Goal: Task Accomplishment & Management: Manage account settings

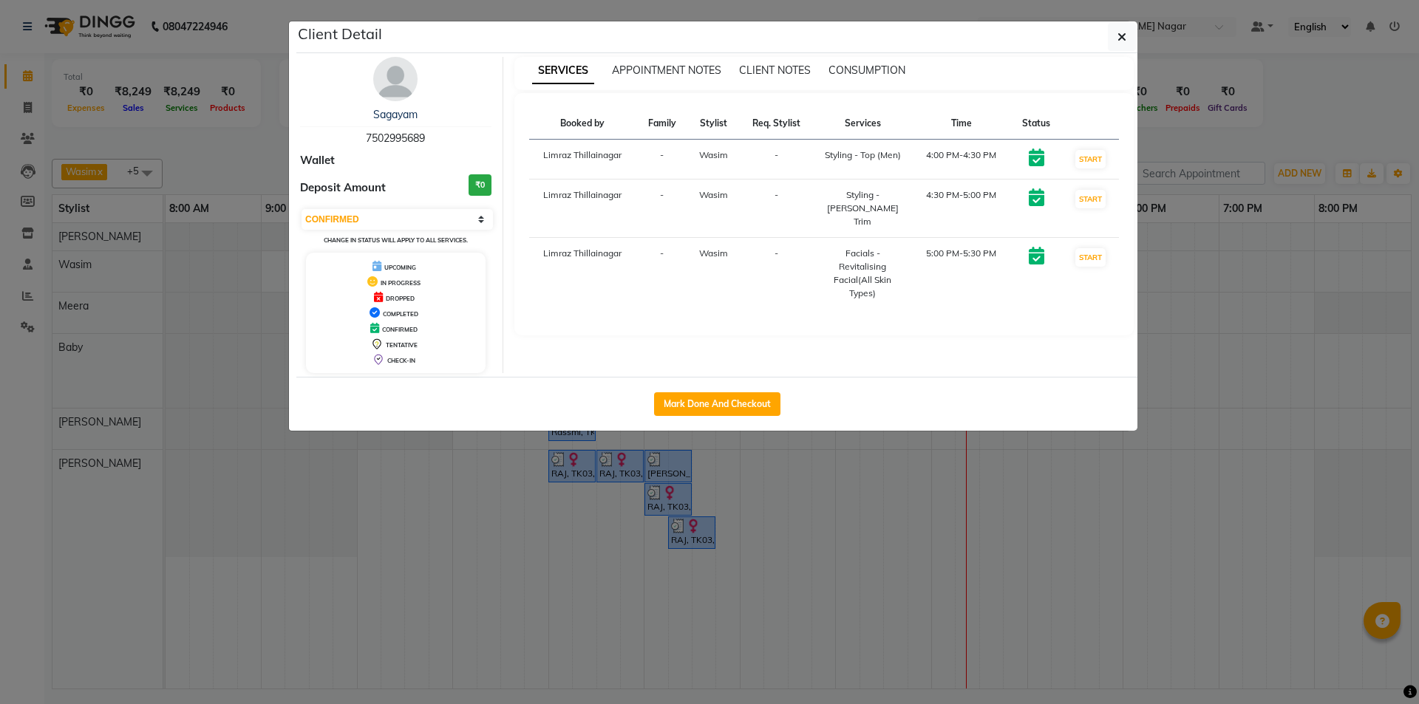
select select "6"
drag, startPoint x: 0, startPoint y: 0, endPoint x: 1005, endPoint y: 262, distance: 1038.1
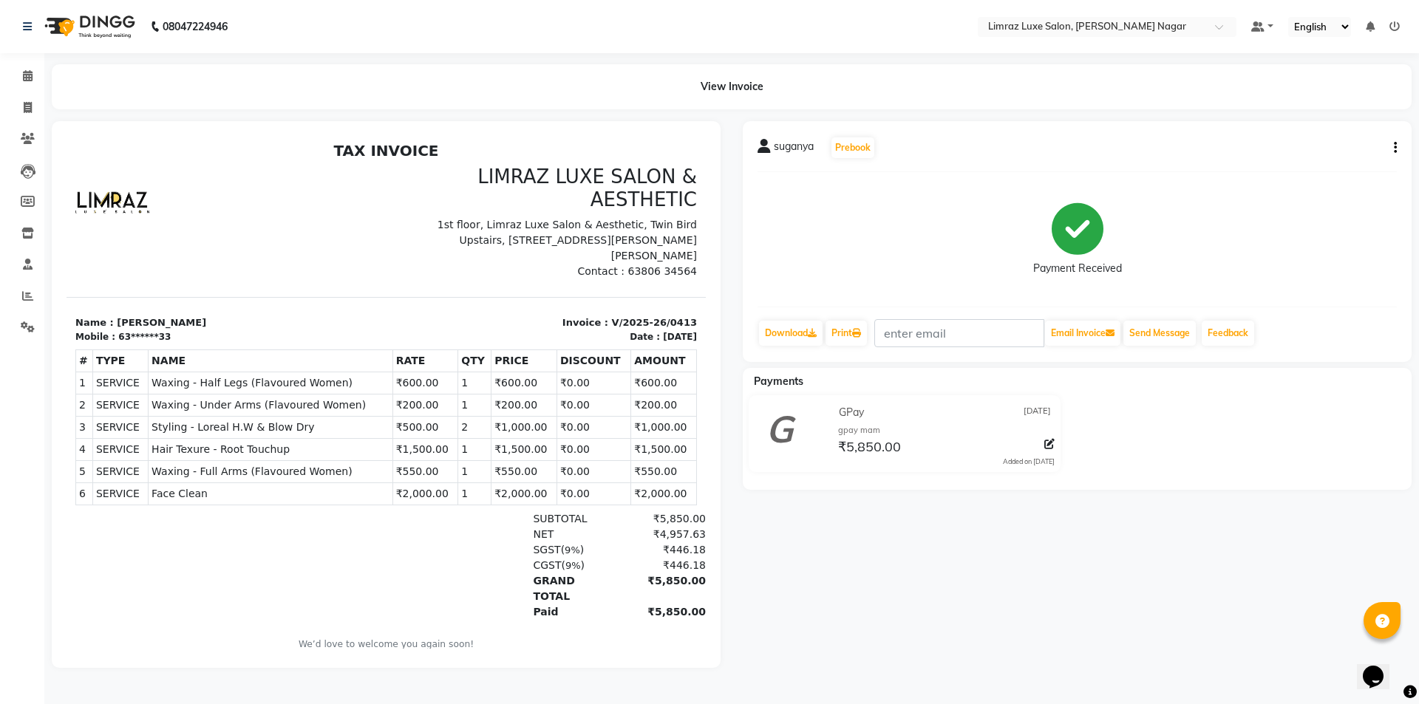
click at [0, 541] on div "Calendar Invoice Clients Leads Members Inventory Staff Reports Settings Complet…" at bounding box center [100, 362] width 200 height 640
click at [765, 240] on div "Payment Received" at bounding box center [1077, 239] width 639 height 111
click at [104, 14] on img at bounding box center [88, 26] width 101 height 41
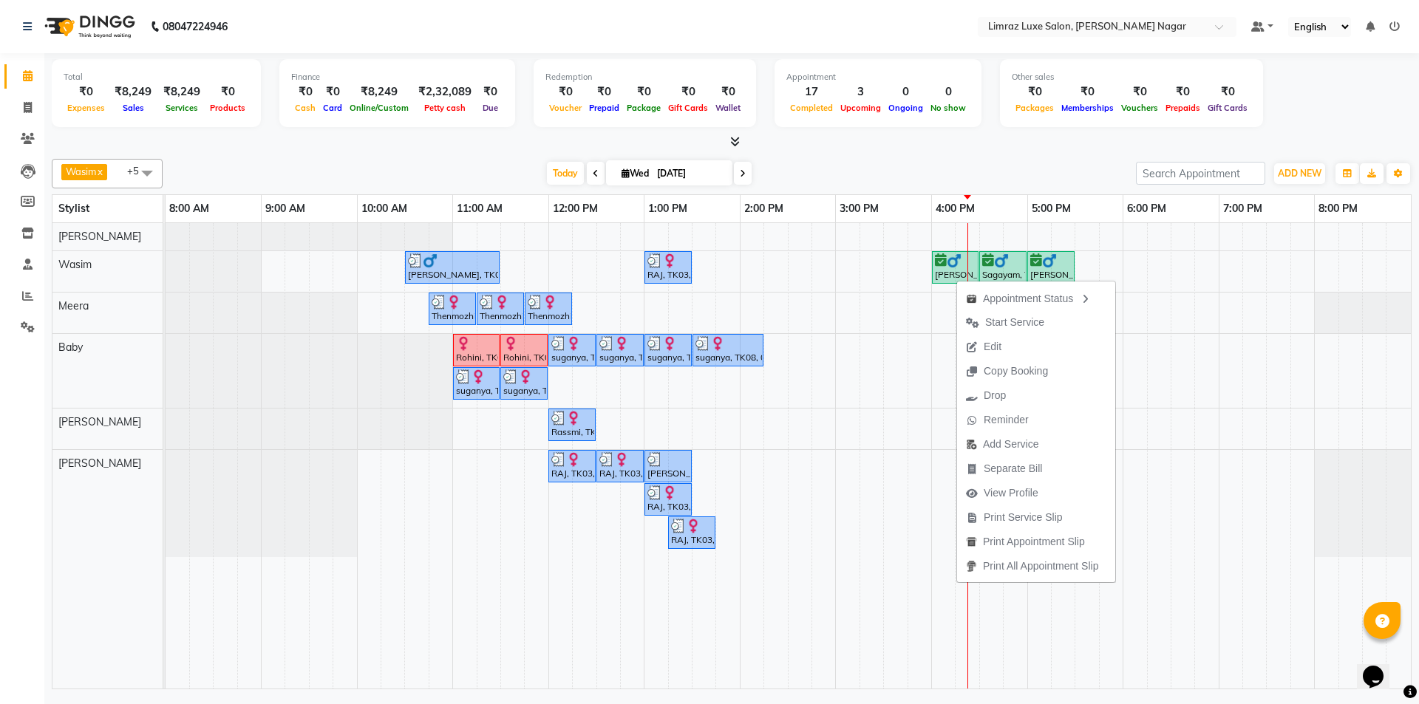
click at [1047, 349] on button "Edit" at bounding box center [1036, 347] width 158 height 24
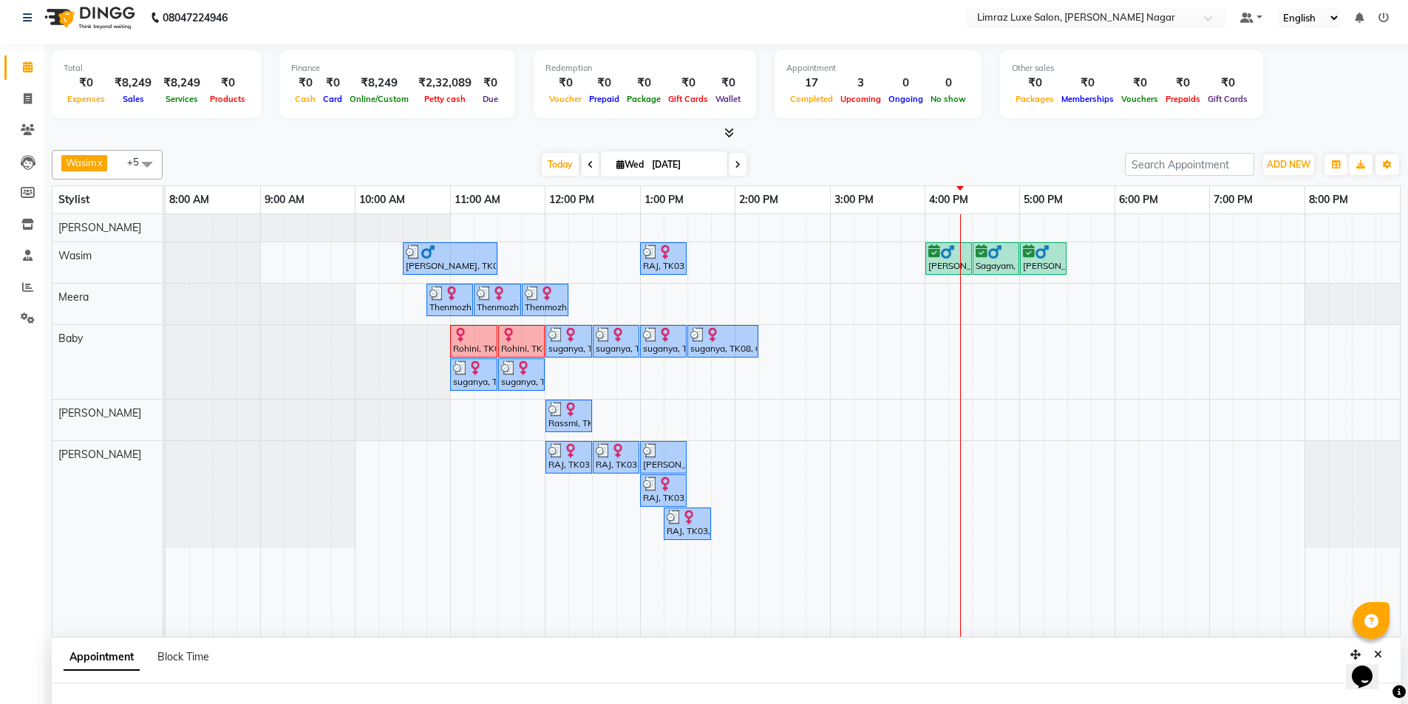
select select "tentative"
type input "[DATE]"
select select "confirm booking"
select select "960"
select select "74165"
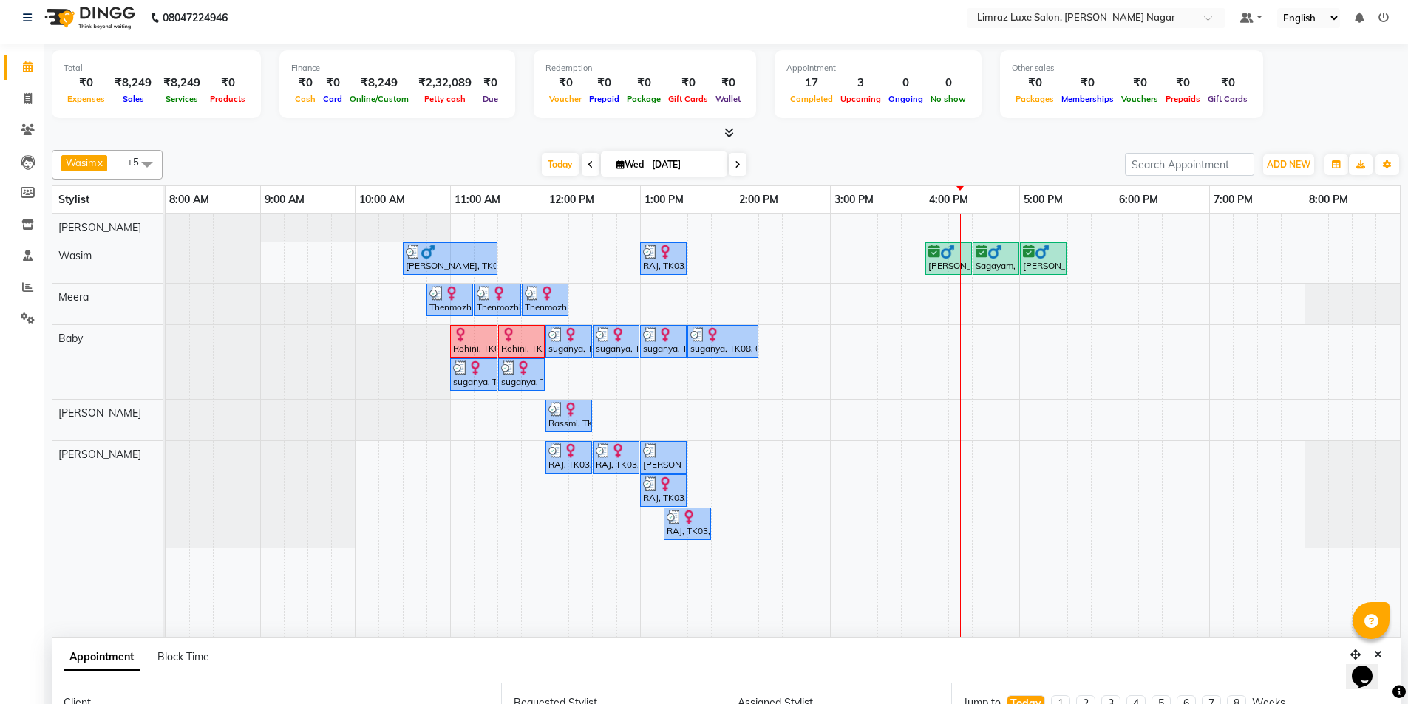
scroll to position [279, 0]
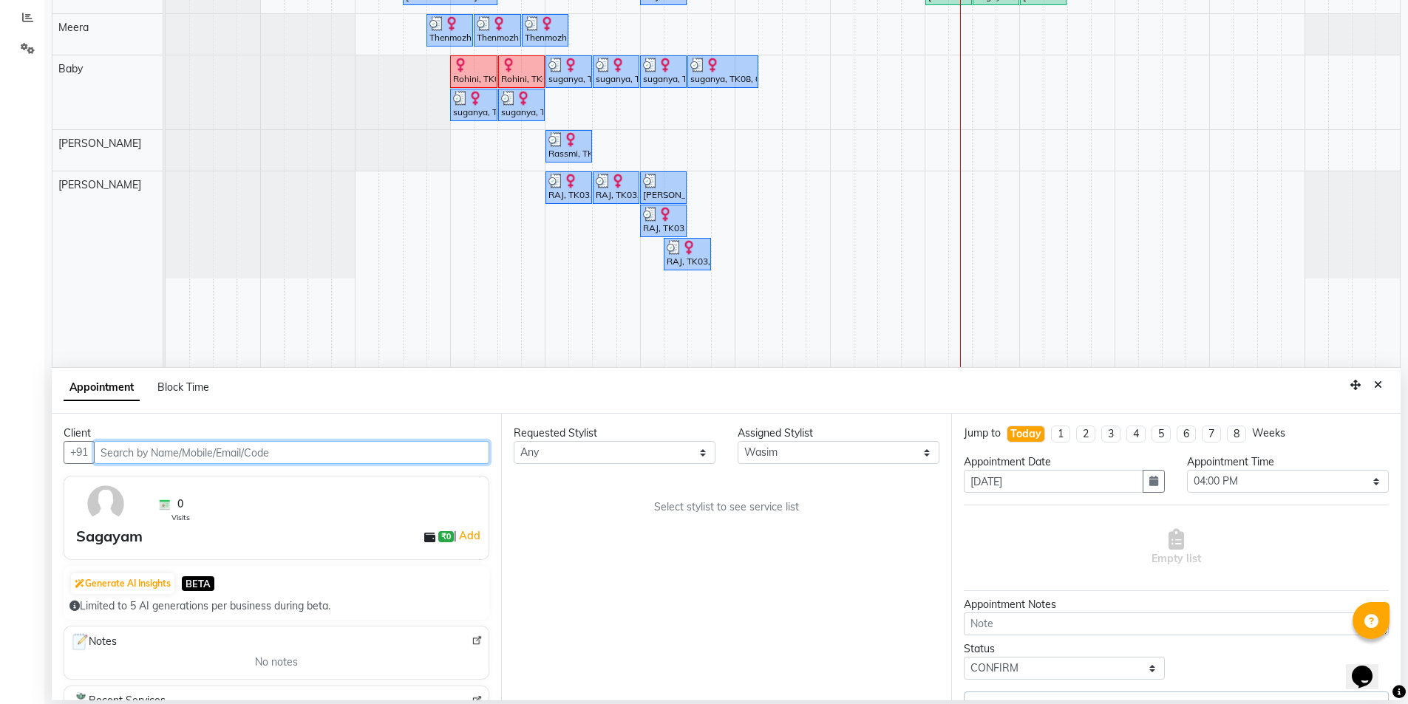
select select "3648"
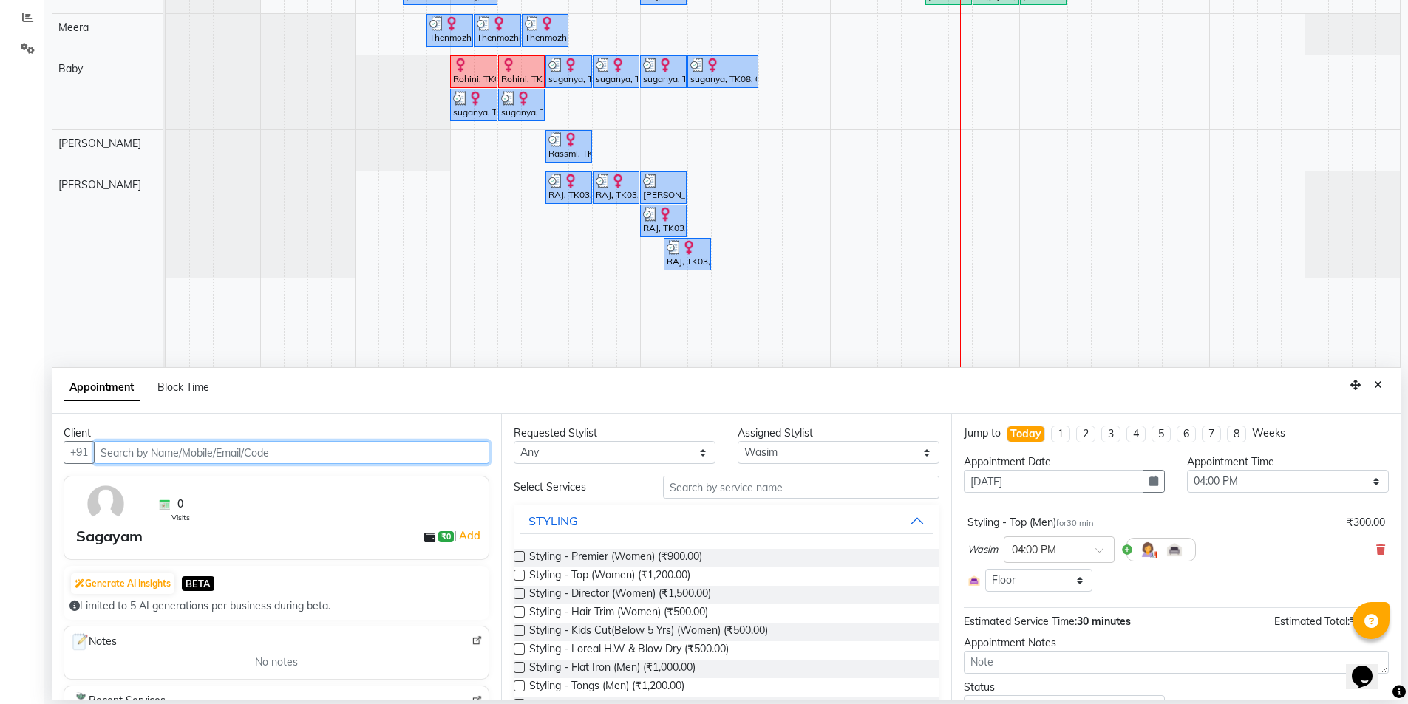
select select "3648"
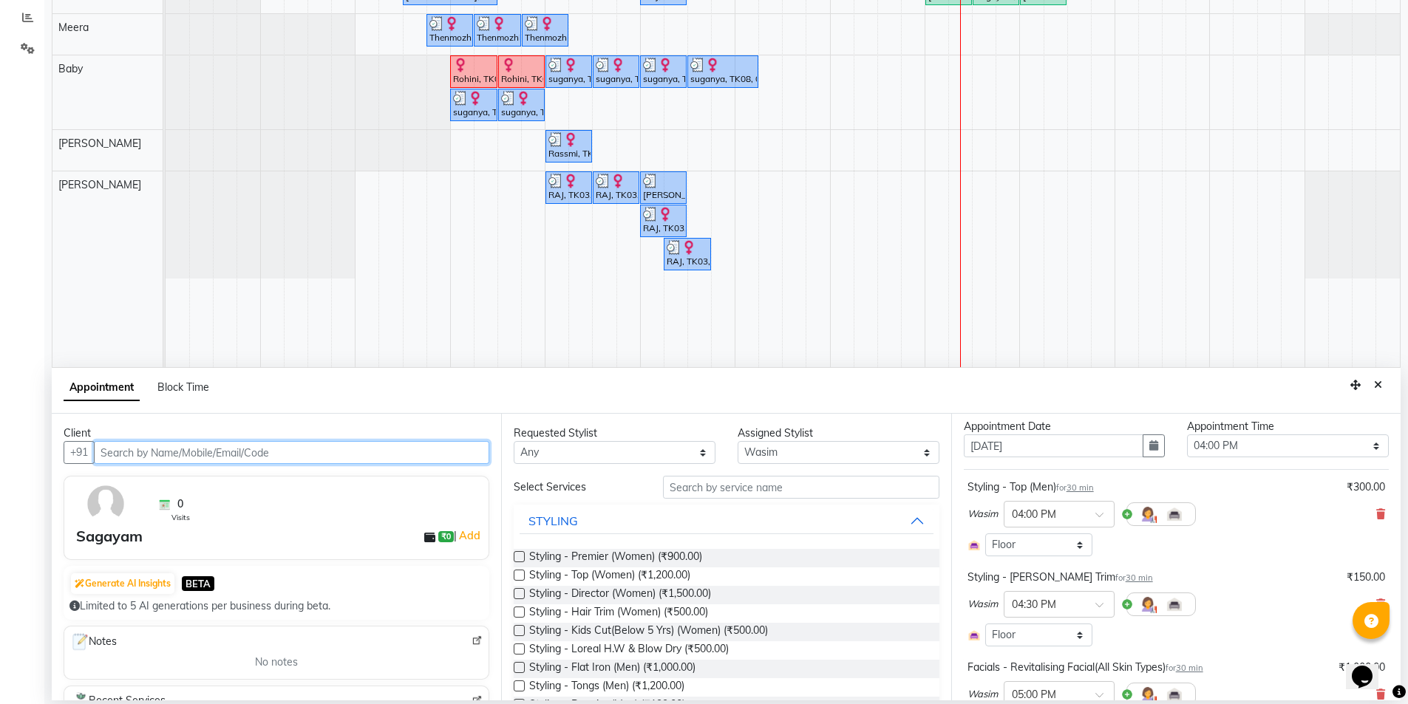
scroll to position [0, 0]
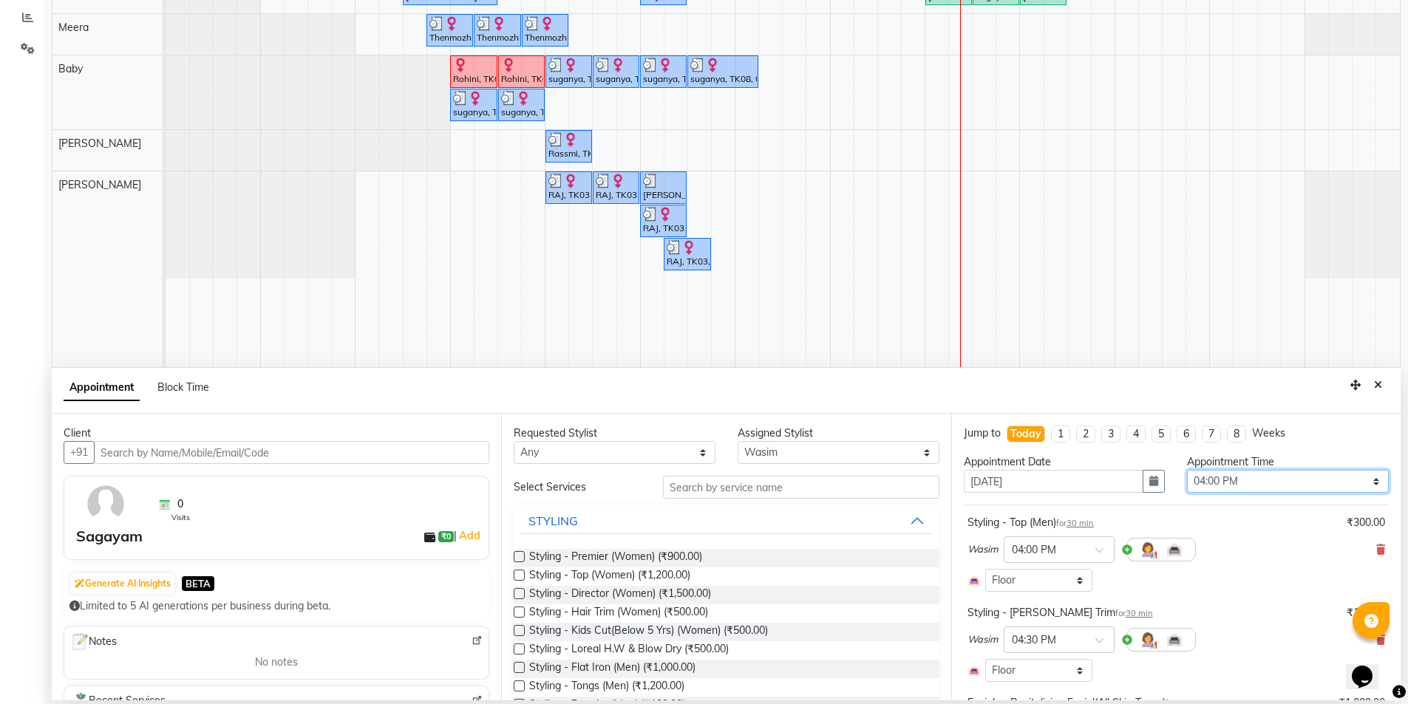
click at [1256, 483] on select "Select 09:00 AM 09:15 AM 09:30 AM 09:45 AM 10:00 AM 10:15 AM 10:30 AM 10:45 AM …" at bounding box center [1288, 481] width 202 height 23
select select "1080"
click at [1187, 470] on select "Select 09:00 AM 09:15 AM 09:30 AM 09:45 AM 10:00 AM 10:15 AM 10:30 AM 10:45 AM …" at bounding box center [1288, 481] width 202 height 23
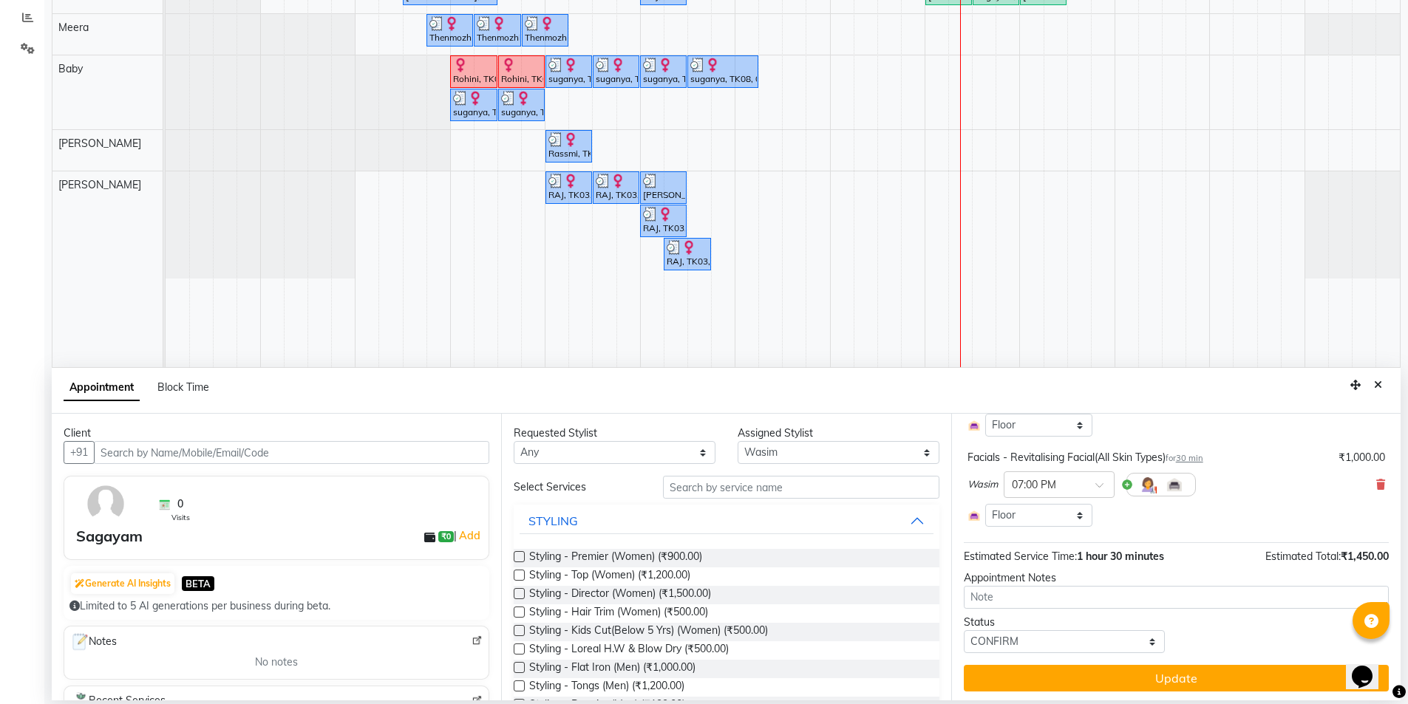
scroll to position [248, 0]
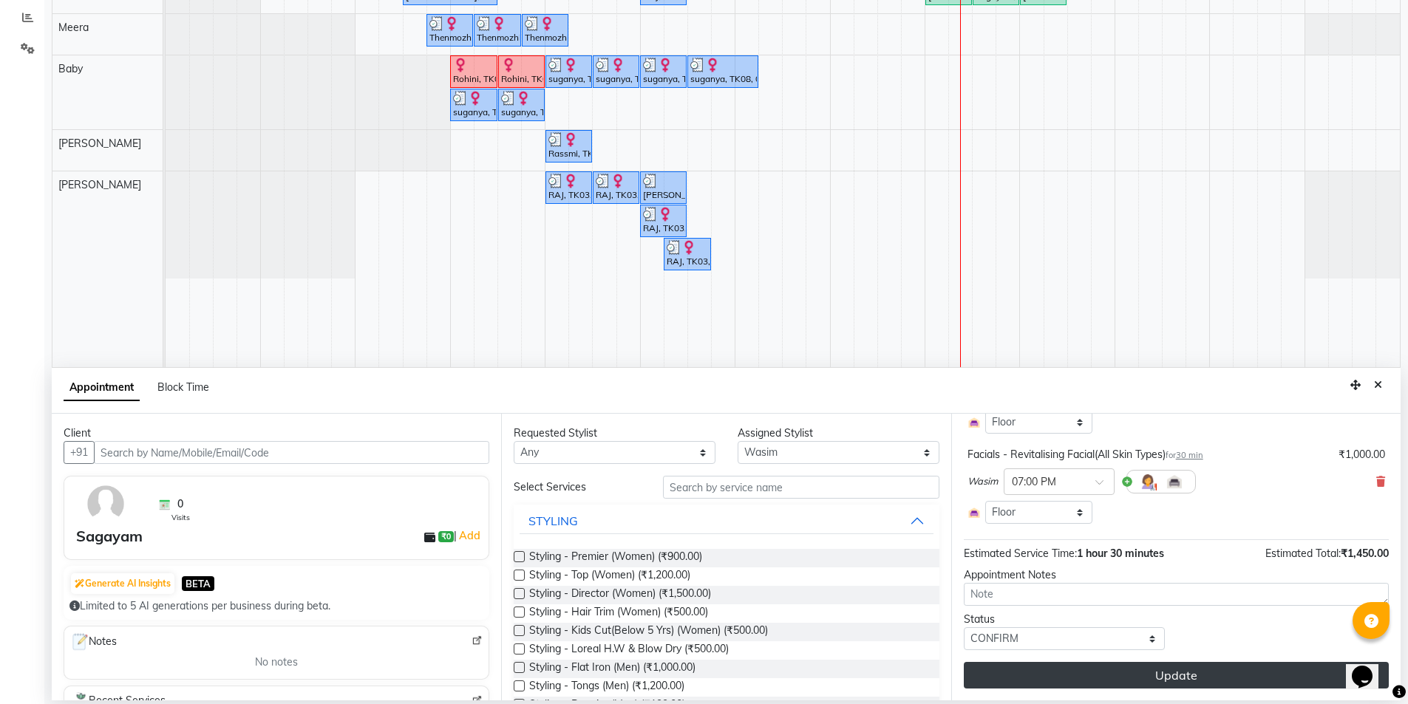
click at [1189, 677] on button "Update" at bounding box center [1176, 675] width 425 height 27
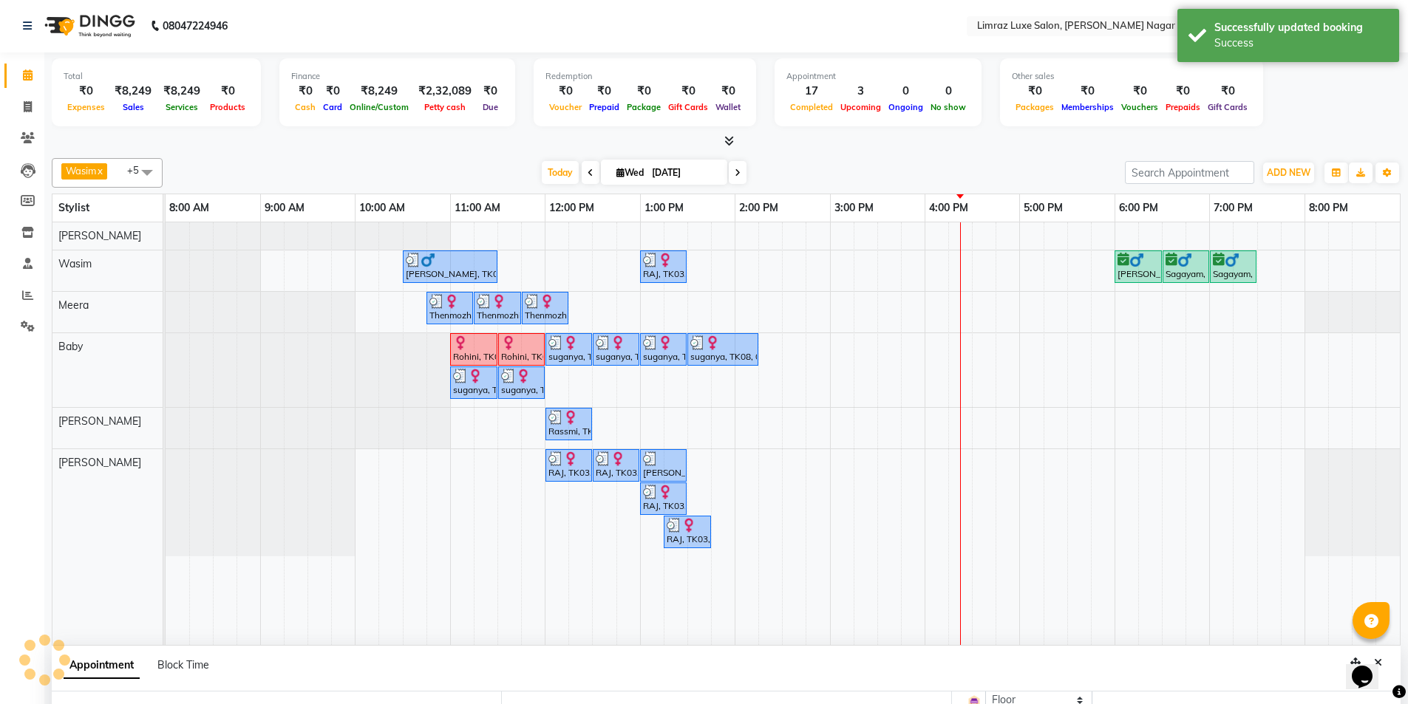
scroll to position [0, 0]
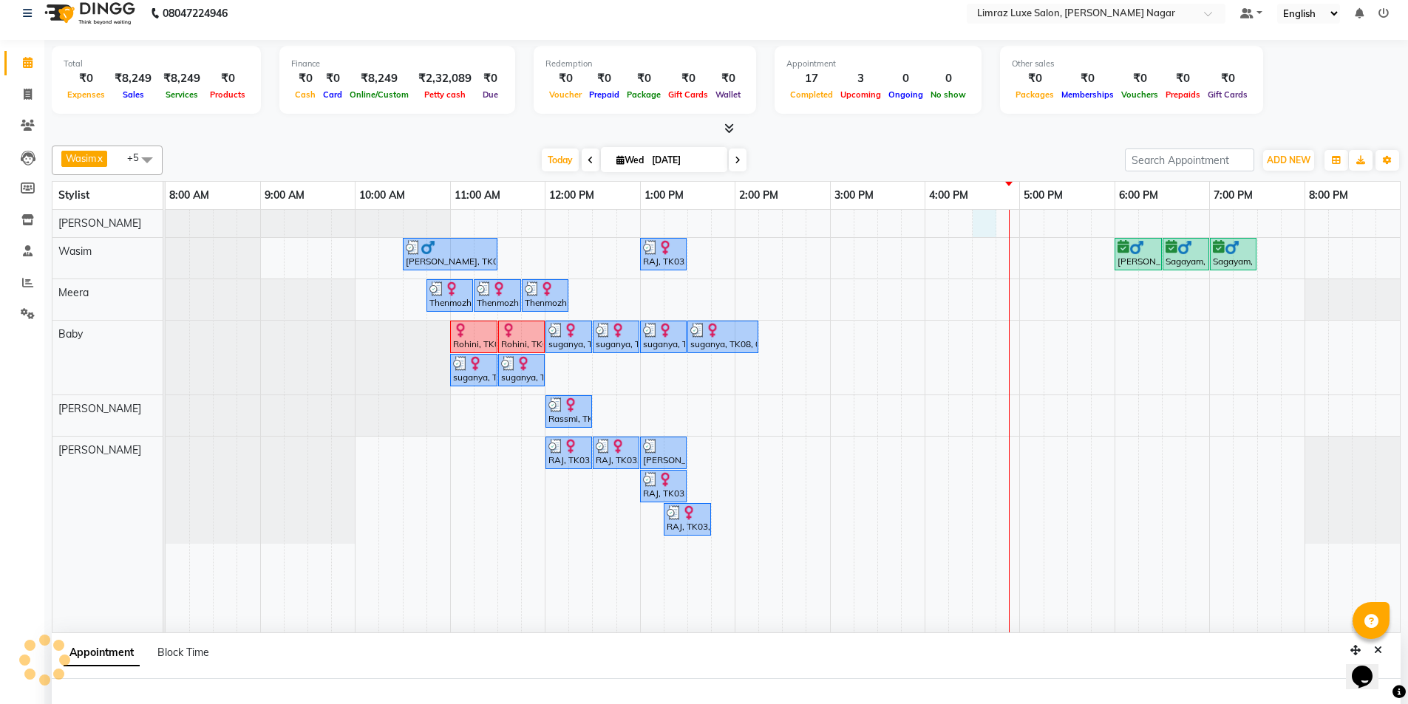
select select "76495"
select select "990"
select select "tentative"
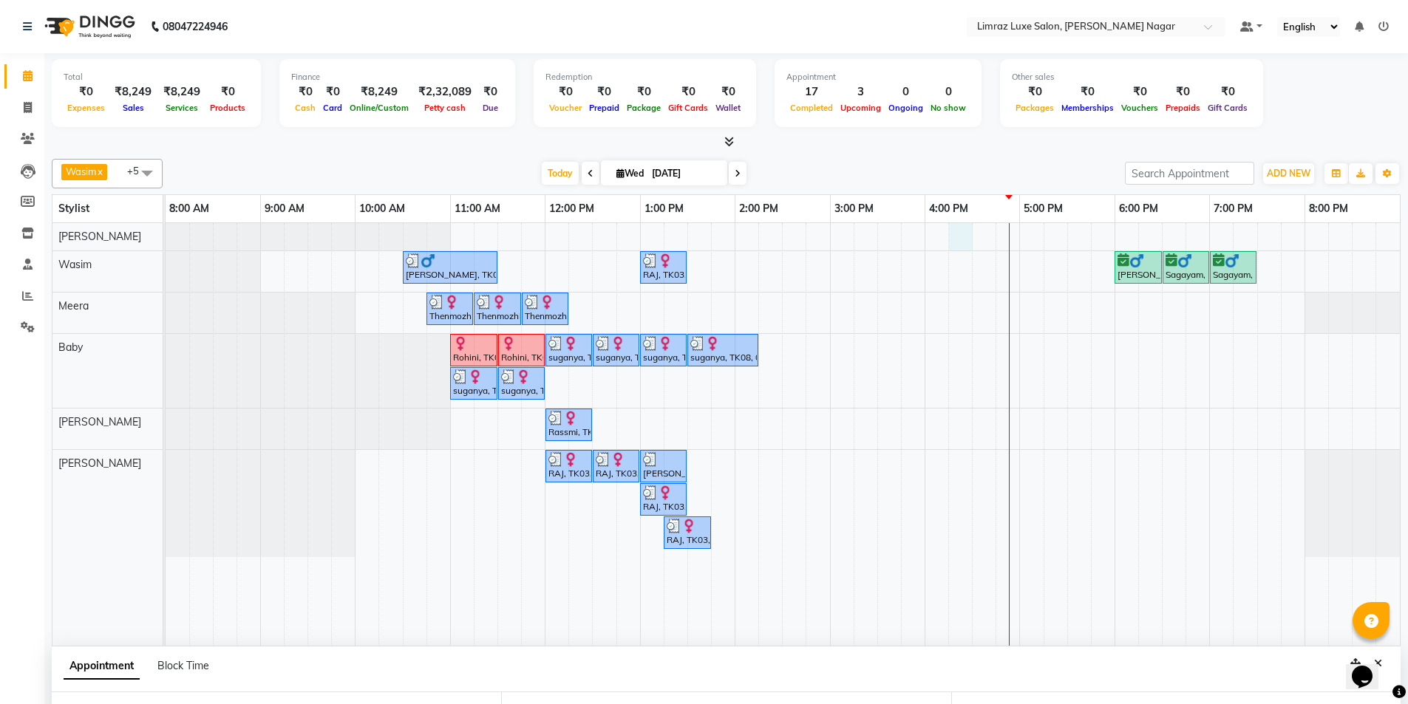
click at [950, 238] on div "[PERSON_NAME], TK04, 10:30 AM-11:30 AM, Men's Combo RAJ, TK03, 01:00 PM-01:30 P…" at bounding box center [783, 434] width 1235 height 423
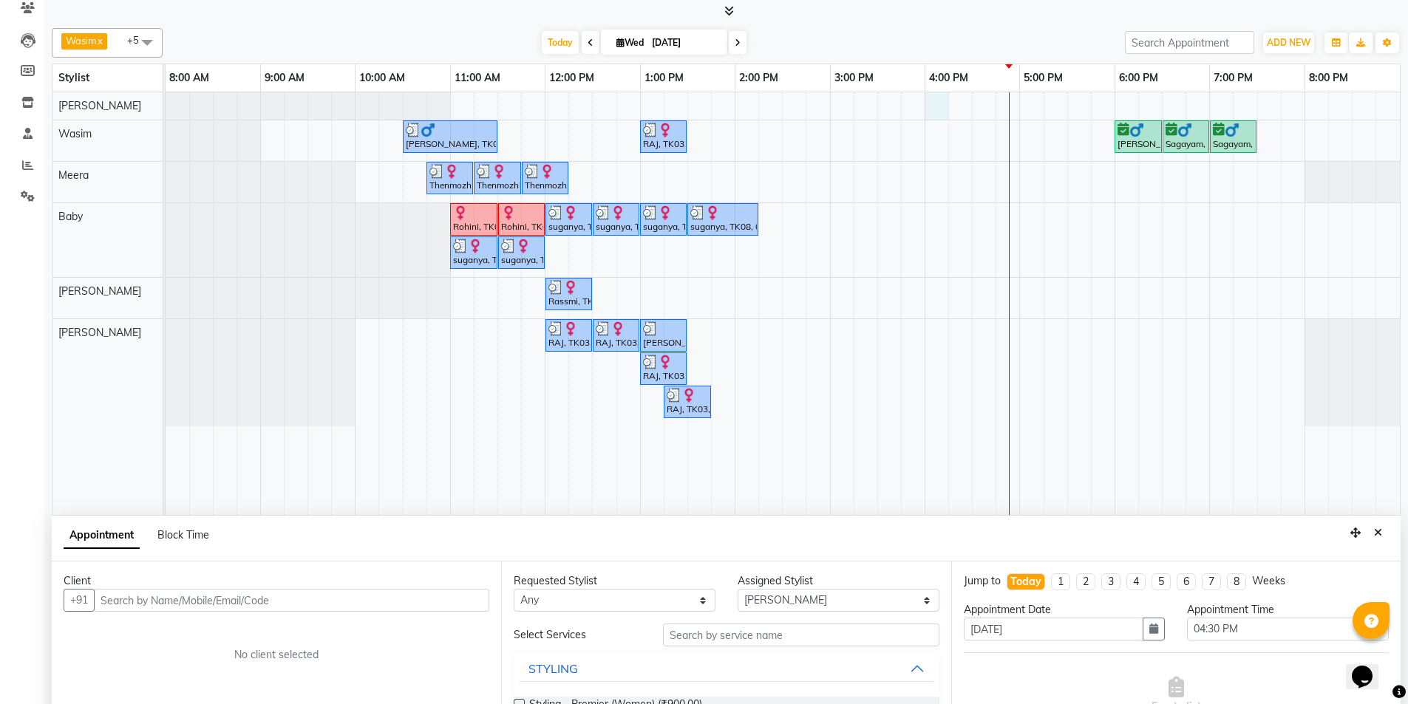
click at [937, 105] on div "[PERSON_NAME], TK04, 10:30 AM-11:30 AM, Men's Combo RAJ, TK03, 01:00 PM-01:30 P…" at bounding box center [783, 303] width 1235 height 423
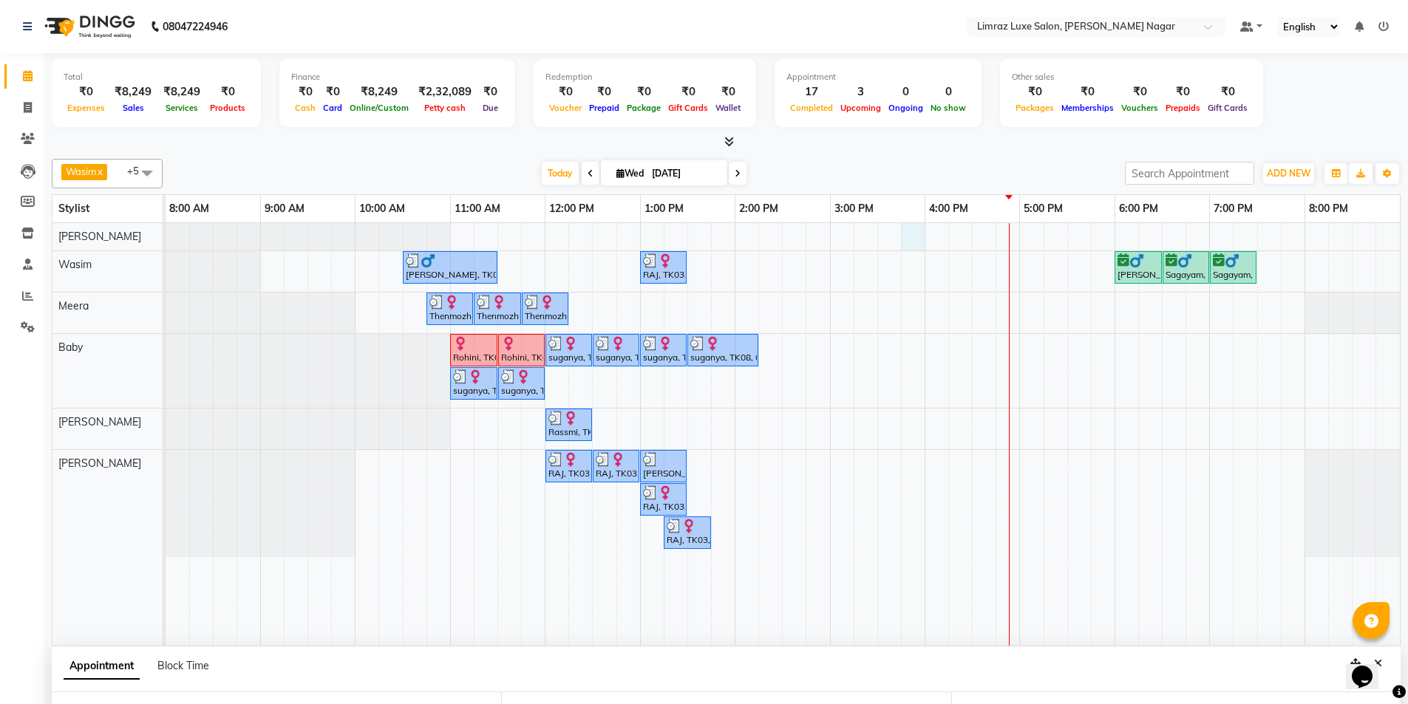
click at [923, 231] on div "[PERSON_NAME], TK04, 10:30 AM-11:30 AM, Men's Combo RAJ, TK03, 01:00 PM-01:30 P…" at bounding box center [783, 434] width 1235 height 423
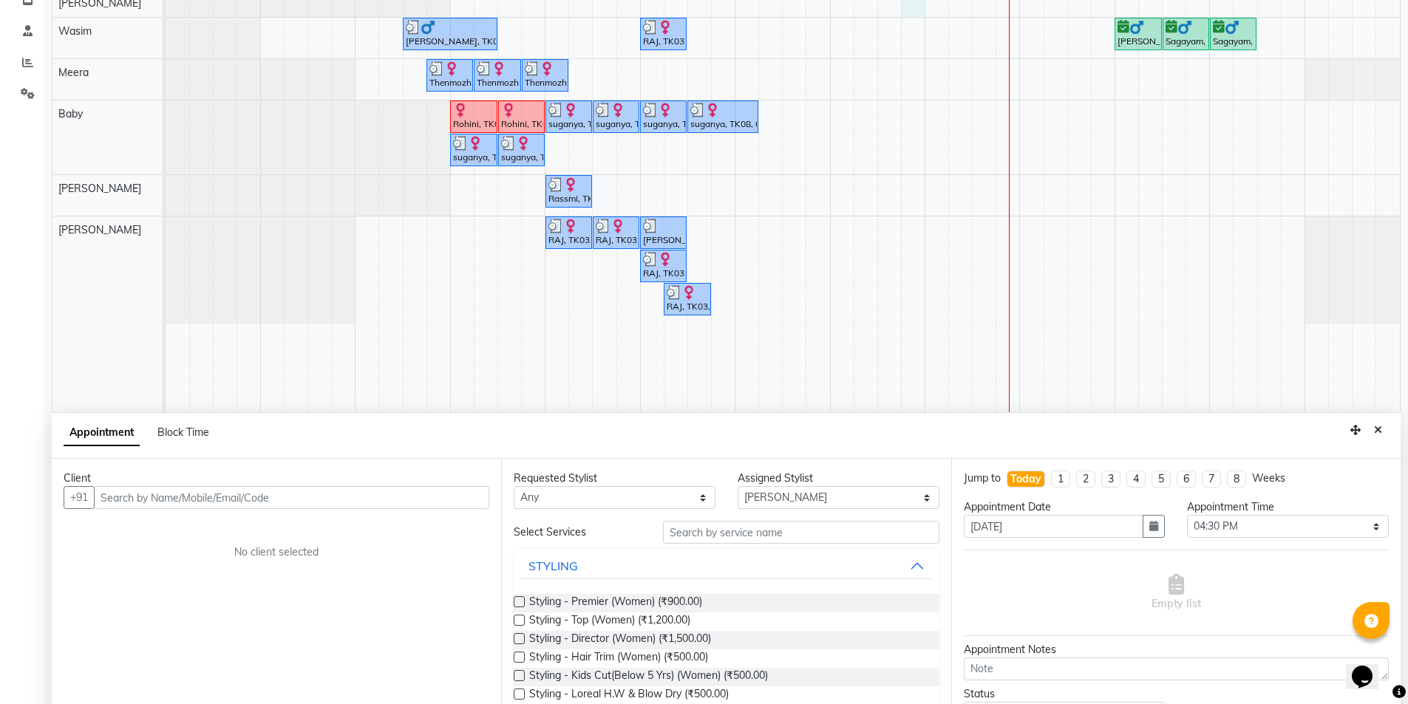
scroll to position [279, 0]
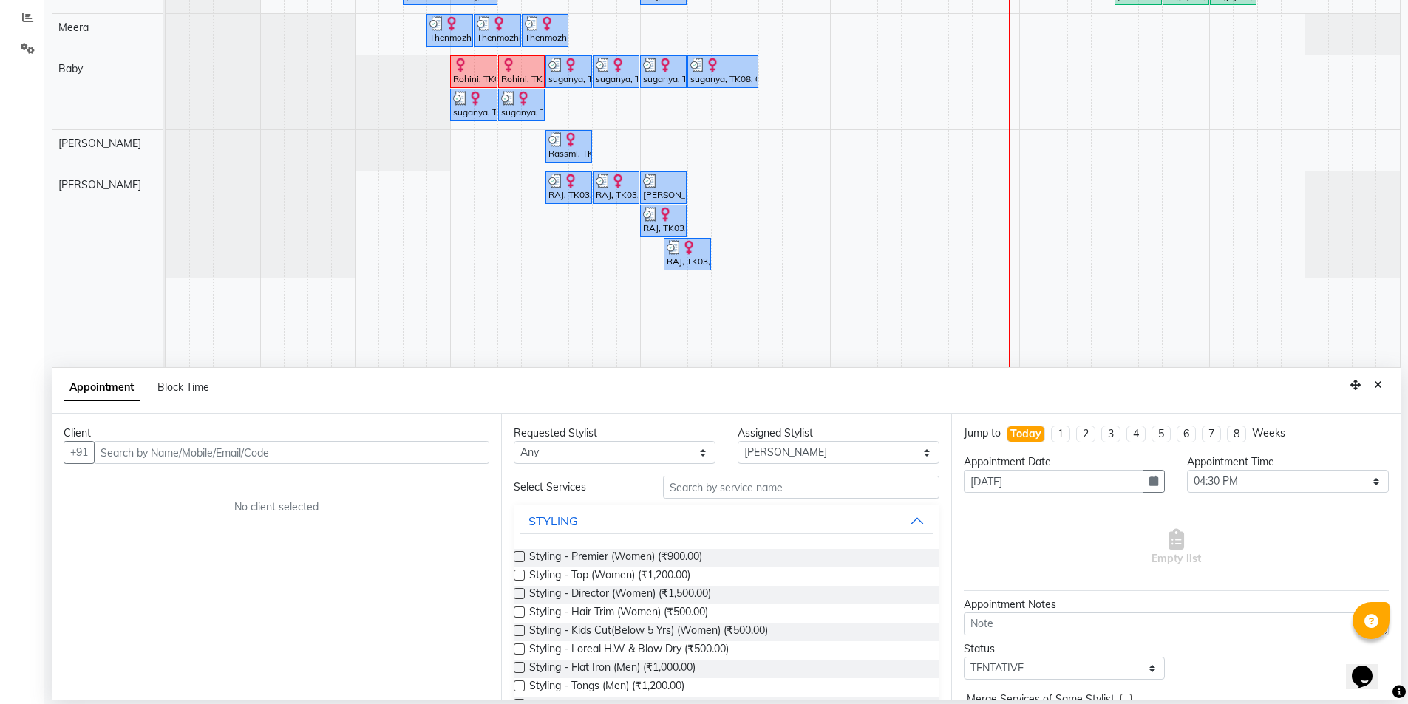
drag, startPoint x: 1378, startPoint y: 387, endPoint x: 1259, endPoint y: 359, distance: 122.3
click at [1379, 387] on icon "Close" at bounding box center [1378, 385] width 8 height 10
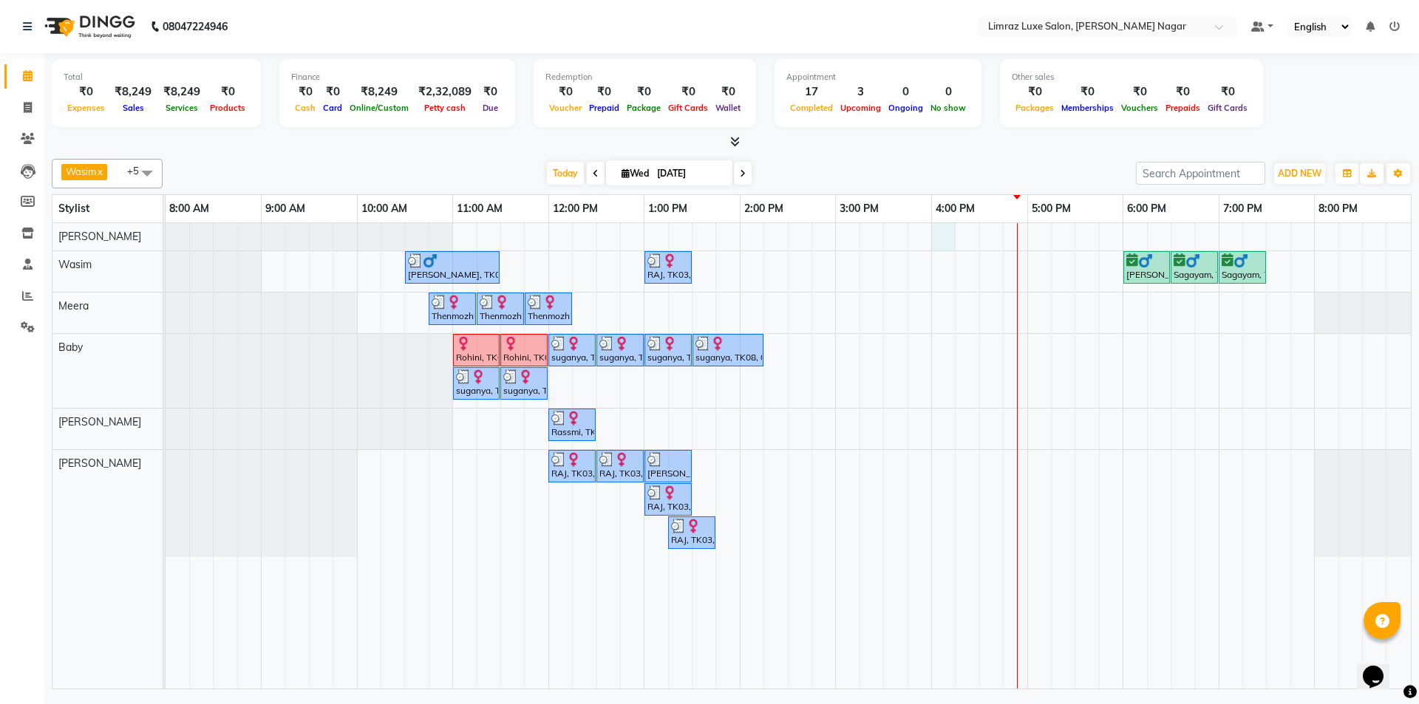
select select "76495"
select select "tentative"
select select "960"
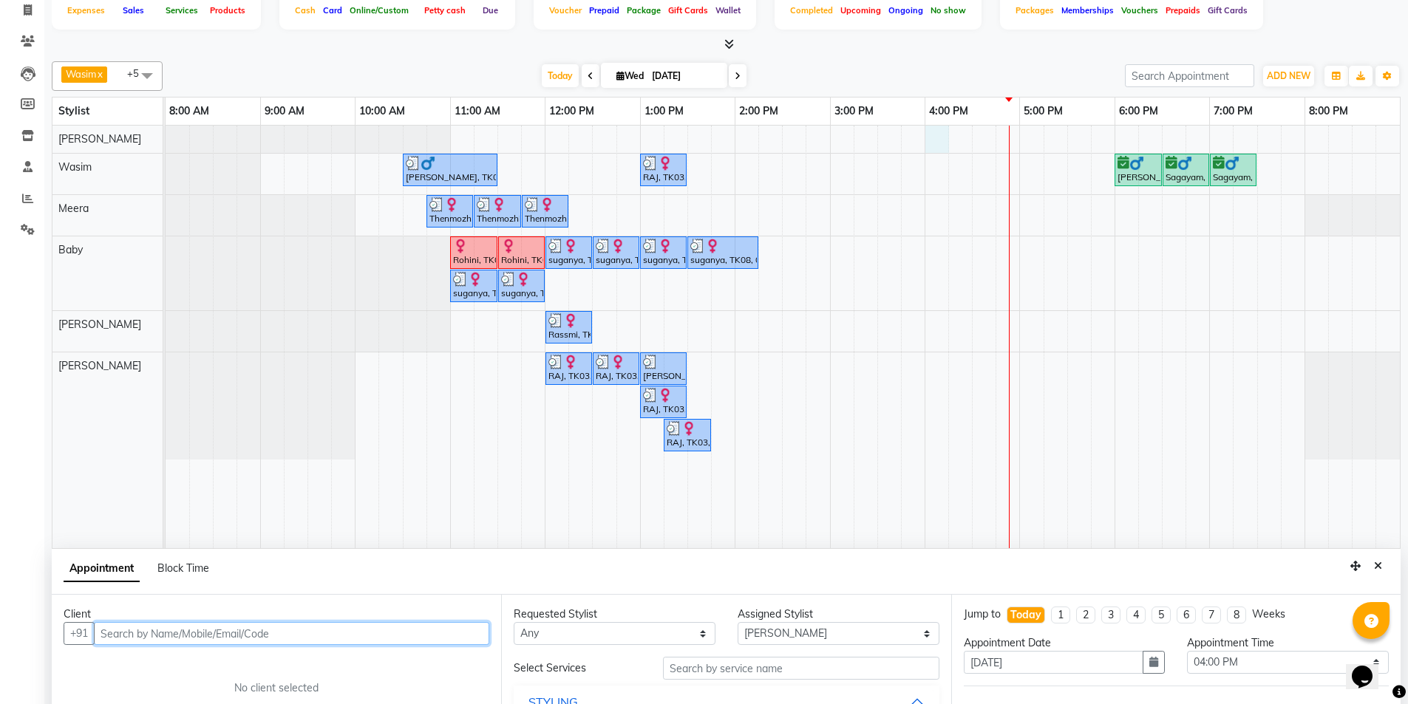
scroll to position [74, 0]
click at [479, 637] on input "text" at bounding box center [291, 633] width 395 height 23
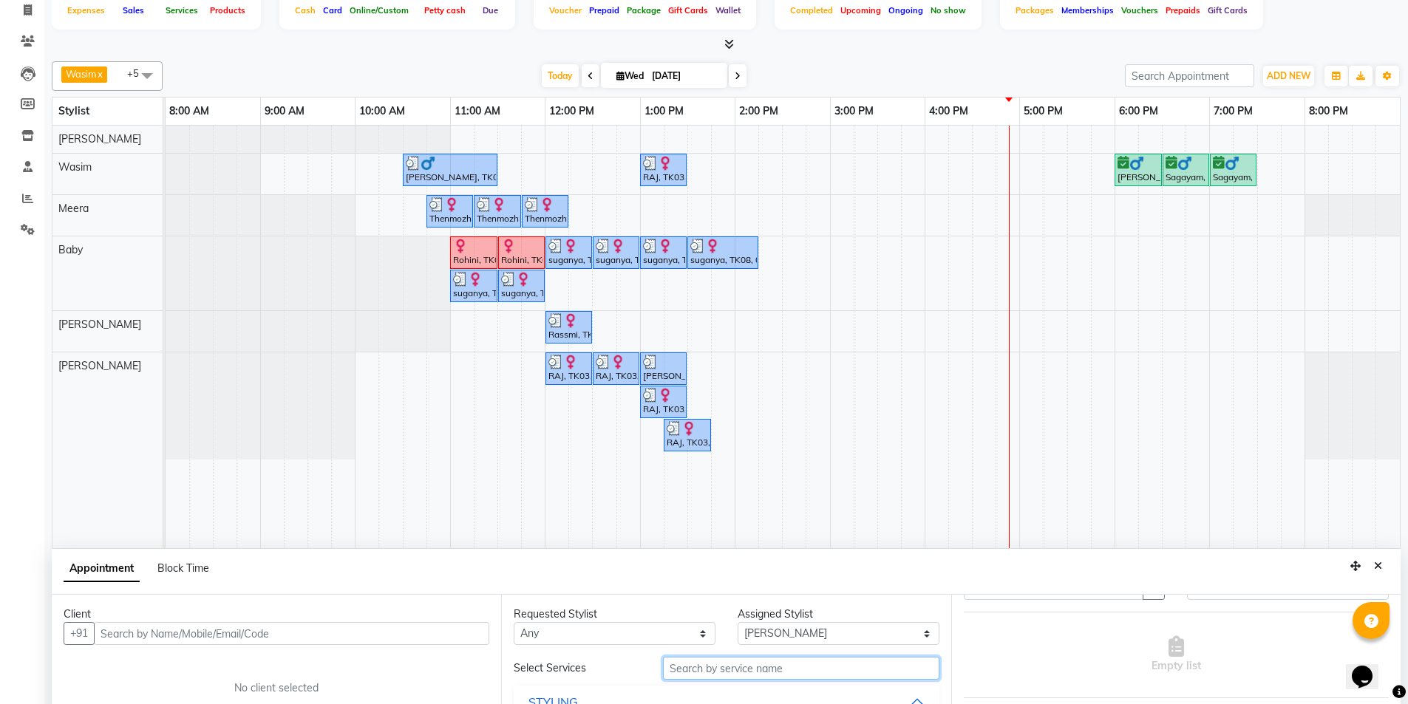
click at [849, 670] on input "text" at bounding box center [801, 668] width 276 height 23
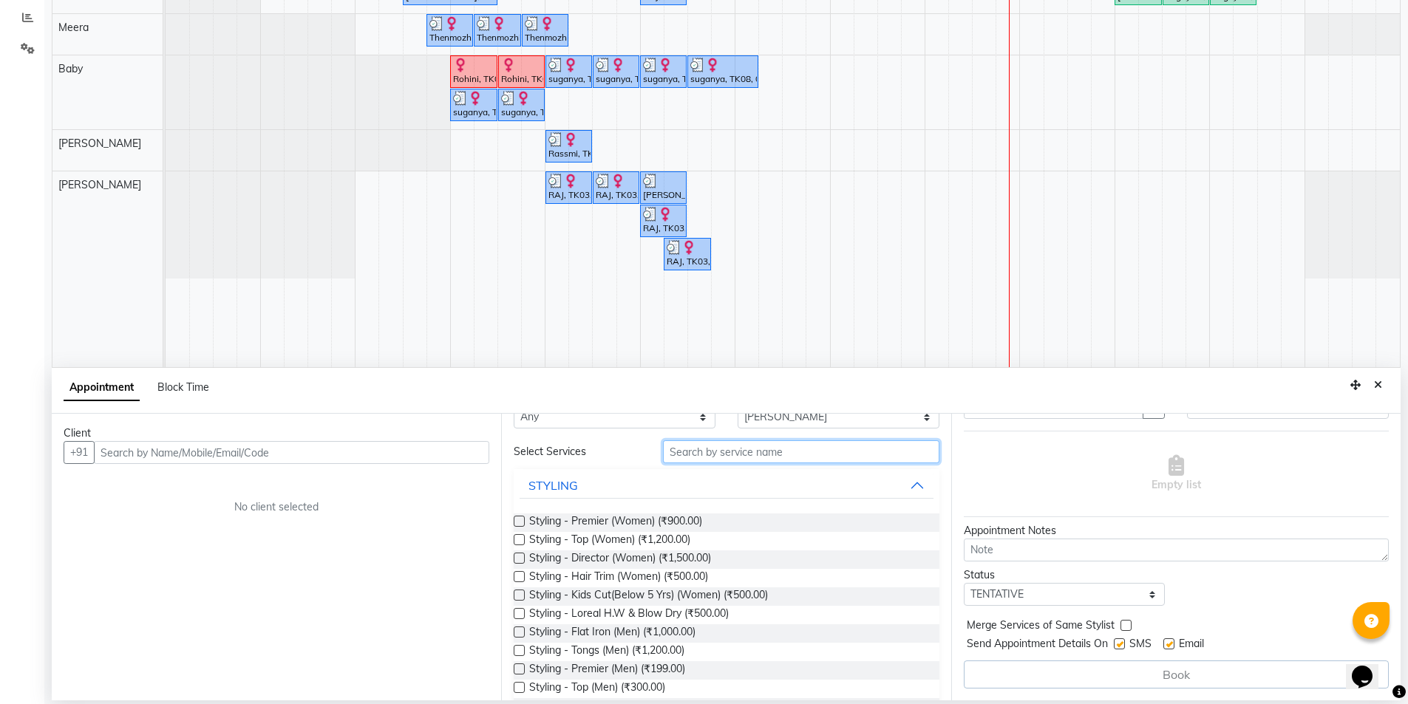
scroll to position [0, 0]
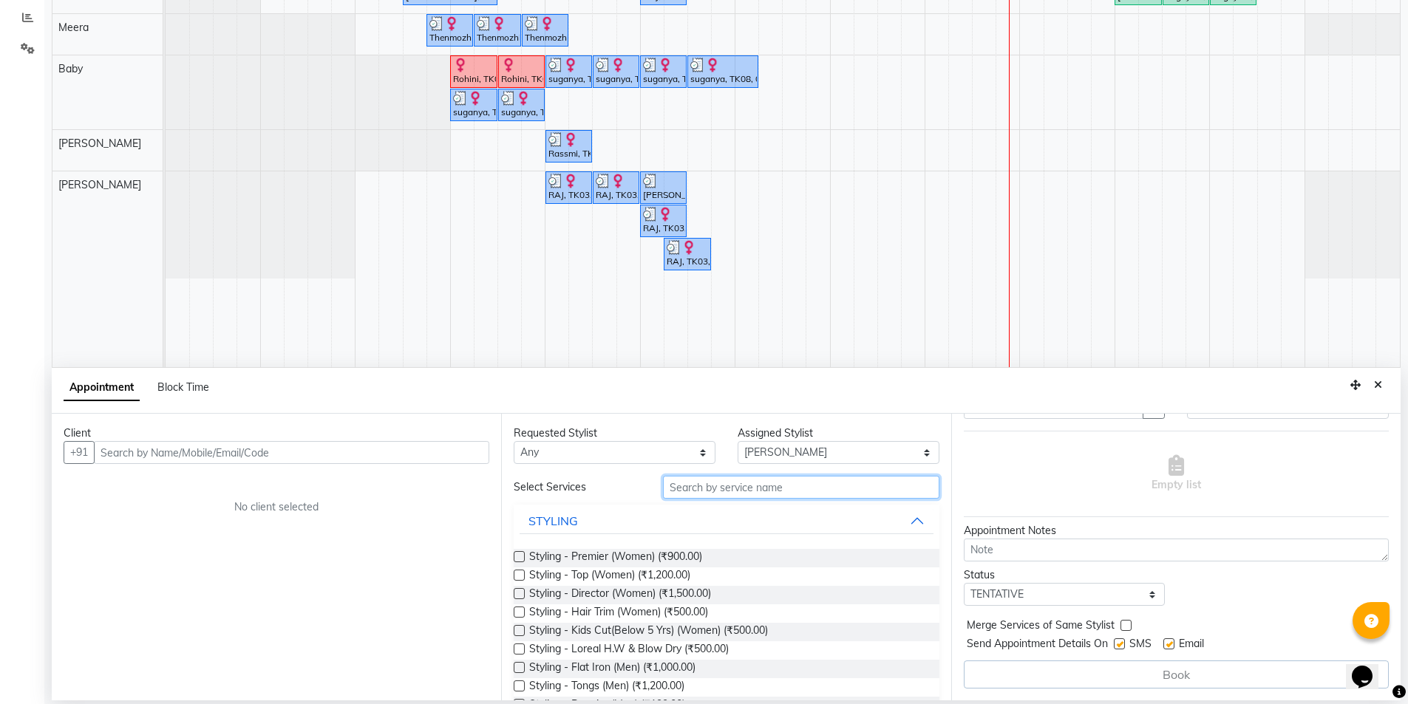
click at [741, 486] on input "text" at bounding box center [801, 487] width 276 height 23
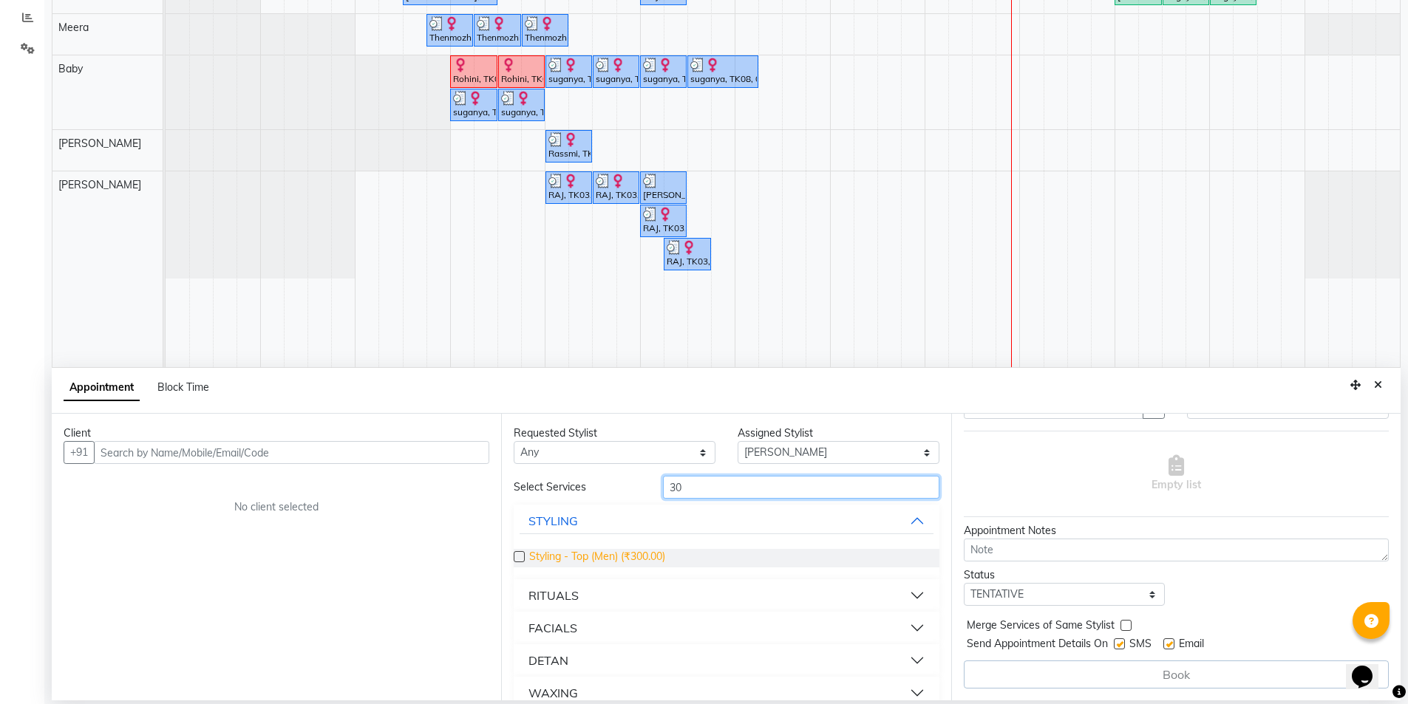
type input "30"
click at [632, 555] on span "Styling - Top (Men) (₹300.00)" at bounding box center [597, 558] width 136 height 18
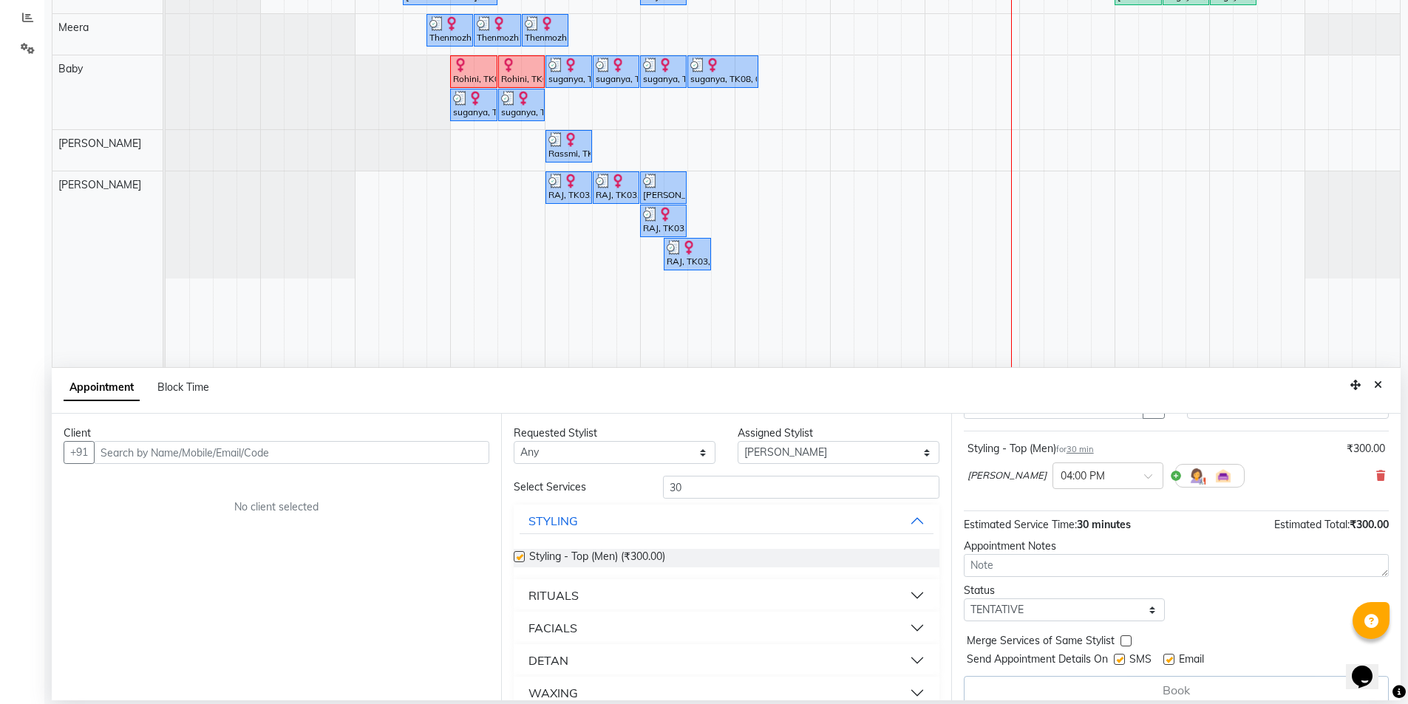
checkbox input "false"
click at [426, 455] on input "text" at bounding box center [291, 452] width 395 height 23
click at [198, 459] on input "text" at bounding box center [291, 452] width 395 height 23
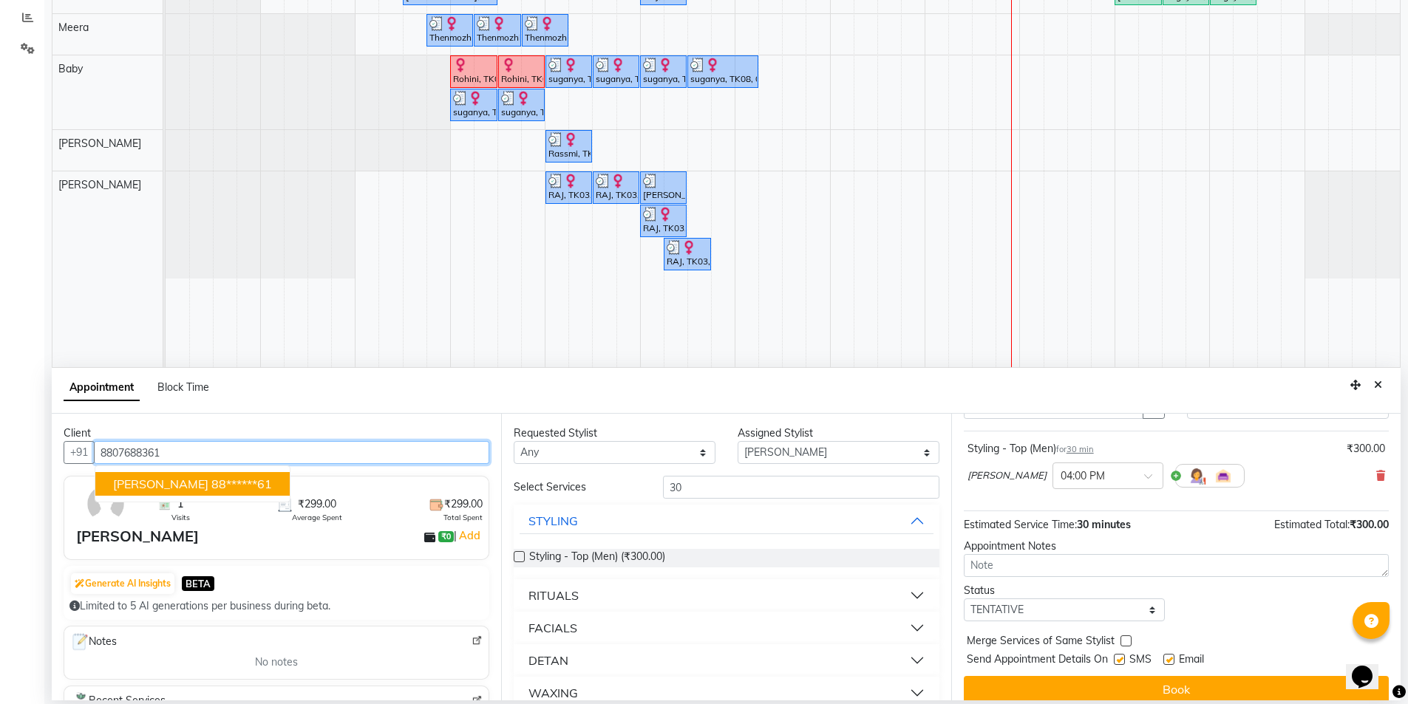
click at [214, 483] on ngb-highlight "88******61" at bounding box center [241, 484] width 61 height 15
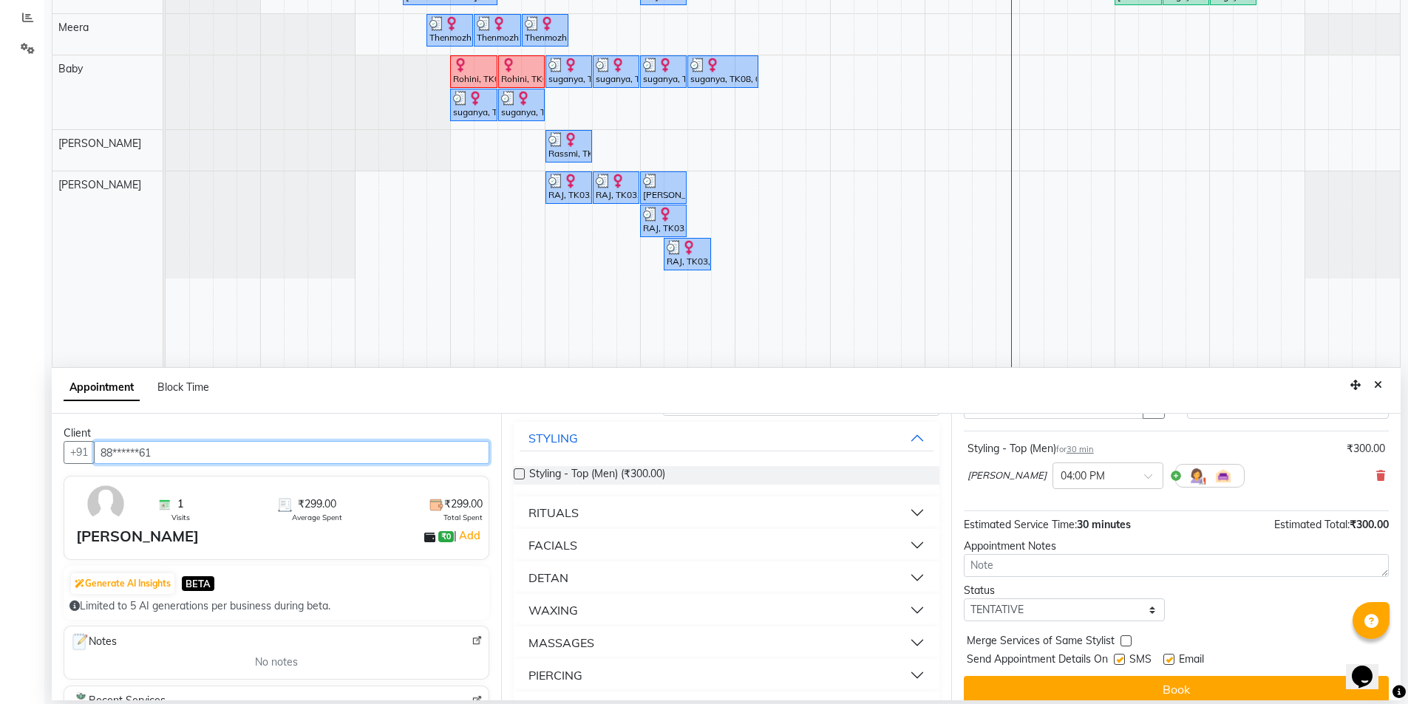
scroll to position [118, 0]
type input "88******61"
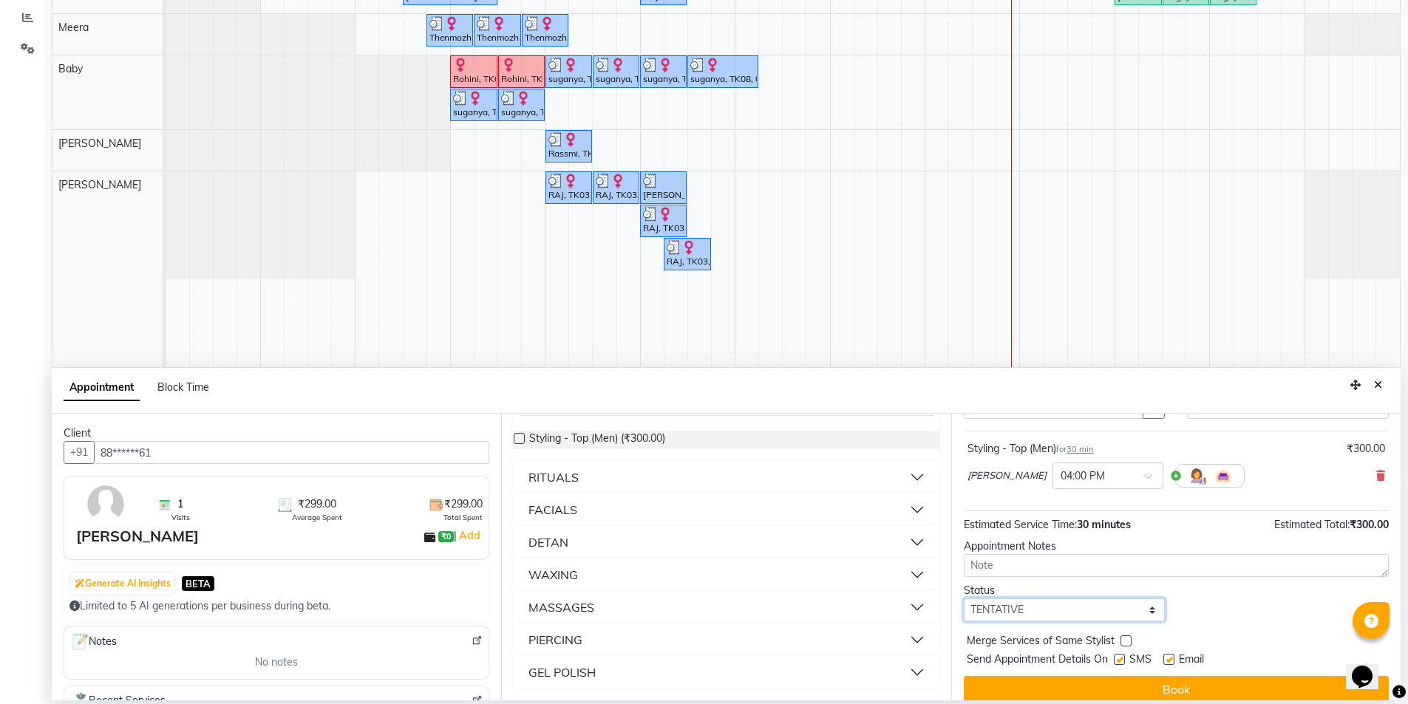
click at [1118, 605] on select "Select TENTATIVE CONFIRM CHECK-IN UPCOMING" at bounding box center [1065, 610] width 202 height 23
select select "check-in"
click at [964, 599] on select "Select TENTATIVE CONFIRM CHECK-IN UPCOMING" at bounding box center [1065, 610] width 202 height 23
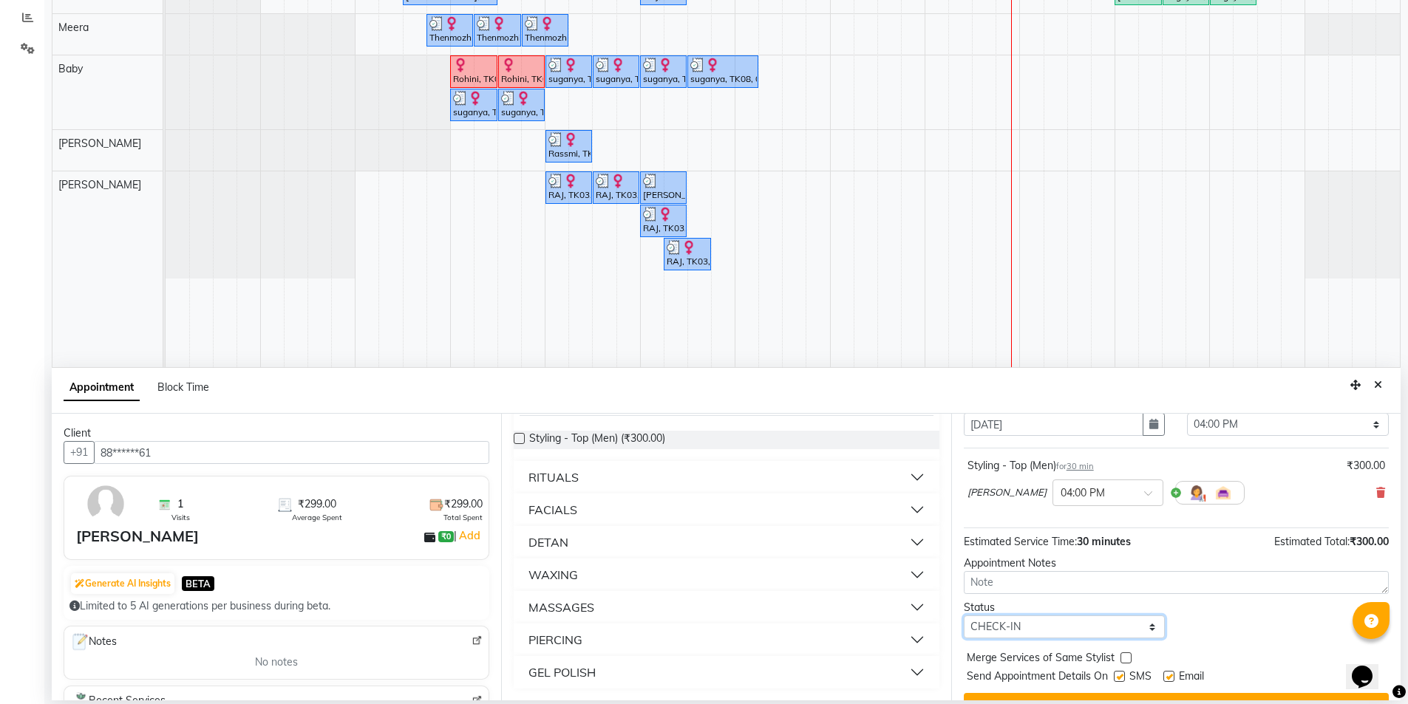
scroll to position [88, 0]
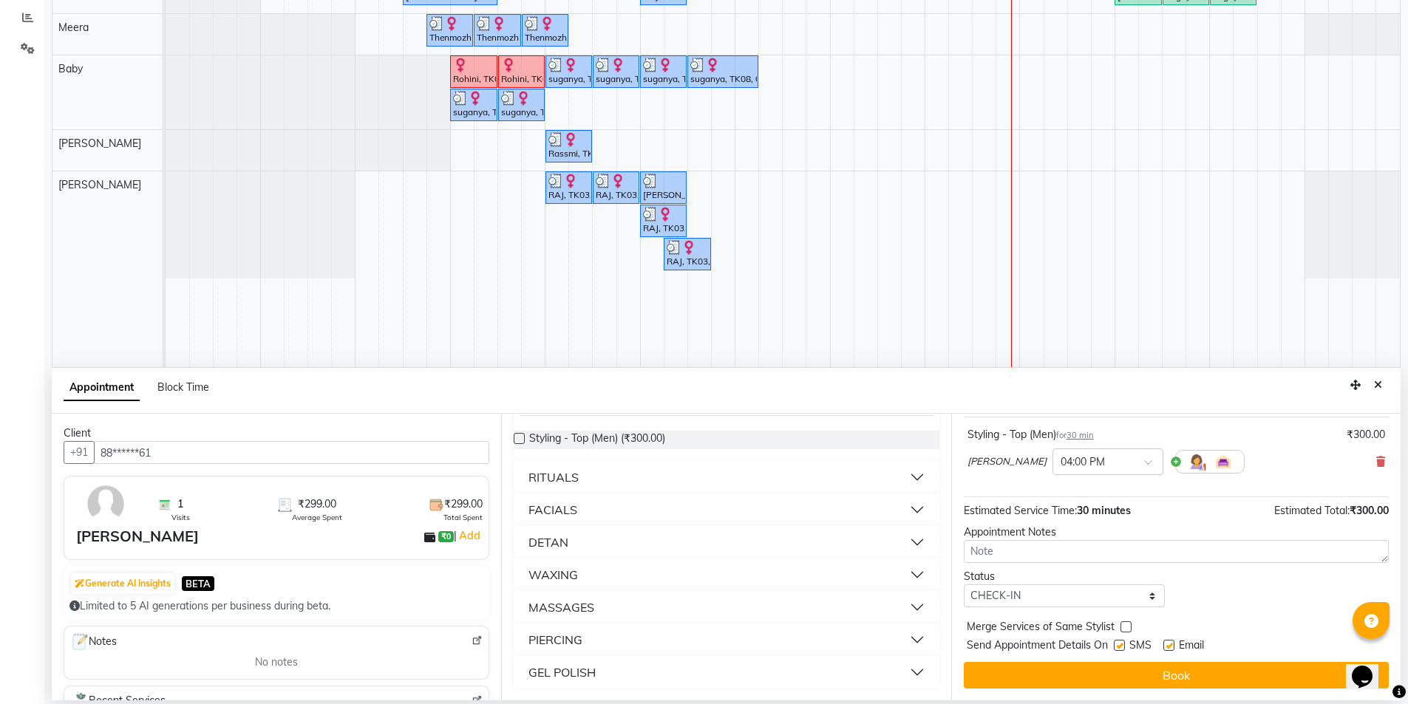
click at [1121, 642] on label at bounding box center [1119, 645] width 11 height 11
click at [1121, 642] on input "checkbox" at bounding box center [1119, 647] width 10 height 10
checkbox input "false"
click at [1170, 644] on label at bounding box center [1169, 645] width 11 height 11
click at [1170, 644] on input "checkbox" at bounding box center [1169, 647] width 10 height 10
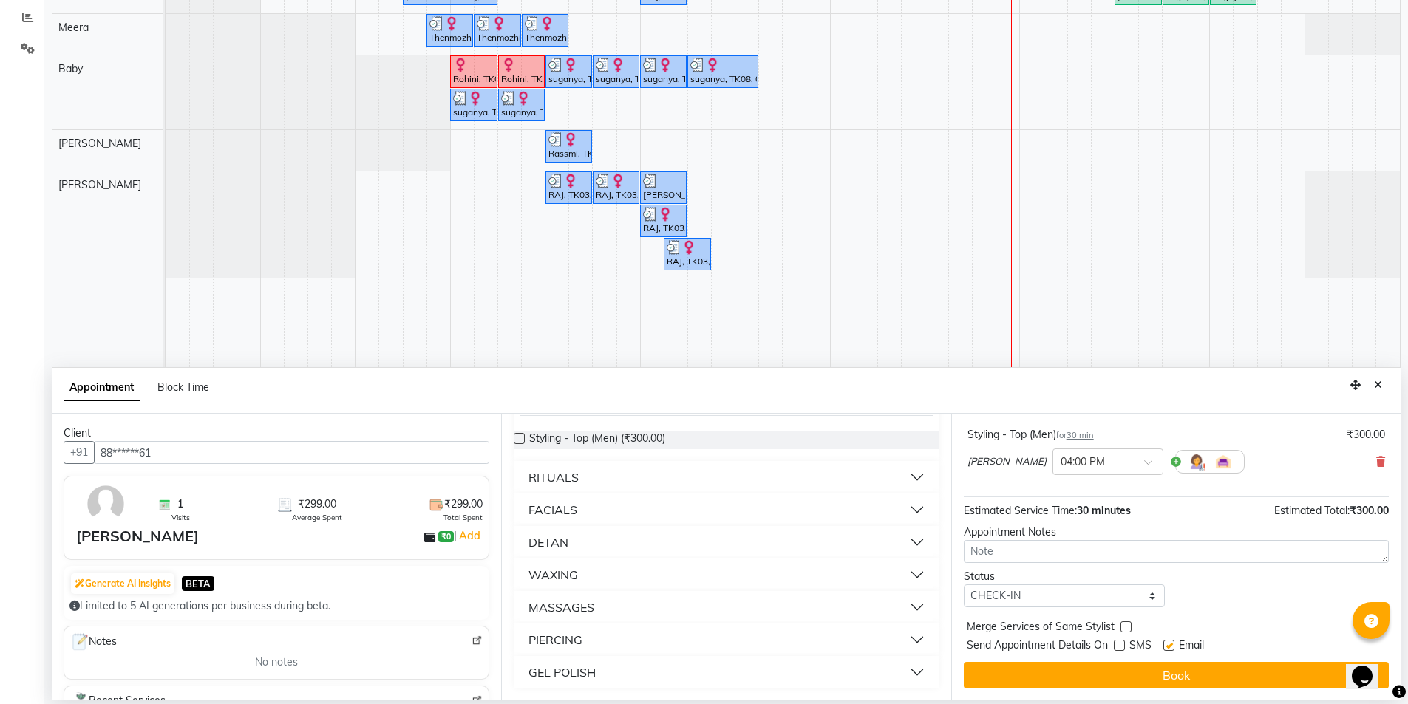
checkbox input "false"
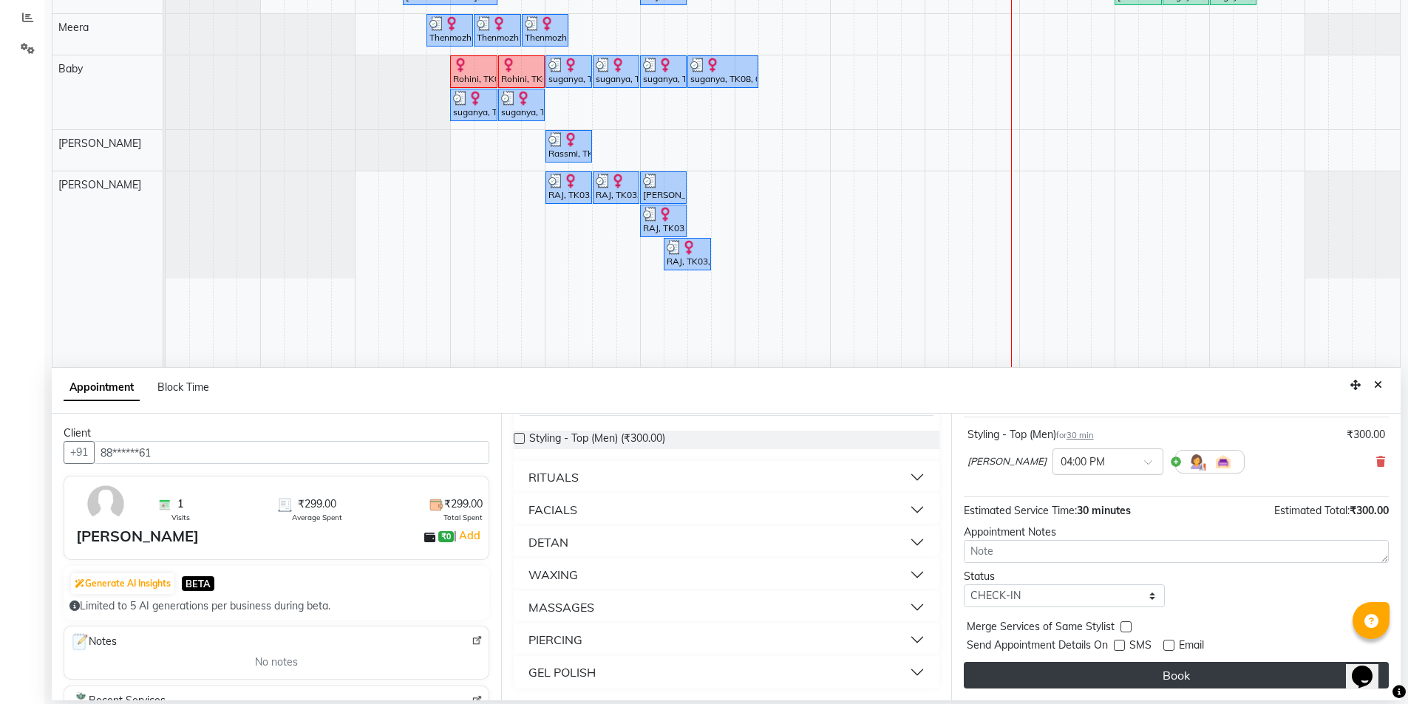
click at [1186, 670] on button "Book" at bounding box center [1176, 675] width 425 height 27
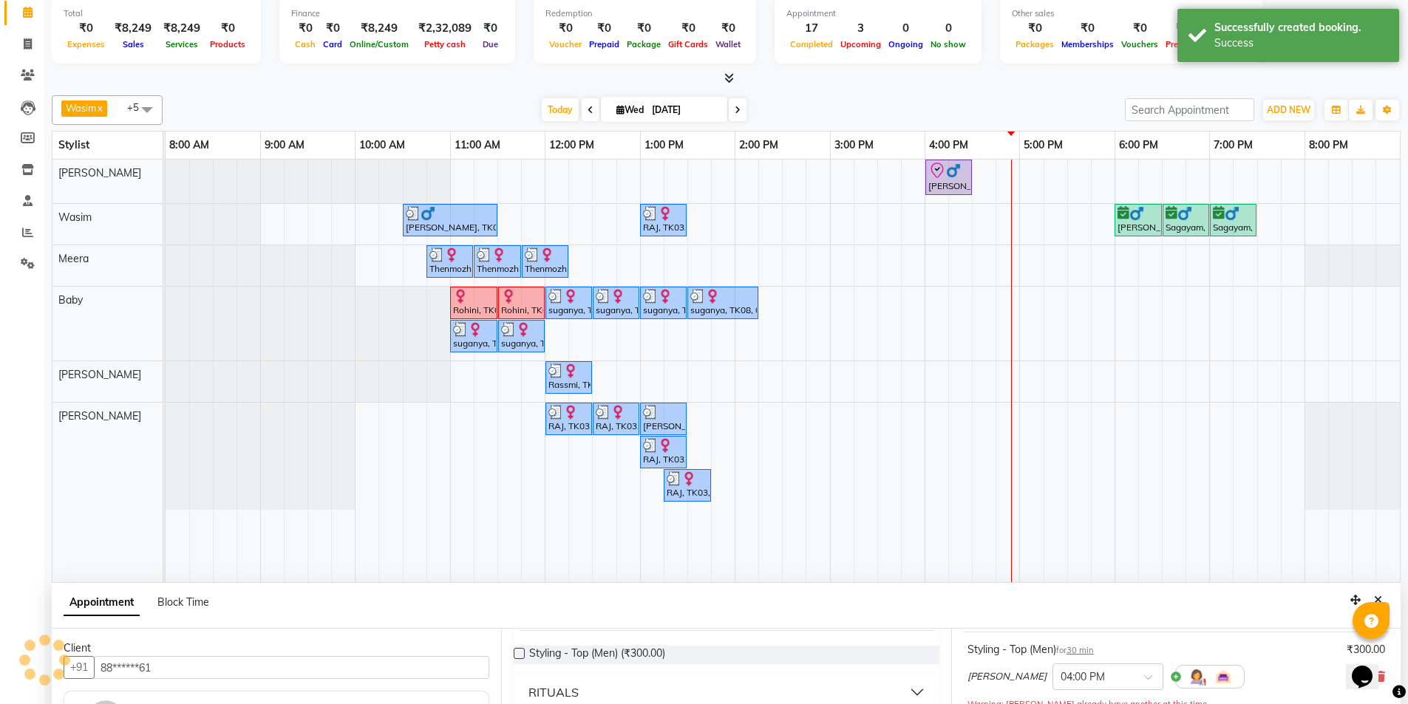
scroll to position [0, 0]
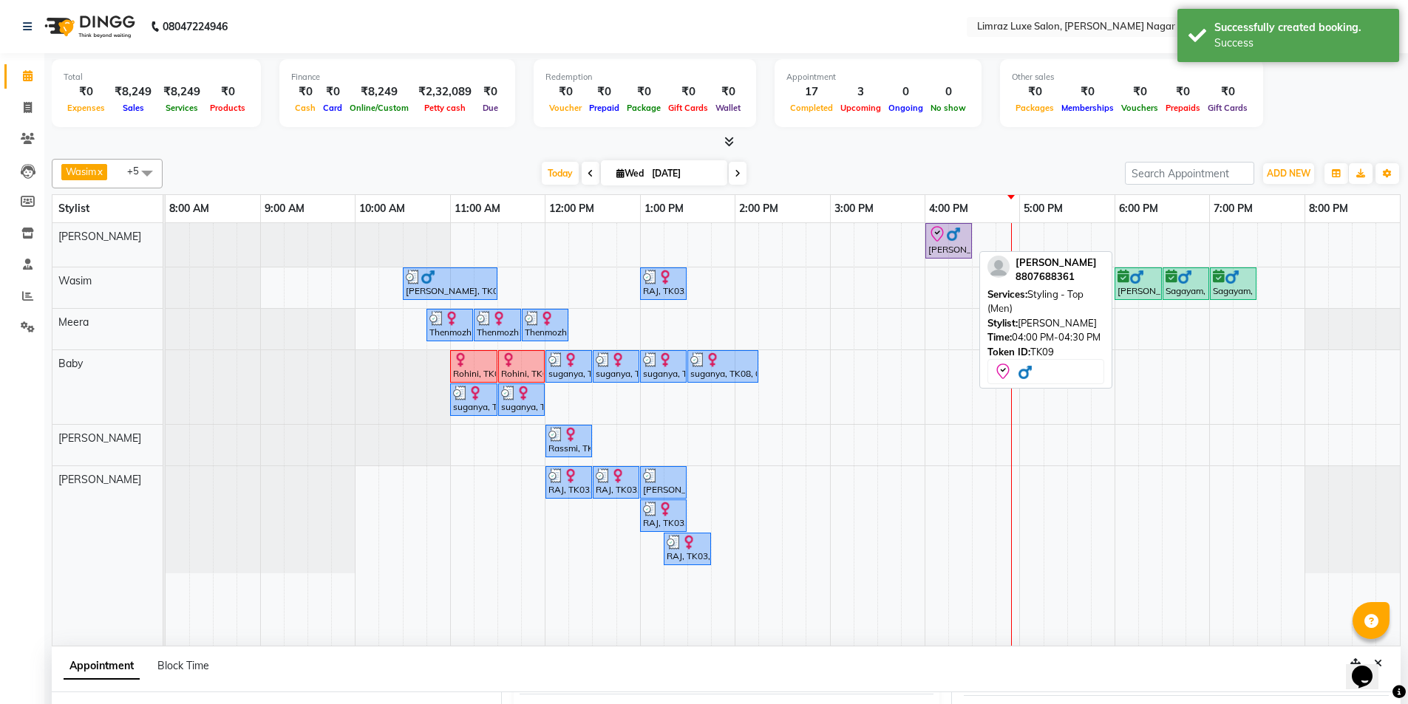
click at [957, 245] on div "[PERSON_NAME], TK09, 04:00 PM-04:30 PM, Styling - Top (Men)" at bounding box center [949, 240] width 44 height 31
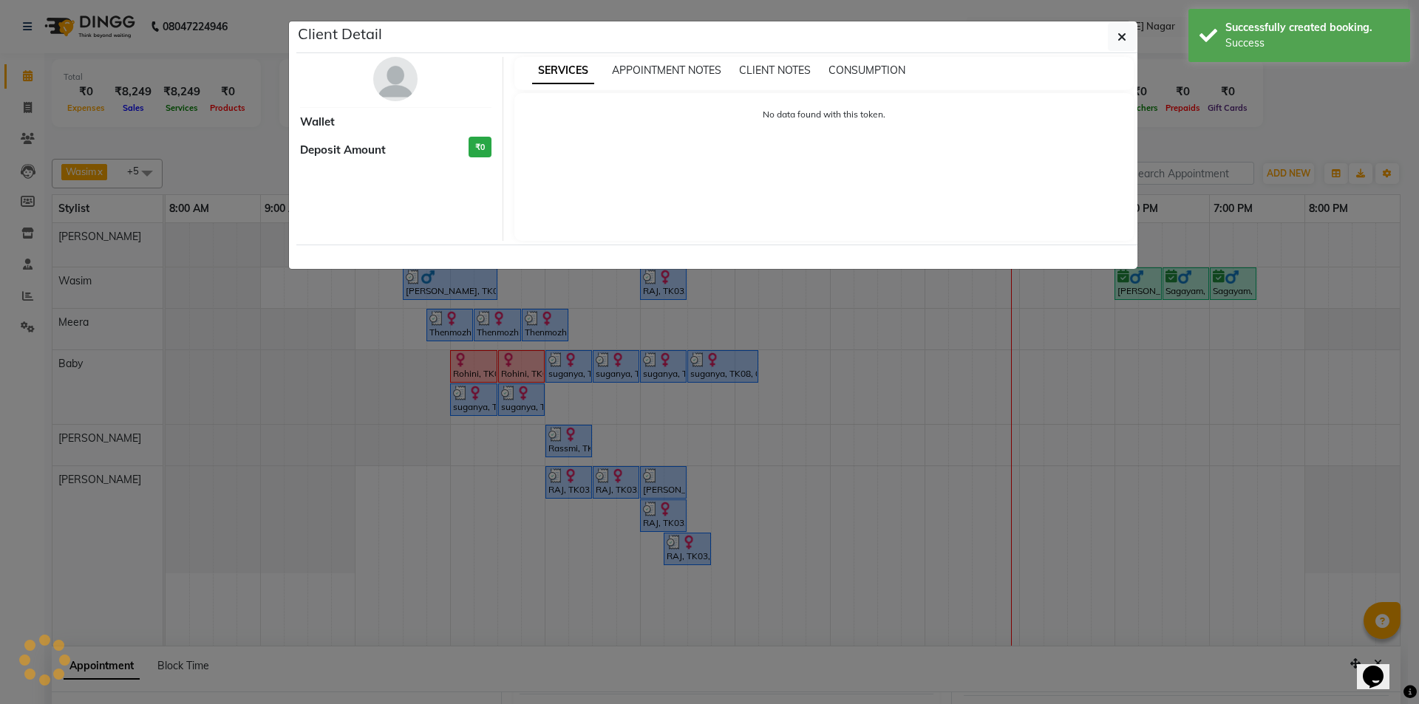
select select "8"
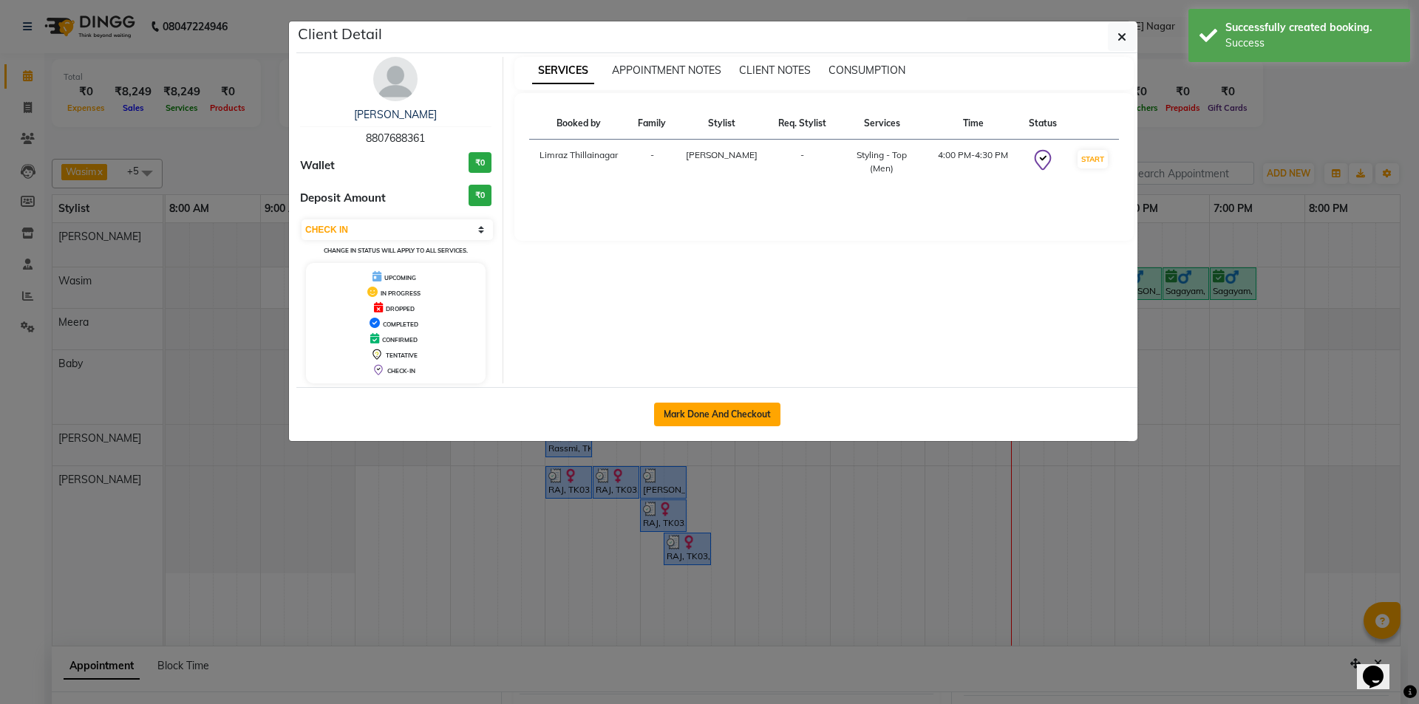
click at [713, 415] on button "Mark Done And Checkout" at bounding box center [717, 415] width 126 height 24
select select "service"
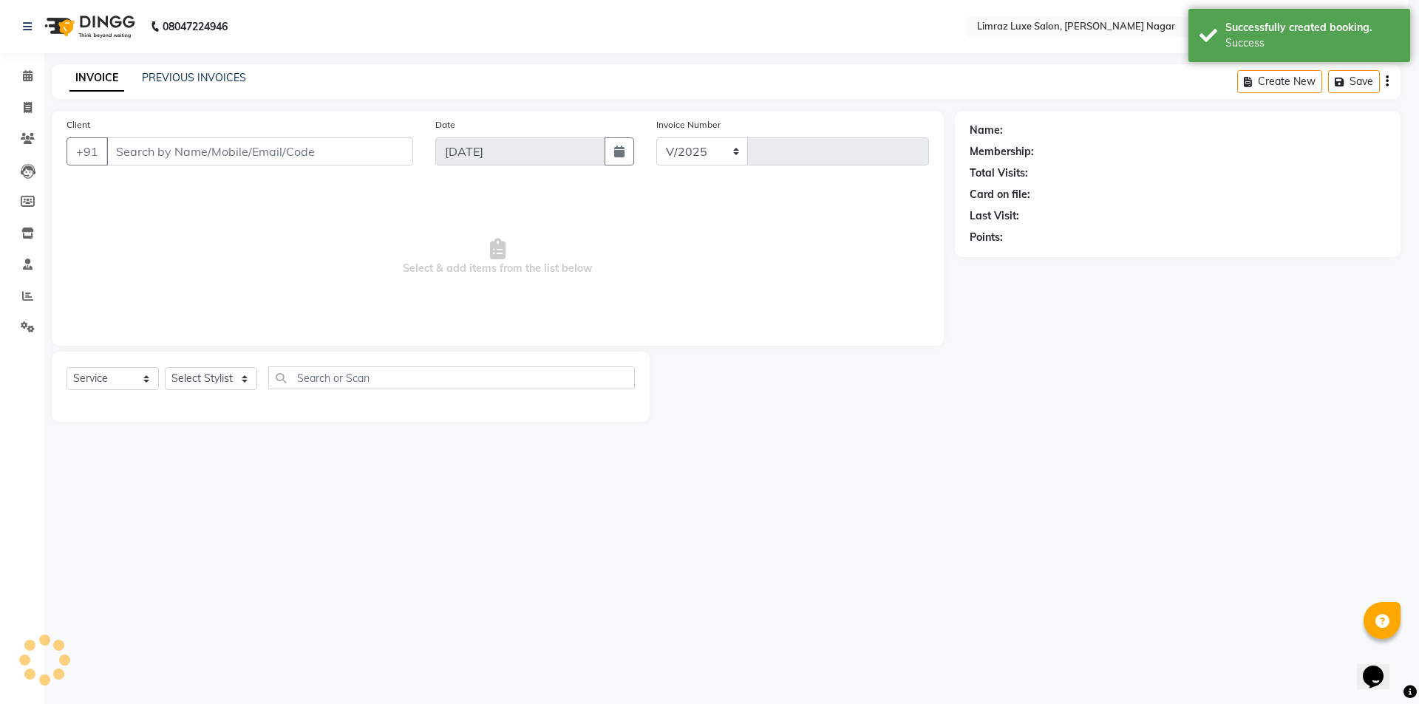
select select "7280"
type input "0414"
type input "88******61"
select select "76495"
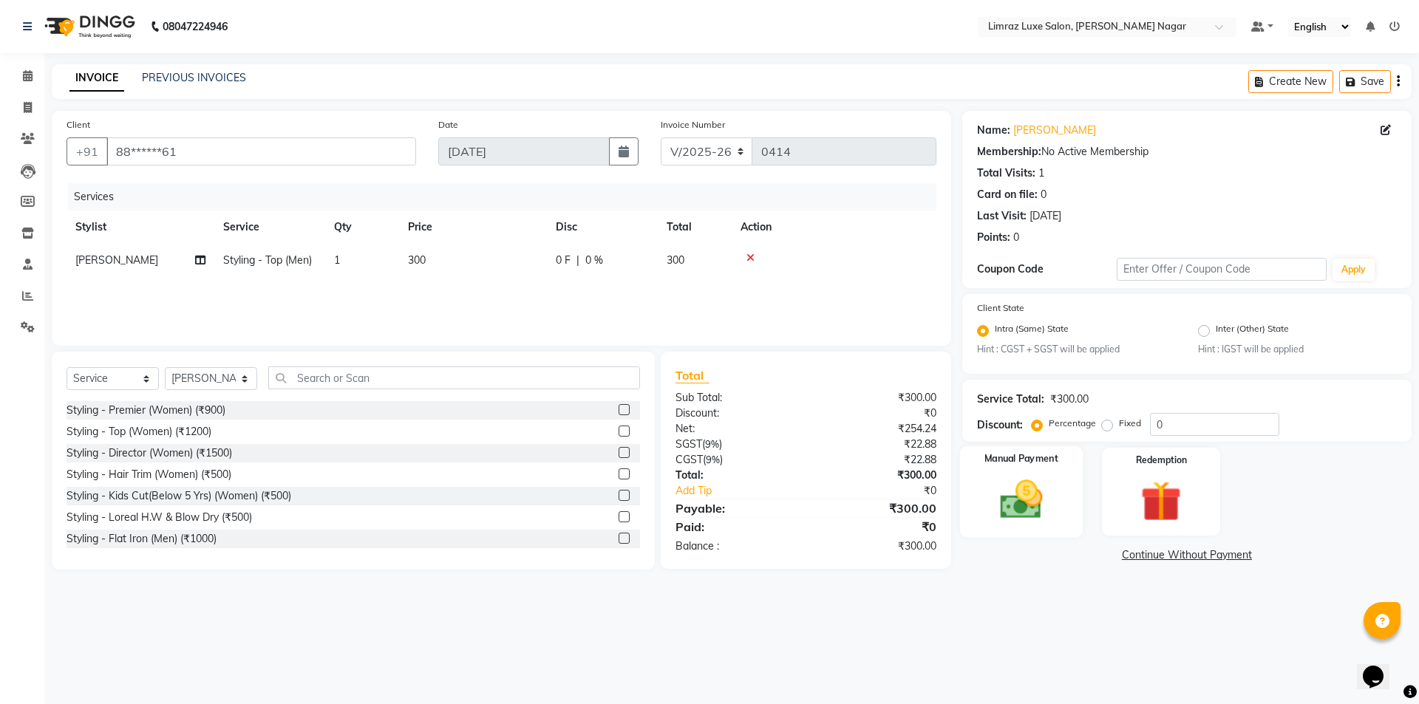
click at [1023, 472] on div "Manual Payment" at bounding box center [1021, 491] width 123 height 91
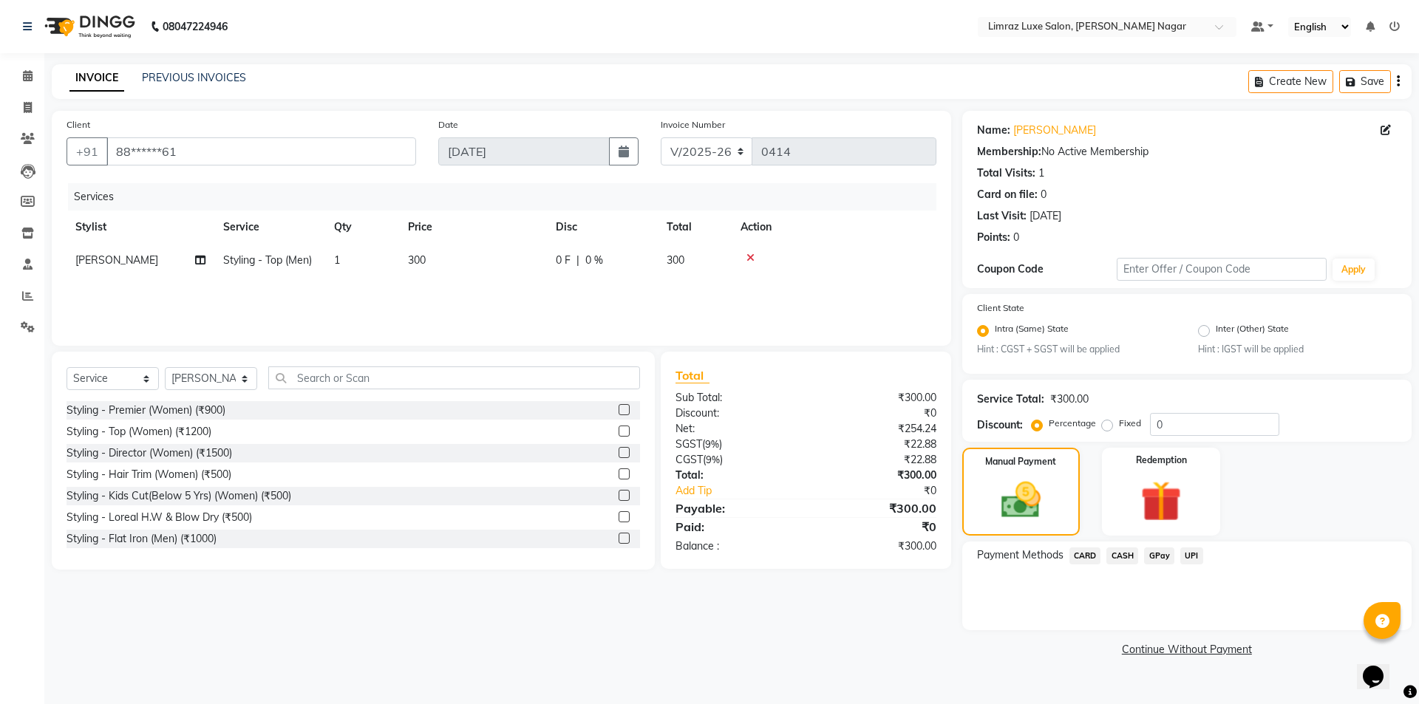
click at [1124, 555] on span "CASH" at bounding box center [1123, 556] width 32 height 17
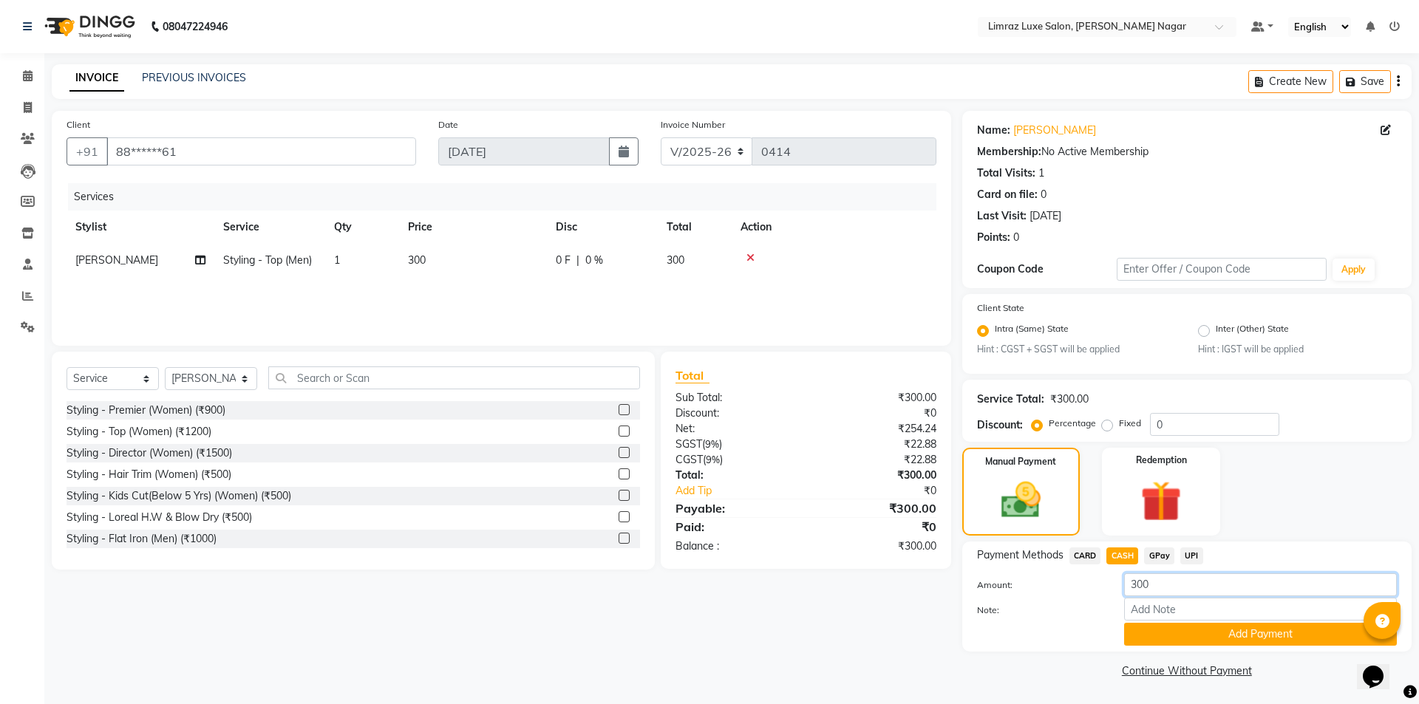
drag, startPoint x: 1181, startPoint y: 585, endPoint x: 988, endPoint y: 591, distance: 193.0
click at [988, 591] on div "Amount: 300" at bounding box center [1187, 586] width 442 height 25
type input "260"
click at [1212, 635] on button "Add Payment" at bounding box center [1260, 634] width 273 height 23
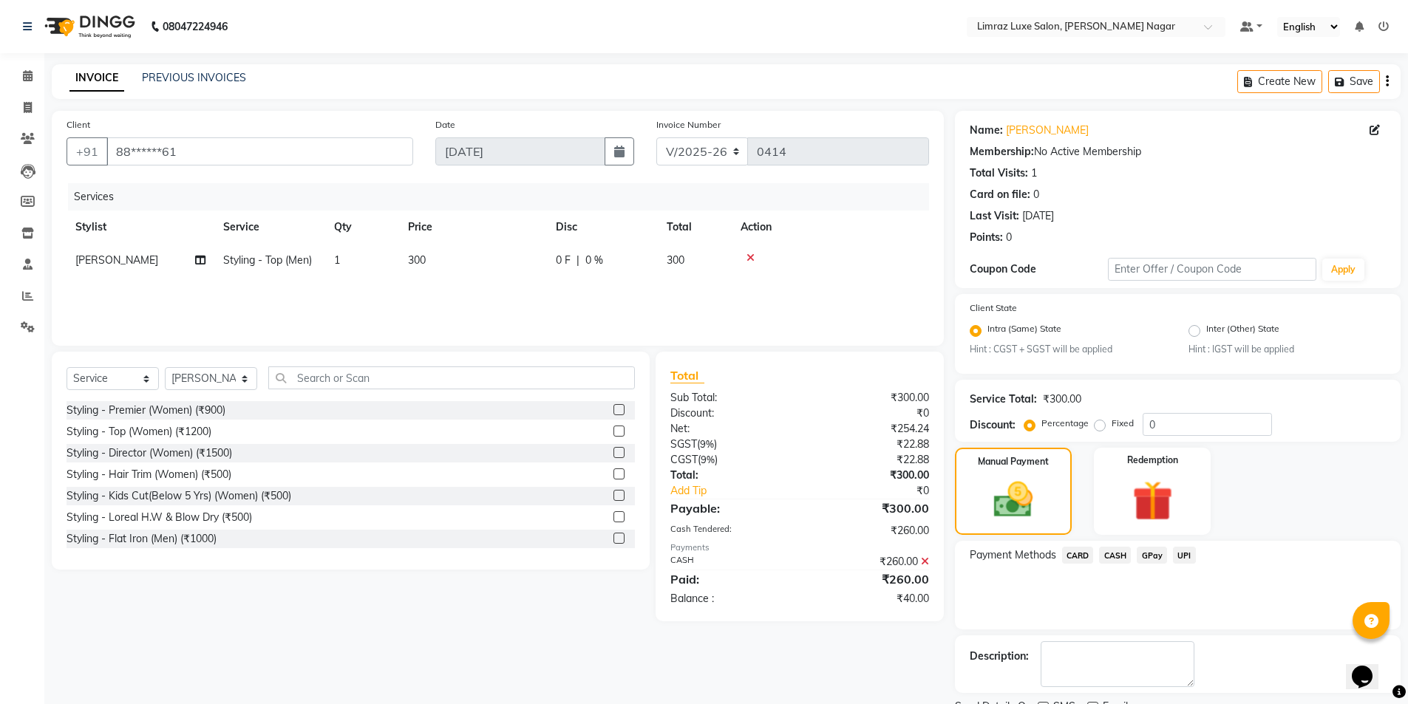
click at [1154, 560] on span "GPay" at bounding box center [1152, 555] width 30 height 17
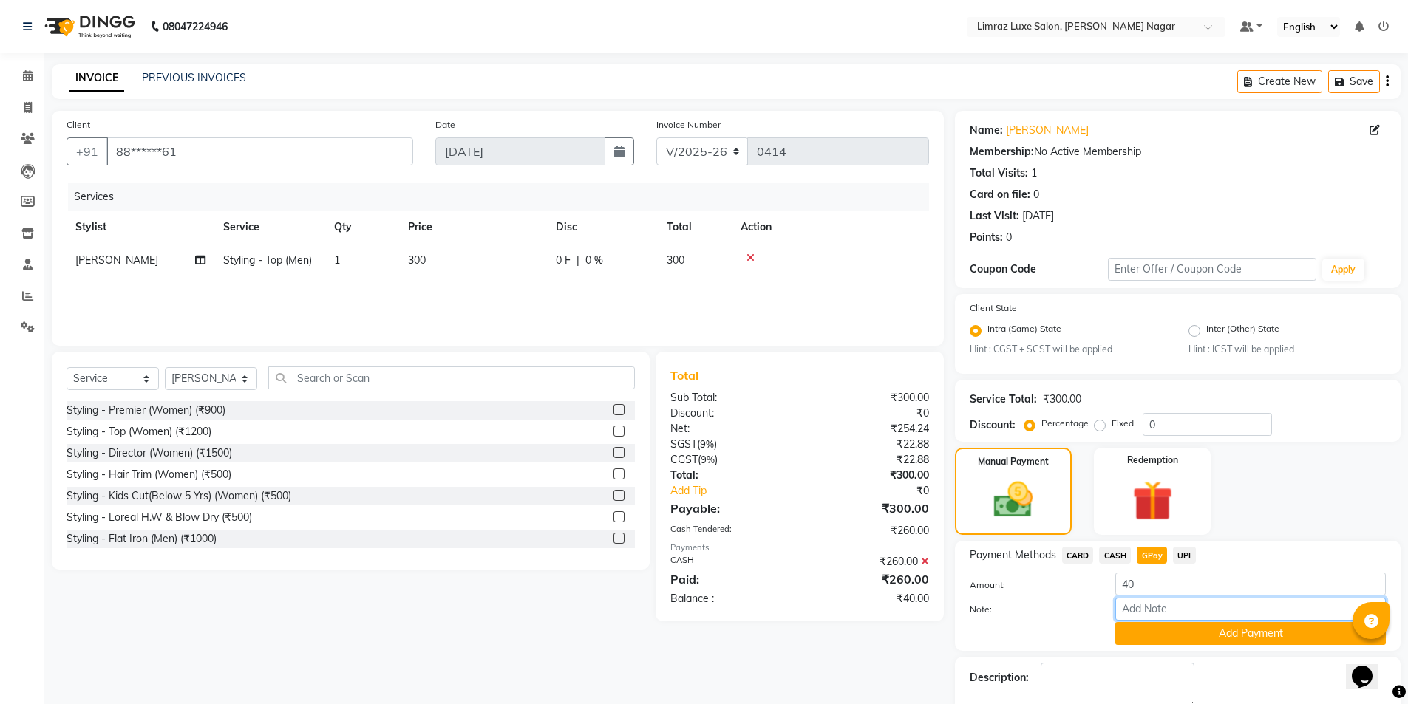
click at [1161, 609] on input "Note:" at bounding box center [1251, 609] width 271 height 23
type input "gpay mam"
drag, startPoint x: 1204, startPoint y: 611, endPoint x: 1048, endPoint y: 616, distance: 156.1
click at [1048, 616] on div "Note: gpay mam" at bounding box center [1178, 610] width 438 height 25
click at [1178, 608] on input "Note:" at bounding box center [1251, 609] width 271 height 23
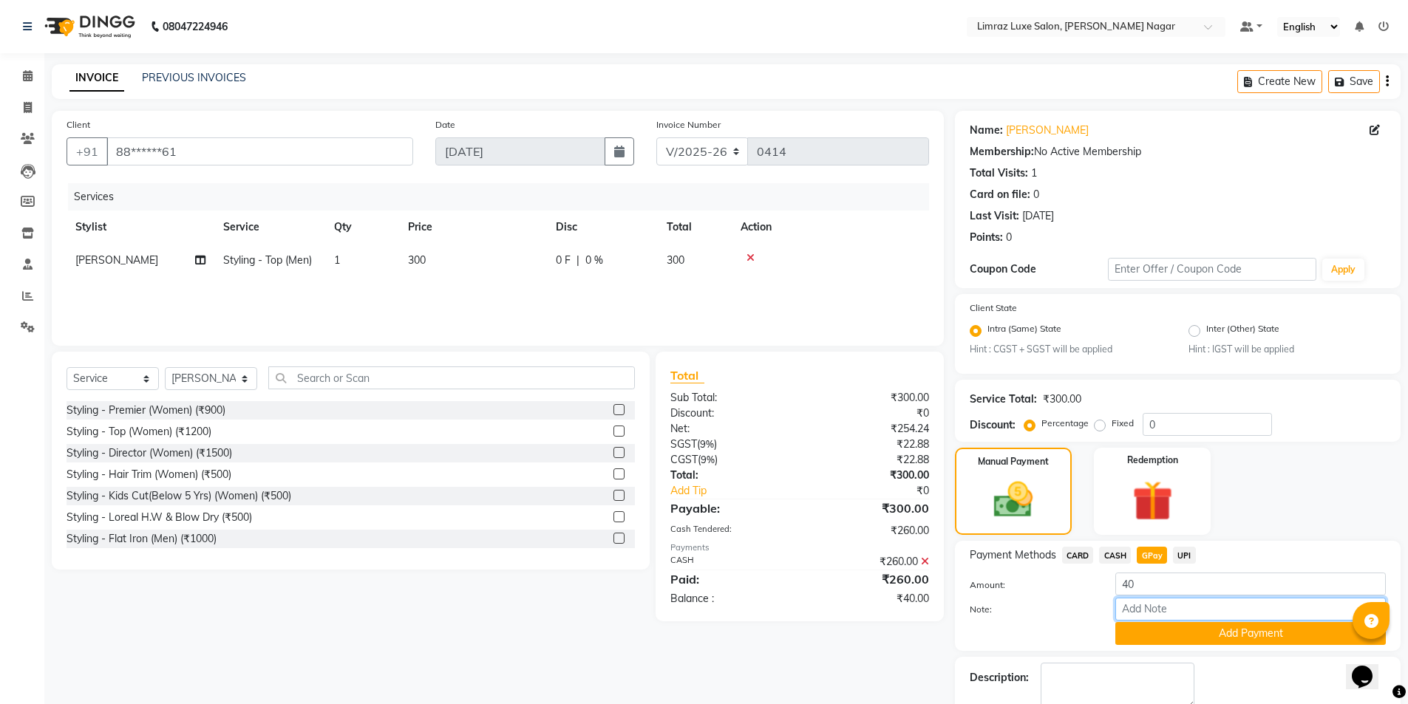
type input "gpay af\ac"
click at [1186, 631] on button "Add Payment" at bounding box center [1251, 633] width 271 height 23
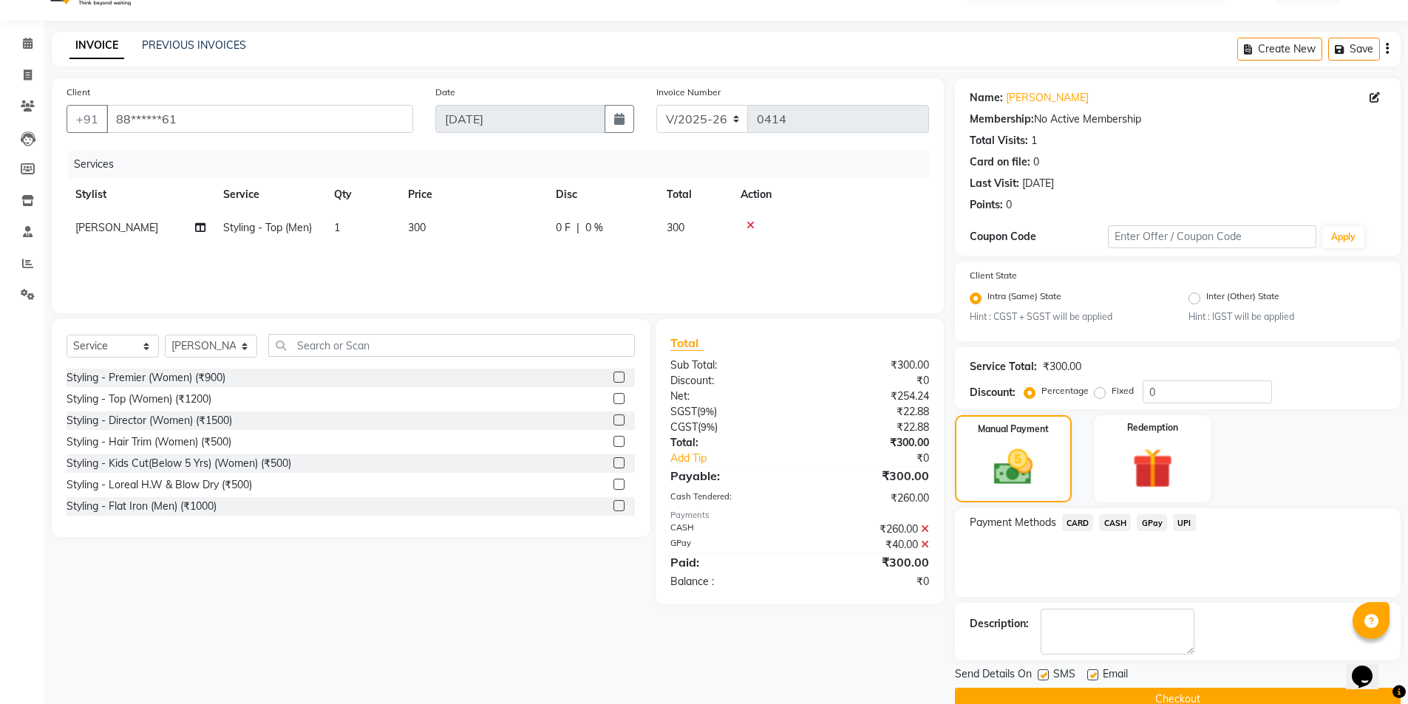
scroll to position [61, 0]
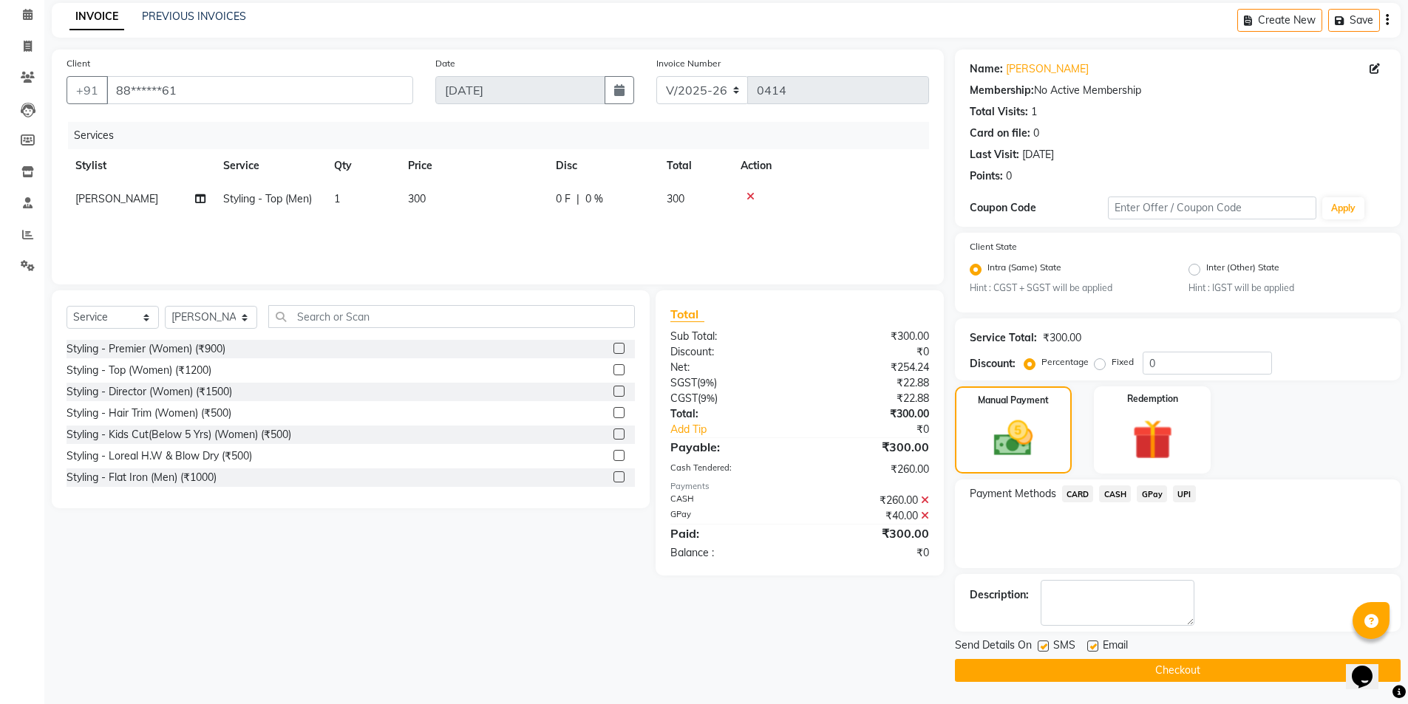
click at [1091, 651] on label at bounding box center [1092, 646] width 11 height 11
click at [1091, 651] on input "checkbox" at bounding box center [1092, 647] width 10 height 10
checkbox input "false"
click at [1039, 645] on label at bounding box center [1043, 646] width 11 height 11
click at [1039, 645] on input "checkbox" at bounding box center [1043, 647] width 10 height 10
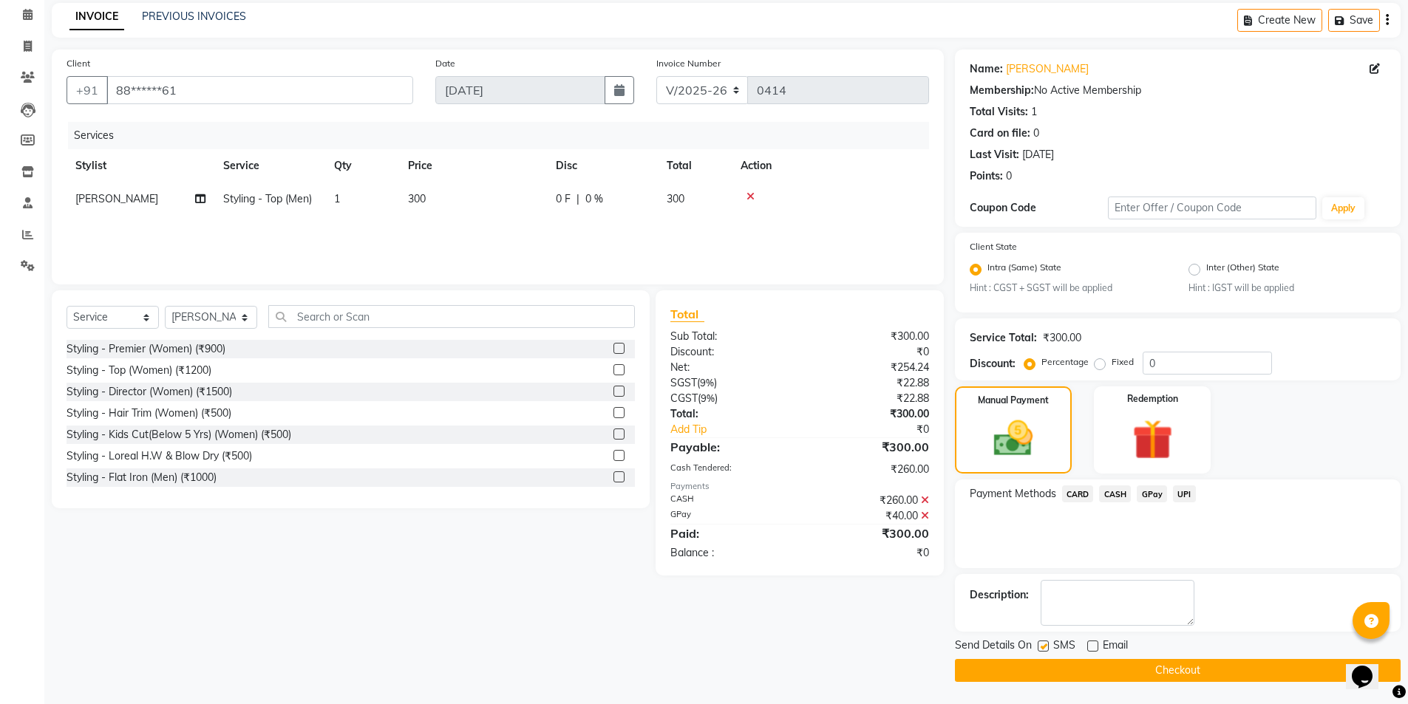
checkbox input "false"
click at [1141, 677] on button "Checkout" at bounding box center [1178, 670] width 446 height 23
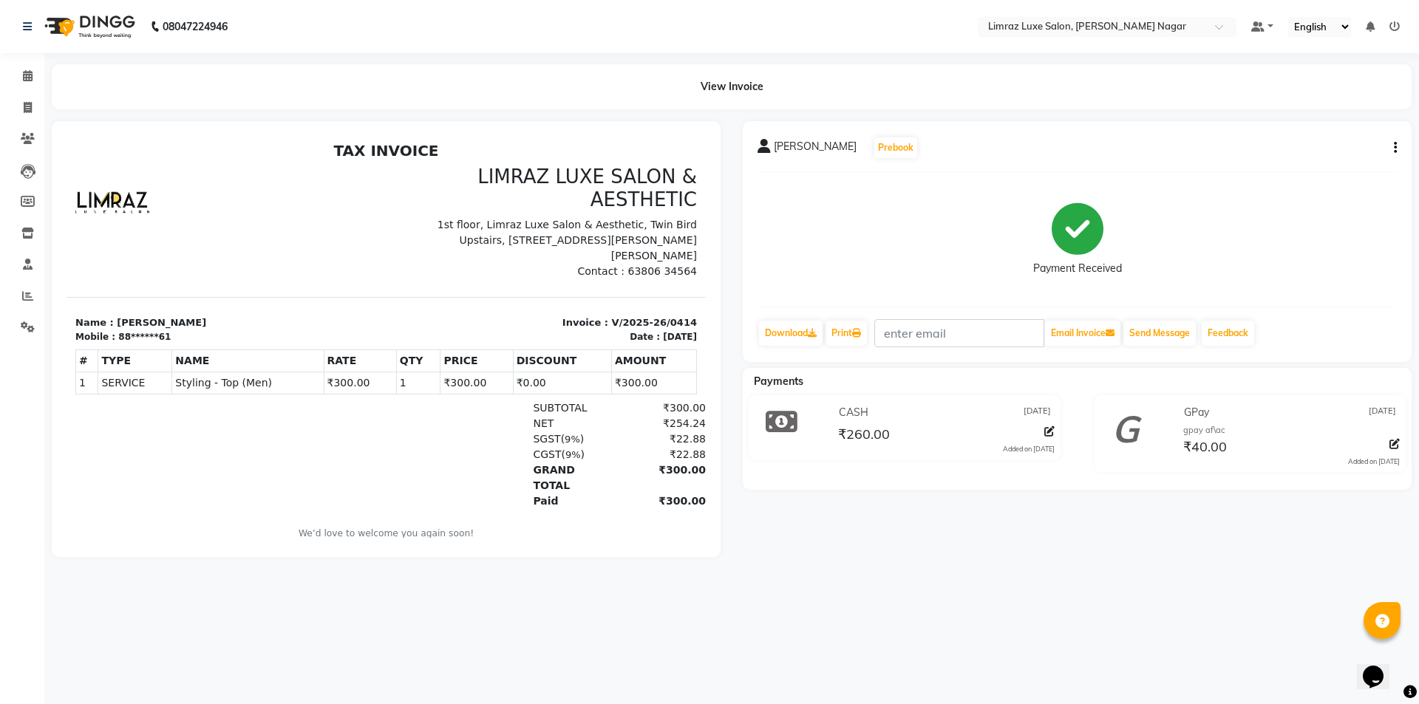
click at [98, 35] on img at bounding box center [88, 26] width 101 height 41
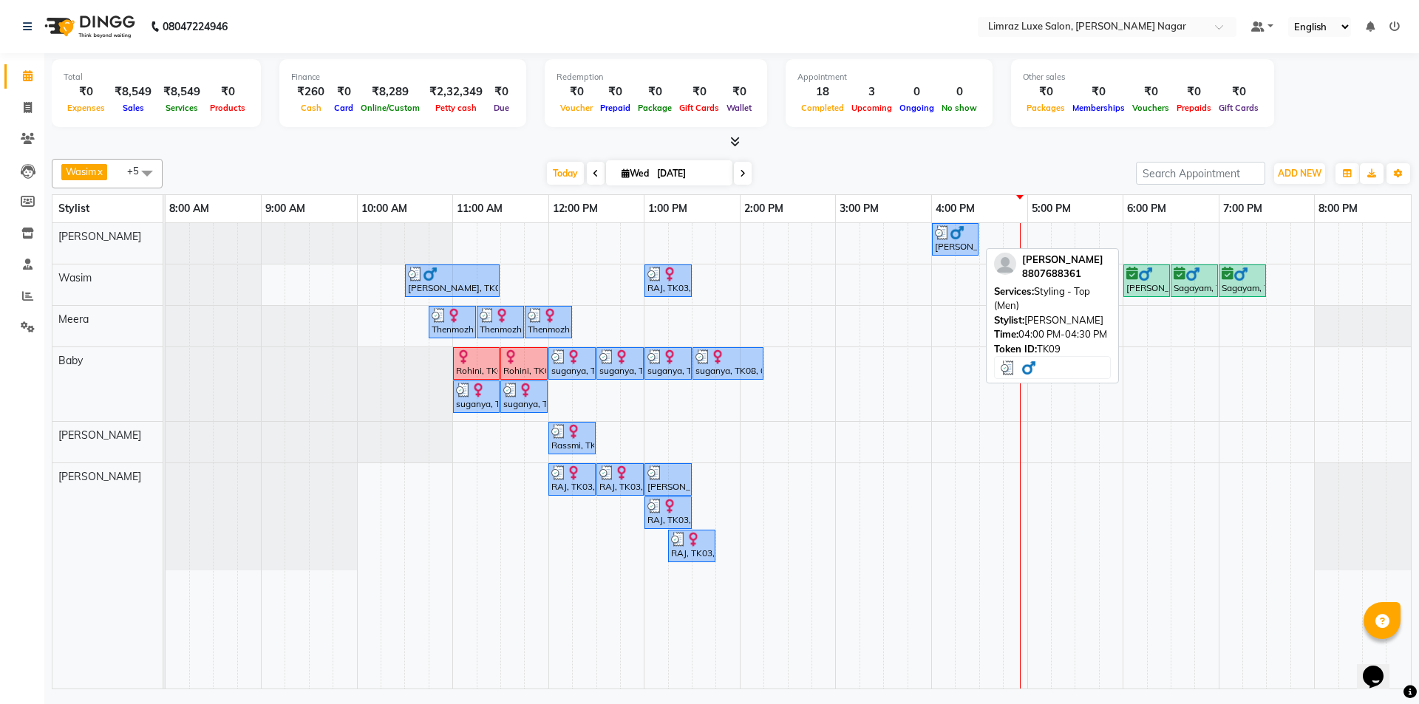
click at [954, 242] on div "[PERSON_NAME], TK09, 04:00 PM-04:30 PM, Styling - Top (Men)" at bounding box center [956, 239] width 44 height 28
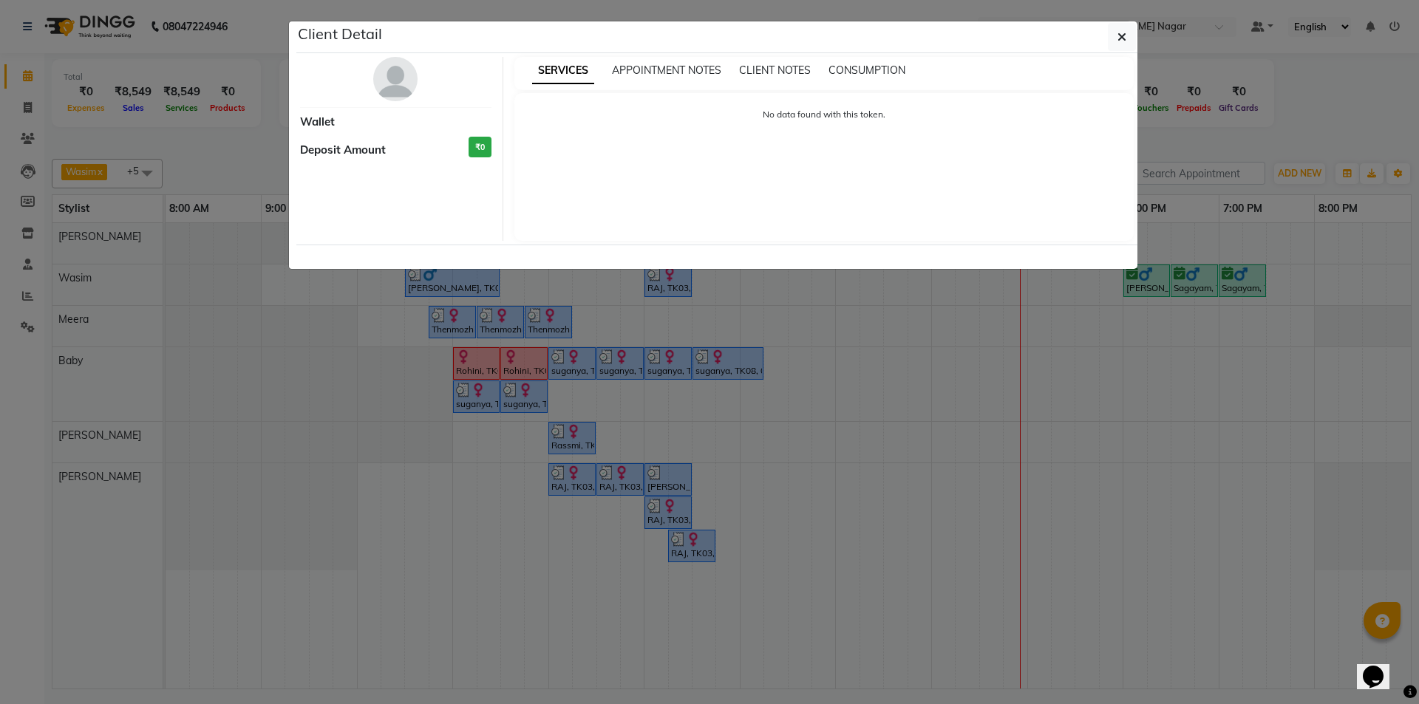
select select "3"
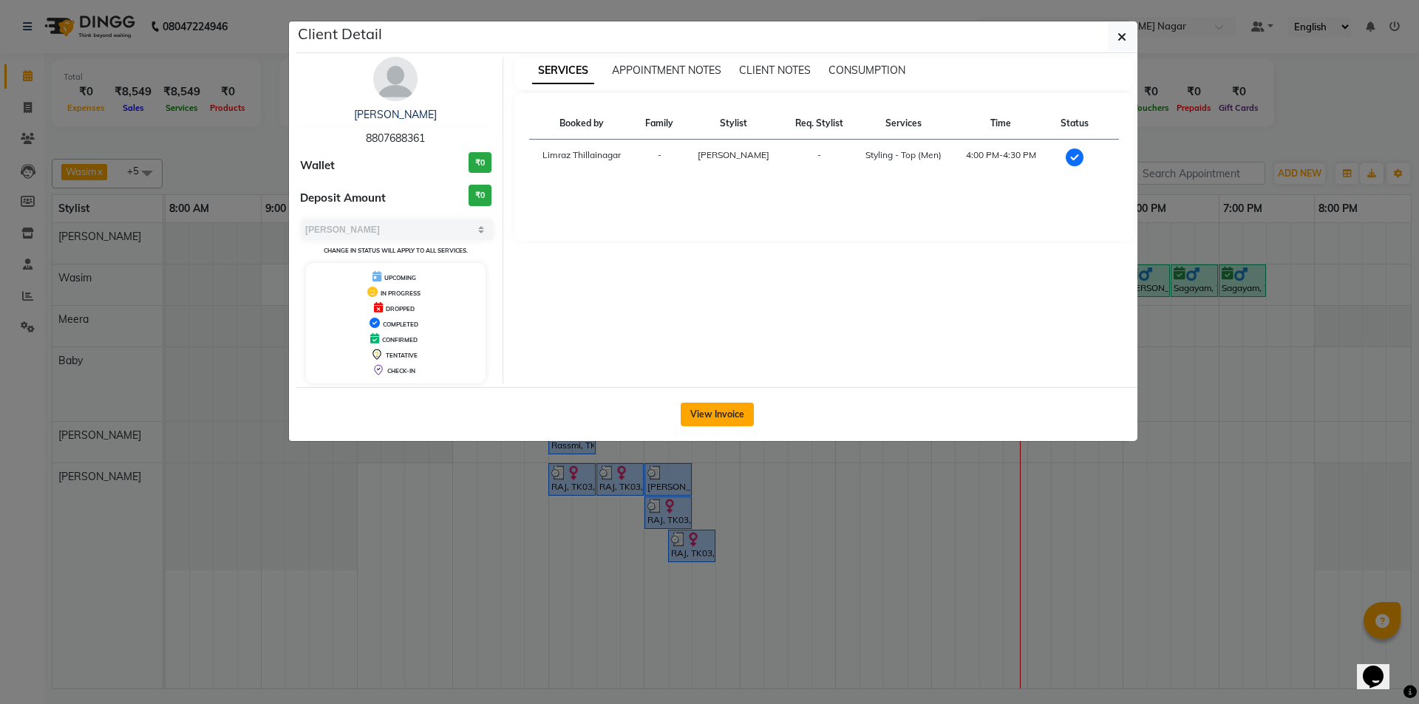
click at [709, 412] on button "View Invoice" at bounding box center [717, 415] width 73 height 24
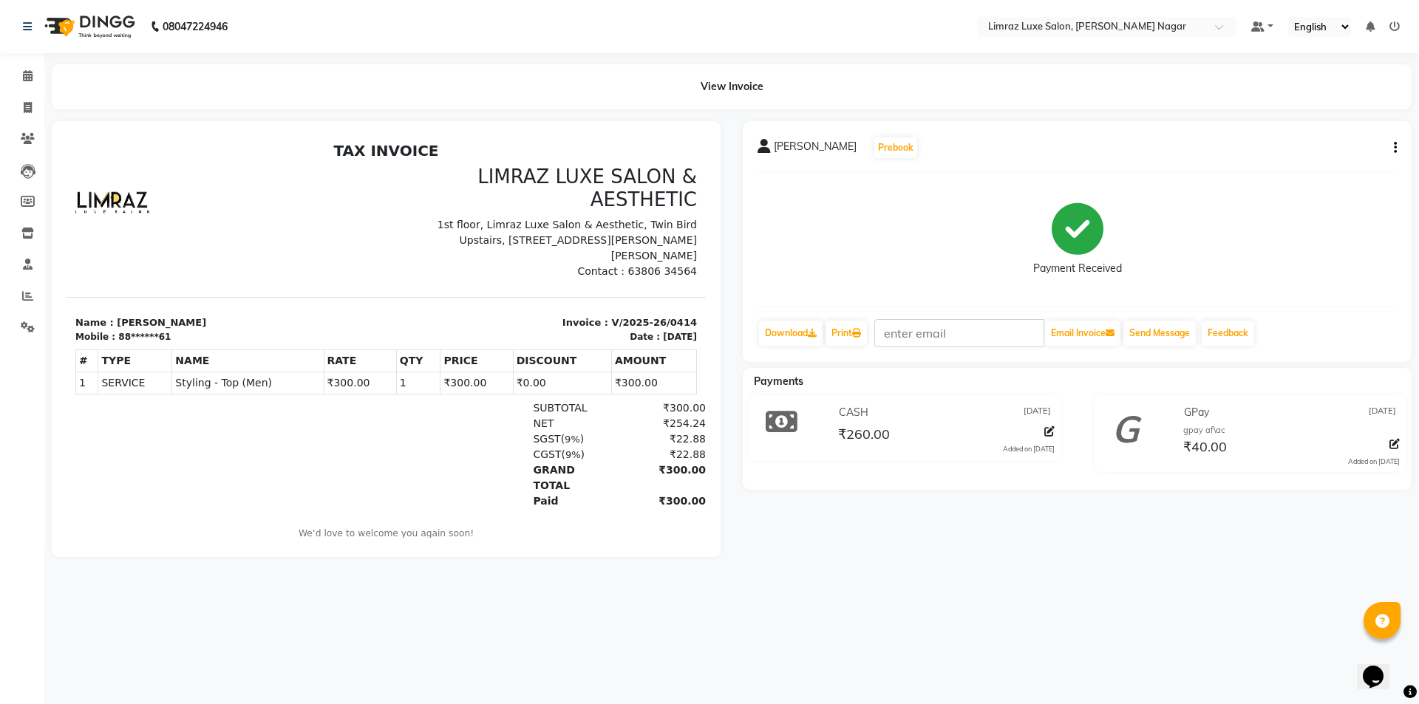
click at [69, 15] on img at bounding box center [88, 26] width 101 height 41
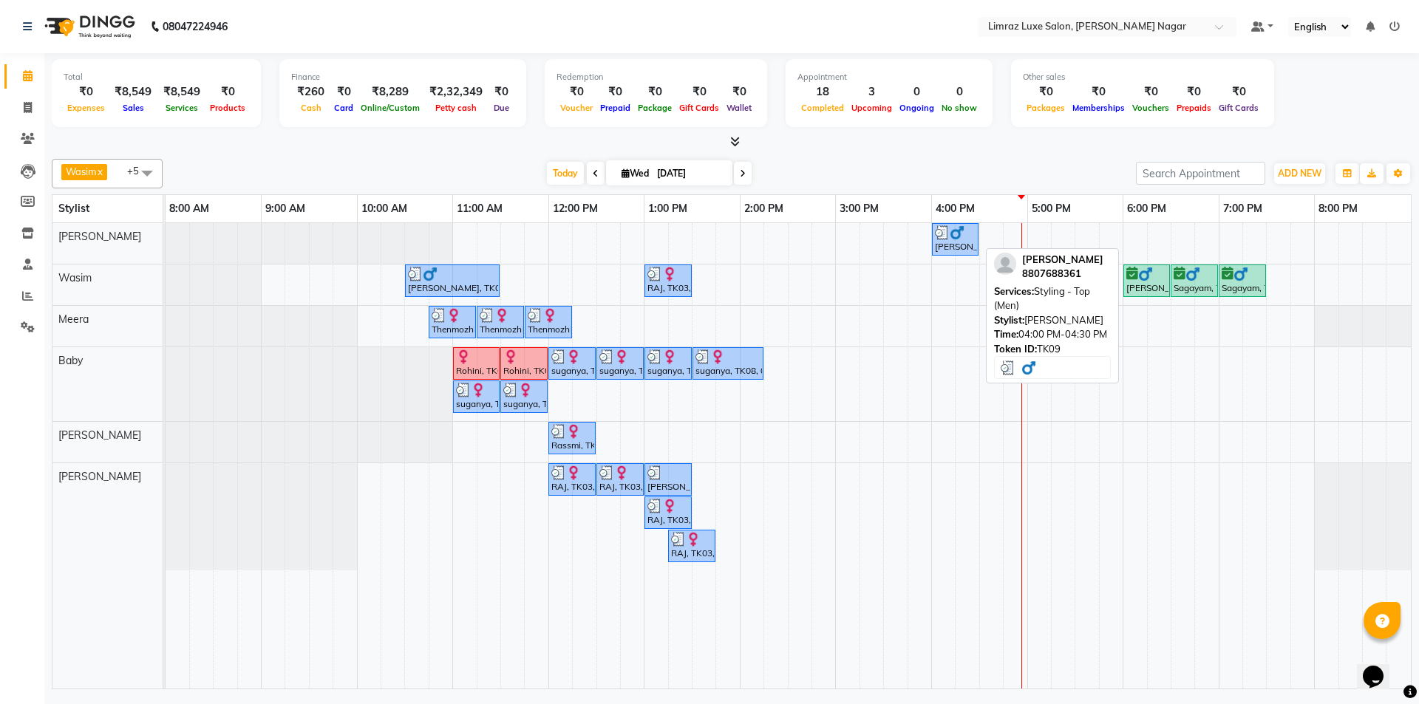
click at [943, 245] on div "[PERSON_NAME], TK09, 04:00 PM-04:30 PM, Styling - Top (Men)" at bounding box center [956, 239] width 44 height 28
select select "3"
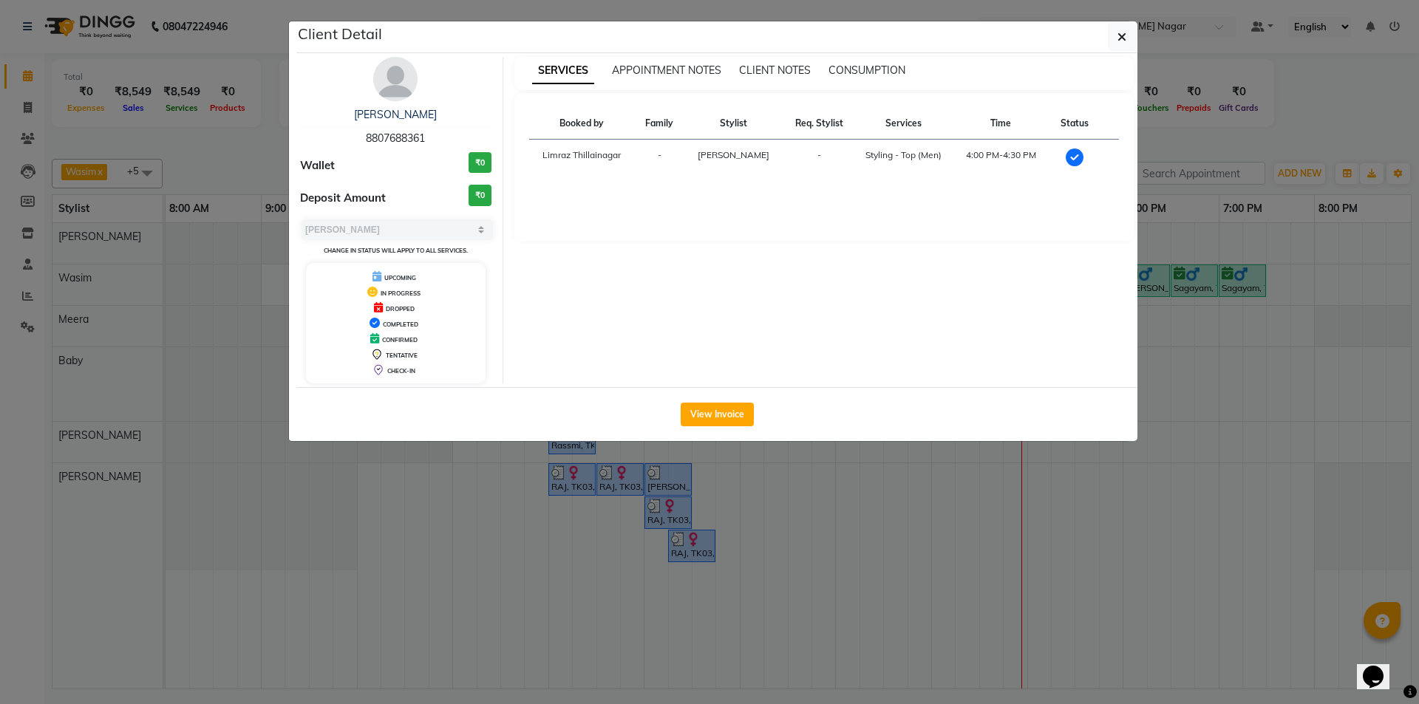
drag, startPoint x: 438, startPoint y: 137, endPoint x: 303, endPoint y: 145, distance: 135.5
click at [303, 145] on div "[PERSON_NAME] 8807688361" at bounding box center [395, 126] width 191 height 39
copy span "8807688361"
click at [1121, 48] on button "button" at bounding box center [1122, 37] width 28 height 28
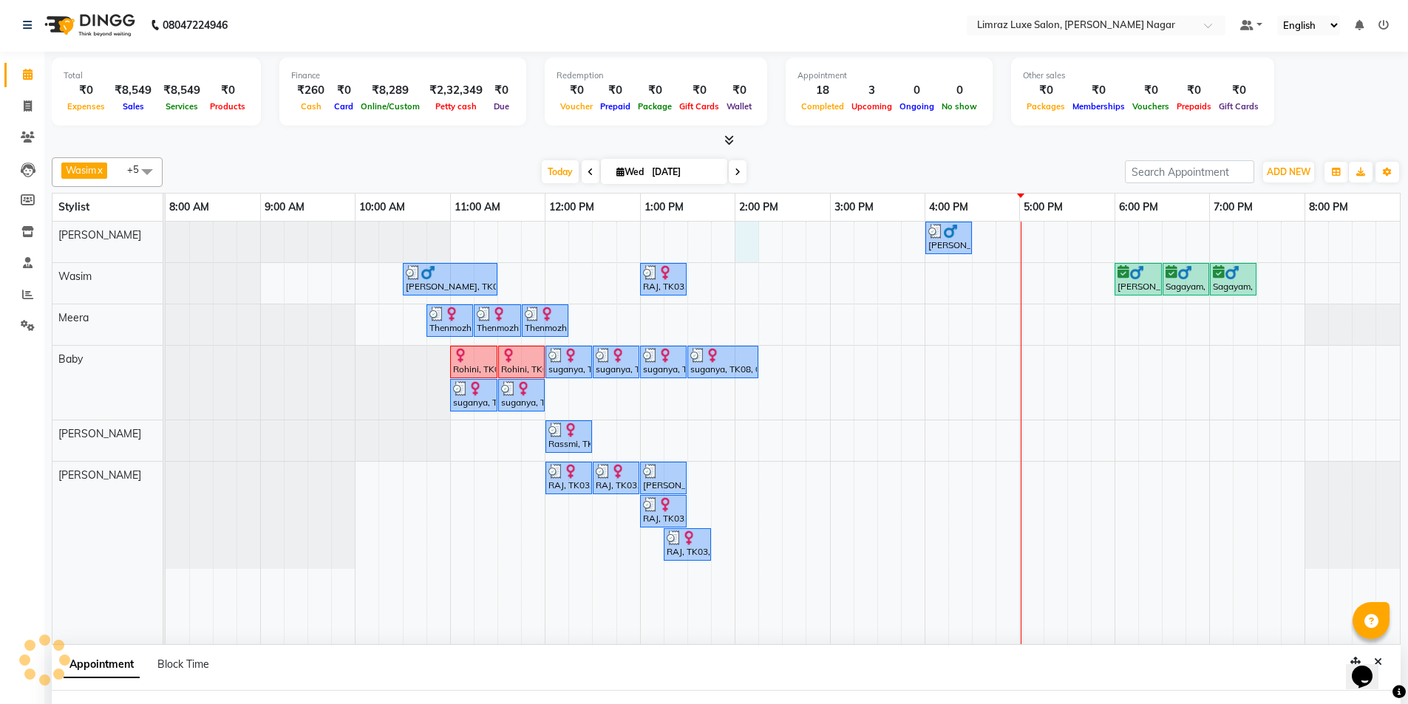
select select "76495"
select select "840"
select select "tentative"
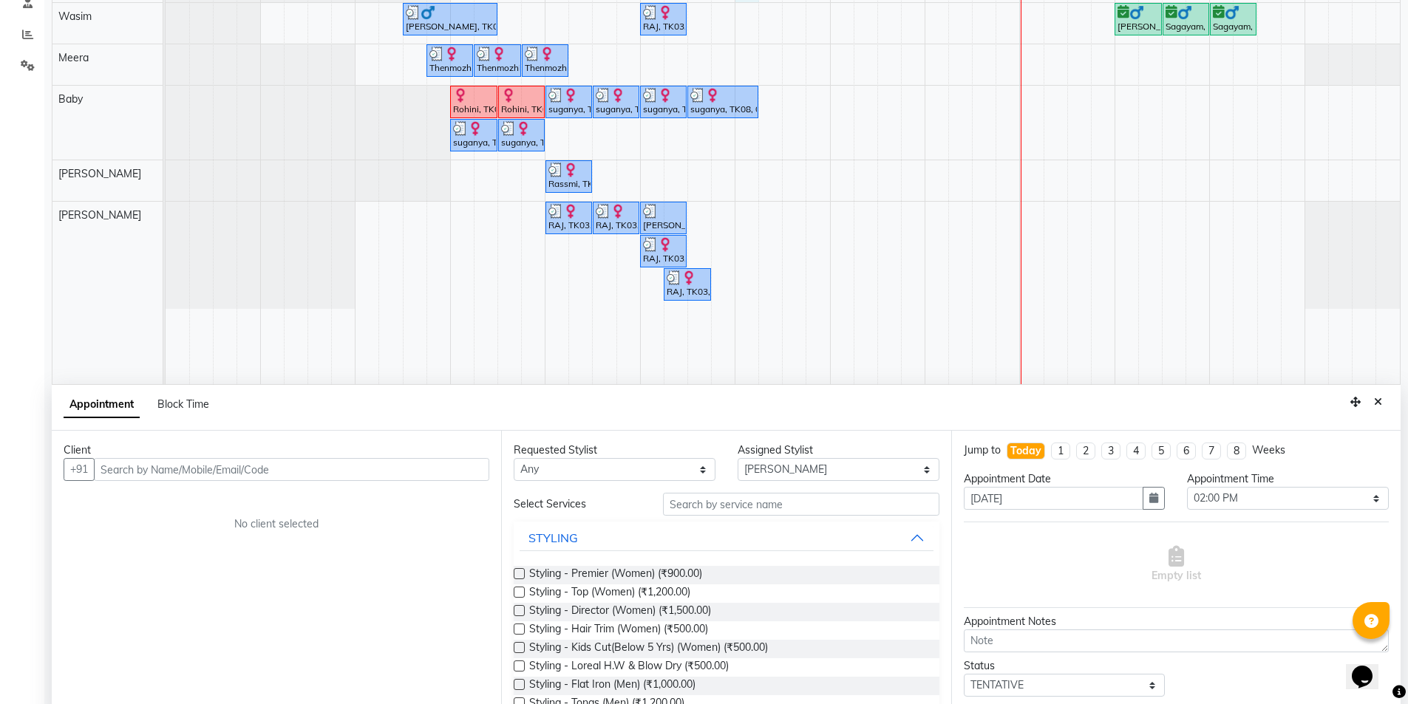
scroll to position [279, 0]
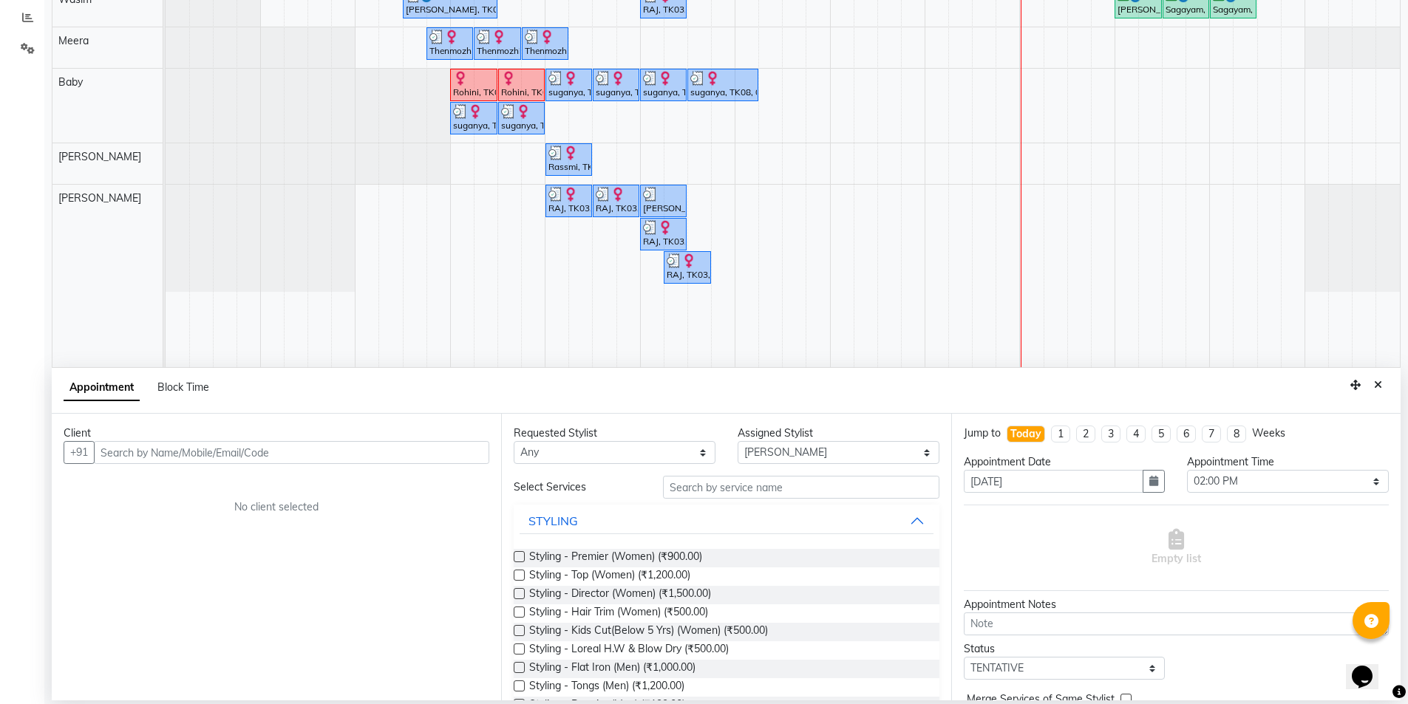
type input "r"
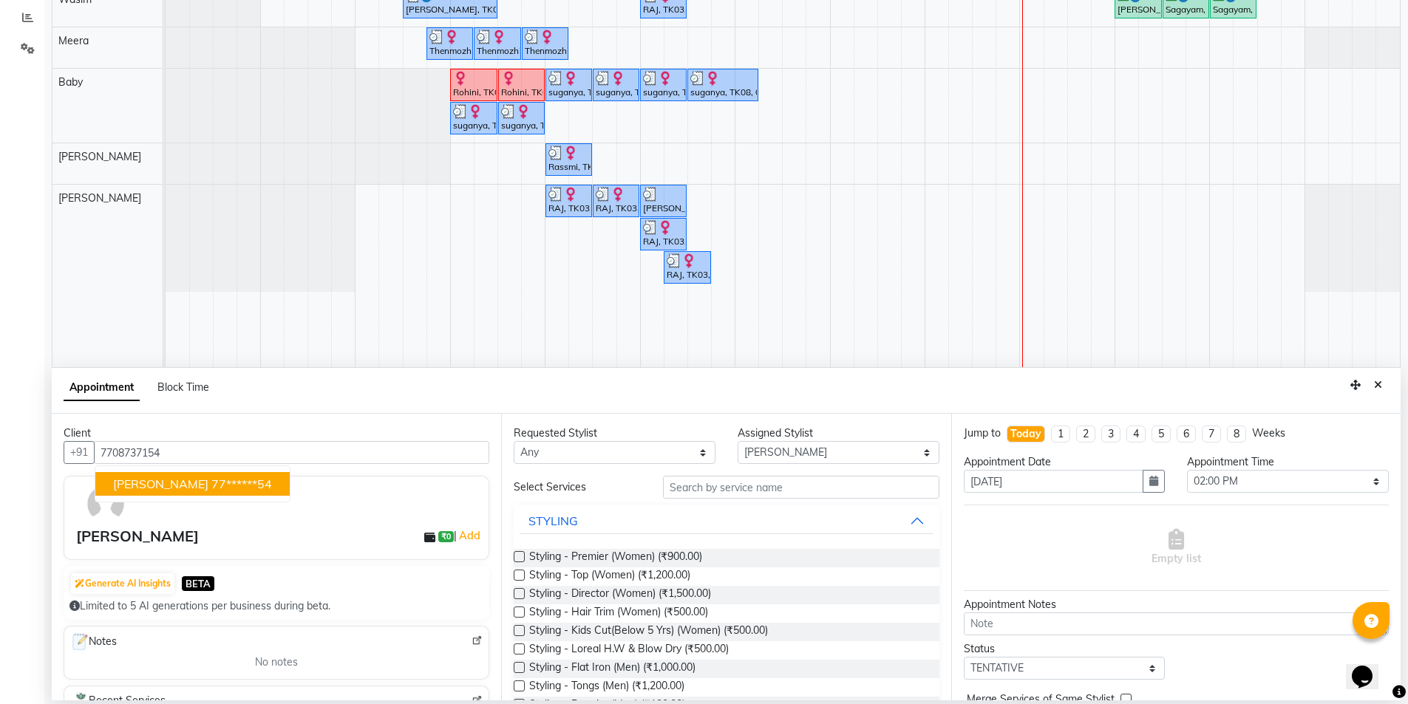
click at [225, 485] on ngb-highlight "77******54" at bounding box center [241, 484] width 61 height 15
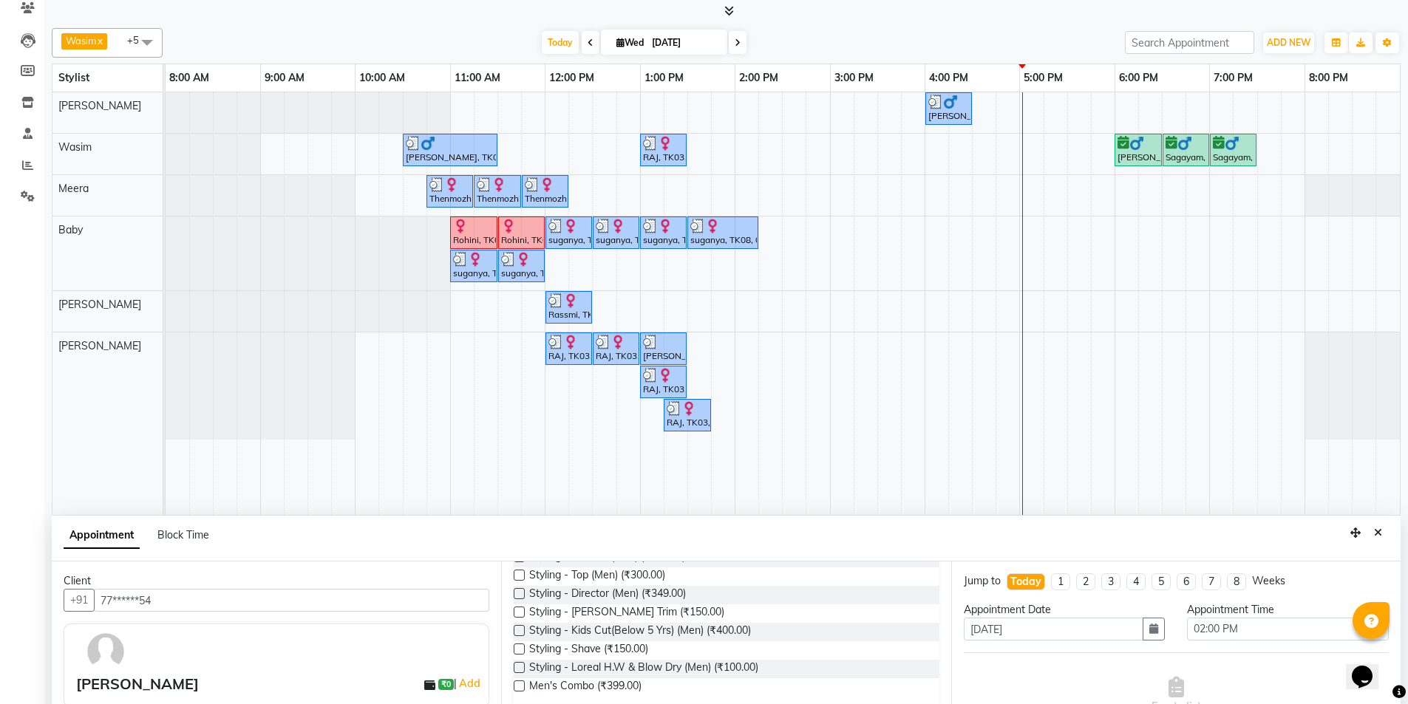
scroll to position [0, 0]
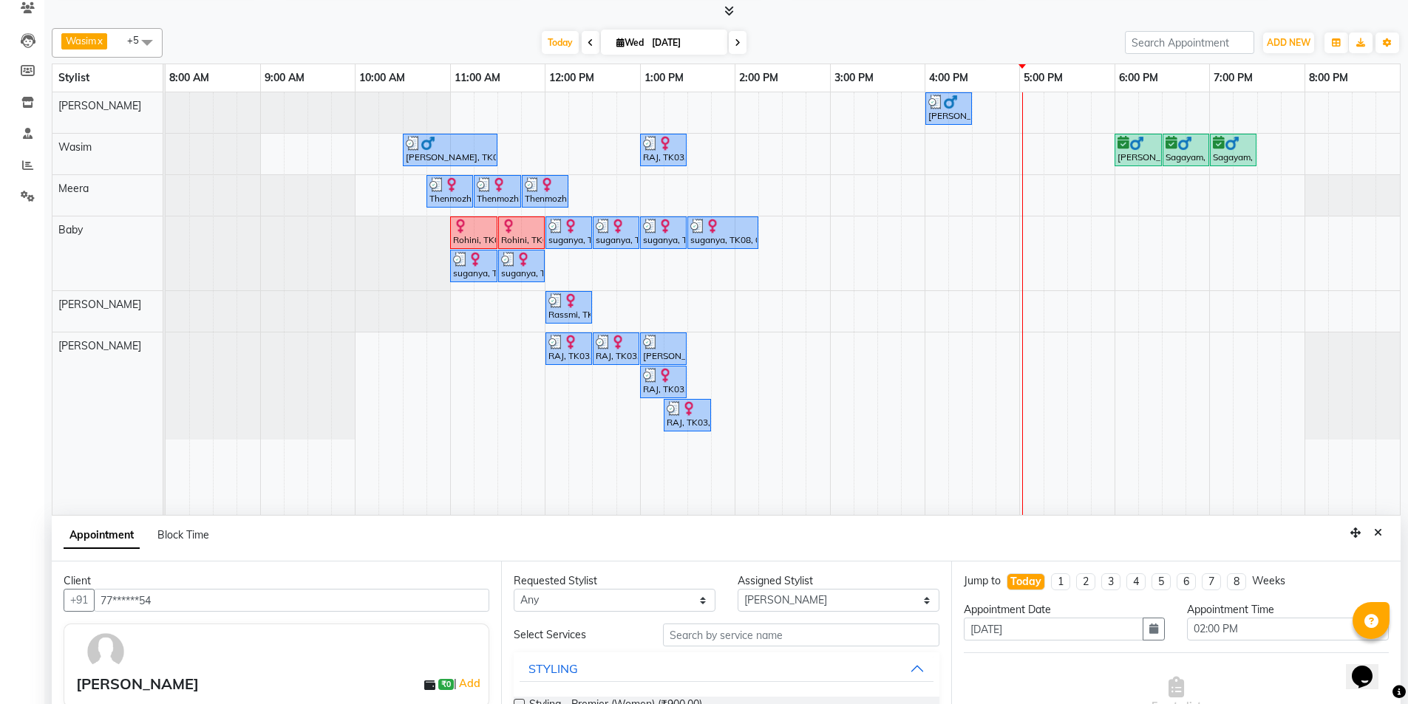
type input "77******54"
click at [738, 639] on input "text" at bounding box center [801, 635] width 276 height 23
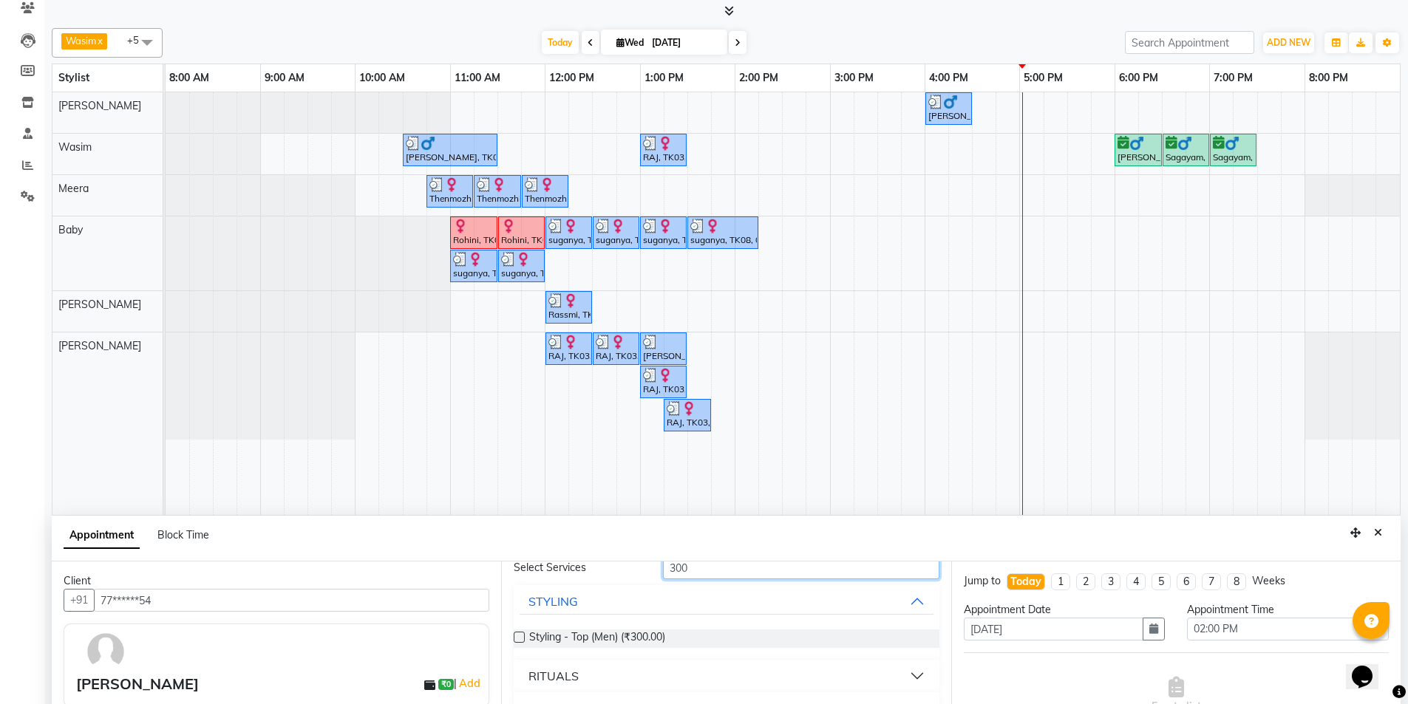
scroll to position [118, 0]
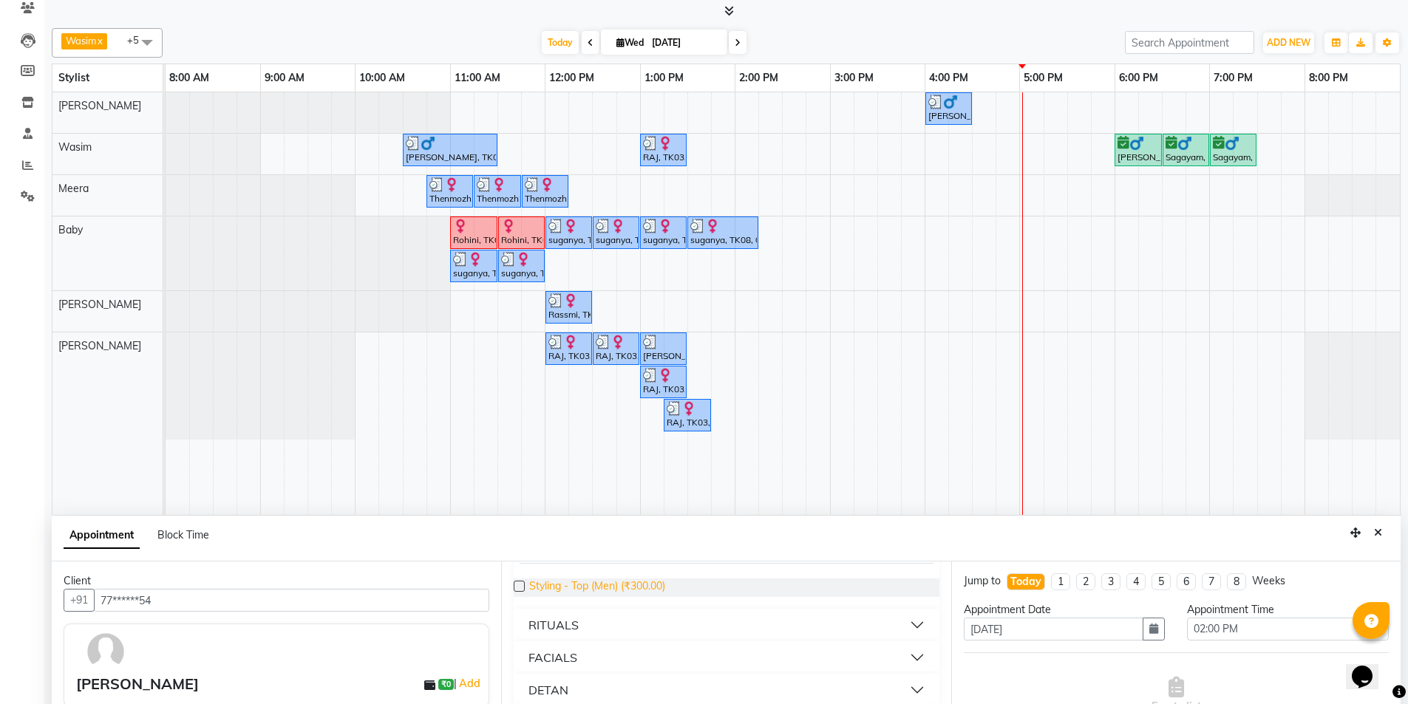
type input "300"
click at [567, 591] on span "Styling - Top (Men) (₹300.00)" at bounding box center [597, 588] width 136 height 18
checkbox input "false"
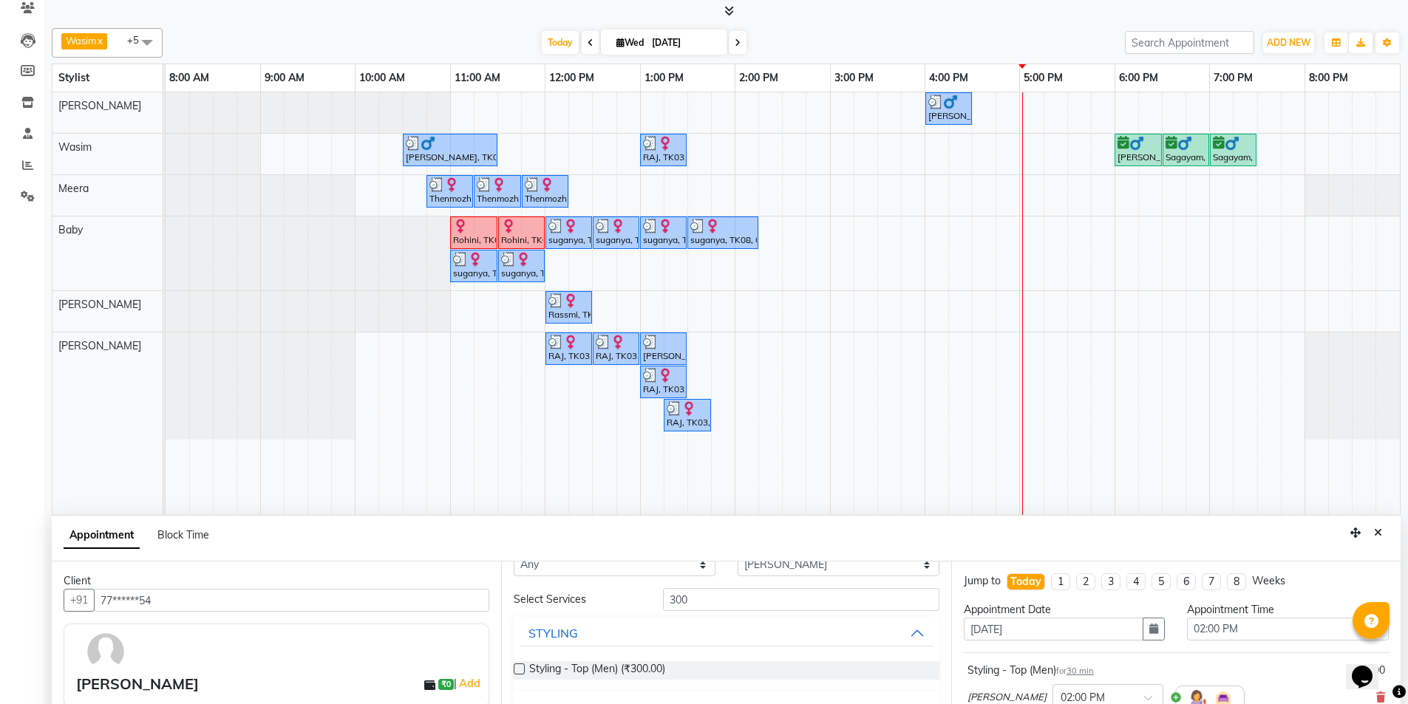
scroll to position [0, 0]
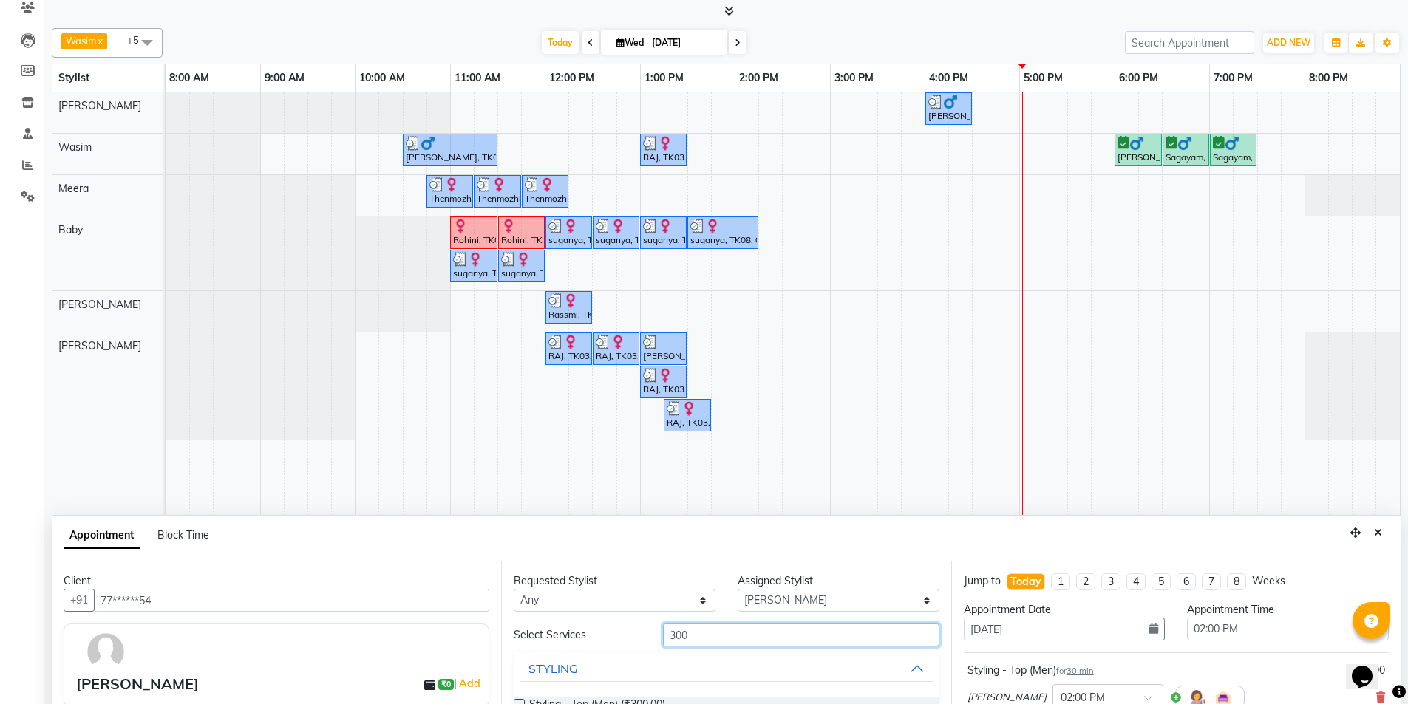
click at [789, 636] on input "300" at bounding box center [801, 635] width 276 height 23
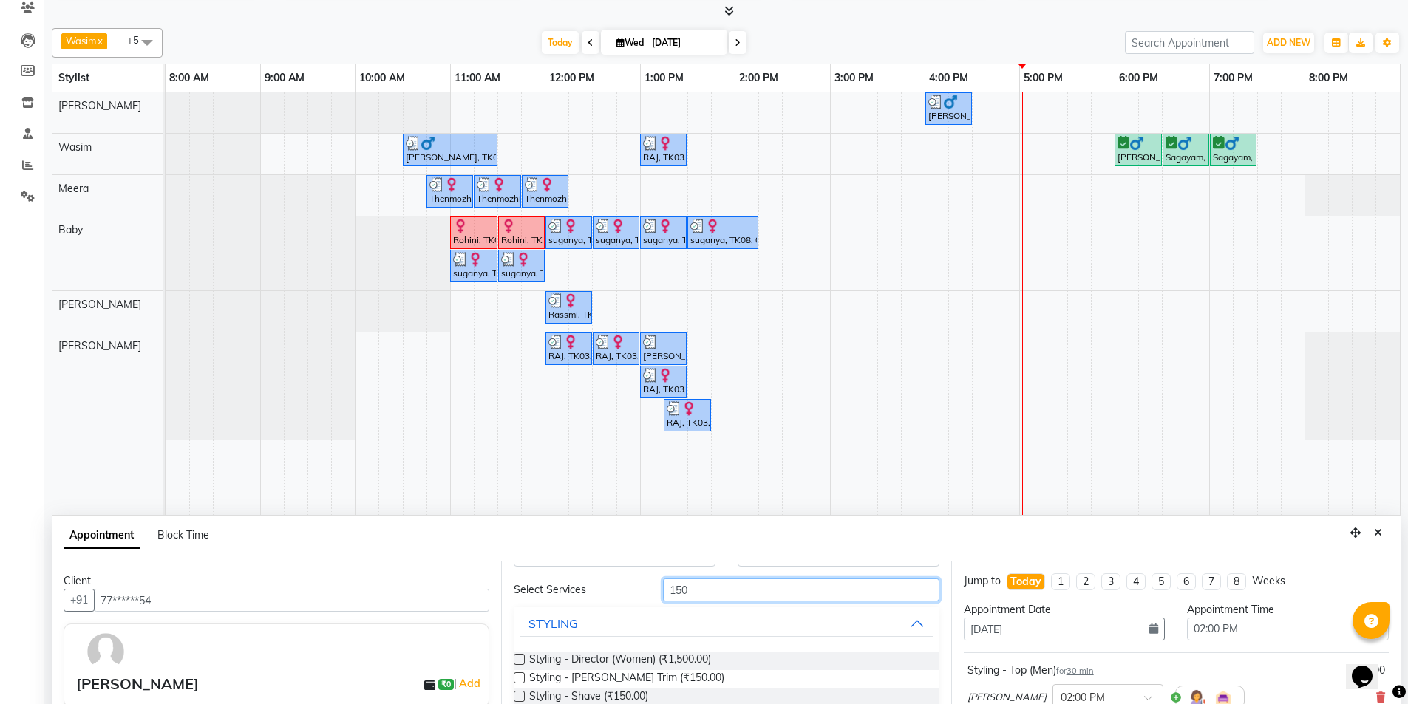
scroll to position [148, 0]
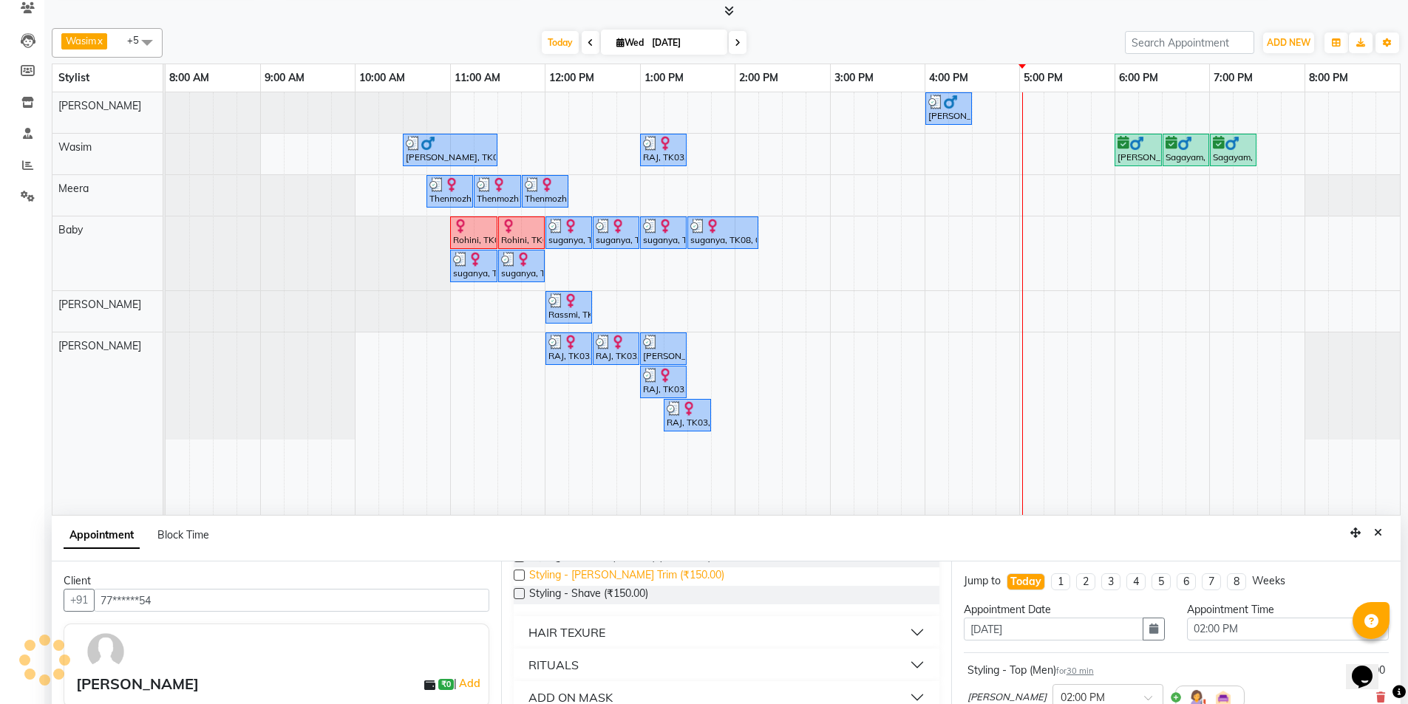
type input "150"
click at [619, 576] on span "Styling - [PERSON_NAME] Trim (₹150.00)" at bounding box center [626, 577] width 195 height 18
checkbox input "false"
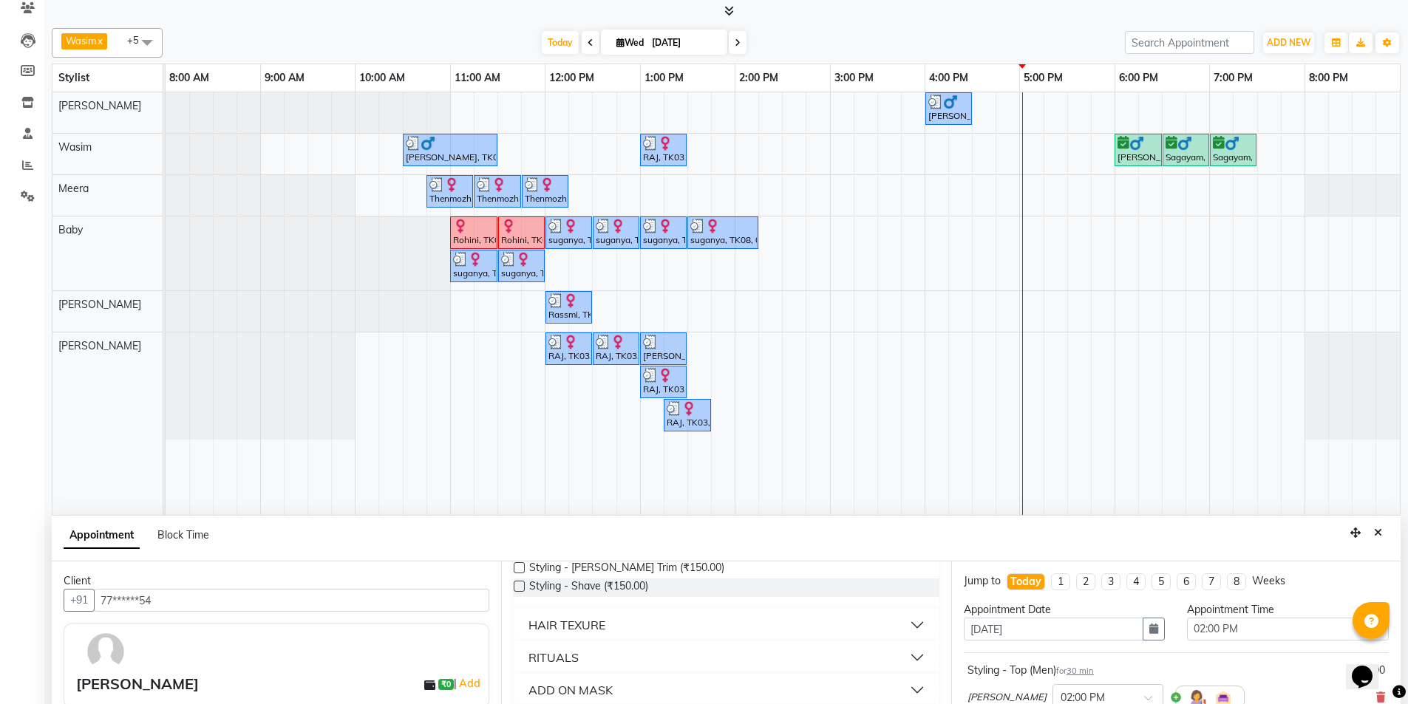
scroll to position [0, 0]
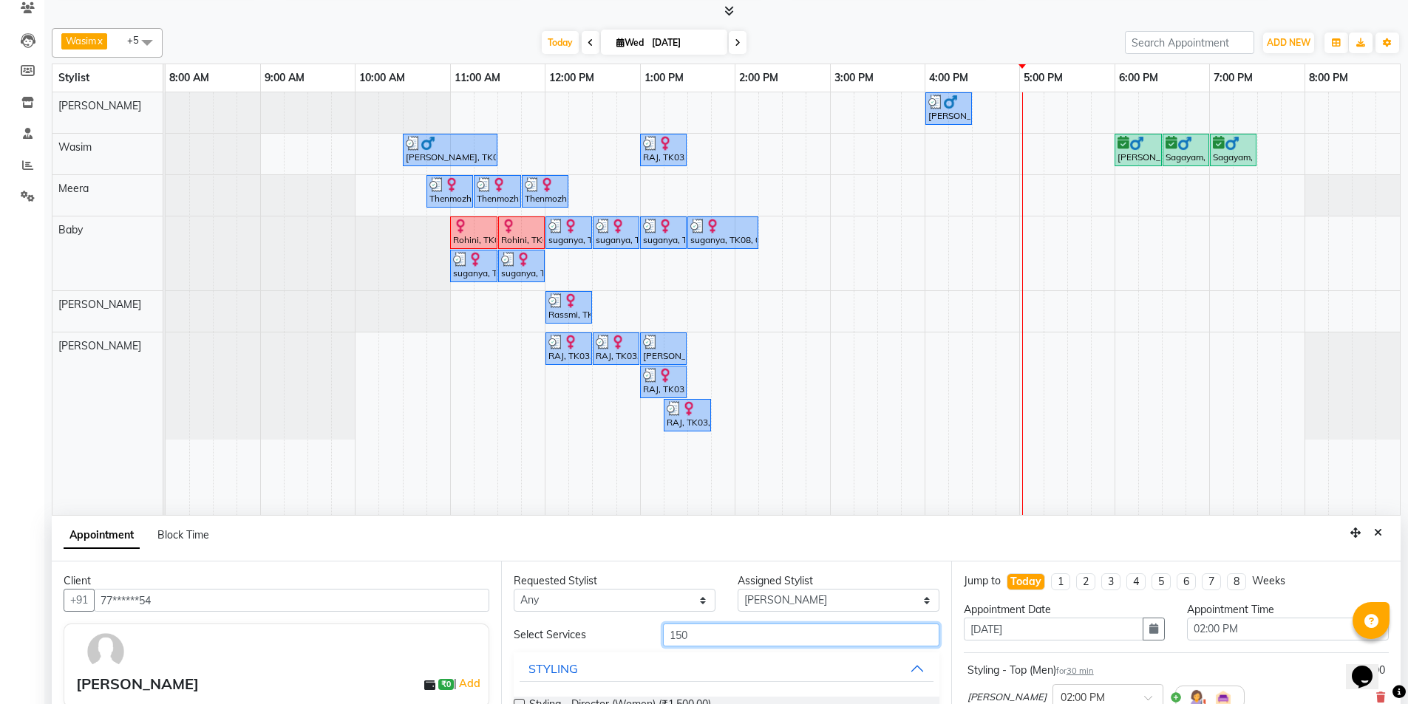
click at [826, 634] on input "150" at bounding box center [801, 635] width 276 height 23
type input "detan"
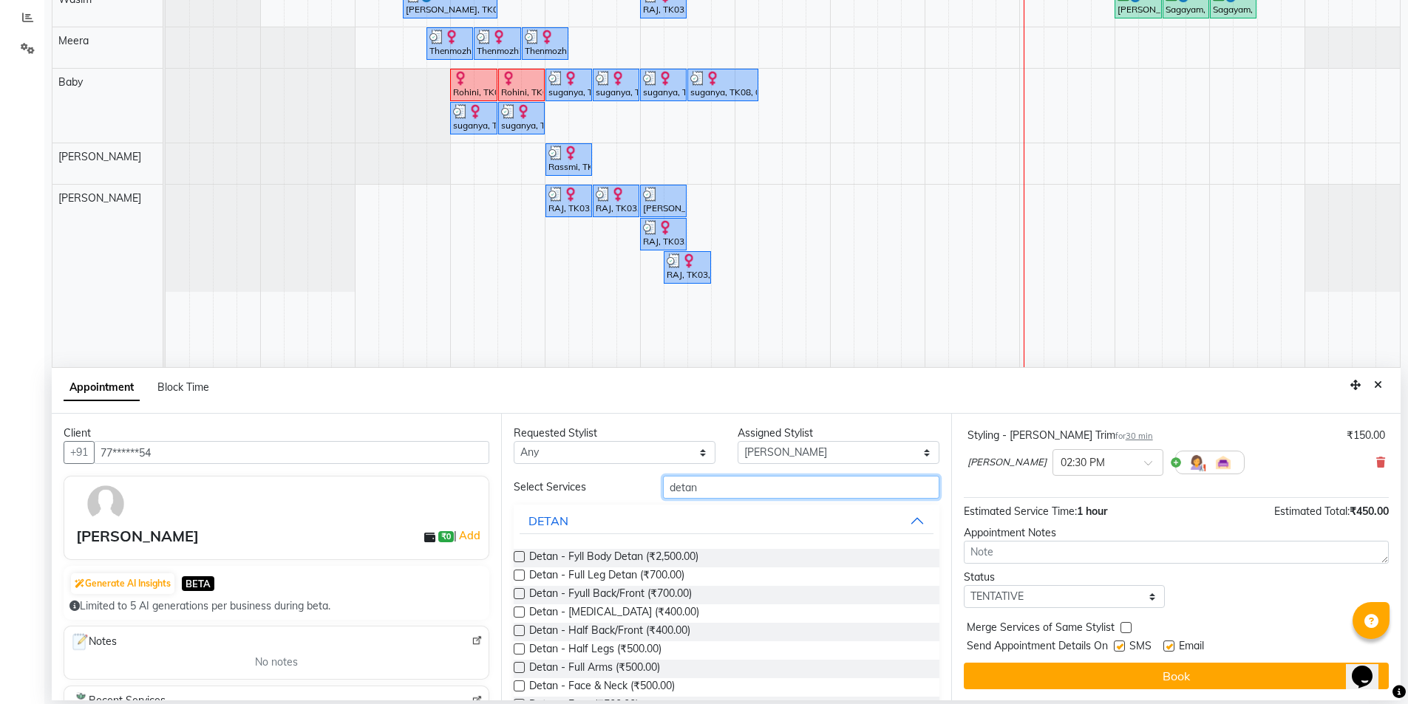
scroll to position [155, 0]
click at [1117, 645] on label at bounding box center [1119, 645] width 11 height 11
click at [1117, 645] on input "checkbox" at bounding box center [1119, 647] width 10 height 10
checkbox input "false"
click at [1162, 642] on div "SMS" at bounding box center [1139, 647] width 50 height 18
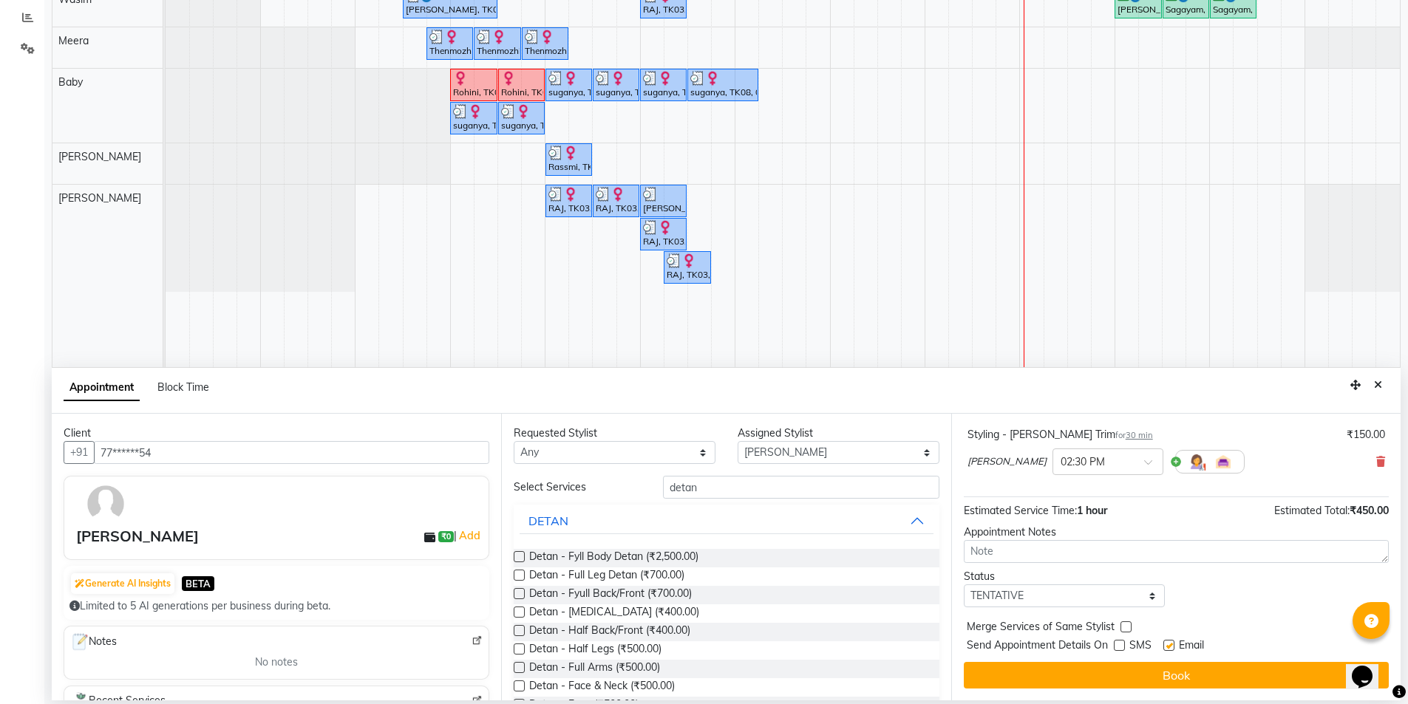
click at [1173, 641] on label at bounding box center [1169, 645] width 11 height 11
click at [1173, 642] on input "checkbox" at bounding box center [1169, 647] width 10 height 10
checkbox input "false"
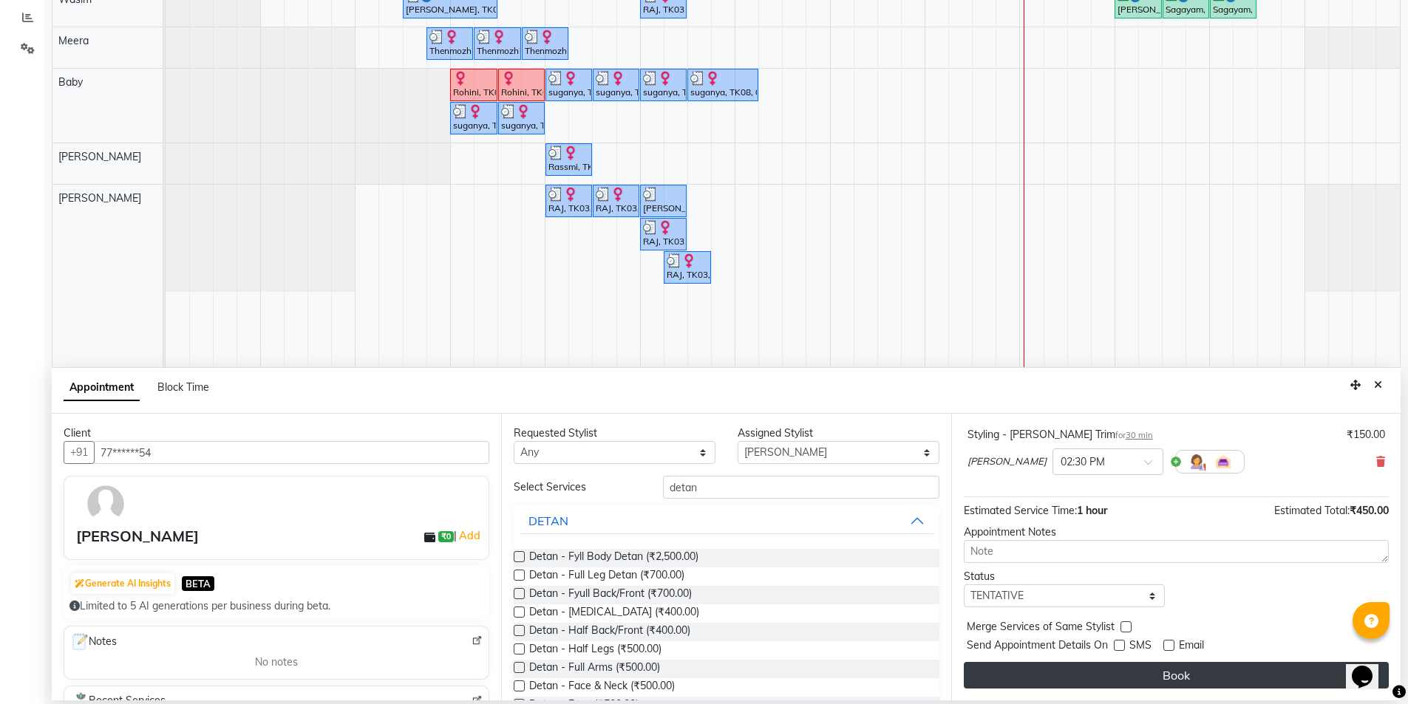
click at [1198, 673] on button "Book" at bounding box center [1176, 675] width 425 height 27
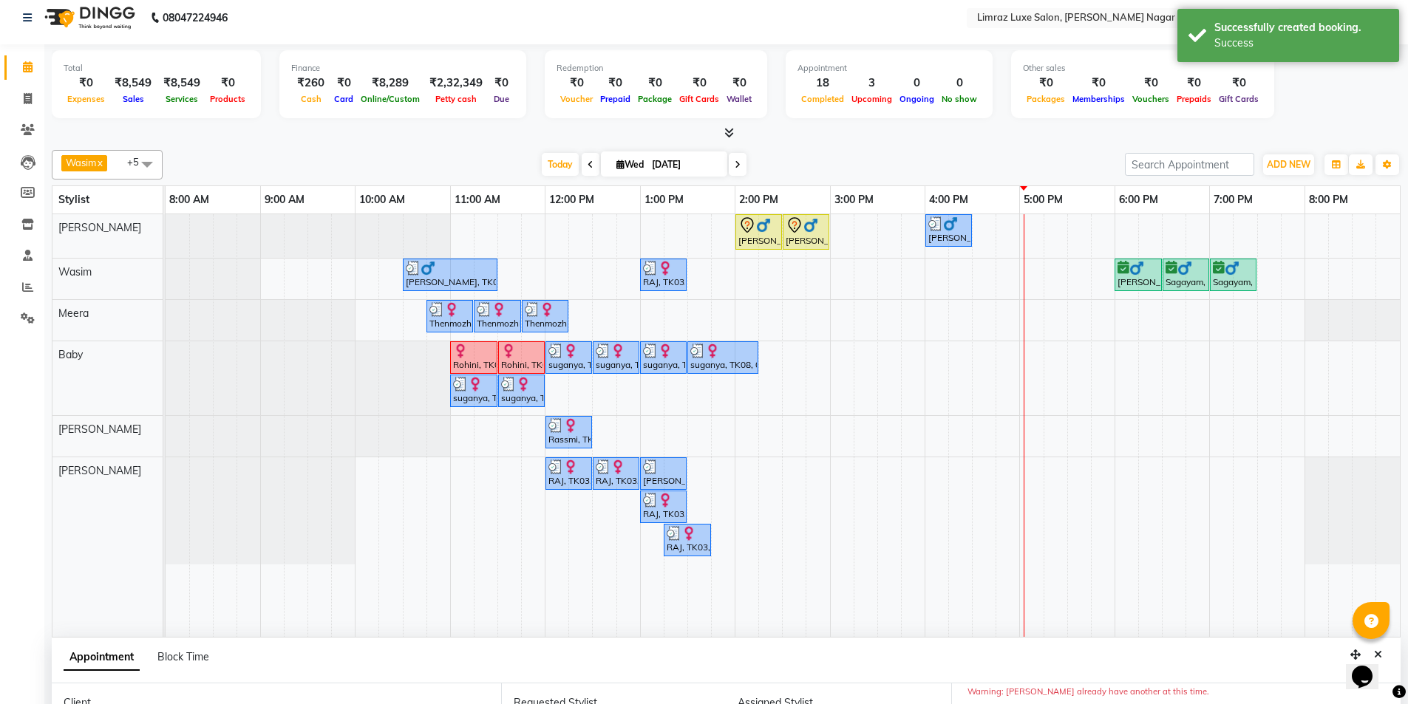
scroll to position [0, 0]
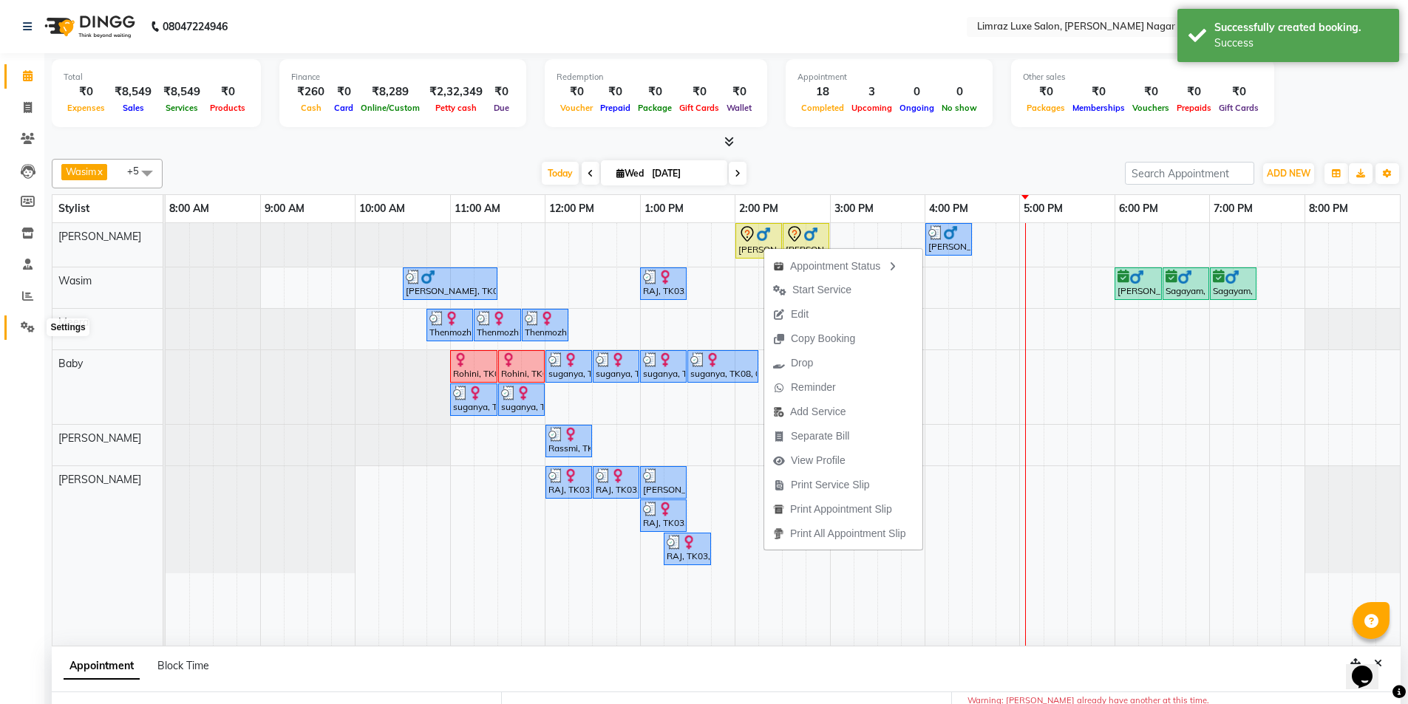
click at [24, 323] on icon at bounding box center [28, 327] width 14 height 11
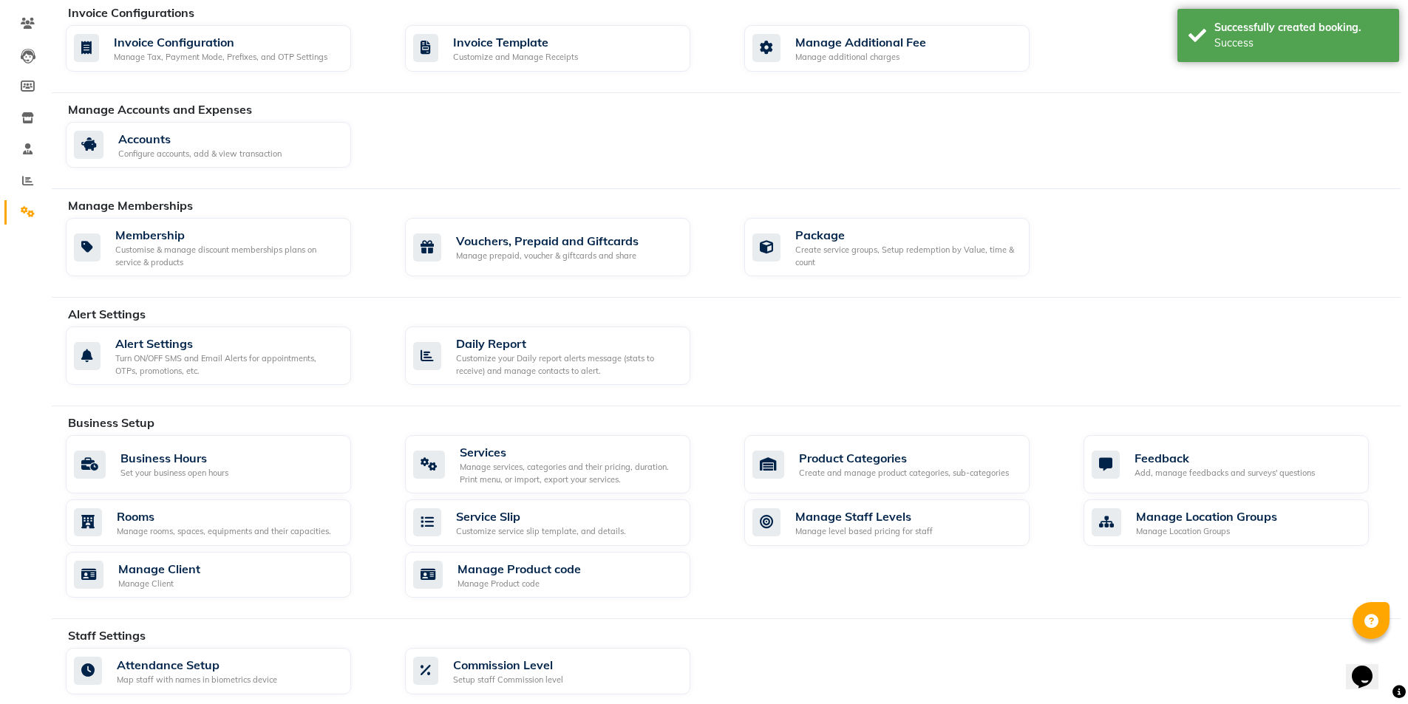
scroll to position [296, 0]
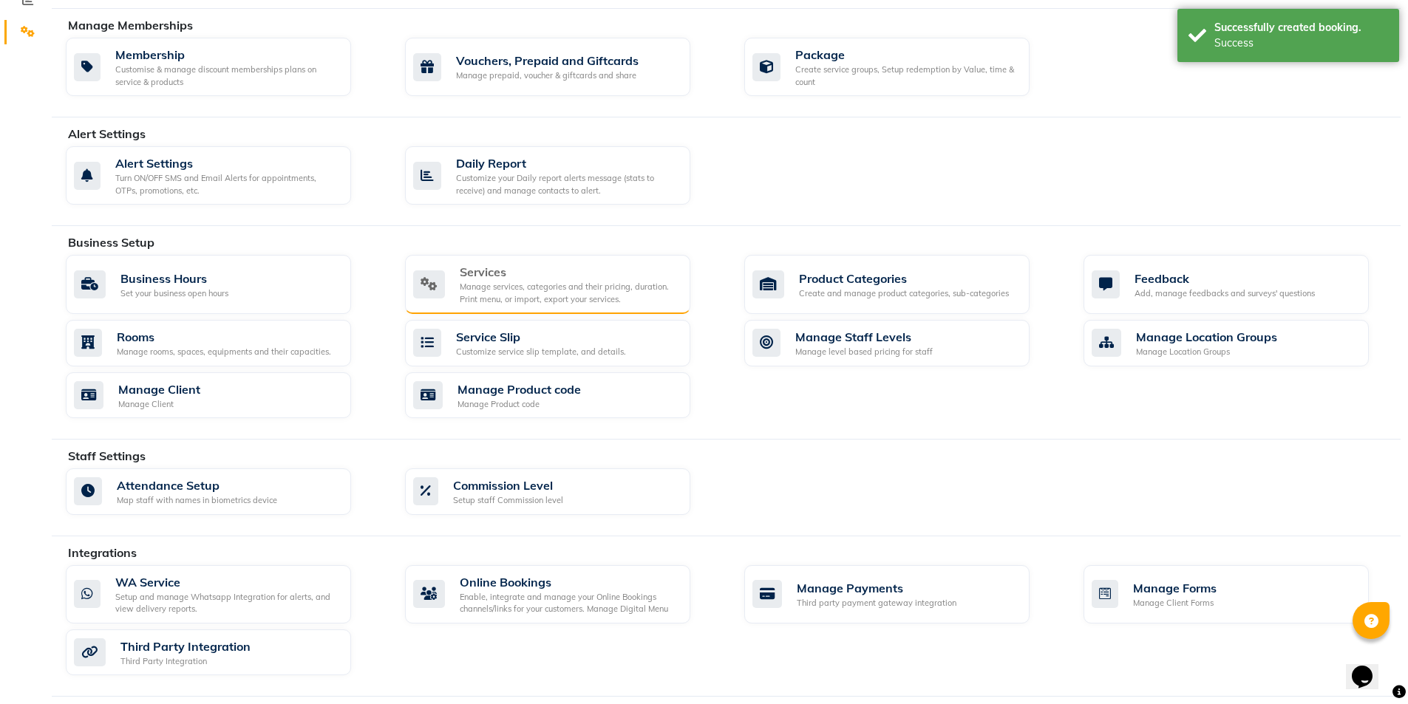
click at [568, 276] on div "Services" at bounding box center [569, 272] width 219 height 18
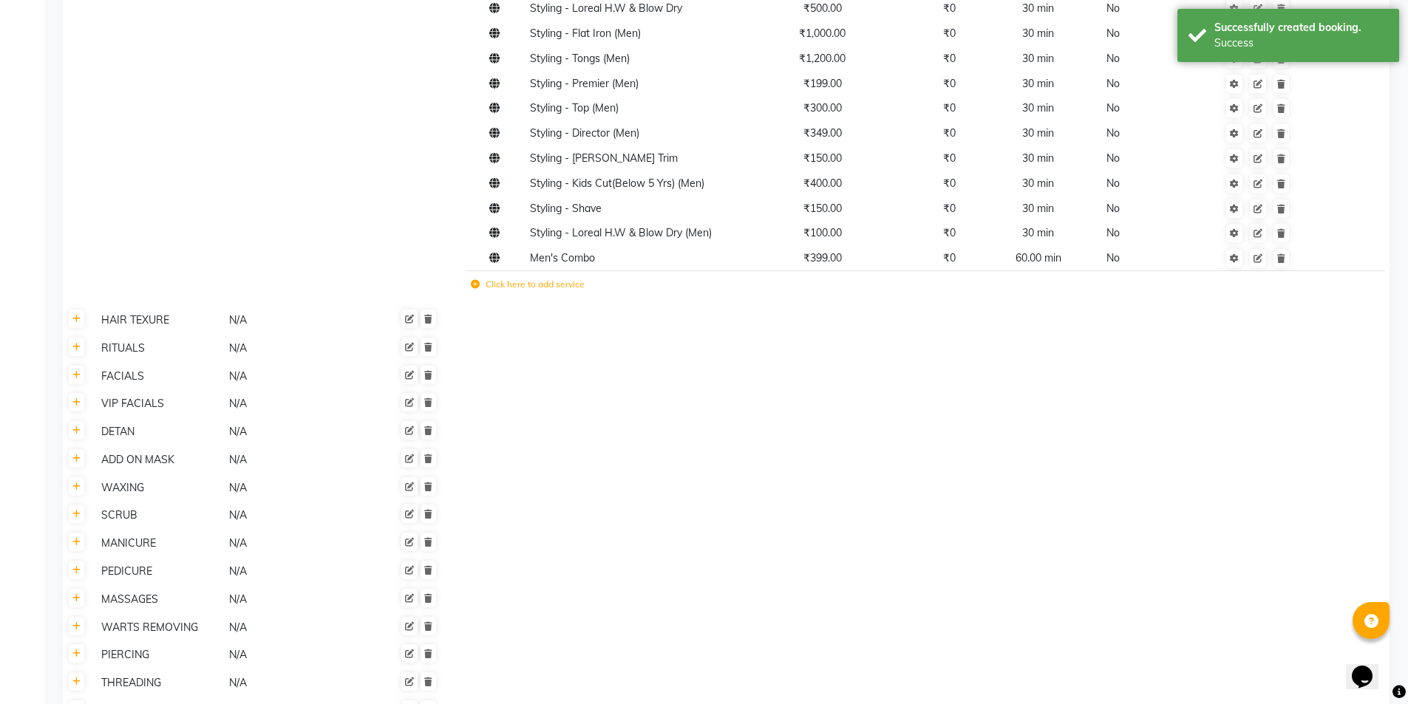
scroll to position [591, 0]
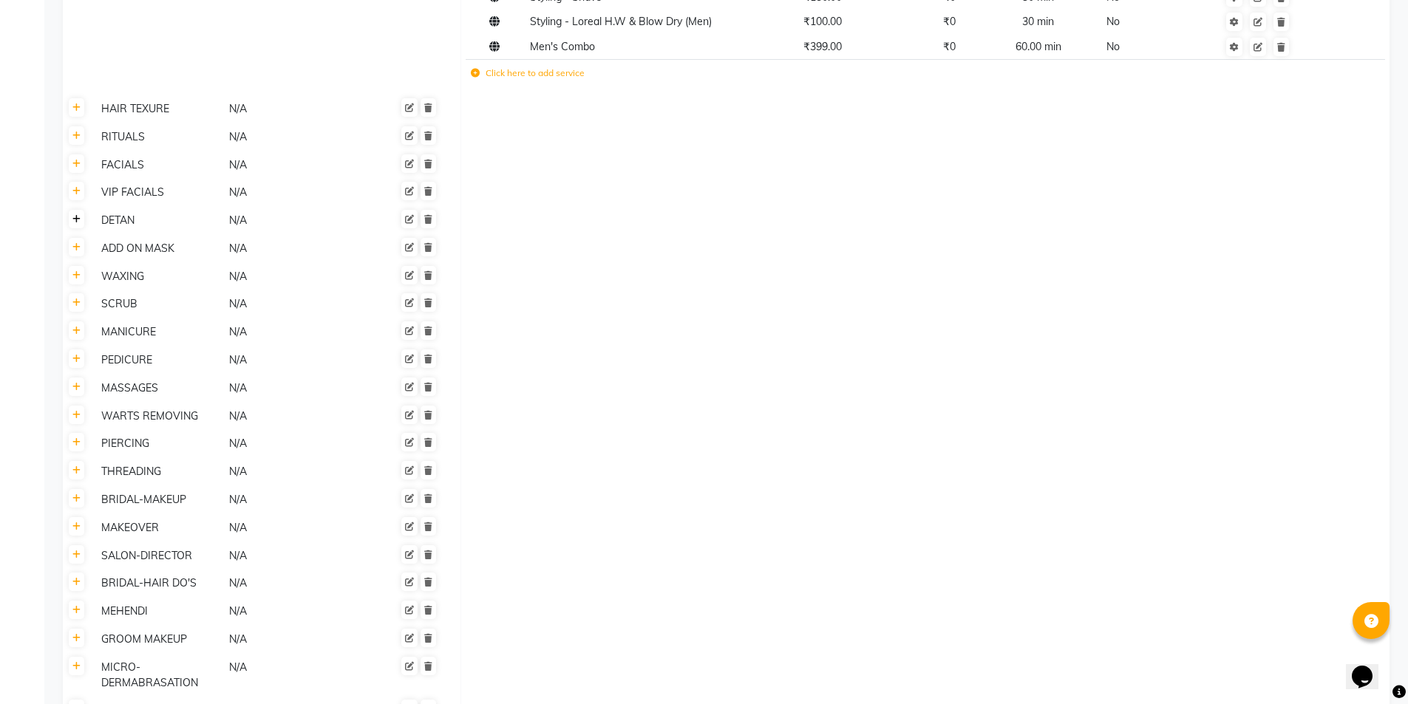
click at [76, 220] on icon at bounding box center [76, 219] width 8 height 9
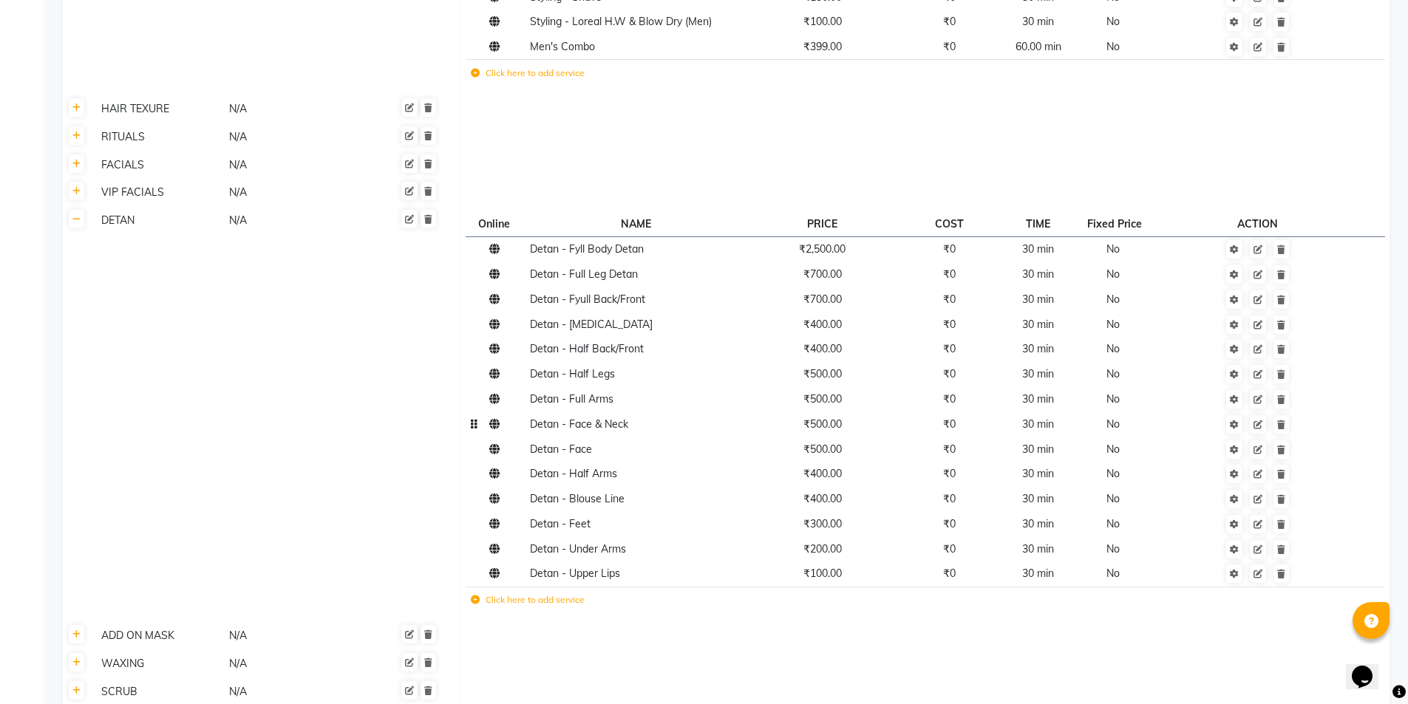
click at [816, 432] on td "₹500.00" at bounding box center [822, 424] width 151 height 25
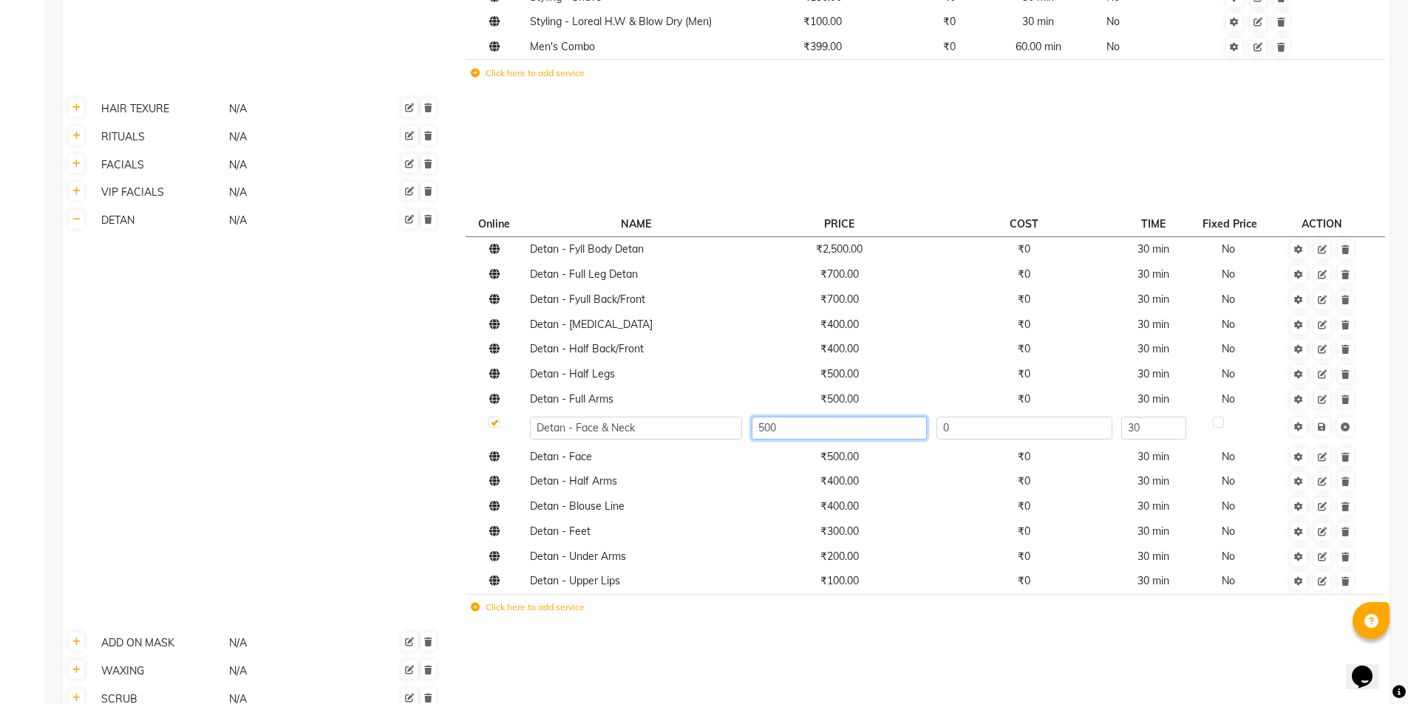
click at [795, 418] on input "500" at bounding box center [839, 428] width 175 height 23
type input "600"
click at [1324, 431] on td "Save" at bounding box center [1322, 428] width 101 height 33
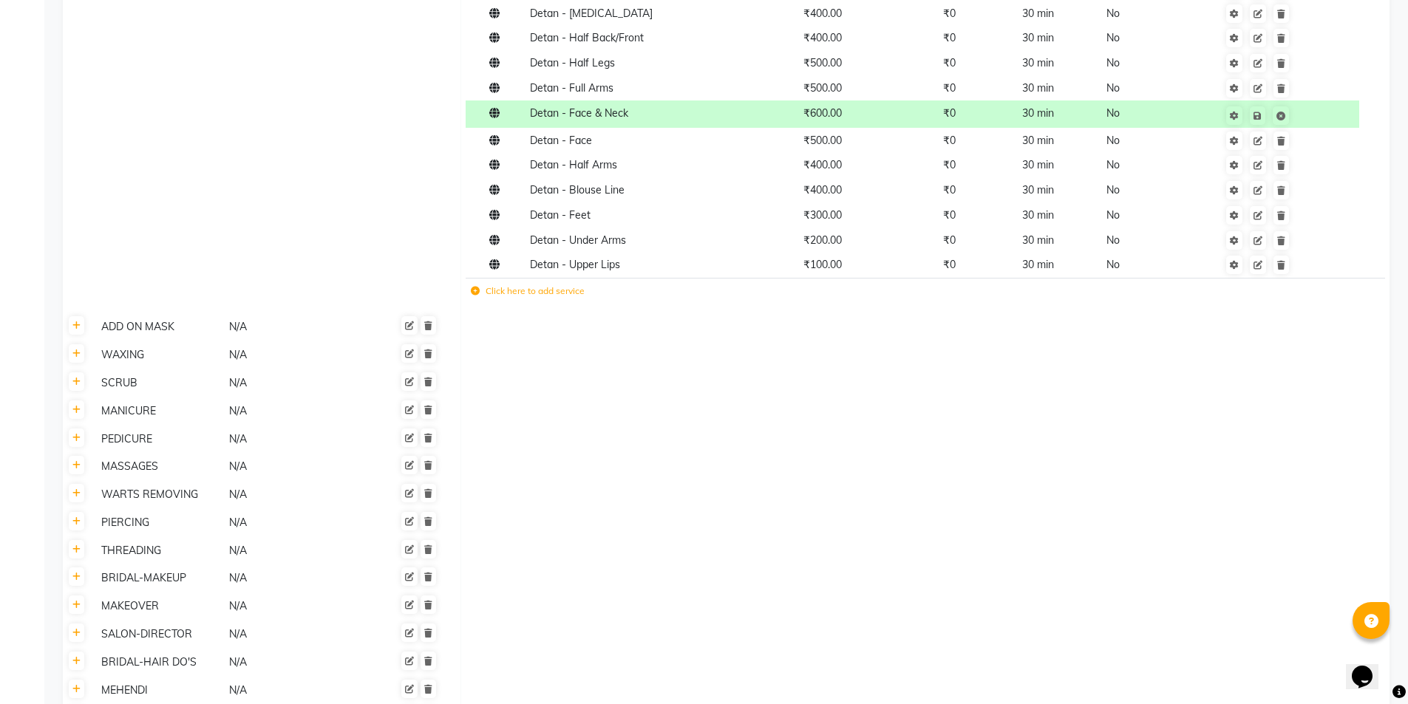
scroll to position [1142, 0]
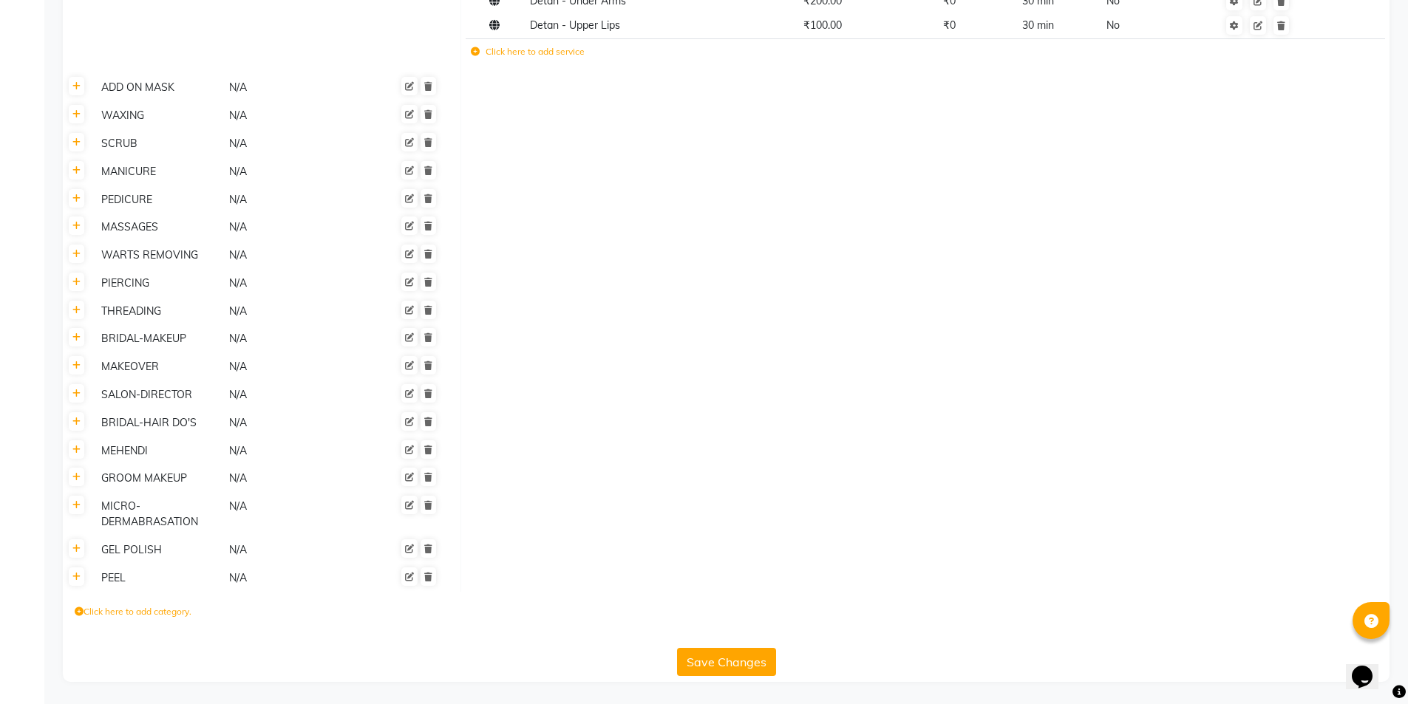
click at [748, 668] on button "Save Changes" at bounding box center [726, 662] width 99 height 28
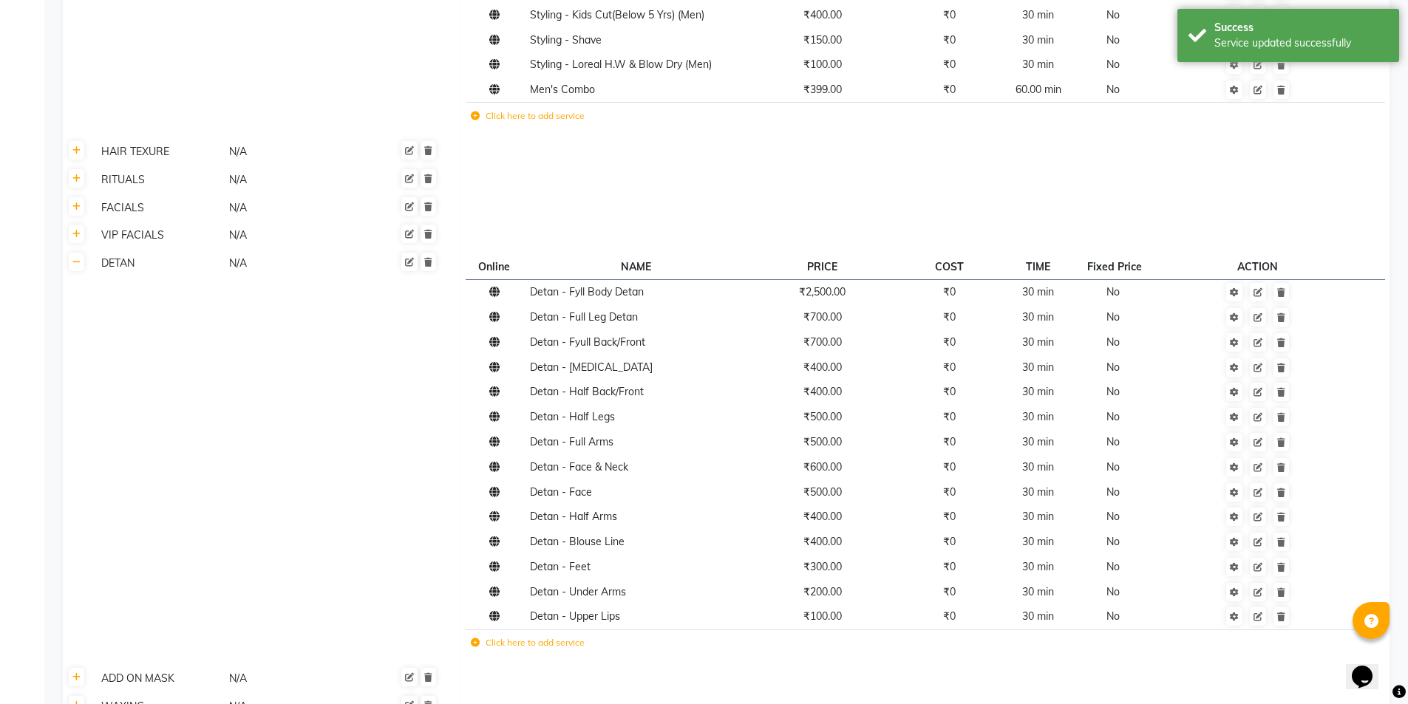
scroll to position [0, 0]
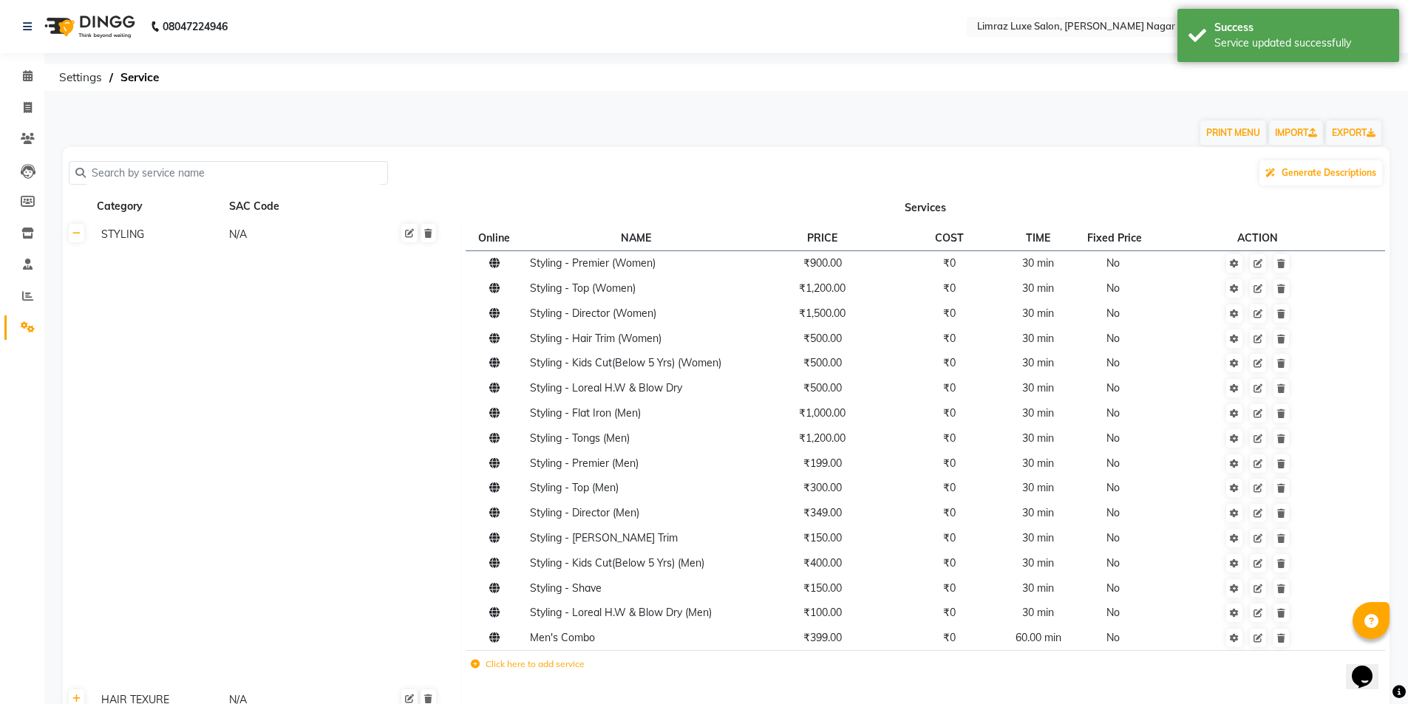
click at [87, 11] on img at bounding box center [88, 26] width 101 height 41
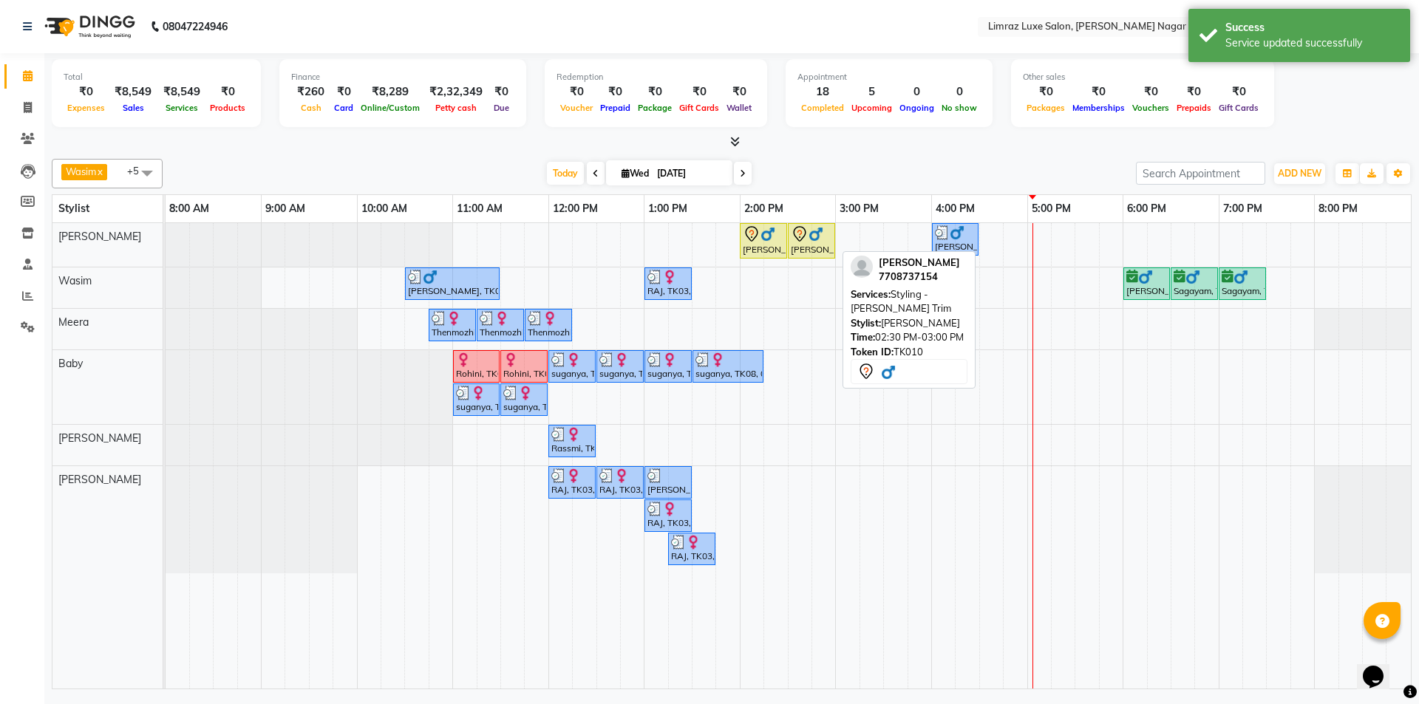
click at [814, 231] on img at bounding box center [816, 234] width 15 height 15
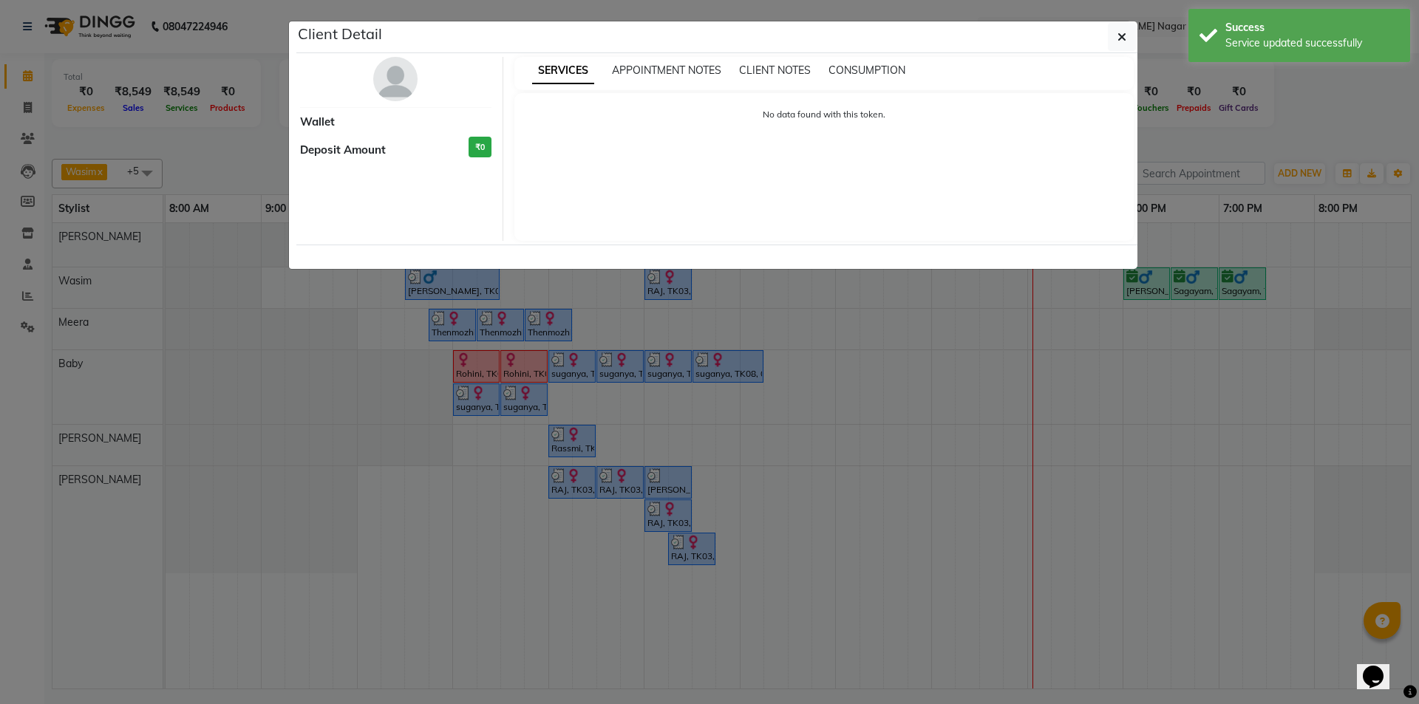
select select "7"
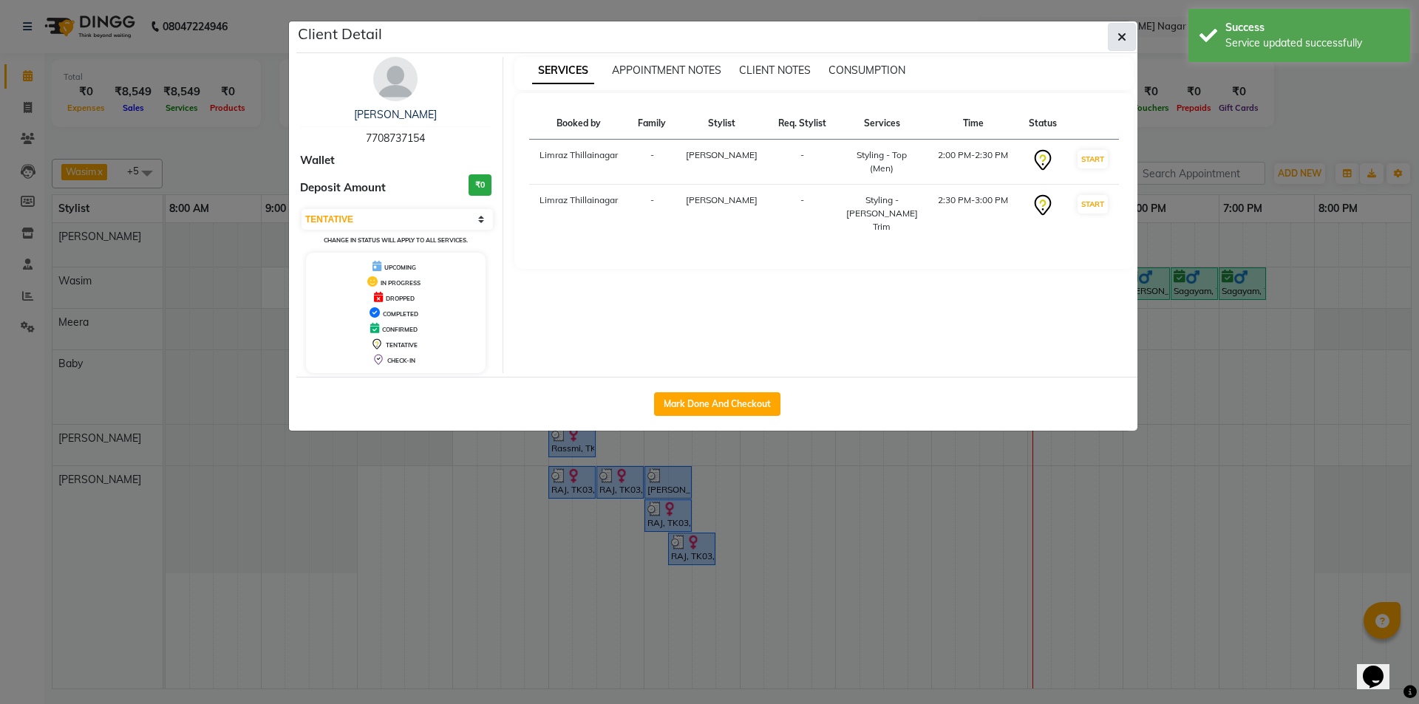
click at [1131, 33] on button "button" at bounding box center [1122, 37] width 28 height 28
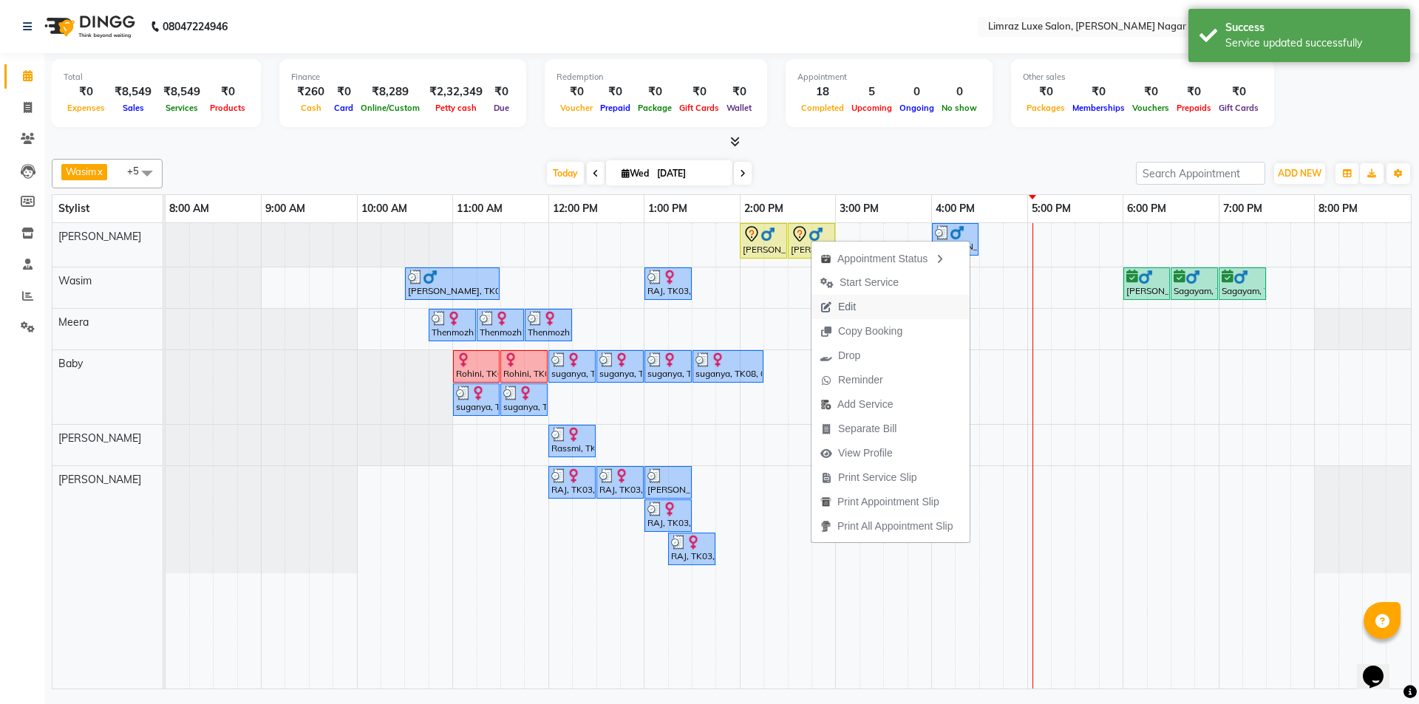
click at [856, 298] on span "Edit" at bounding box center [838, 307] width 53 height 24
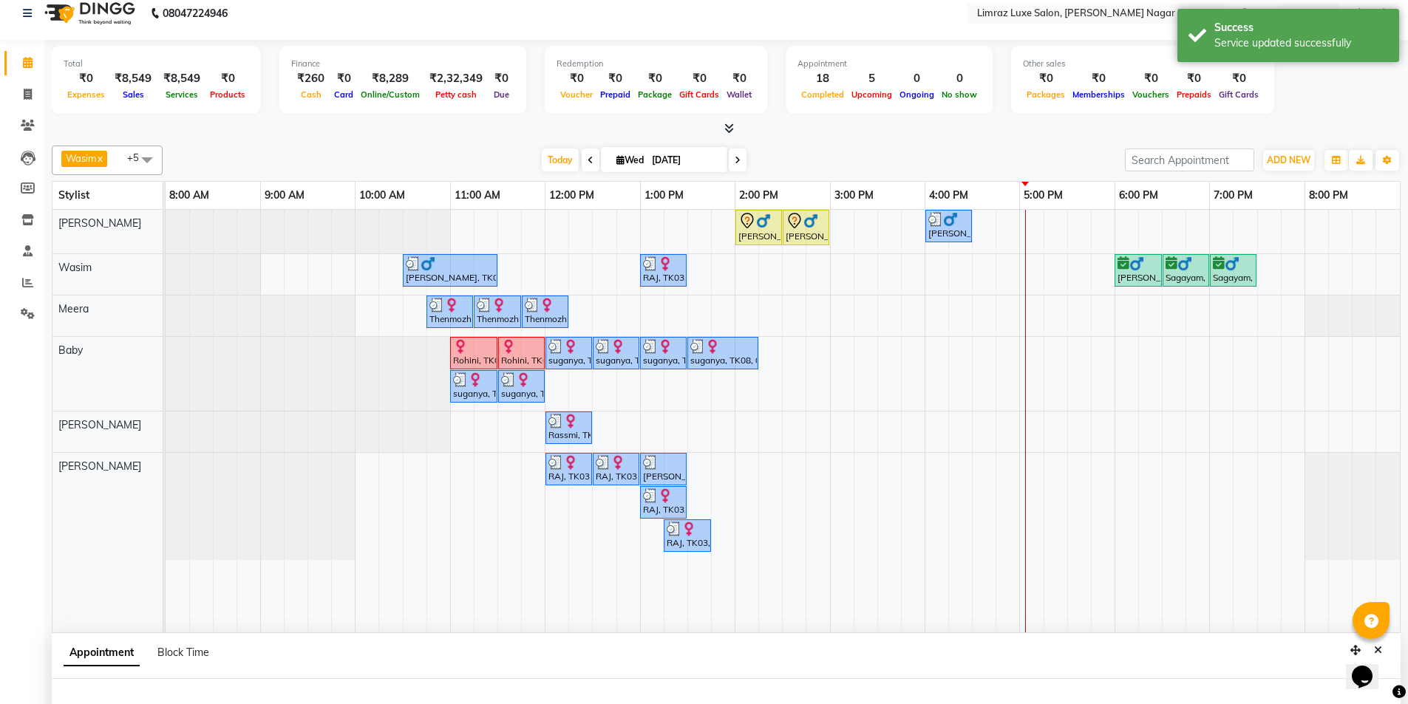
select select "tentative"
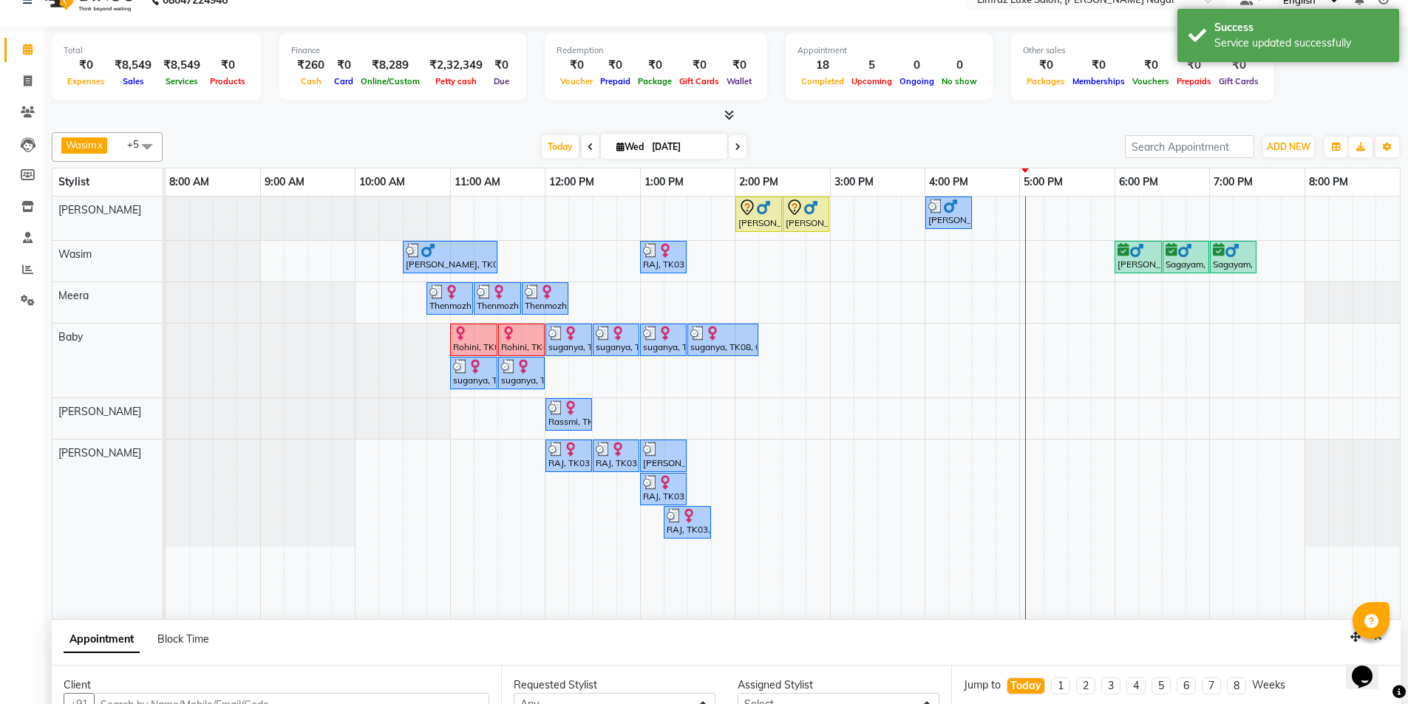
select select "76495"
select select "840"
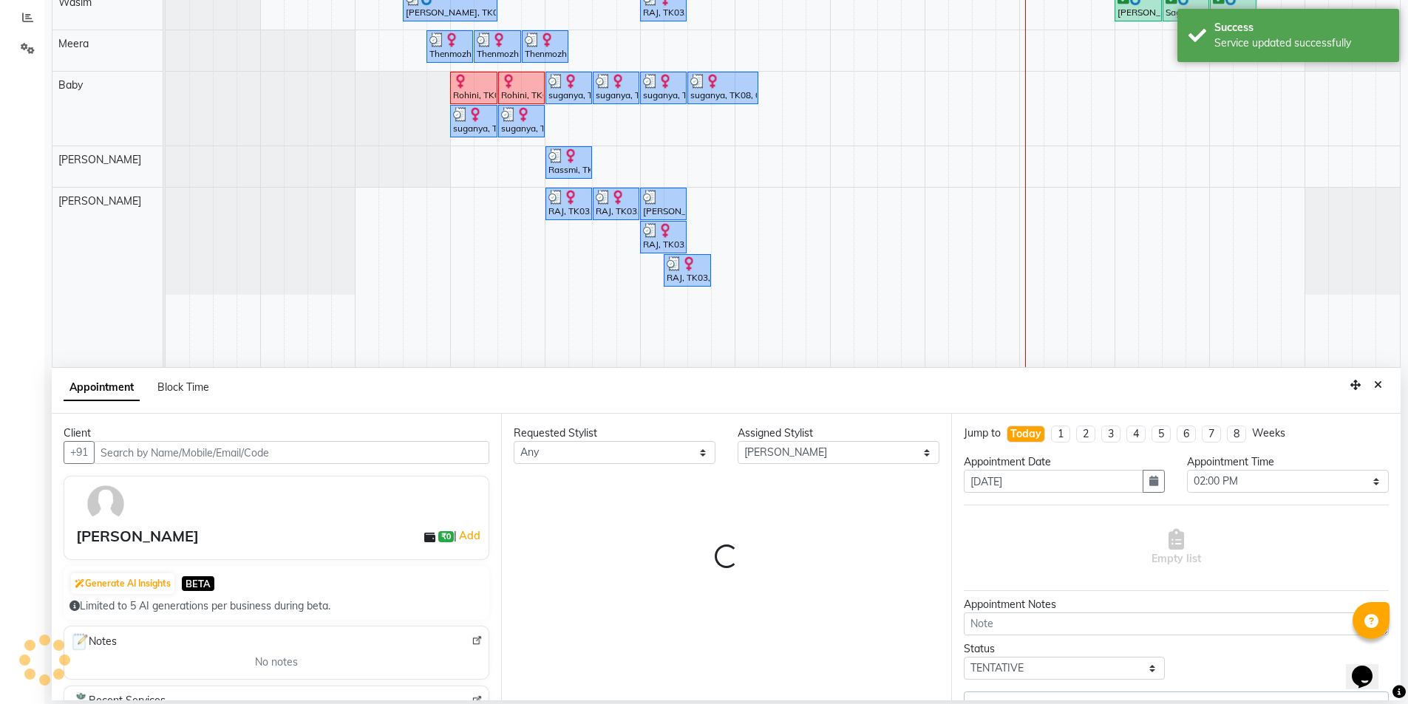
select select "3648"
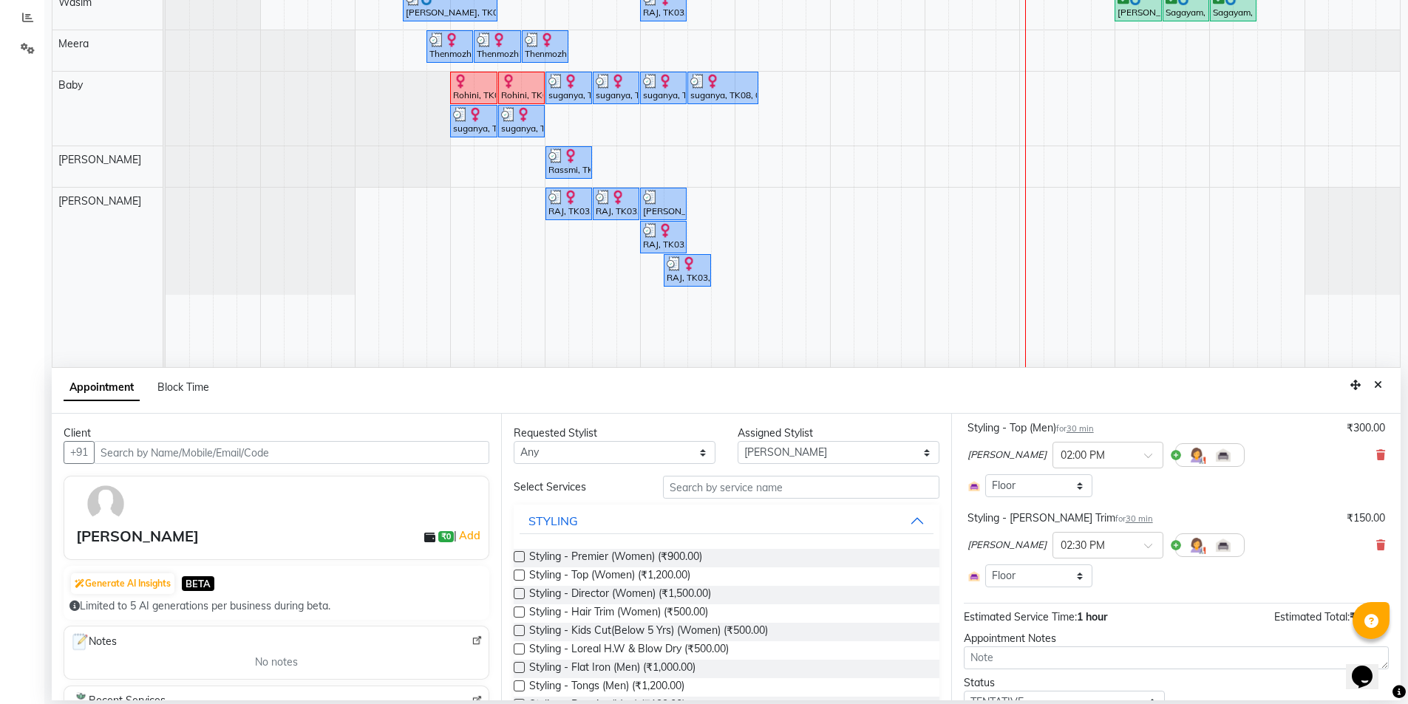
scroll to position [158, 0]
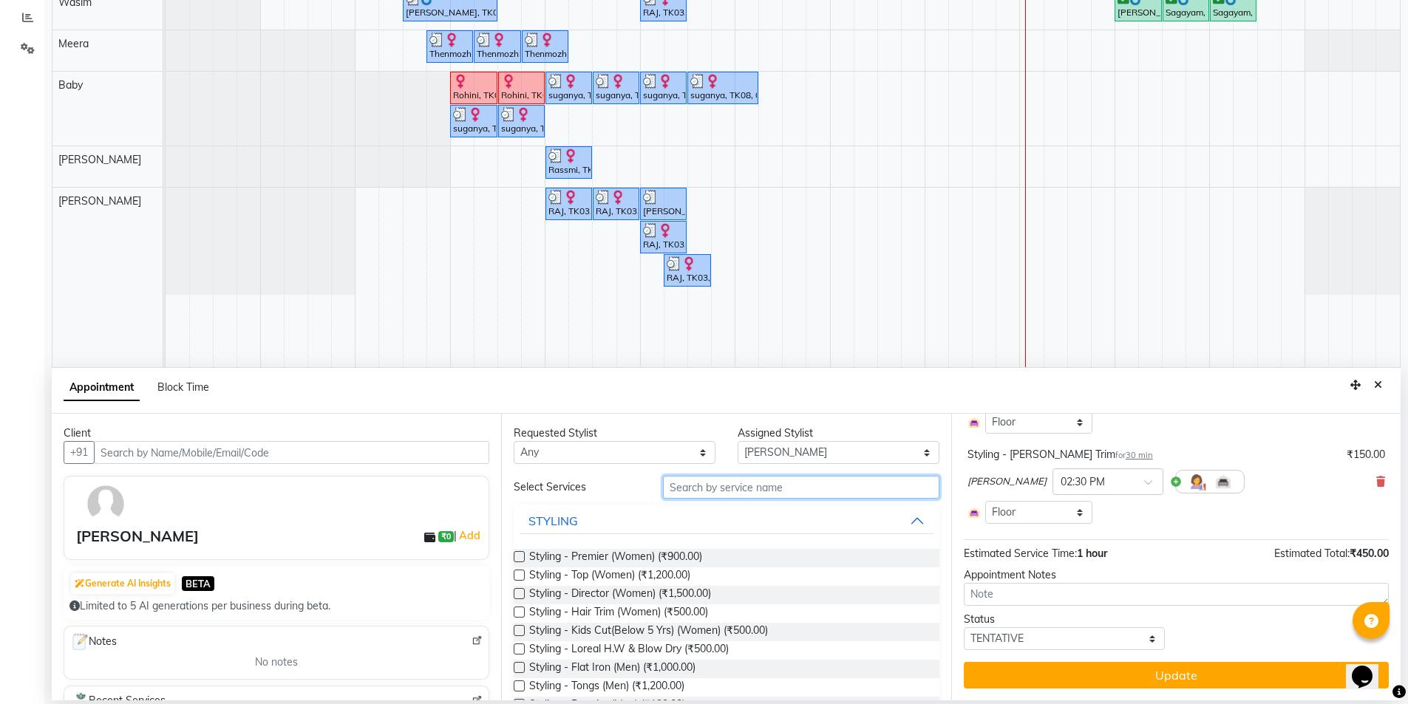
click at [843, 483] on input "text" at bounding box center [801, 487] width 276 height 23
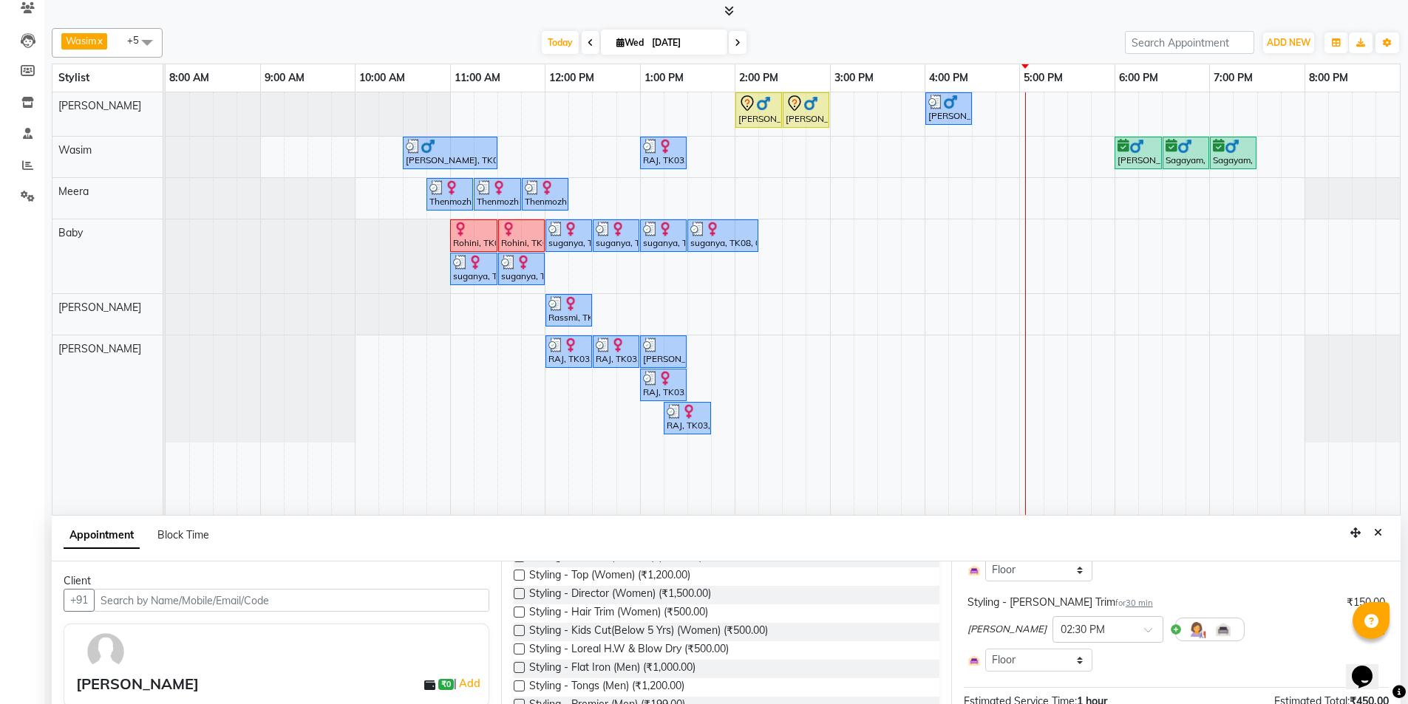
scroll to position [0, 0]
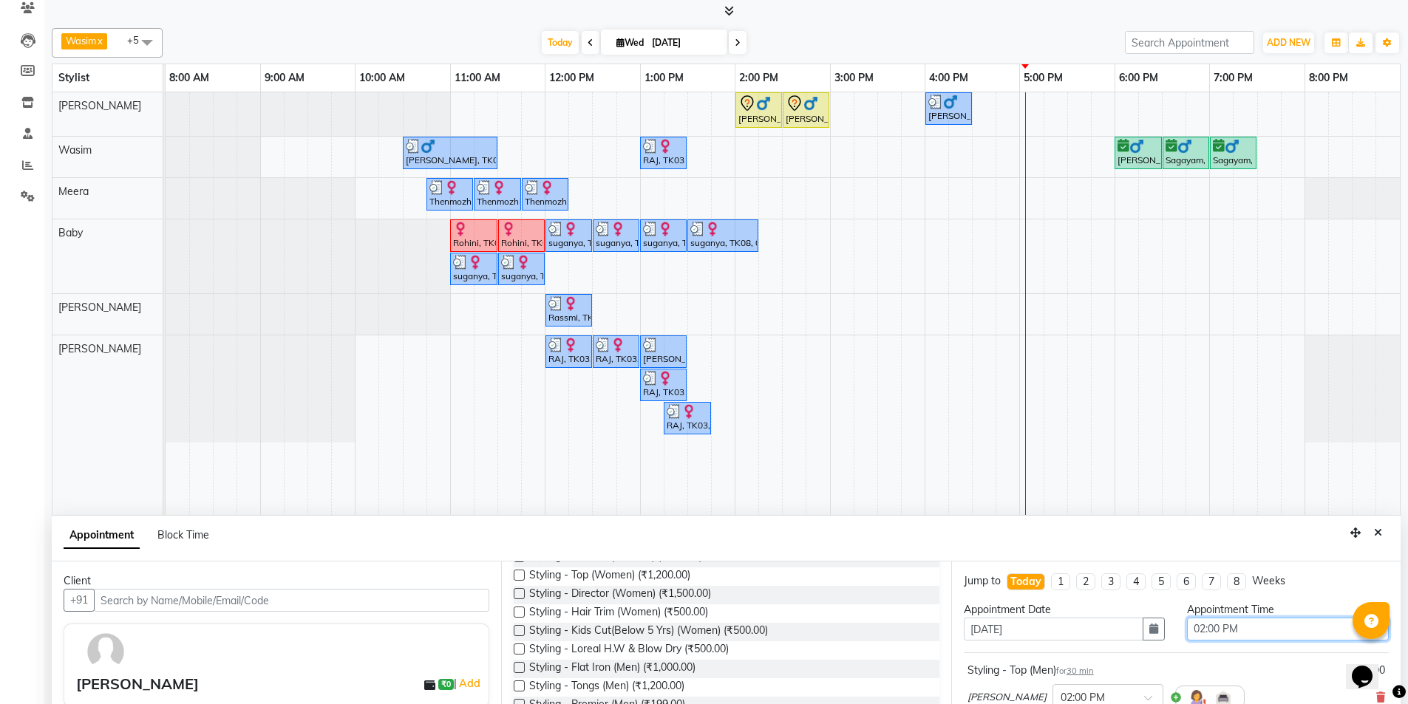
click at [1284, 623] on select "Select 09:00 AM 09:15 AM 09:30 AM 09:45 AM 10:00 AM 10:15 AM 10:30 AM 10:45 AM …" at bounding box center [1288, 629] width 202 height 23
click at [1075, 690] on input "text" at bounding box center [1093, 697] width 65 height 16
click at [1089, 694] on div at bounding box center [1107, 697] width 109 height 16
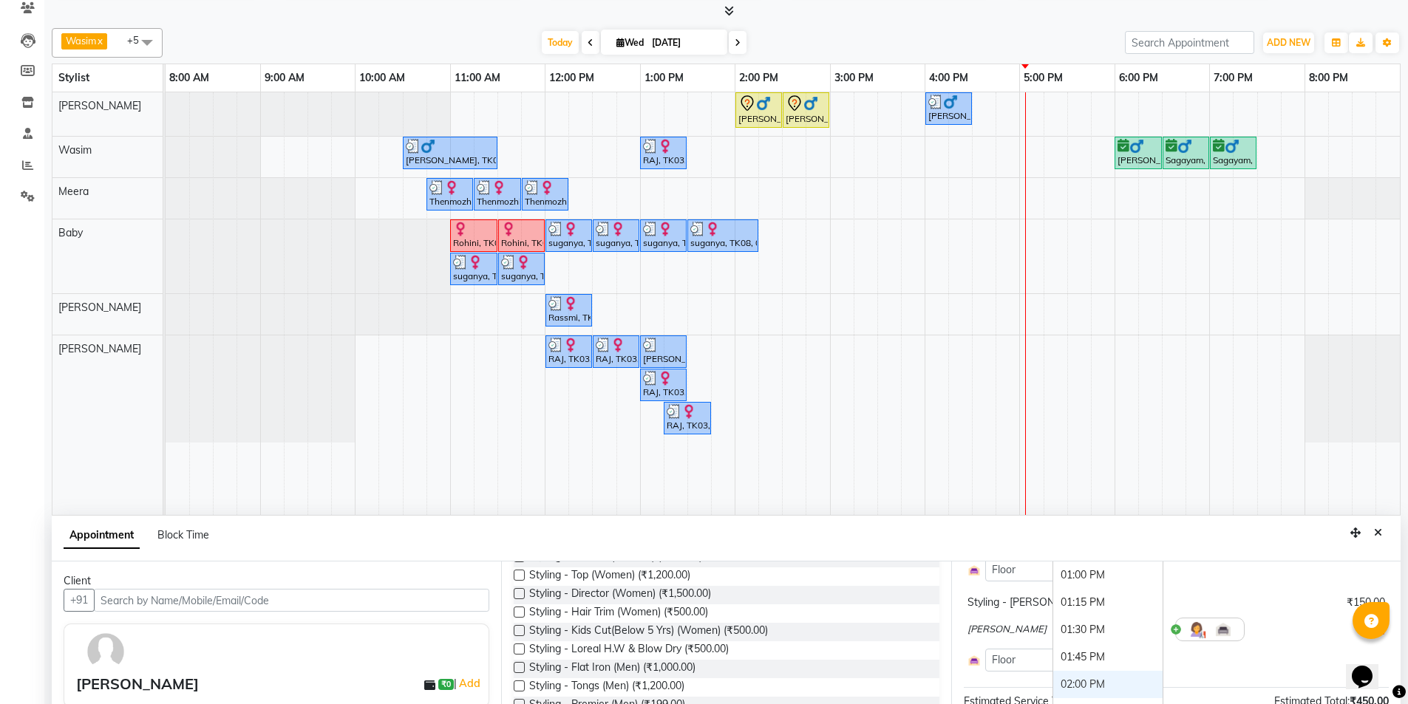
scroll to position [447, 0]
click at [1073, 649] on div "01:45 PM" at bounding box center [1107, 650] width 109 height 27
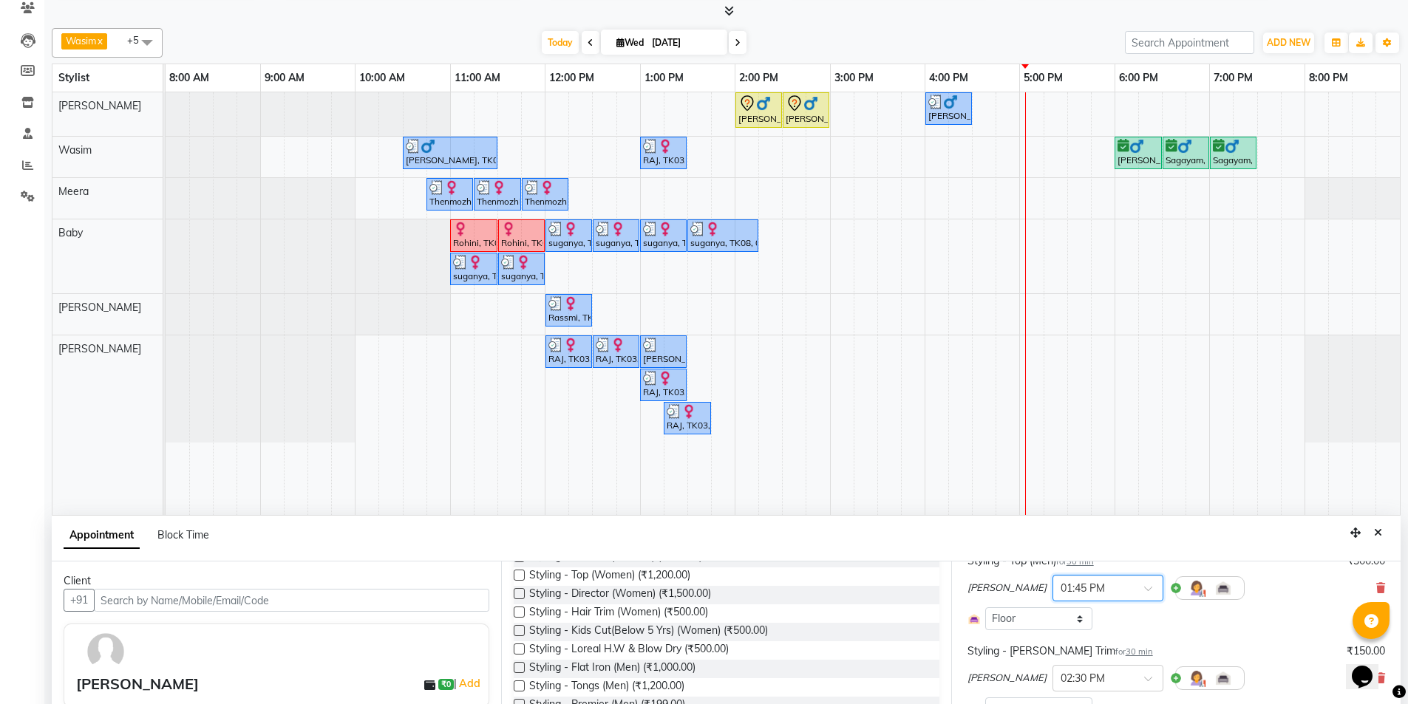
scroll to position [158, 0]
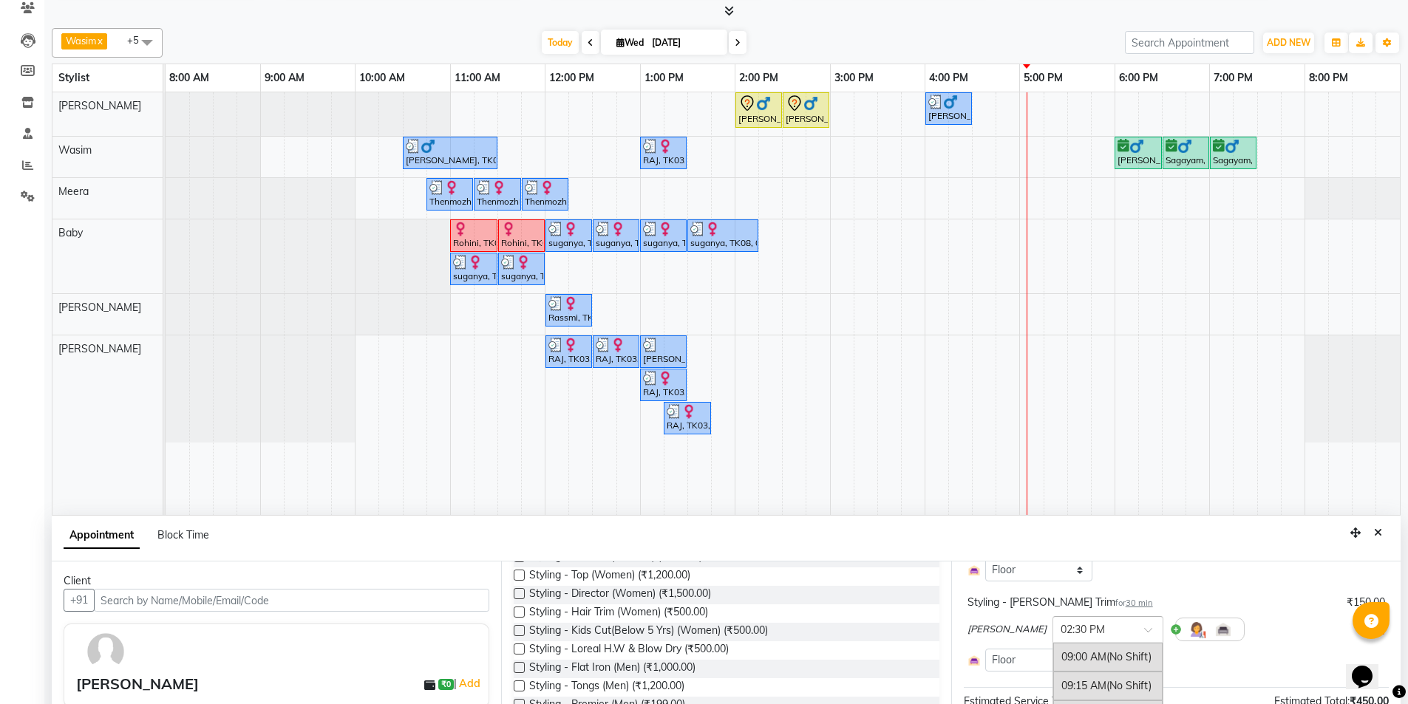
click at [1144, 630] on span at bounding box center [1153, 635] width 18 height 16
drag, startPoint x: 1373, startPoint y: 535, endPoint x: 1380, endPoint y: 522, distance: 14.9
click at [1379, 526] on button "Close" at bounding box center [1378, 533] width 21 height 23
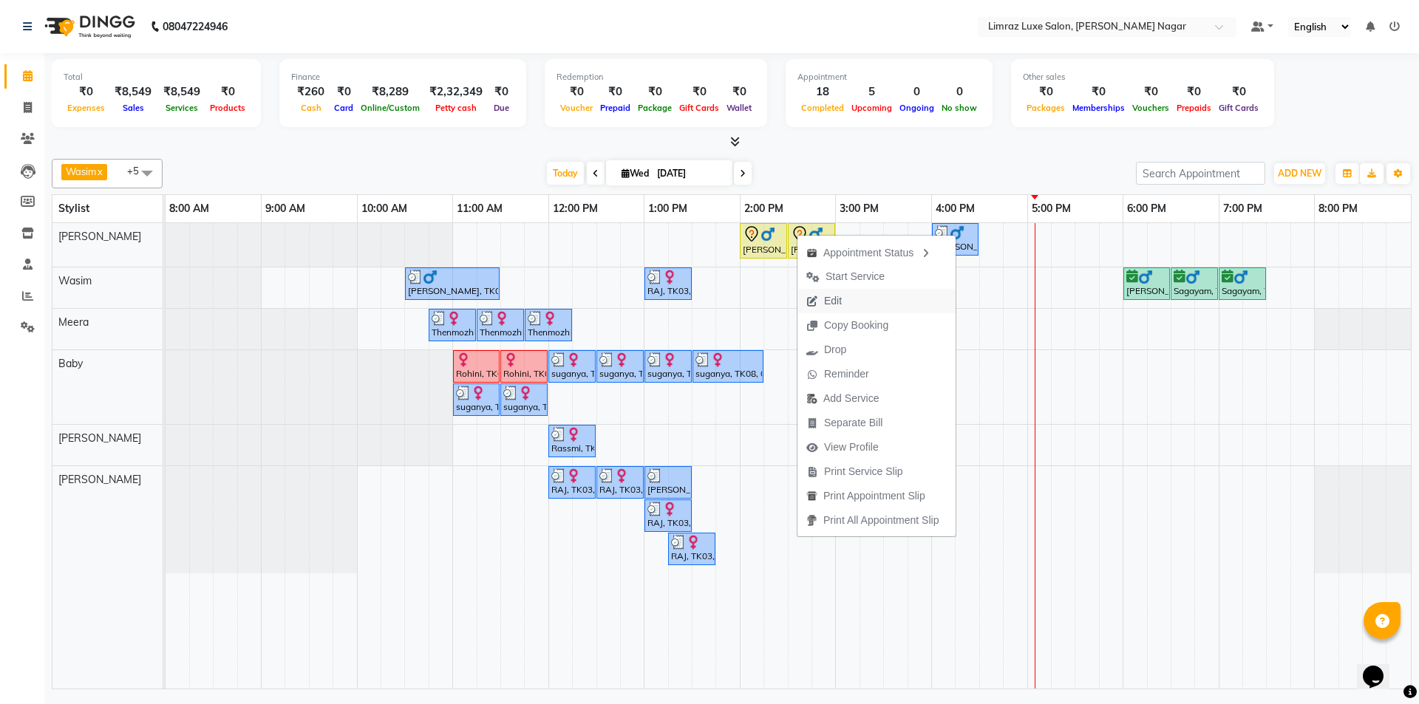
click at [849, 300] on span "Edit" at bounding box center [824, 301] width 53 height 24
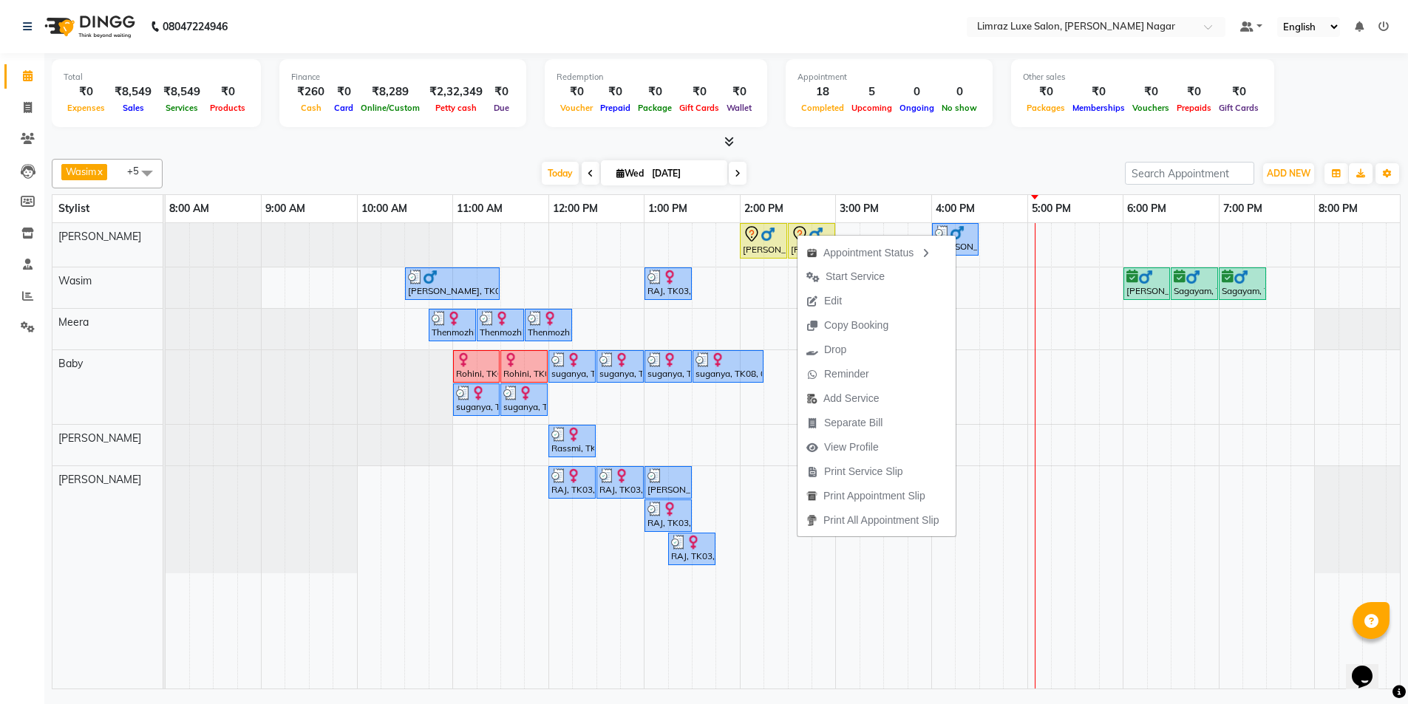
select select "tentative"
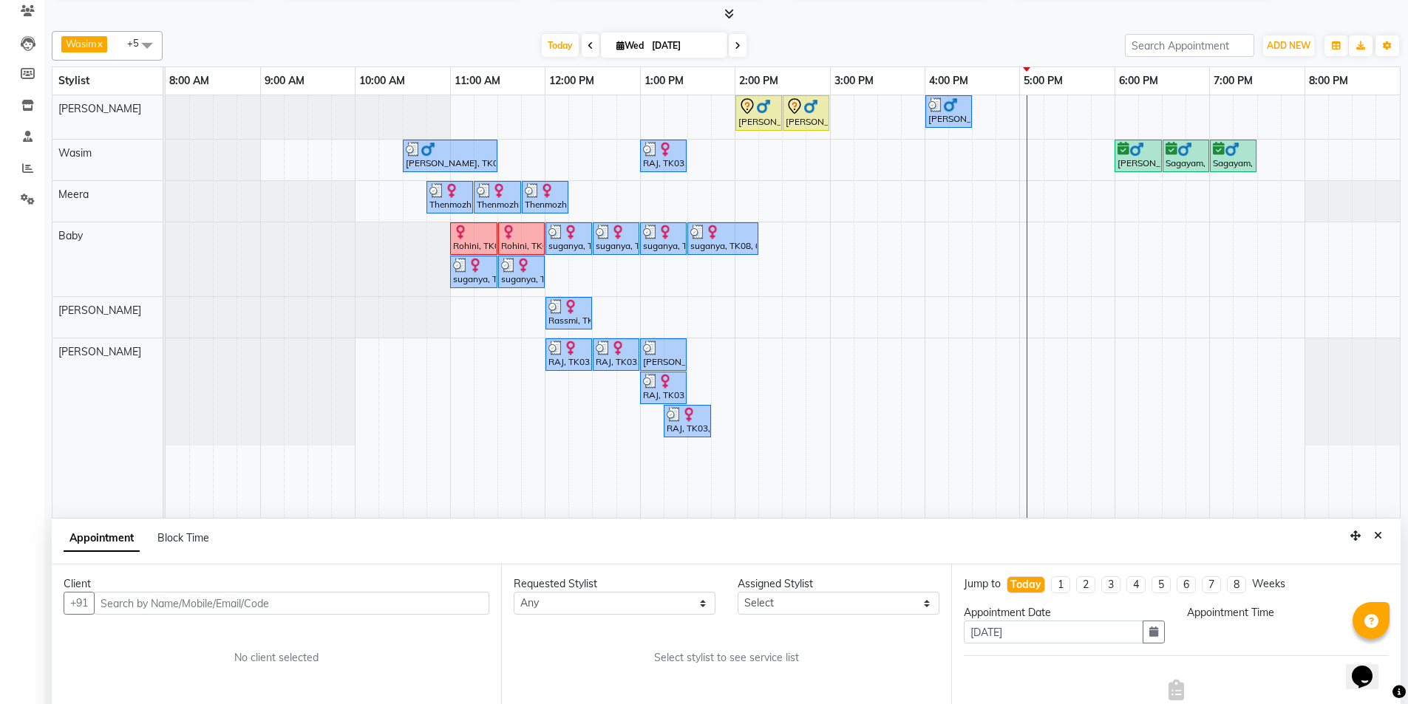
select select "840"
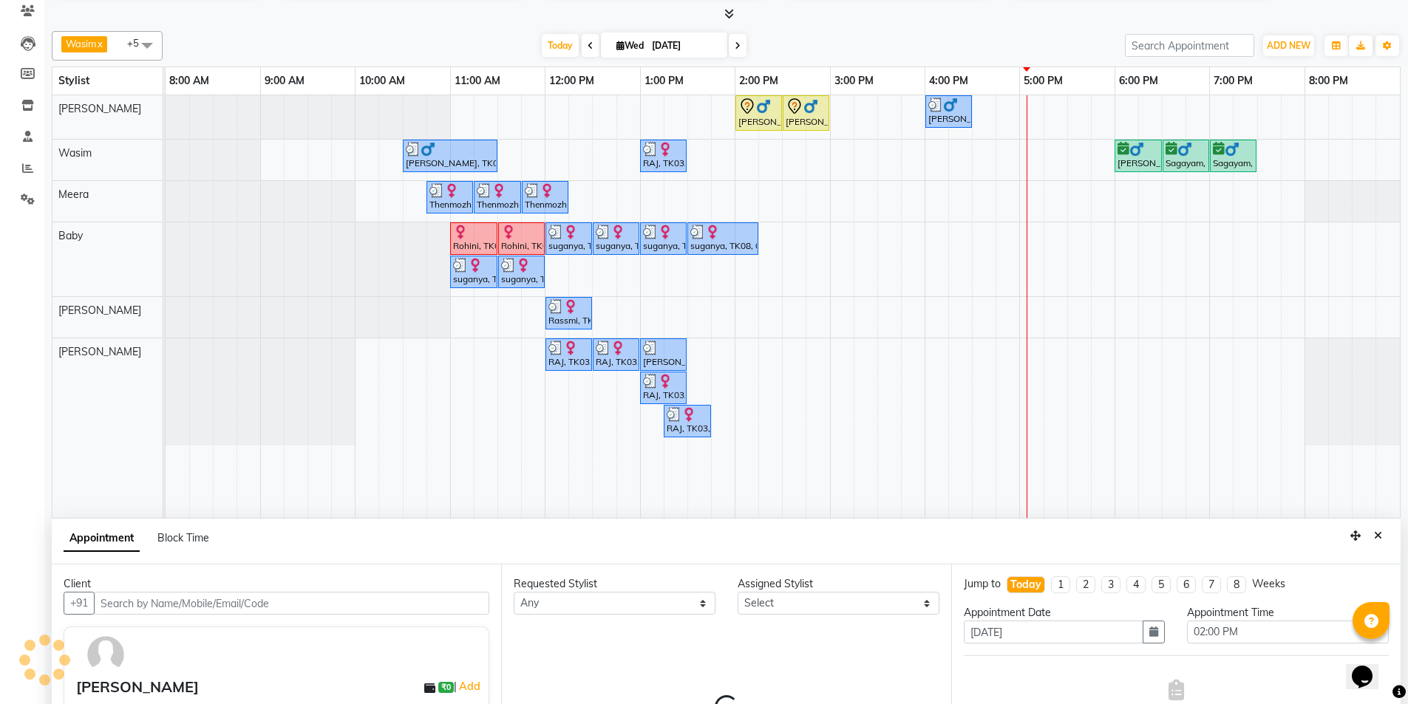
select select "76495"
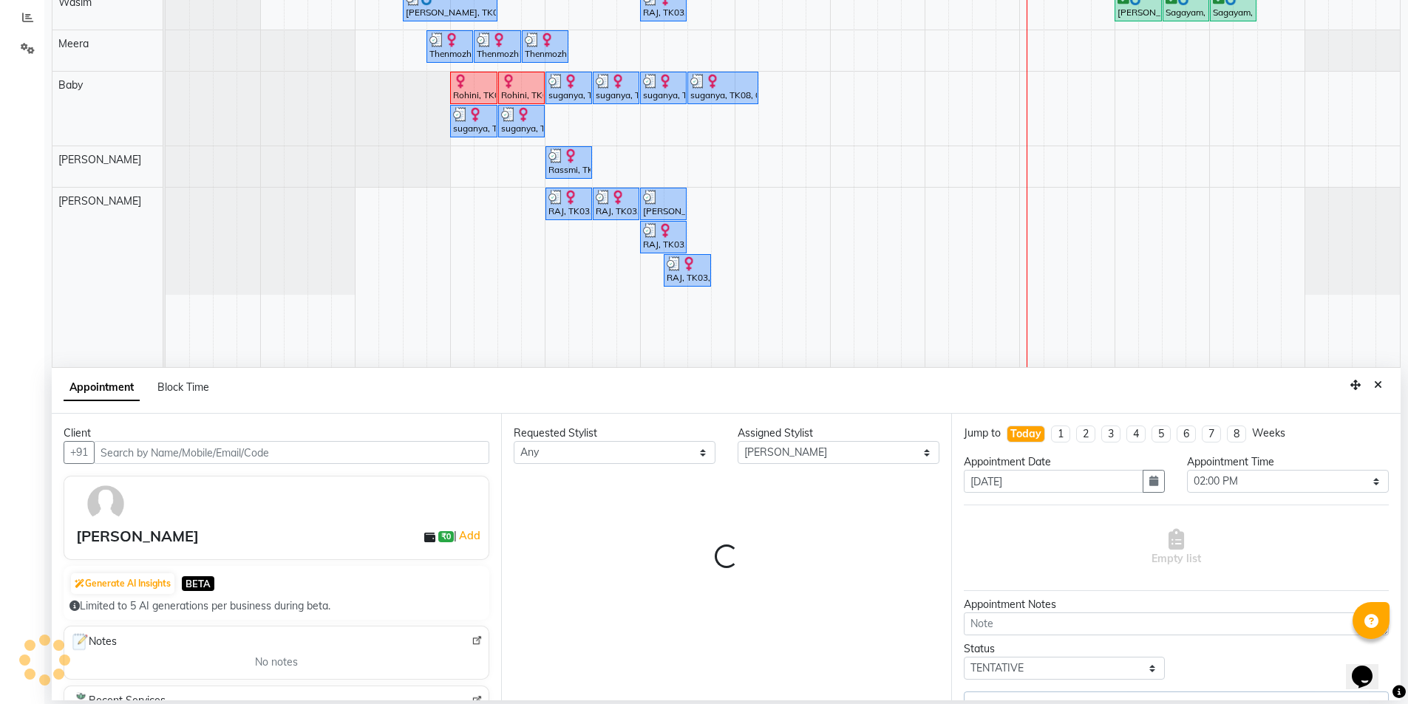
select select "3648"
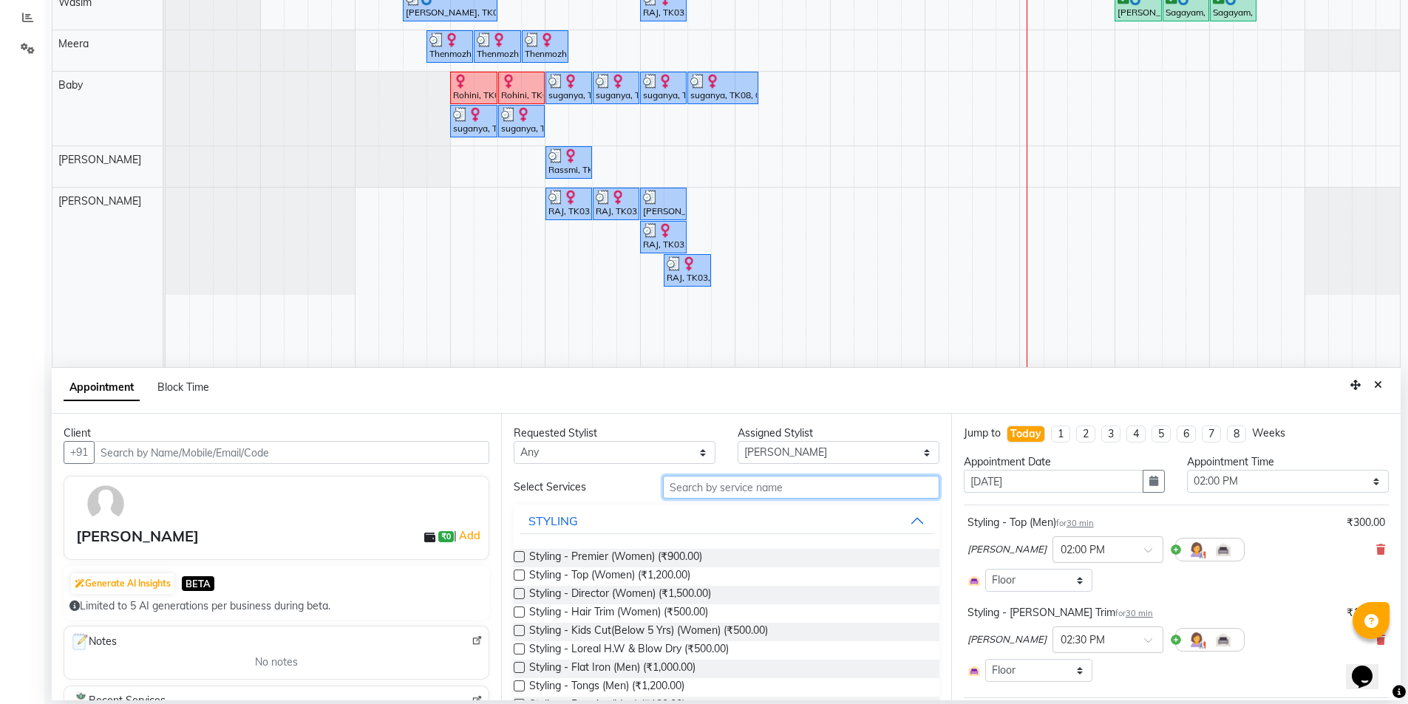
click at [780, 495] on input "text" at bounding box center [801, 487] width 276 height 23
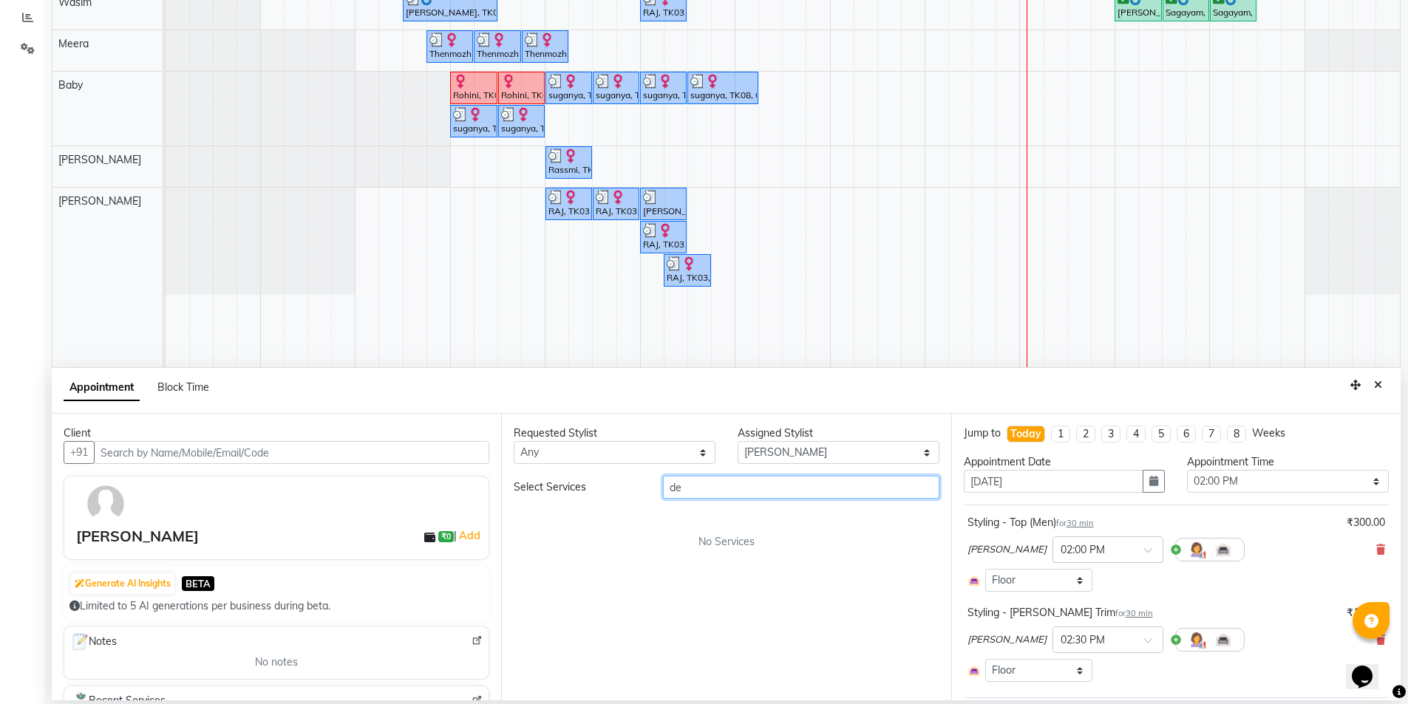
type input "d"
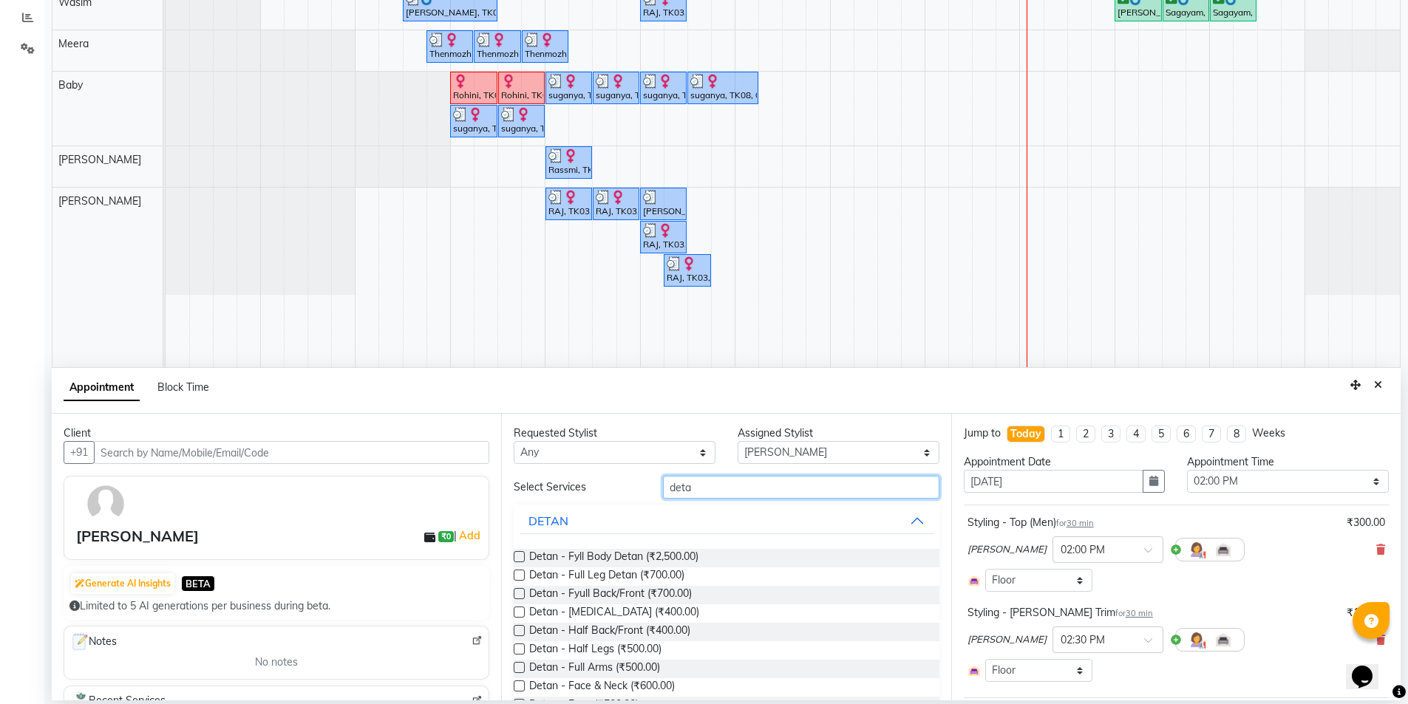
type input "deta"
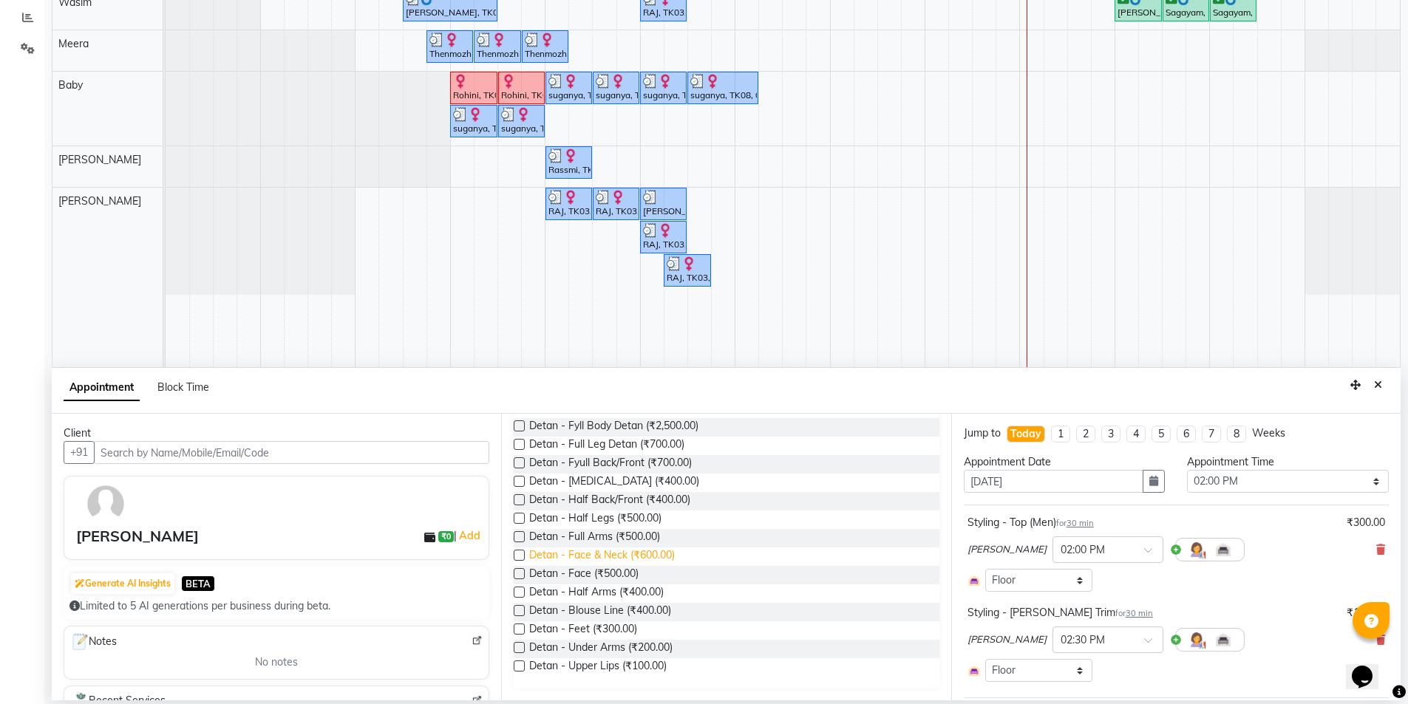
click at [634, 556] on span "Detan - Face & Neck (₹600.00)" at bounding box center [602, 557] width 146 height 18
checkbox input "false"
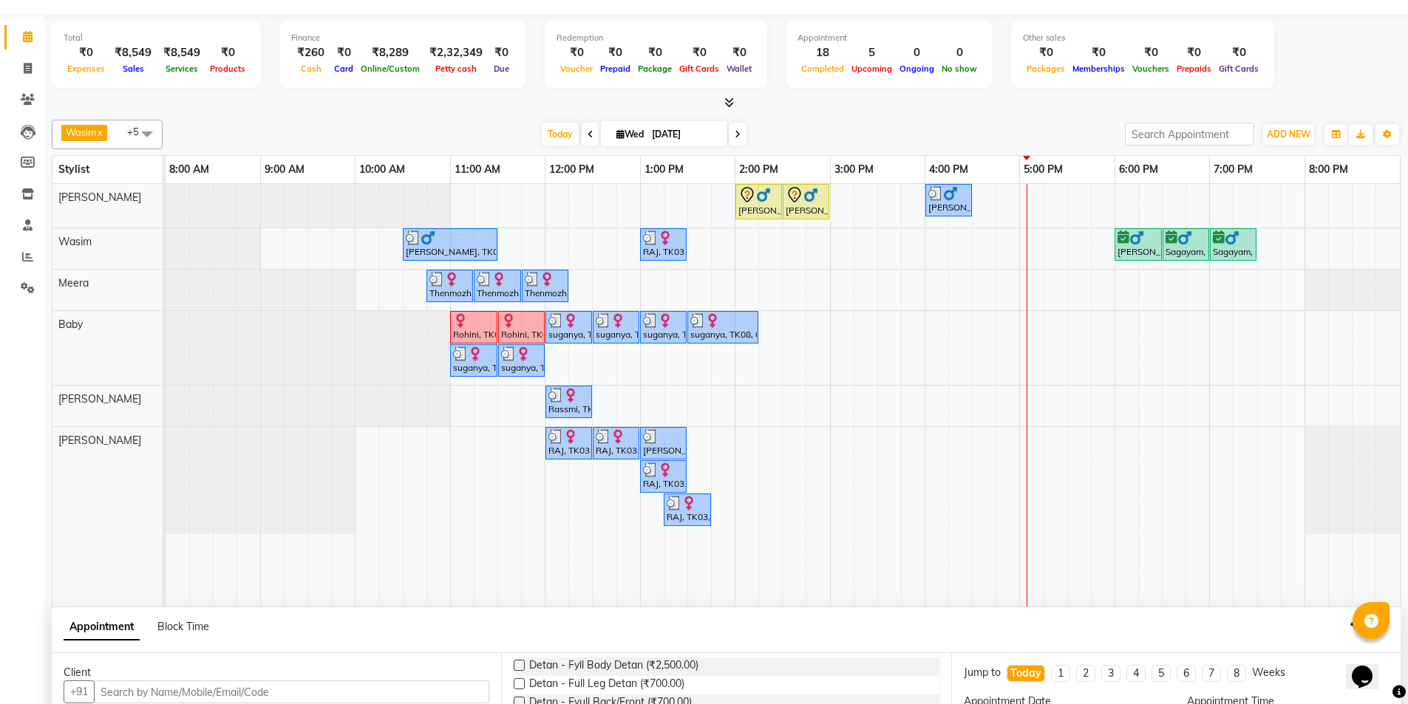
scroll to position [0, 0]
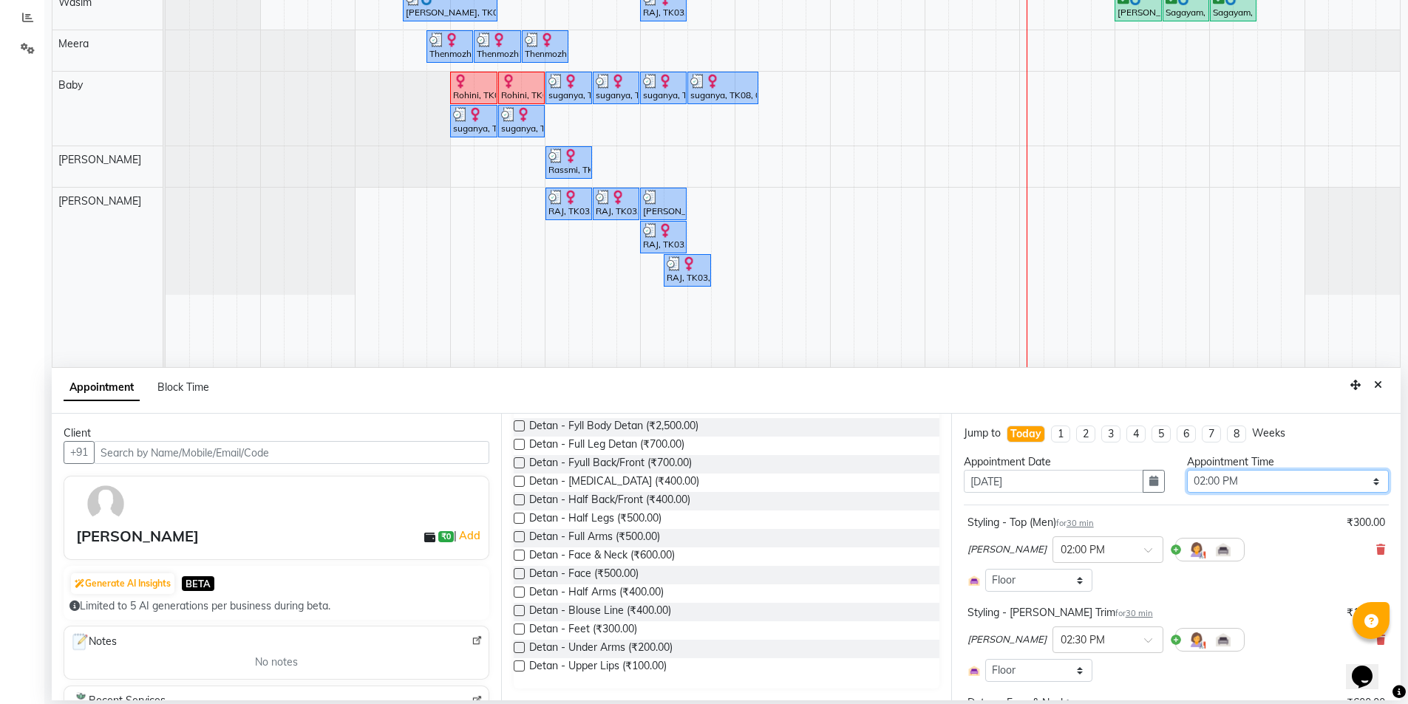
click at [1267, 488] on select "Select 09:00 AM 09:15 AM 09:30 AM 09:45 AM 10:00 AM 10:15 AM 10:30 AM 10:45 AM …" at bounding box center [1288, 481] width 202 height 23
select select "780"
click at [1187, 470] on select "Select 09:00 AM 09:15 AM 09:30 AM 09:45 AM 10:00 AM 10:15 AM 10:30 AM 10:45 AM …" at bounding box center [1288, 481] width 202 height 23
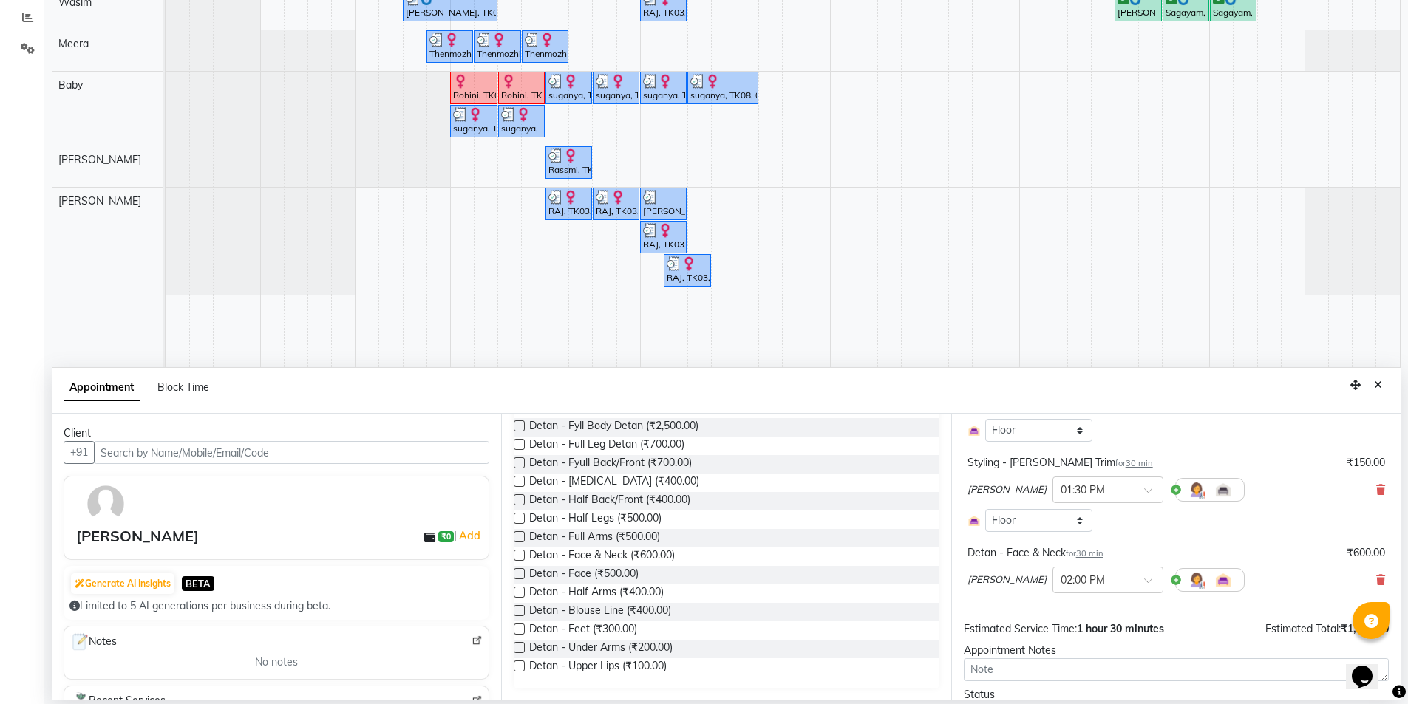
scroll to position [225, 0]
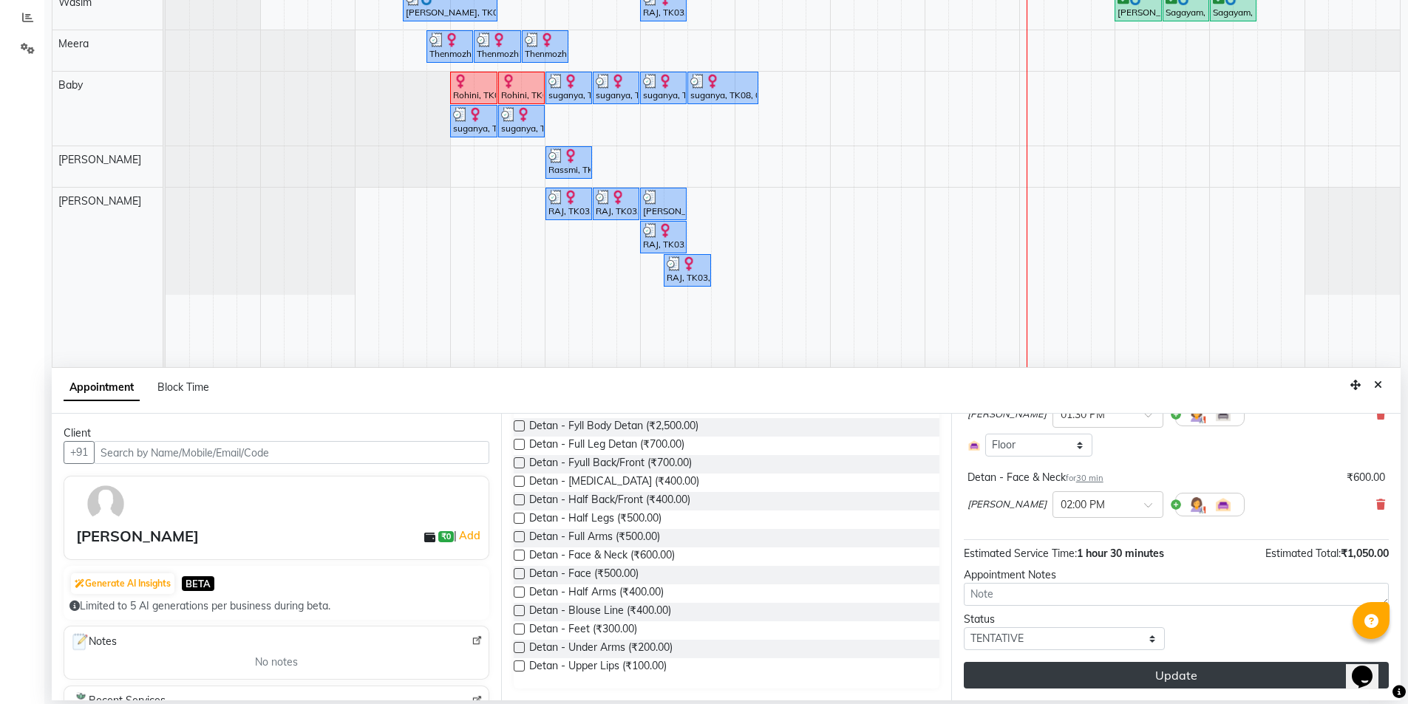
click at [1174, 676] on button "Update" at bounding box center [1176, 675] width 425 height 27
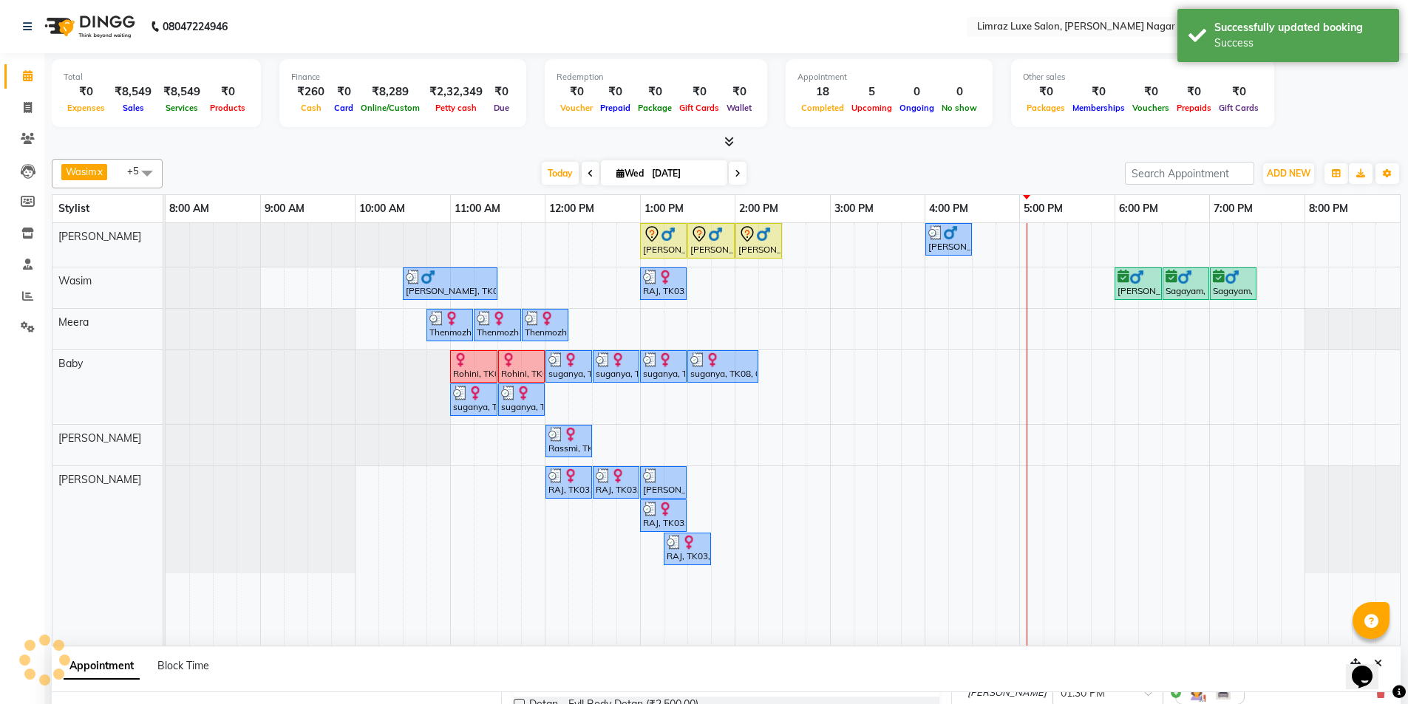
scroll to position [241, 0]
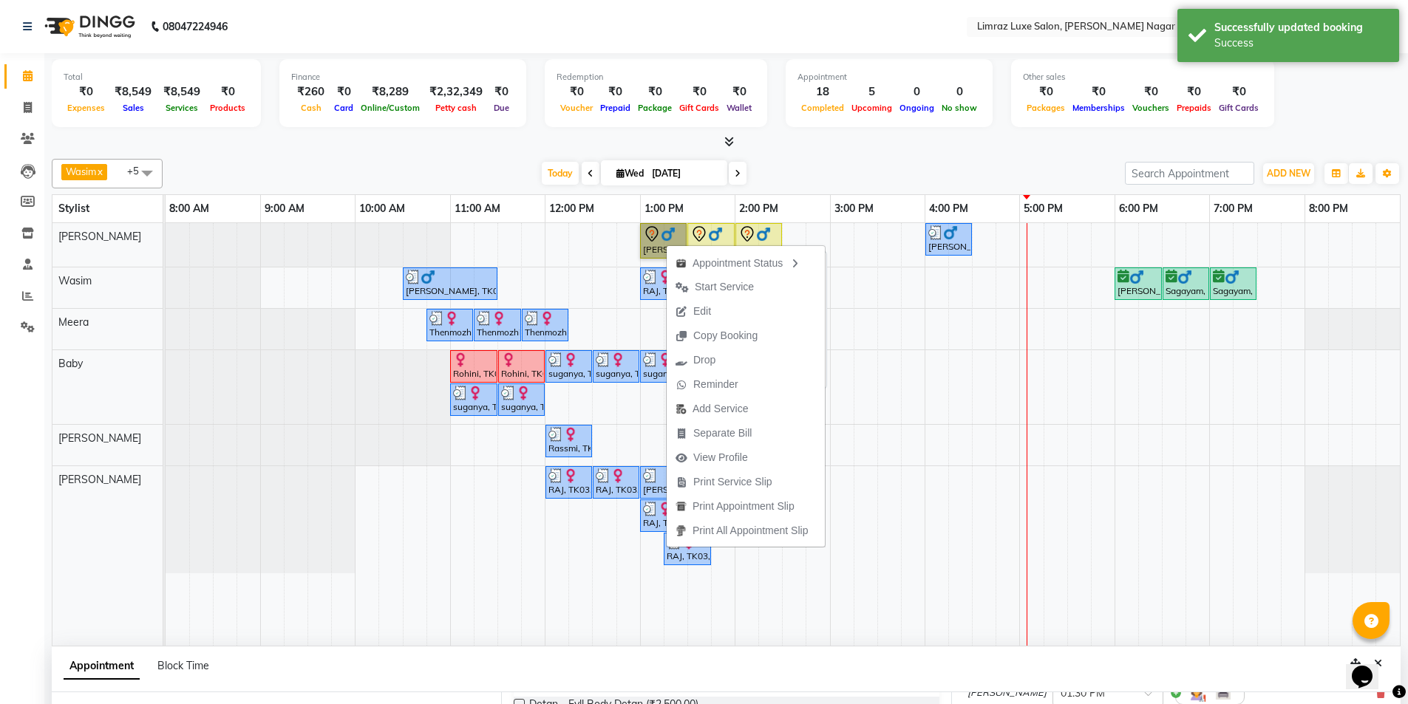
click at [662, 245] on link "[PERSON_NAME], TK10, 01:00 PM-01:30 PM, Styling - Top (Men)" at bounding box center [663, 240] width 47 height 35
select select "7"
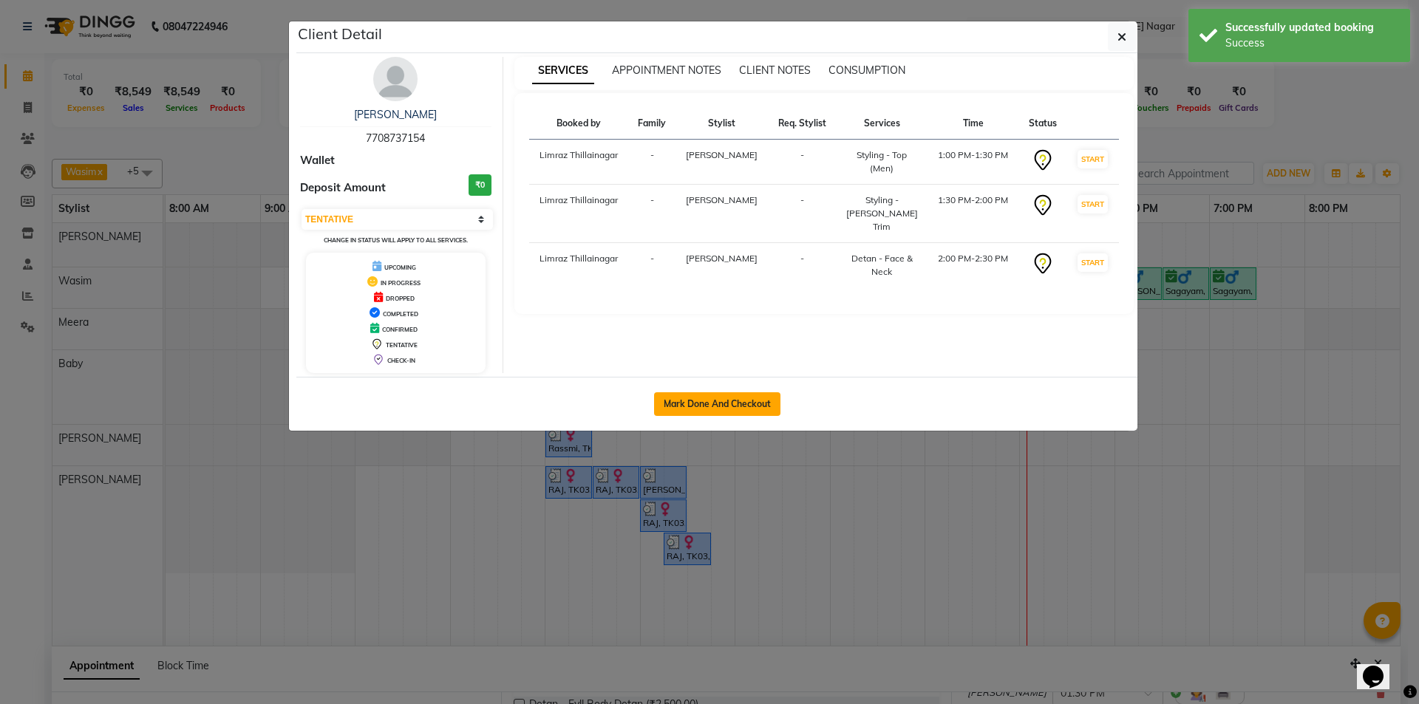
click at [743, 401] on button "Mark Done And Checkout" at bounding box center [717, 405] width 126 height 24
select select "service"
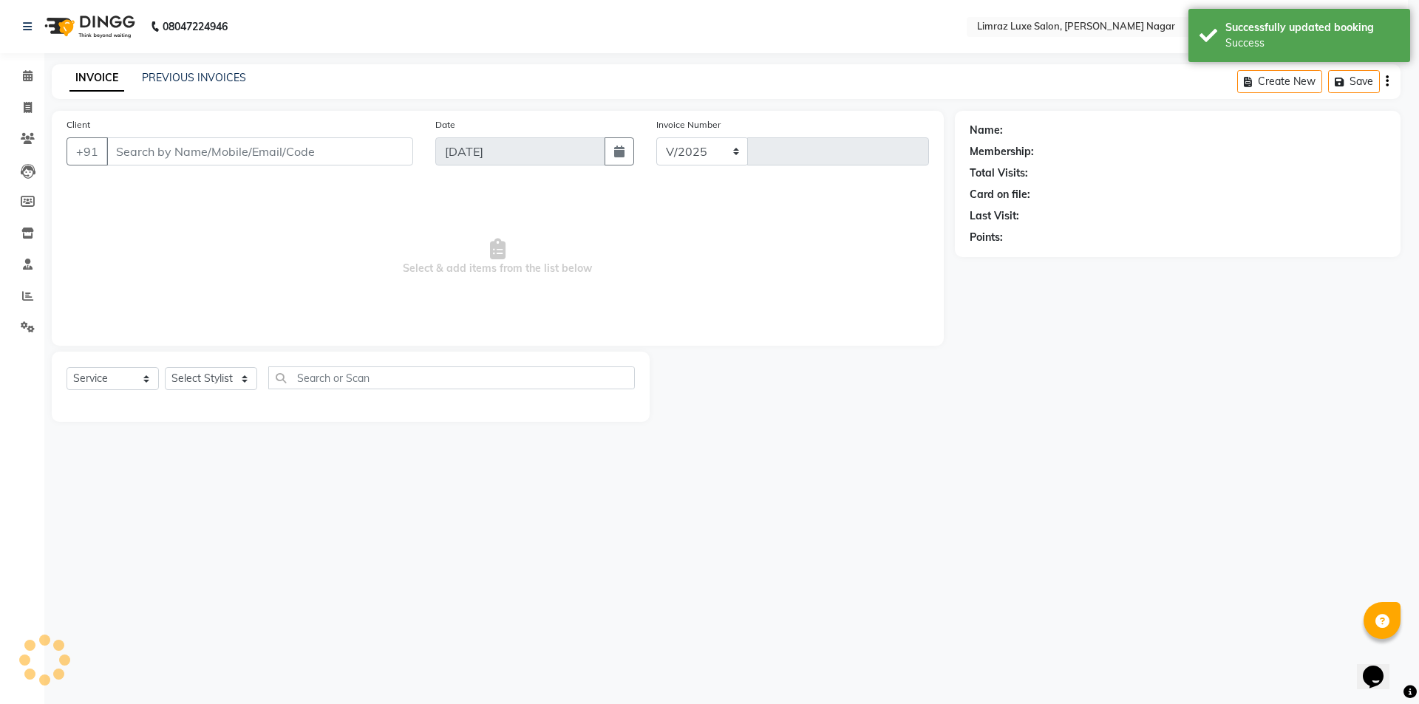
select select "7280"
type input "0415"
type input "77******54"
select select "76495"
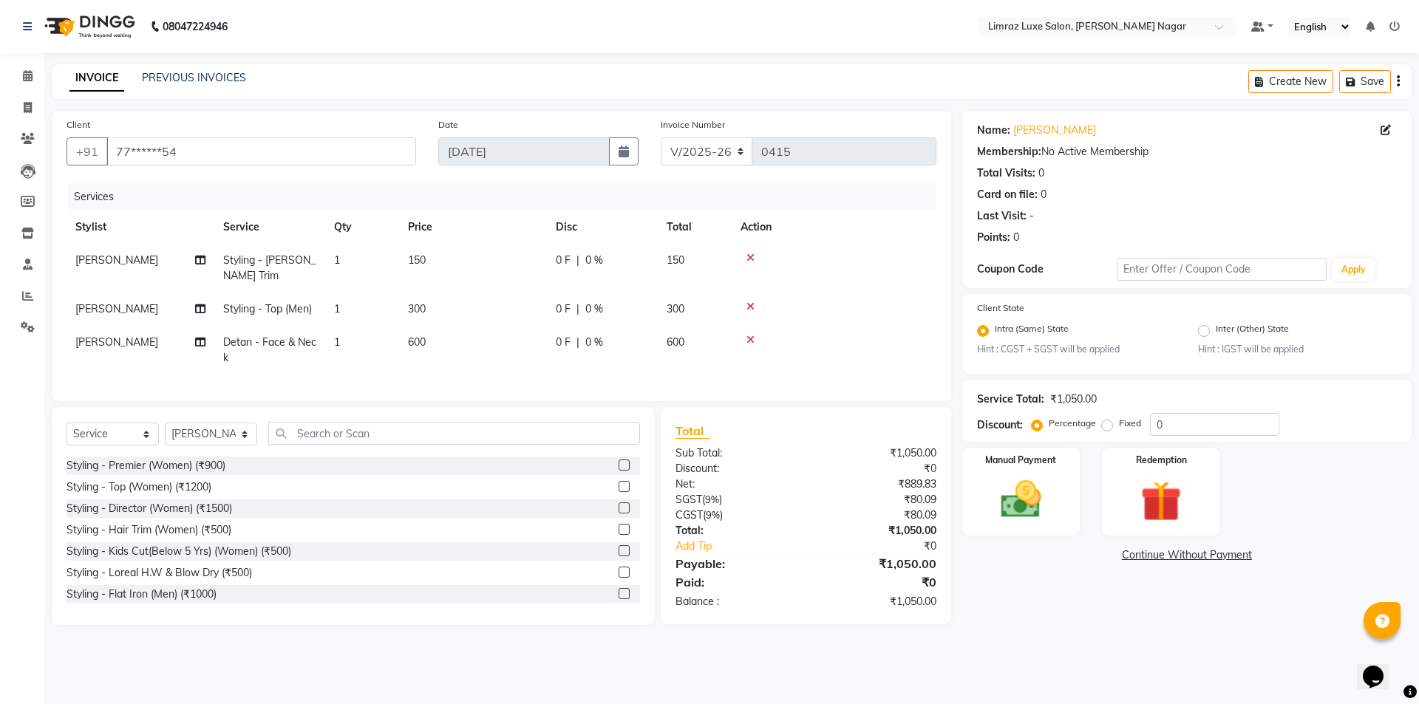
click at [347, 263] on td "1" at bounding box center [362, 268] width 74 height 49
select select "76495"
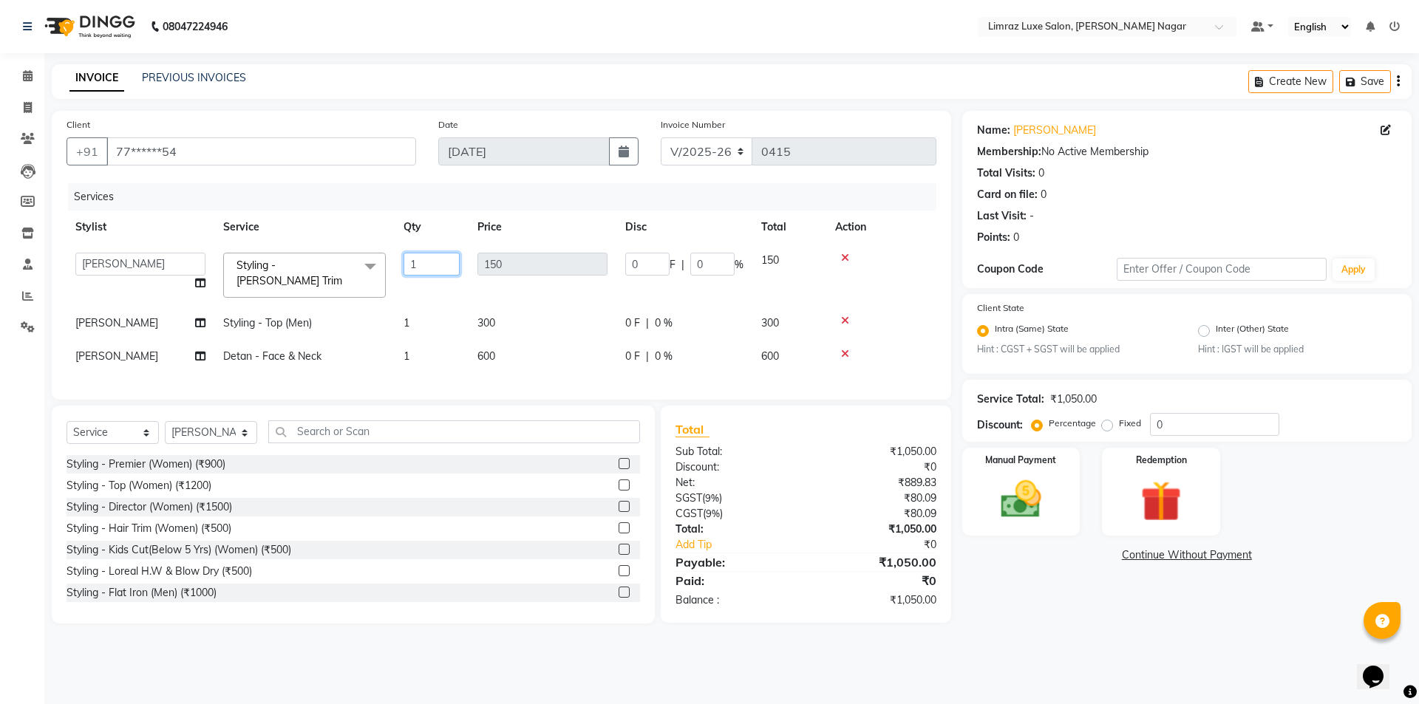
drag, startPoint x: 443, startPoint y: 269, endPoint x: 379, endPoint y: 276, distance: 63.9
click at [379, 275] on tr "[PERSON_NAME] [PERSON_NAME] Baby [PERSON_NAME] [PERSON_NAME] [PERSON_NAME] Limr…" at bounding box center [502, 275] width 870 height 63
type input "2"
click at [421, 313] on tr "[PERSON_NAME] - Top (Men) 1 300 0 F | 0 % 300" at bounding box center [502, 323] width 870 height 33
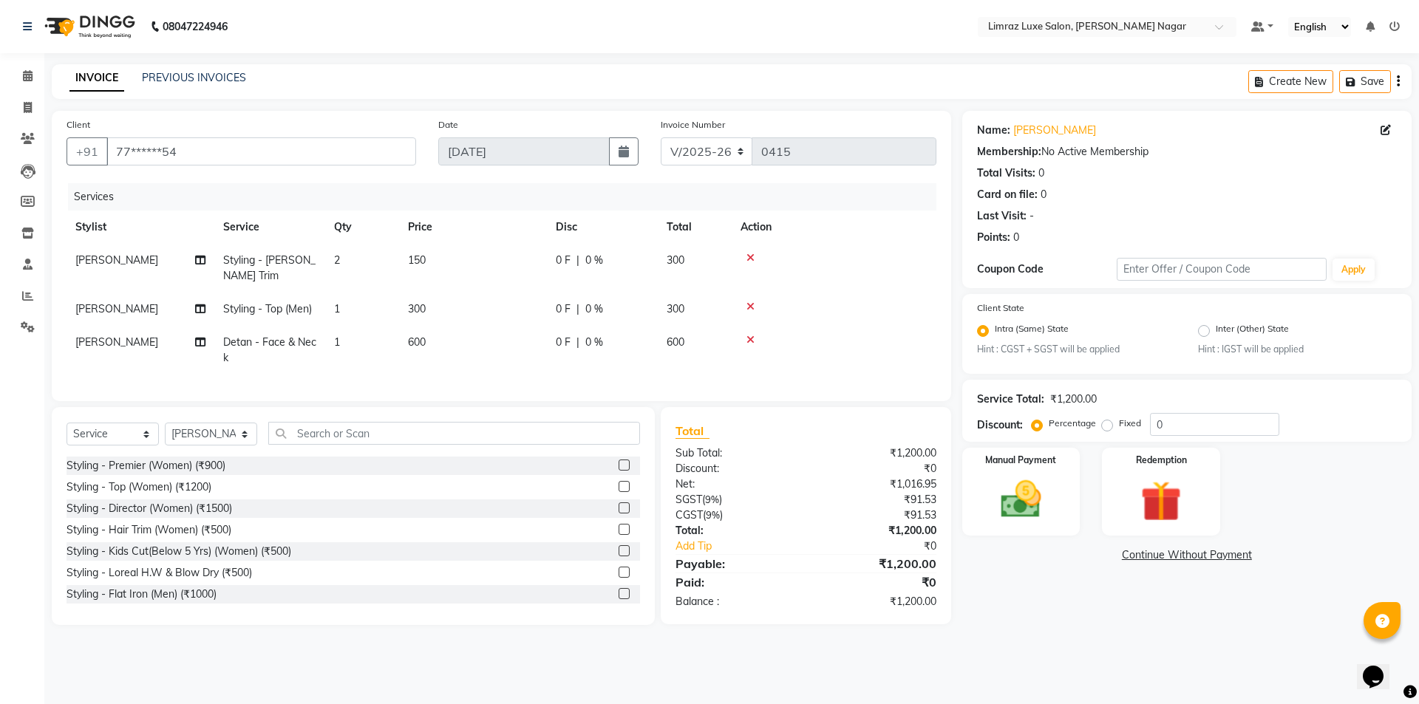
click at [347, 310] on td "1" at bounding box center [362, 309] width 74 height 33
select select "76495"
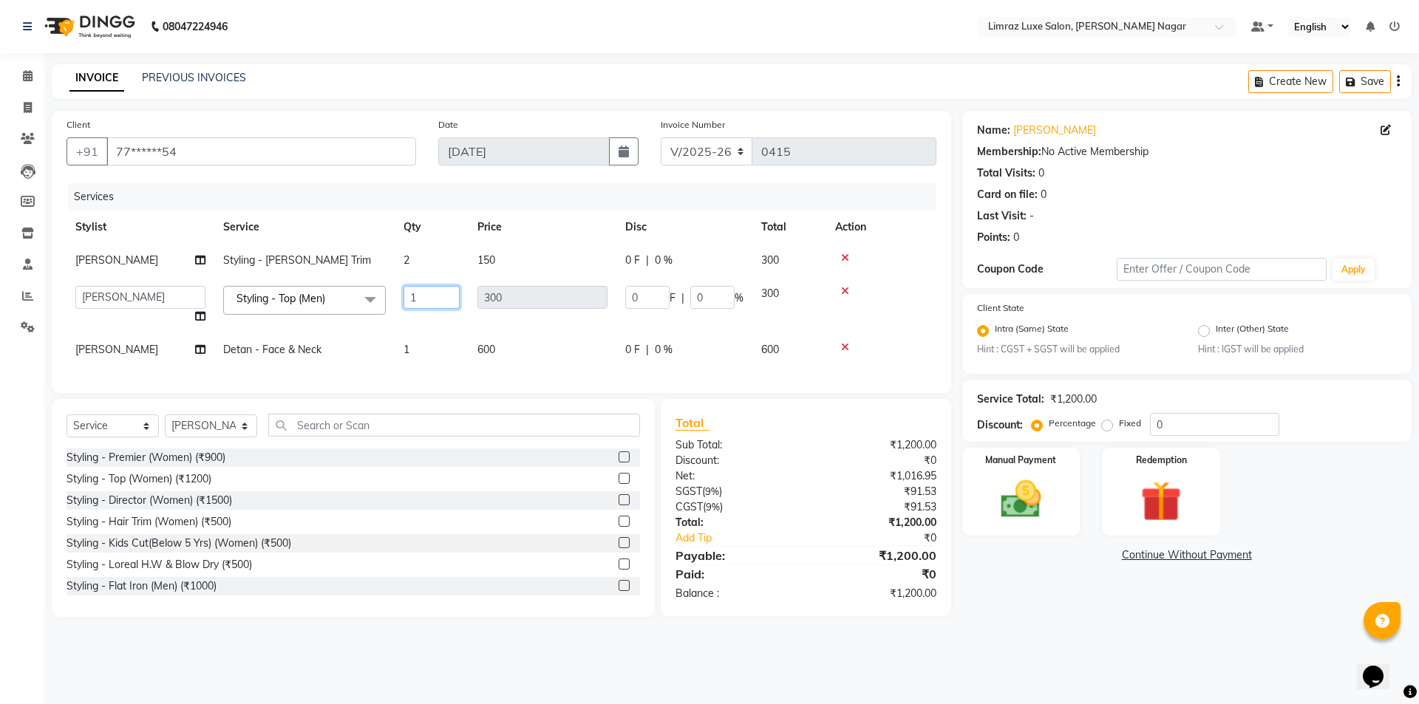
drag, startPoint x: 435, startPoint y: 292, endPoint x: 395, endPoint y: 305, distance: 41.8
click at [395, 305] on td "1" at bounding box center [432, 305] width 74 height 56
type input "2"
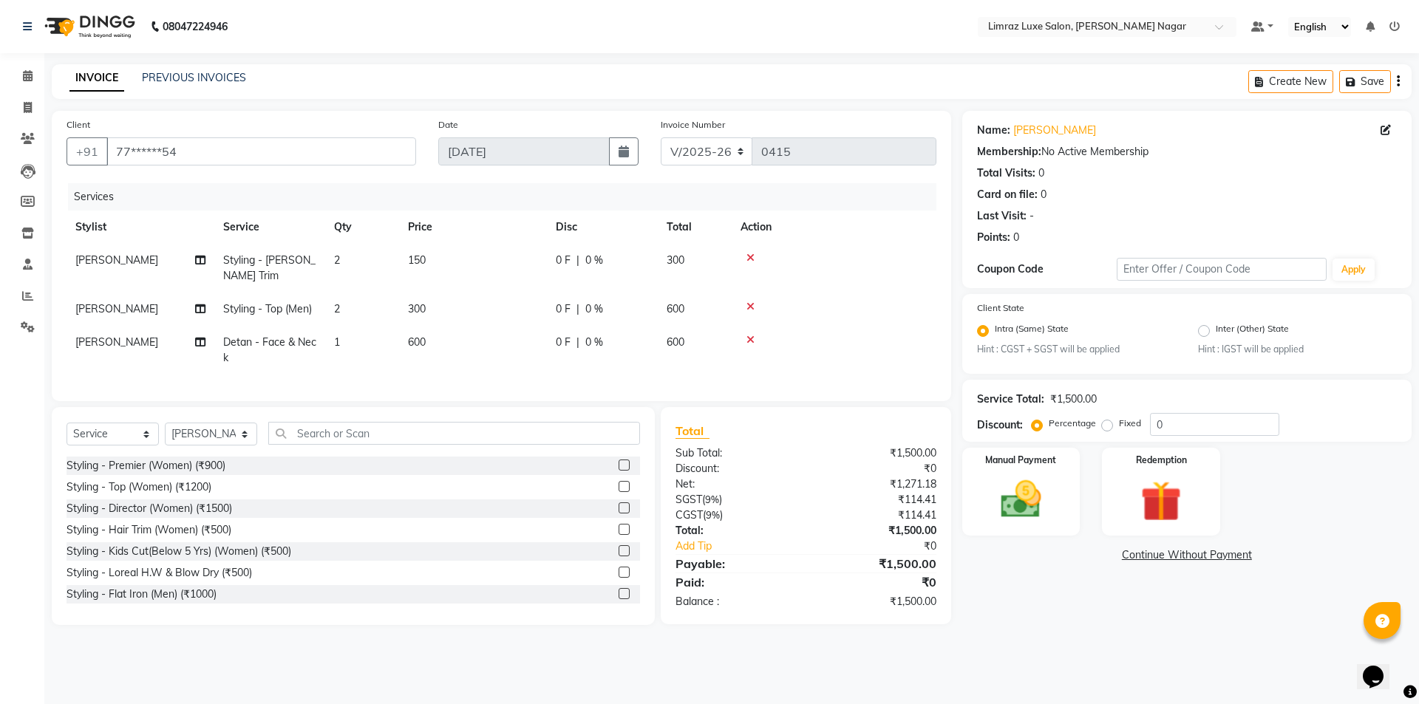
click at [430, 350] on tr "[PERSON_NAME] - Face & Neck 1 600 0 F | 0 % 600" at bounding box center [502, 350] width 870 height 49
drag, startPoint x: 365, startPoint y: 337, endPoint x: 320, endPoint y: 348, distance: 46.4
click at [320, 348] on tr "[PERSON_NAME] - Face & Neck 1 600 0 F | 0 % 600" at bounding box center [502, 350] width 870 height 49
click at [350, 334] on td "1" at bounding box center [362, 350] width 74 height 49
select select "76495"
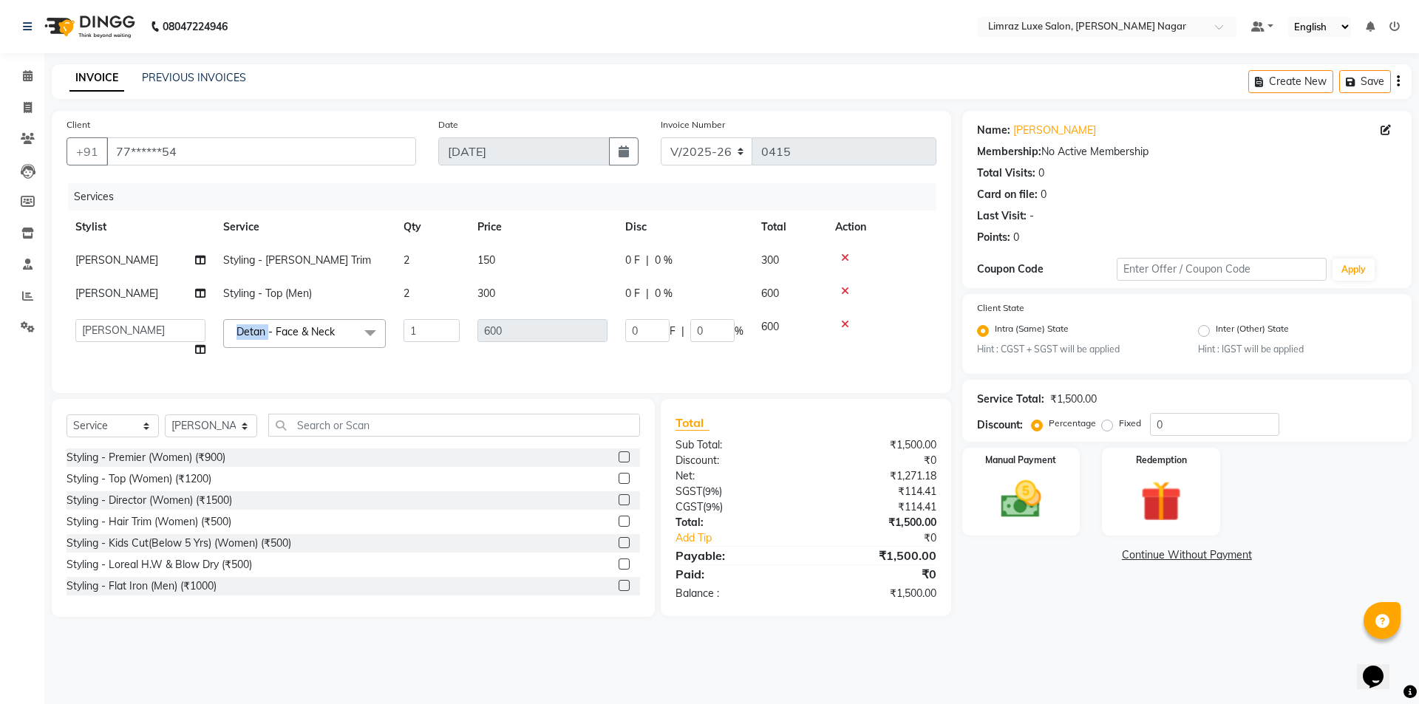
click at [351, 335] on span "Detan - Face & Neck x" at bounding box center [304, 333] width 163 height 29
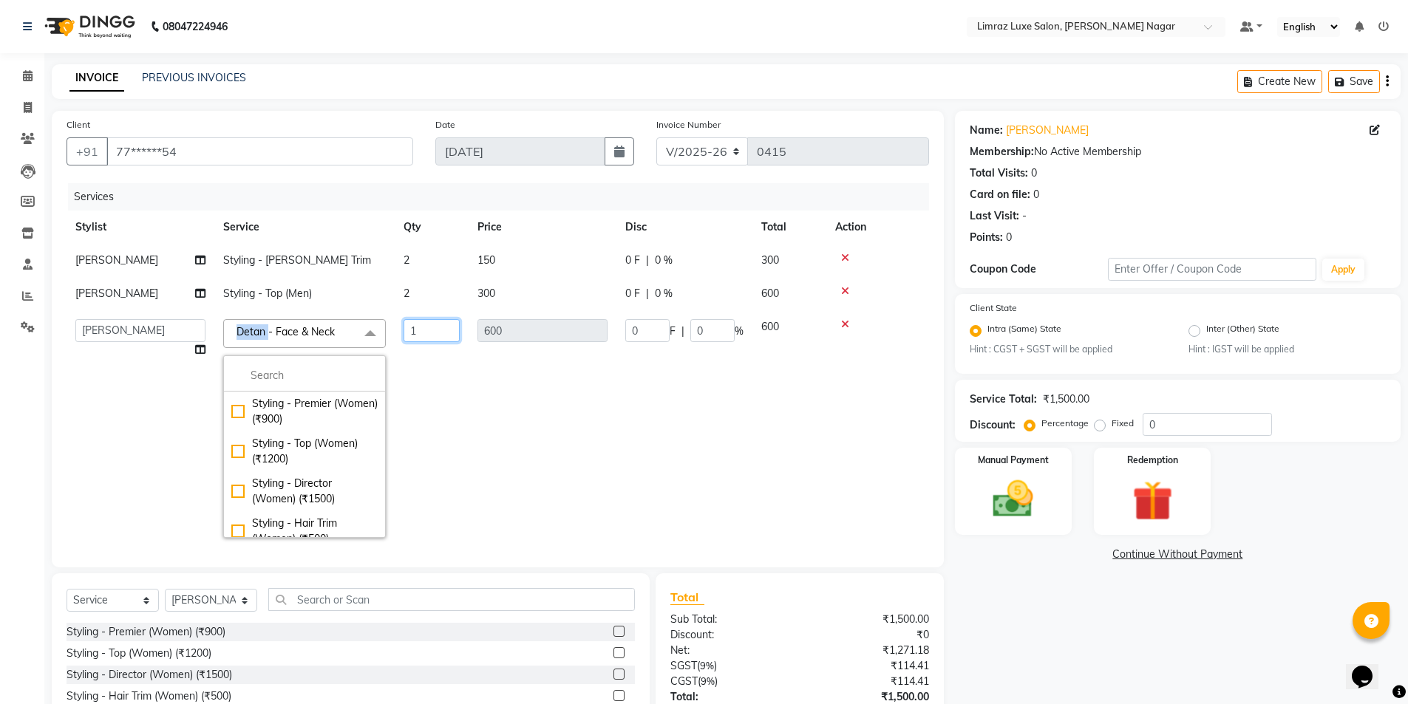
click at [421, 332] on input "1" at bounding box center [432, 330] width 56 height 23
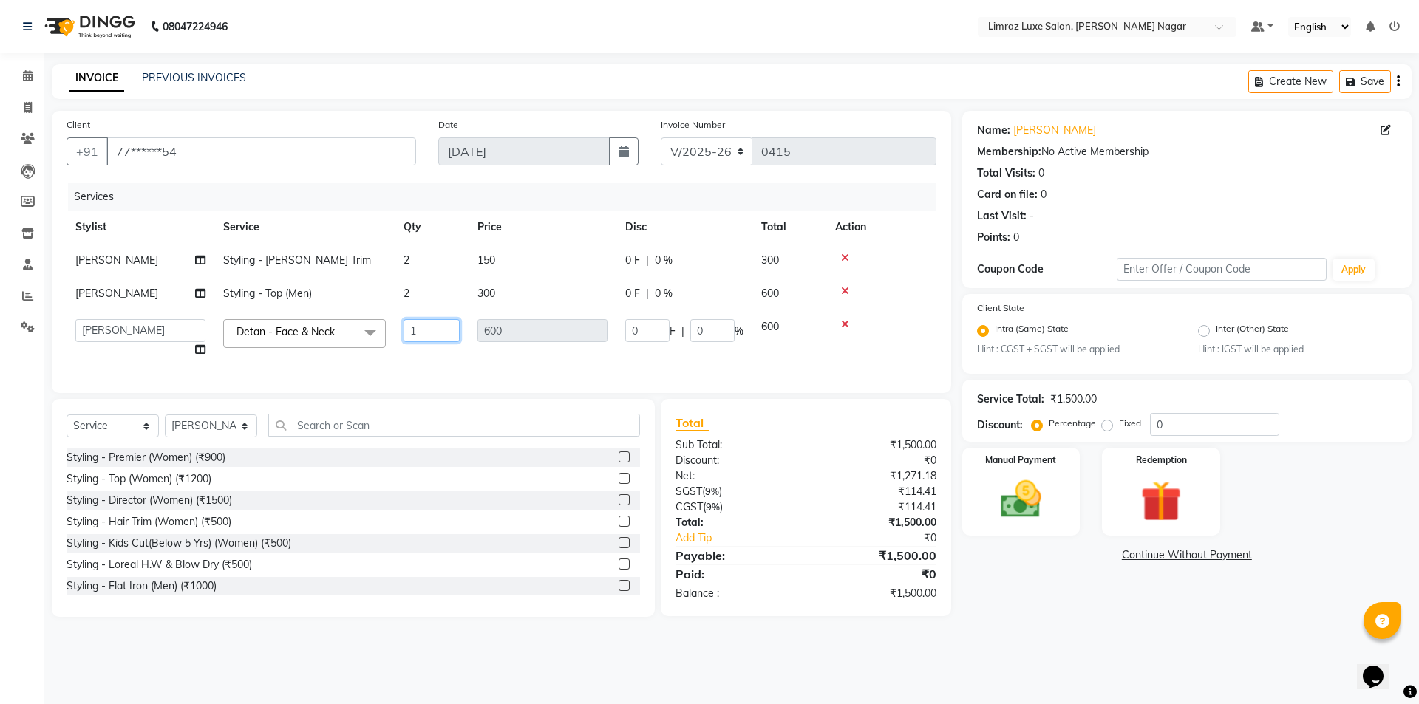
drag, startPoint x: 421, startPoint y: 332, endPoint x: 379, endPoint y: 327, distance: 41.7
click at [379, 327] on tr "[PERSON_NAME] [PERSON_NAME] Baby [PERSON_NAME] [PERSON_NAME] [PERSON_NAME] Limr…" at bounding box center [502, 338] width 870 height 56
type input "2"
click at [434, 313] on tbody "[PERSON_NAME] - [PERSON_NAME] Trim 2 150 0 F | 0 % 300 Anand Styling - Top (Men…" at bounding box center [502, 305] width 870 height 123
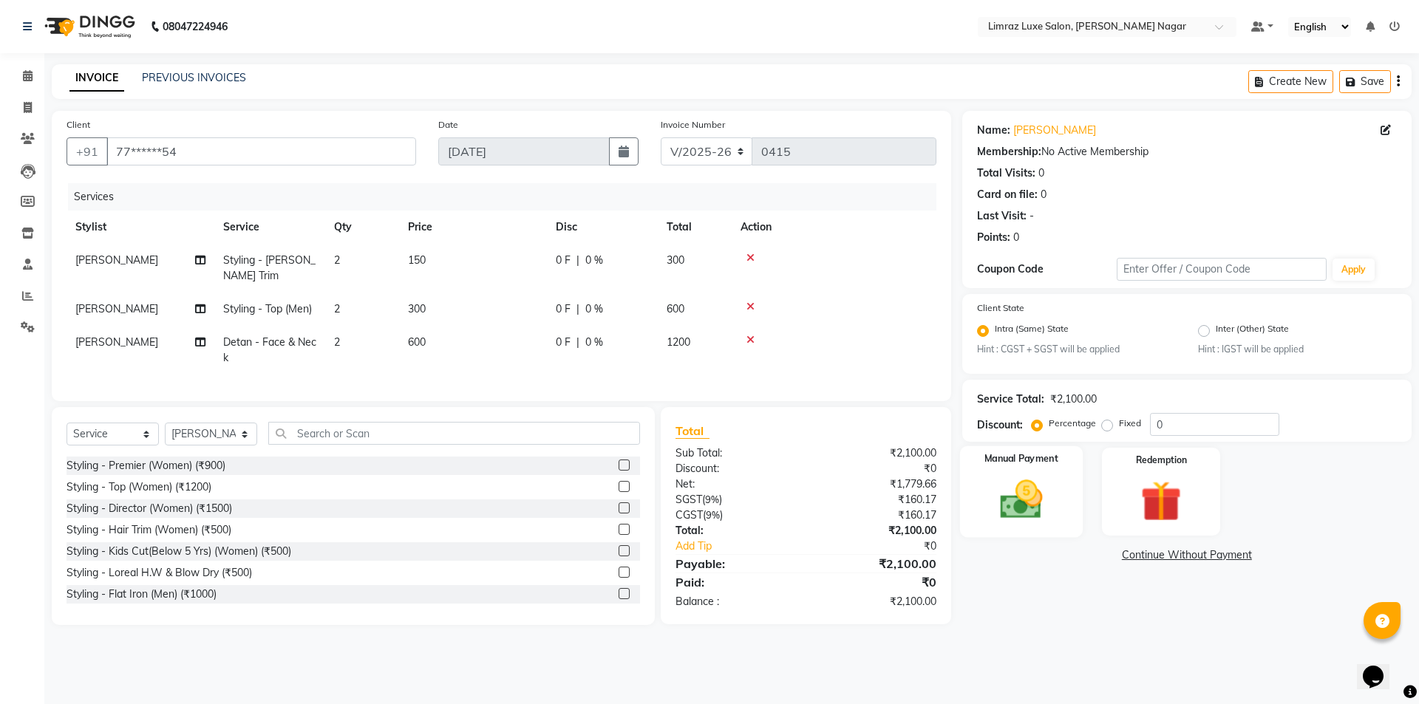
click at [988, 466] on div "Manual Payment" at bounding box center [1021, 491] width 123 height 91
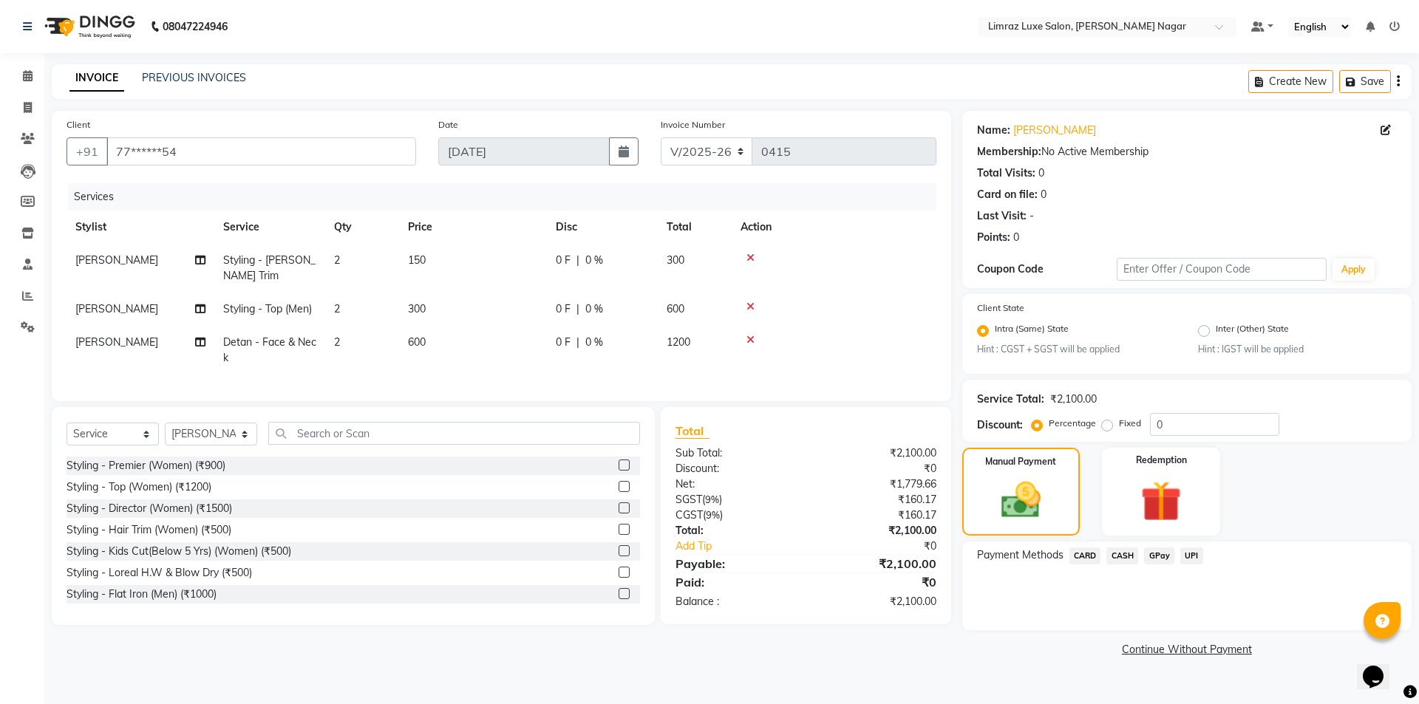
click at [1118, 557] on span "CASH" at bounding box center [1123, 556] width 32 height 17
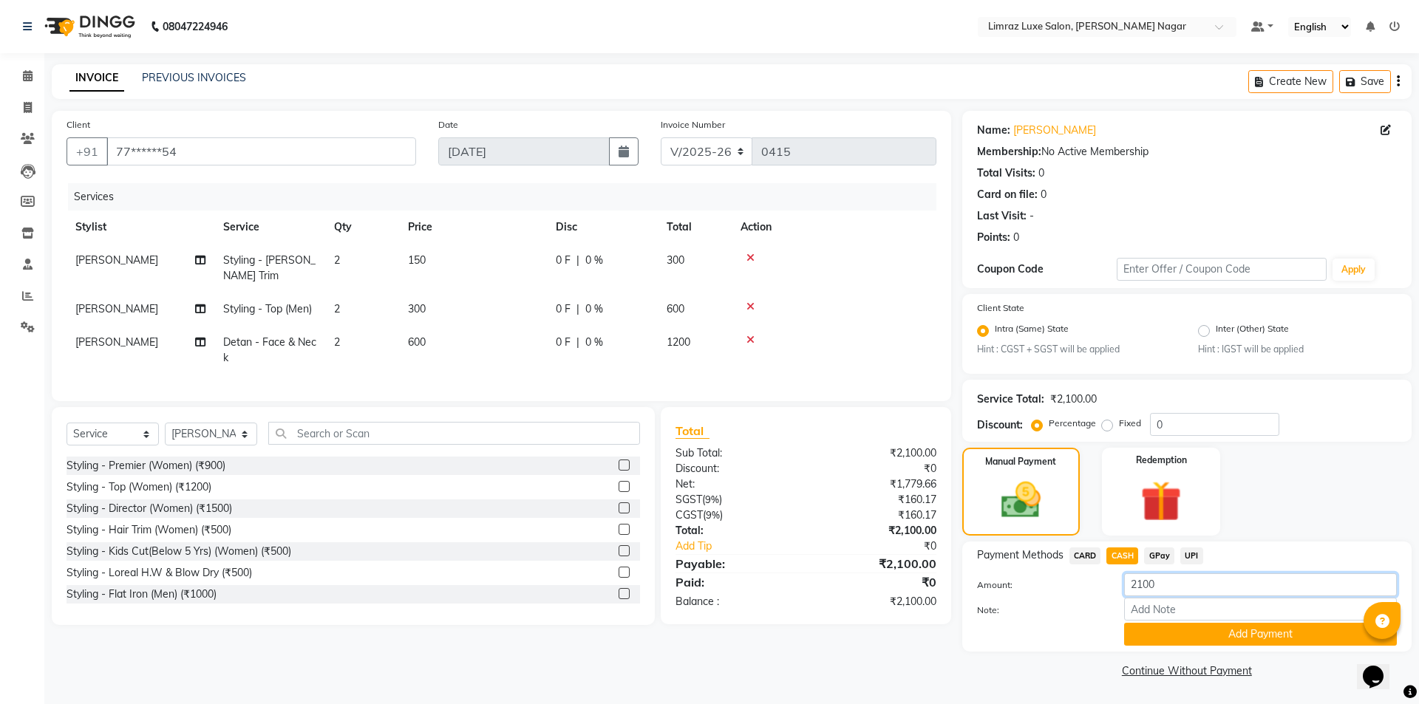
drag, startPoint x: 1186, startPoint y: 590, endPoint x: 1064, endPoint y: 594, distance: 121.3
click at [1064, 594] on div "Amount: 2100" at bounding box center [1187, 586] width 442 height 25
click at [1232, 576] on input "1000" at bounding box center [1260, 585] width 273 height 23
type input "1000"
click at [1233, 647] on div "Payment Methods CARD CASH GPay UPI Amount: 1000 Note: Add Payment" at bounding box center [1186, 597] width 449 height 110
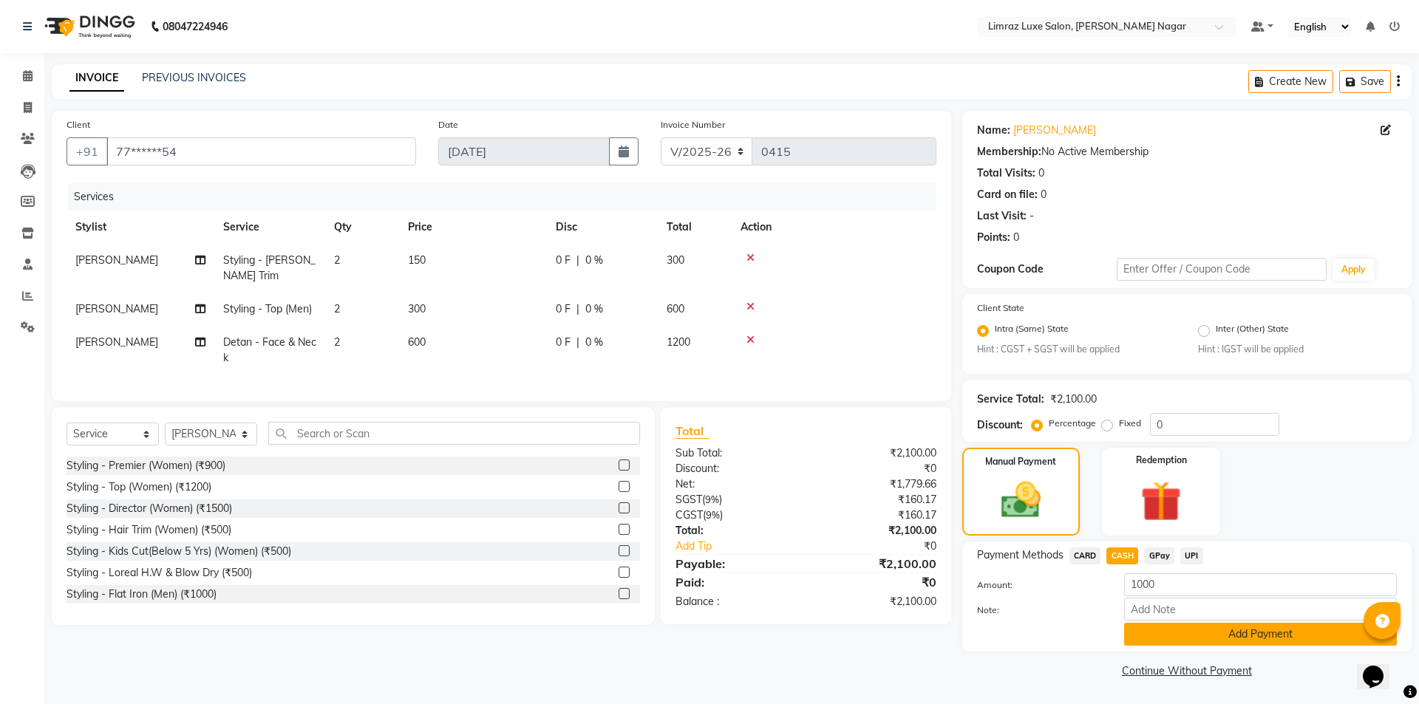
click at [1244, 628] on button "Add Payment" at bounding box center [1260, 634] width 273 height 23
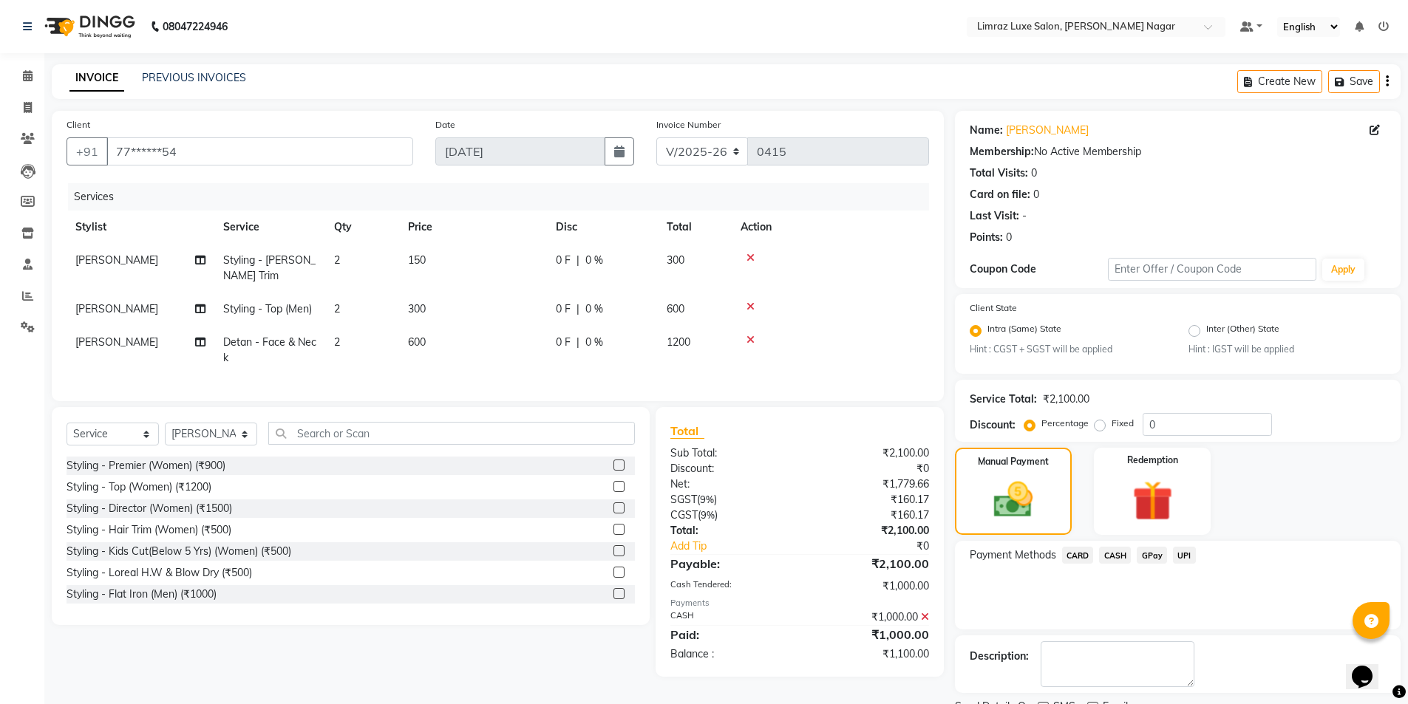
click at [1144, 557] on span "GPay" at bounding box center [1152, 555] width 30 height 17
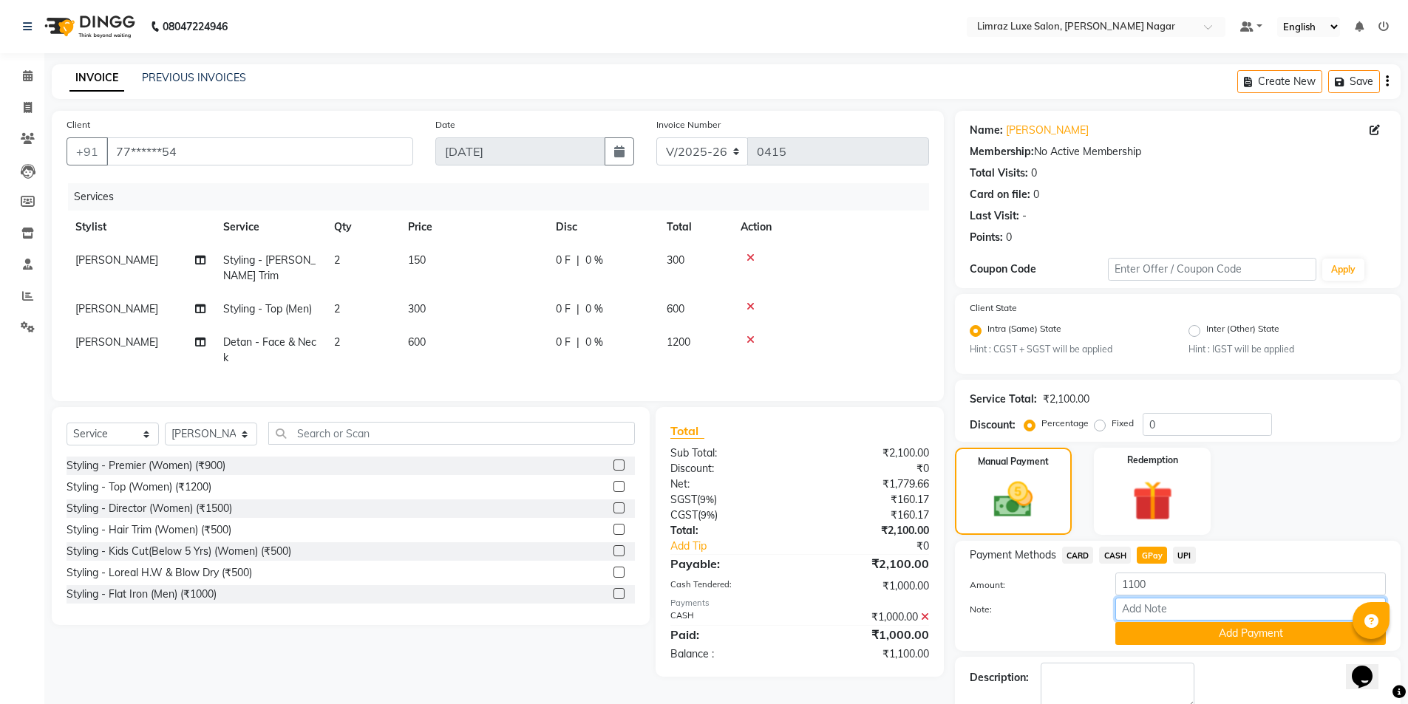
click at [1191, 612] on input "Note:" at bounding box center [1251, 609] width 271 height 23
type input "gpay af\ac"
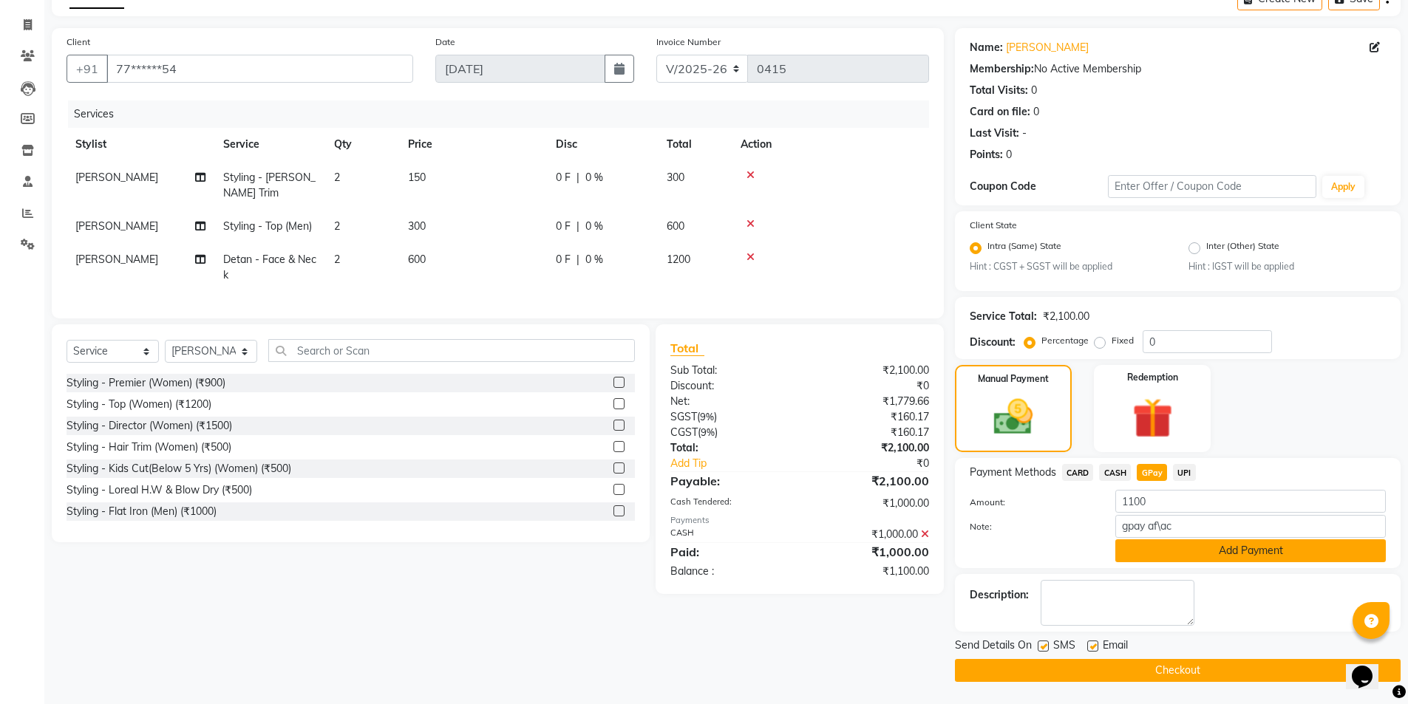
click at [1222, 550] on button "Add Payment" at bounding box center [1251, 551] width 271 height 23
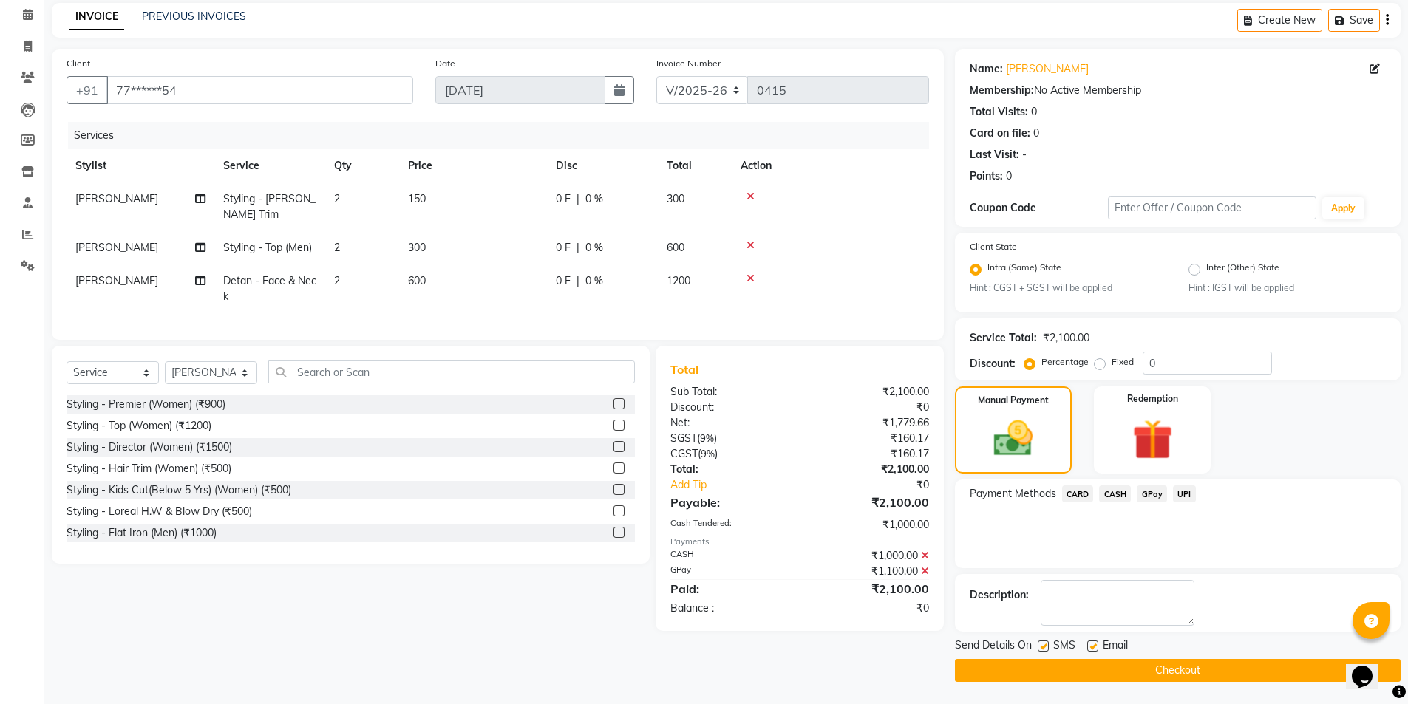
scroll to position [61, 0]
click at [1090, 645] on label at bounding box center [1092, 646] width 11 height 11
click at [1090, 645] on input "checkbox" at bounding box center [1092, 647] width 10 height 10
checkbox input "false"
click at [1042, 645] on label at bounding box center [1043, 646] width 11 height 11
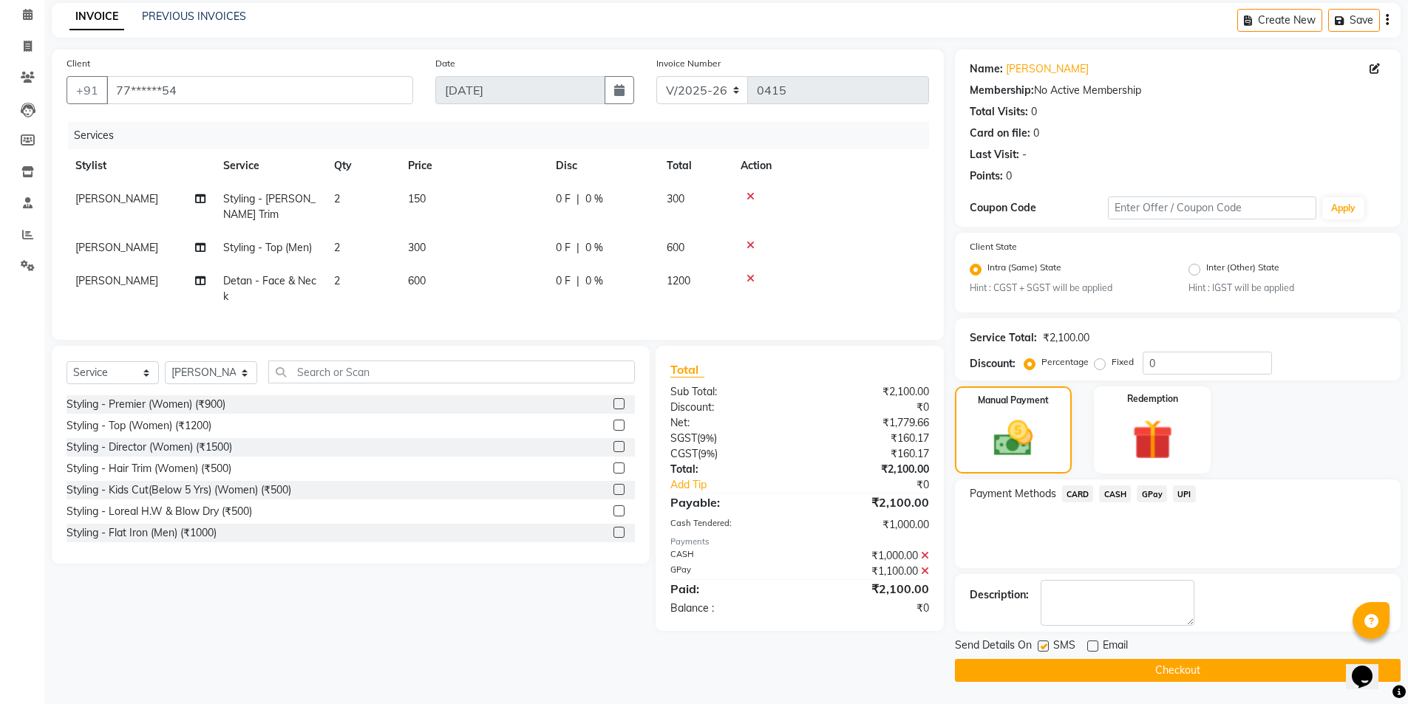
click at [1042, 645] on input "checkbox" at bounding box center [1043, 647] width 10 height 10
checkbox input "false"
click at [1196, 666] on button "Checkout" at bounding box center [1178, 670] width 446 height 23
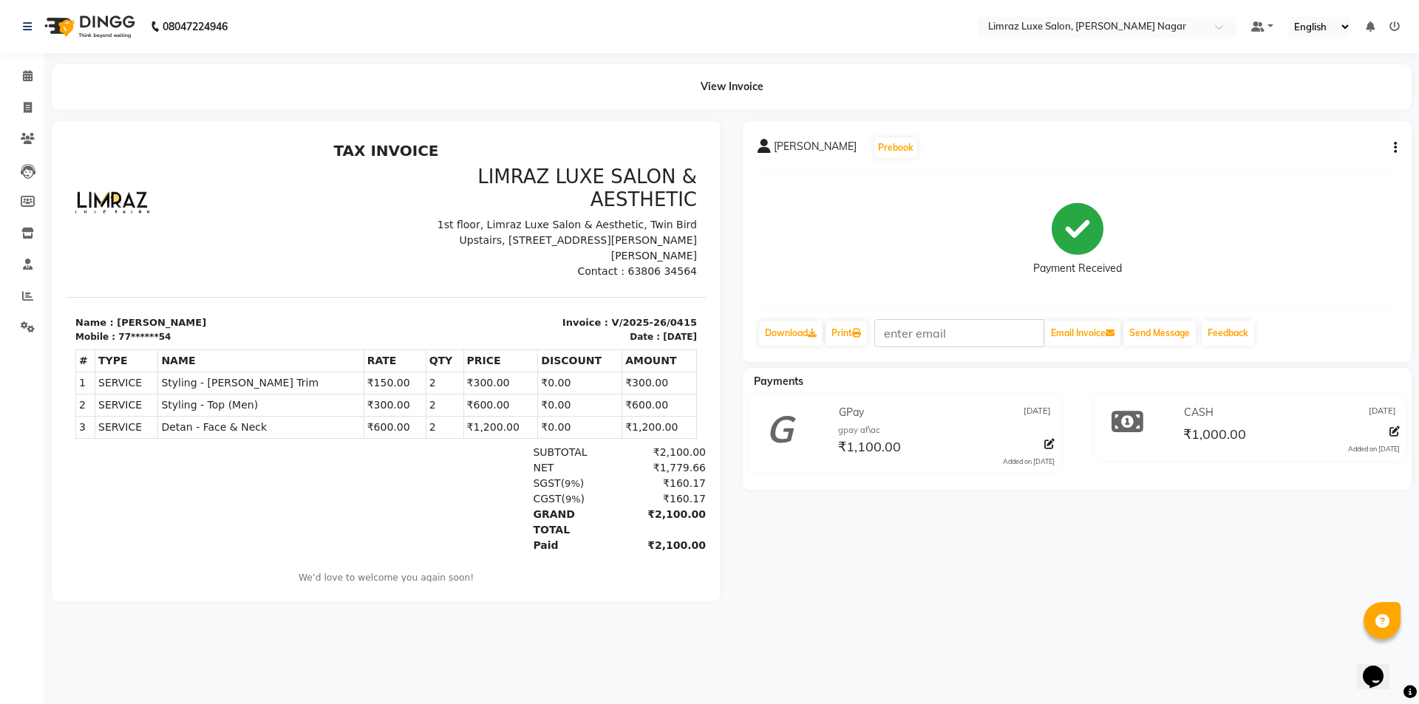
click at [98, 26] on img at bounding box center [88, 26] width 101 height 41
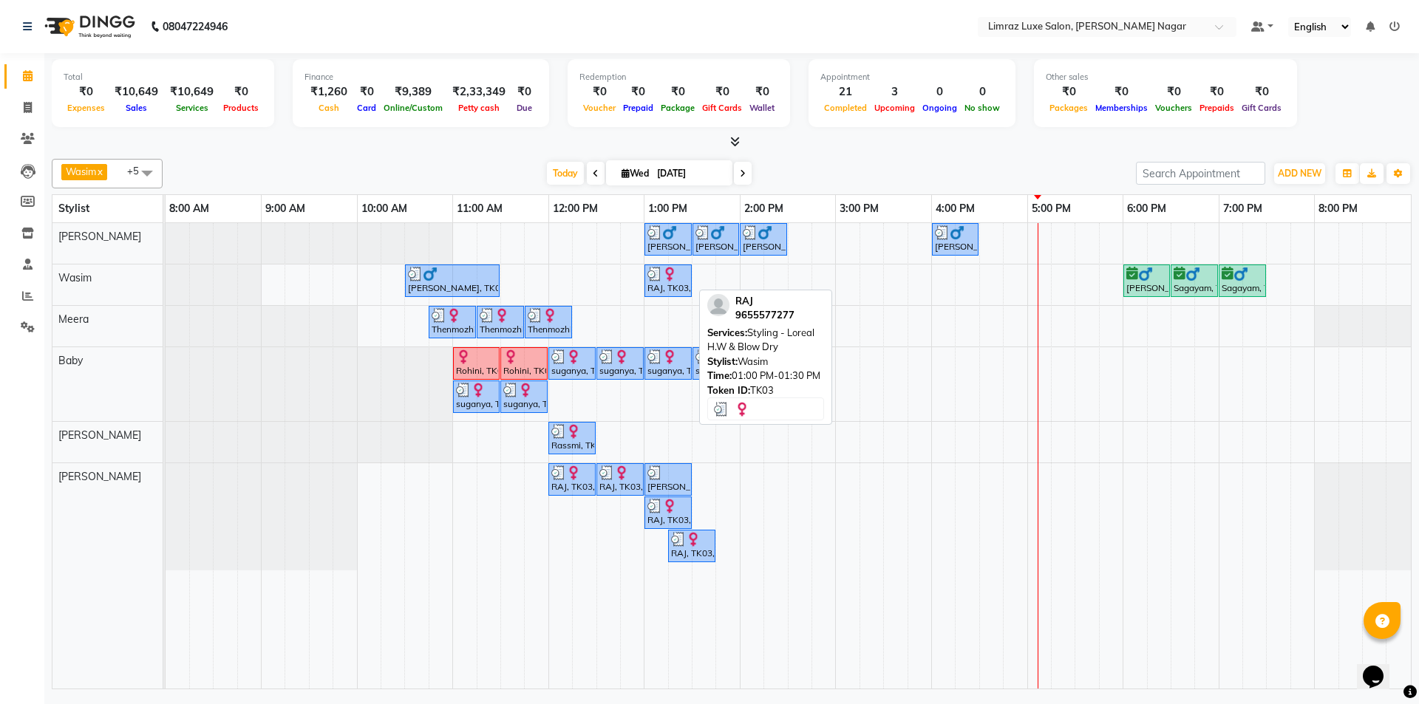
click at [660, 286] on div "RAJ, TK03, 01:00 PM-01:30 PM, Styling - Loreal H.W & Blow Dry" at bounding box center [668, 281] width 44 height 28
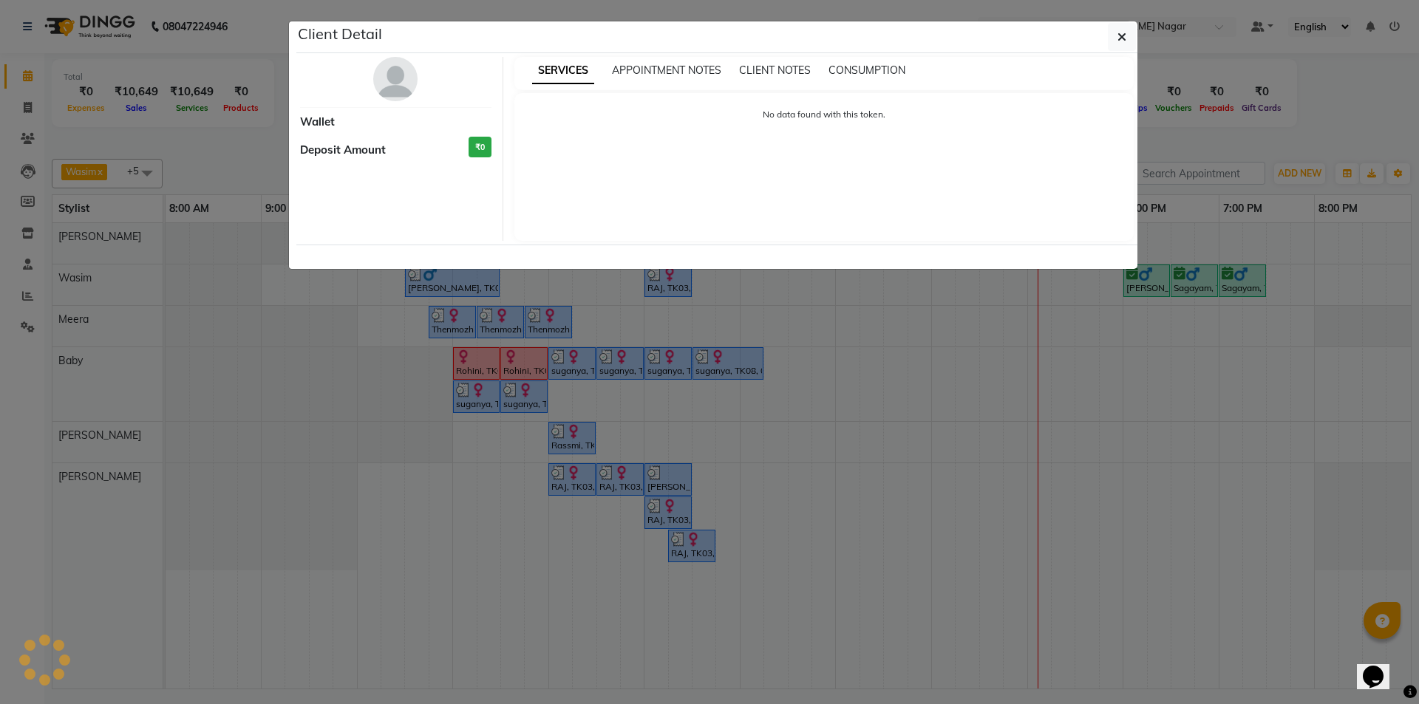
select select "3"
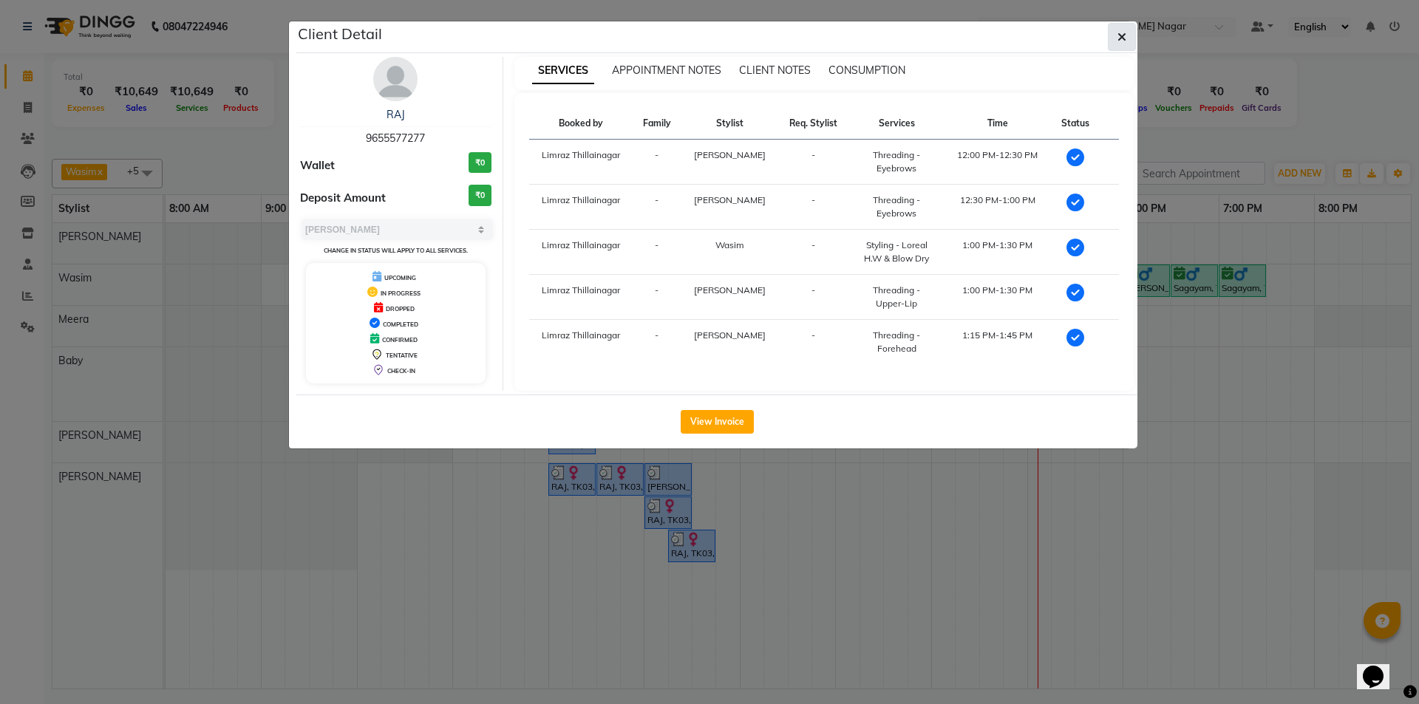
click at [1116, 31] on button "button" at bounding box center [1122, 37] width 28 height 28
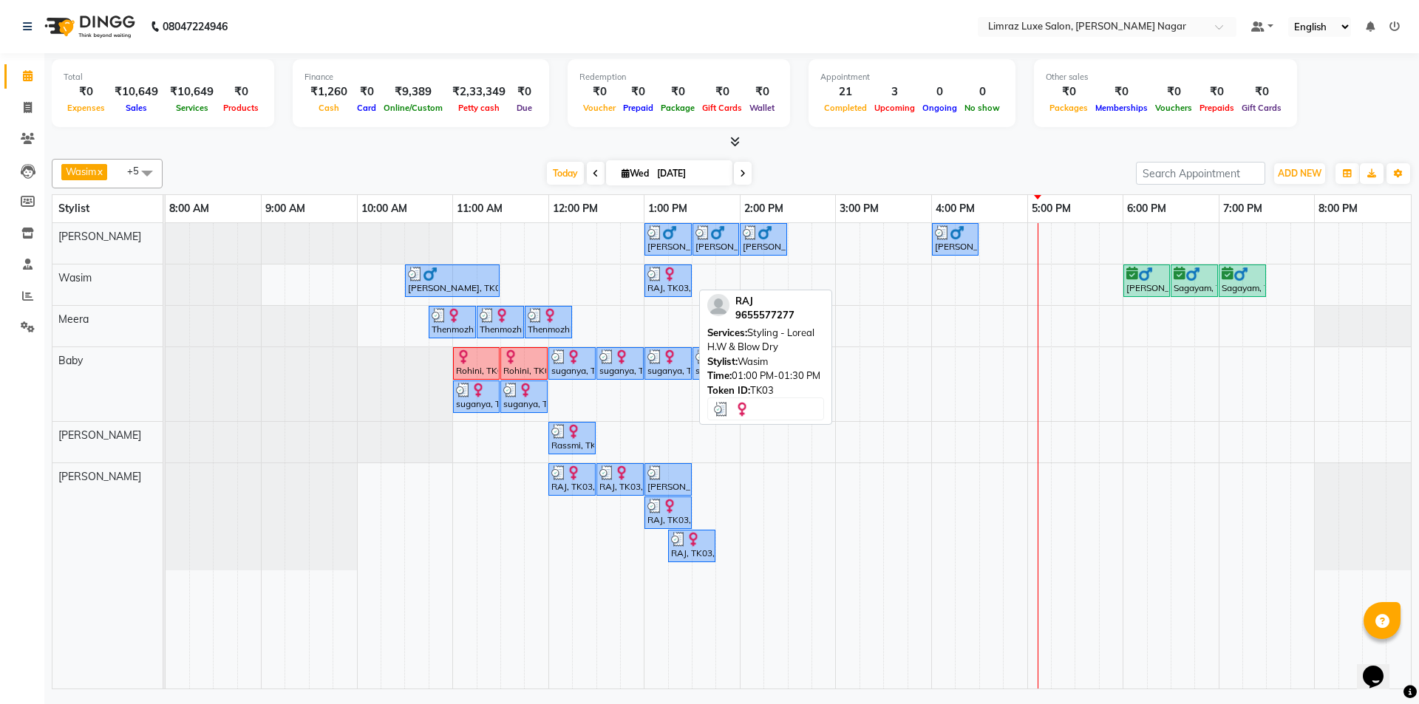
click at [677, 273] on div at bounding box center [668, 274] width 41 height 15
select select "3"
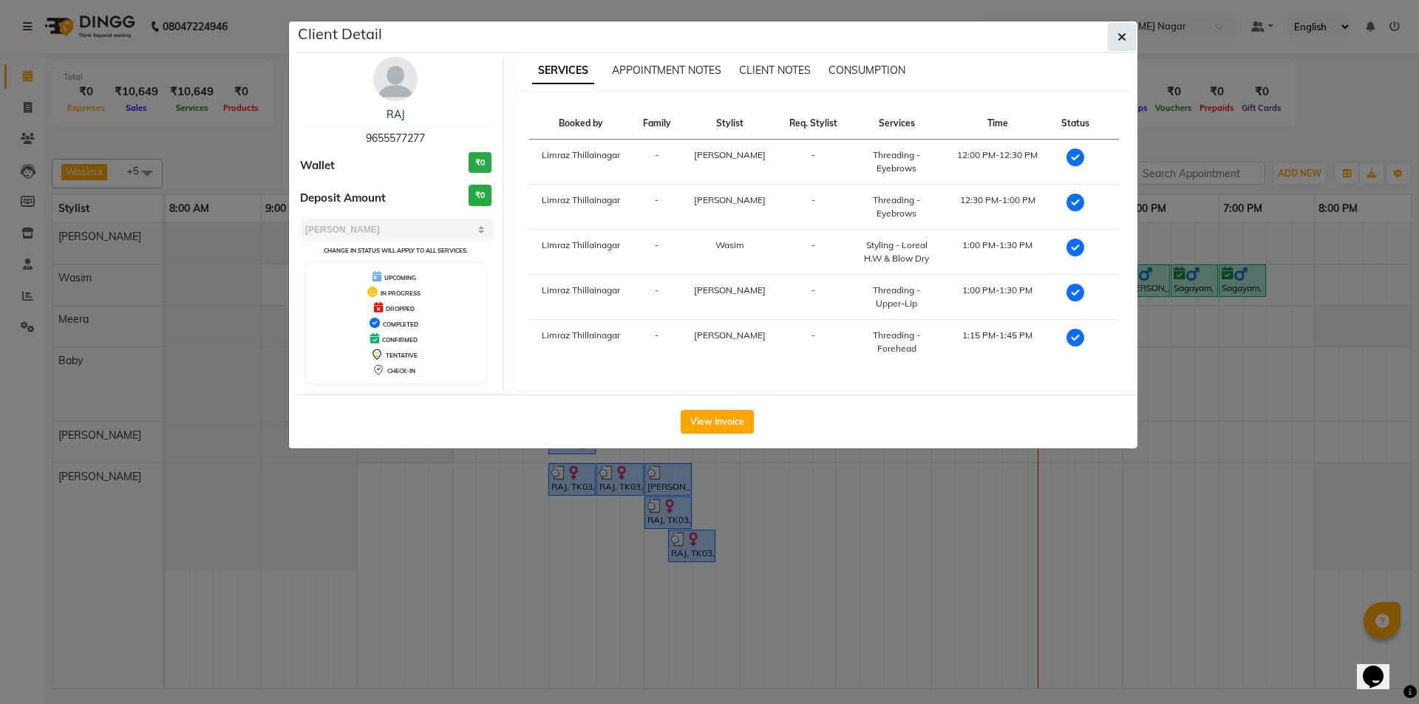
click at [1117, 35] on button "button" at bounding box center [1122, 37] width 28 height 28
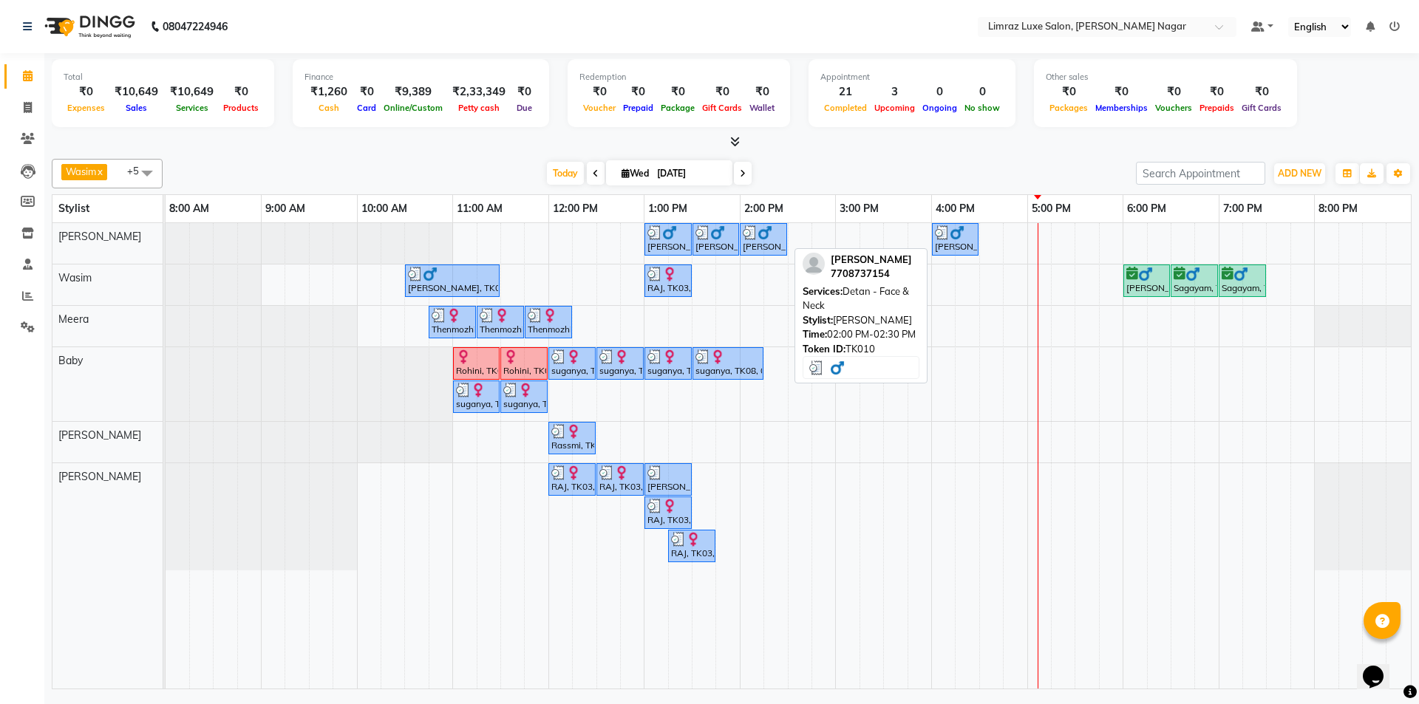
click at [762, 245] on div "[PERSON_NAME], TK10, 02:00 PM-02:30 PM, Detan - Face & Neck" at bounding box center [763, 239] width 44 height 28
select select "3"
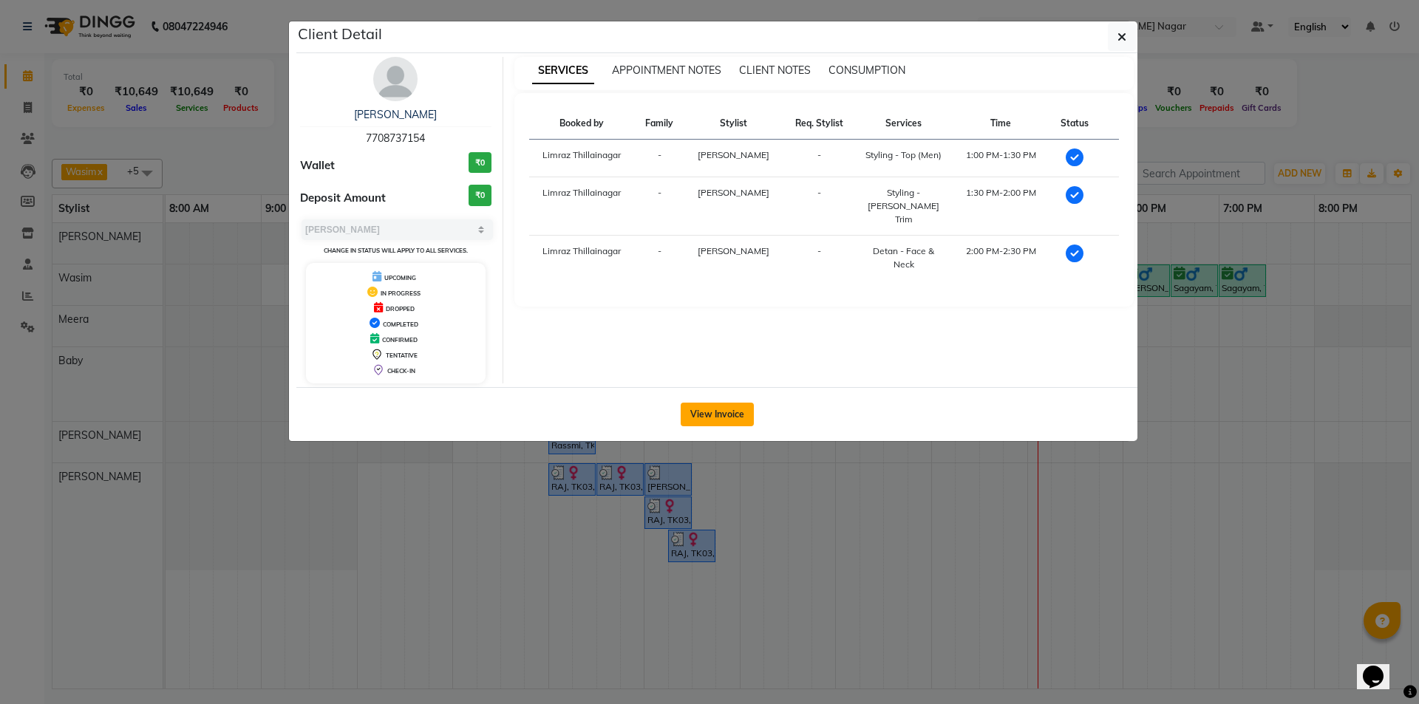
click at [716, 414] on button "View Invoice" at bounding box center [717, 415] width 73 height 24
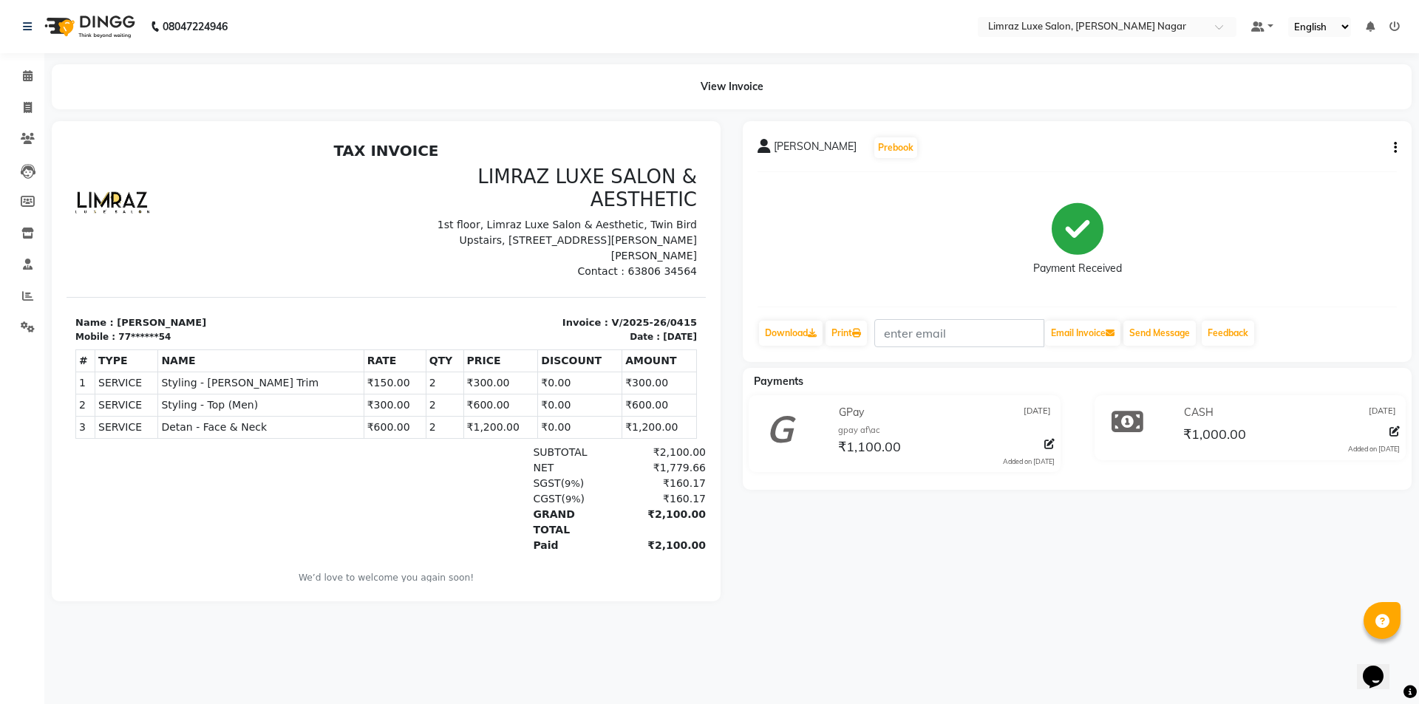
click at [96, 24] on img at bounding box center [88, 26] width 101 height 41
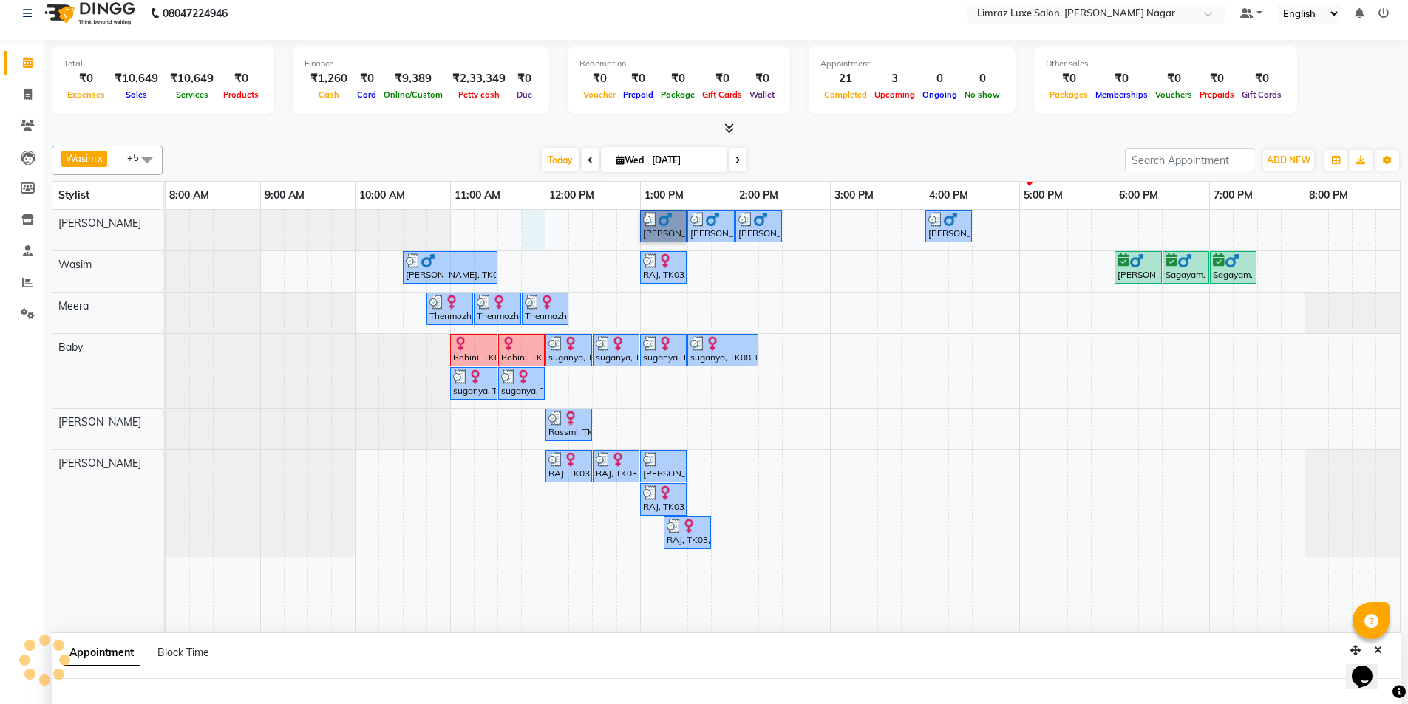
select select "76495"
select select "705"
select select "tentative"
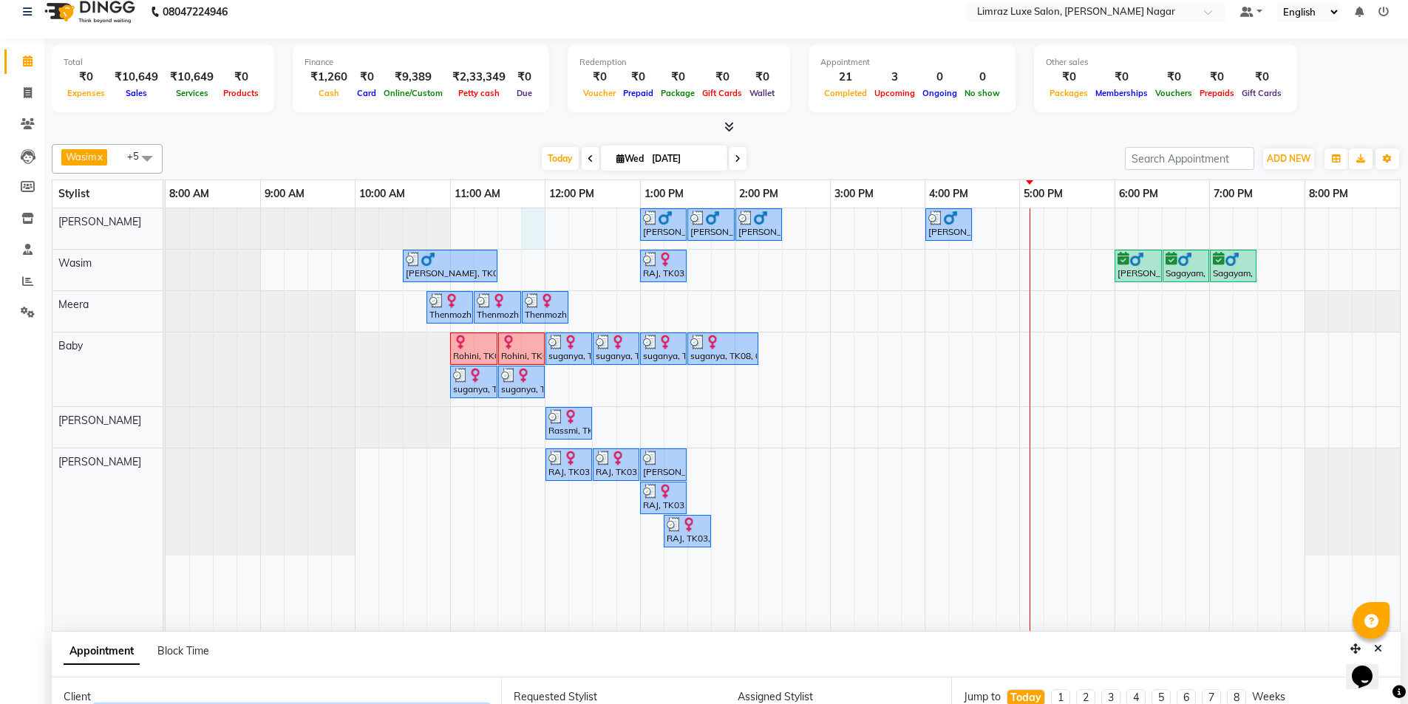
click at [895, 262] on td at bounding box center [889, 419] width 24 height 423
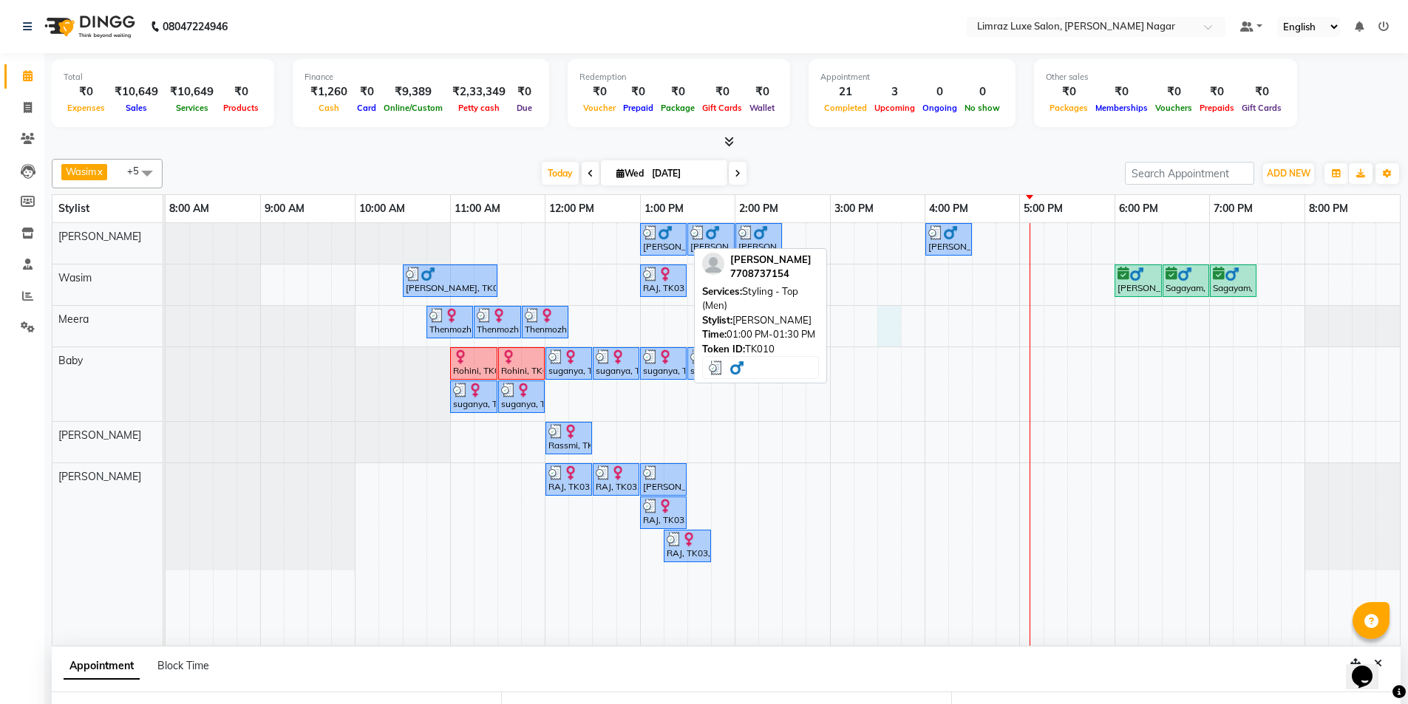
click at [677, 238] on div at bounding box center [663, 232] width 41 height 15
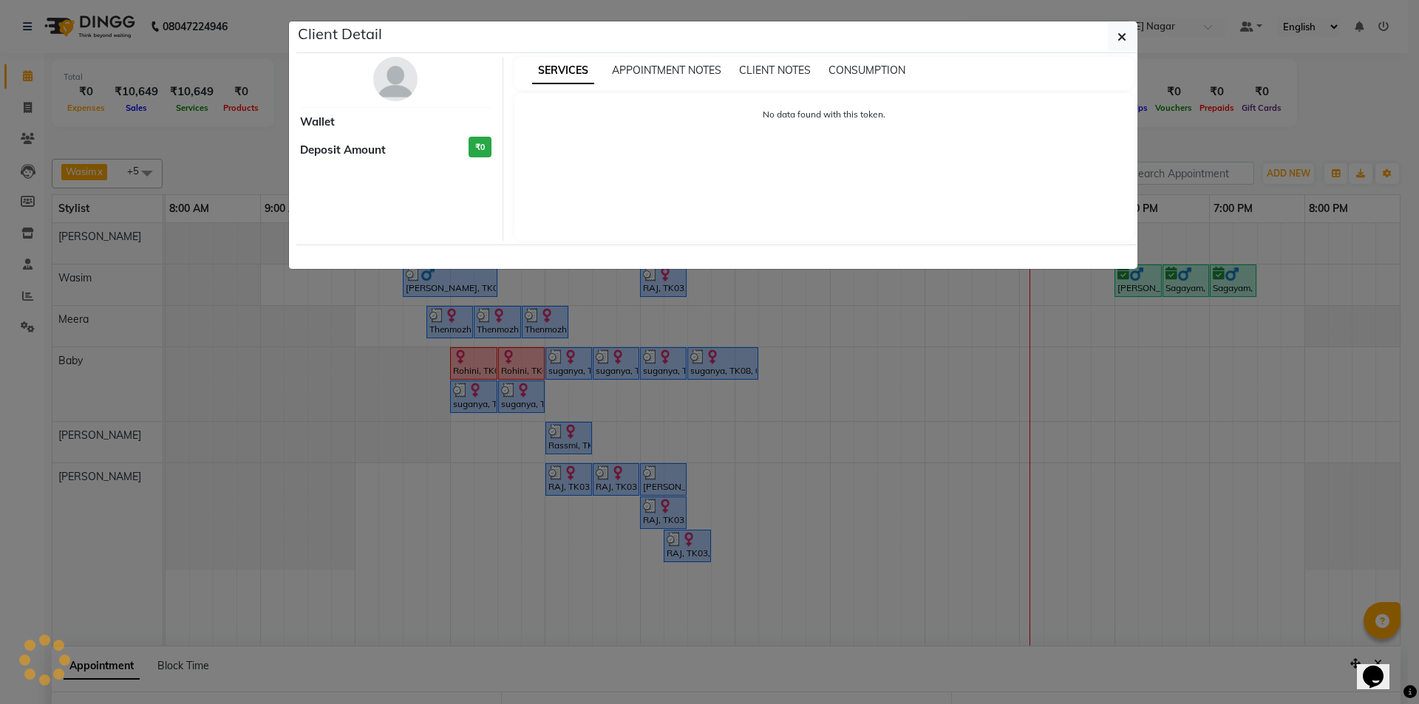
select select "3"
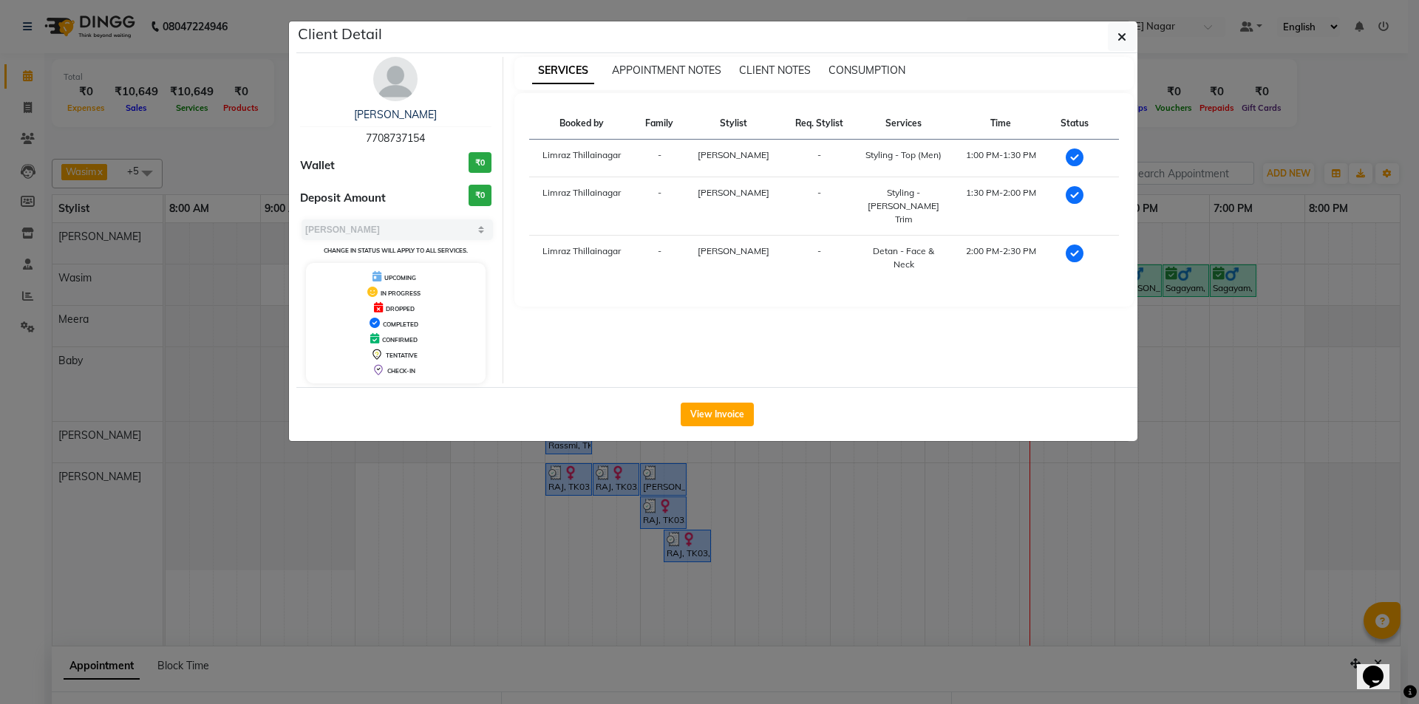
drag, startPoint x: 427, startPoint y: 138, endPoint x: 258, endPoint y: 134, distance: 169.3
click at [258, 134] on ngb-modal-window "Client Detail [PERSON_NAME] 7708737154 Wallet ₹0 Deposit Amount ₹0 Select MARK …" at bounding box center [709, 352] width 1419 height 704
copy span "7708737154"
click at [1127, 35] on button "button" at bounding box center [1122, 37] width 28 height 28
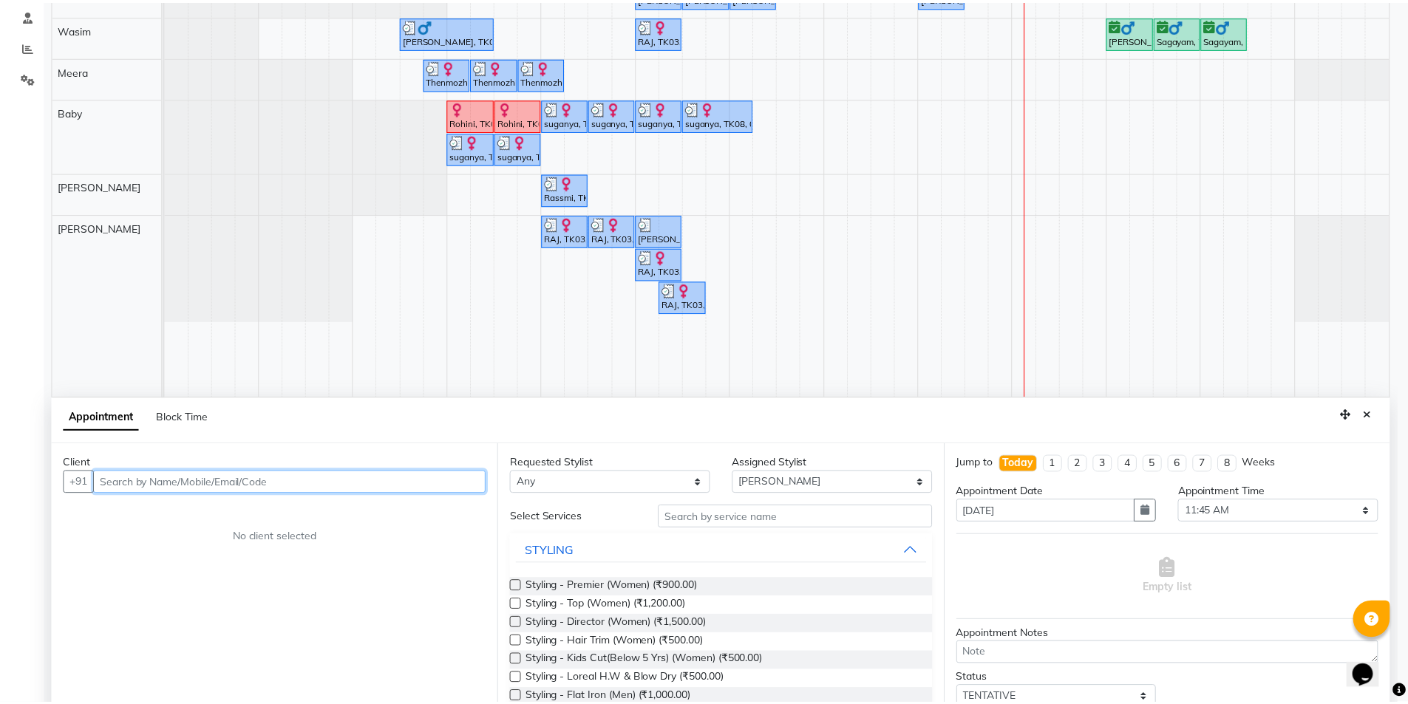
scroll to position [279, 0]
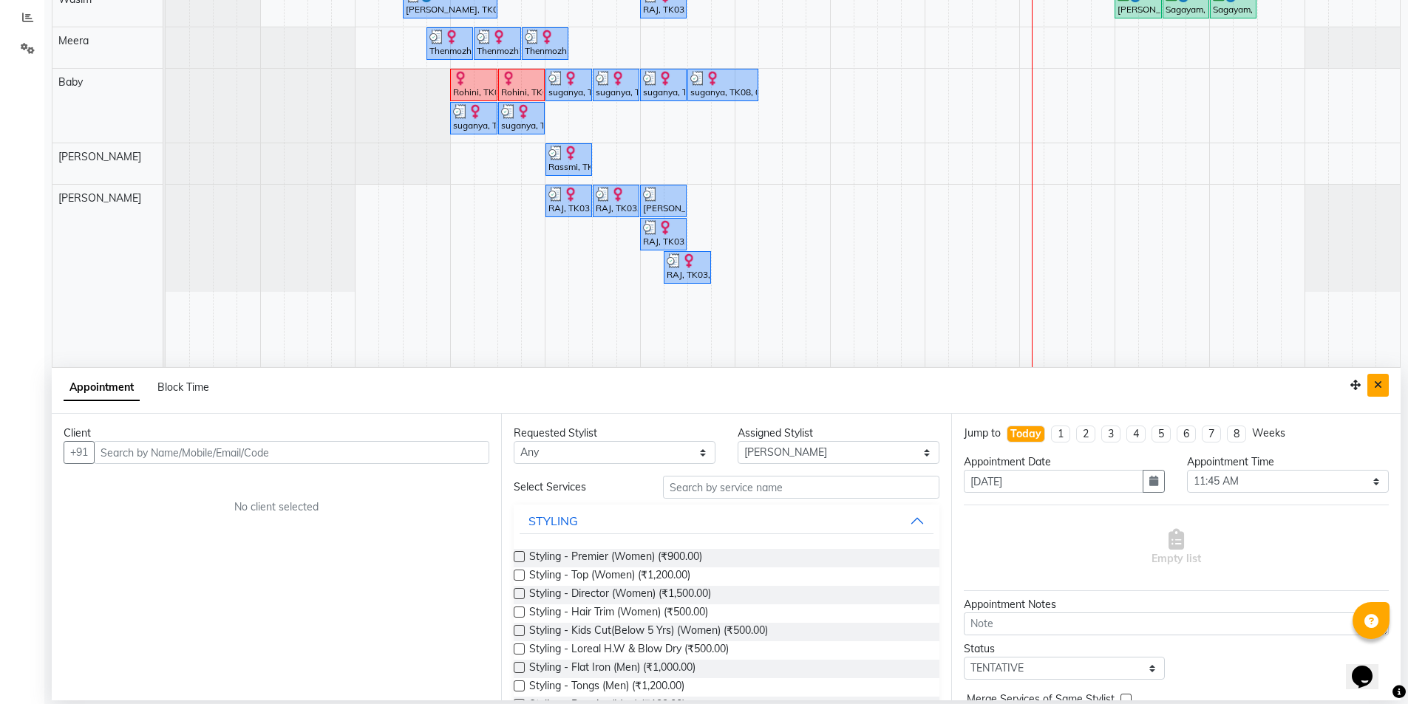
click at [1379, 393] on button "Close" at bounding box center [1378, 385] width 21 height 23
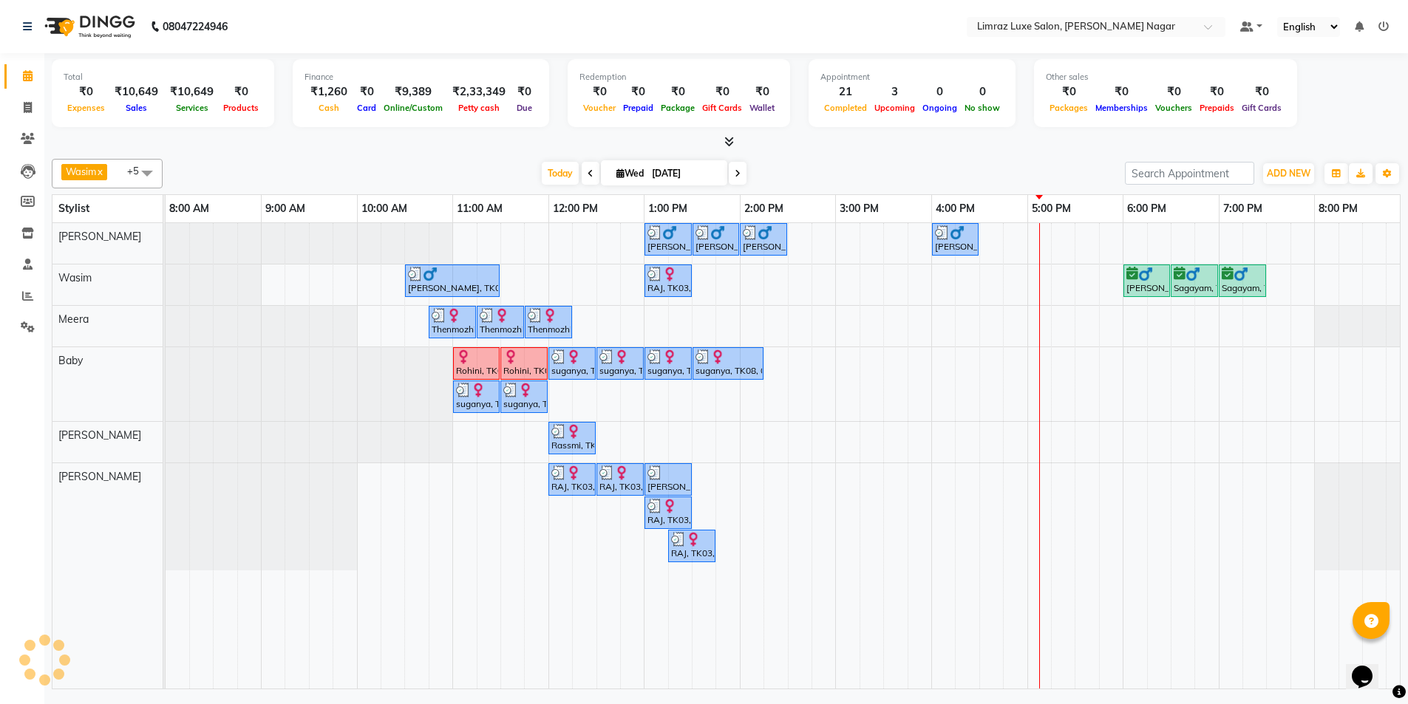
scroll to position [0, 0]
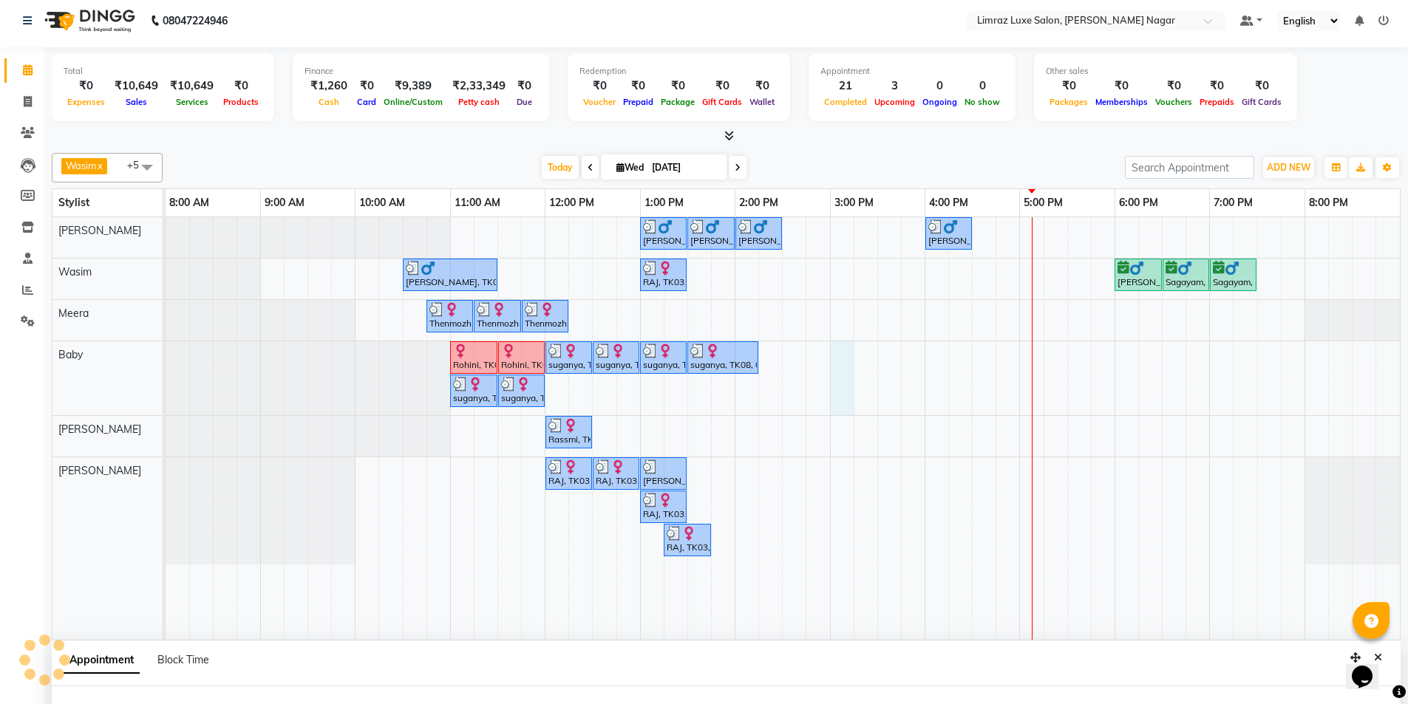
select select "74161"
select select "900"
select select "tentative"
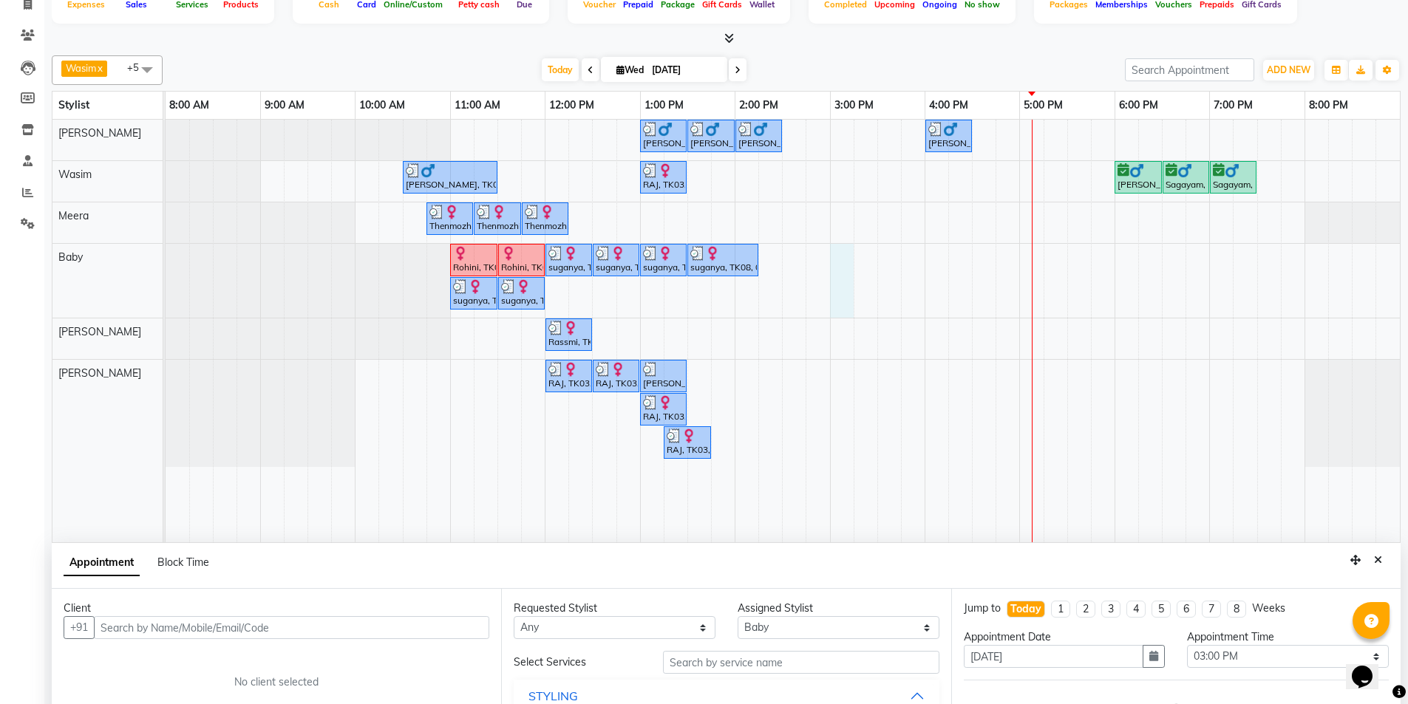
scroll to position [279, 0]
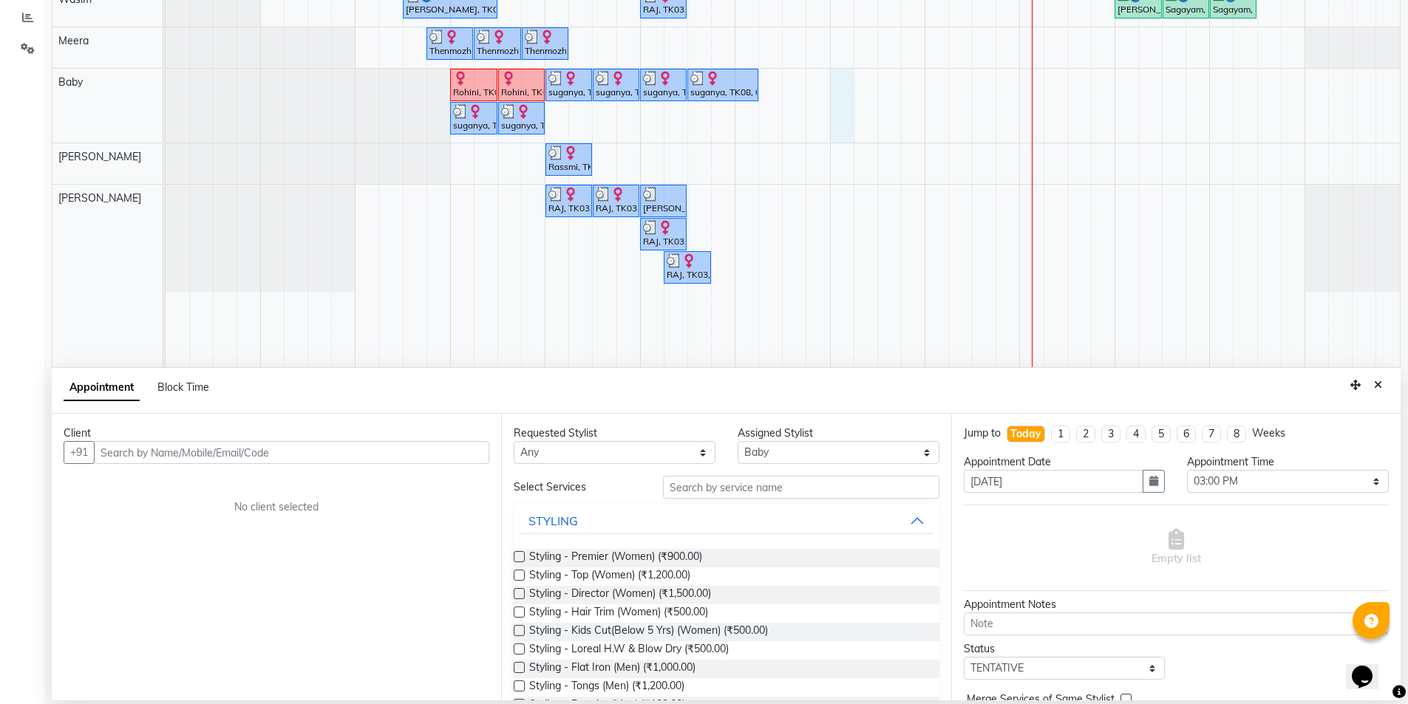
click at [441, 449] on input "text" at bounding box center [291, 452] width 395 height 23
type input "9842509080"
click at [458, 452] on span "Add Client" at bounding box center [459, 452] width 50 height 13
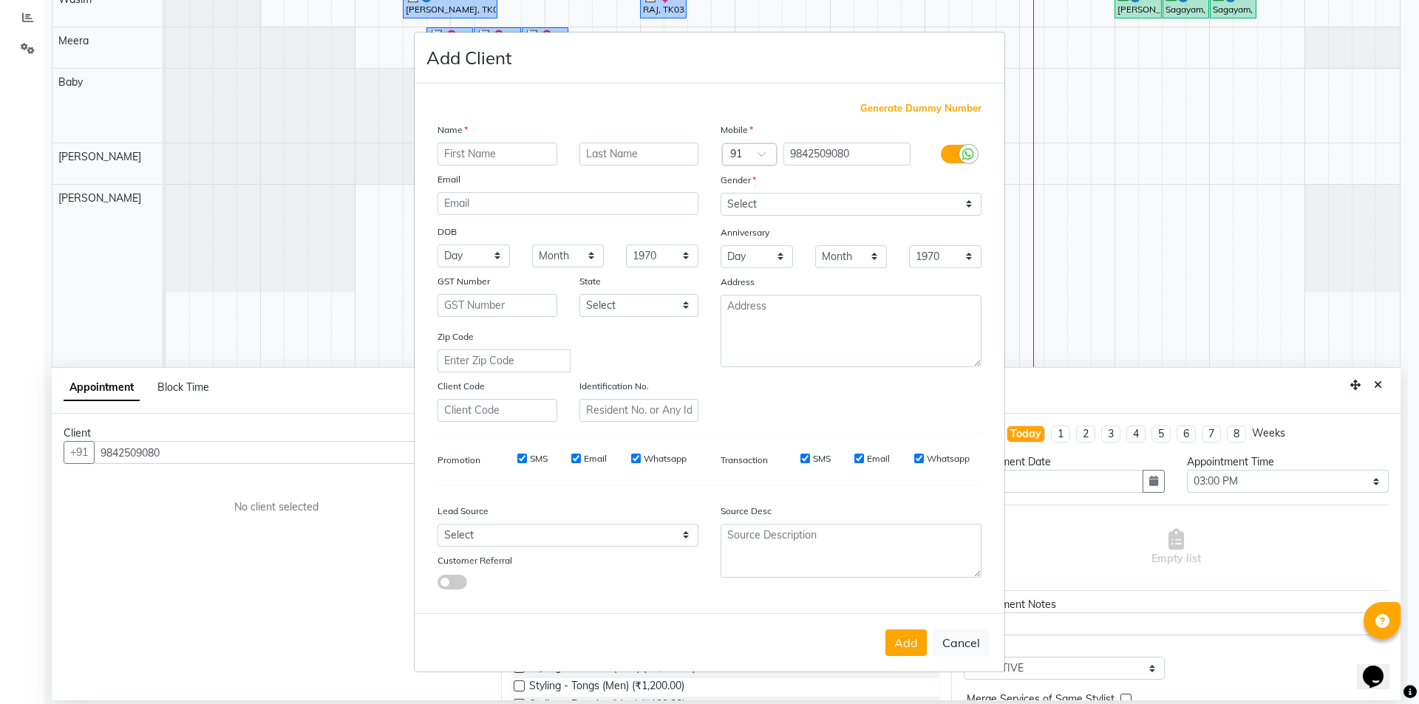
click at [140, 453] on ngb-modal-window "Add Client Generate Dummy Number Name Email DOB Day 01 02 03 04 05 06 07 08 09 …" at bounding box center [709, 352] width 1419 height 704
click at [822, 153] on input "9842509080" at bounding box center [848, 154] width 128 height 23
click at [496, 152] on input "text" at bounding box center [498, 154] width 120 height 23
click at [528, 164] on input "text" at bounding box center [498, 154] width 120 height 23
type input "Deepa"
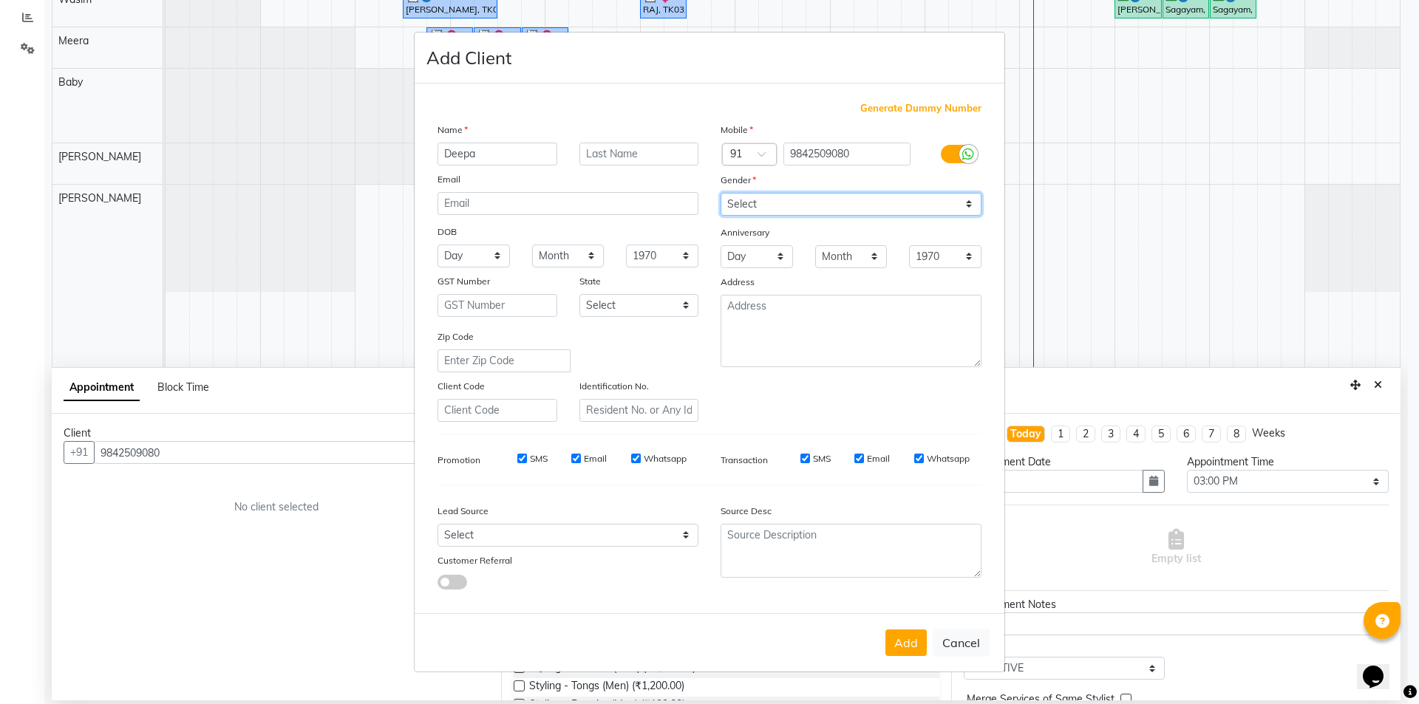
click at [804, 208] on select "Select [DEMOGRAPHIC_DATA] [DEMOGRAPHIC_DATA] Other Prefer Not To Say" at bounding box center [851, 204] width 261 height 23
select select "[DEMOGRAPHIC_DATA]"
click at [721, 193] on select "Select [DEMOGRAPHIC_DATA] [DEMOGRAPHIC_DATA] Other Prefer Not To Say" at bounding box center [851, 204] width 261 height 23
click at [529, 452] on div "SMS" at bounding box center [522, 458] width 51 height 13
click at [540, 454] on label "SMS" at bounding box center [539, 458] width 18 height 13
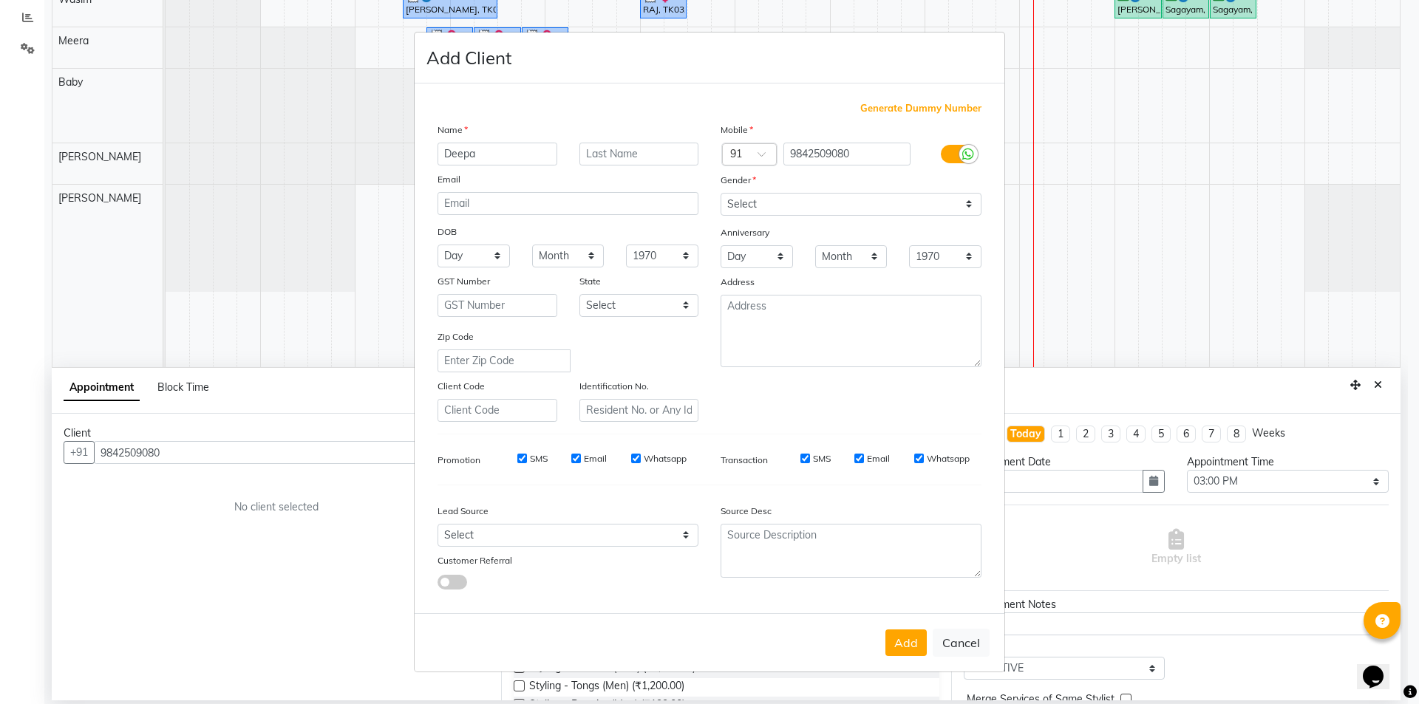
click at [527, 454] on input "SMS" at bounding box center [522, 459] width 10 height 10
checkbox input "false"
click at [596, 457] on label "Email" at bounding box center [595, 458] width 23 height 13
click at [581, 457] on input "Email" at bounding box center [576, 459] width 10 height 10
checkbox input "false"
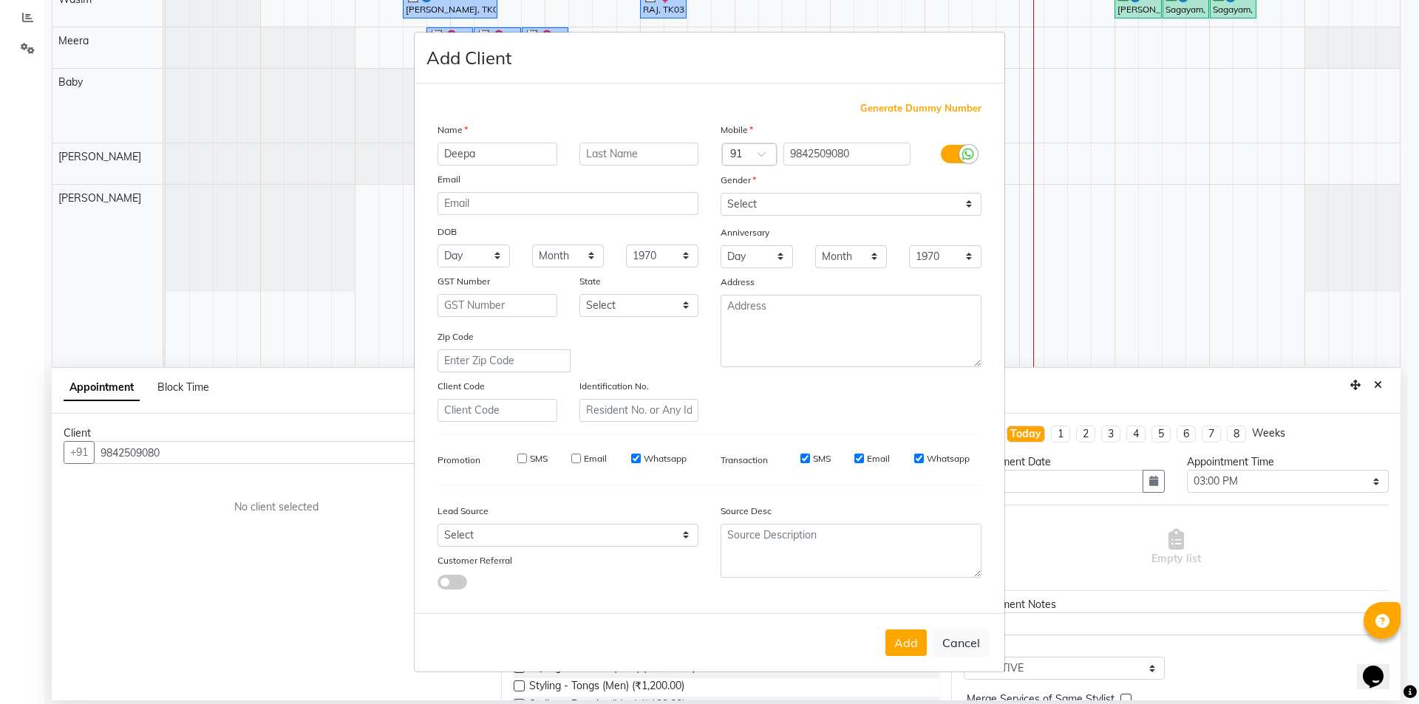
click at [645, 458] on label "Whatsapp" at bounding box center [665, 458] width 43 height 13
click at [641, 458] on input "Whatsapp" at bounding box center [636, 459] width 10 height 10
checkbox input "false"
click at [818, 456] on label "SMS" at bounding box center [822, 458] width 18 height 13
click at [810, 456] on input "SMS" at bounding box center [806, 459] width 10 height 10
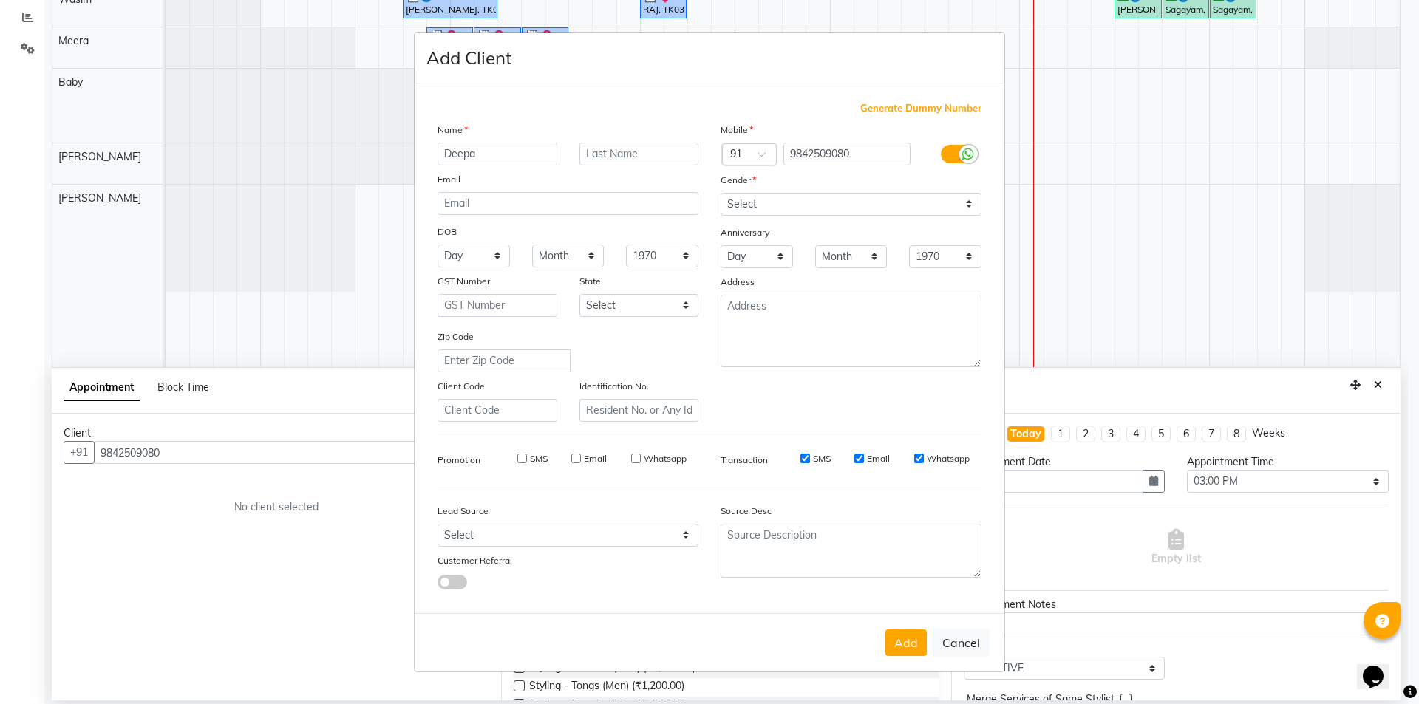
checkbox input "false"
click at [872, 455] on label "Email" at bounding box center [878, 458] width 23 height 13
click at [864, 455] on input "Email" at bounding box center [860, 459] width 10 height 10
checkbox input "false"
click at [940, 457] on label "Whatsapp" at bounding box center [948, 458] width 43 height 13
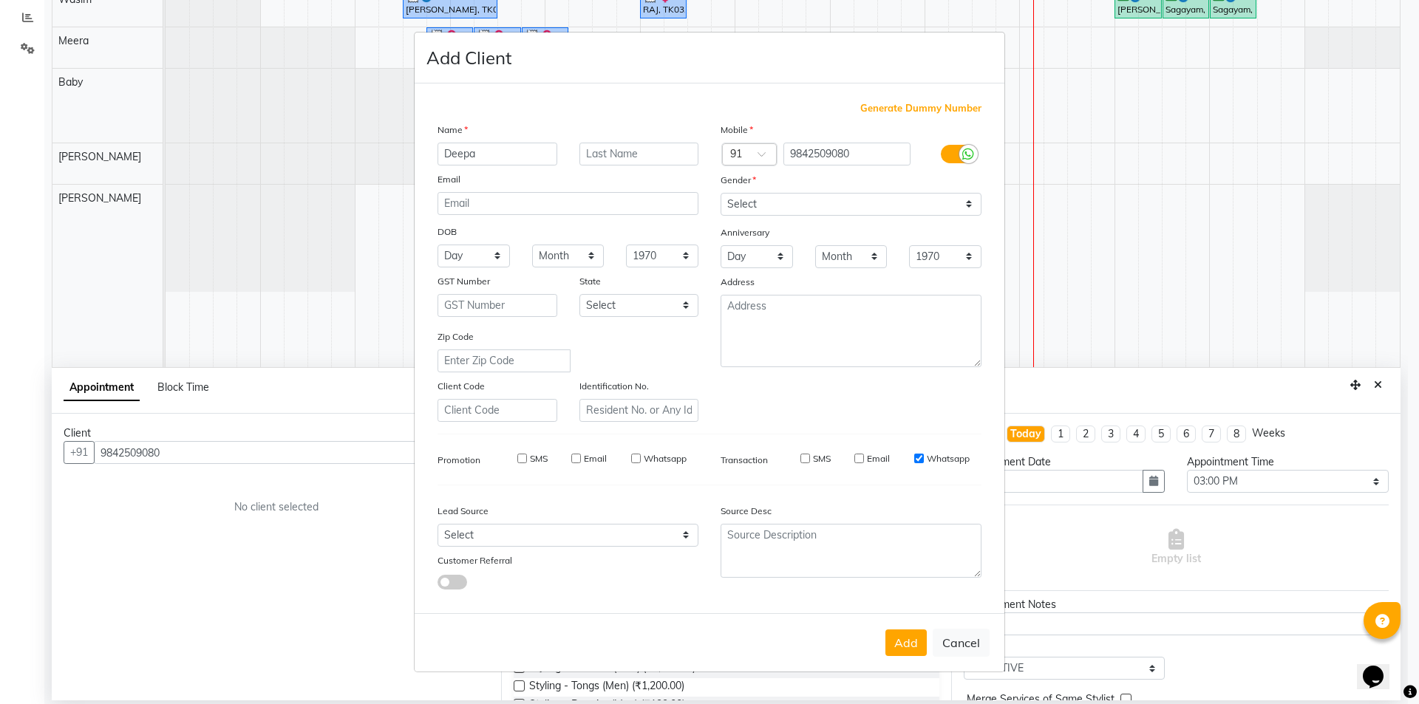
click at [924, 457] on input "Whatsapp" at bounding box center [919, 459] width 10 height 10
checkbox input "false"
click at [914, 652] on button "Add" at bounding box center [906, 643] width 41 height 27
type input "98******80"
select select
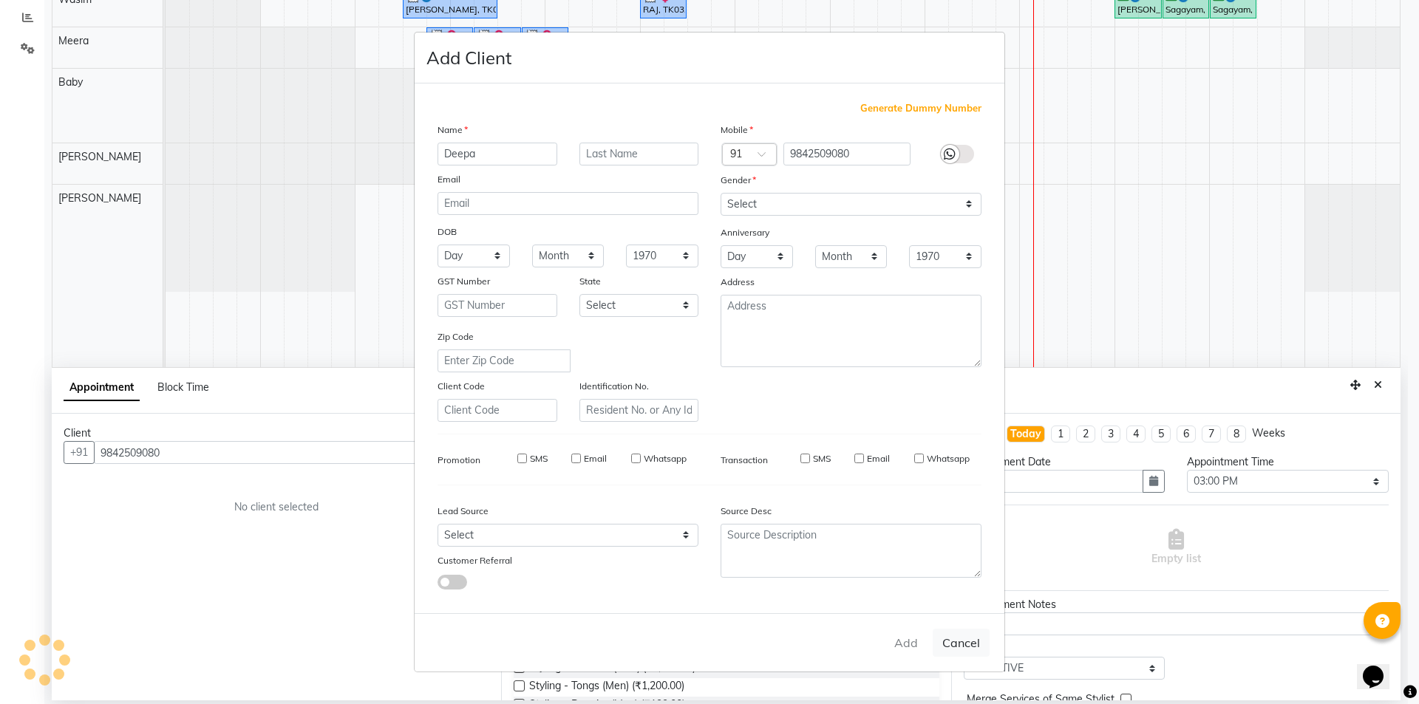
select select
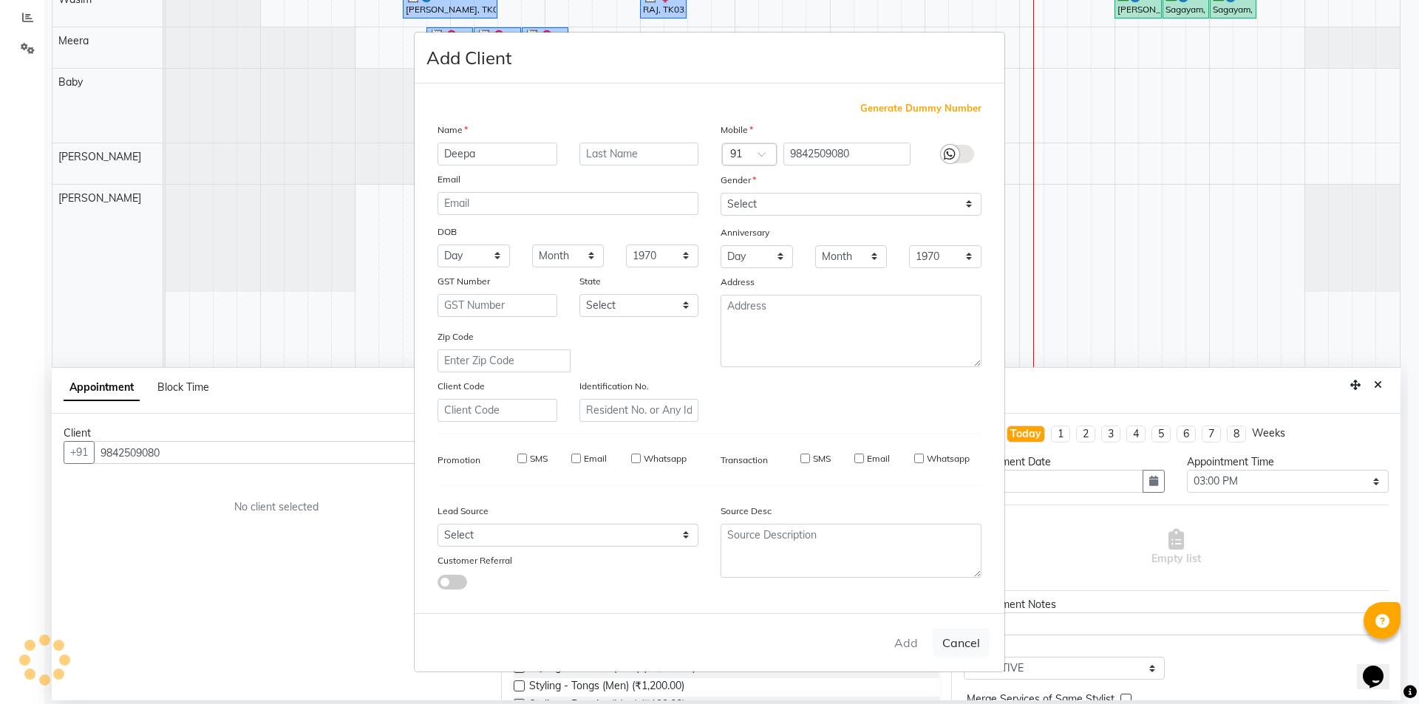
select select
checkbox input "false"
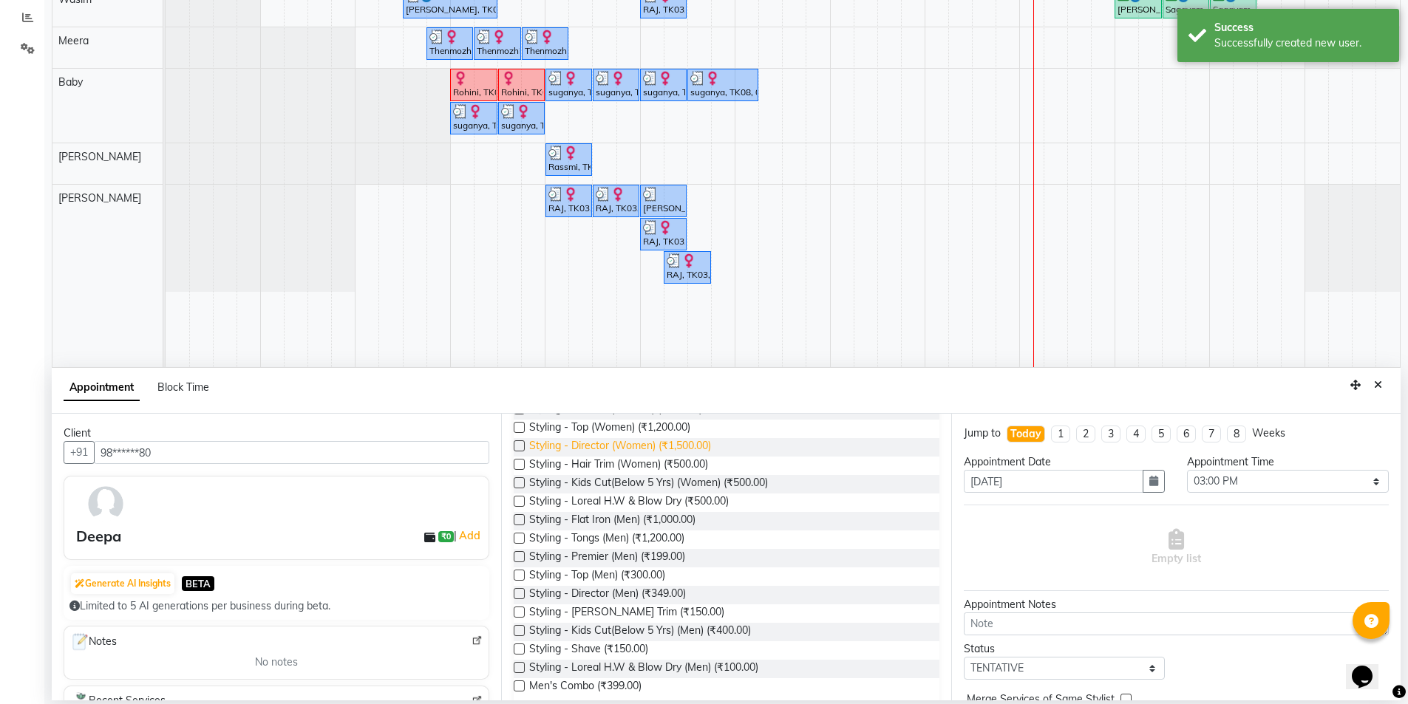
scroll to position [0, 0]
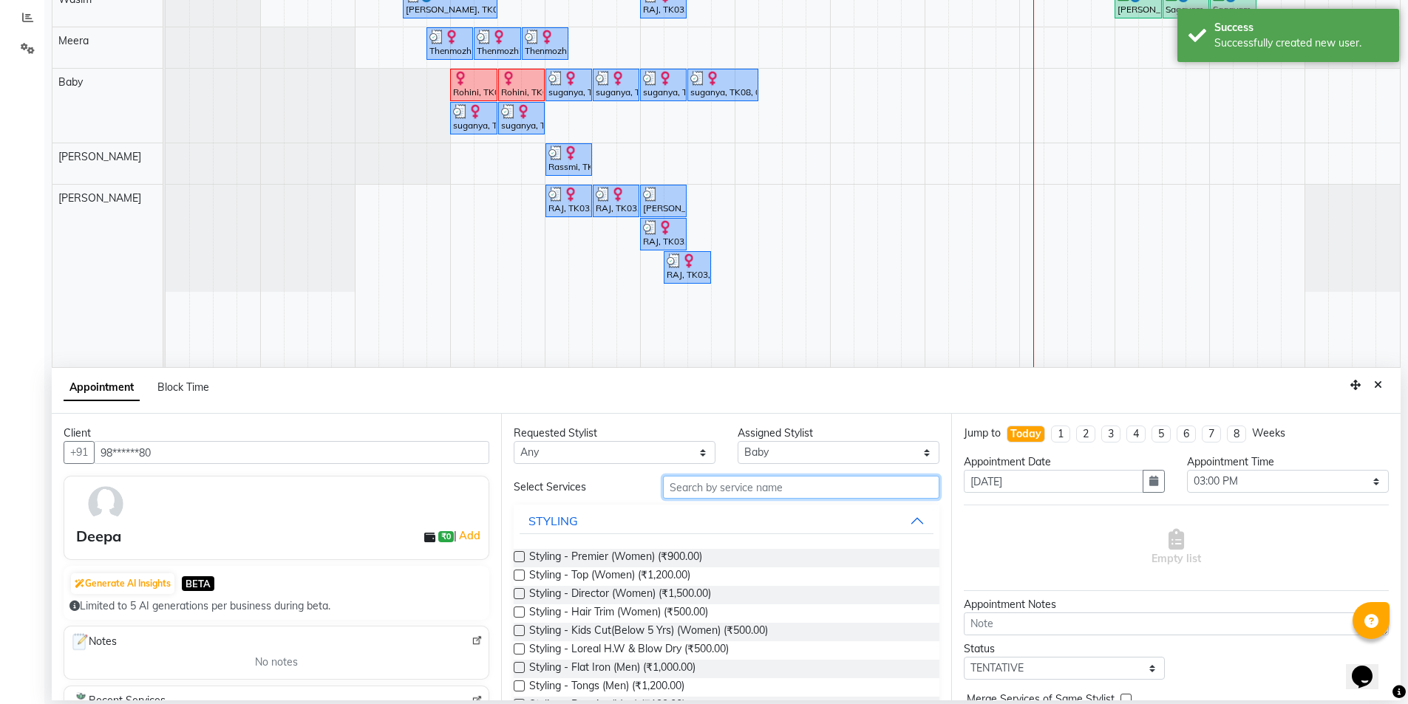
click at [710, 488] on input "text" at bounding box center [801, 487] width 276 height 23
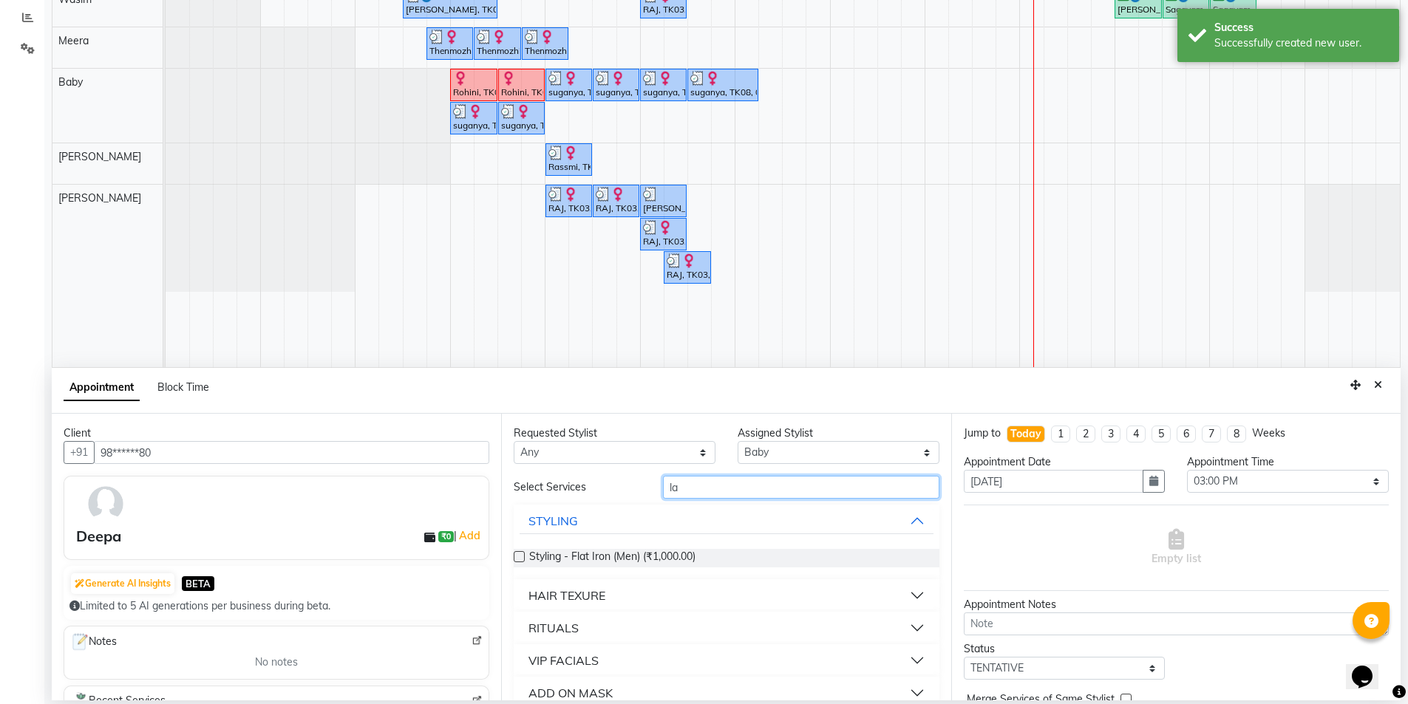
type input "l"
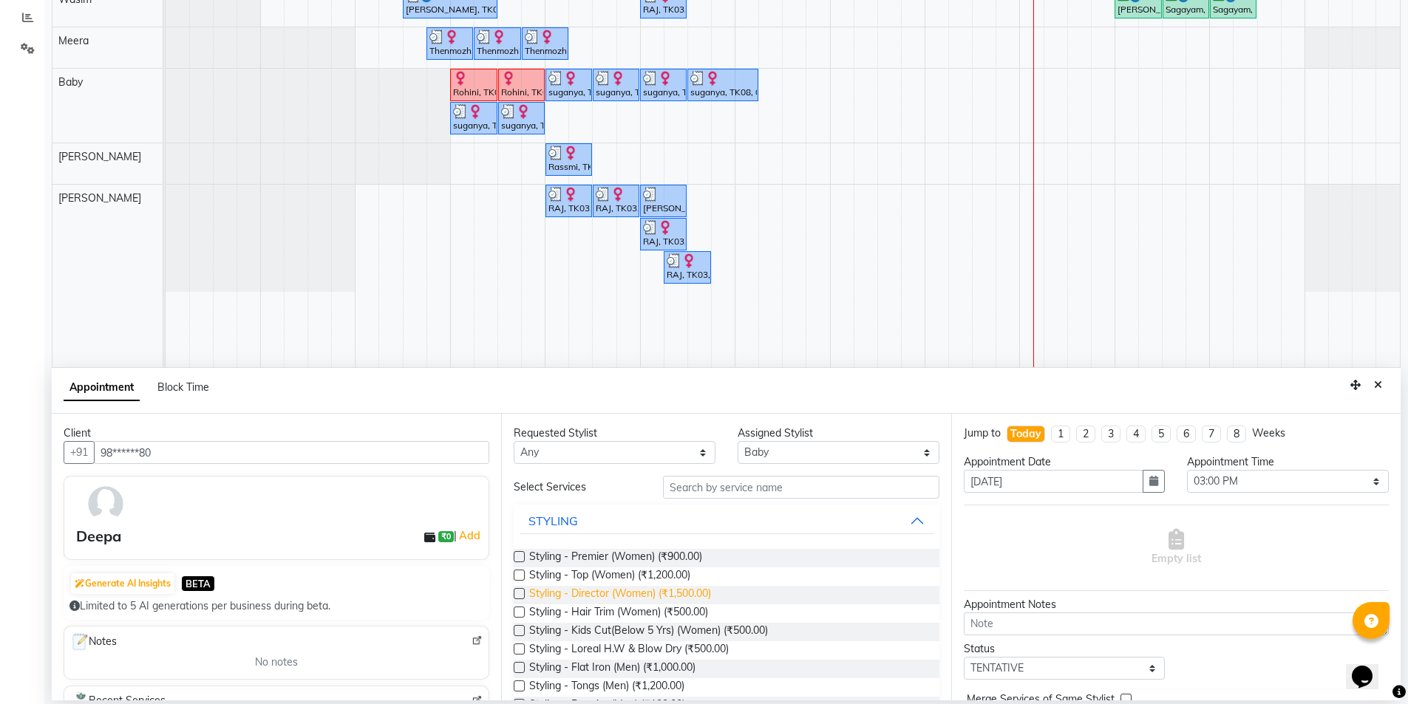
click at [685, 595] on span "Styling - Director (Women) (₹1,500.00)" at bounding box center [620, 595] width 182 height 18
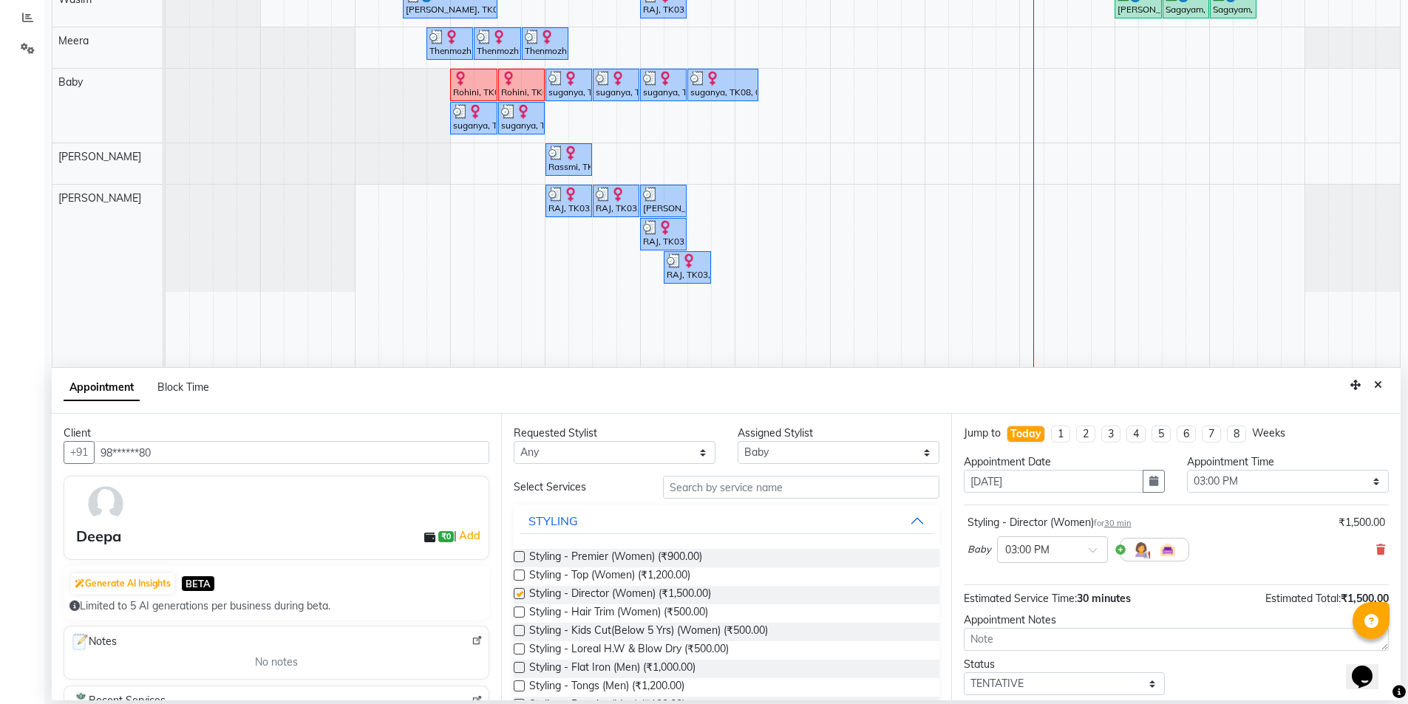
checkbox input "false"
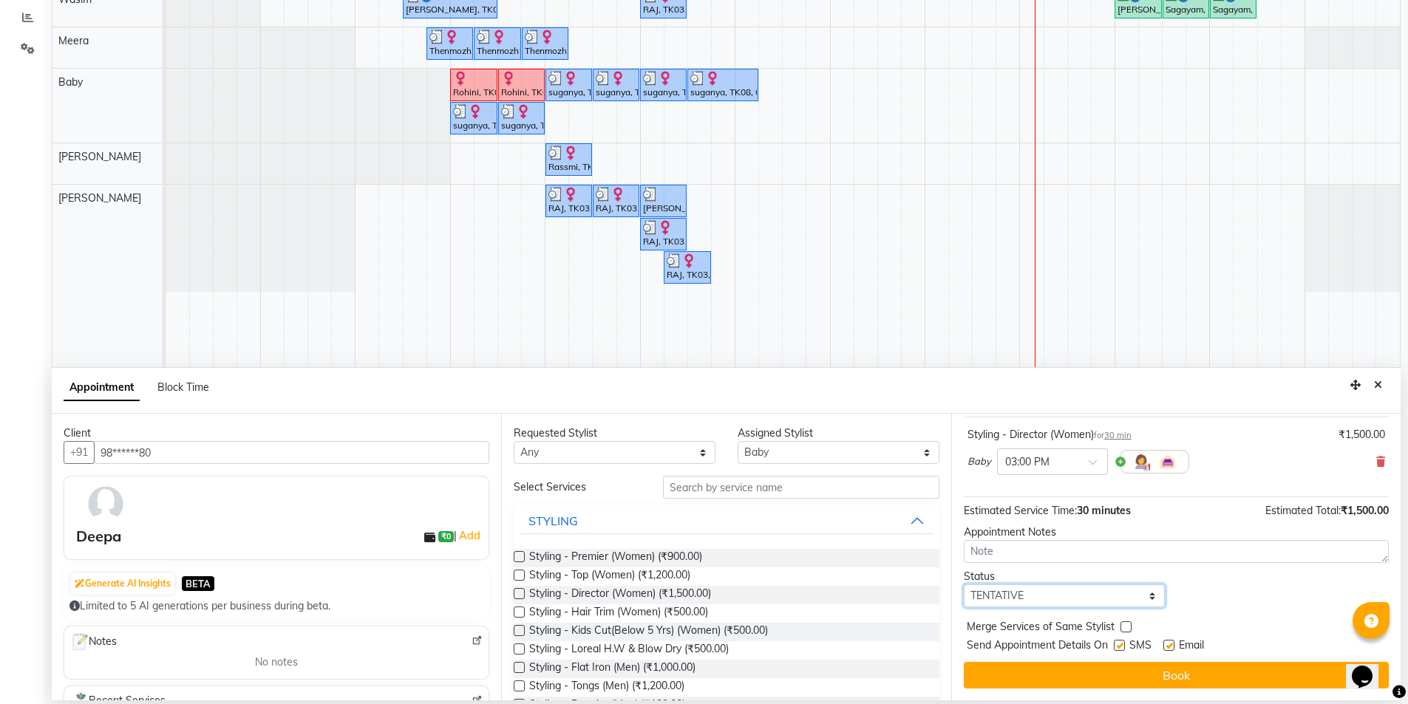
click at [1090, 593] on select "Select TENTATIVE CONFIRM CHECK-IN UPCOMING" at bounding box center [1065, 596] width 202 height 23
select select "check-in"
click at [964, 585] on select "Select TENTATIVE CONFIRM CHECK-IN UPCOMING" at bounding box center [1065, 596] width 202 height 23
click at [1119, 642] on label at bounding box center [1119, 645] width 11 height 11
click at [1119, 642] on input "checkbox" at bounding box center [1119, 647] width 10 height 10
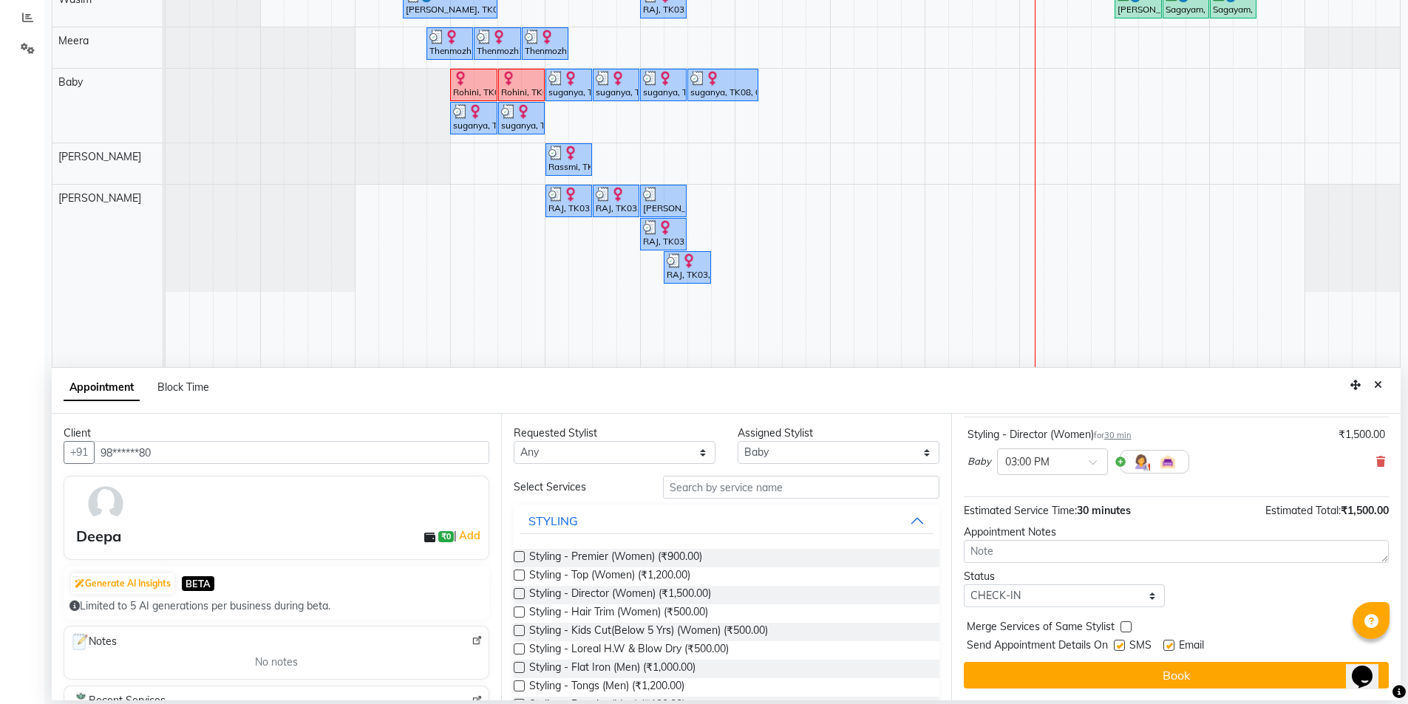
checkbox input "false"
click at [1167, 645] on label at bounding box center [1169, 645] width 11 height 11
click at [1167, 645] on input "checkbox" at bounding box center [1169, 647] width 10 height 10
checkbox input "false"
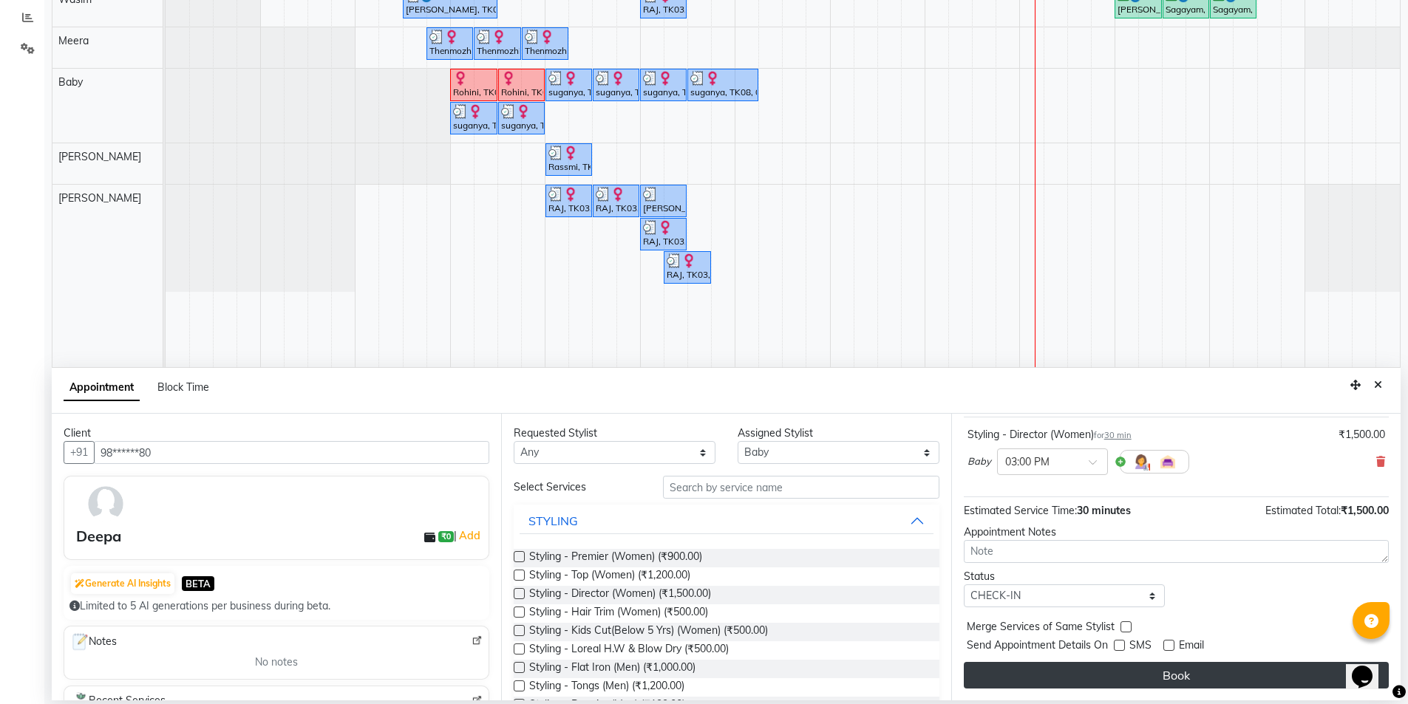
click at [1144, 670] on button "Book" at bounding box center [1176, 675] width 425 height 27
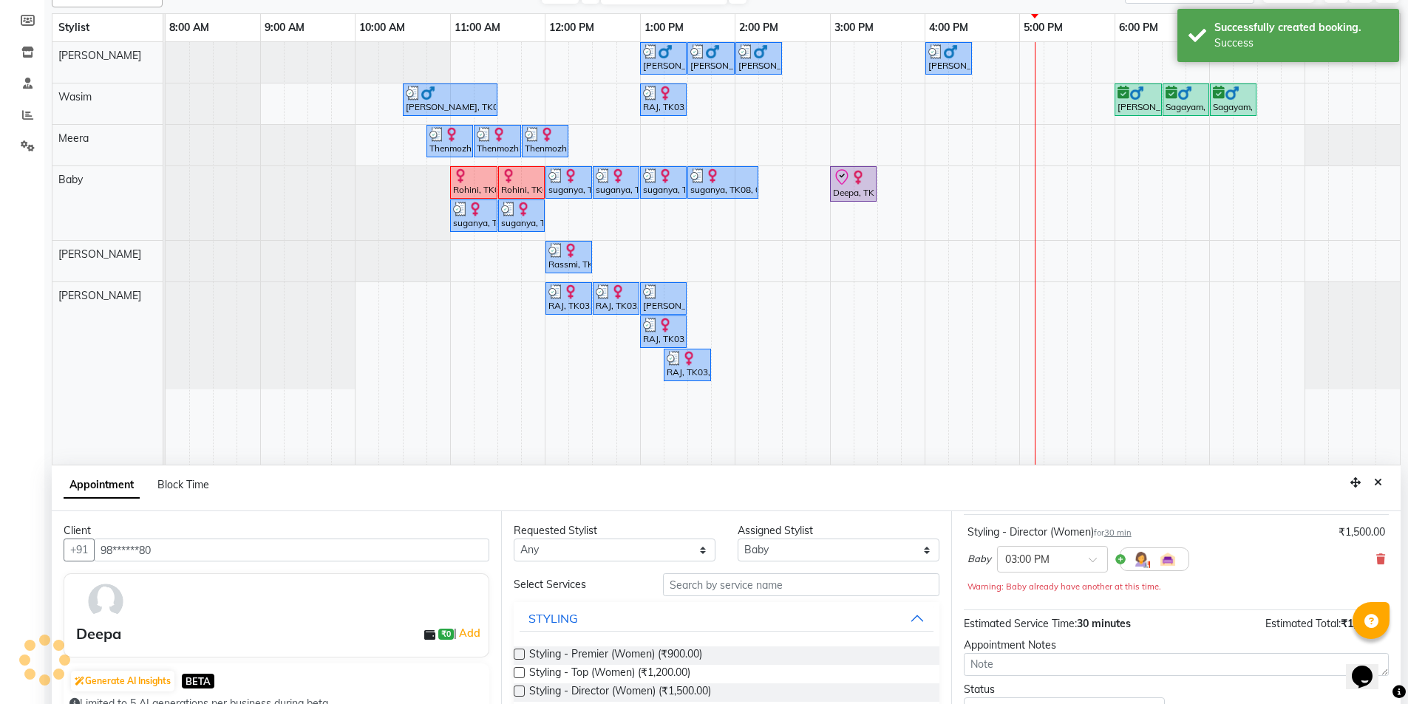
scroll to position [0, 0]
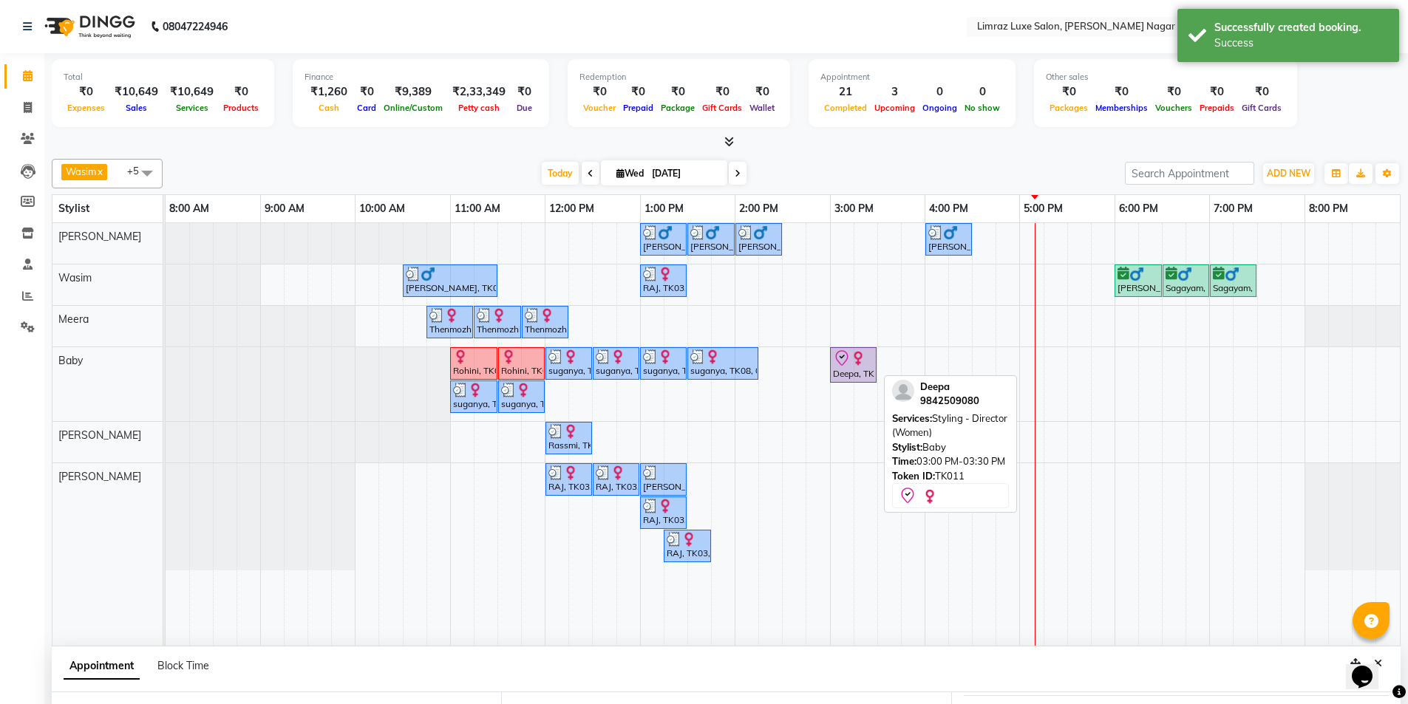
click at [851, 358] on img at bounding box center [858, 358] width 15 height 15
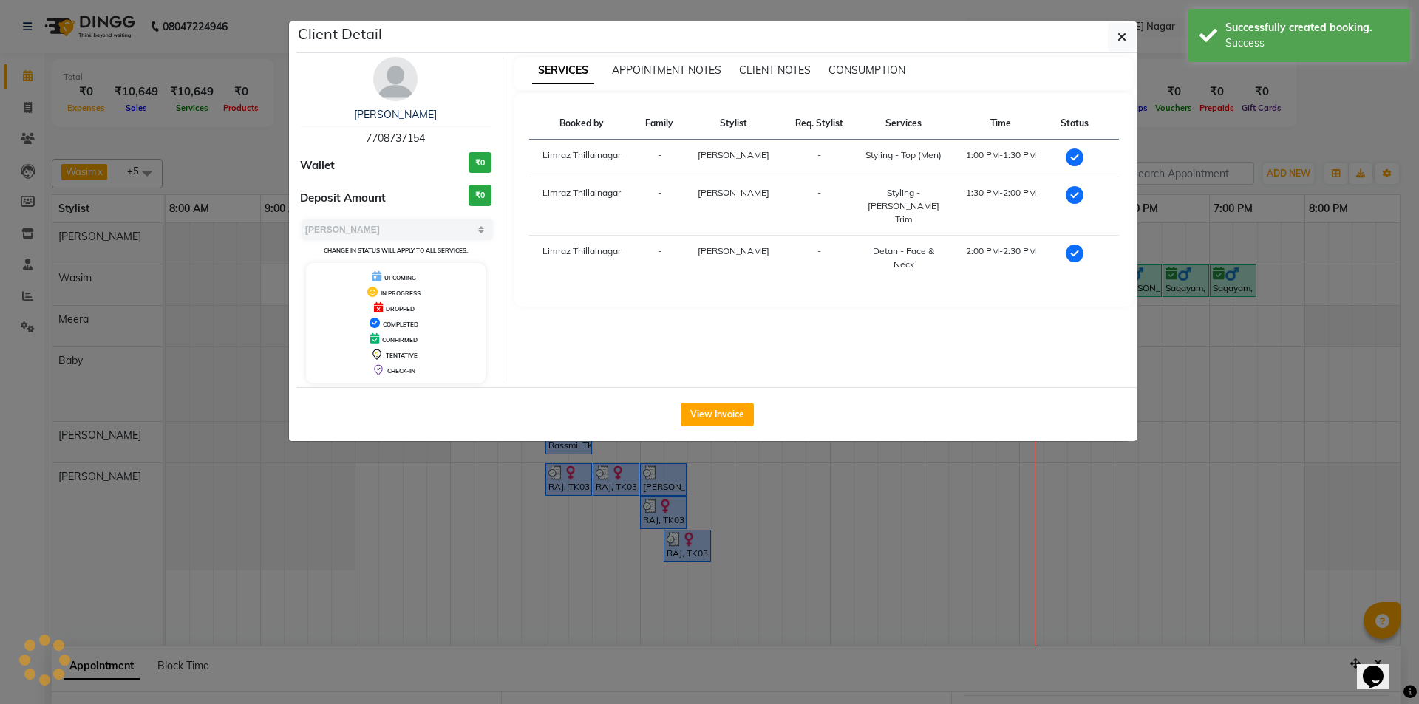
select select "8"
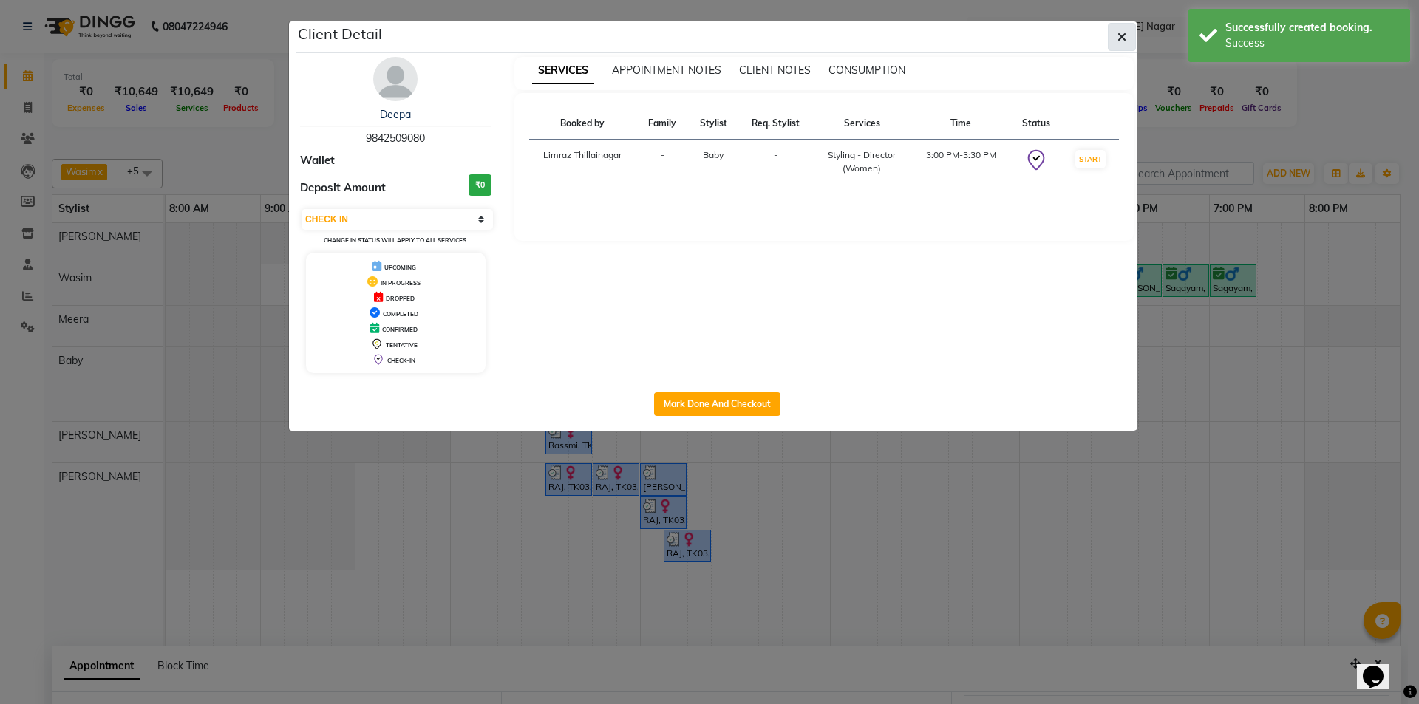
click at [1115, 39] on button "button" at bounding box center [1122, 37] width 28 height 28
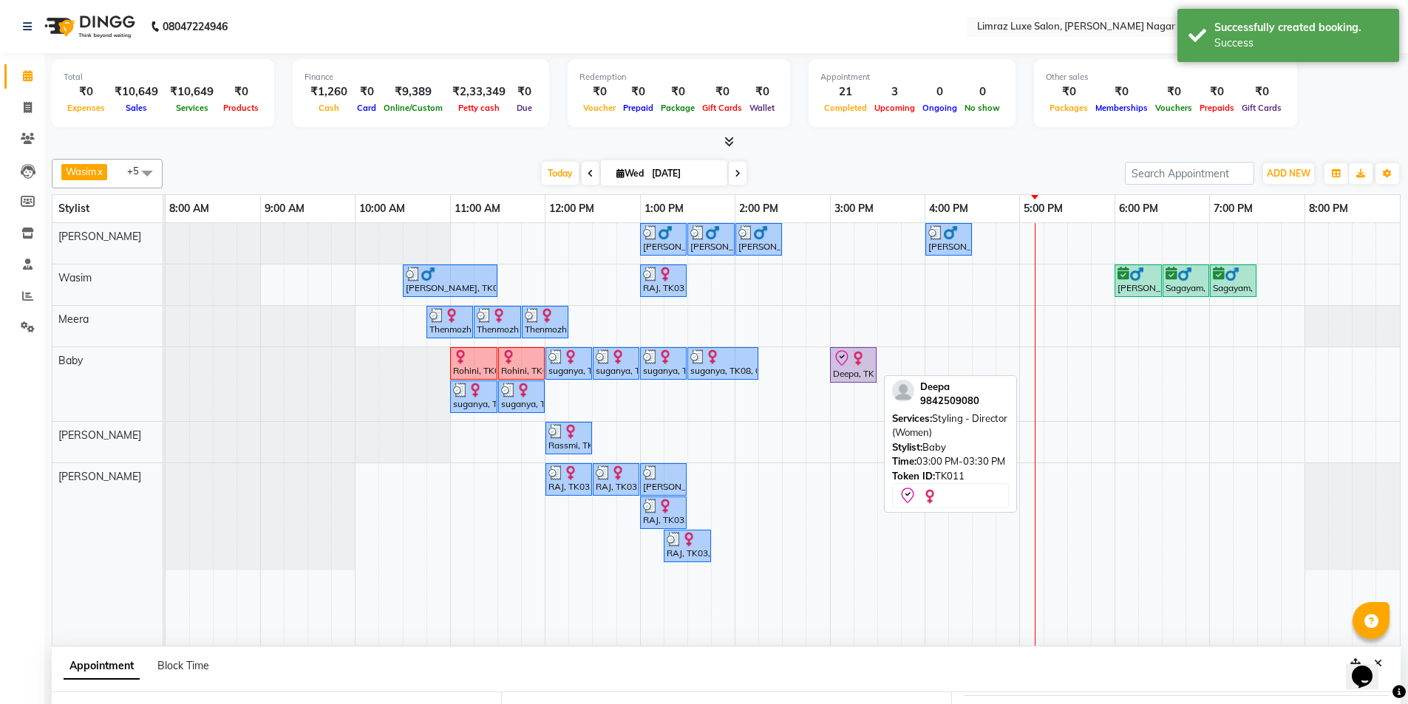
click at [868, 365] on div at bounding box center [853, 359] width 41 height 18
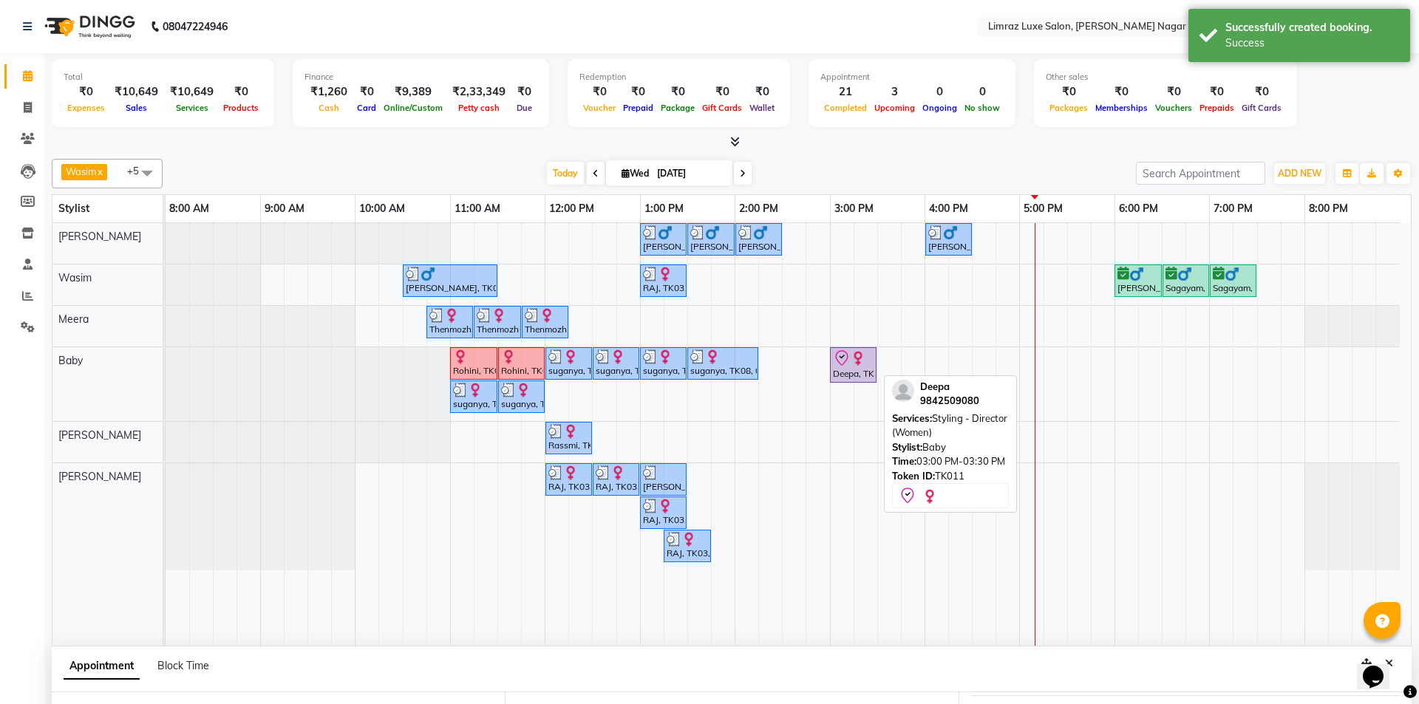
select select "8"
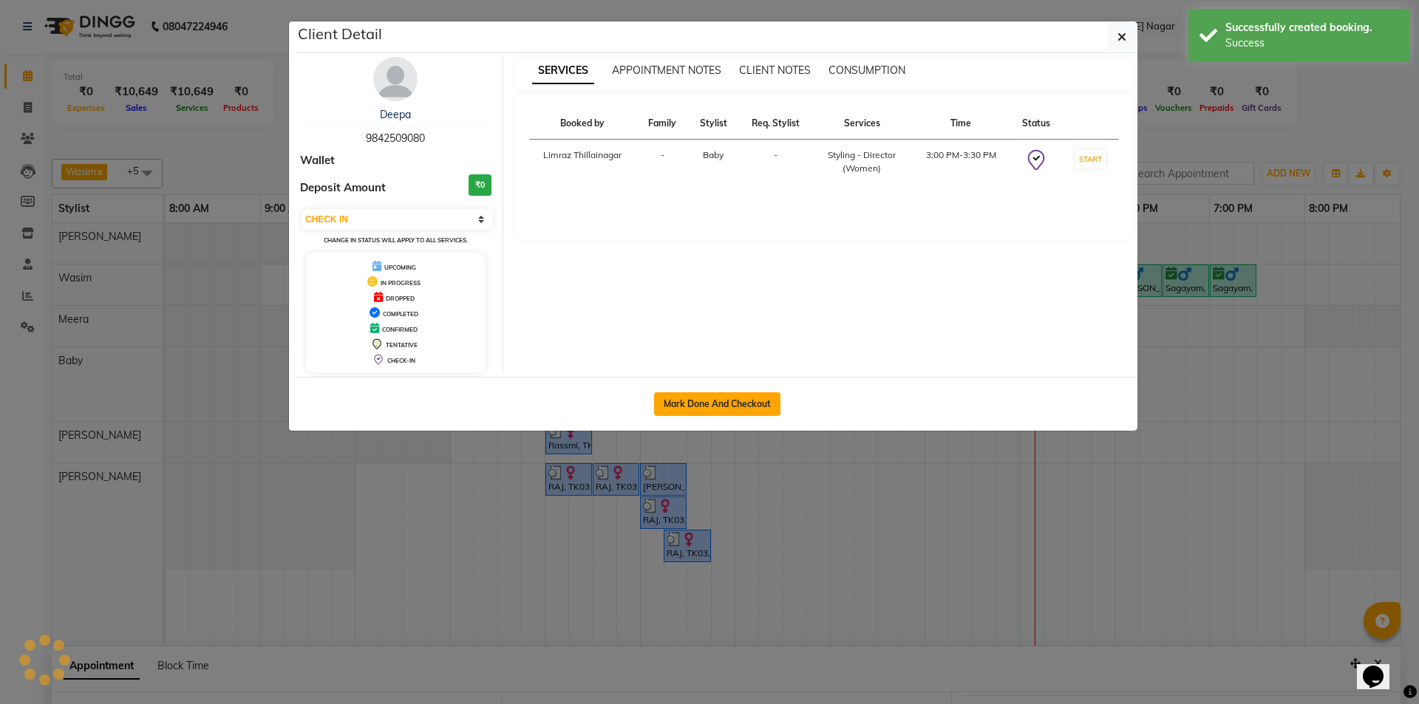
click at [755, 398] on button "Mark Done And Checkout" at bounding box center [717, 405] width 126 height 24
select select "service"
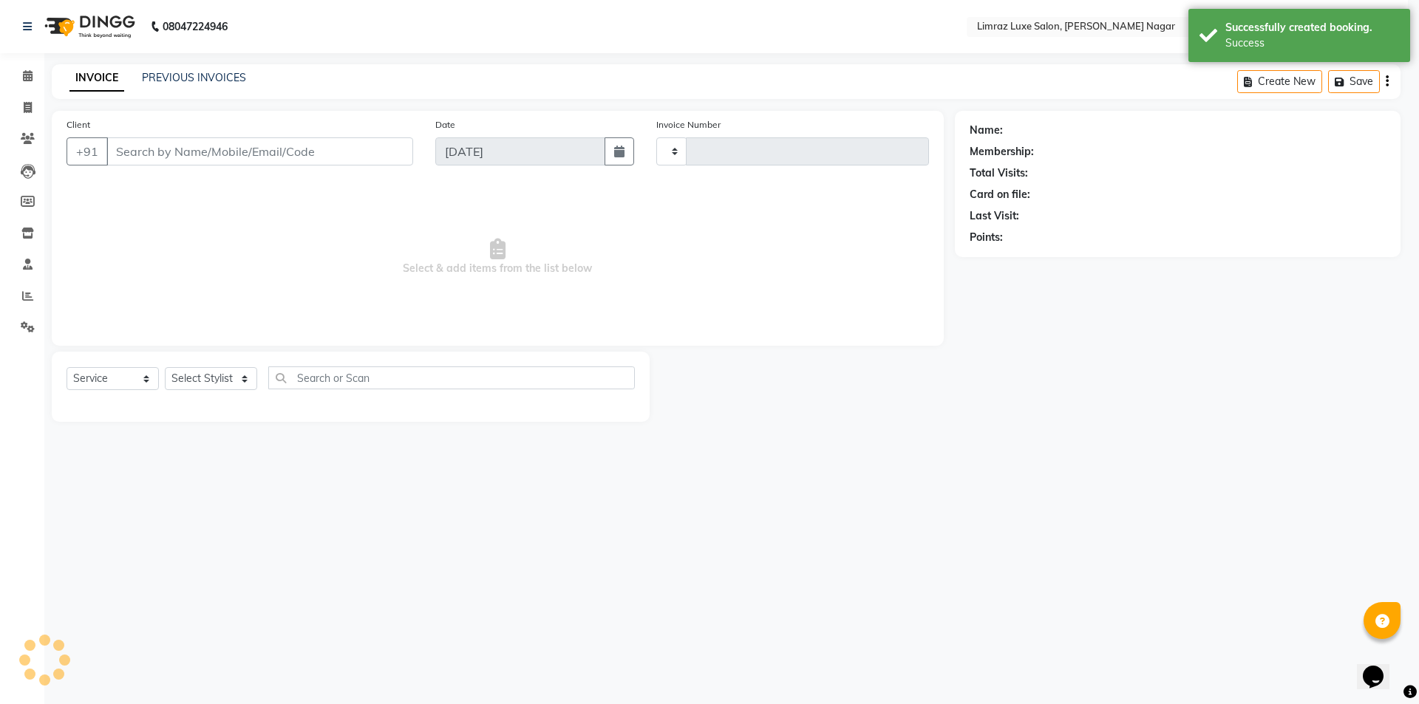
type input "0416"
select select "7280"
type input "98******80"
select select "74161"
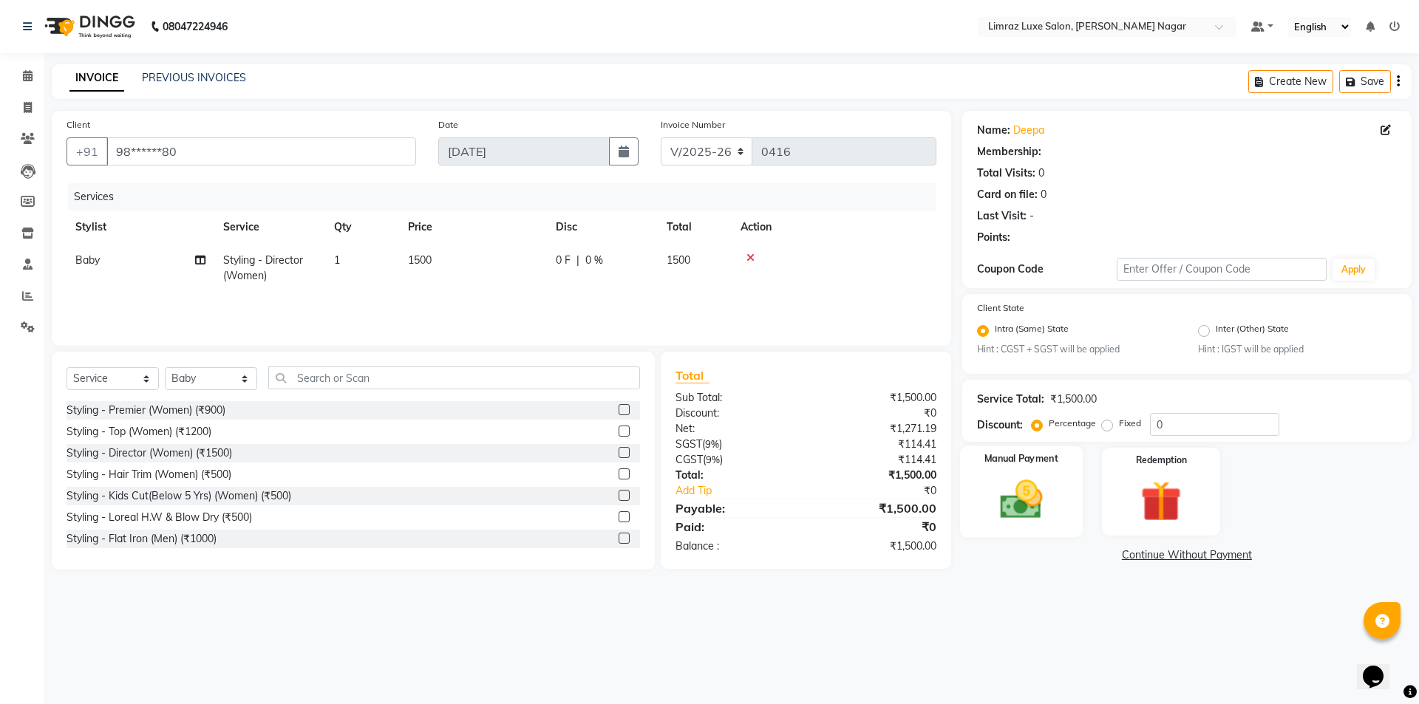
click at [1032, 475] on div "Manual Payment" at bounding box center [1021, 491] width 123 height 91
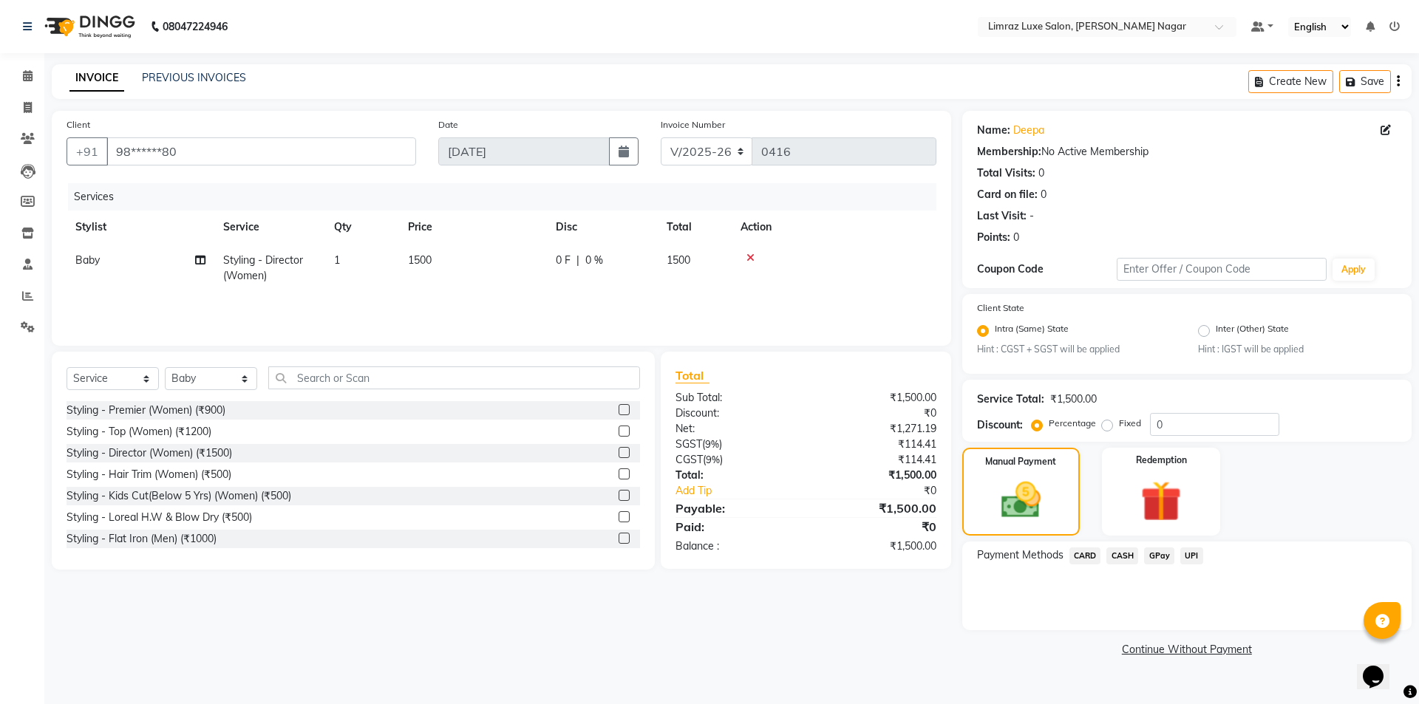
click at [1155, 560] on span "GPay" at bounding box center [1159, 556] width 30 height 17
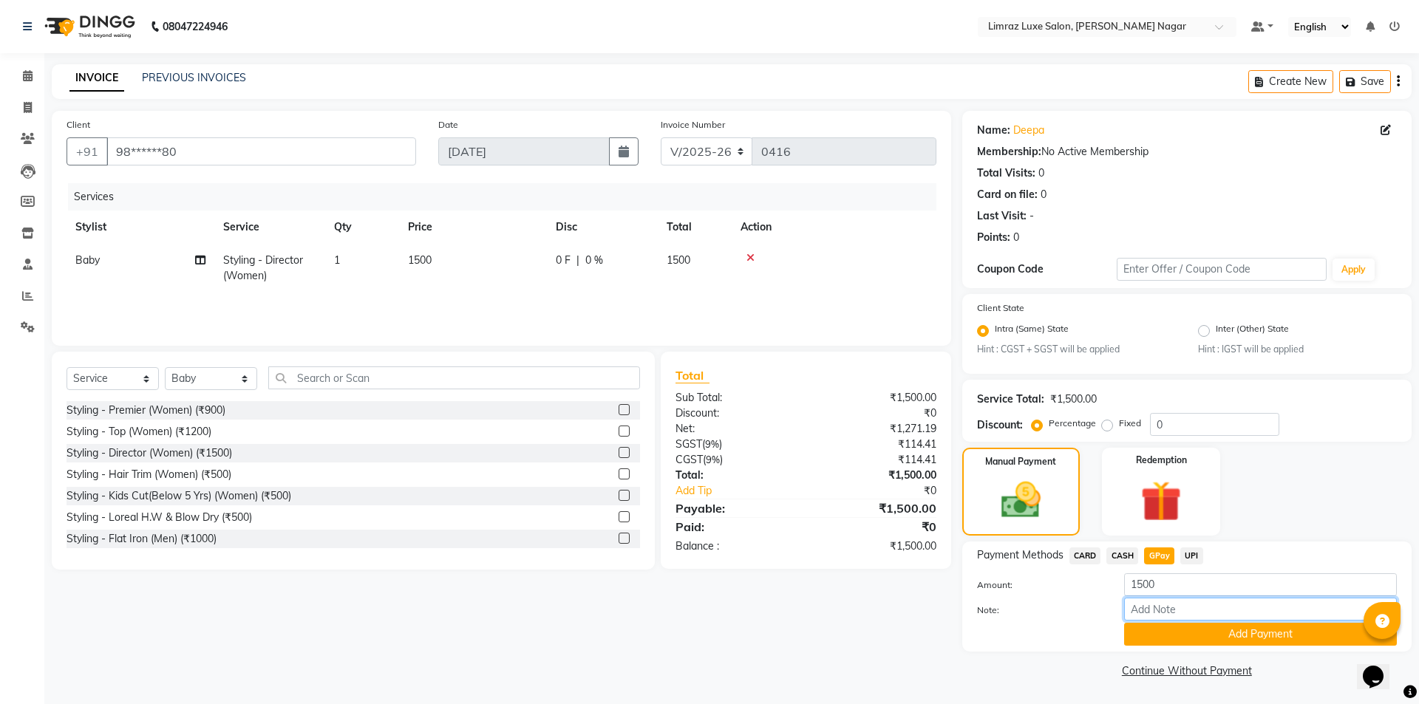
click at [1166, 605] on input "Note:" at bounding box center [1260, 609] width 273 height 23
type input "gpay af\ac"
click at [1229, 634] on button "Add Payment" at bounding box center [1260, 634] width 273 height 23
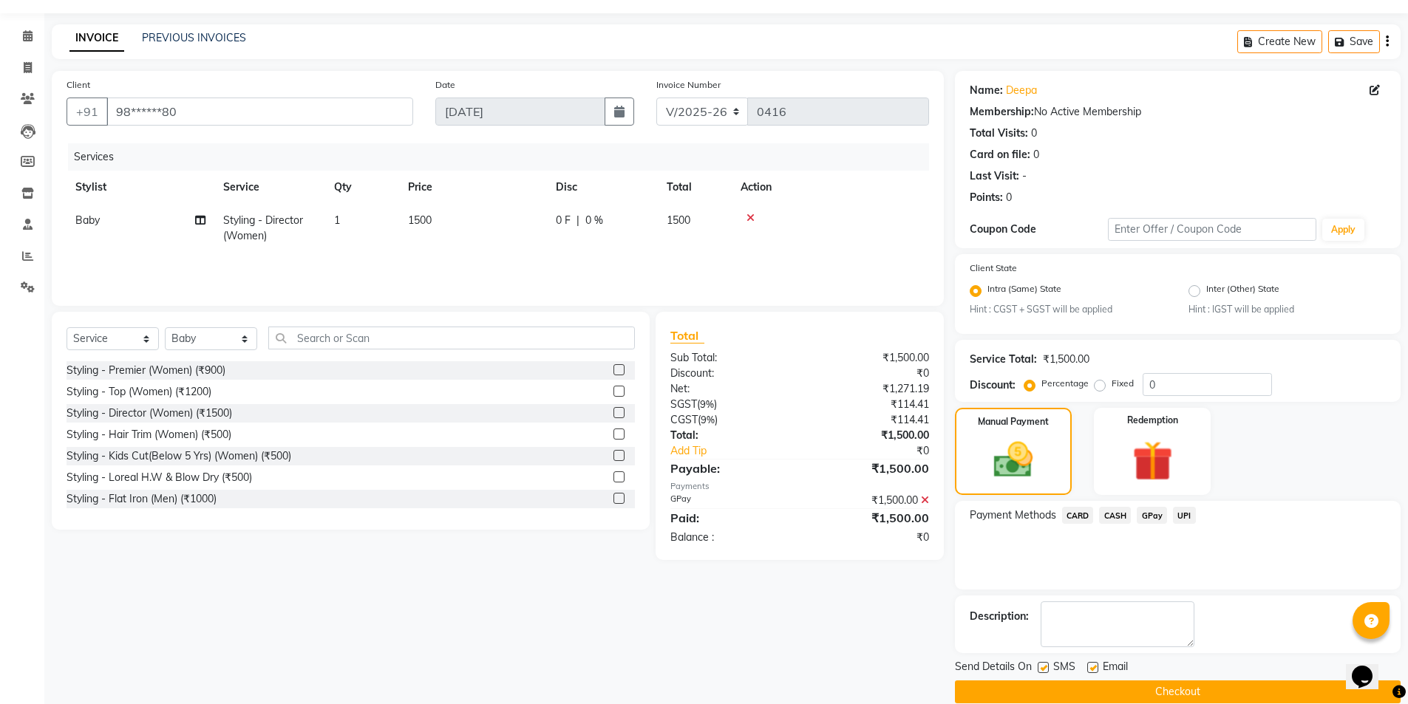
scroll to position [61, 0]
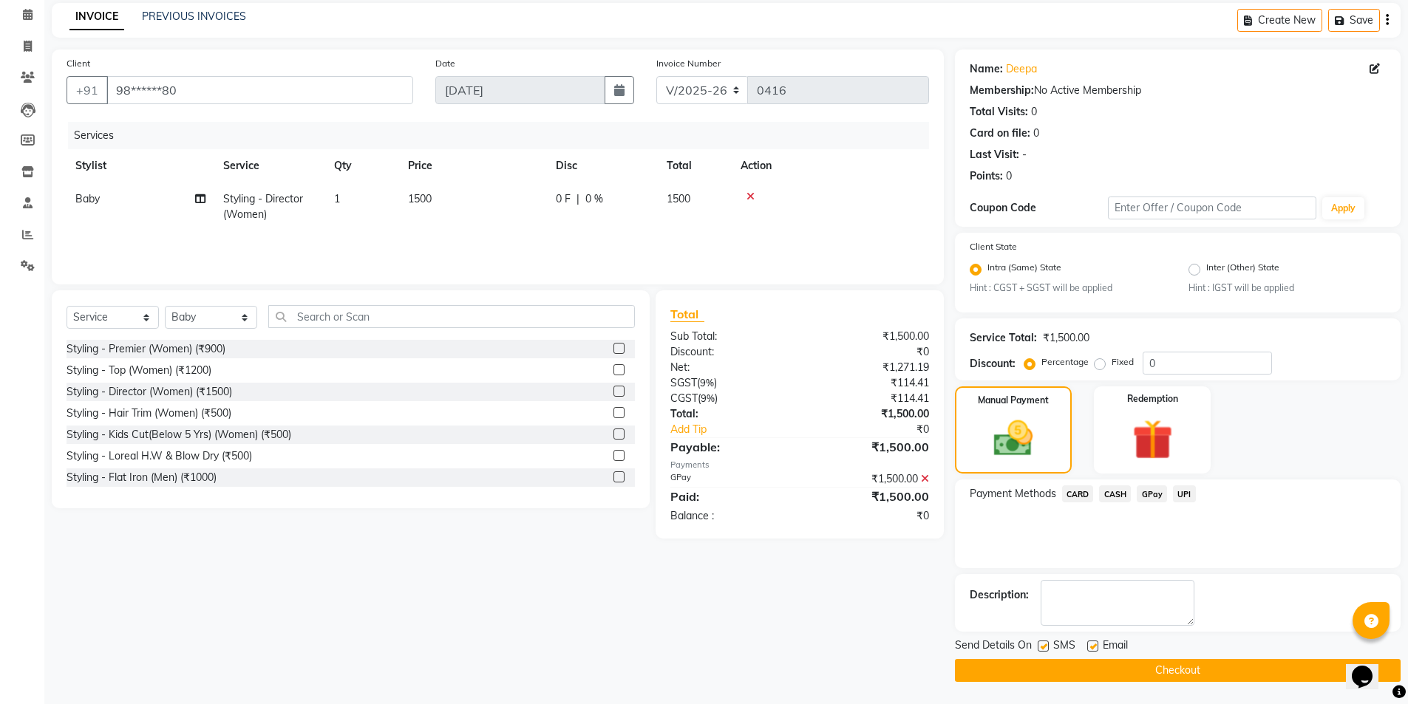
click at [1043, 644] on label at bounding box center [1043, 646] width 11 height 11
click at [1043, 644] on input "checkbox" at bounding box center [1043, 647] width 10 height 10
checkbox input "false"
click at [1094, 641] on div "Email" at bounding box center [1113, 647] width 52 height 18
click at [1094, 642] on label at bounding box center [1092, 646] width 11 height 11
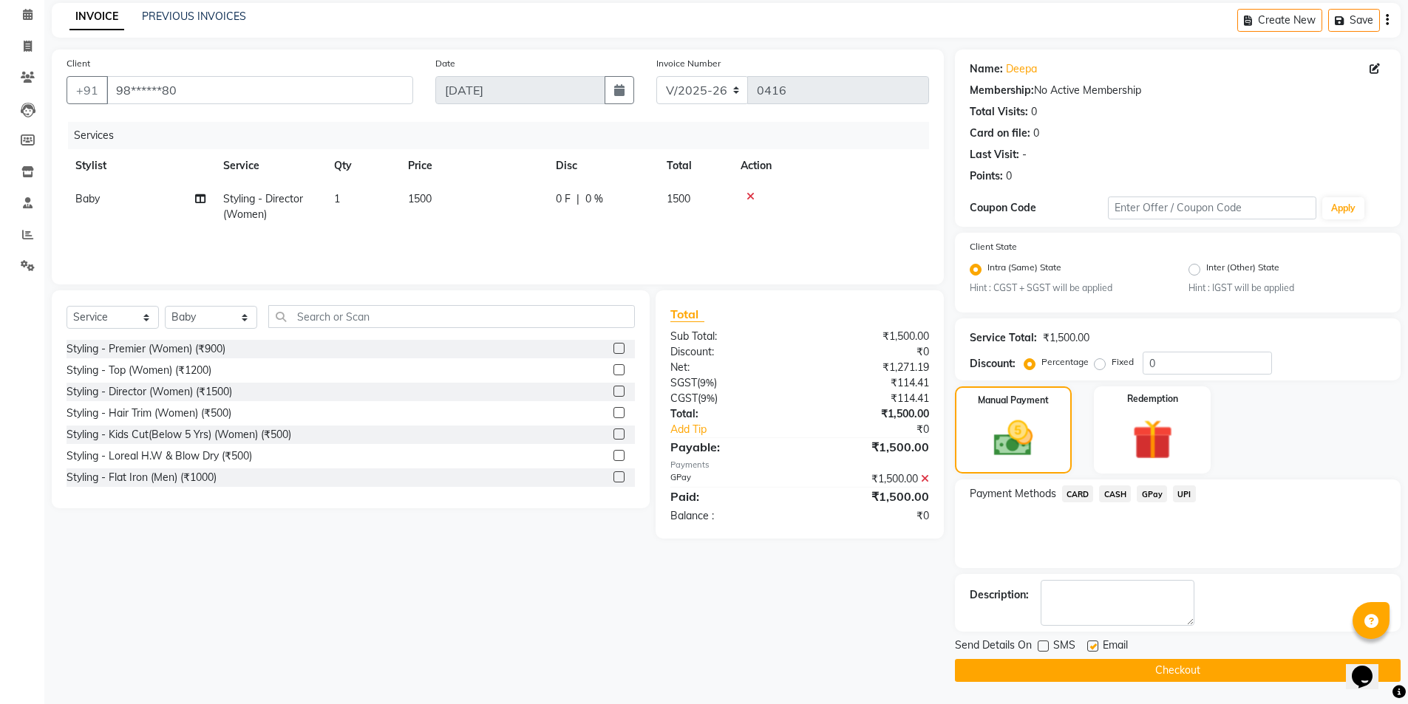
click at [1094, 642] on input "checkbox" at bounding box center [1092, 647] width 10 height 10
checkbox input "false"
click at [1160, 666] on button "Checkout" at bounding box center [1178, 670] width 446 height 23
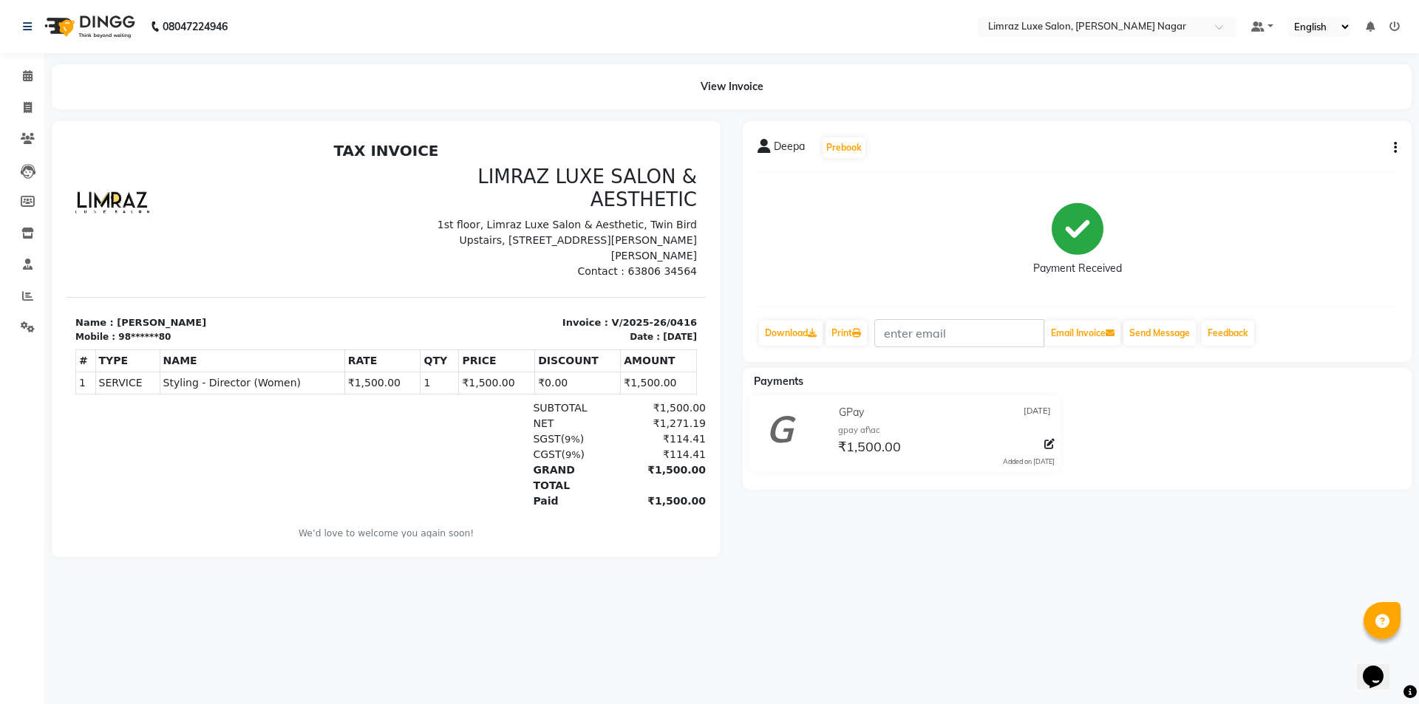
click at [103, 16] on img at bounding box center [88, 26] width 101 height 41
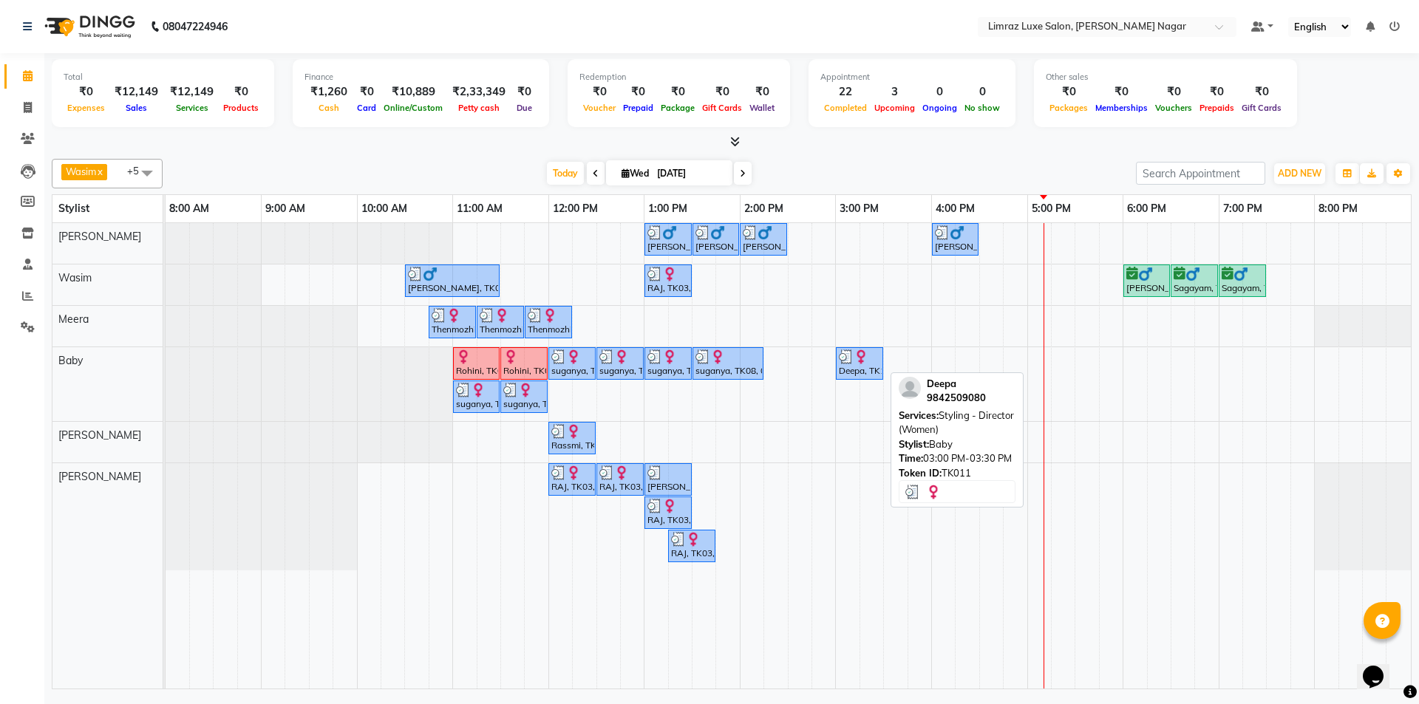
click at [861, 368] on div "Deepa, TK11, 03:00 PM-03:30 PM, Styling - Director (Women)" at bounding box center [860, 364] width 44 height 28
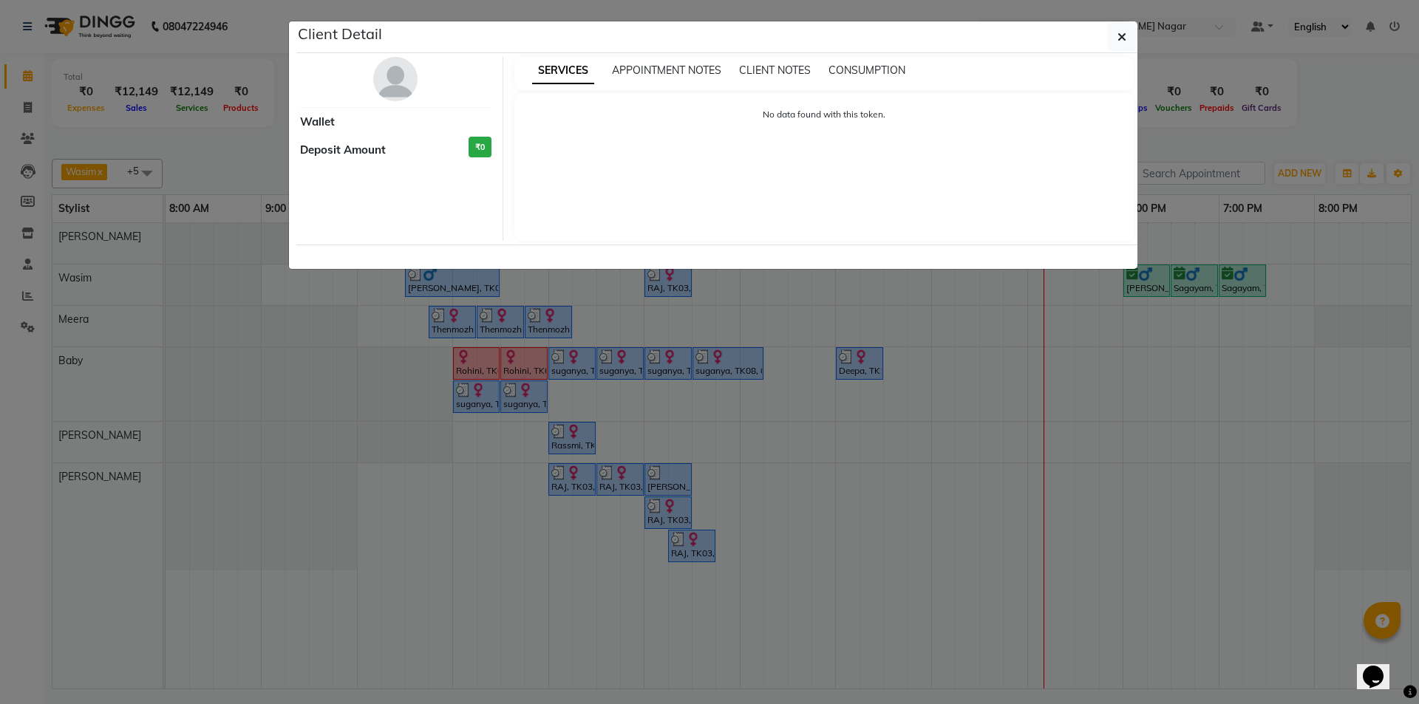
select select "3"
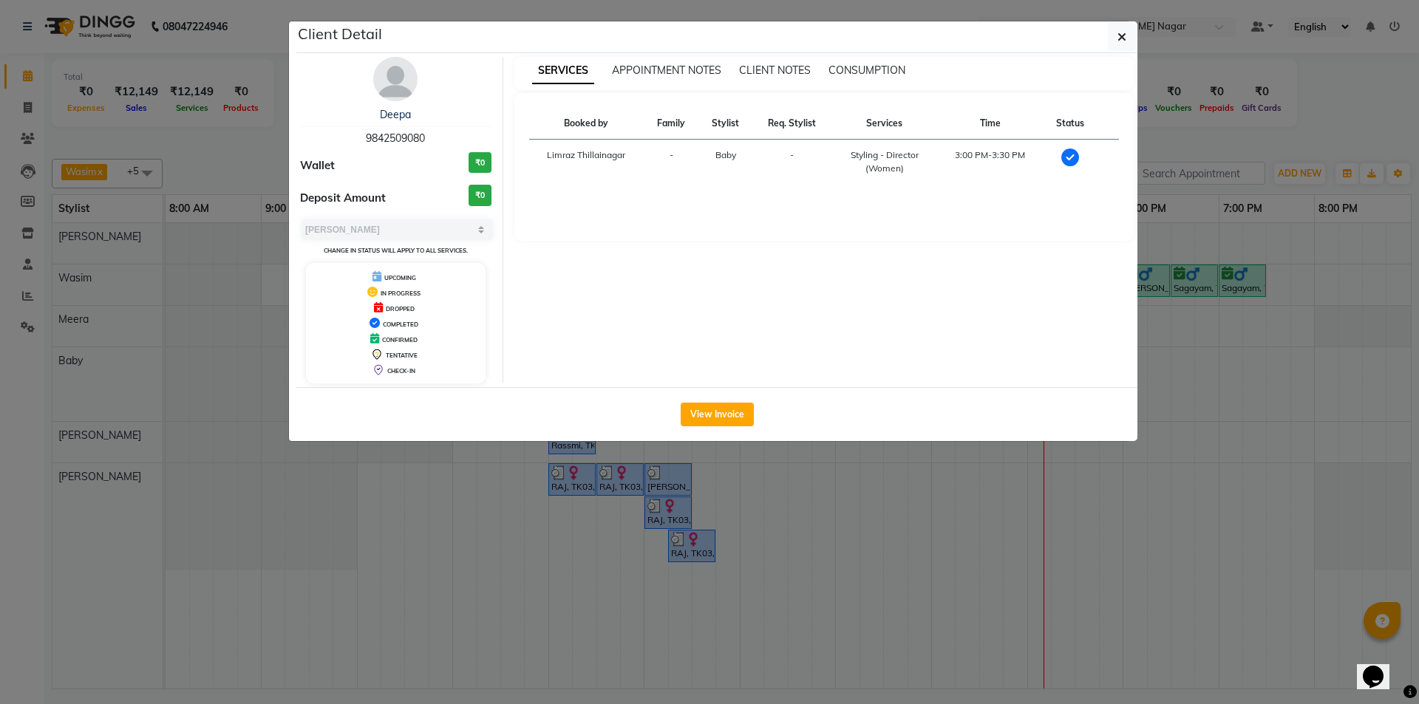
drag, startPoint x: 426, startPoint y: 131, endPoint x: 314, endPoint y: 143, distance: 112.3
click at [314, 143] on div "Deepa 9842509080" at bounding box center [395, 126] width 191 height 39
copy span "9842509080"
click at [1121, 44] on button "button" at bounding box center [1122, 37] width 28 height 28
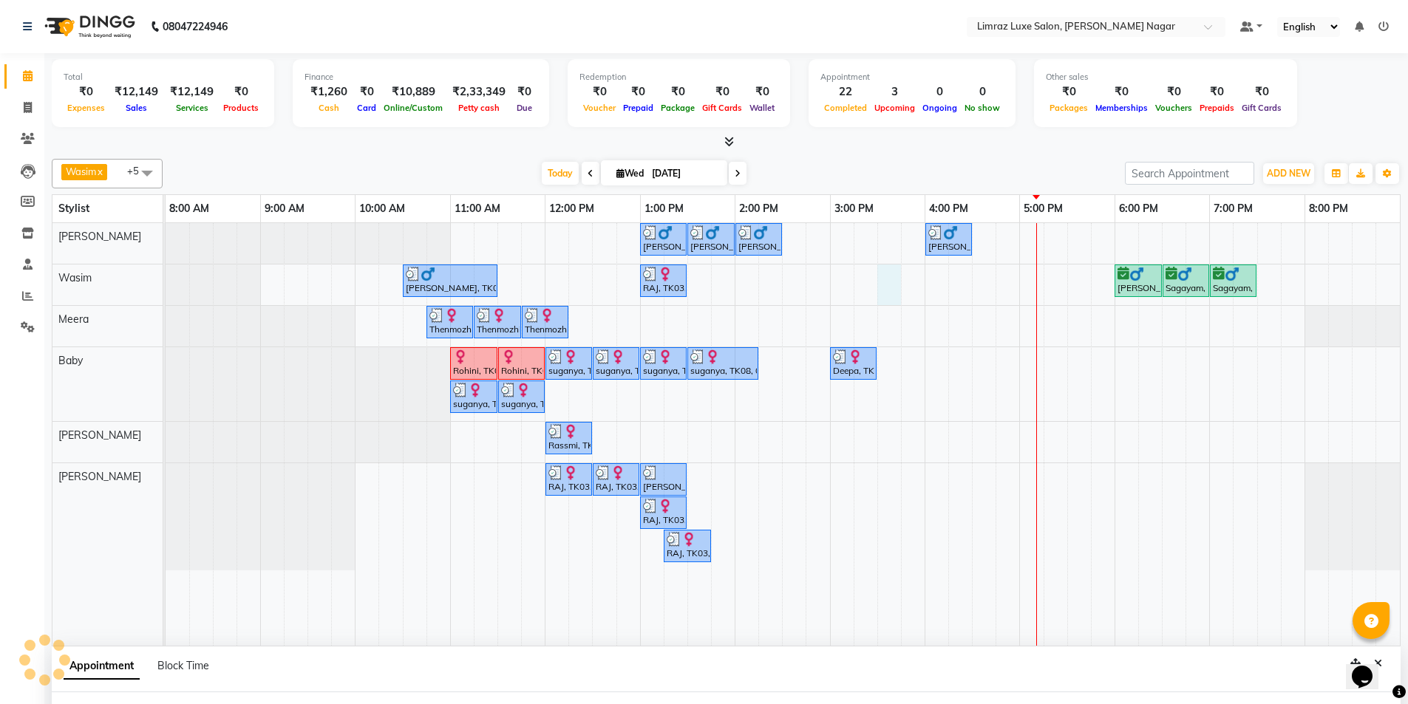
select select "74165"
select select "930"
select select "tentative"
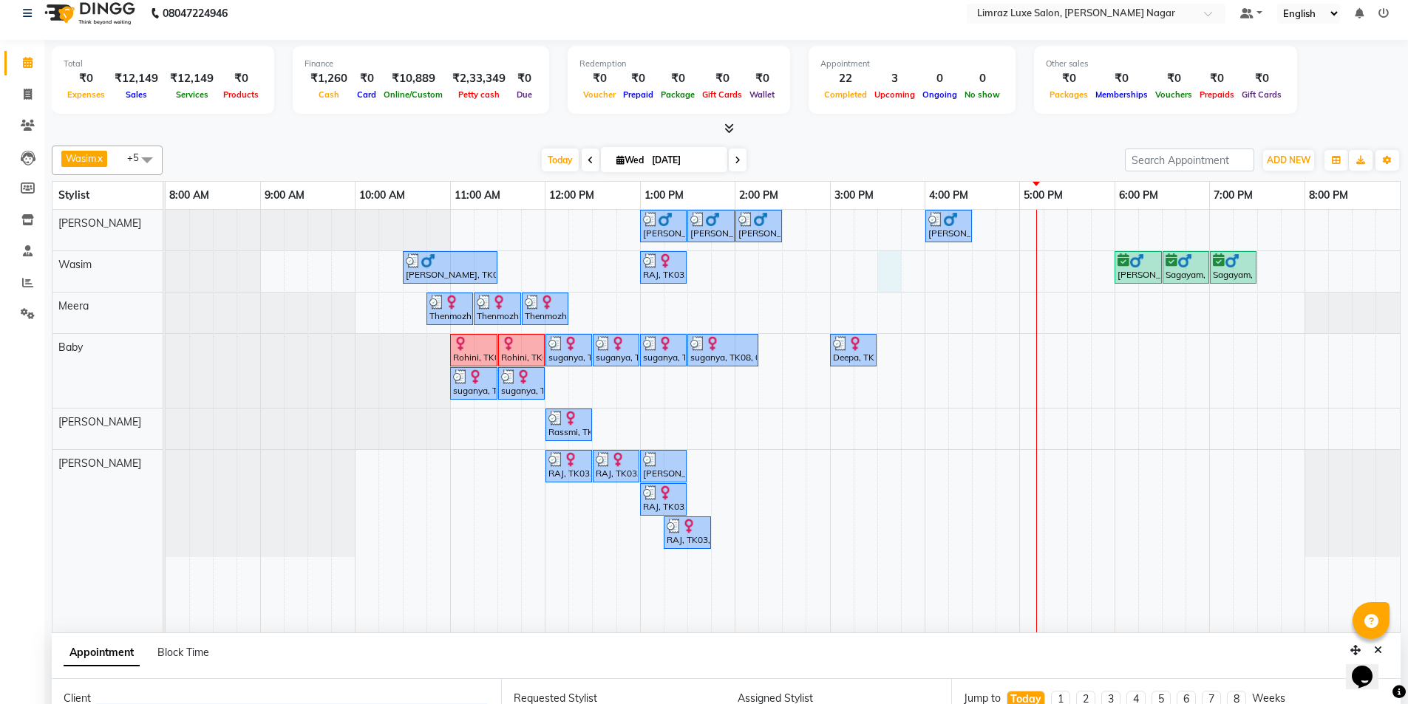
scroll to position [279, 0]
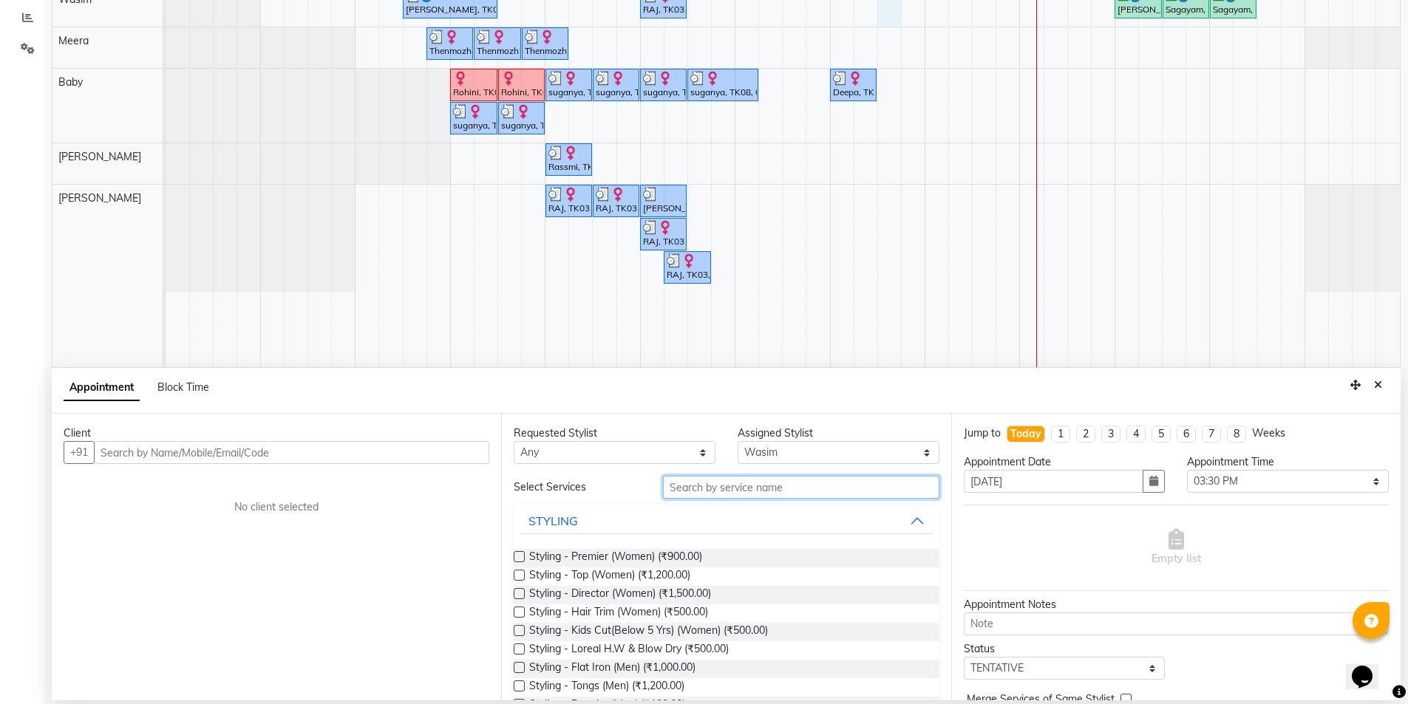
click at [840, 492] on input "text" at bounding box center [801, 487] width 276 height 23
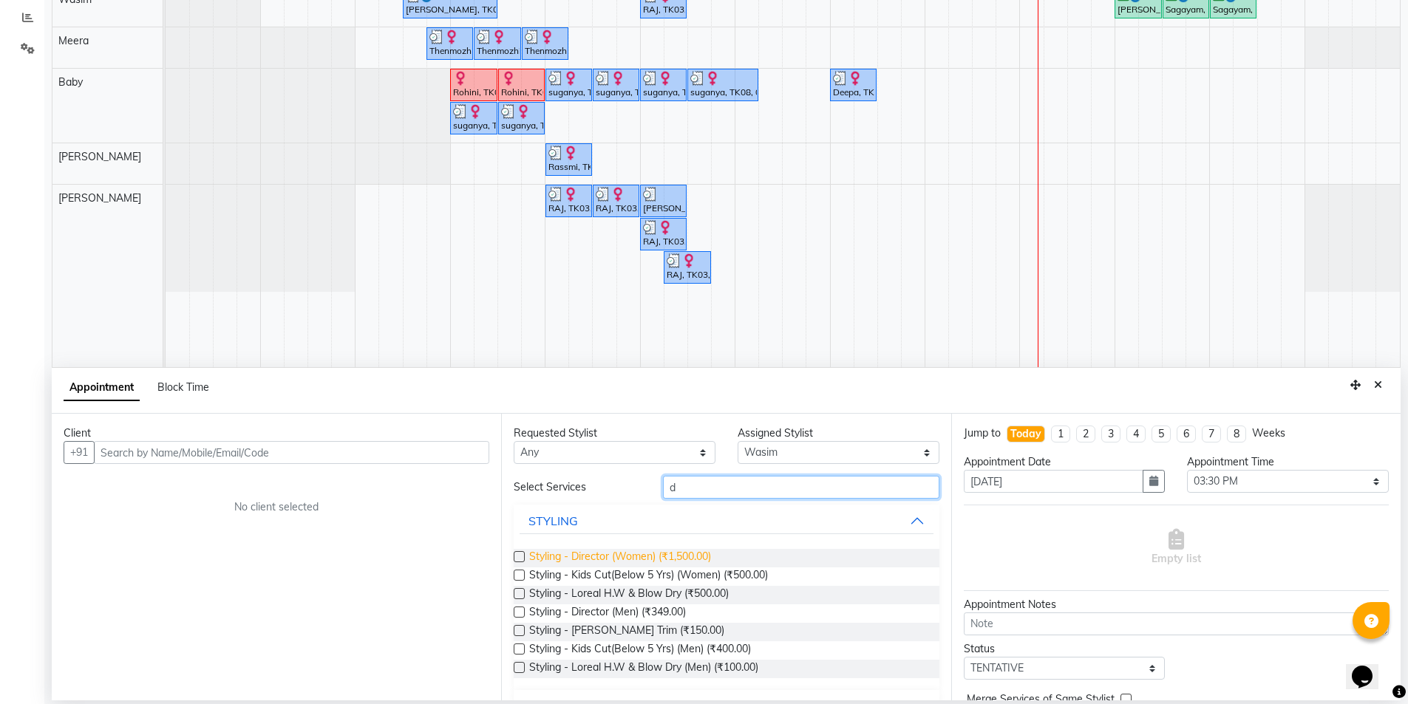
type input "d"
click at [673, 559] on span "Styling - Director (Women) (₹1,500.00)" at bounding box center [620, 558] width 182 height 18
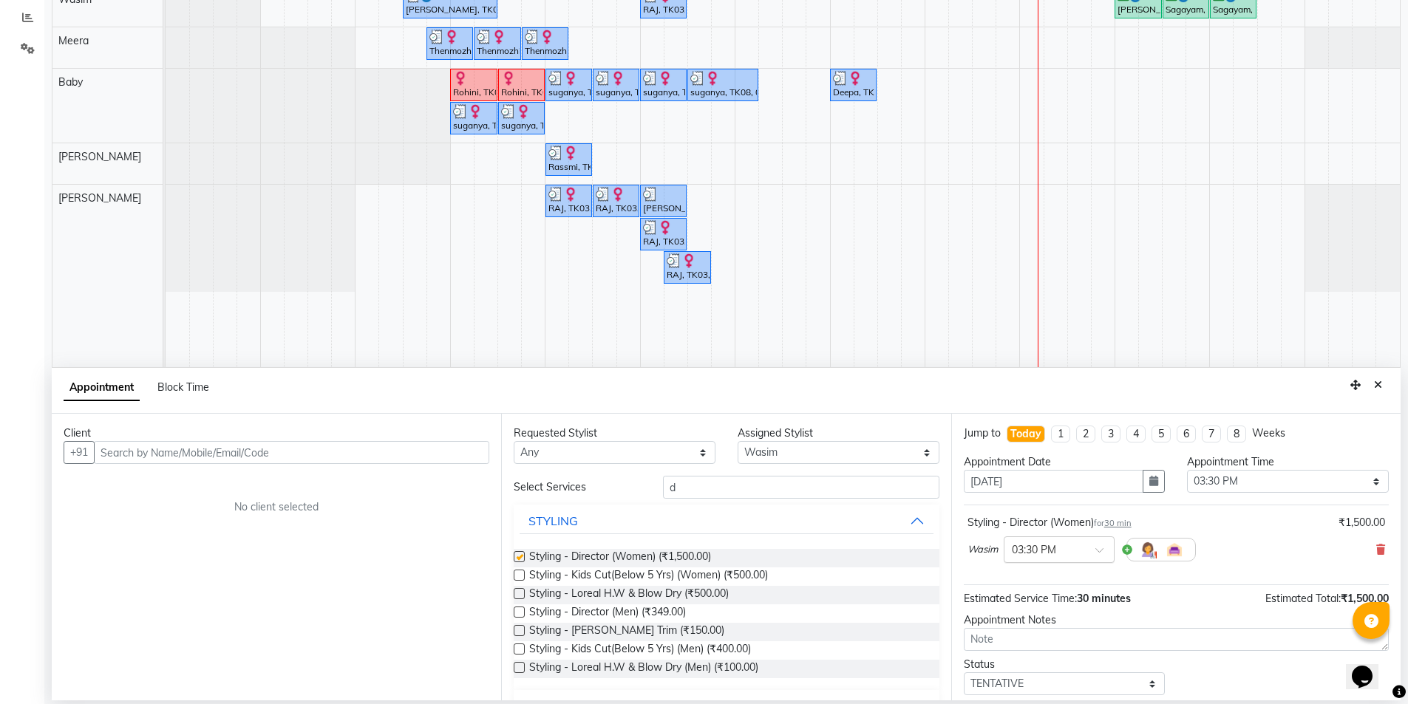
checkbox input "false"
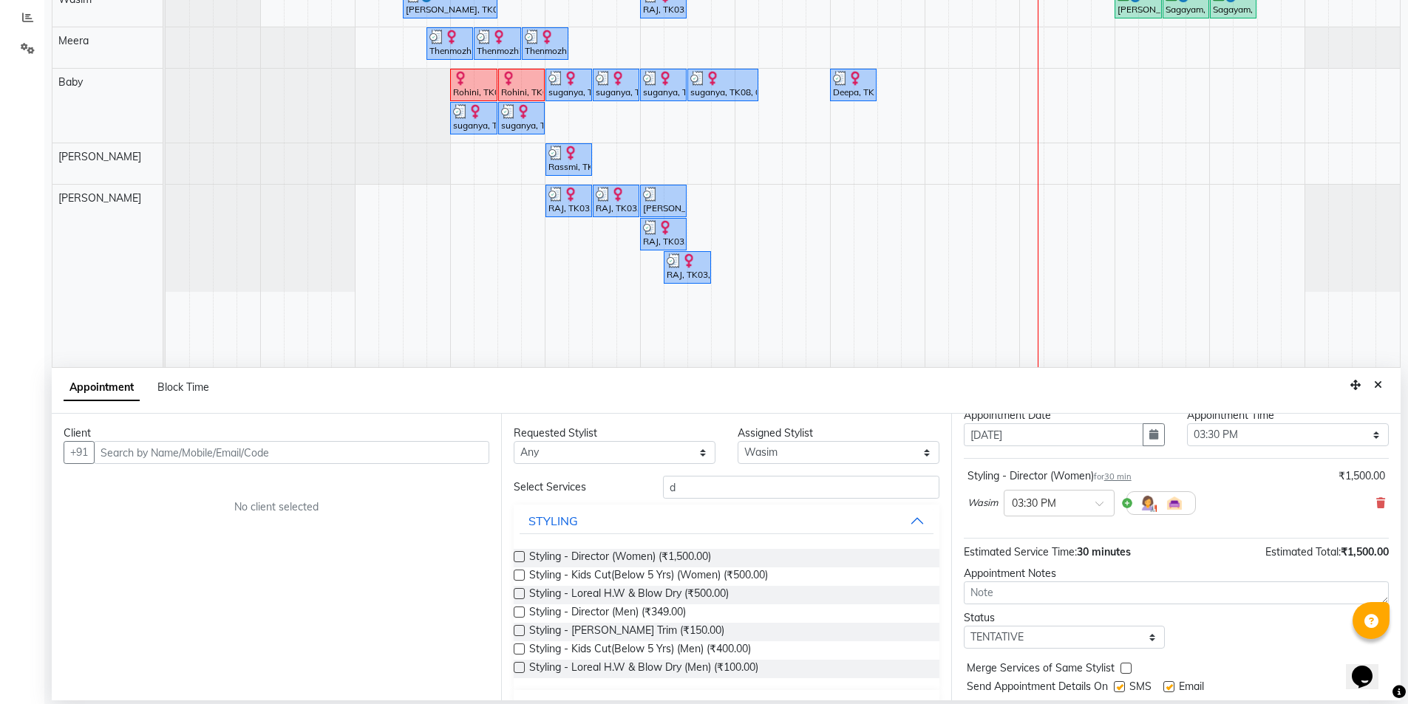
scroll to position [89, 0]
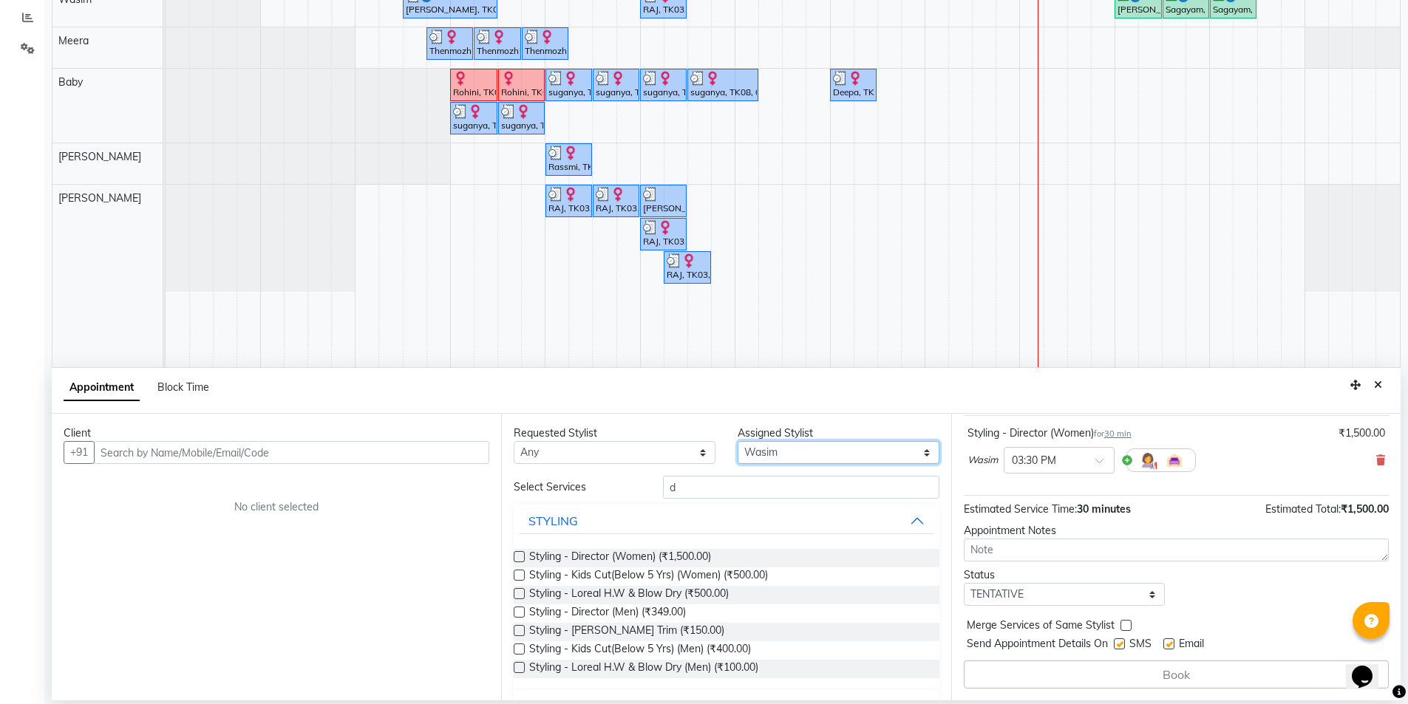
click at [872, 457] on select "Select [PERSON_NAME] [PERSON_NAME] Baby [PERSON_NAME] [PERSON_NAME] [PERSON_NAM…" at bounding box center [839, 452] width 202 height 23
select select "89894"
click at [738, 441] on select "Select [PERSON_NAME] [PERSON_NAME] Baby [PERSON_NAME] [PERSON_NAME] [PERSON_NAM…" at bounding box center [839, 452] width 202 height 23
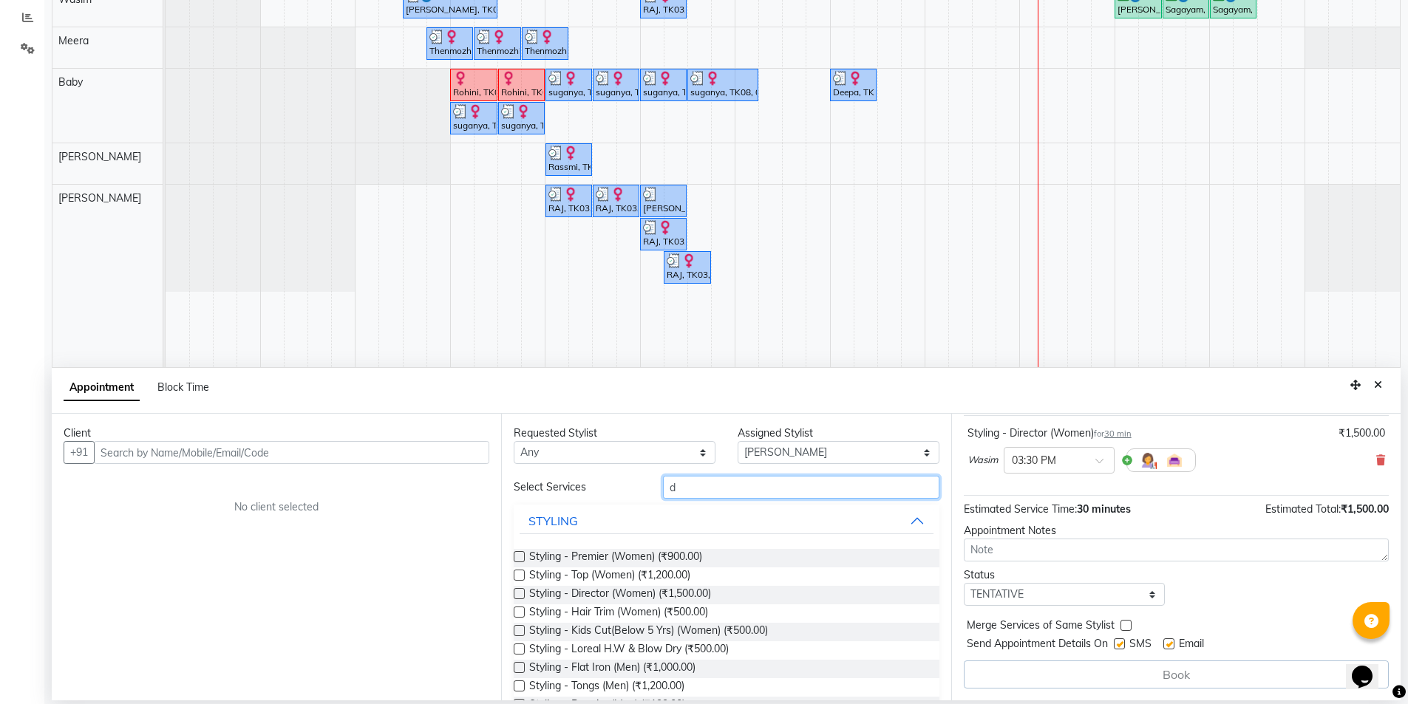
click at [698, 491] on input "d" at bounding box center [801, 487] width 276 height 23
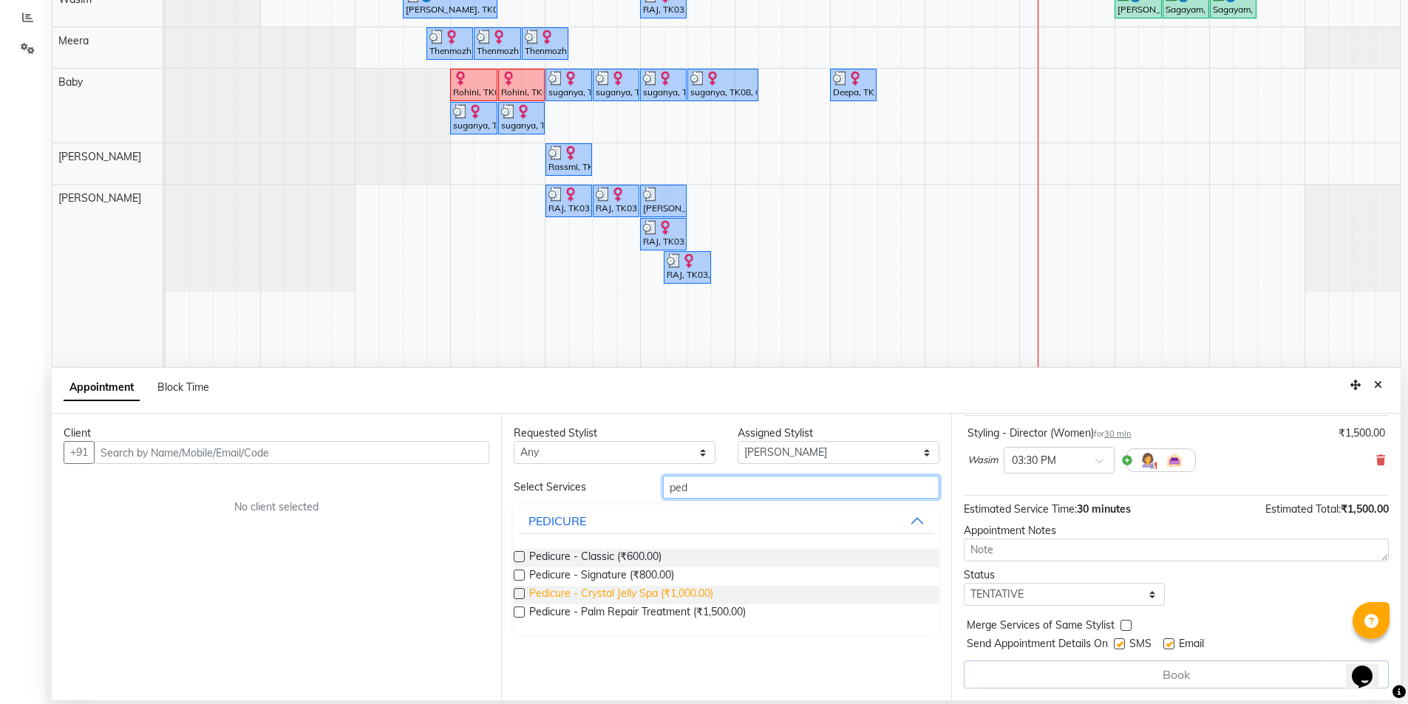
type input "ped"
click at [698, 588] on span "Pedicure - Crystal Jelly Spa (₹1,000.00)" at bounding box center [621, 595] width 184 height 18
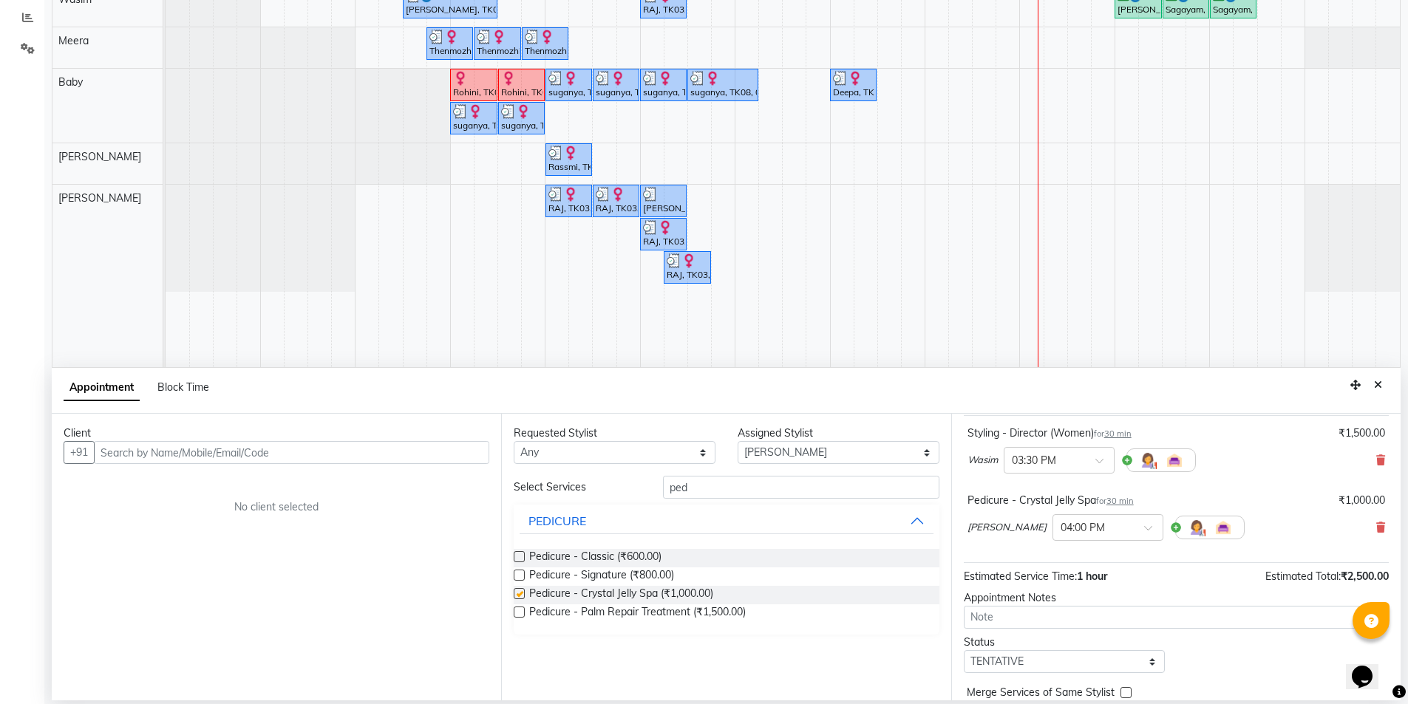
checkbox input "false"
click at [776, 484] on input "ped" at bounding box center [801, 487] width 276 height 23
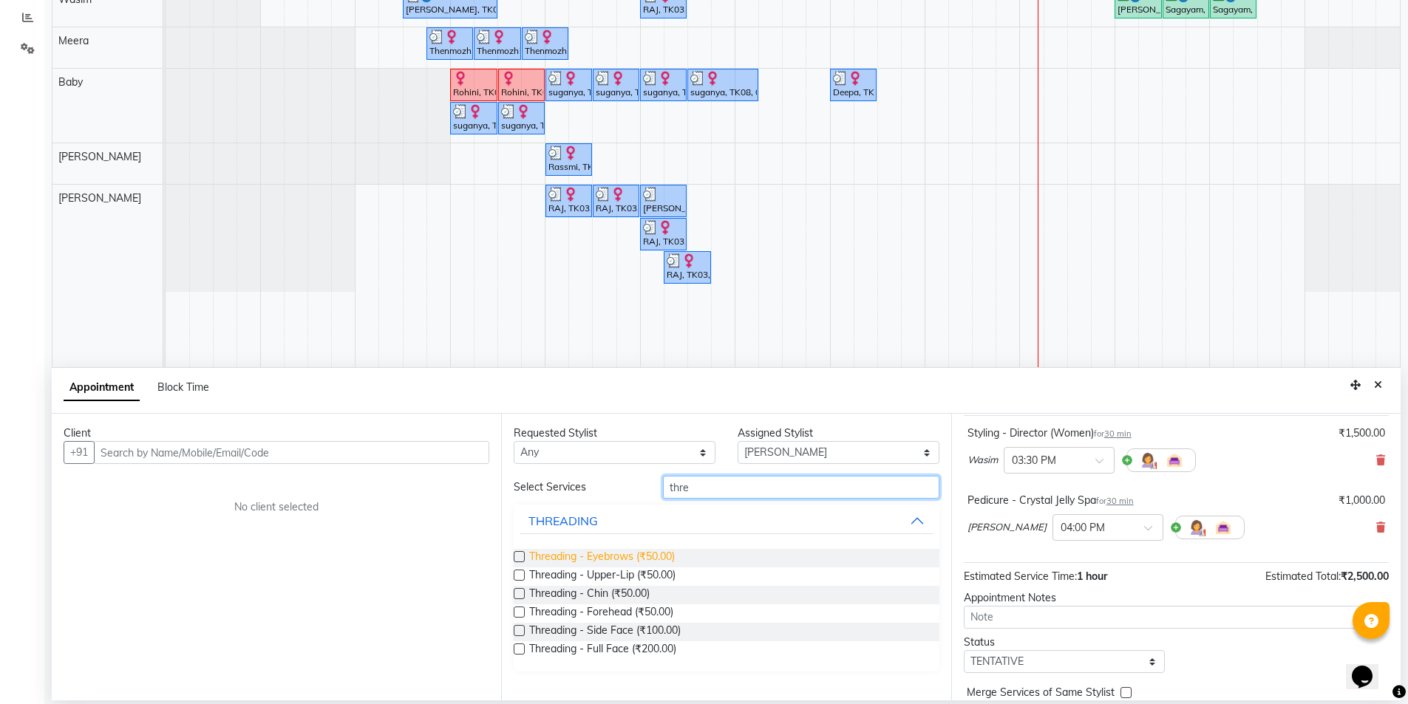
type input "thre"
click at [666, 554] on span "Threading - Eyebrows (₹50.00)" at bounding box center [602, 558] width 146 height 18
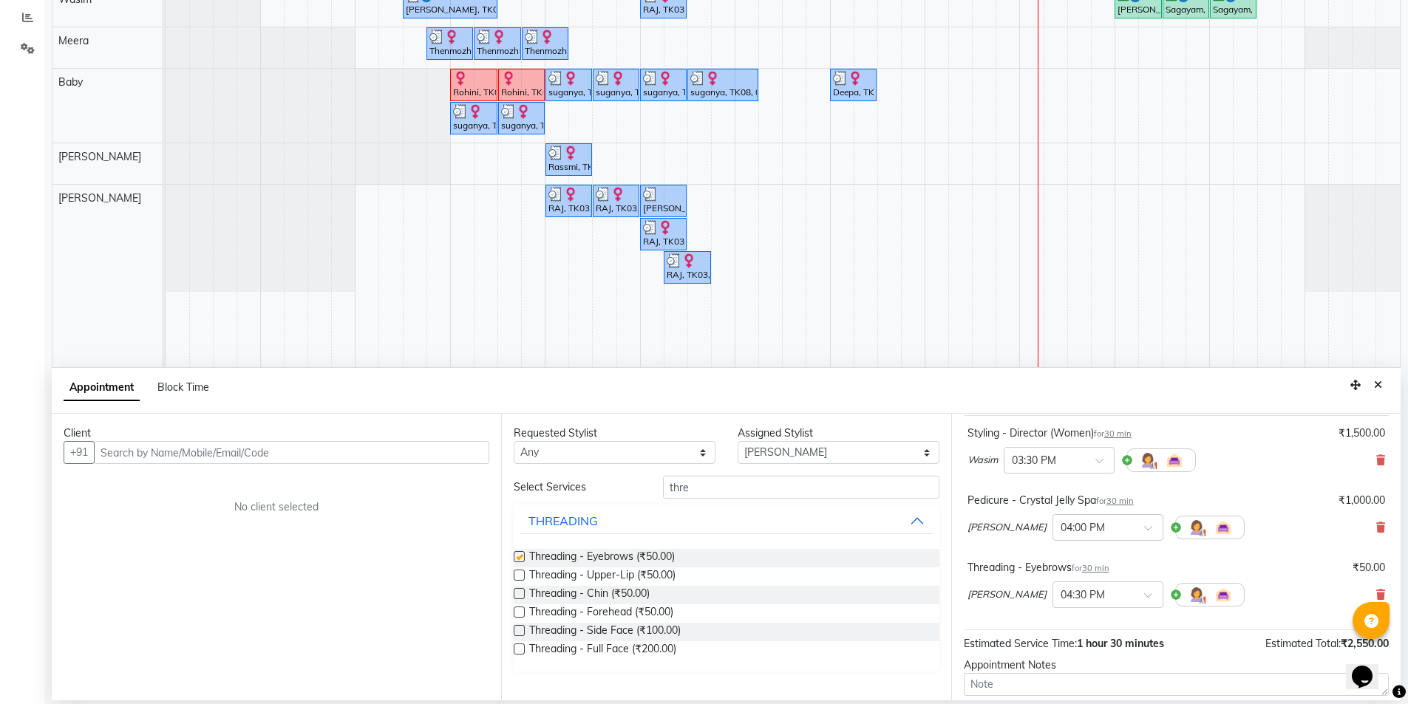
checkbox input "false"
click at [402, 457] on input "text" at bounding box center [291, 452] width 395 height 23
click at [279, 453] on input "text" at bounding box center [291, 452] width 395 height 23
paste input "91594 79535"
type input "91594 79535"
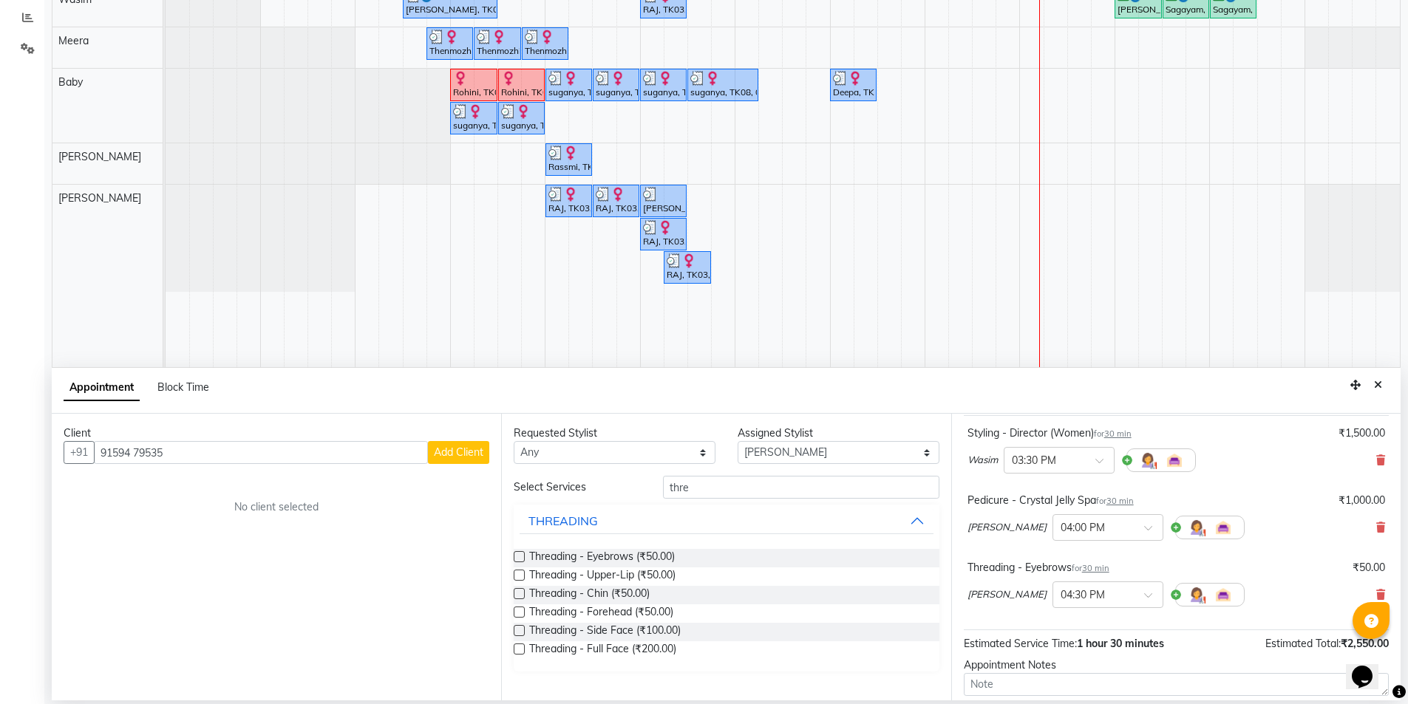
click at [455, 461] on button "Add Client" at bounding box center [458, 452] width 61 height 23
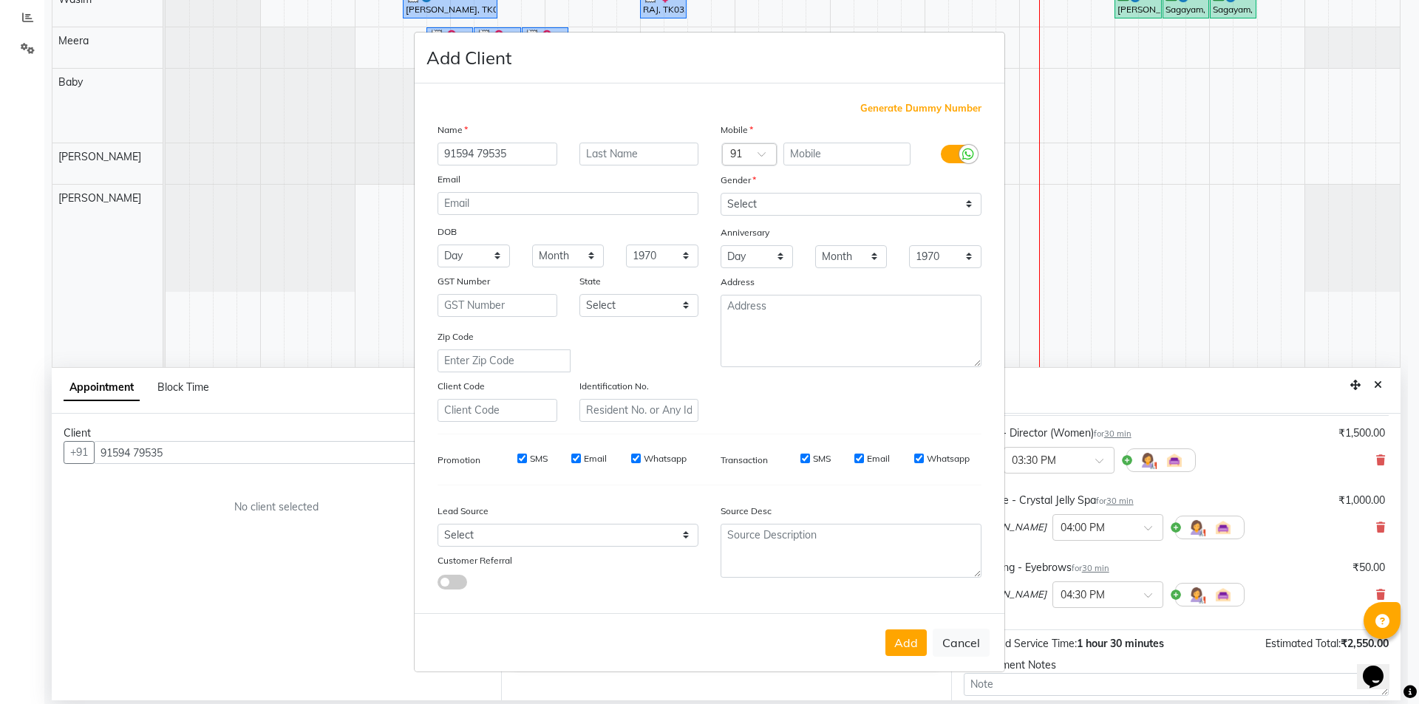
drag, startPoint x: 548, startPoint y: 153, endPoint x: 296, endPoint y: 143, distance: 251.5
click at [296, 143] on ngb-modal-window "Add Client Generate Dummy Number Name 91594 79535 Email DOB Day 01 02 03 04 05 …" at bounding box center [709, 352] width 1419 height 704
click at [844, 158] on input "text" at bounding box center [848, 154] width 128 height 23
paste input "91594 79535"
click at [824, 153] on input "91594 79535" at bounding box center [848, 154] width 128 height 23
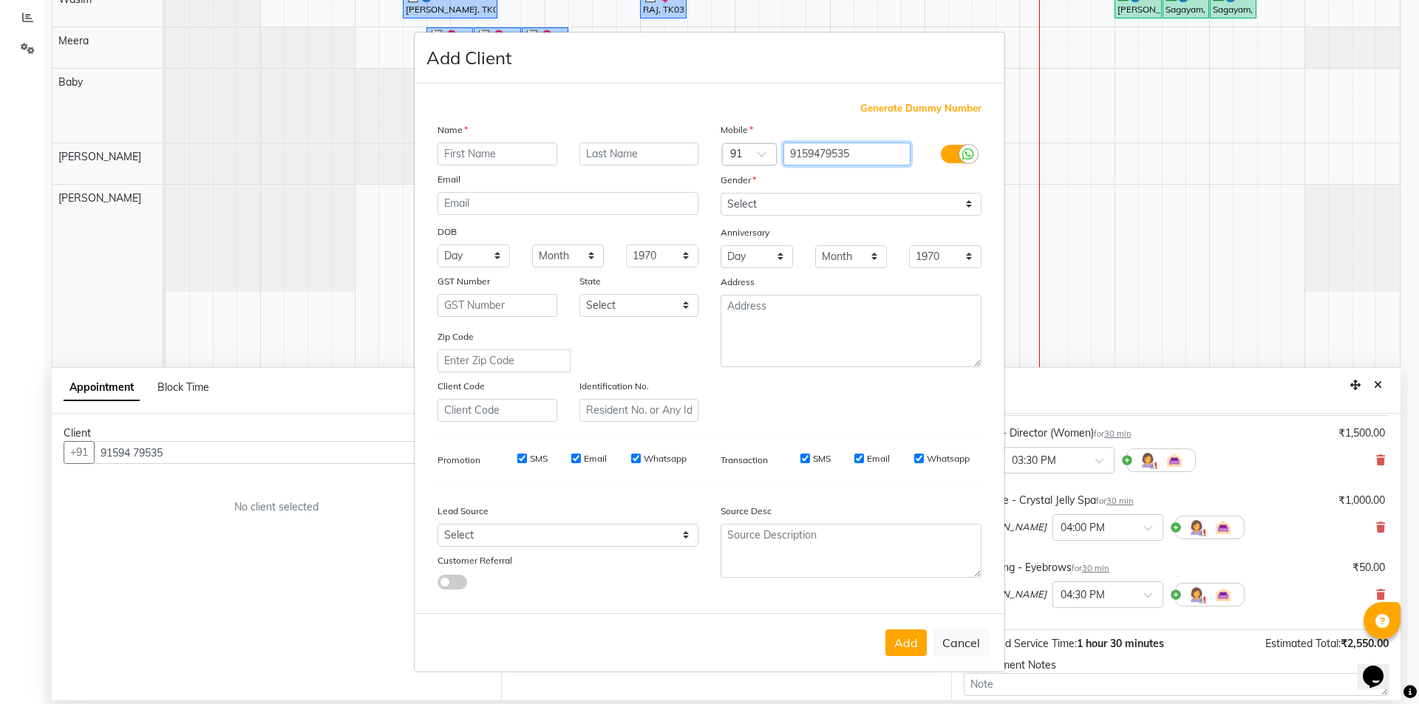
type input "9159479535"
click at [545, 160] on input "text" at bounding box center [498, 154] width 120 height 23
type input "Rakshana"
click at [804, 197] on select "Select [DEMOGRAPHIC_DATA] [DEMOGRAPHIC_DATA] Other Prefer Not To Say" at bounding box center [851, 204] width 261 height 23
select select "[DEMOGRAPHIC_DATA]"
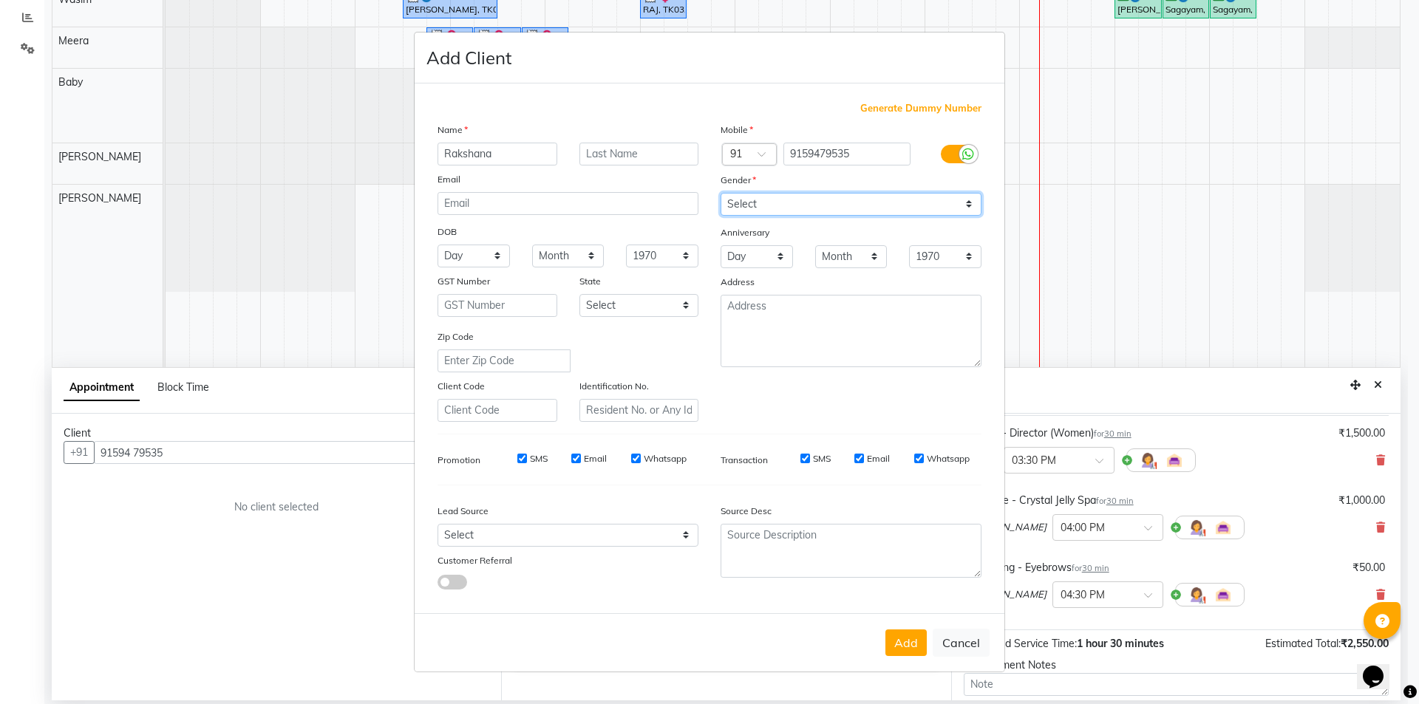
click at [721, 193] on select "Select [DEMOGRAPHIC_DATA] [DEMOGRAPHIC_DATA] Other Prefer Not To Say" at bounding box center [851, 204] width 261 height 23
click at [543, 461] on label "SMS" at bounding box center [539, 458] width 18 height 13
click at [527, 461] on input "SMS" at bounding box center [522, 459] width 10 height 10
checkbox input "false"
click at [579, 456] on input "Email" at bounding box center [576, 459] width 10 height 10
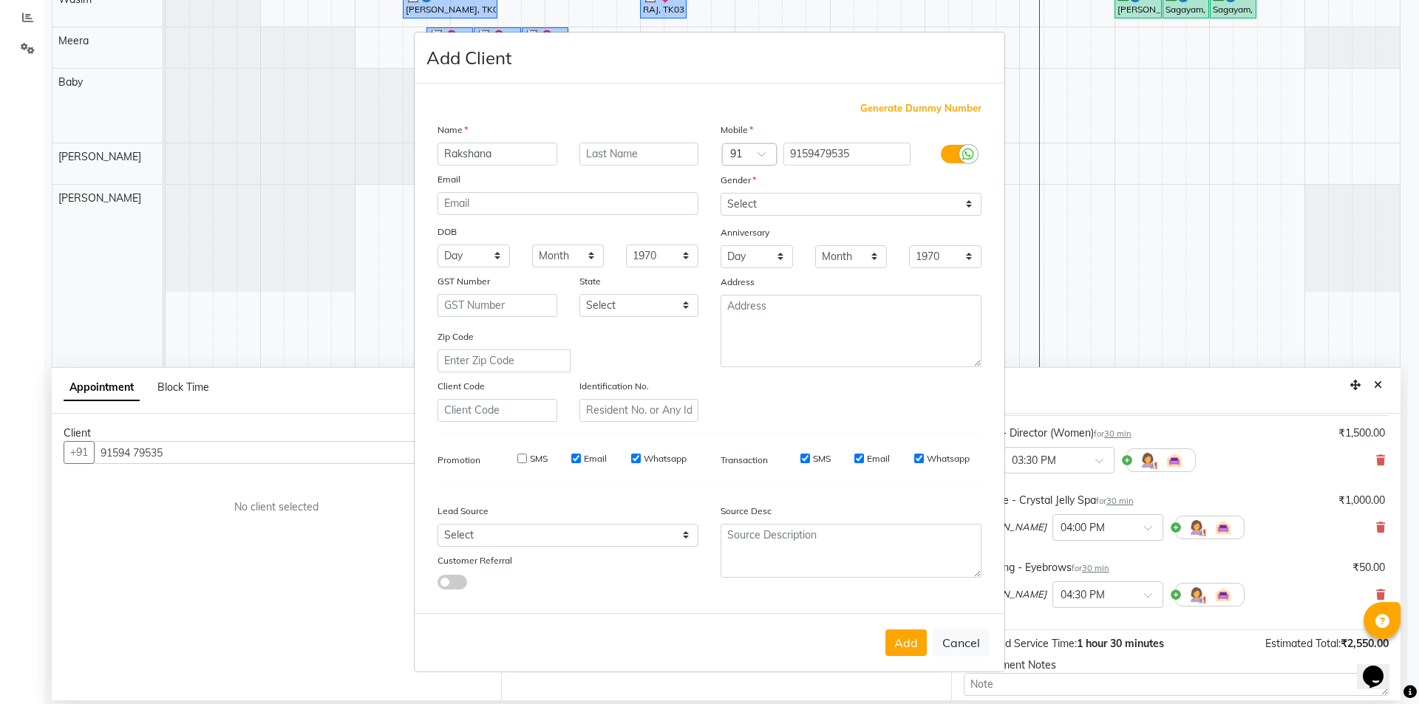
checkbox input "false"
click at [644, 463] on label "Whatsapp" at bounding box center [665, 458] width 43 height 13
click at [641, 463] on input "Whatsapp" at bounding box center [636, 459] width 10 height 10
checkbox input "false"
click at [817, 459] on label "SMS" at bounding box center [822, 458] width 18 height 13
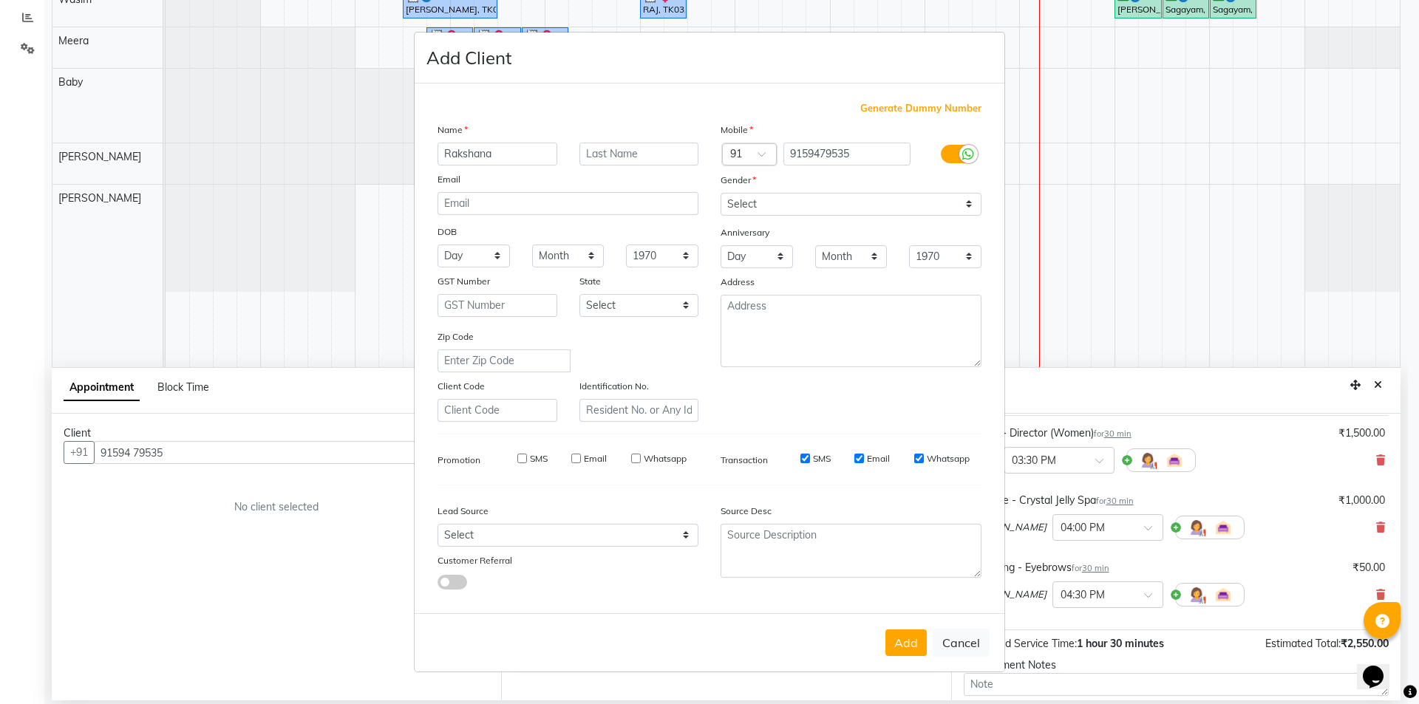
click at [810, 459] on input "SMS" at bounding box center [806, 459] width 10 height 10
checkbox input "false"
drag, startPoint x: 888, startPoint y: 466, endPoint x: 875, endPoint y: 457, distance: 15.8
click at [888, 466] on div "SMS Email Whatsapp" at bounding box center [875, 462] width 236 height 21
click at [874, 457] on label "Email" at bounding box center [878, 458] width 23 height 13
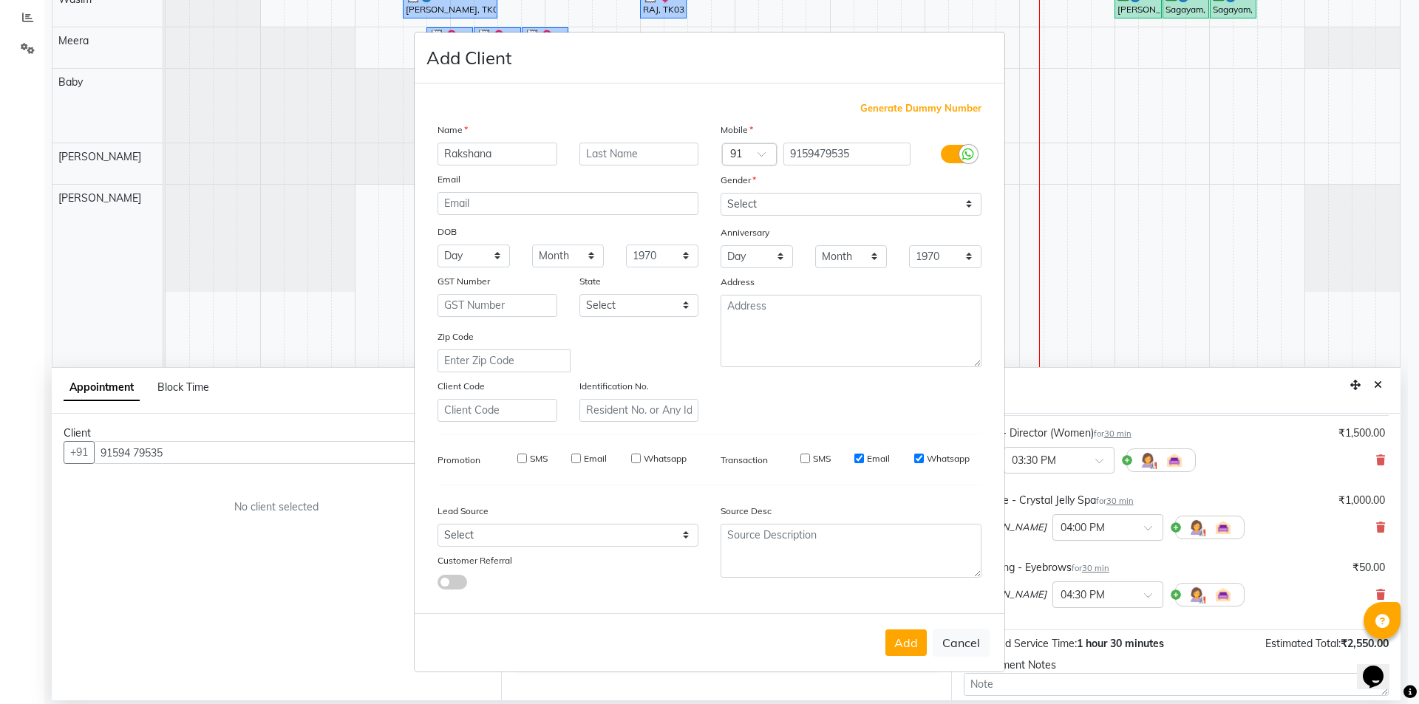
click at [864, 457] on input "Email" at bounding box center [860, 459] width 10 height 10
checkbox input "false"
click at [948, 458] on label "Whatsapp" at bounding box center [948, 458] width 43 height 13
click at [924, 458] on input "Whatsapp" at bounding box center [919, 459] width 10 height 10
checkbox input "false"
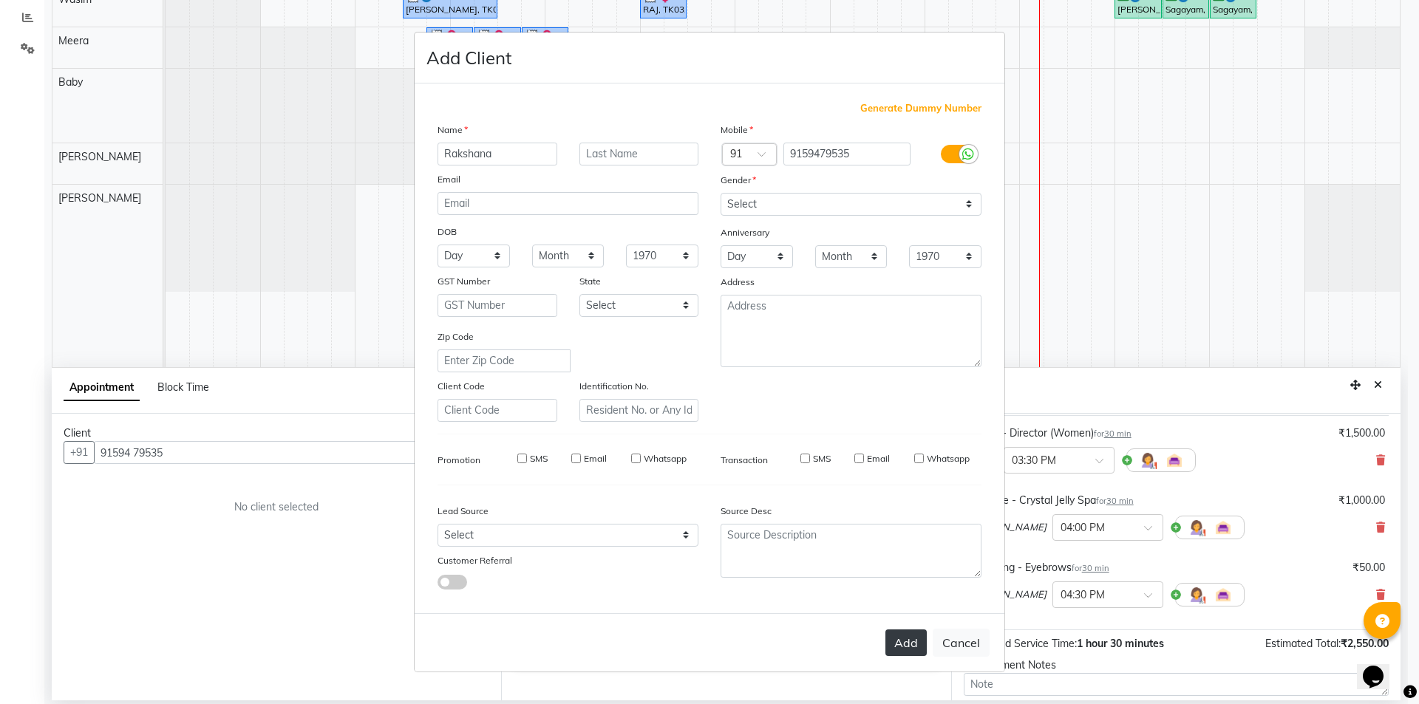
click at [892, 636] on button "Add" at bounding box center [906, 643] width 41 height 27
type input "91******35"
select select
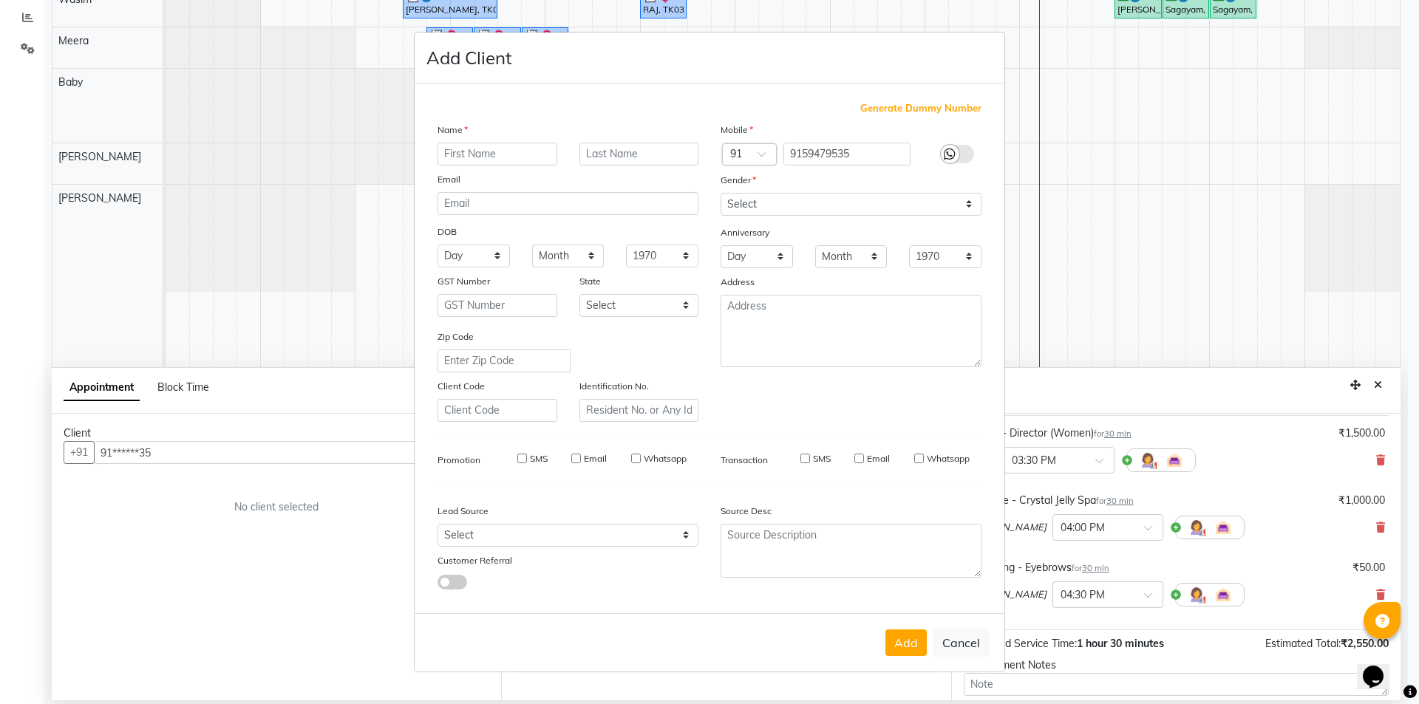
select select
checkbox input "false"
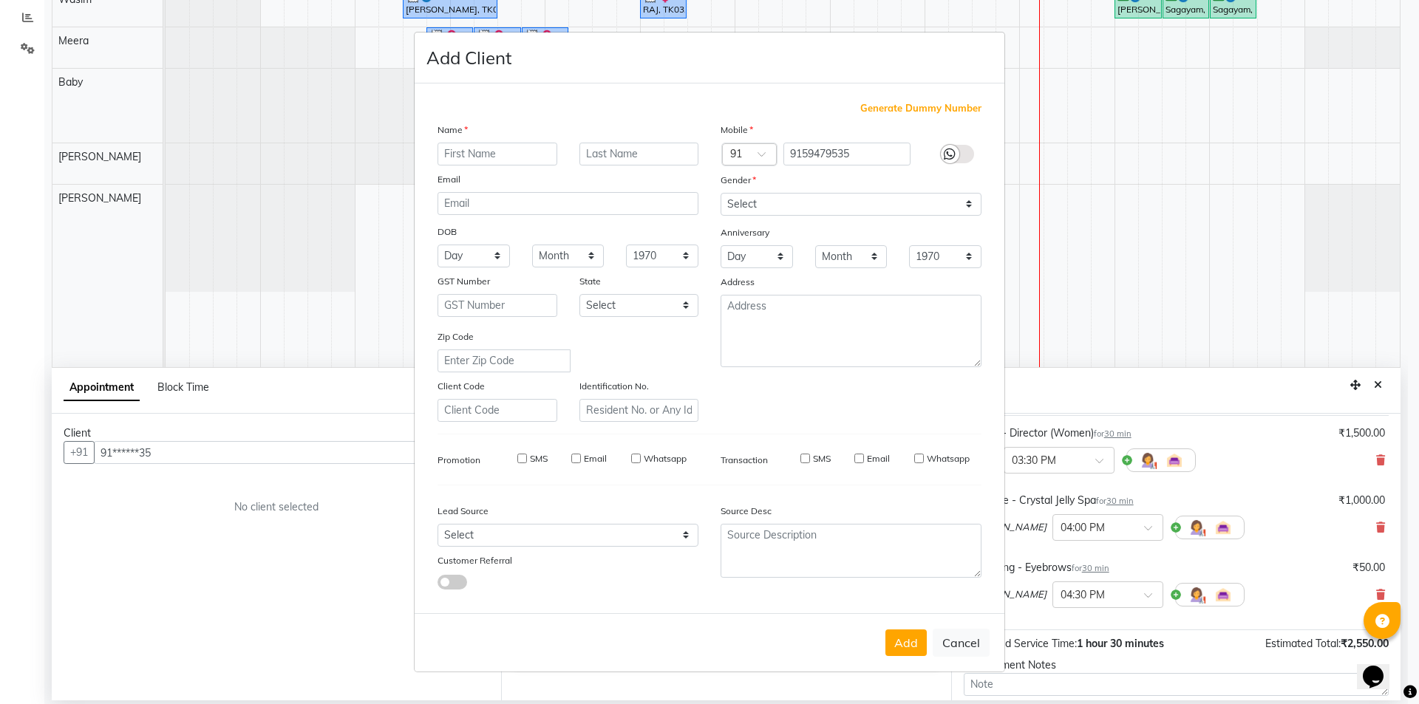
checkbox input "false"
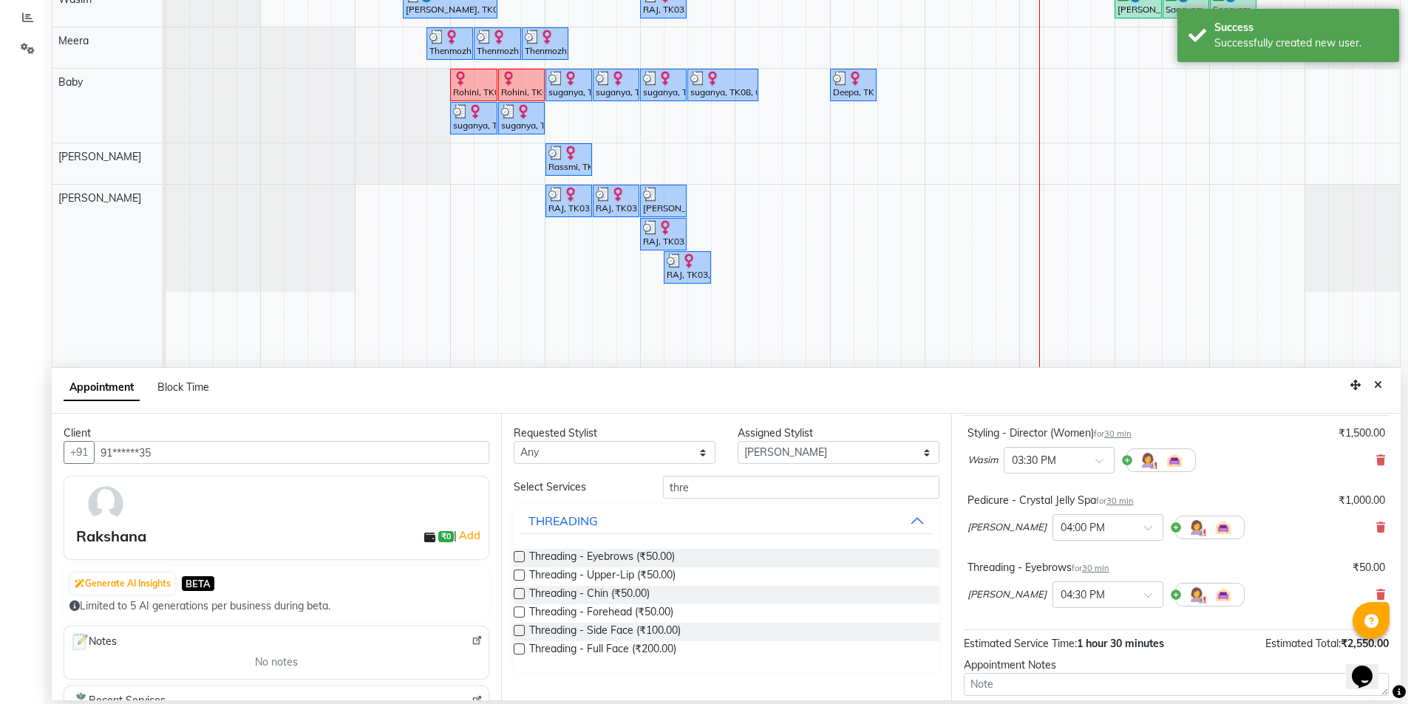
scroll to position [223, 0]
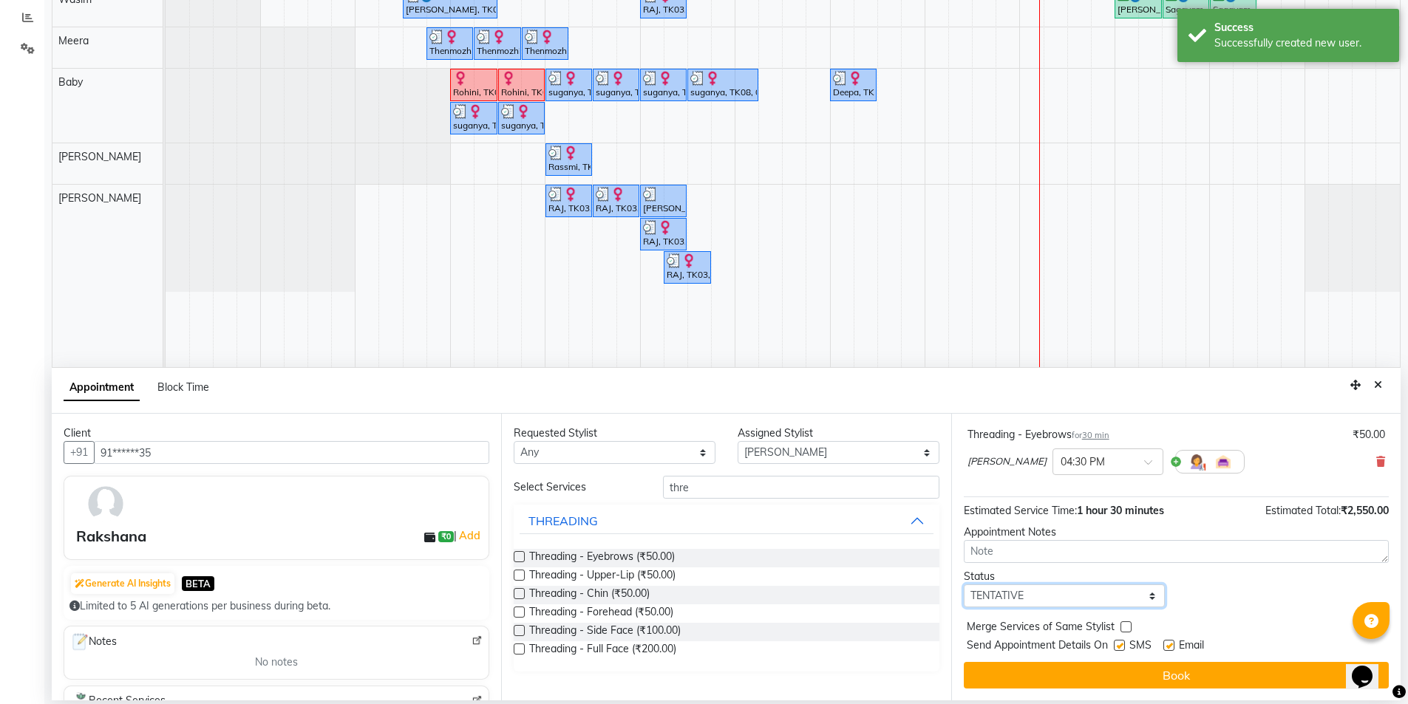
click at [1111, 590] on select "Select TENTATIVE CONFIRM CHECK-IN UPCOMING" at bounding box center [1065, 596] width 202 height 23
click at [964, 585] on select "Select TENTATIVE CONFIRM CHECK-IN UPCOMING" at bounding box center [1065, 596] width 202 height 23
click at [1112, 599] on select "Select TENTATIVE CONFIRM CHECK-IN UPCOMING" at bounding box center [1065, 596] width 202 height 23
select select "confirm booking"
click at [964, 585] on select "Select TENTATIVE CONFIRM CHECK-IN UPCOMING" at bounding box center [1065, 596] width 202 height 23
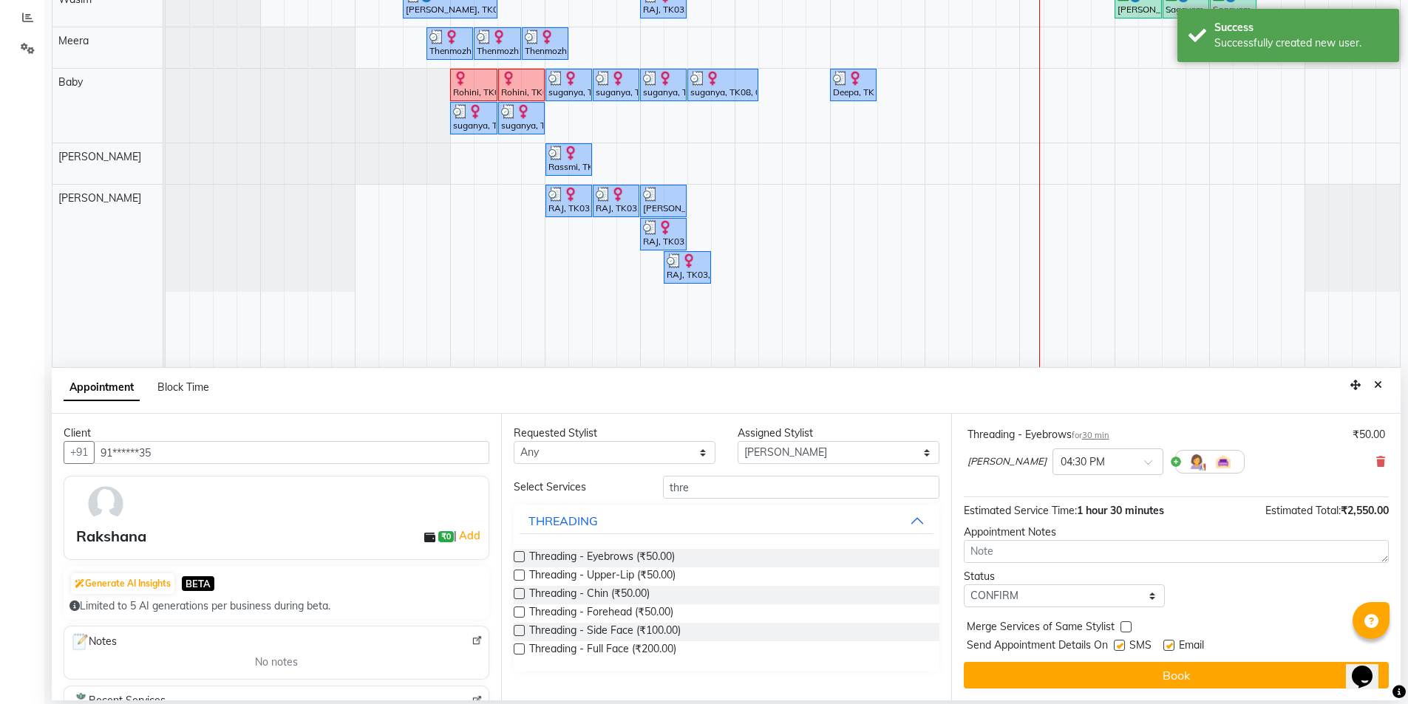
click at [1122, 639] on div "SMS" at bounding box center [1139, 647] width 50 height 18
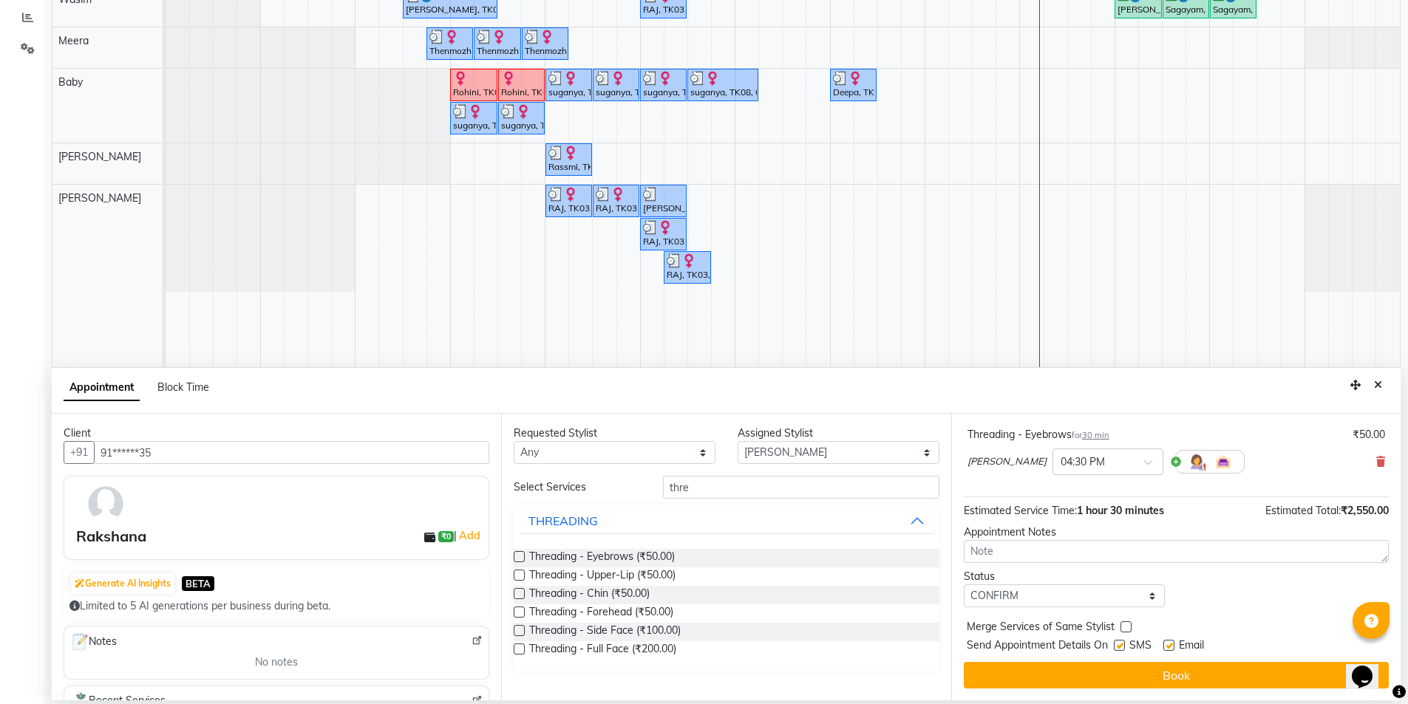
click at [1123, 648] on label at bounding box center [1119, 645] width 11 height 11
click at [1123, 648] on input "checkbox" at bounding box center [1119, 647] width 10 height 10
checkbox input "false"
click at [1168, 648] on label at bounding box center [1169, 645] width 11 height 11
click at [1168, 648] on input "checkbox" at bounding box center [1169, 647] width 10 height 10
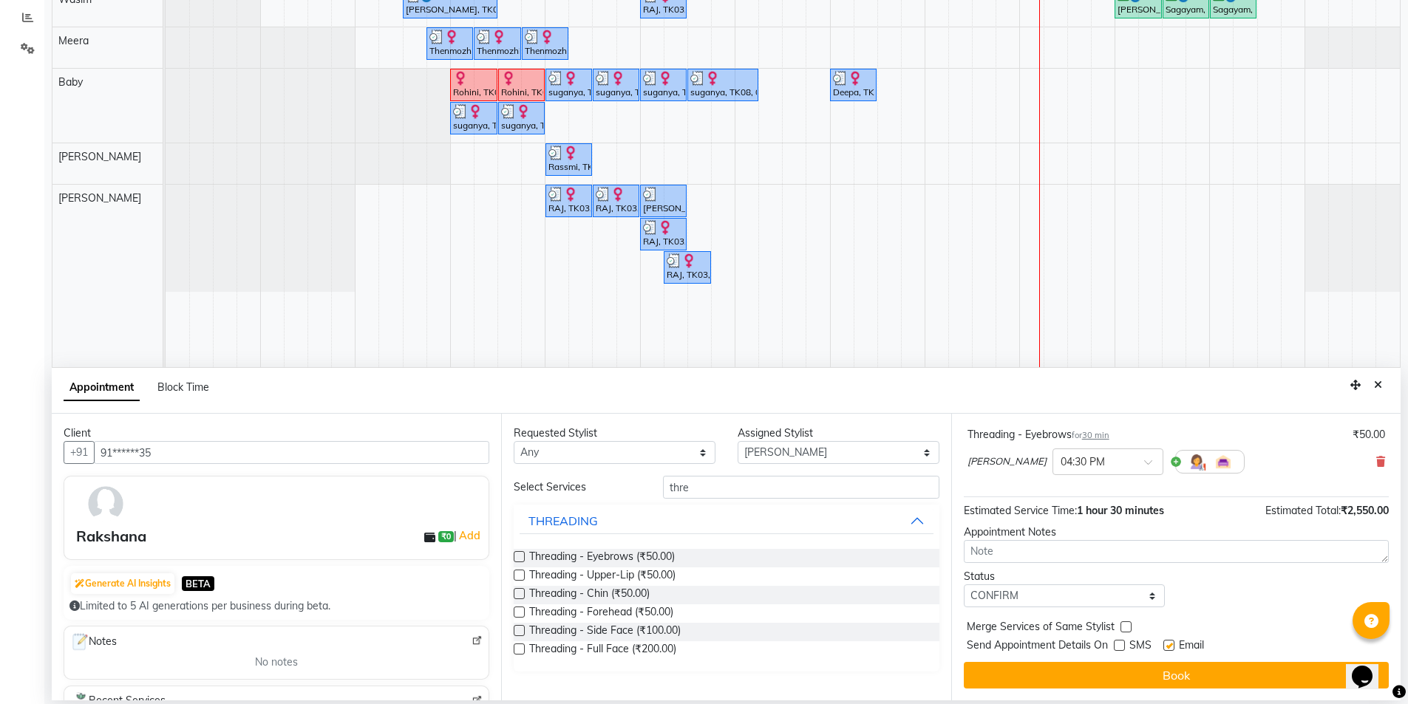
checkbox input "false"
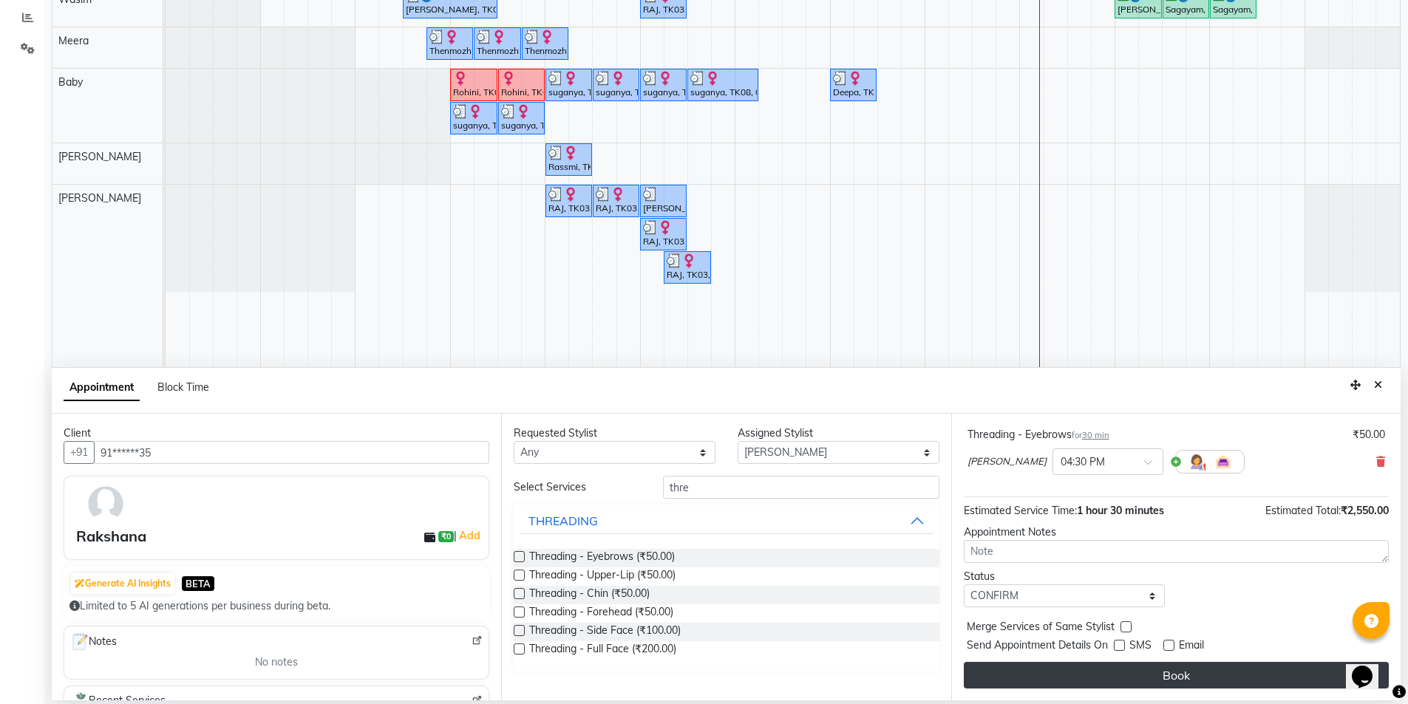
click at [1179, 674] on button "Book" at bounding box center [1176, 675] width 425 height 27
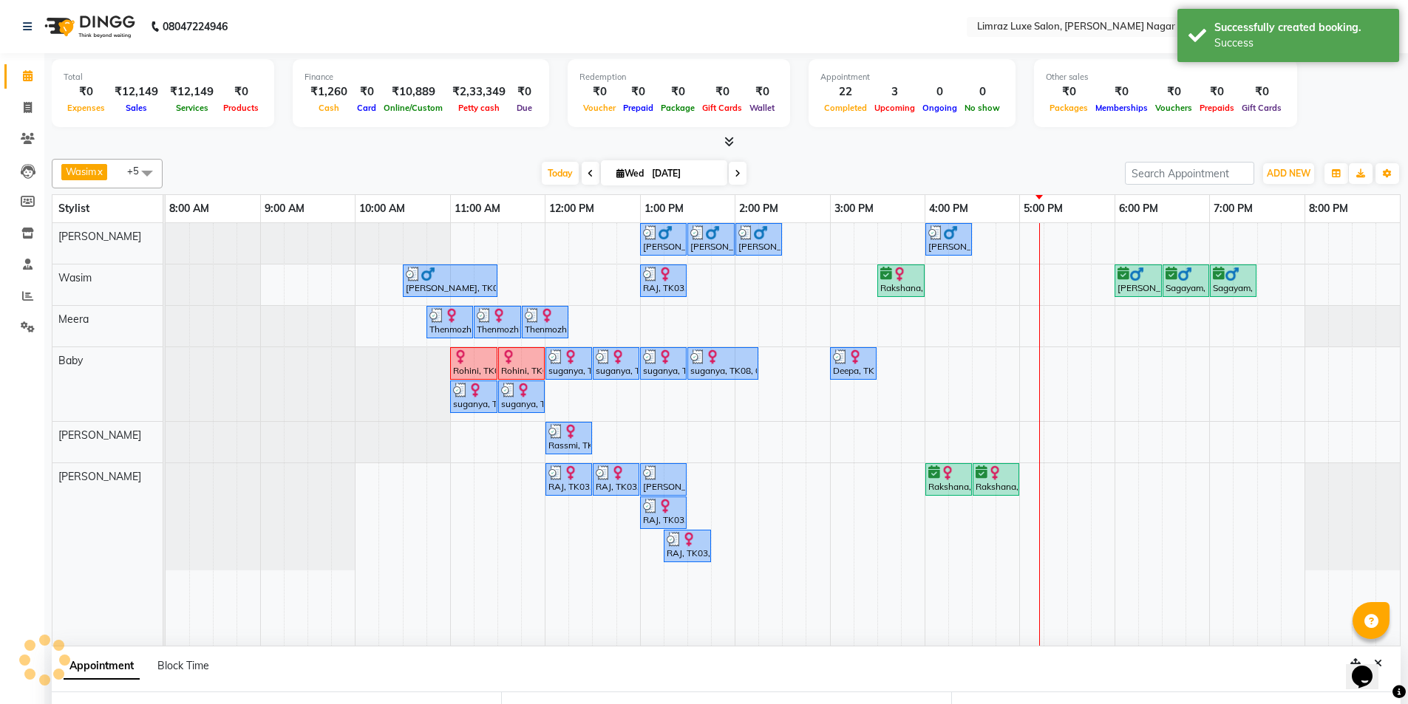
scroll to position [238, 0]
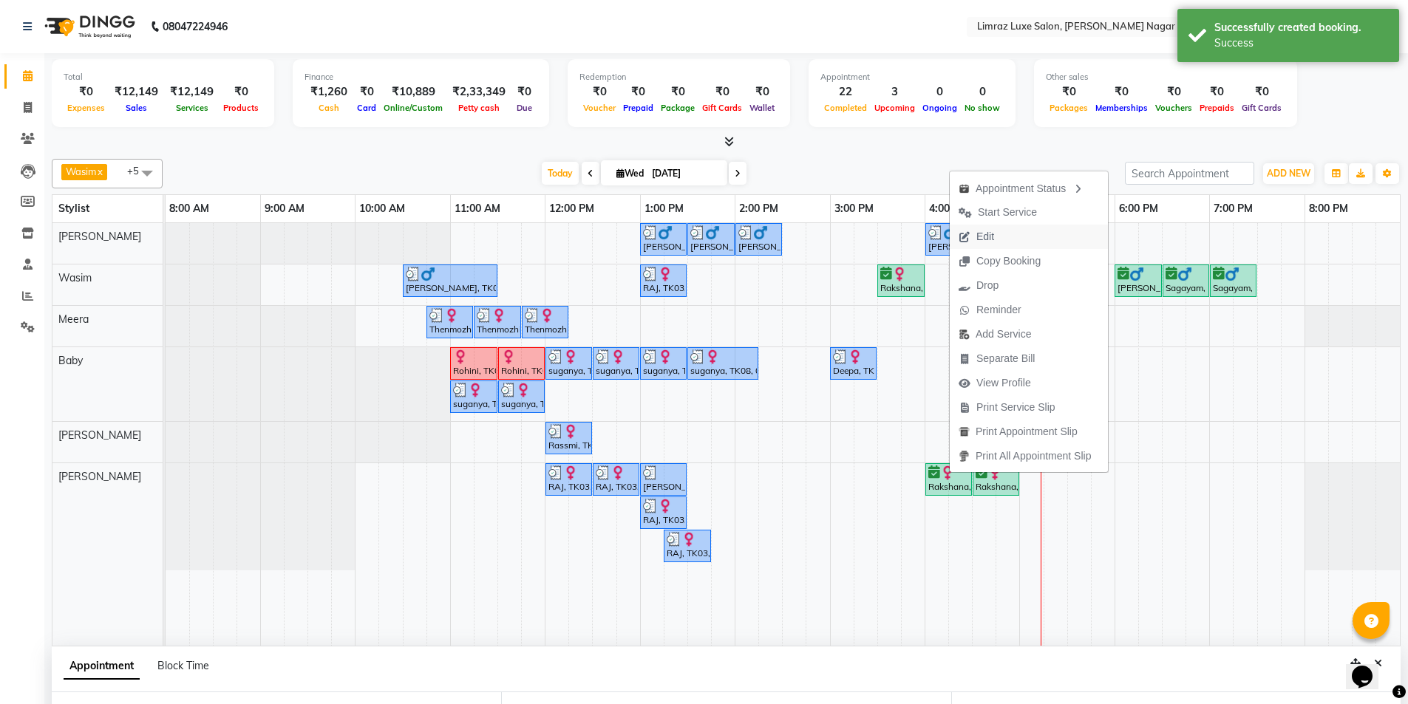
click at [1052, 243] on button "Edit" at bounding box center [1029, 237] width 158 height 24
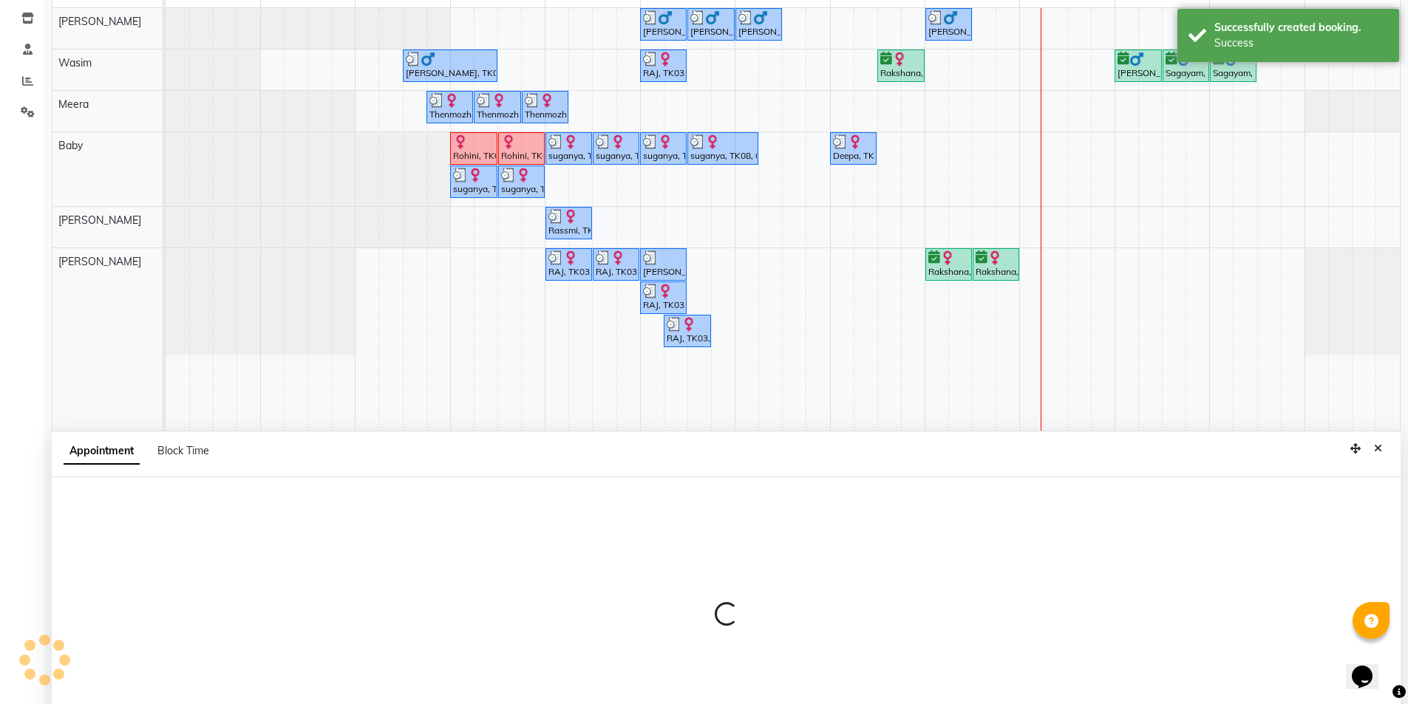
scroll to position [279, 0]
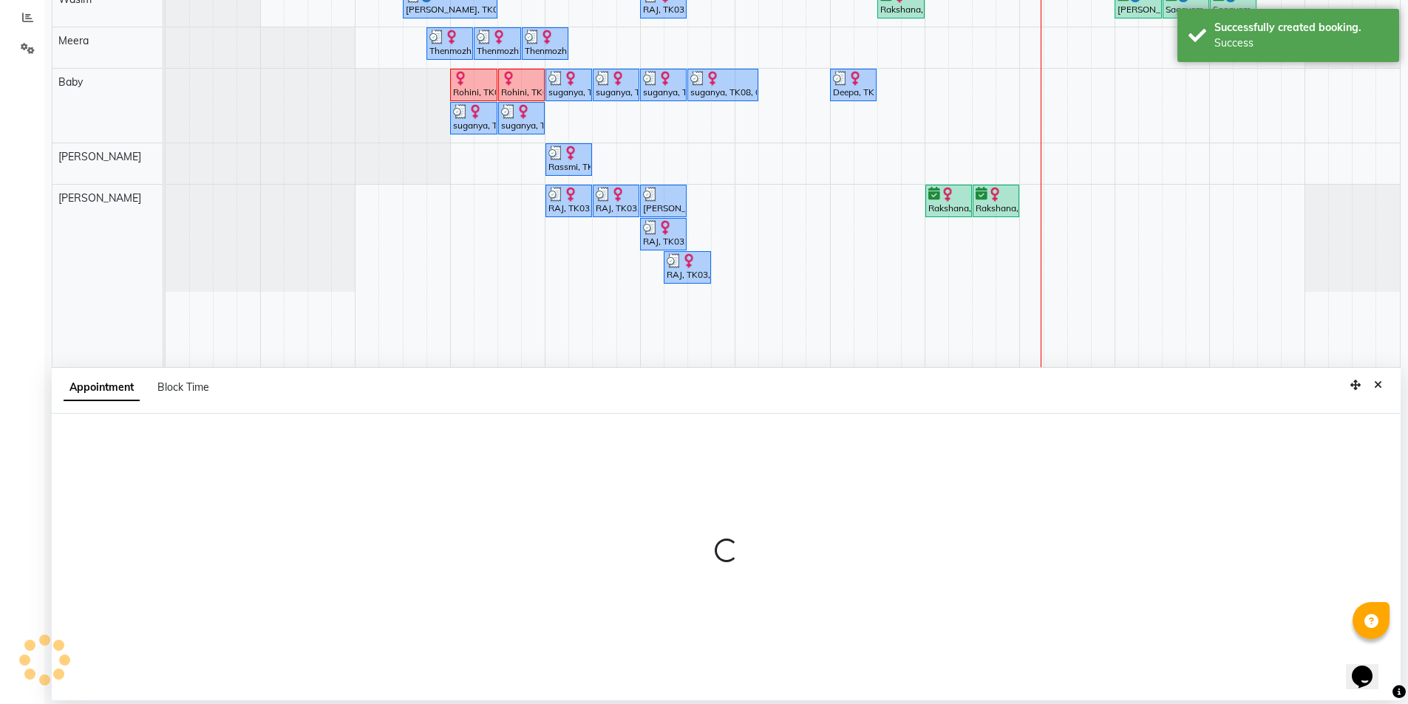
select select "tentative"
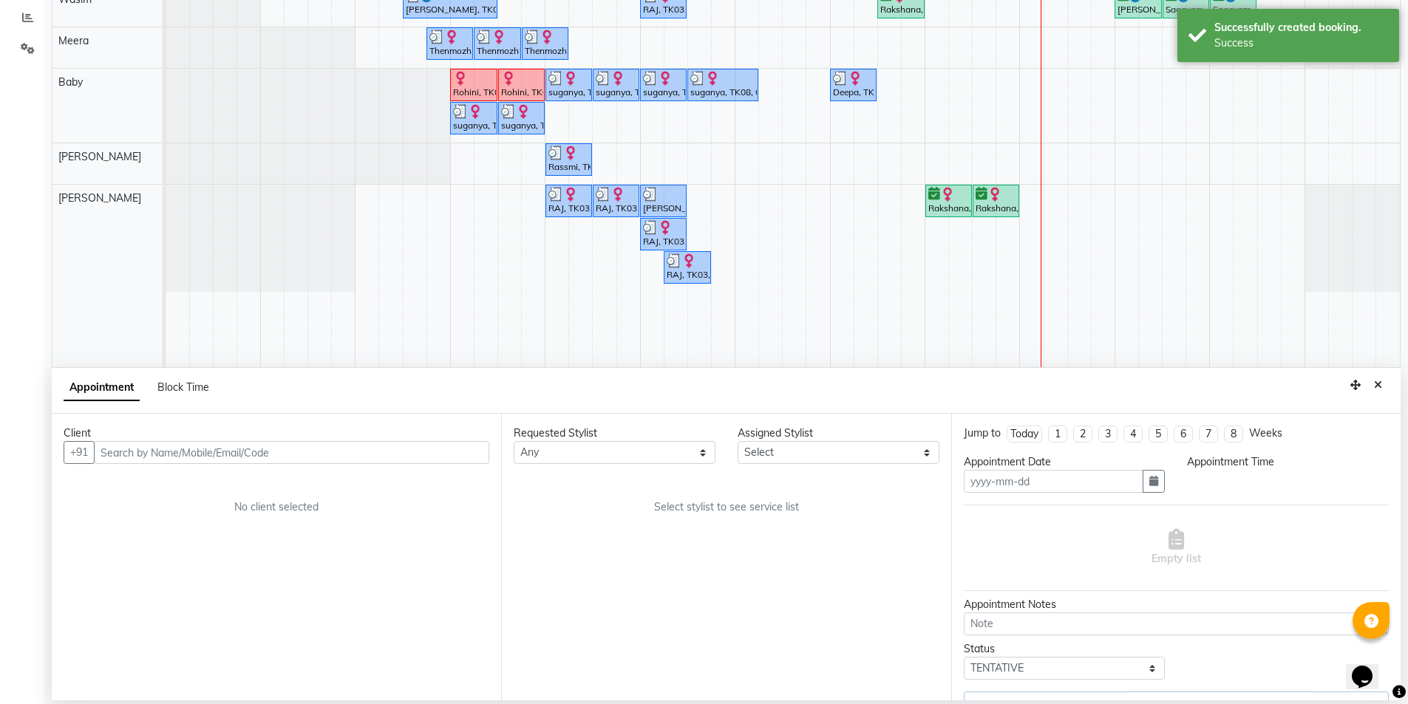
type input "[DATE]"
select select "confirm booking"
select select "930"
select select "89894"
select select "3648"
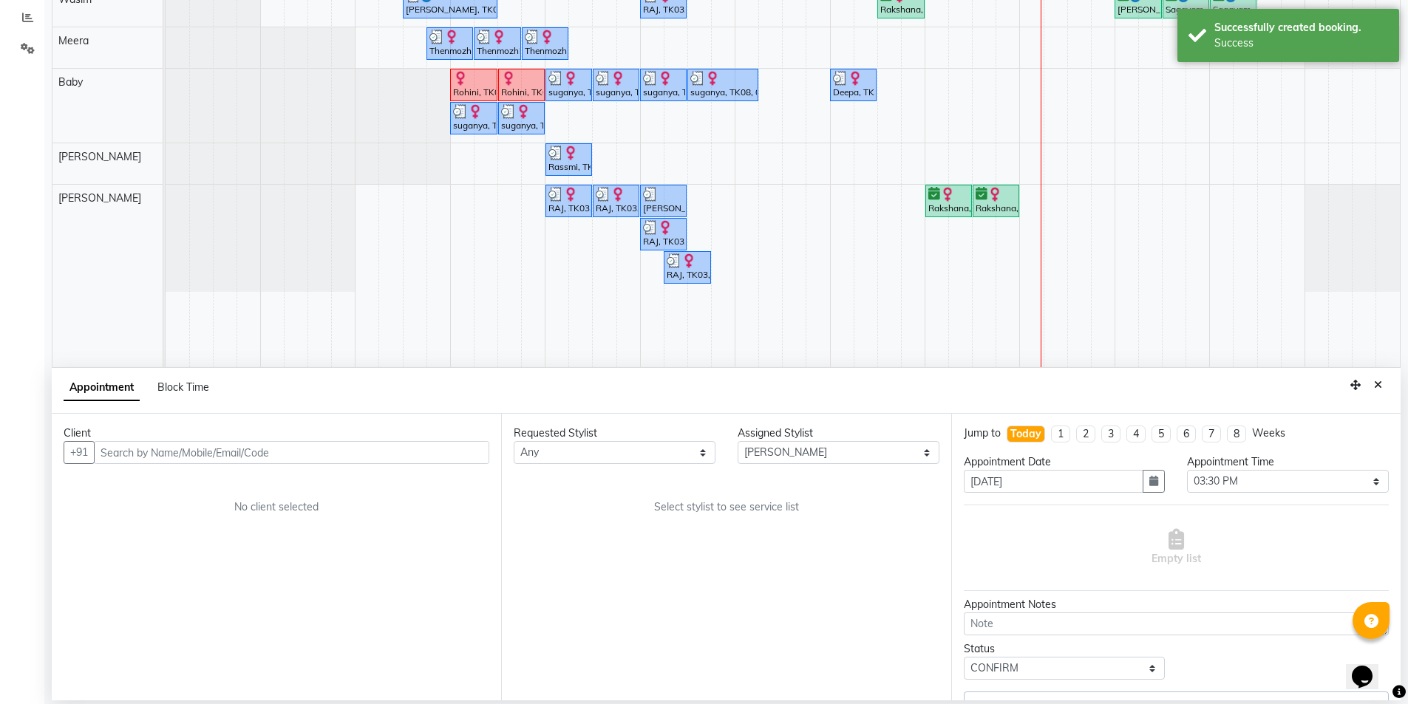
select select "3648"
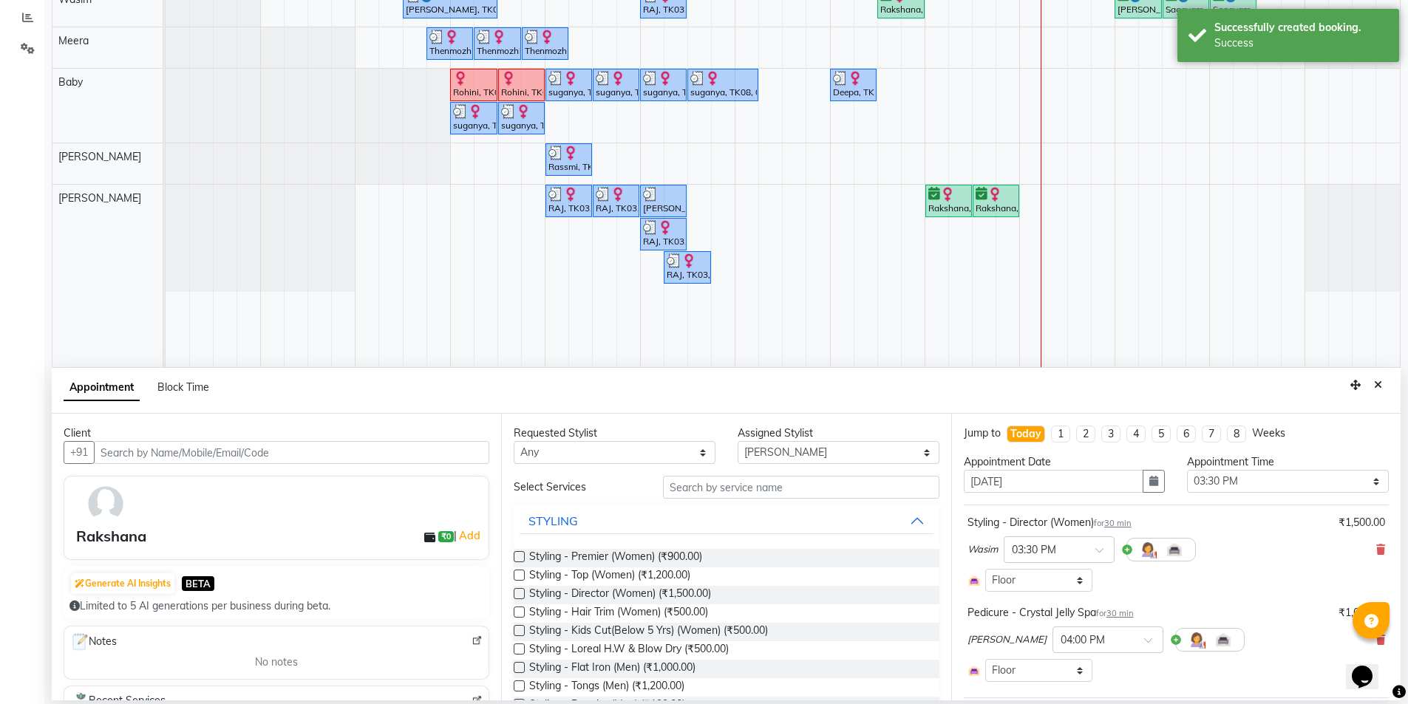
scroll to position [31, 0]
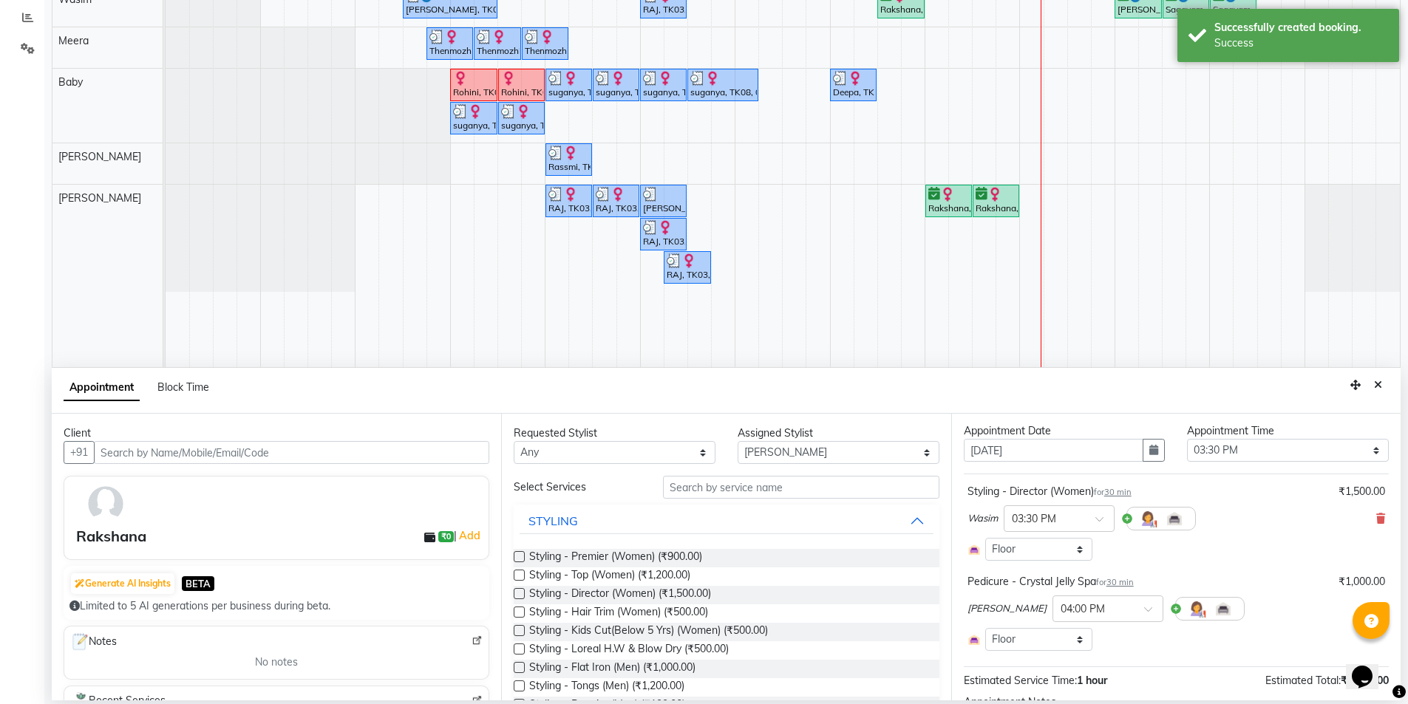
select select "3648"
click at [1144, 608] on span at bounding box center [1153, 614] width 18 height 16
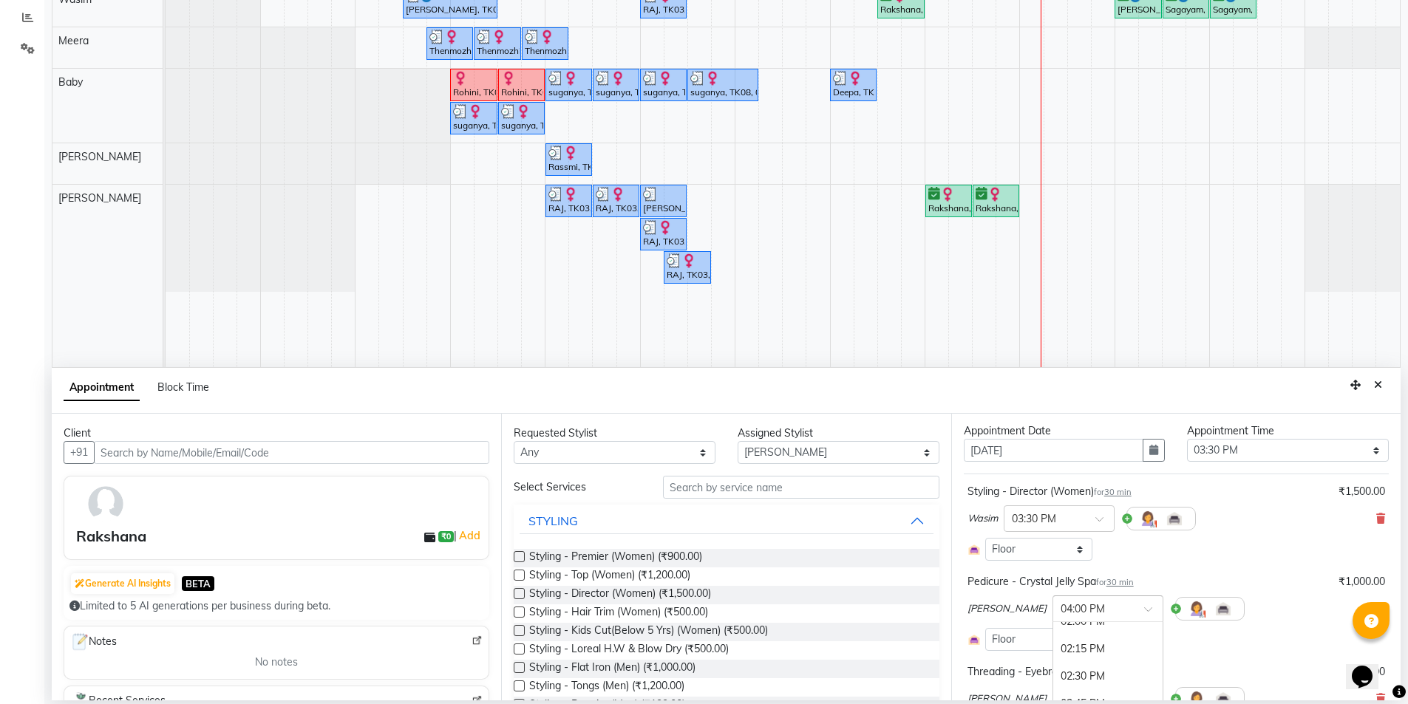
scroll to position [634, 0]
click at [1053, 665] on div "03:00 PM" at bounding box center [1107, 674] width 109 height 27
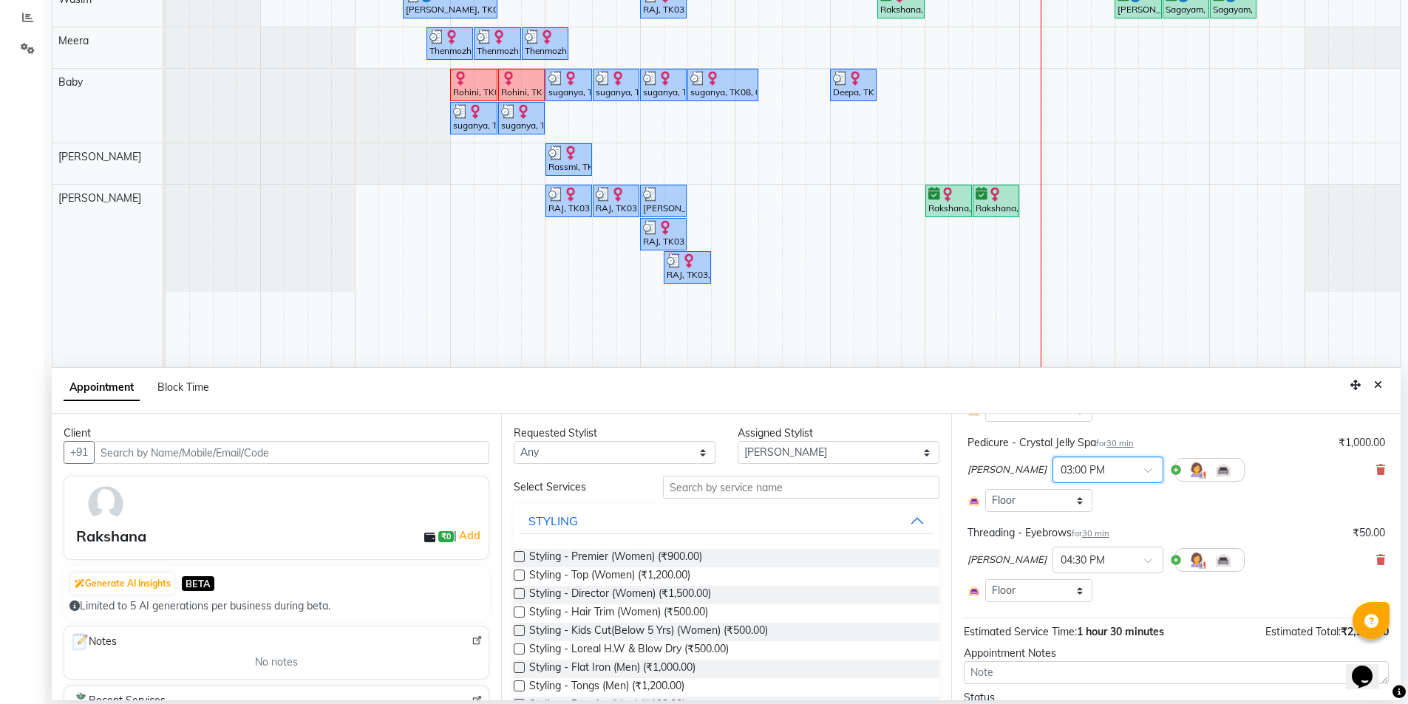
scroll to position [248, 0]
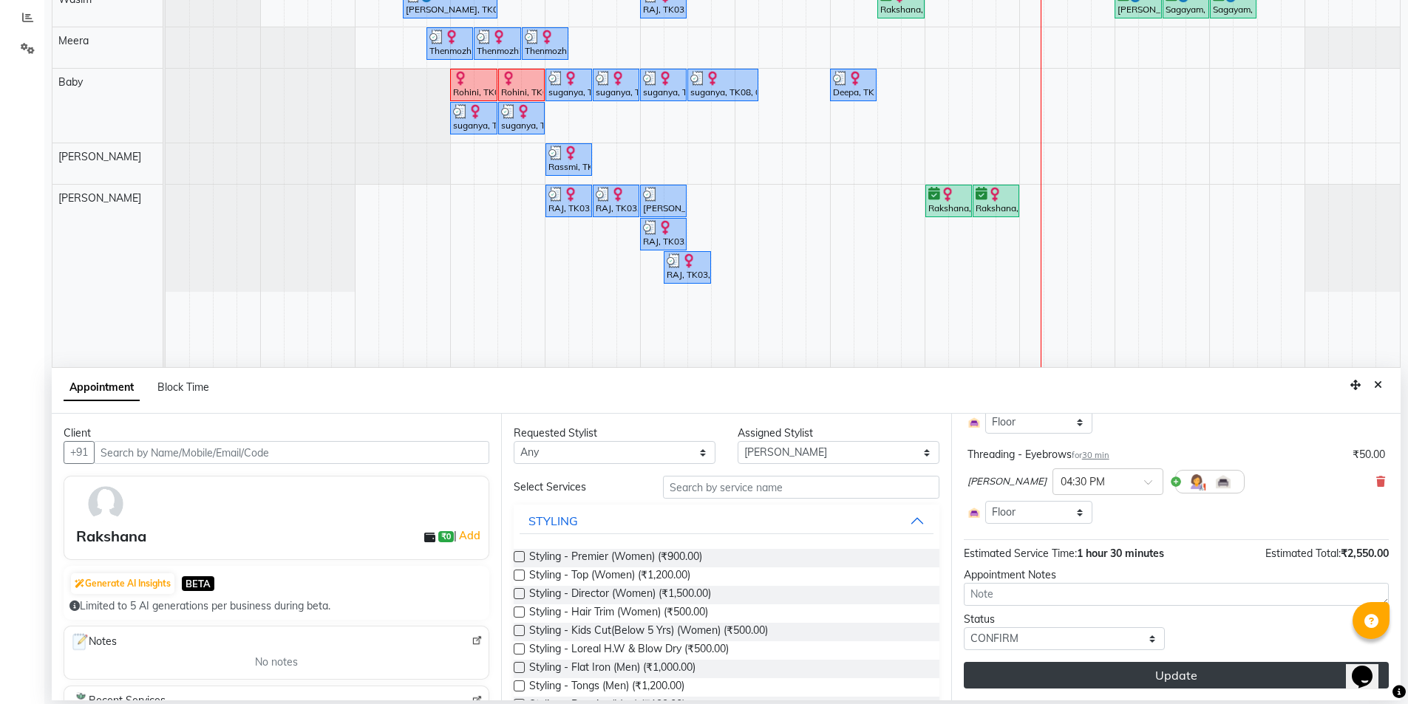
click at [1119, 670] on button "Update" at bounding box center [1176, 675] width 425 height 27
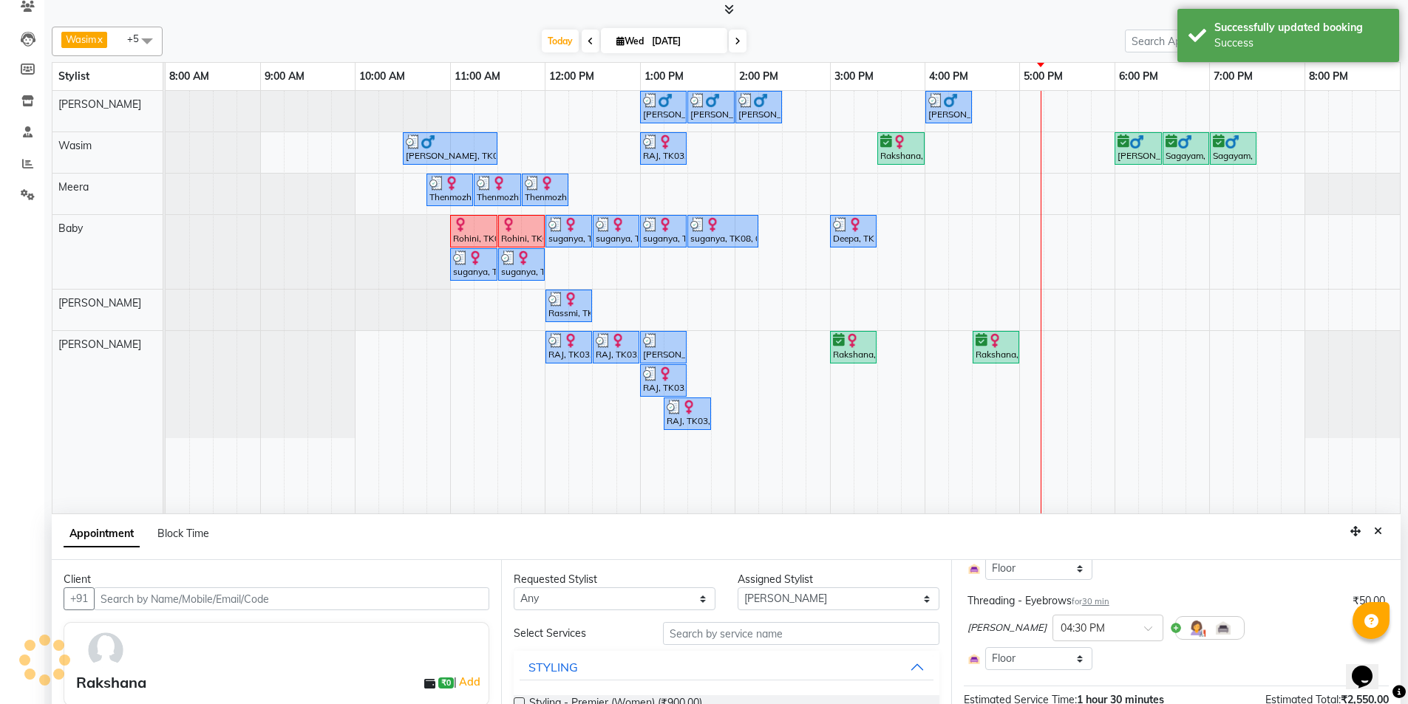
scroll to position [0, 0]
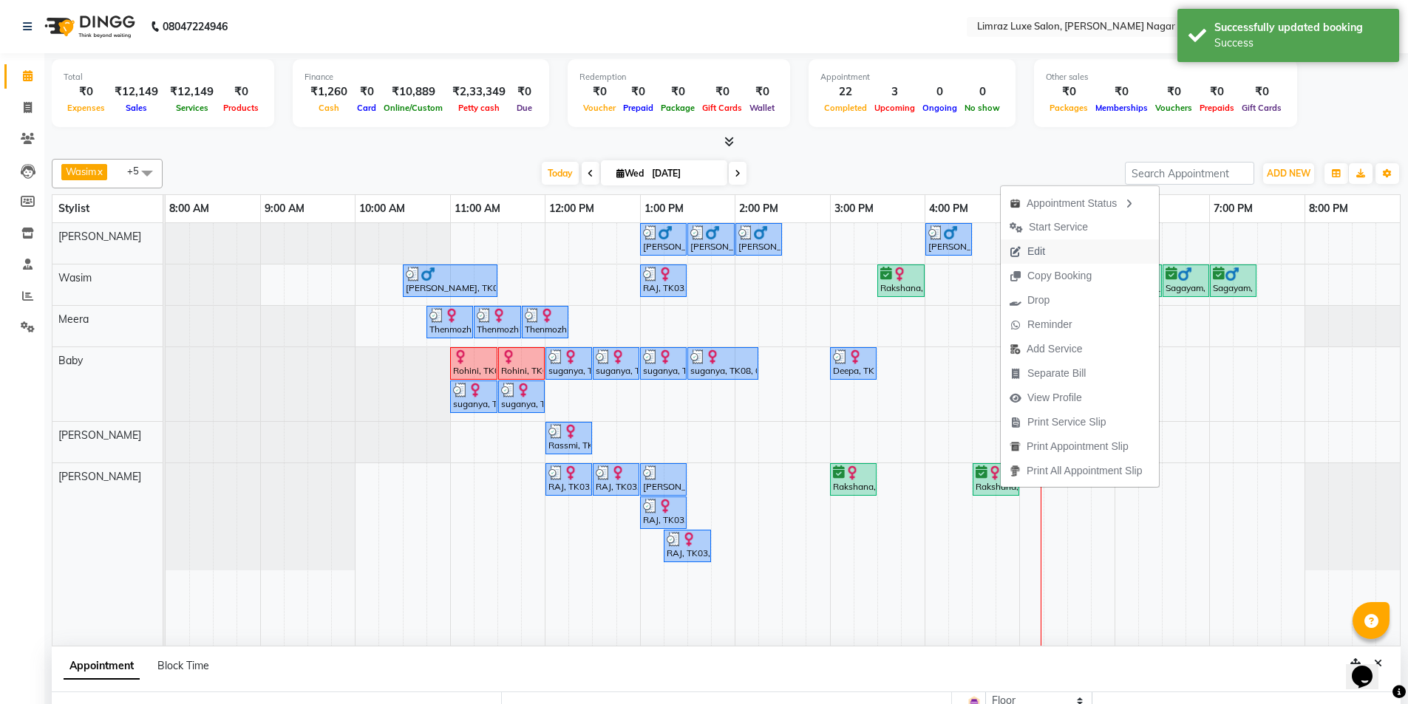
click at [1057, 255] on button "Edit" at bounding box center [1080, 252] width 158 height 24
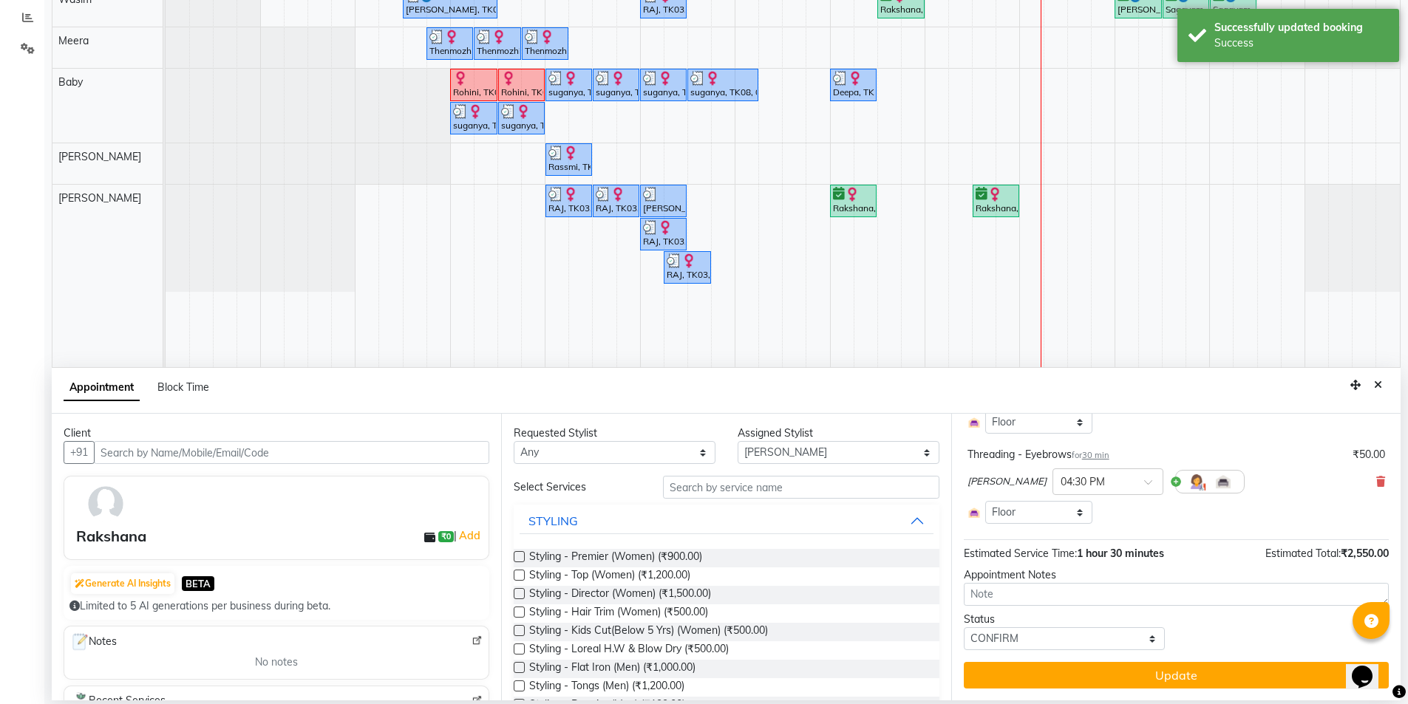
scroll to position [101, 0]
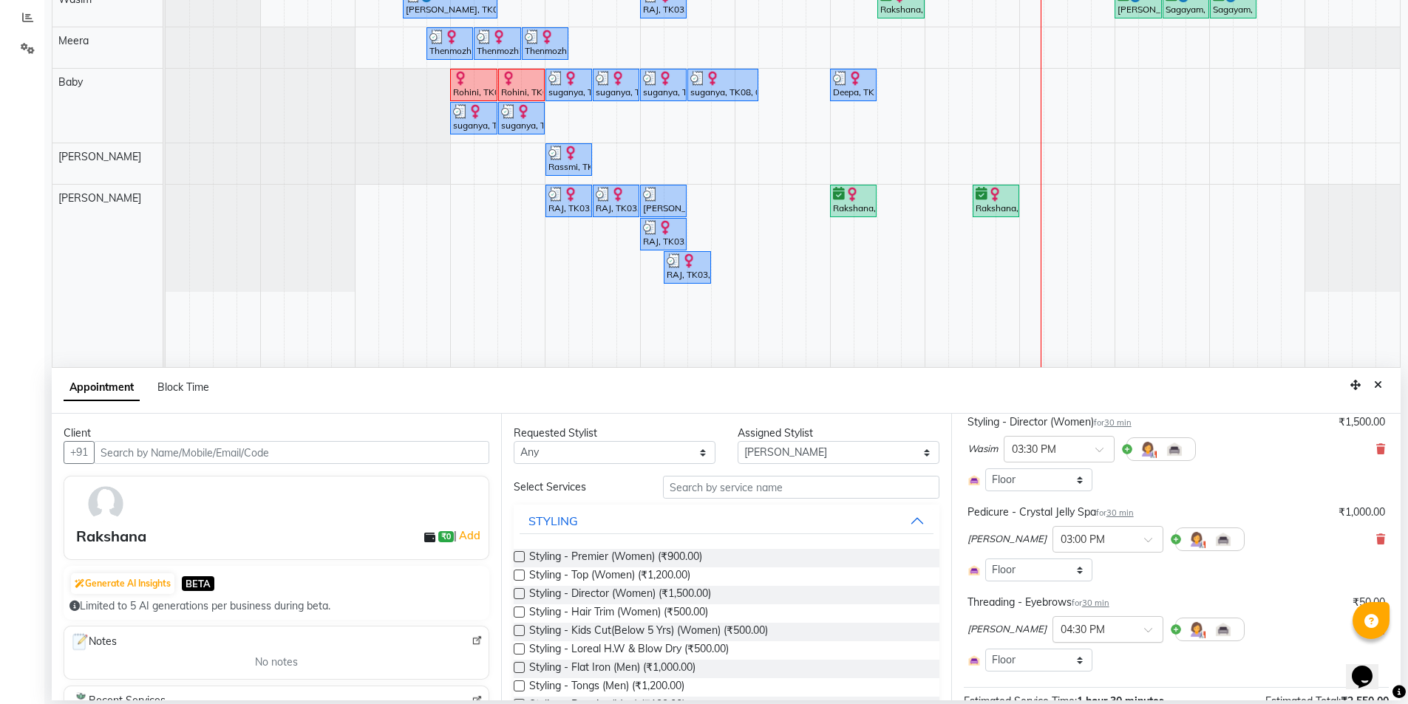
click at [1074, 626] on div at bounding box center [1107, 629] width 109 height 16
click at [1053, 691] on div "03:30 PM" at bounding box center [1107, 695] width 109 height 27
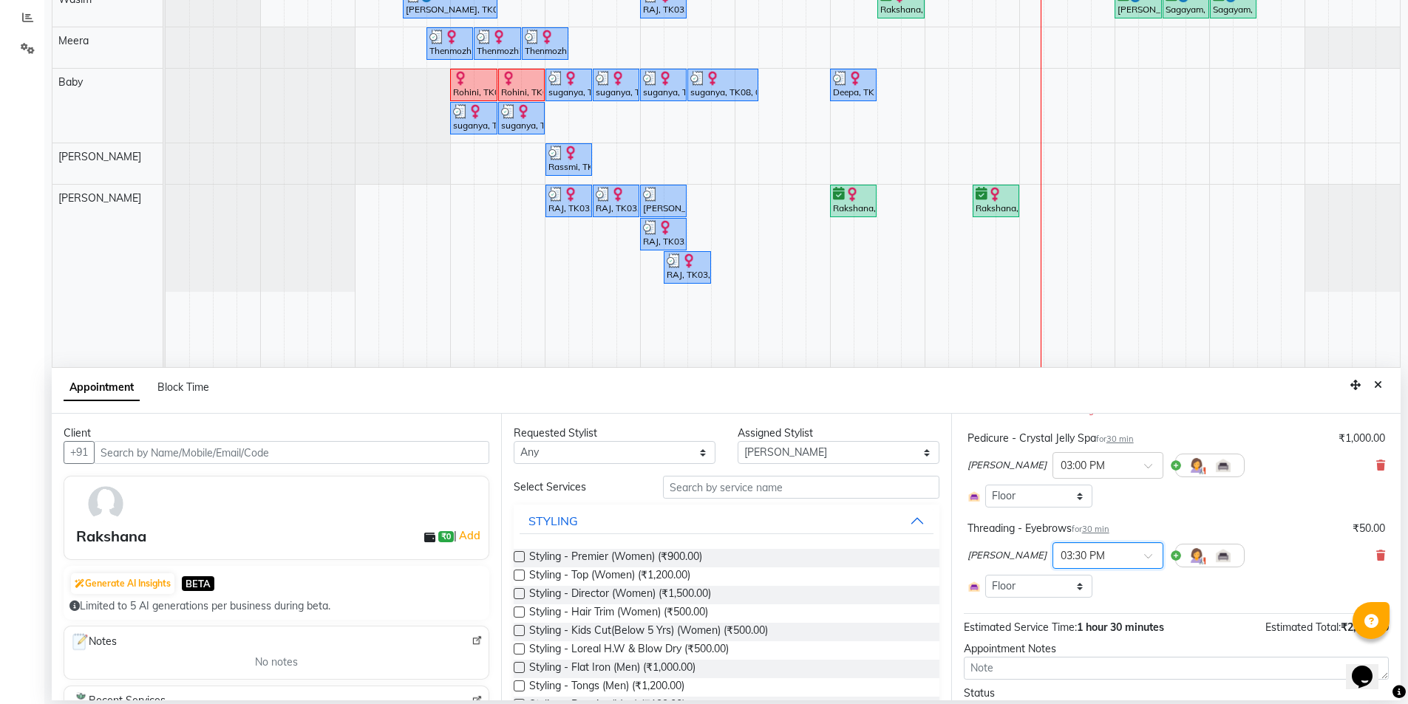
scroll to position [264, 0]
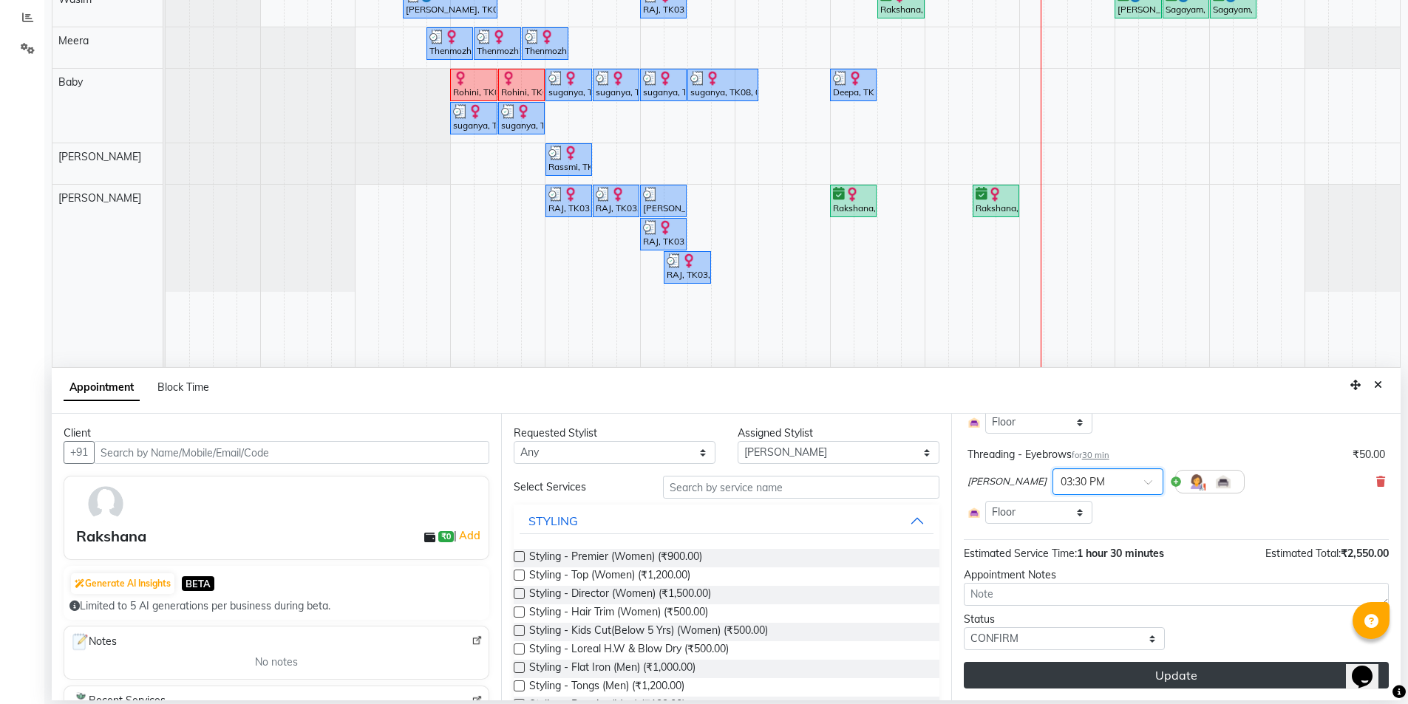
click at [1136, 671] on button "Update" at bounding box center [1176, 675] width 425 height 27
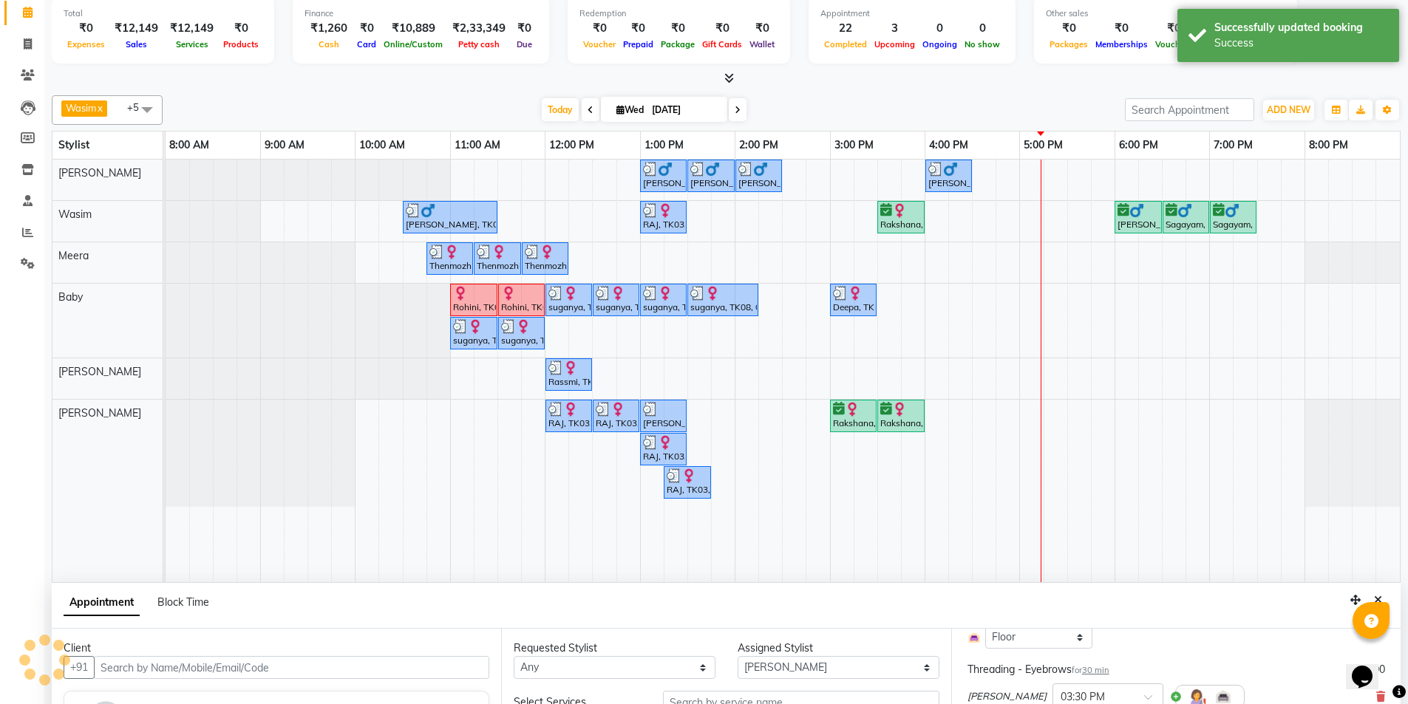
scroll to position [0, 0]
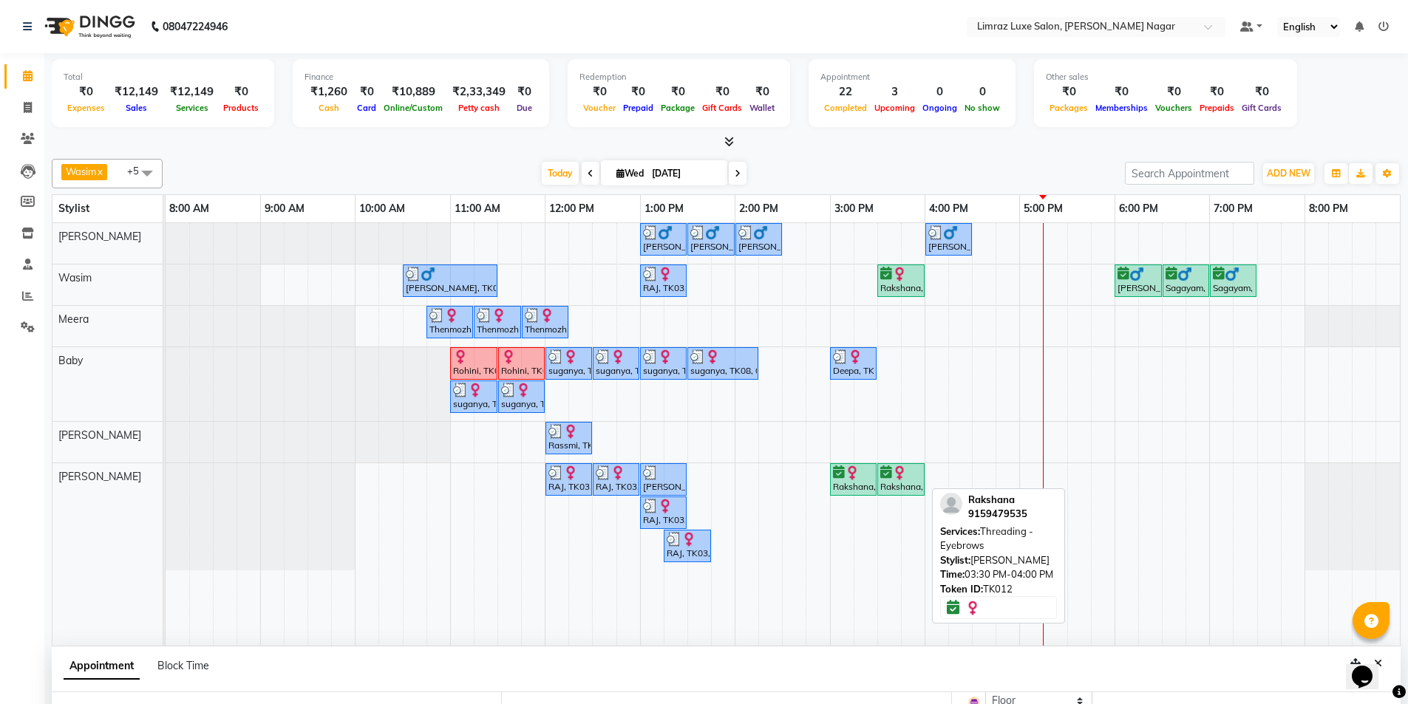
click at [910, 472] on div at bounding box center [900, 473] width 41 height 15
select select "6"
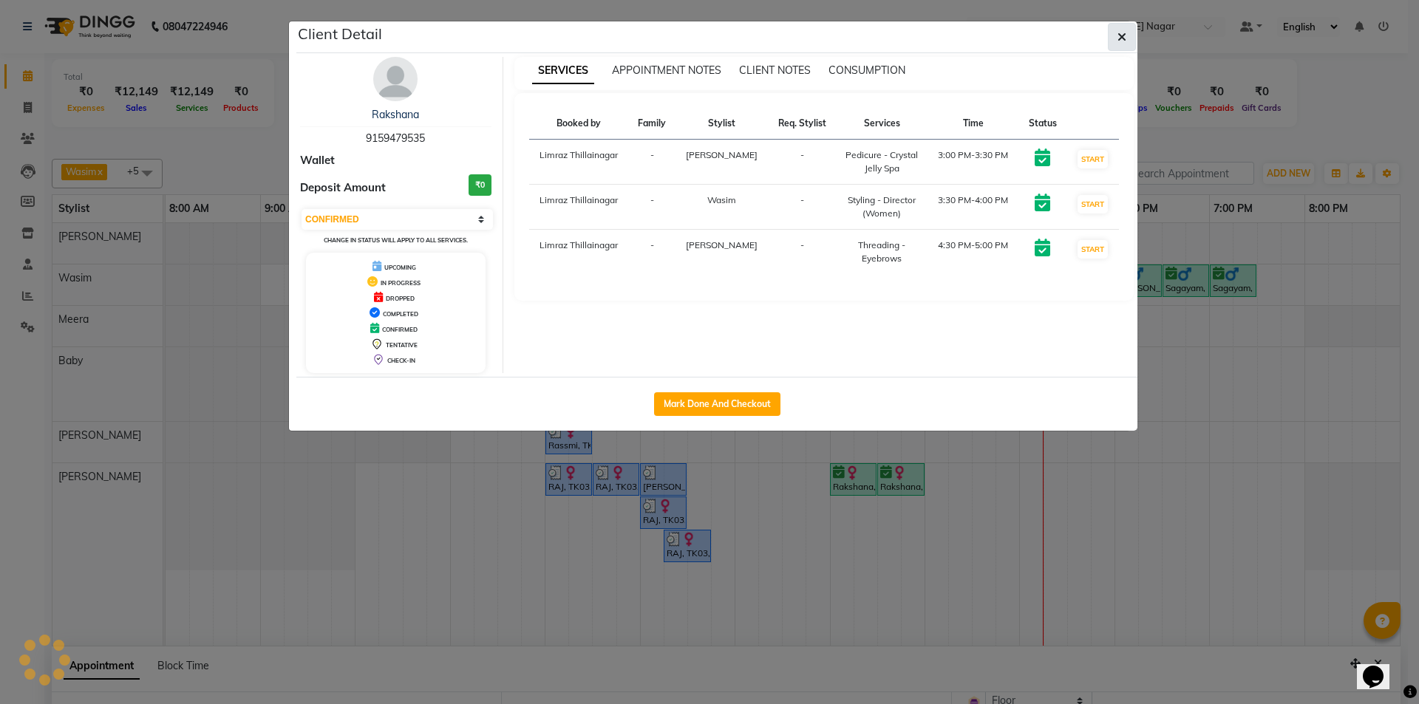
click at [1124, 31] on icon "button" at bounding box center [1122, 37] width 9 height 12
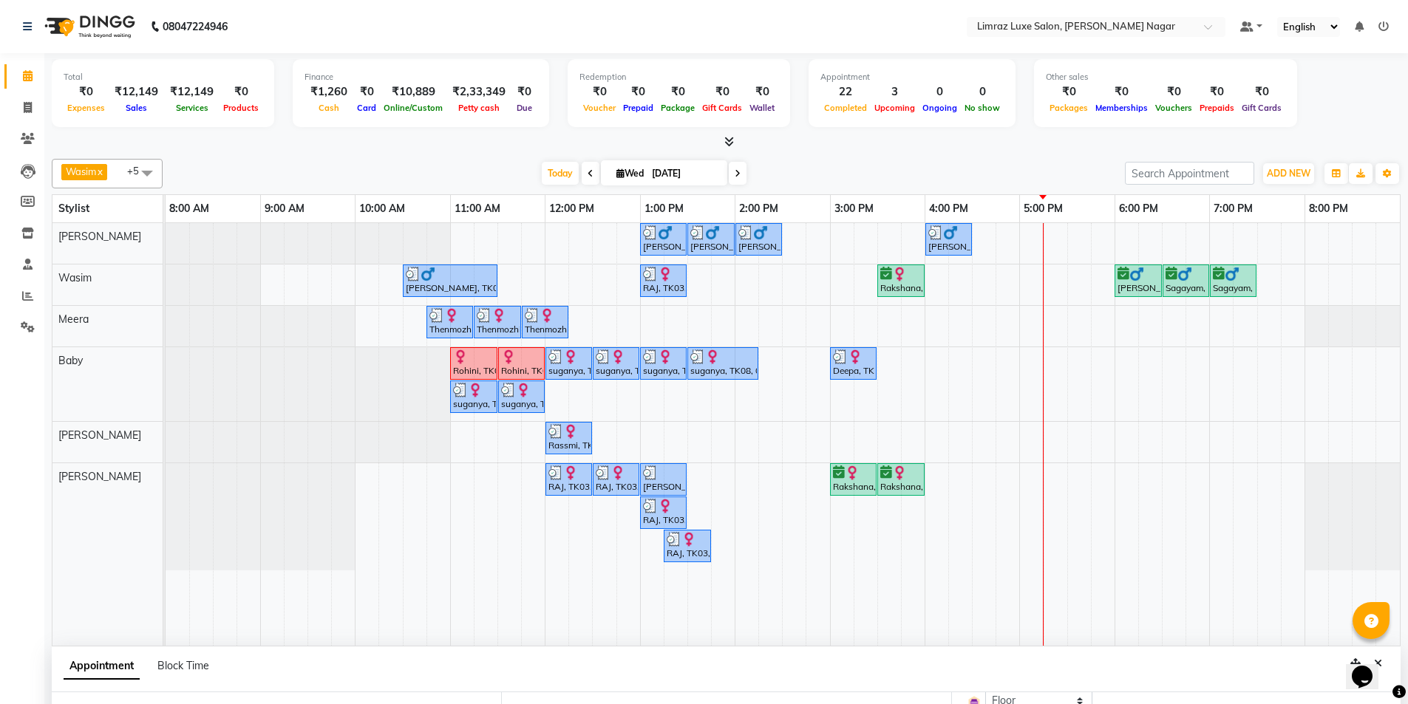
click at [794, 475] on div "[PERSON_NAME], TK10, 01:00 PM-01:30 PM, Styling - Top (Men) [PERSON_NAME], TK10…" at bounding box center [783, 434] width 1235 height 423
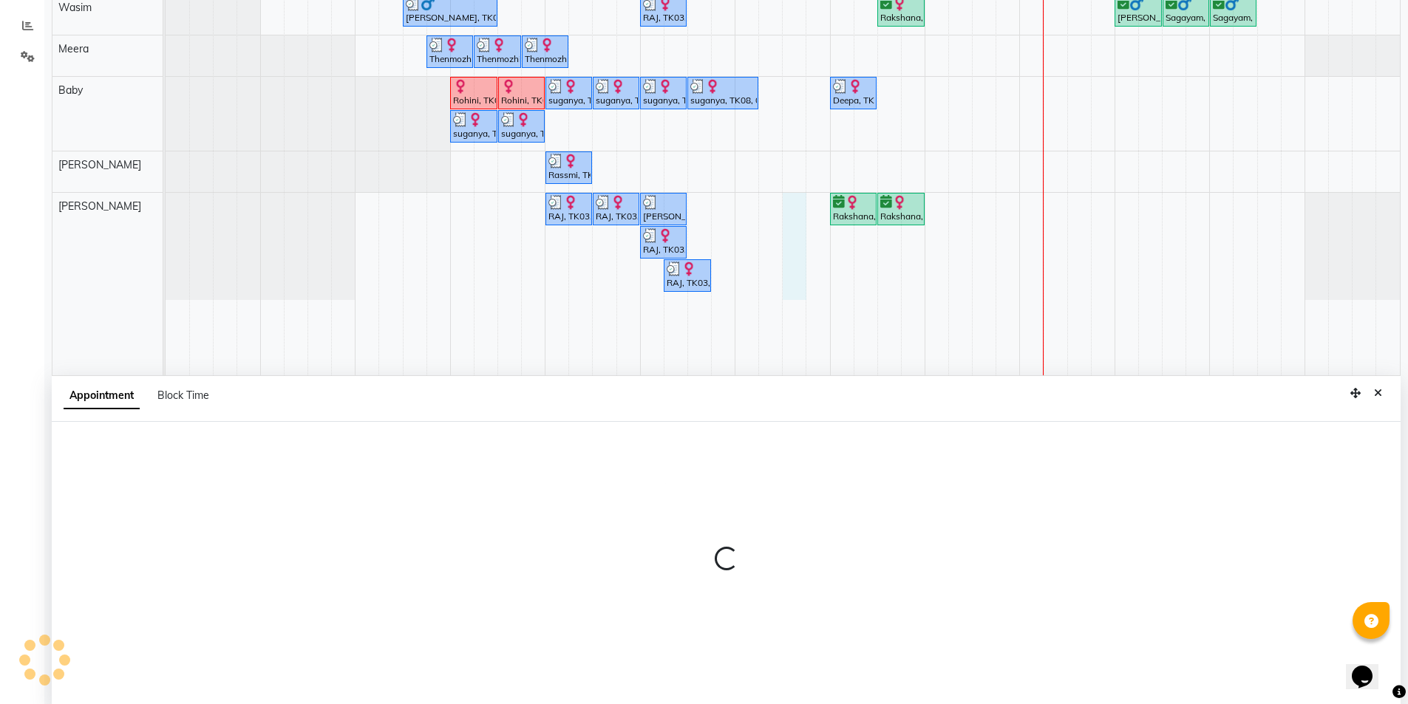
select select "89894"
select select "870"
select select "tentative"
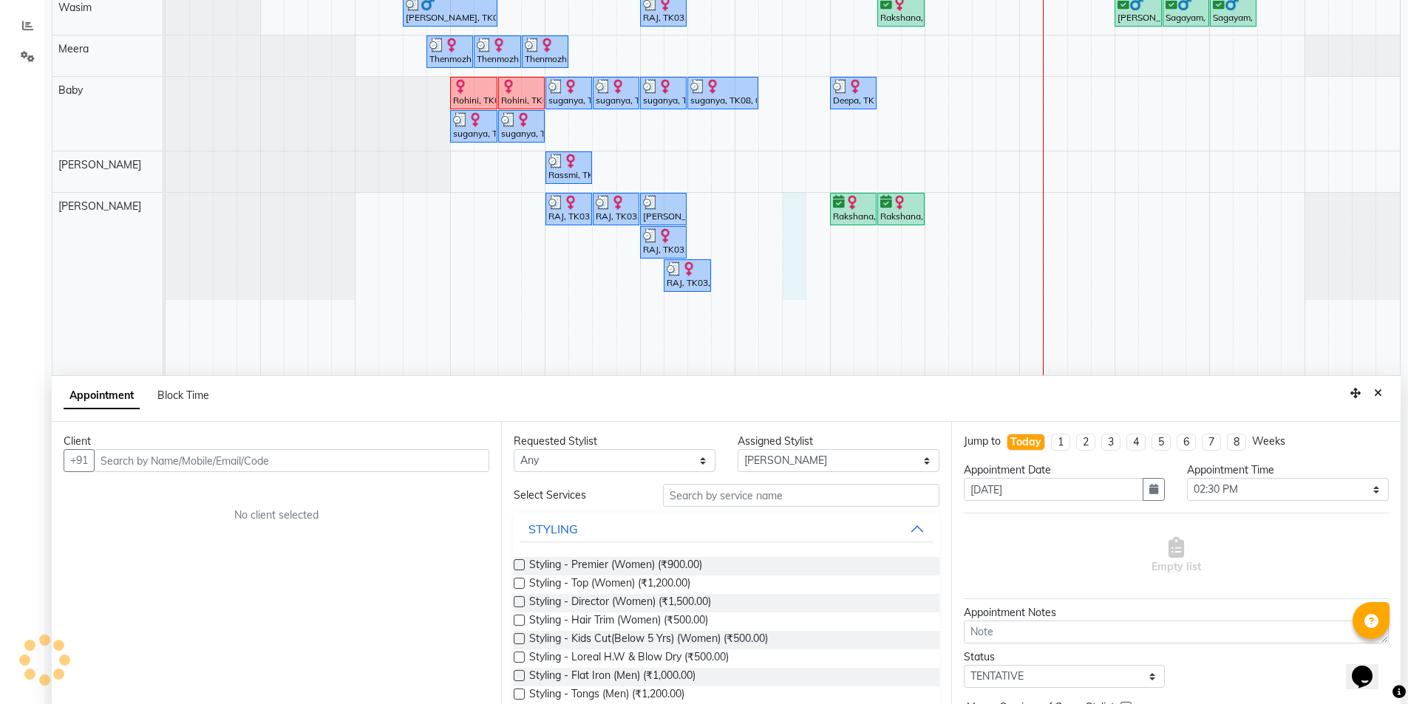
scroll to position [279, 0]
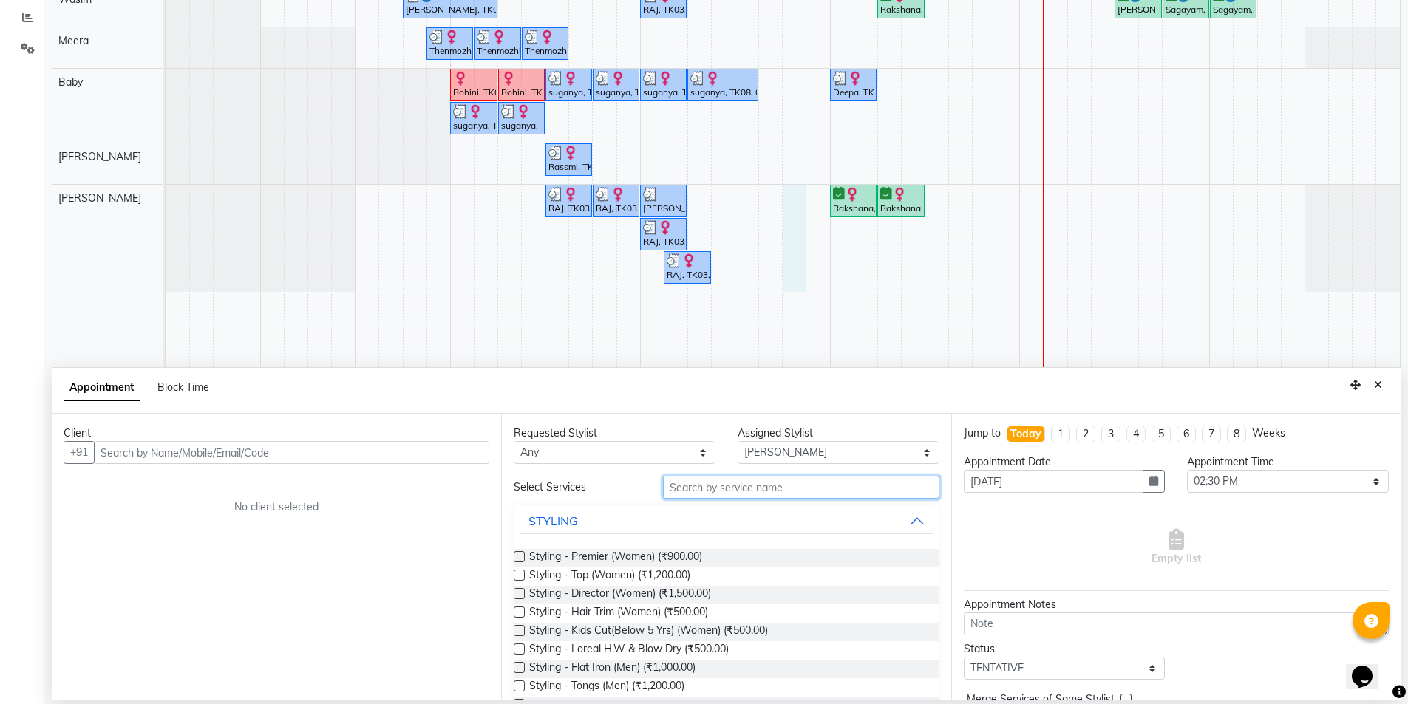
click at [775, 484] on input "text" at bounding box center [801, 487] width 276 height 23
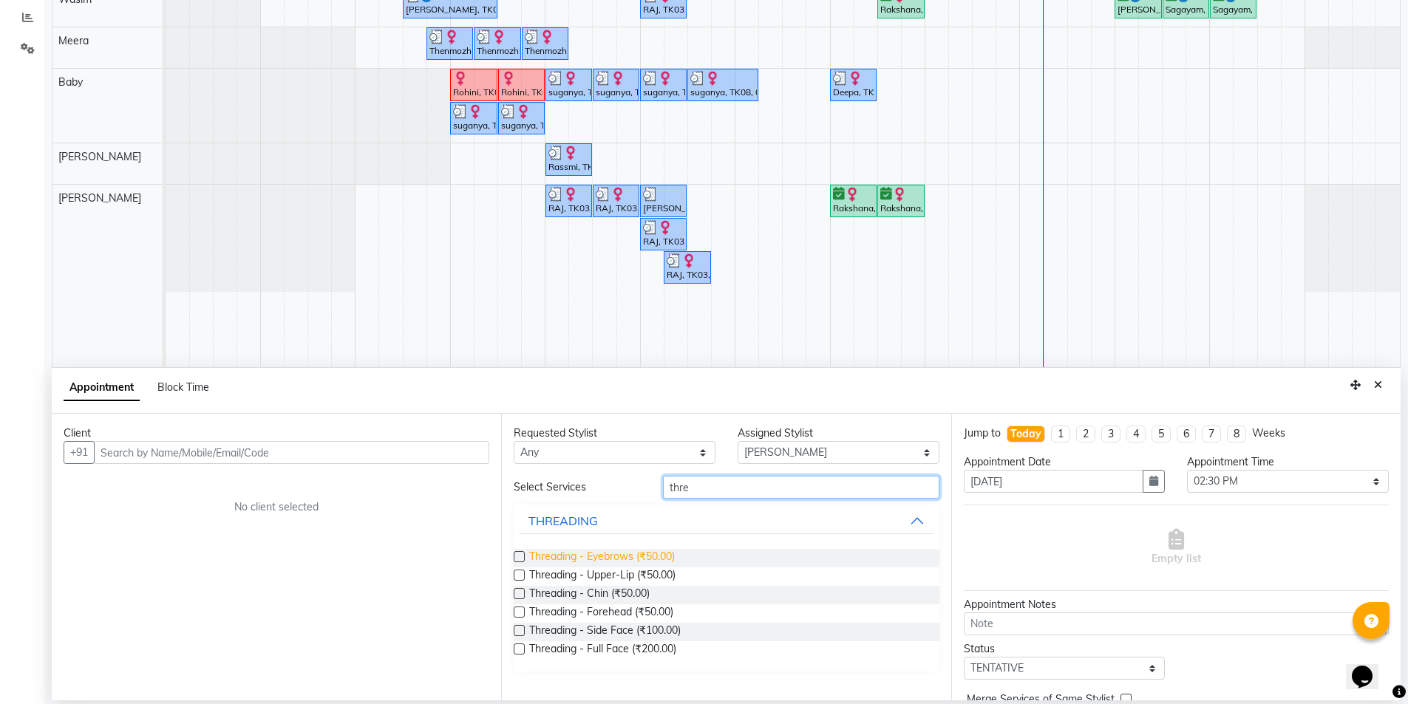
type input "thre"
click at [653, 550] on span "Threading - Eyebrows (₹50.00)" at bounding box center [602, 558] width 146 height 18
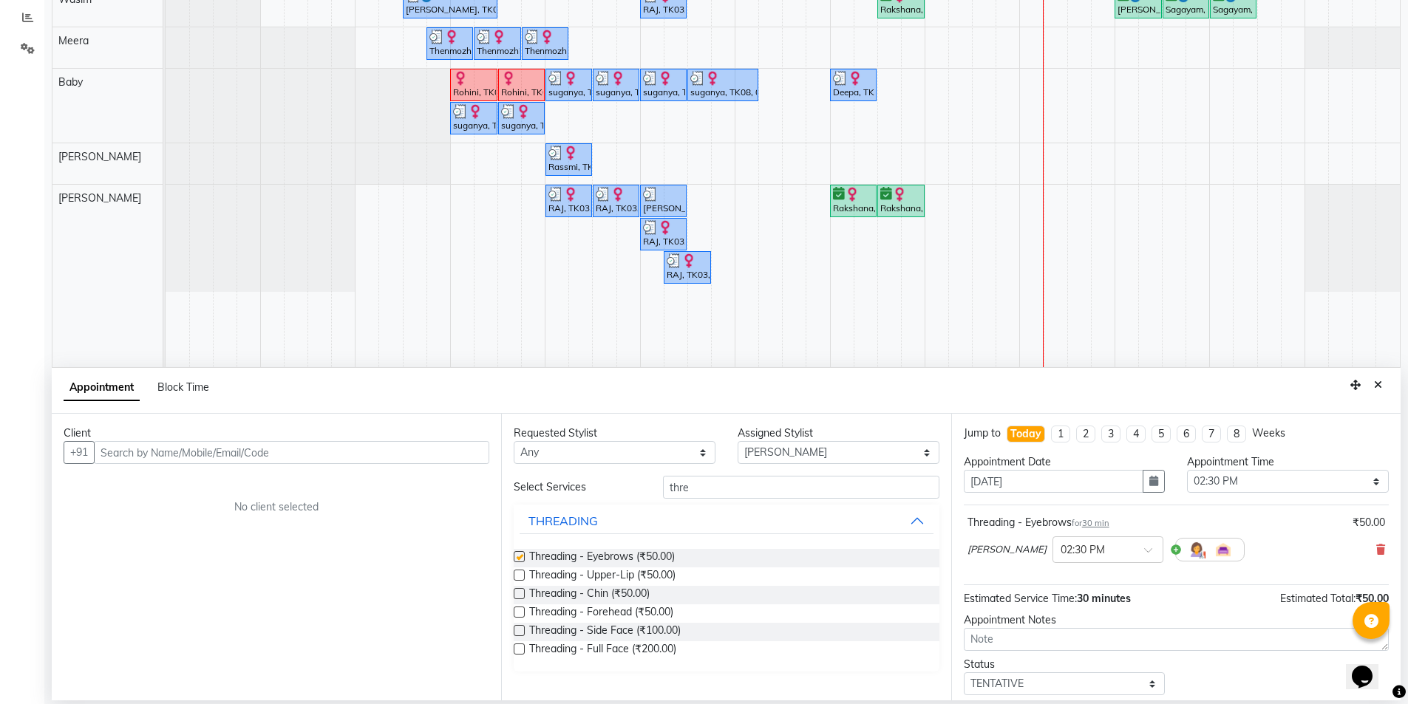
checkbox input "false"
click at [365, 445] on input "text" at bounding box center [291, 452] width 395 height 23
type input "8760861307"
click at [455, 461] on button "Add Client" at bounding box center [458, 452] width 61 height 23
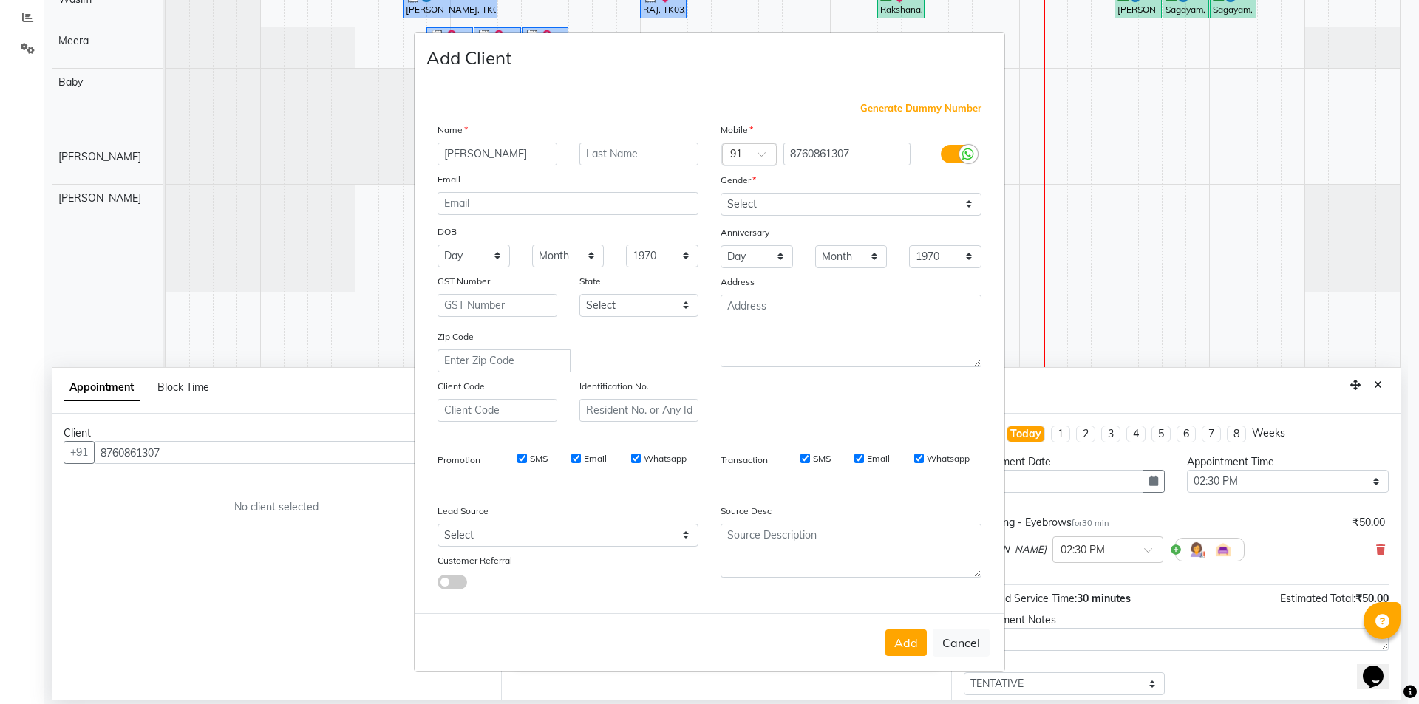
type input "[PERSON_NAME]"
click at [802, 199] on select "Select [DEMOGRAPHIC_DATA] [DEMOGRAPHIC_DATA] Other Prefer Not To Say" at bounding box center [851, 204] width 261 height 23
select select "[DEMOGRAPHIC_DATA]"
click at [721, 193] on select "Select [DEMOGRAPHIC_DATA] [DEMOGRAPHIC_DATA] Other Prefer Not To Say" at bounding box center [851, 204] width 261 height 23
click at [547, 458] on label "SMS" at bounding box center [539, 458] width 18 height 13
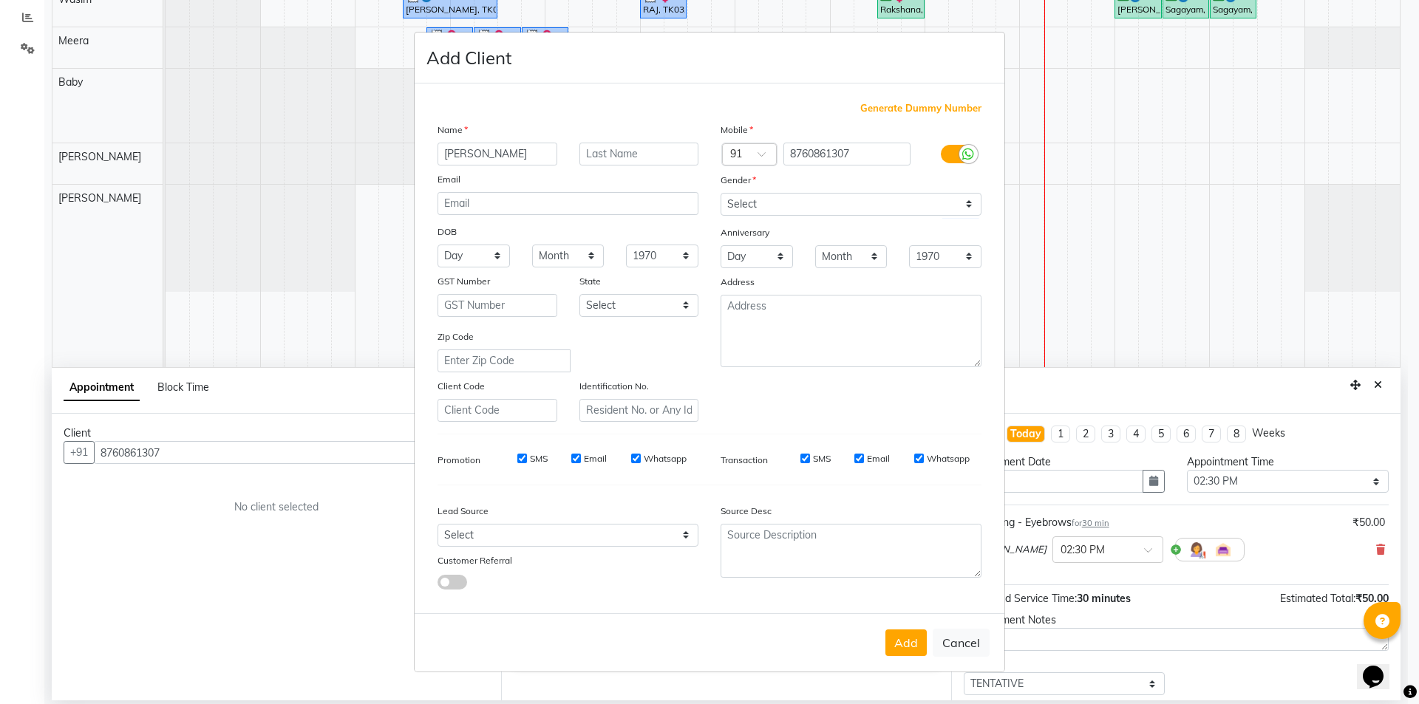
click at [527, 458] on input "SMS" at bounding box center [522, 459] width 10 height 10
checkbox input "false"
click at [580, 454] on input "Email" at bounding box center [576, 459] width 10 height 10
checkbox input "false"
click at [663, 459] on label "Whatsapp" at bounding box center [665, 458] width 43 height 13
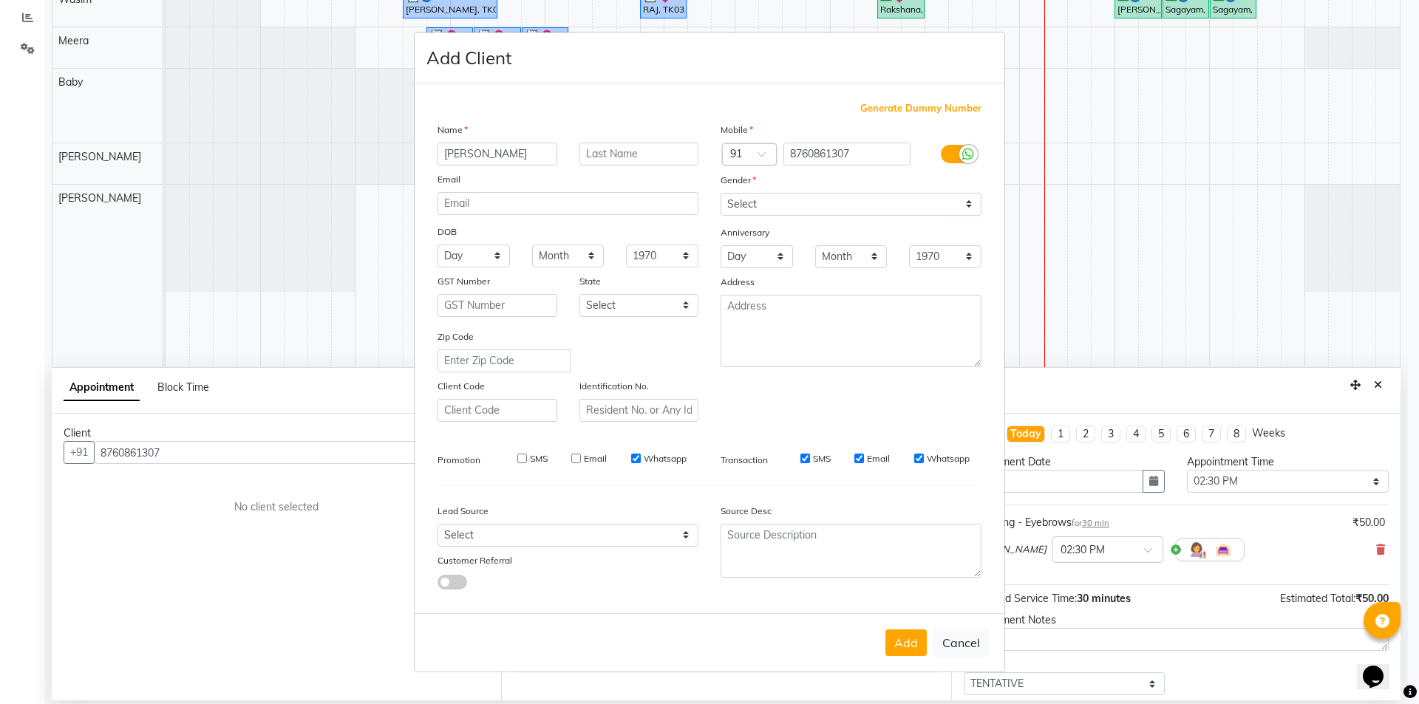
click at [641, 459] on input "Whatsapp" at bounding box center [636, 459] width 10 height 10
checkbox input "false"
click at [803, 458] on input "SMS" at bounding box center [806, 459] width 10 height 10
checkbox input "false"
click at [871, 458] on label "Email" at bounding box center [878, 458] width 23 height 13
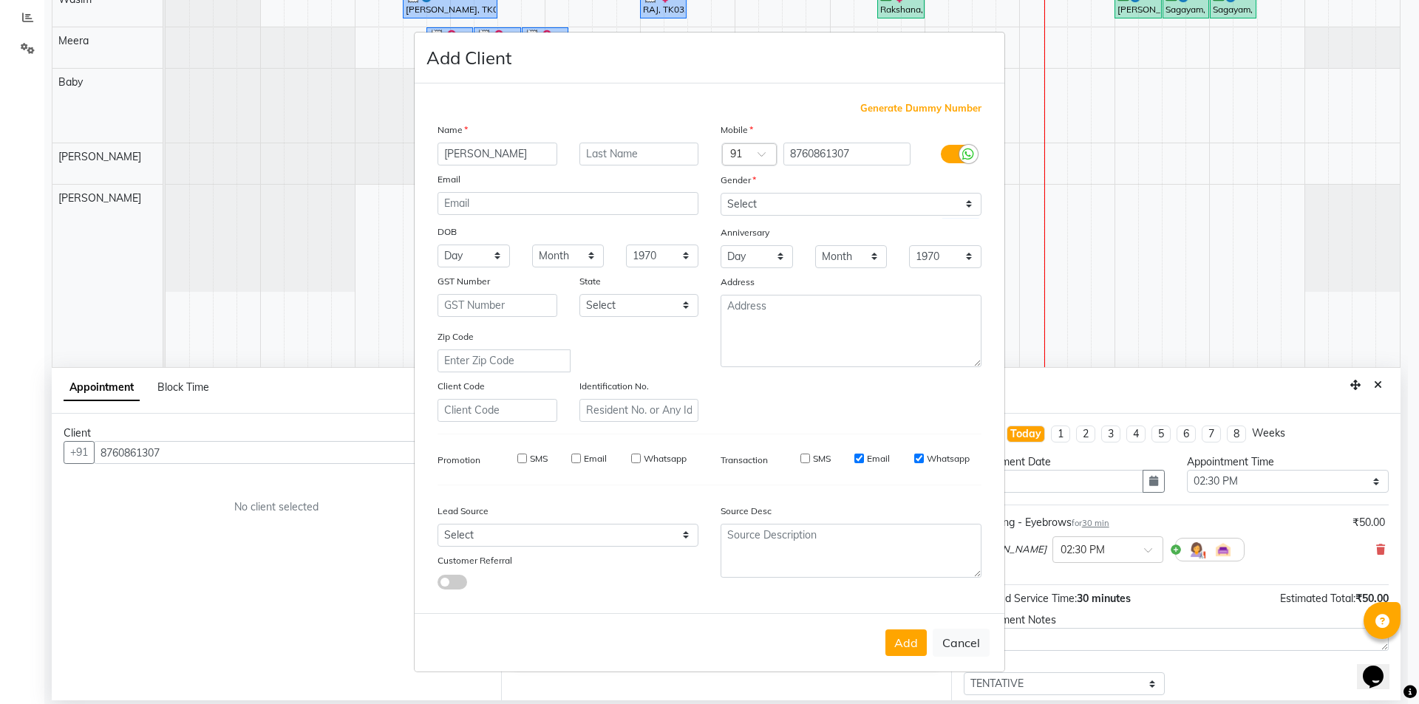
click at [864, 458] on input "Email" at bounding box center [860, 459] width 10 height 10
checkbox input "false"
click at [941, 461] on label "Whatsapp" at bounding box center [948, 458] width 43 height 13
click at [924, 461] on input "Whatsapp" at bounding box center [919, 459] width 10 height 10
checkbox input "false"
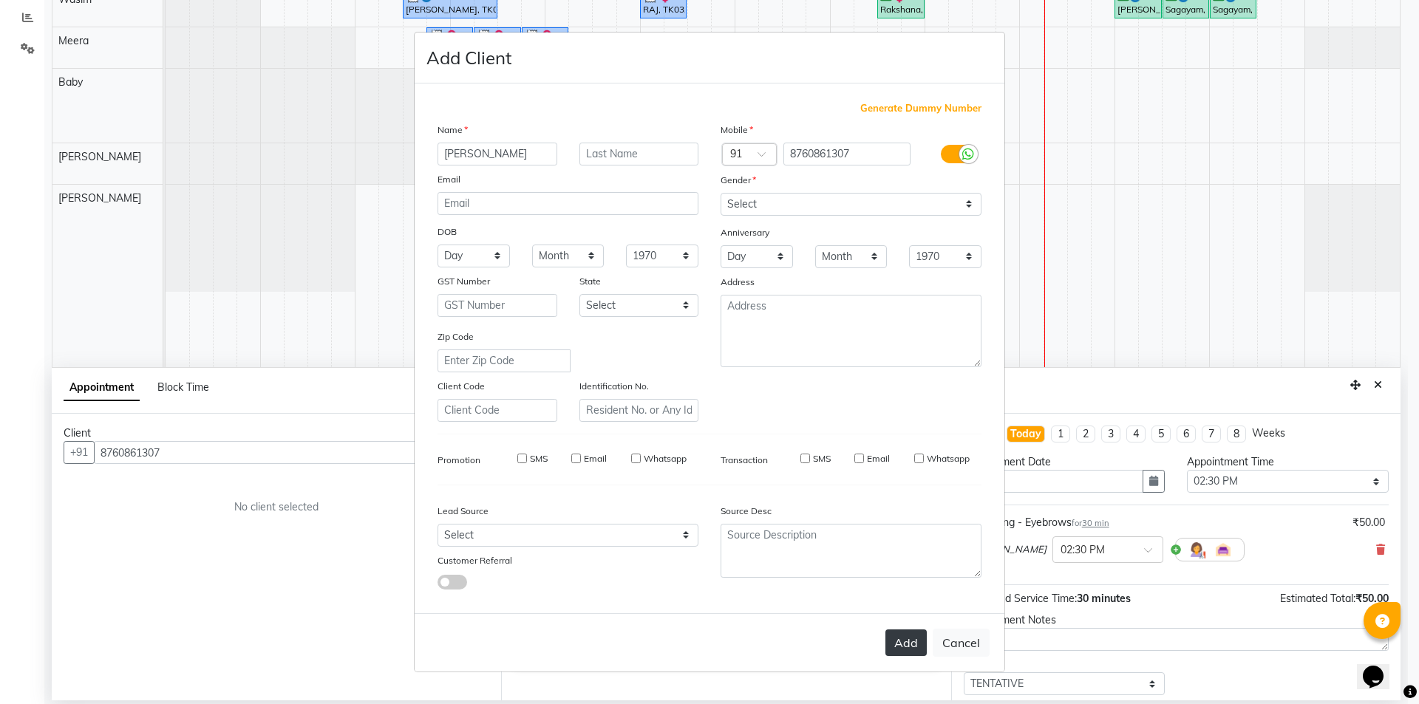
click at [913, 637] on button "Add" at bounding box center [906, 643] width 41 height 27
type input "87******07"
select select
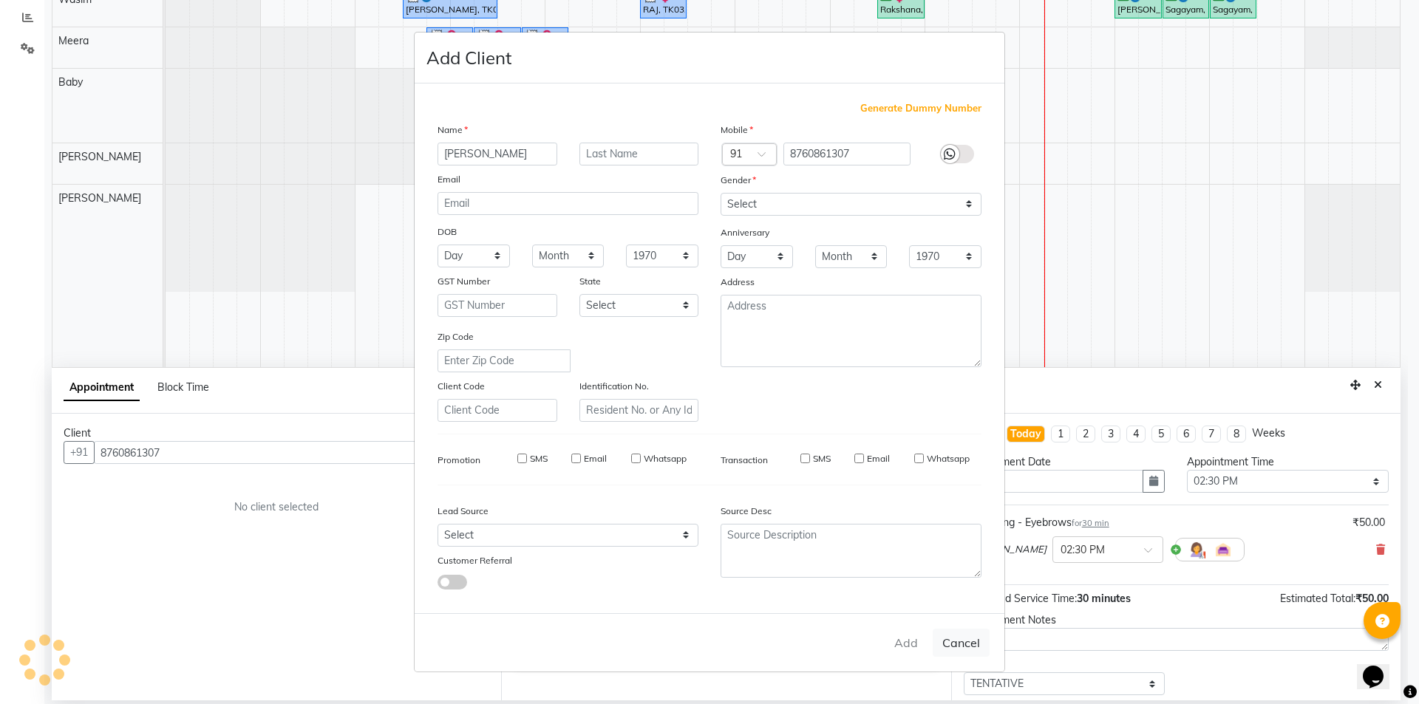
select select
checkbox input "false"
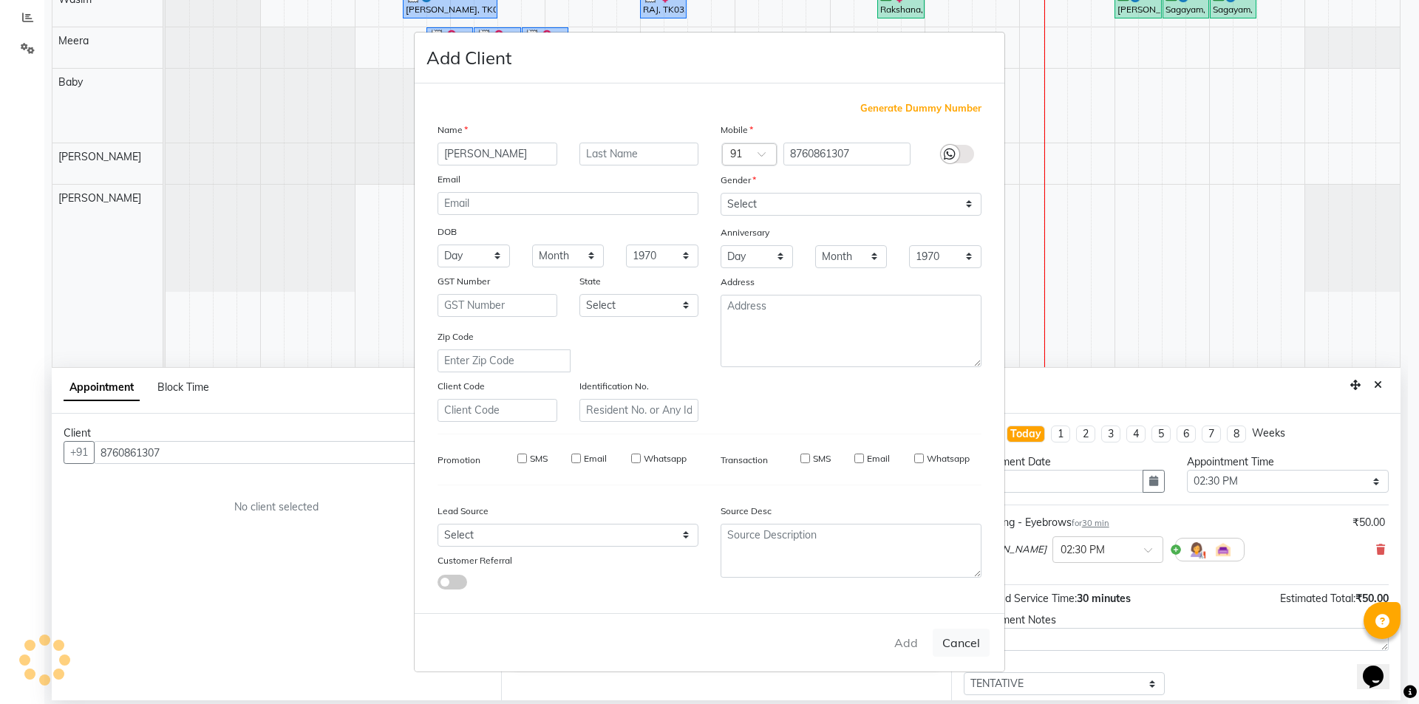
checkbox input "false"
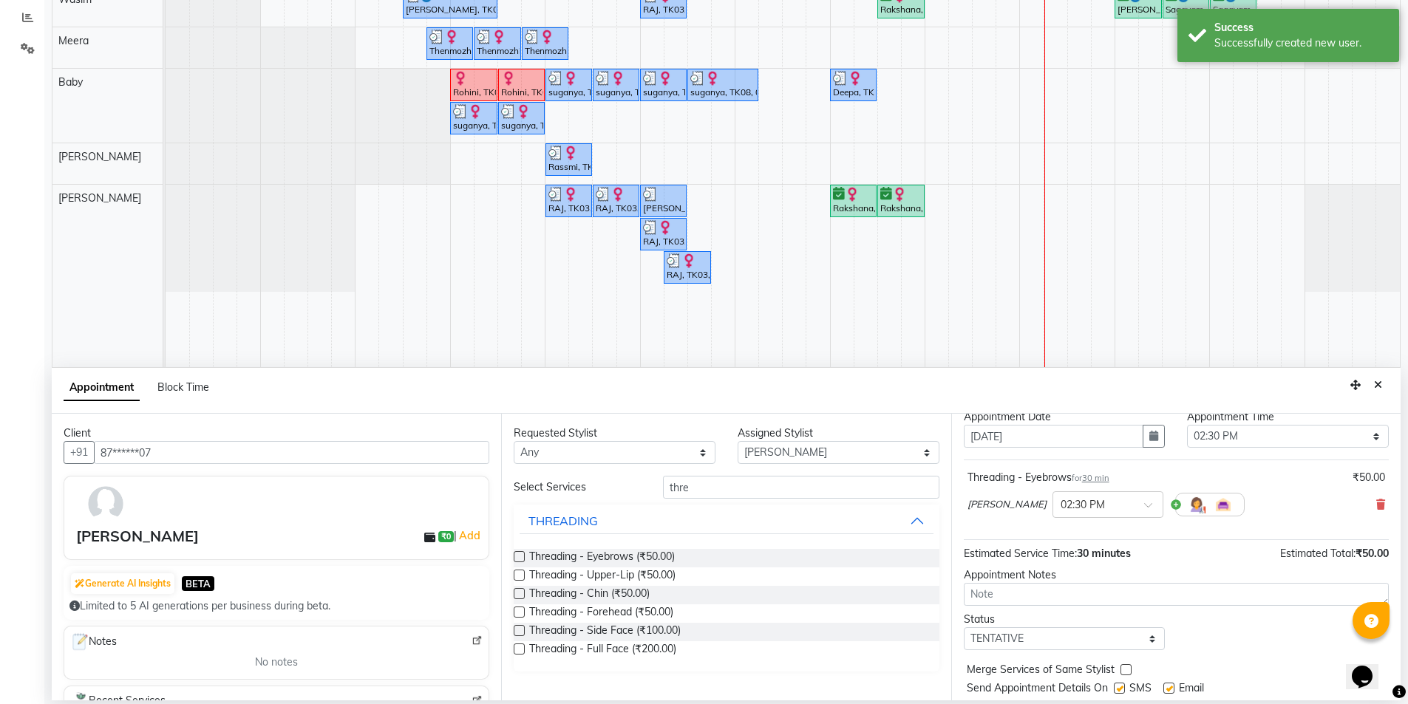
scroll to position [88, 0]
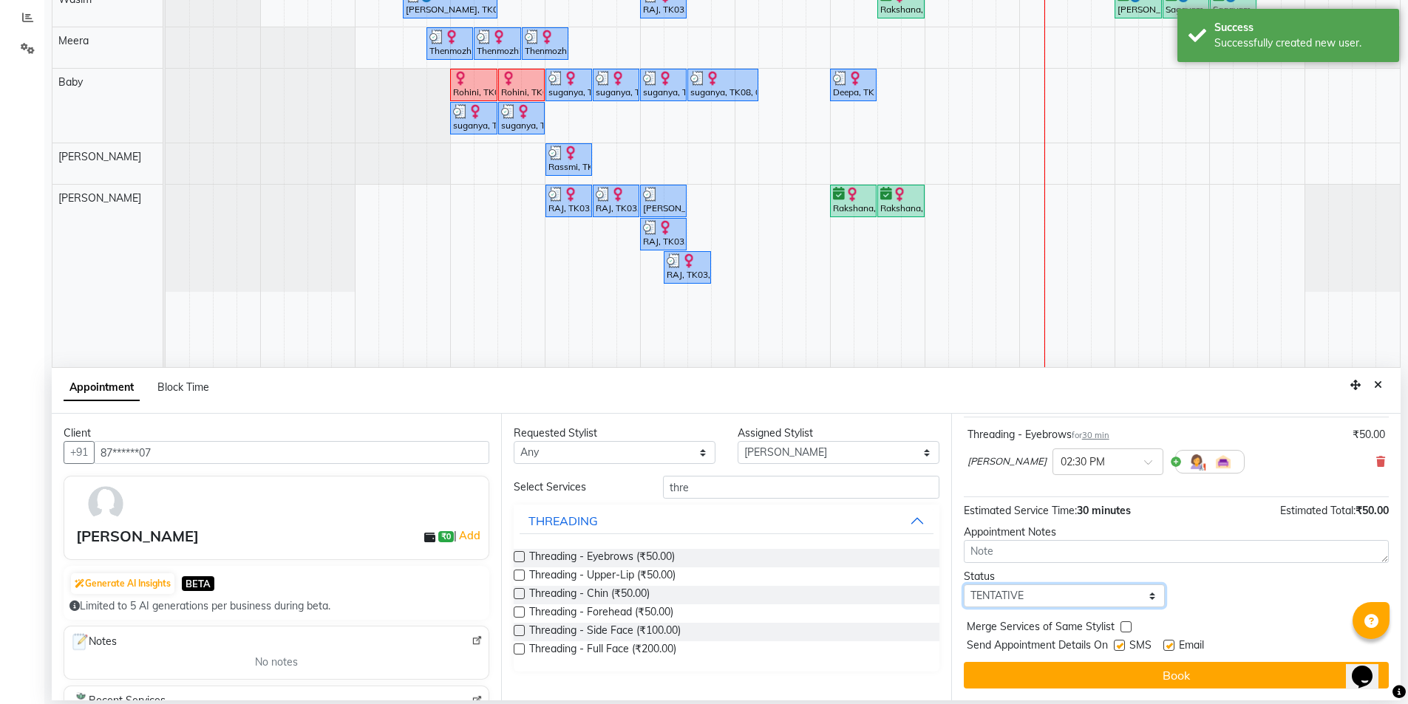
click at [1121, 595] on select "Select TENTATIVE CONFIRM CHECK-IN UPCOMING" at bounding box center [1065, 596] width 202 height 23
select select "confirm booking"
click at [964, 585] on select "Select TENTATIVE CONFIRM CHECK-IN UPCOMING" at bounding box center [1065, 596] width 202 height 23
click at [1127, 648] on div "SMS" at bounding box center [1139, 647] width 50 height 18
click at [1121, 648] on label at bounding box center [1119, 645] width 11 height 11
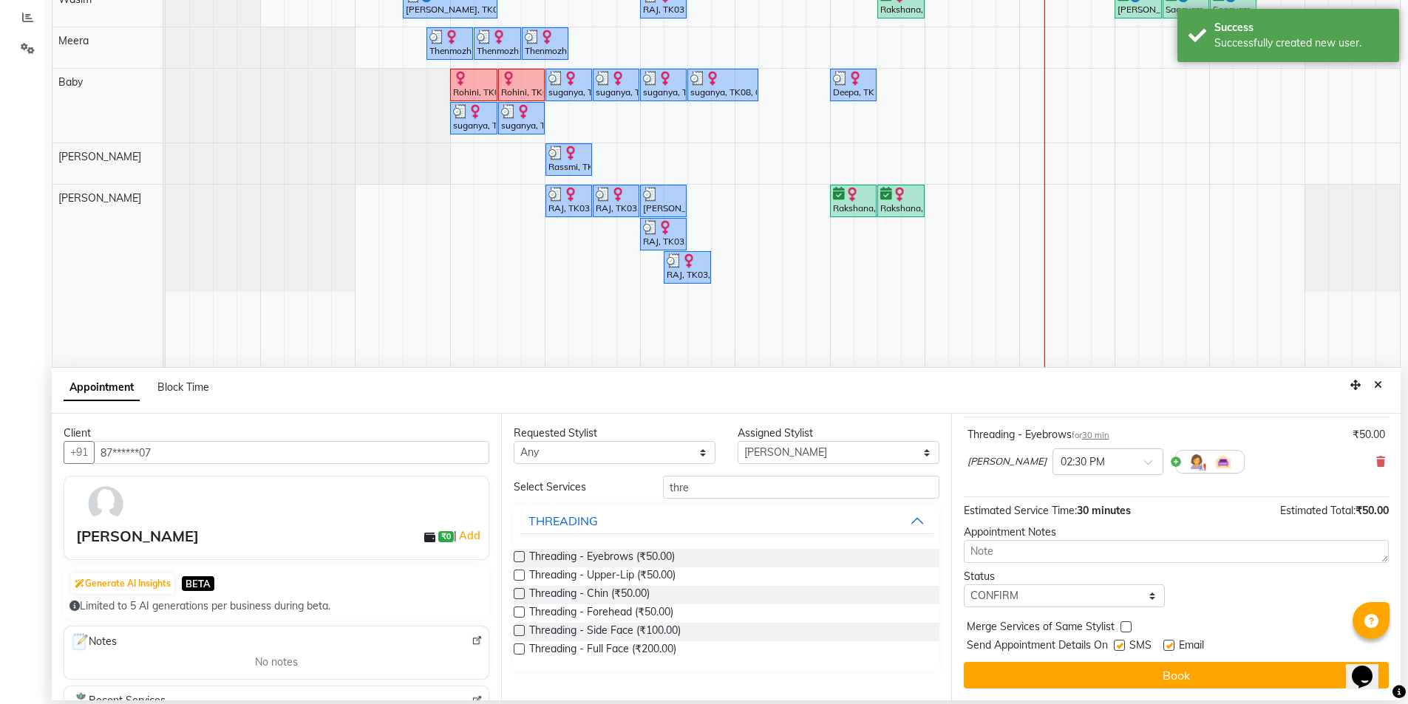
click at [1121, 648] on input "checkbox" at bounding box center [1119, 647] width 10 height 10
checkbox input "false"
click at [1170, 645] on label at bounding box center [1169, 645] width 11 height 11
click at [1170, 645] on input "checkbox" at bounding box center [1169, 647] width 10 height 10
checkbox input "false"
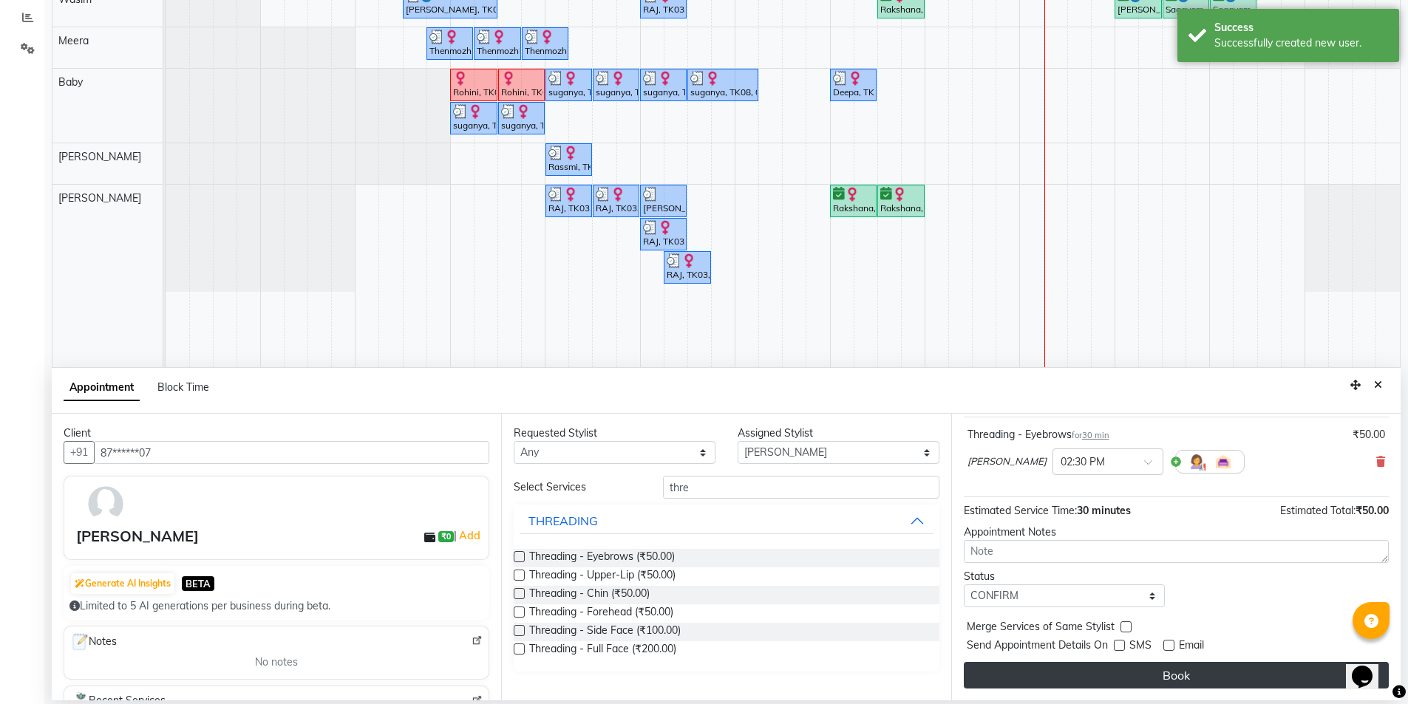
click at [1155, 676] on button "Book" at bounding box center [1176, 675] width 425 height 27
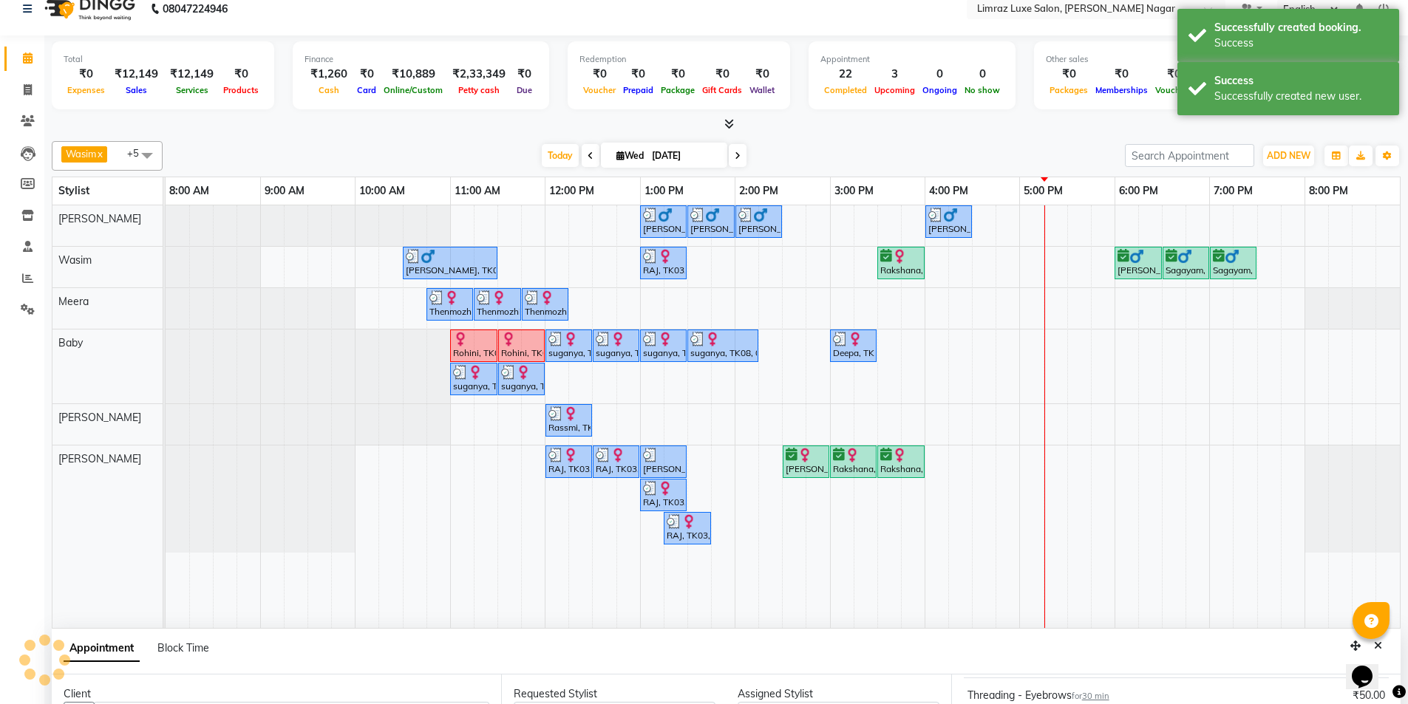
scroll to position [0, 0]
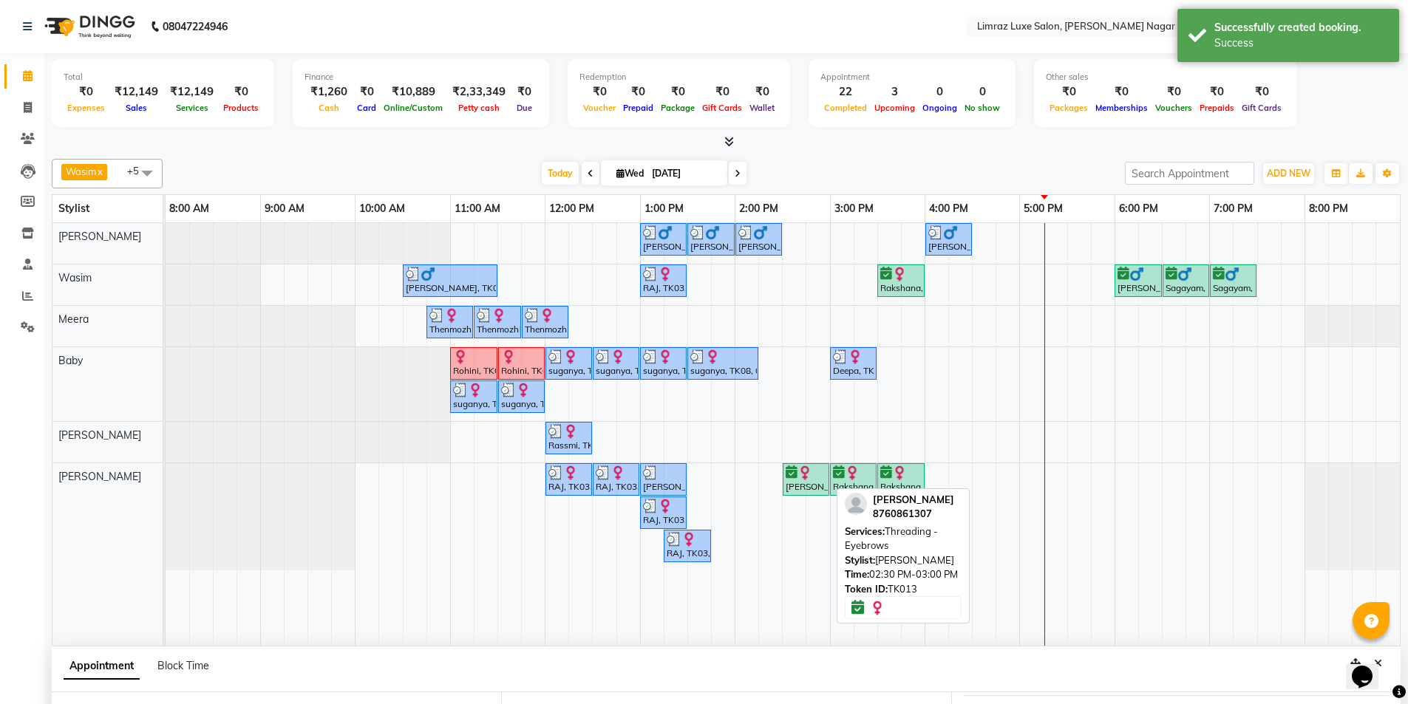
click at [804, 481] on div "[PERSON_NAME], TK13, 02:30 PM-03:00 PM, Threading - Eyebrows" at bounding box center [806, 480] width 44 height 28
select select "6"
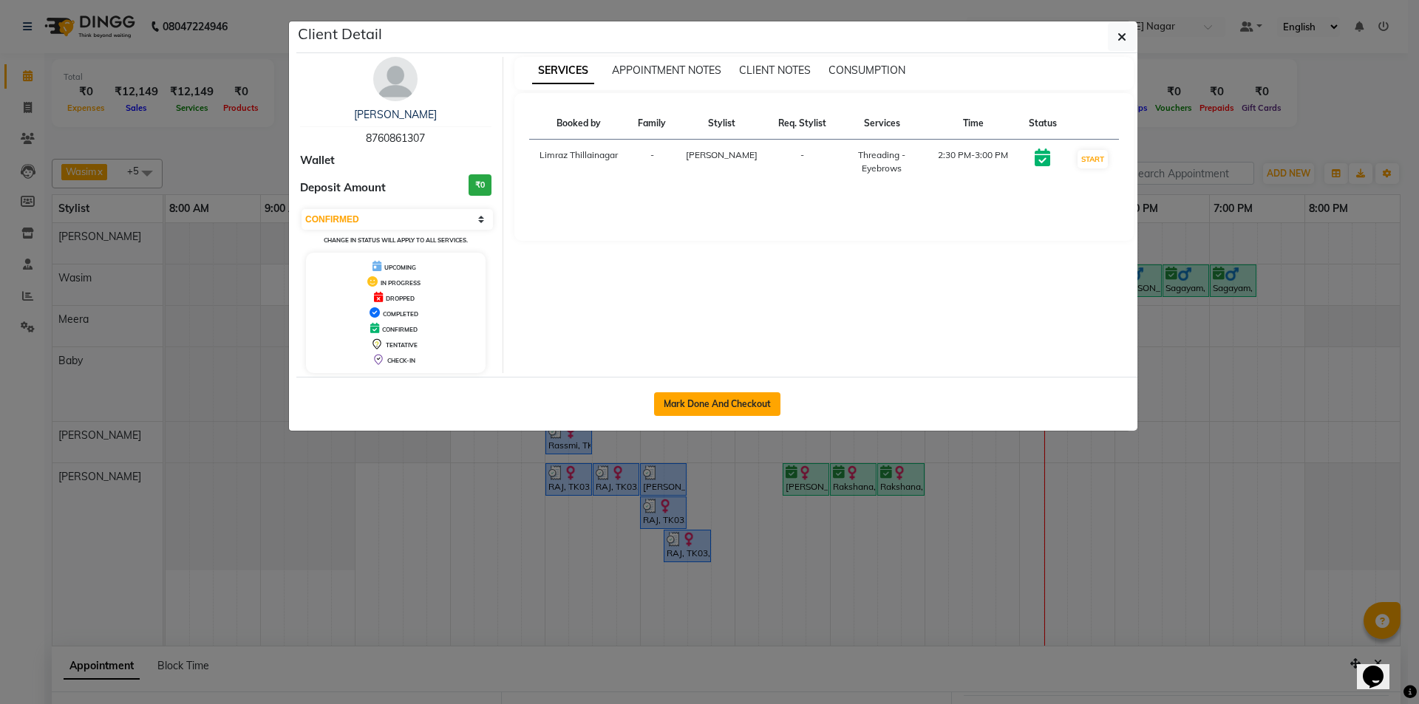
click at [755, 399] on button "Mark Done And Checkout" at bounding box center [717, 405] width 126 height 24
select select "service"
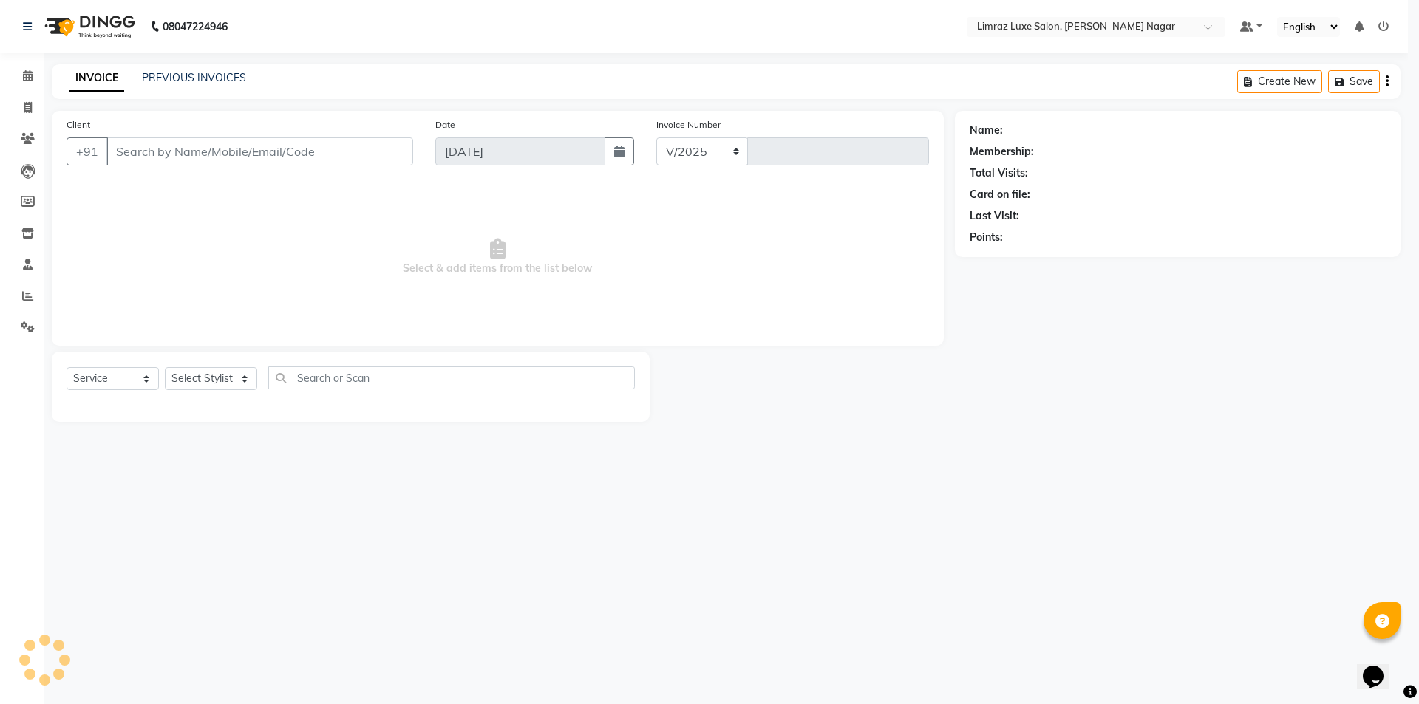
select select "7280"
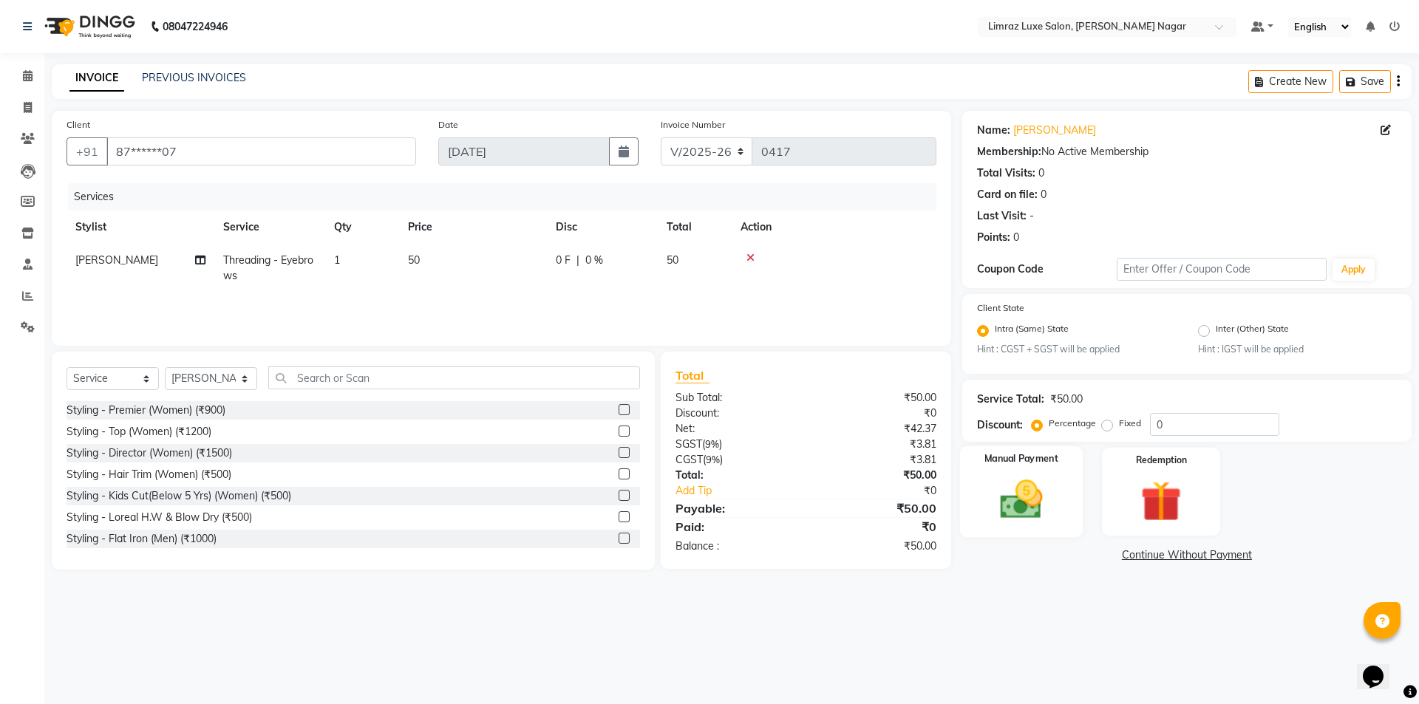
click at [1030, 483] on img at bounding box center [1021, 500] width 69 height 49
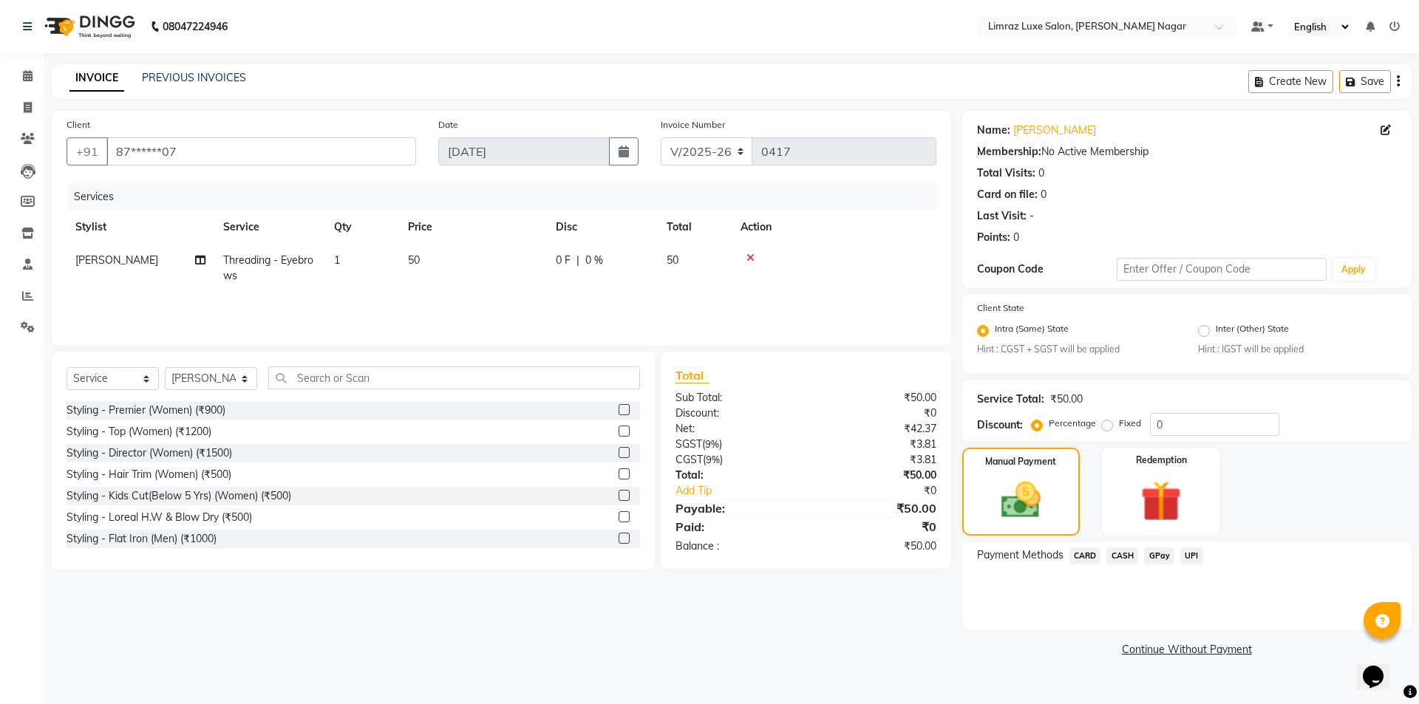
click at [1147, 554] on span "GPay" at bounding box center [1159, 556] width 30 height 17
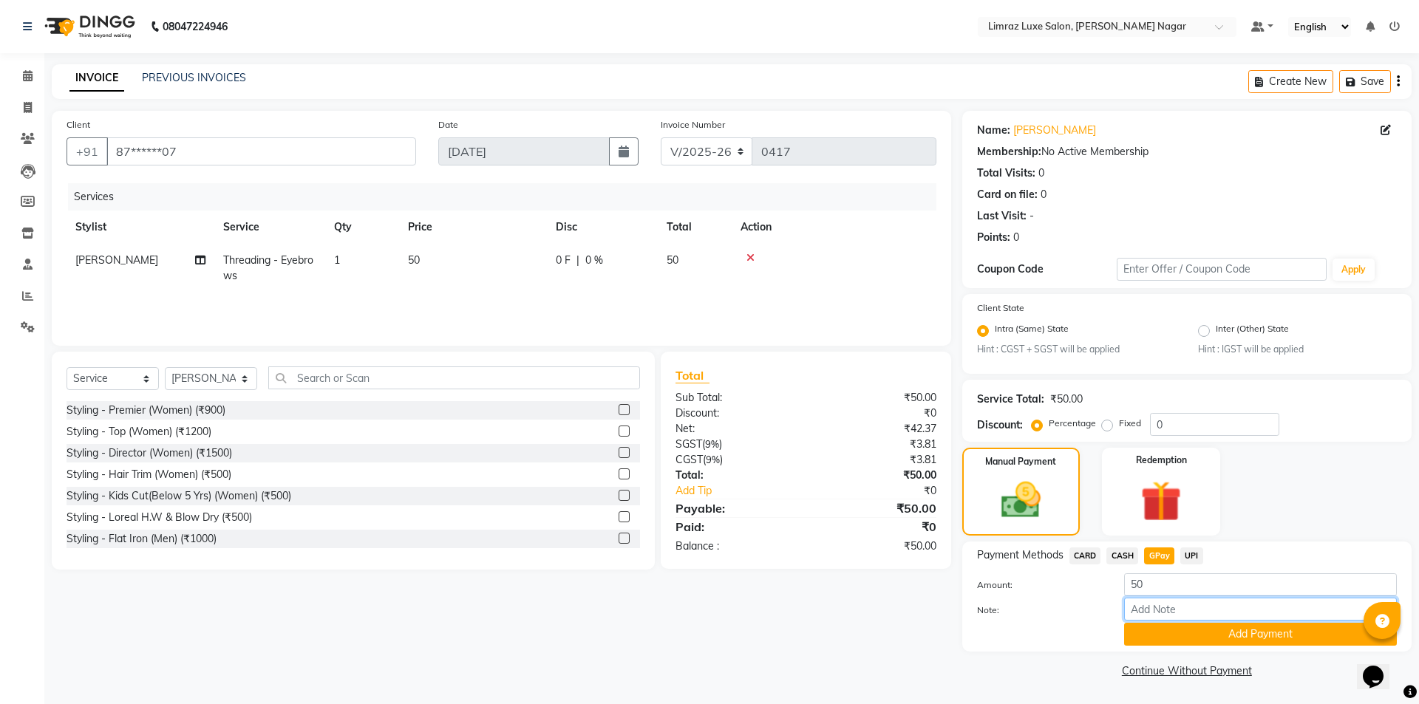
click at [1191, 614] on input "Note:" at bounding box center [1260, 609] width 273 height 23
click at [1186, 636] on button "Add Payment" at bounding box center [1260, 634] width 273 height 23
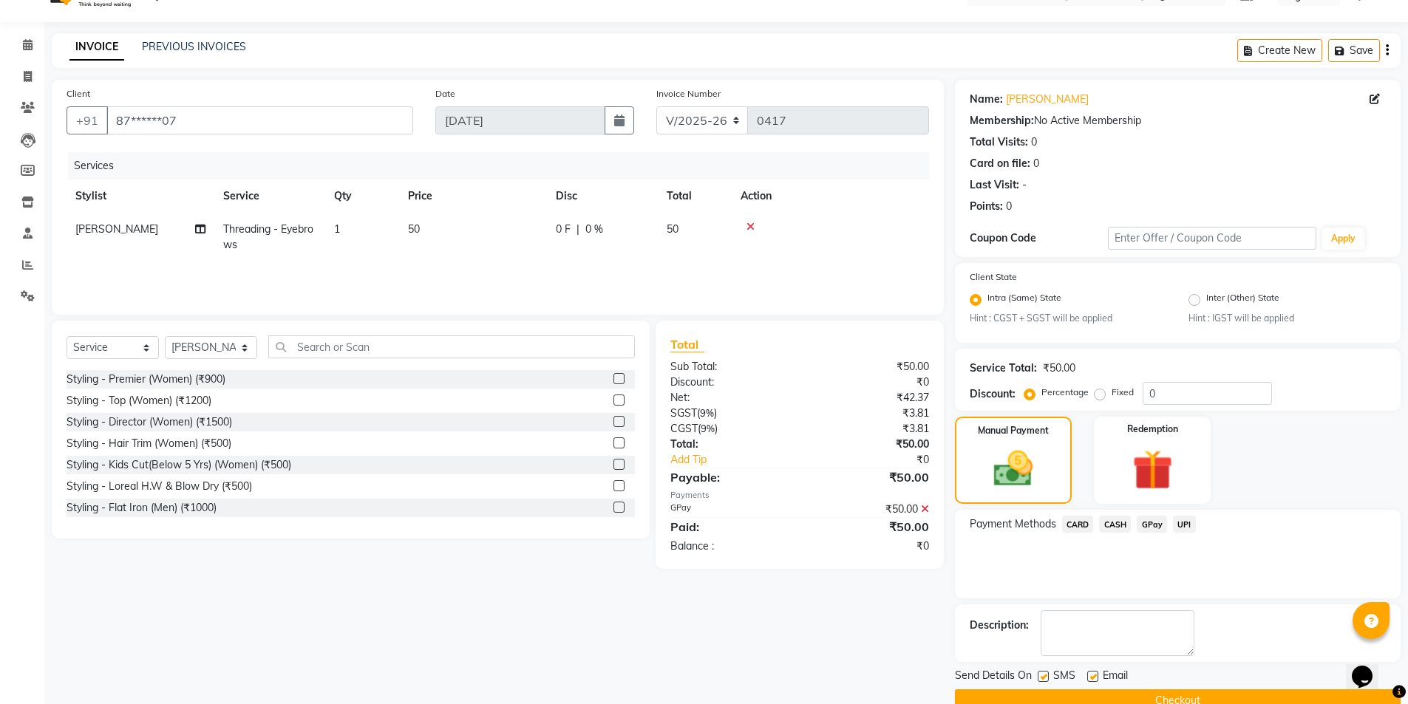
scroll to position [61, 0]
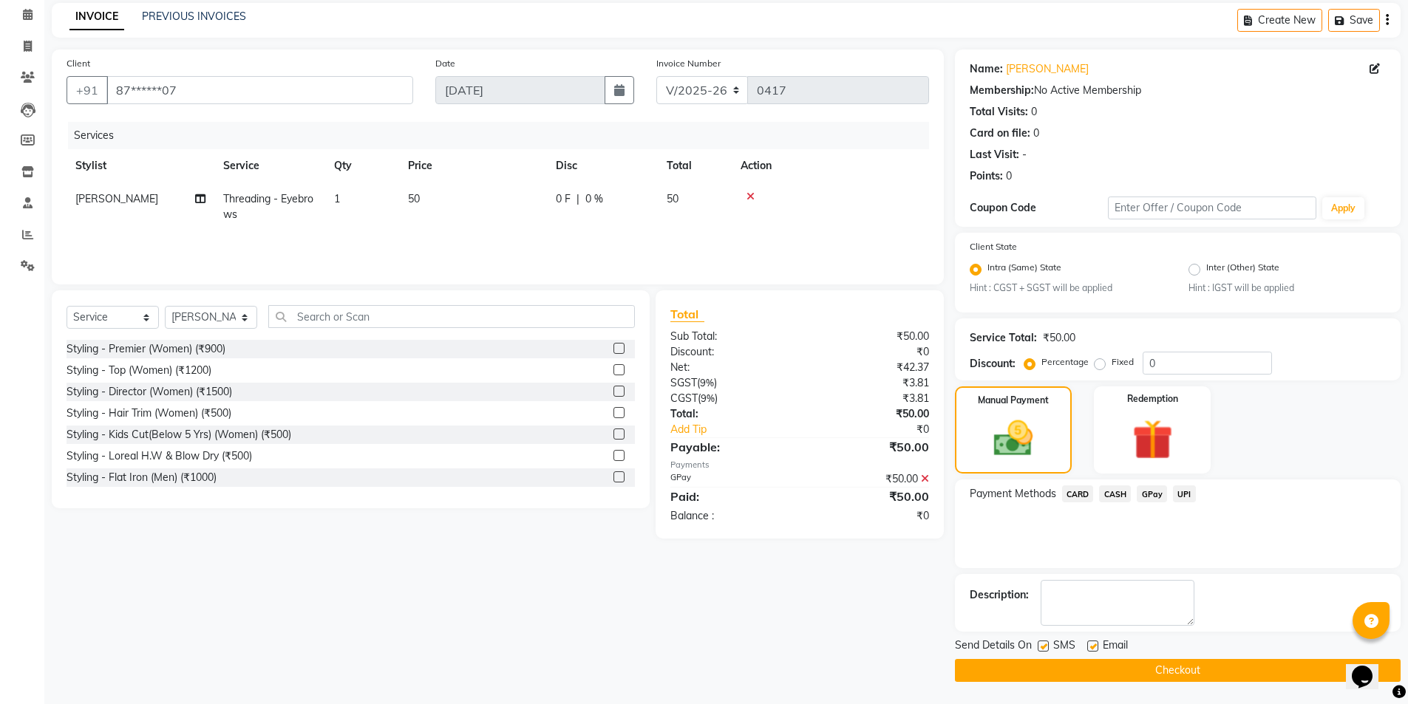
click at [1039, 642] on label at bounding box center [1043, 646] width 11 height 11
click at [1039, 642] on input "checkbox" at bounding box center [1043, 647] width 10 height 10
click at [1093, 644] on label at bounding box center [1092, 646] width 11 height 11
click at [1093, 644] on input "checkbox" at bounding box center [1092, 647] width 10 height 10
click at [1123, 678] on button "Checkout" at bounding box center [1178, 670] width 446 height 23
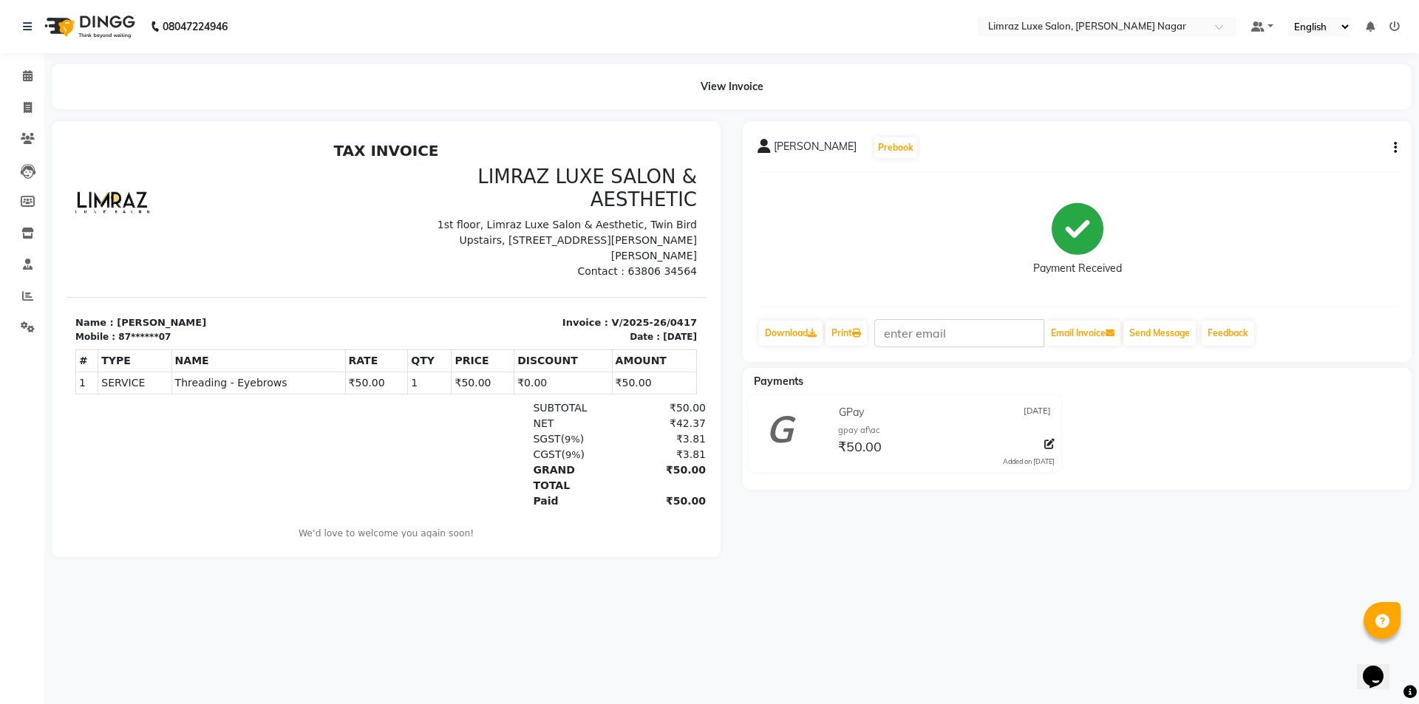
click at [107, 21] on img at bounding box center [88, 26] width 101 height 41
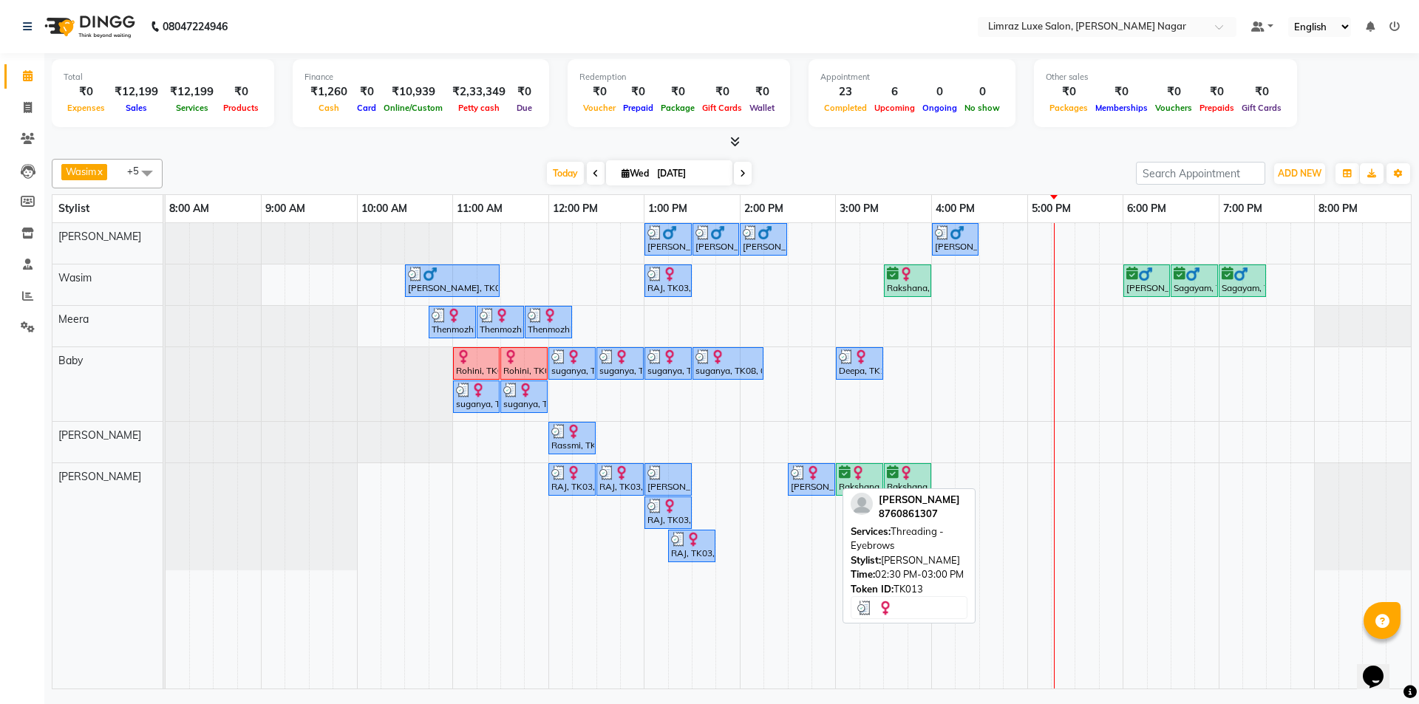
click at [806, 478] on img at bounding box center [813, 473] width 15 height 15
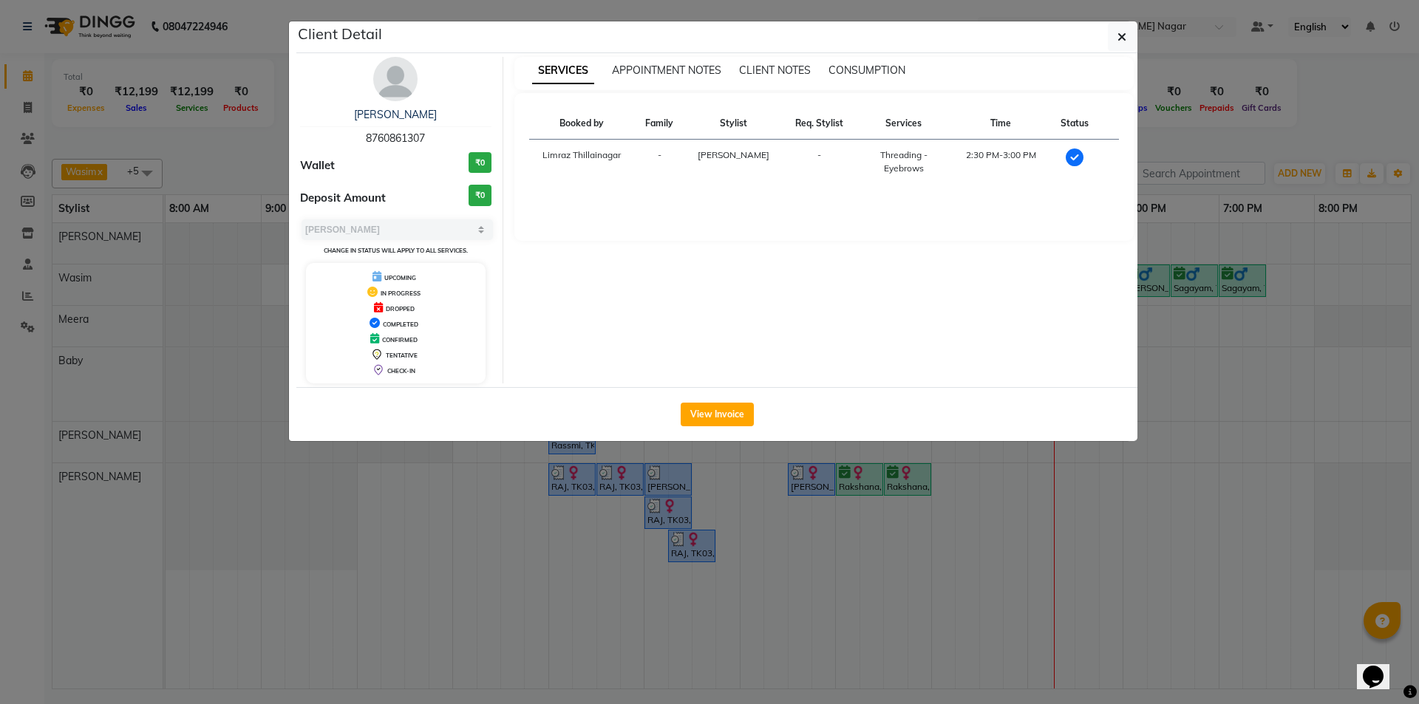
drag, startPoint x: 437, startPoint y: 137, endPoint x: 303, endPoint y: 124, distance: 134.5
click at [303, 124] on div "[PERSON_NAME] 8760861307" at bounding box center [395, 126] width 191 height 39
copy div "[PERSON_NAME] 8760861307"
click at [1124, 35] on icon "button" at bounding box center [1122, 37] width 9 height 12
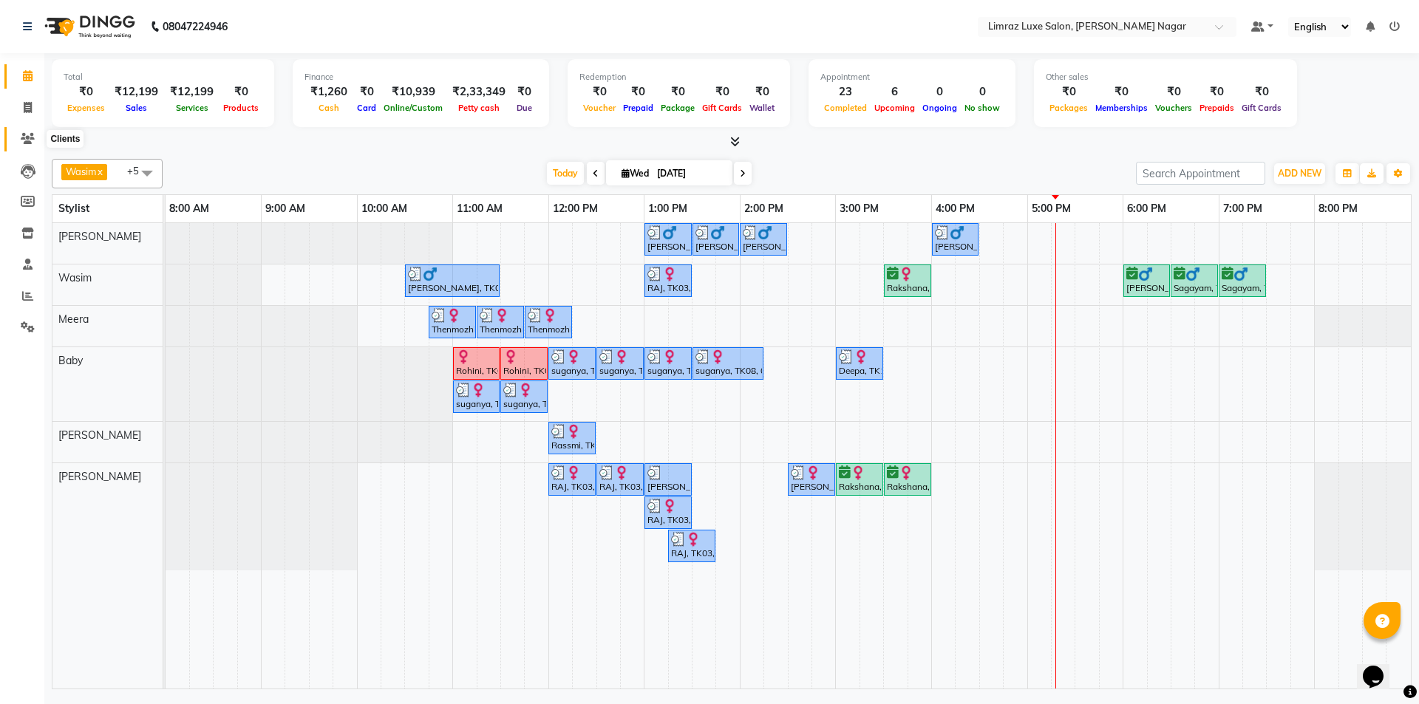
click at [27, 132] on span at bounding box center [28, 139] width 26 height 17
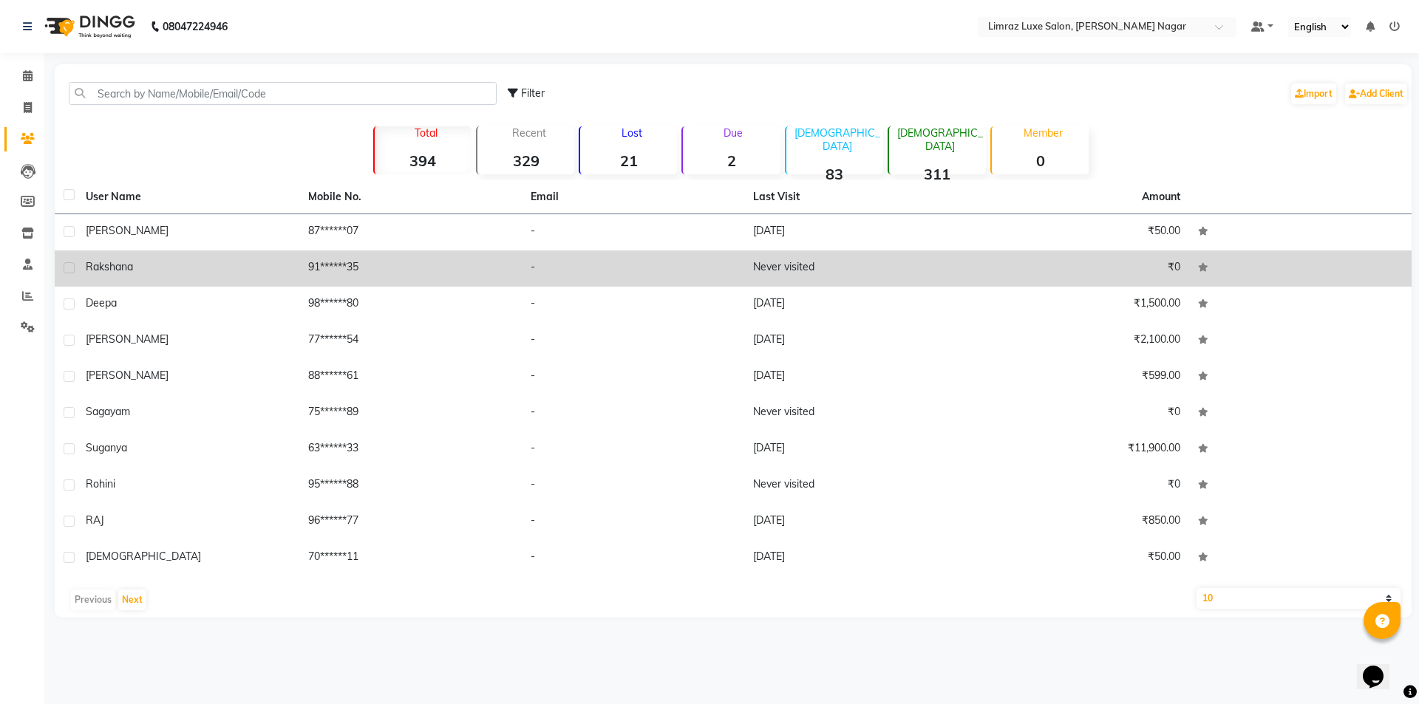
click at [212, 271] on div "Rakshana" at bounding box center [188, 267] width 205 height 16
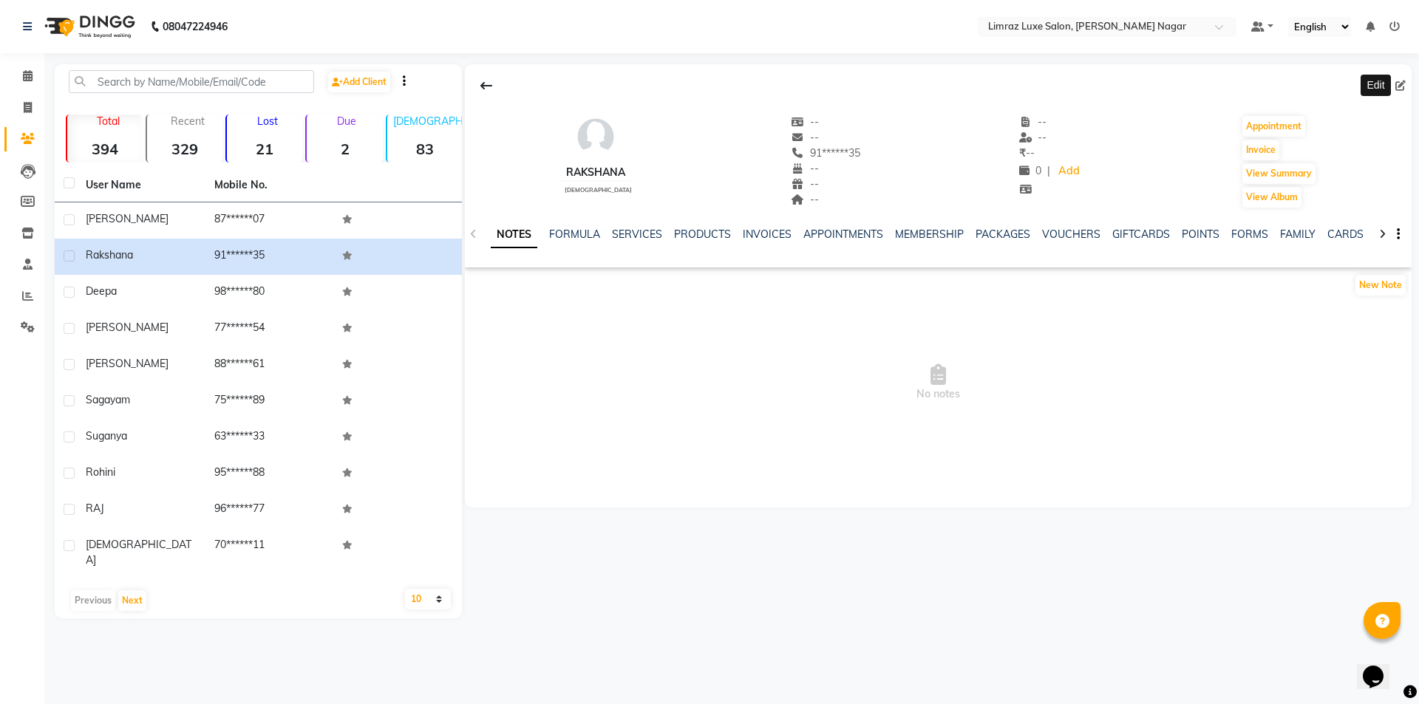
click at [1402, 78] on span at bounding box center [1404, 86] width 16 height 16
click at [1402, 90] on icon at bounding box center [1401, 86] width 10 height 10
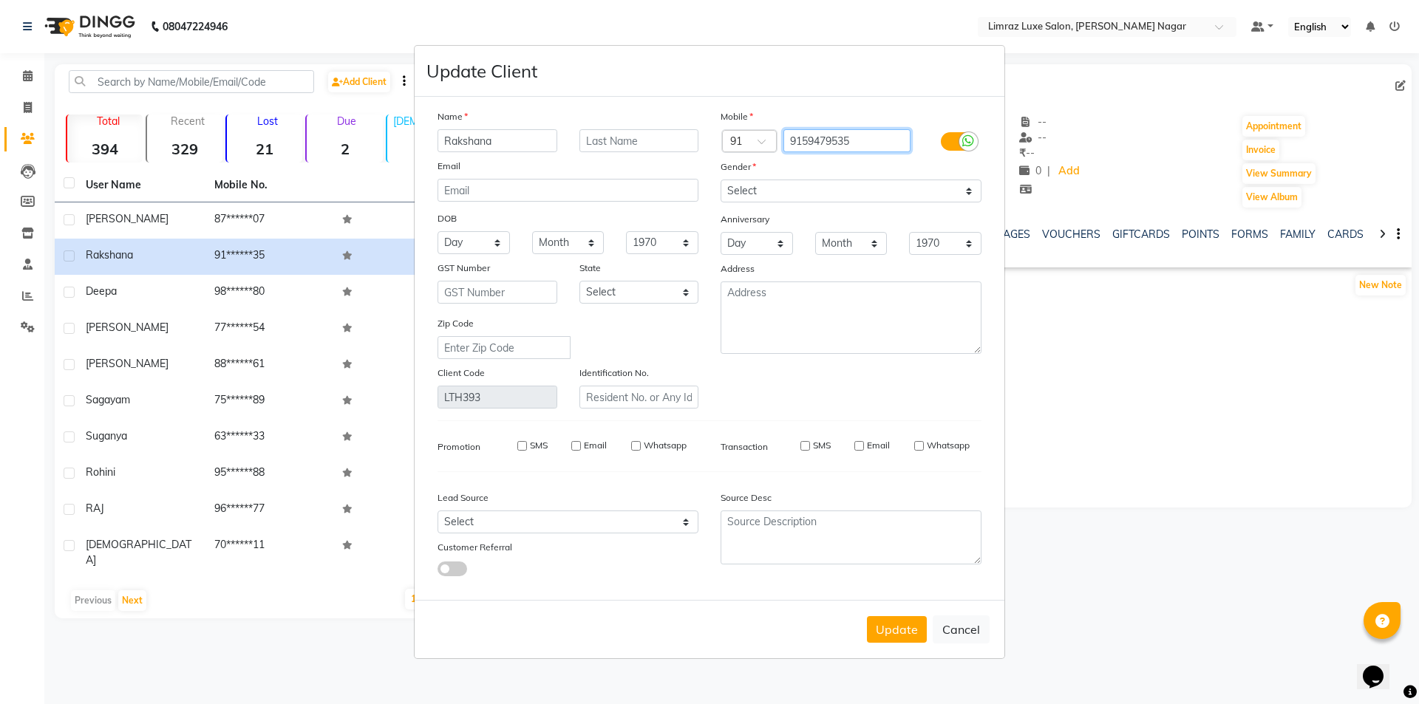
drag, startPoint x: 885, startPoint y: 134, endPoint x: 712, endPoint y: 145, distance: 173.3
click at [712, 145] on div "Country Code × 91 9159479535" at bounding box center [851, 141] width 283 height 24
click at [899, 629] on button "Update" at bounding box center [897, 630] width 60 height 27
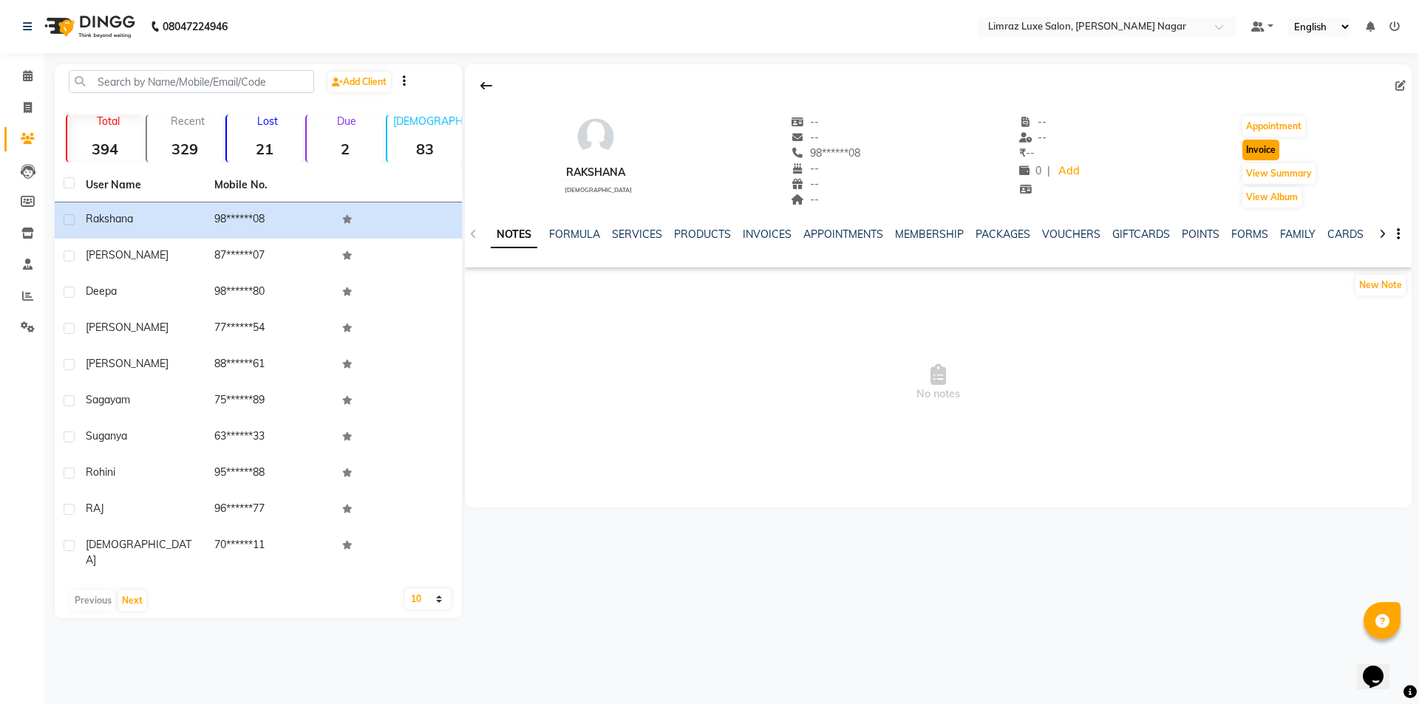
click at [1269, 152] on button "Invoice" at bounding box center [1261, 150] width 37 height 21
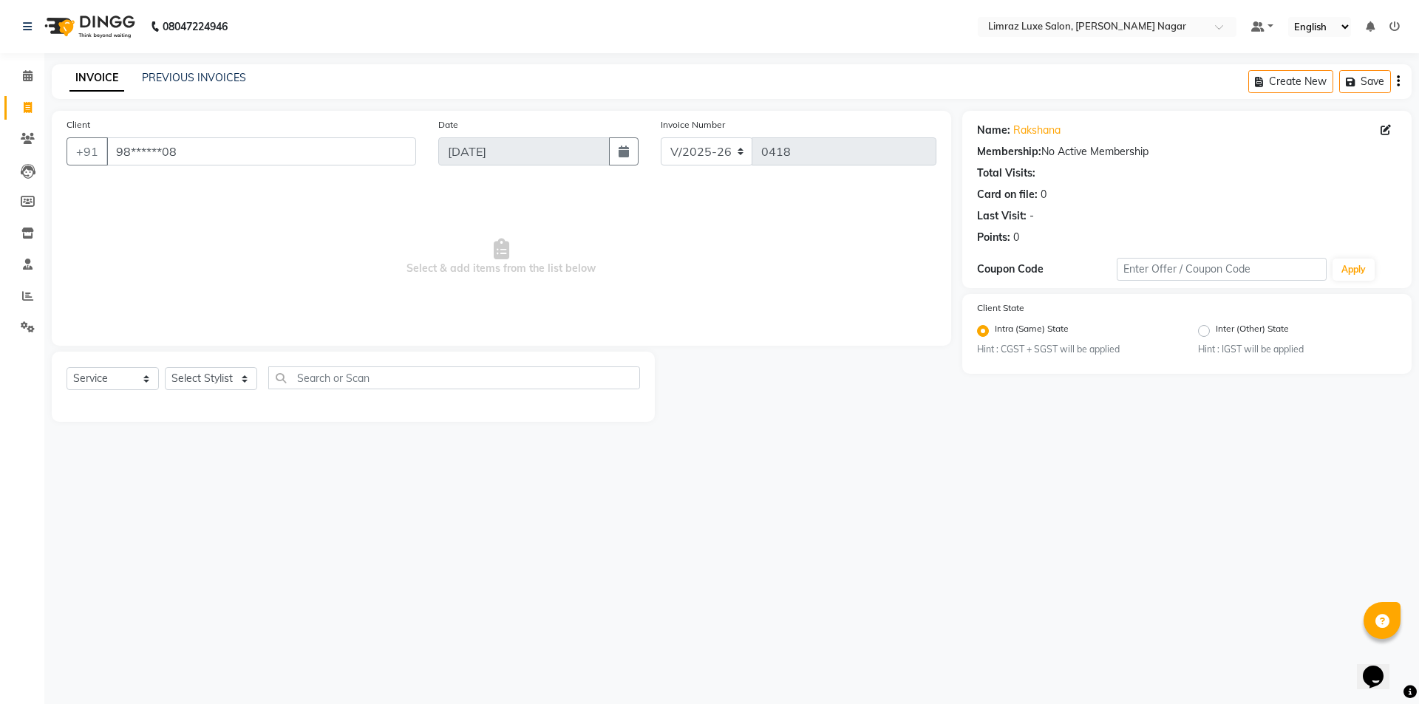
click at [218, 88] on div "INVOICE PREVIOUS INVOICES Create New Save" at bounding box center [732, 81] width 1360 height 35
click at [209, 69] on div "INVOICE PREVIOUS INVOICES Create New Save" at bounding box center [732, 81] width 1360 height 35
click at [217, 75] on link "PREVIOUS INVOICES" at bounding box center [194, 77] width 104 height 13
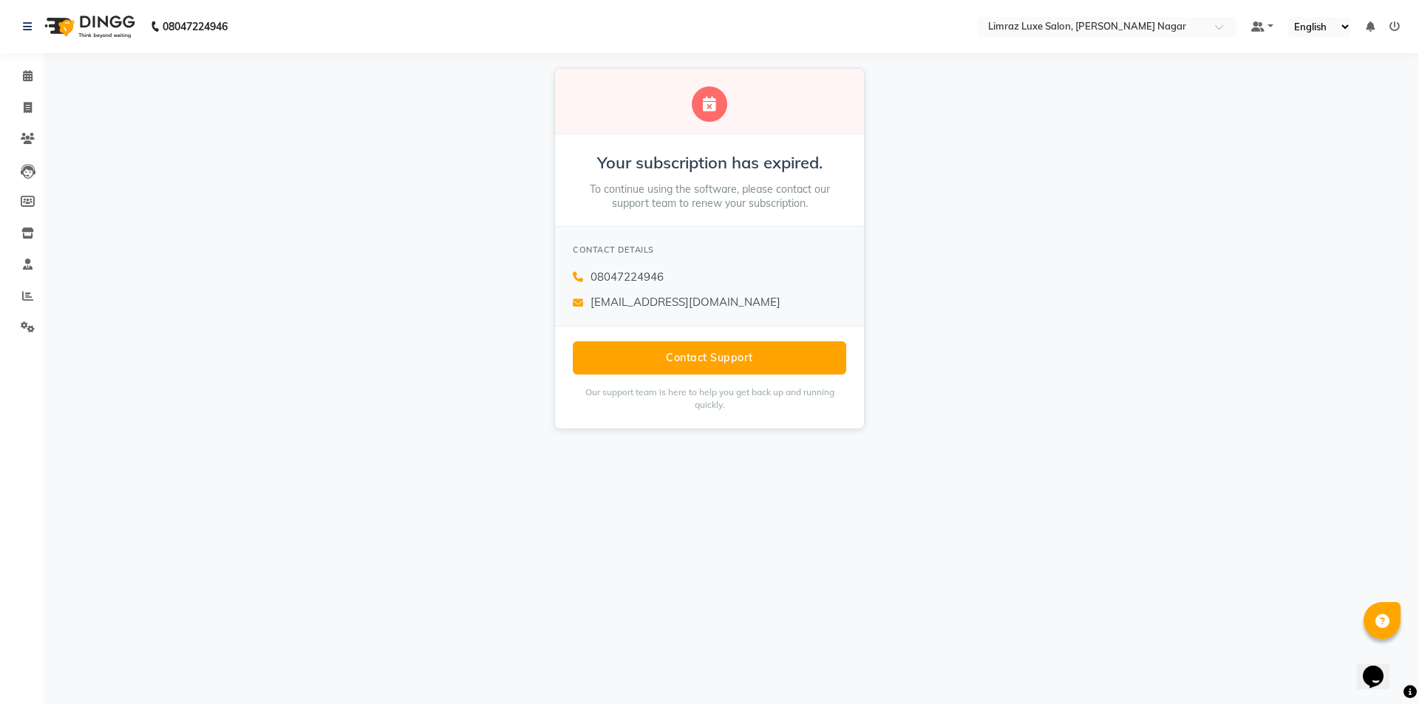
click at [96, 25] on img at bounding box center [88, 26] width 101 height 41
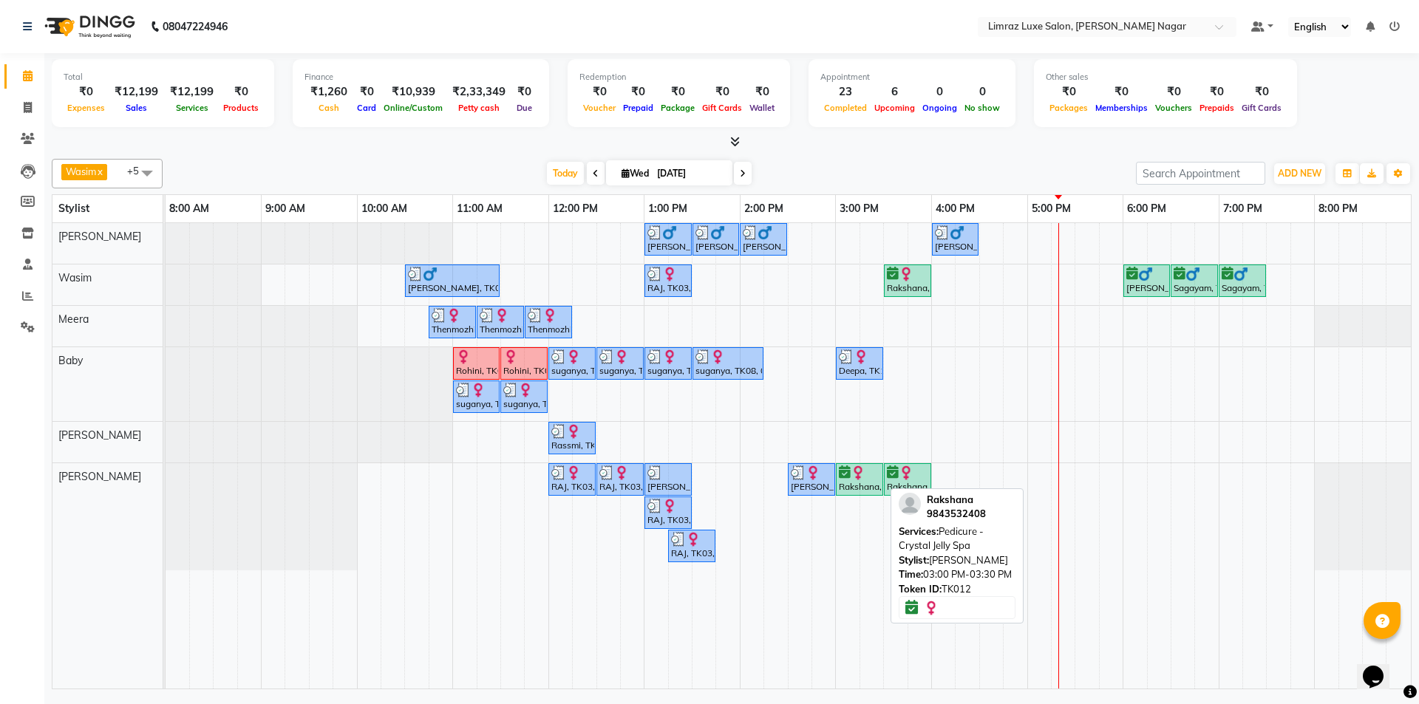
click at [851, 478] on img at bounding box center [858, 473] width 15 height 15
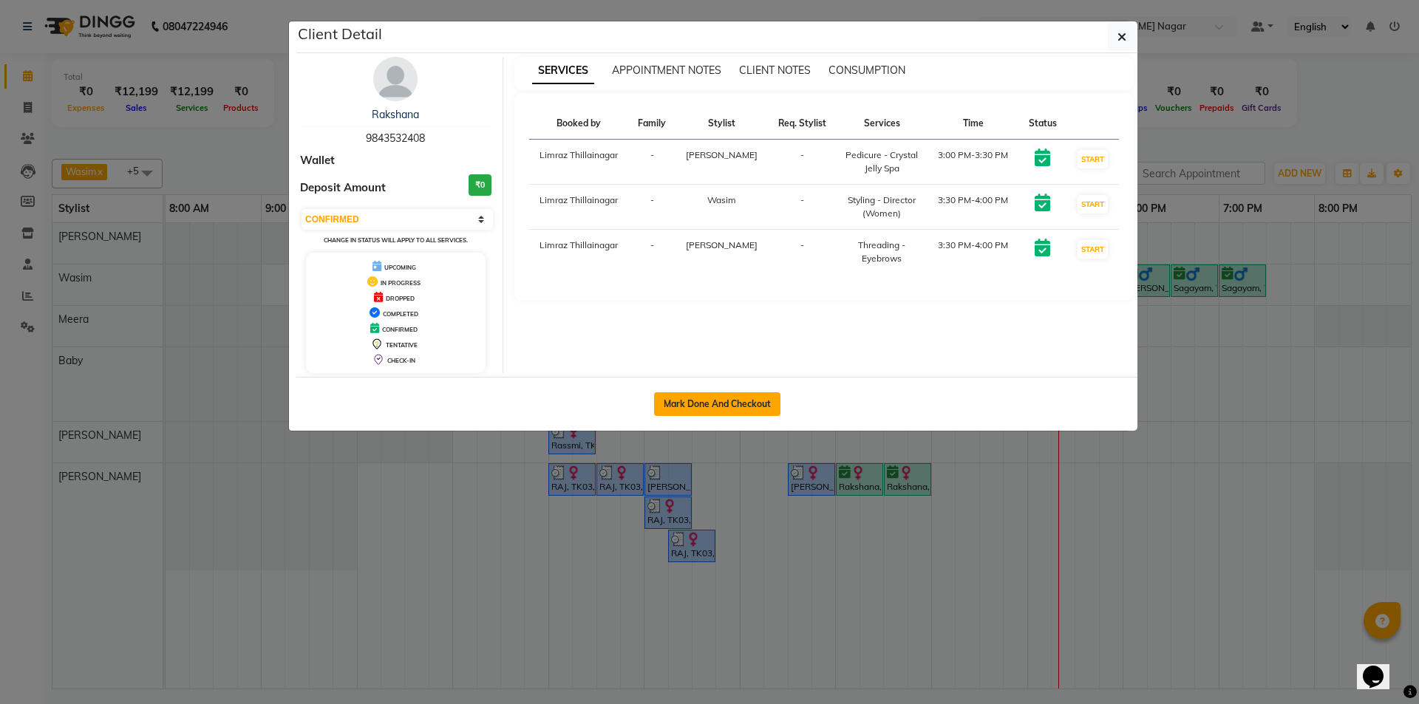
click at [717, 398] on button "Mark Done And Checkout" at bounding box center [717, 405] width 126 height 24
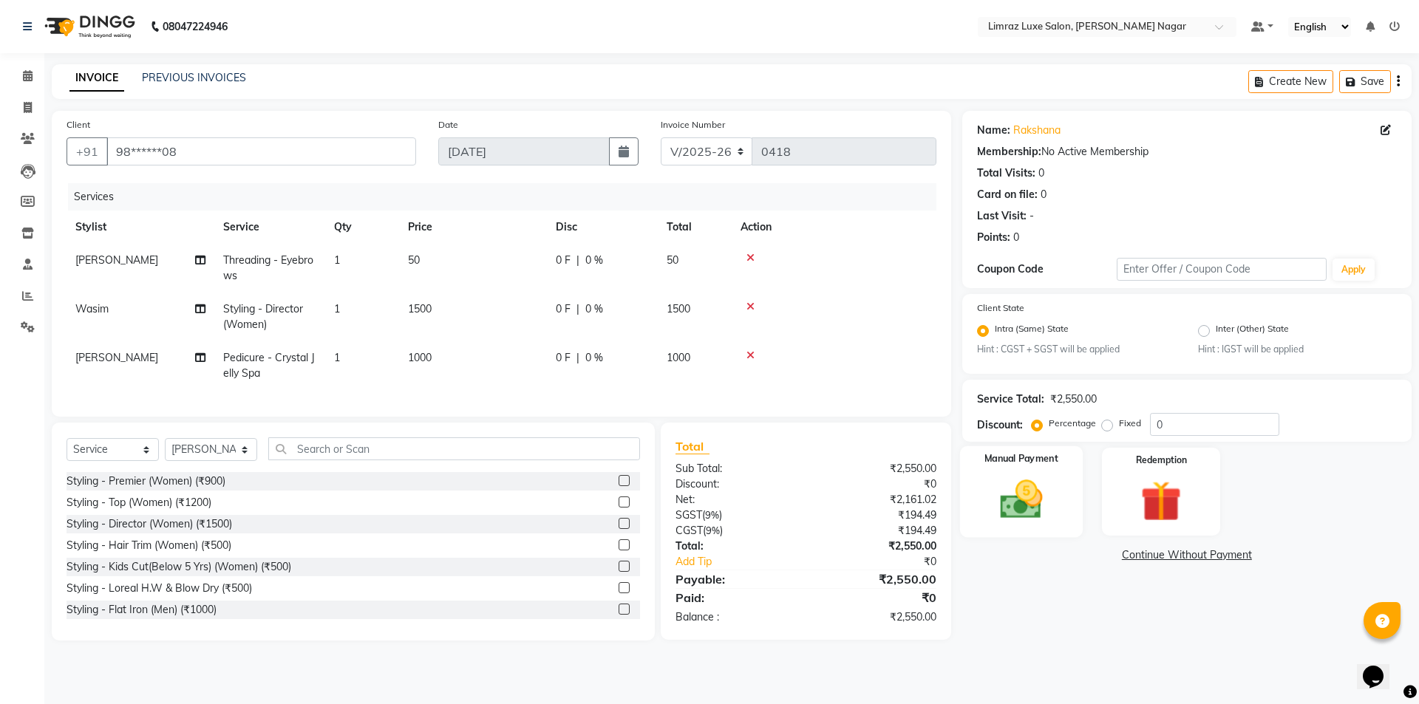
click at [994, 513] on img at bounding box center [1021, 500] width 69 height 49
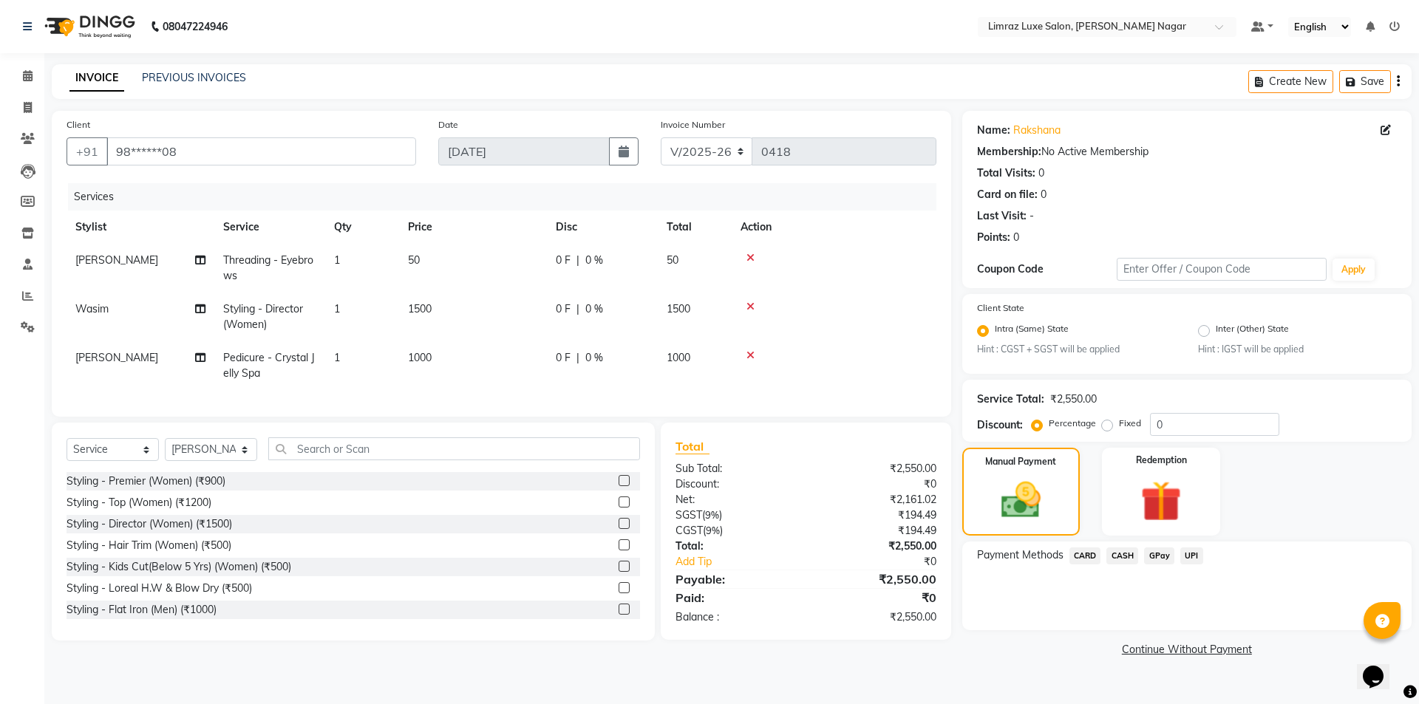
click at [1154, 556] on span "GPay" at bounding box center [1159, 556] width 30 height 17
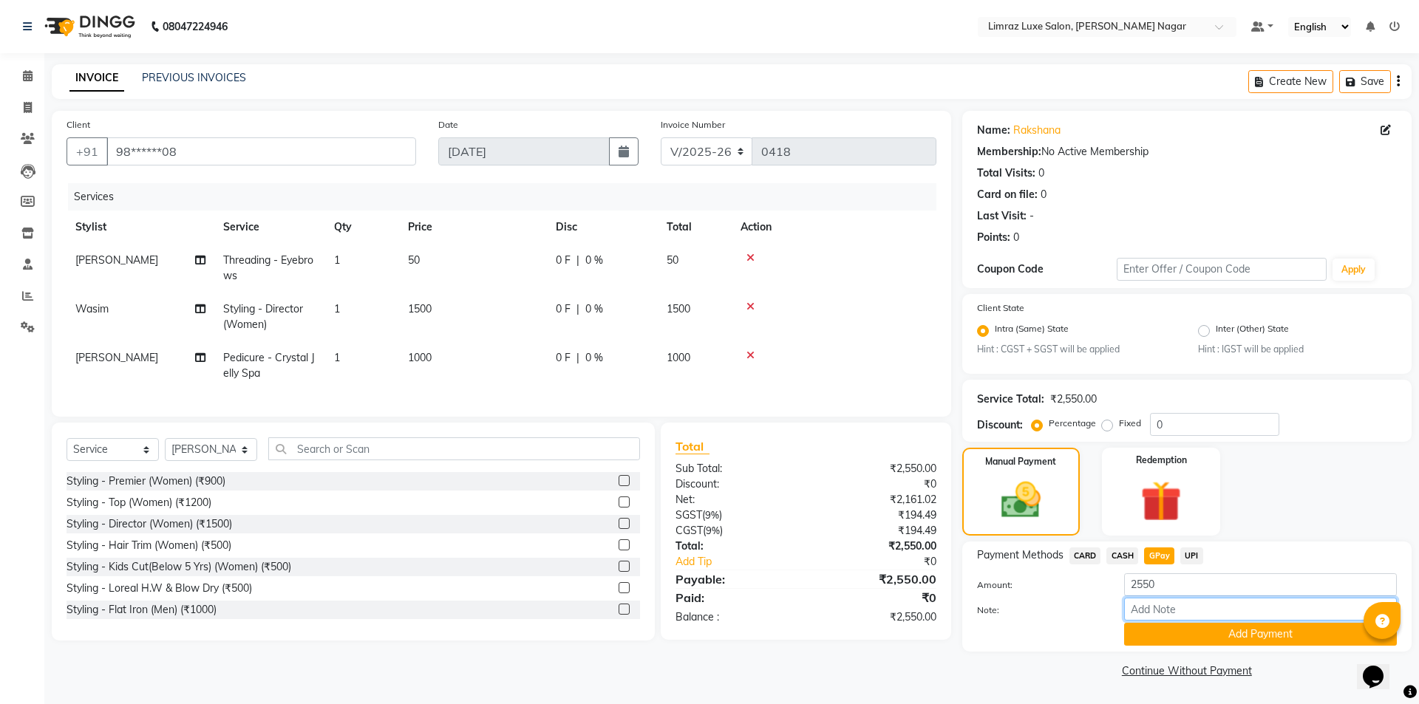
click at [1206, 619] on input "Note:" at bounding box center [1260, 609] width 273 height 23
click at [1227, 645] on button "Add Payment" at bounding box center [1260, 634] width 273 height 23
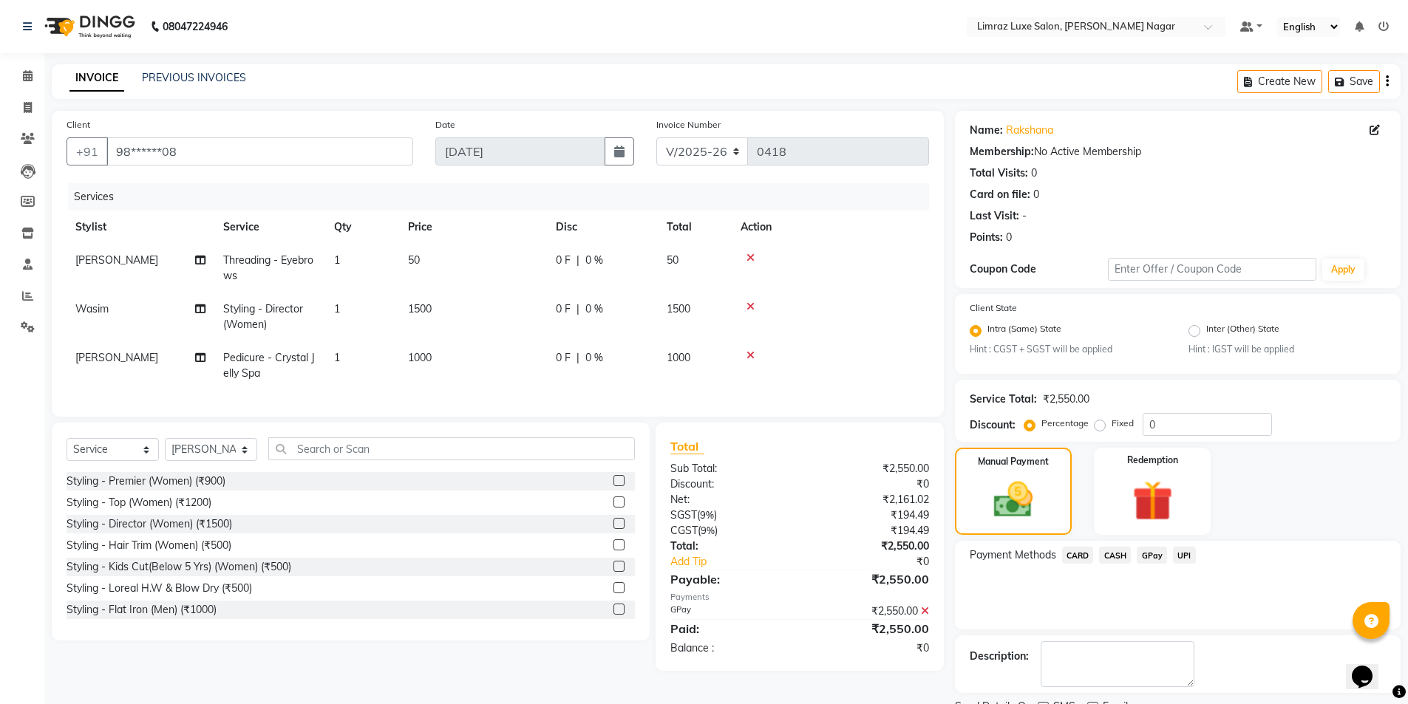
scroll to position [61, 0]
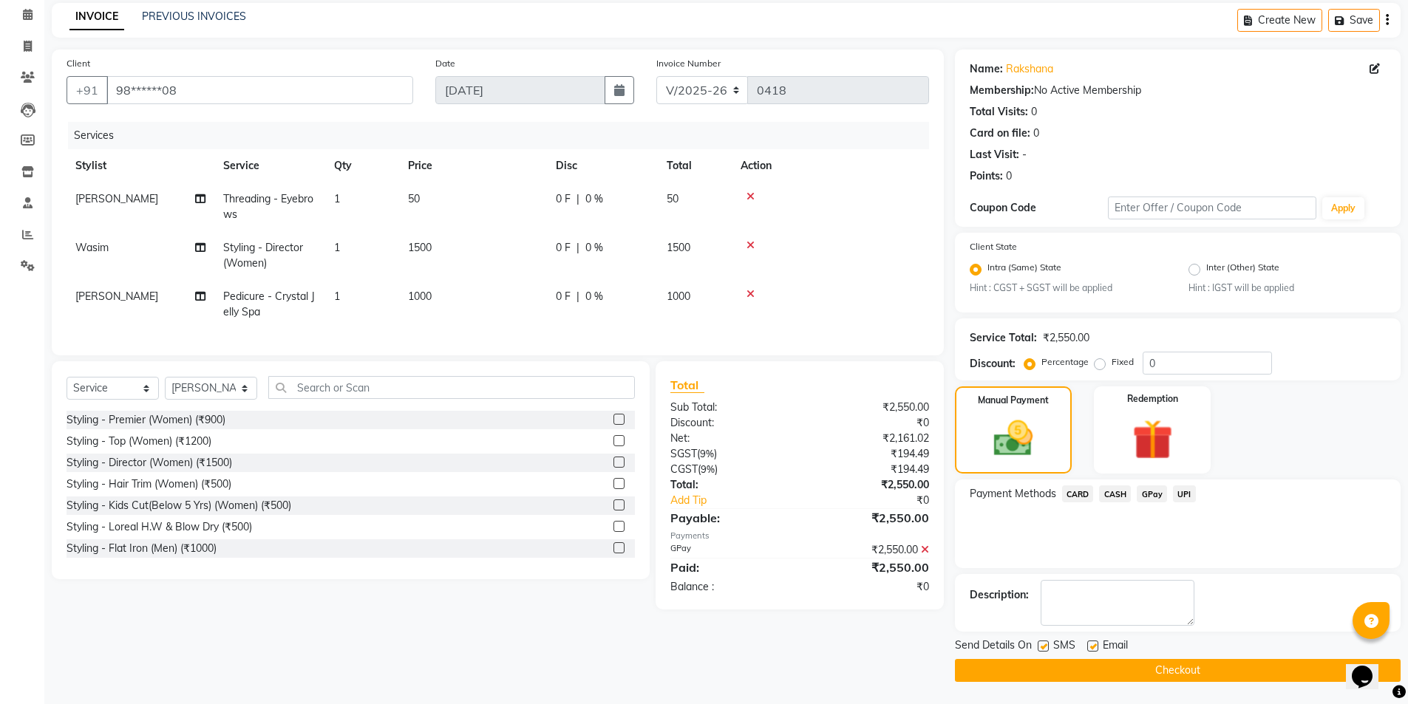
click at [1098, 646] on label at bounding box center [1092, 646] width 11 height 11
click at [1097, 646] on input "checkbox" at bounding box center [1092, 647] width 10 height 10
click at [1046, 645] on label at bounding box center [1043, 646] width 11 height 11
click at [1046, 645] on input "checkbox" at bounding box center [1043, 647] width 10 height 10
click at [1104, 670] on button "Checkout" at bounding box center [1178, 670] width 446 height 23
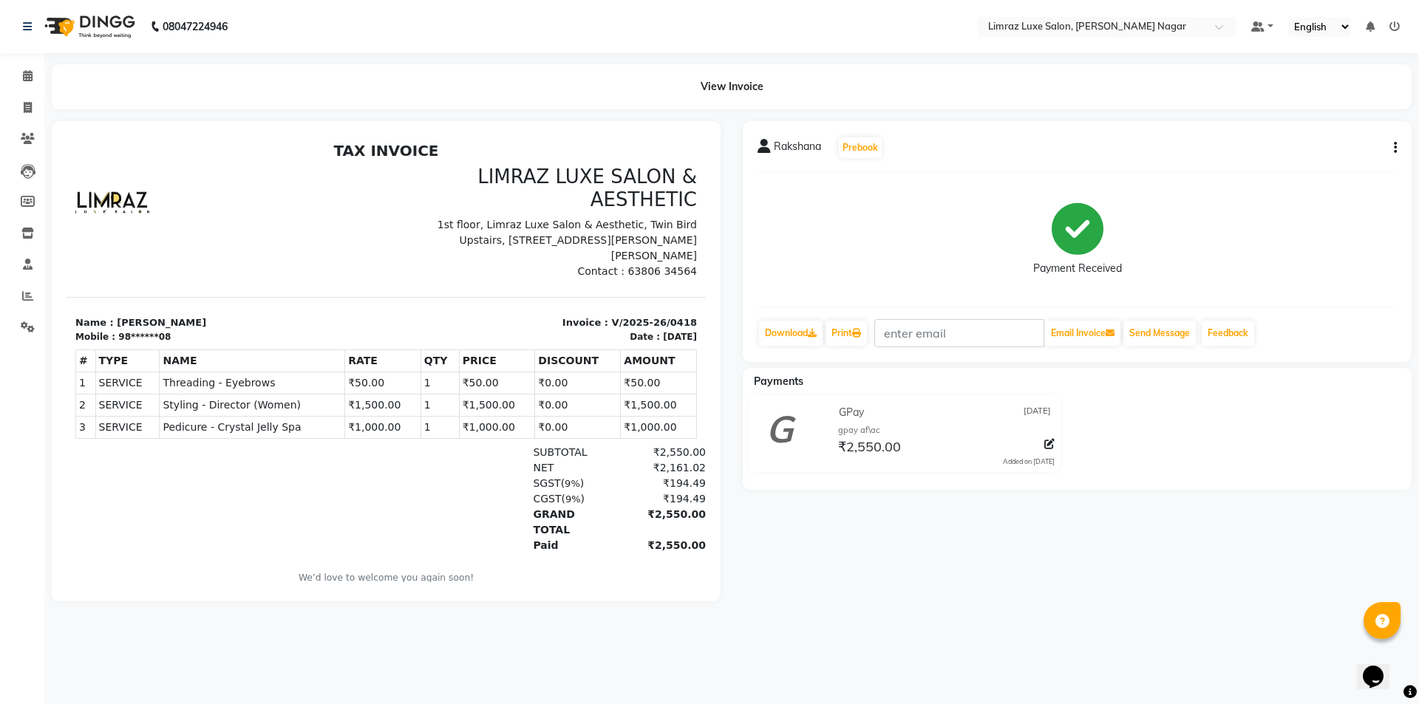
click at [103, 28] on img at bounding box center [88, 26] width 101 height 41
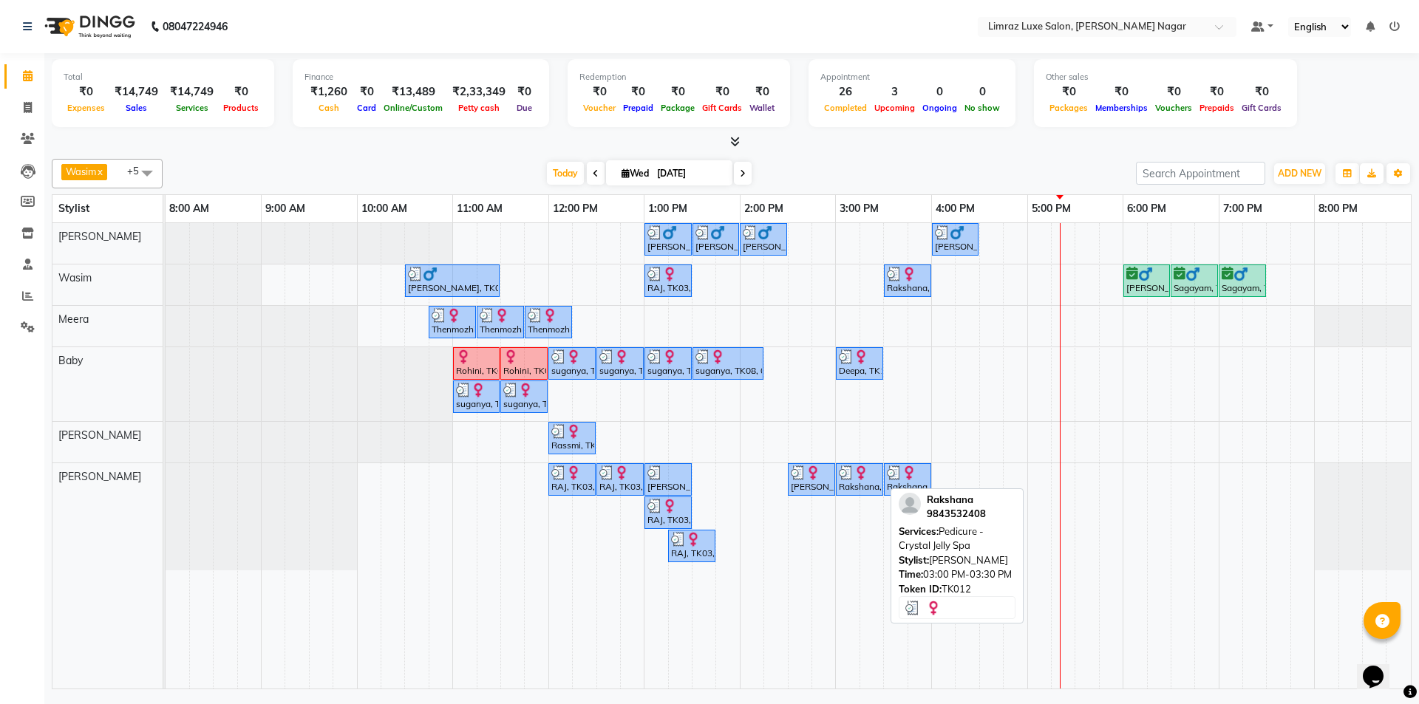
click at [875, 483] on div "Rakshana, TK12, 03:00 PM-03:30 PM, Pedicure - Crystal Jelly Spa" at bounding box center [860, 480] width 44 height 28
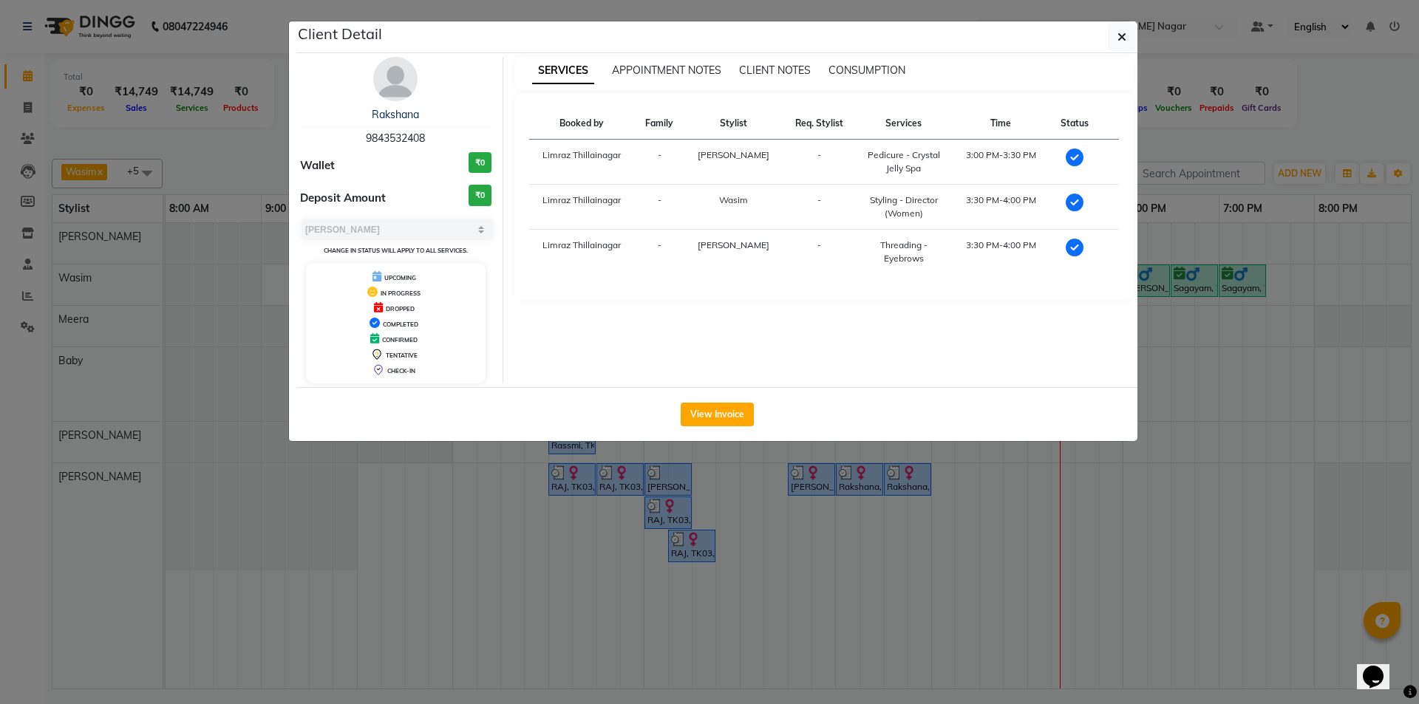
drag, startPoint x: 434, startPoint y: 145, endPoint x: 318, endPoint y: 137, distance: 116.3
click at [318, 137] on div "Rakshana 9843532408" at bounding box center [395, 126] width 191 height 39
copy span "9843532408"
click at [1120, 39] on icon "button" at bounding box center [1122, 37] width 9 height 12
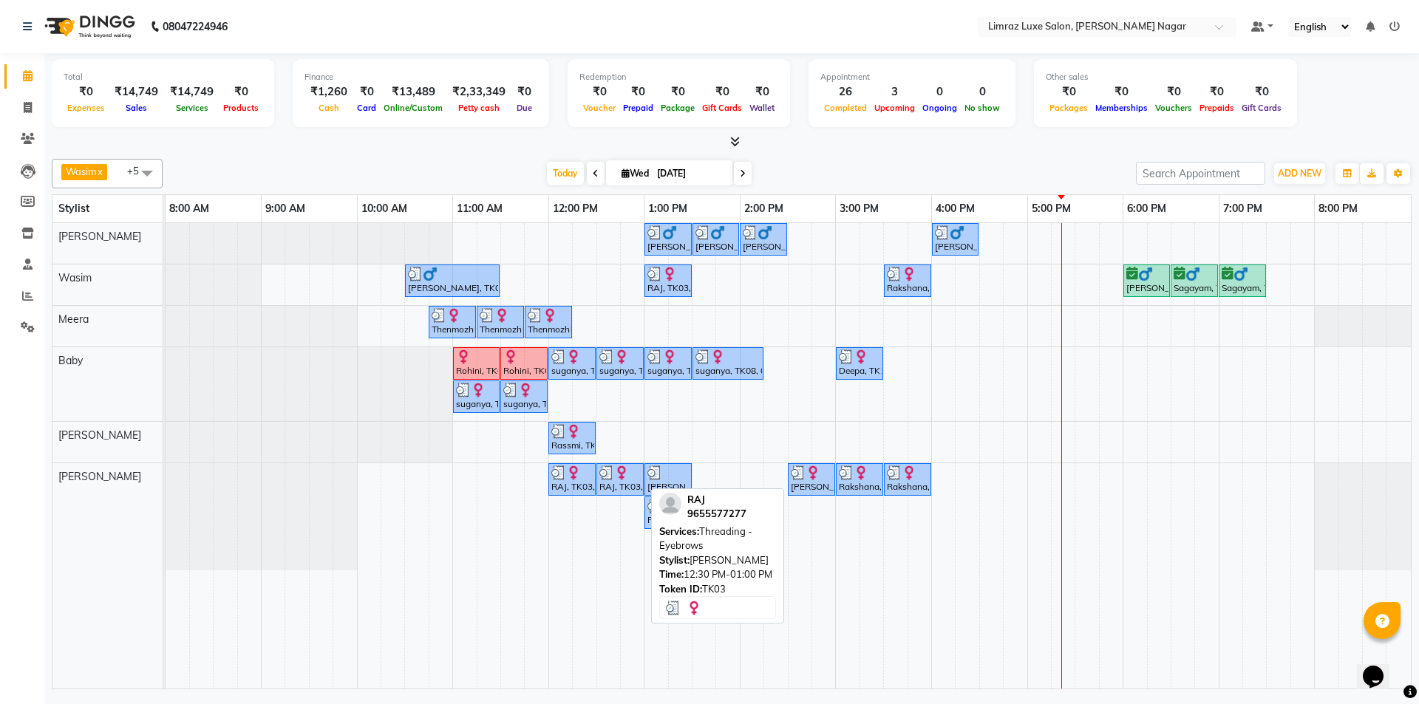
click at [626, 475] on img at bounding box center [621, 473] width 15 height 15
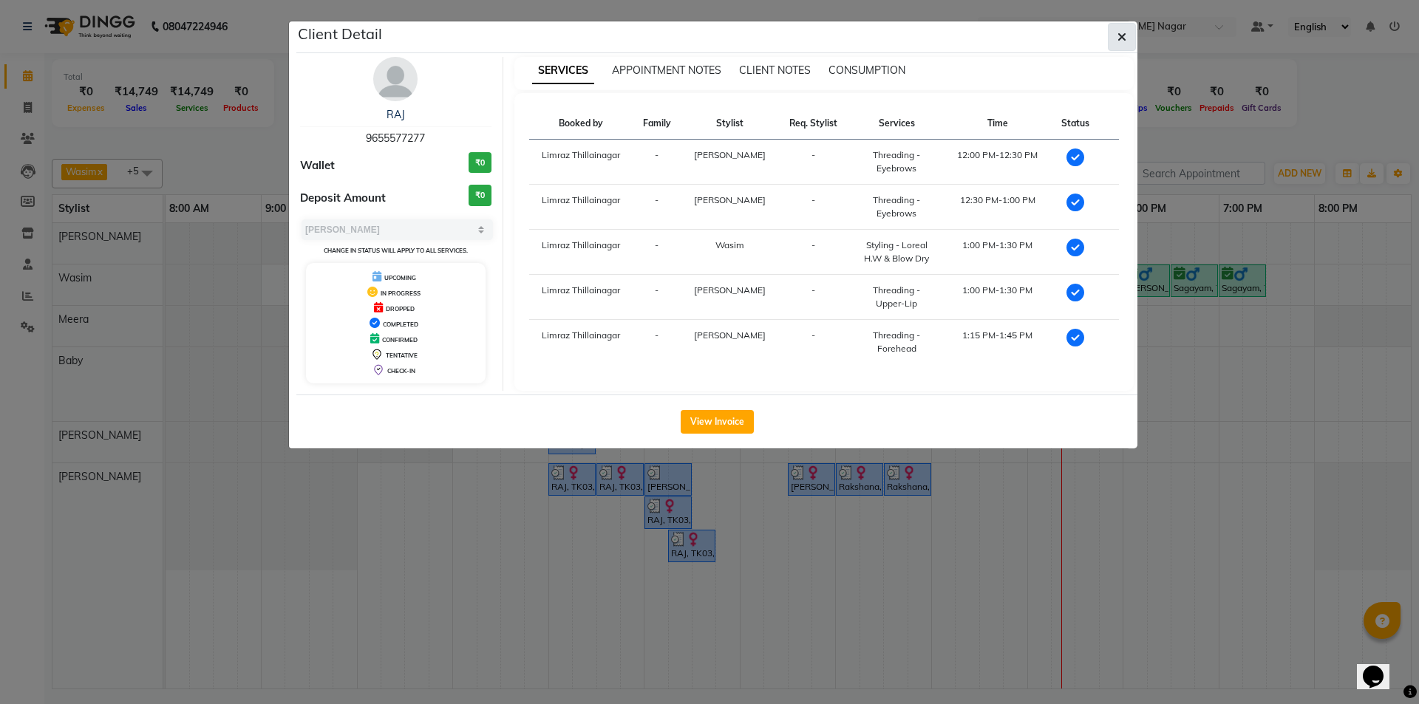
click at [1130, 34] on button "button" at bounding box center [1122, 37] width 28 height 28
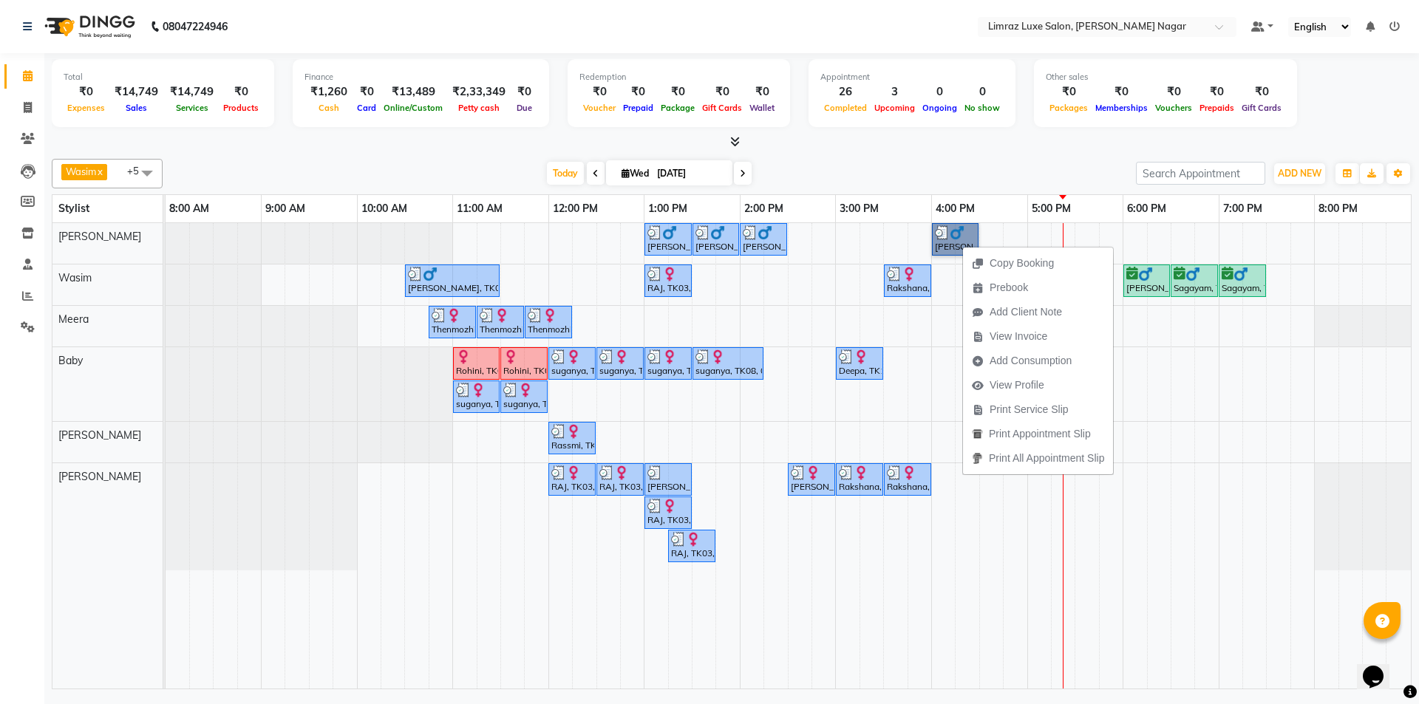
click at [1024, 580] on td at bounding box center [1016, 456] width 24 height 466
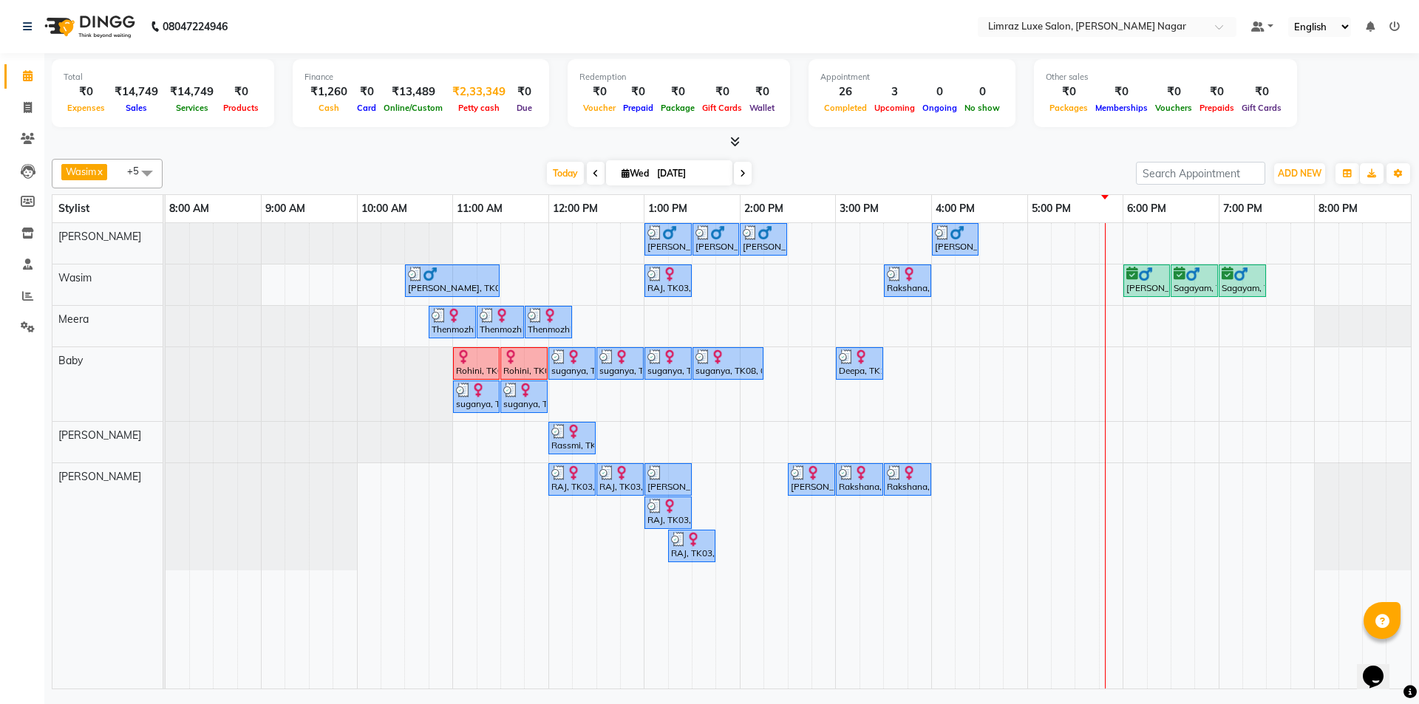
click at [490, 94] on div "₹2,33,349" at bounding box center [478, 92] width 65 height 17
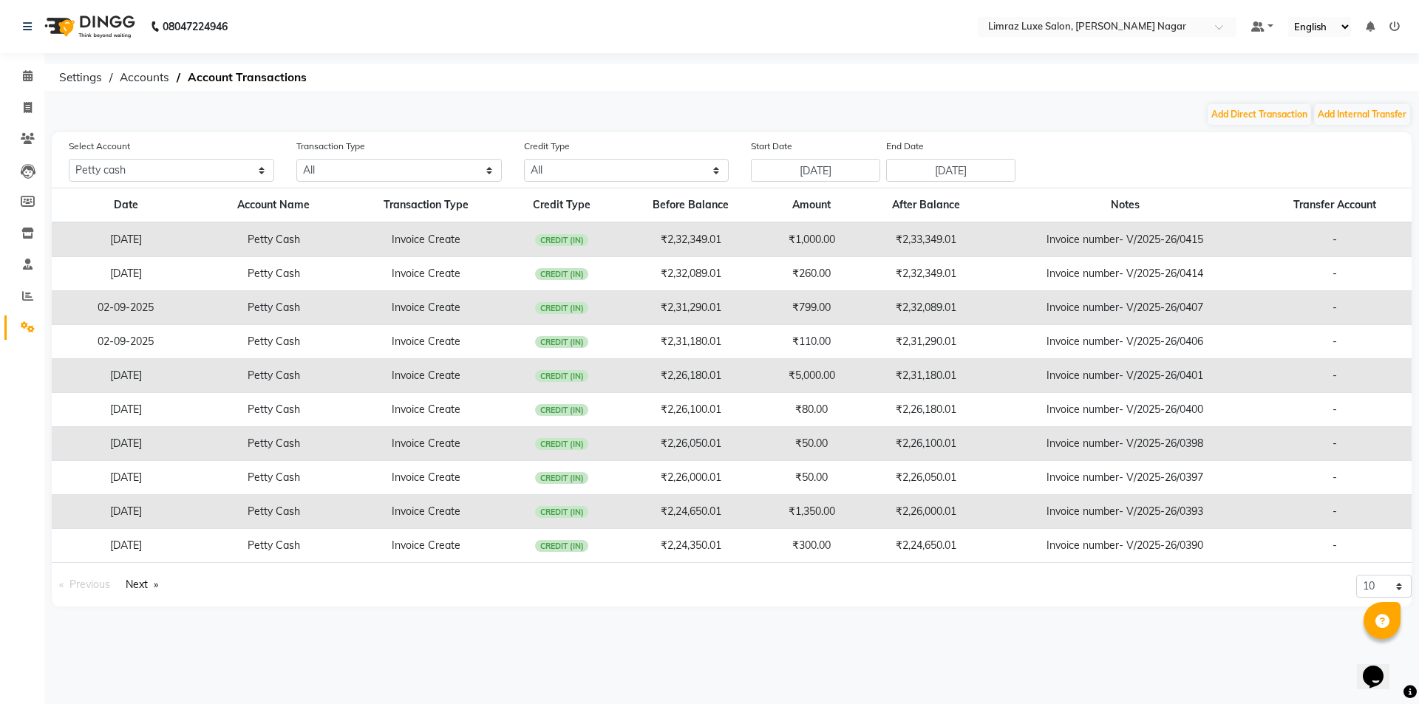
drag, startPoint x: 883, startPoint y: 255, endPoint x: 1177, endPoint y: 577, distance: 436.4
click at [1177, 578] on div "10 20 50 100" at bounding box center [1077, 591] width 691 height 32
click at [264, 163] on select "All [PERSON_NAME] cash Default account" at bounding box center [172, 170] width 206 height 23
click at [69, 159] on select "All [PERSON_NAME] cash Default account" at bounding box center [172, 170] width 206 height 23
click at [231, 177] on select "All [PERSON_NAME] cash Default account" at bounding box center [172, 170] width 206 height 23
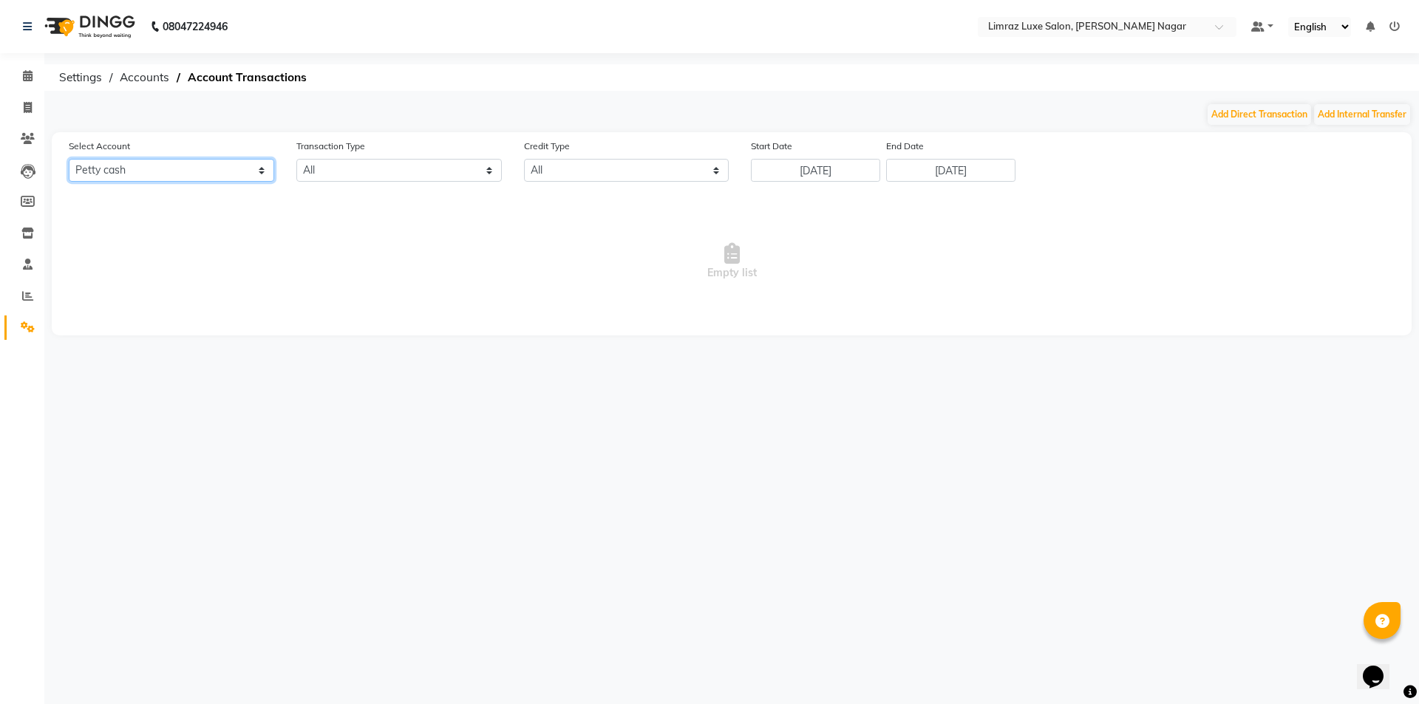
click at [69, 159] on select "All [PERSON_NAME] cash Default account" at bounding box center [172, 170] width 206 height 23
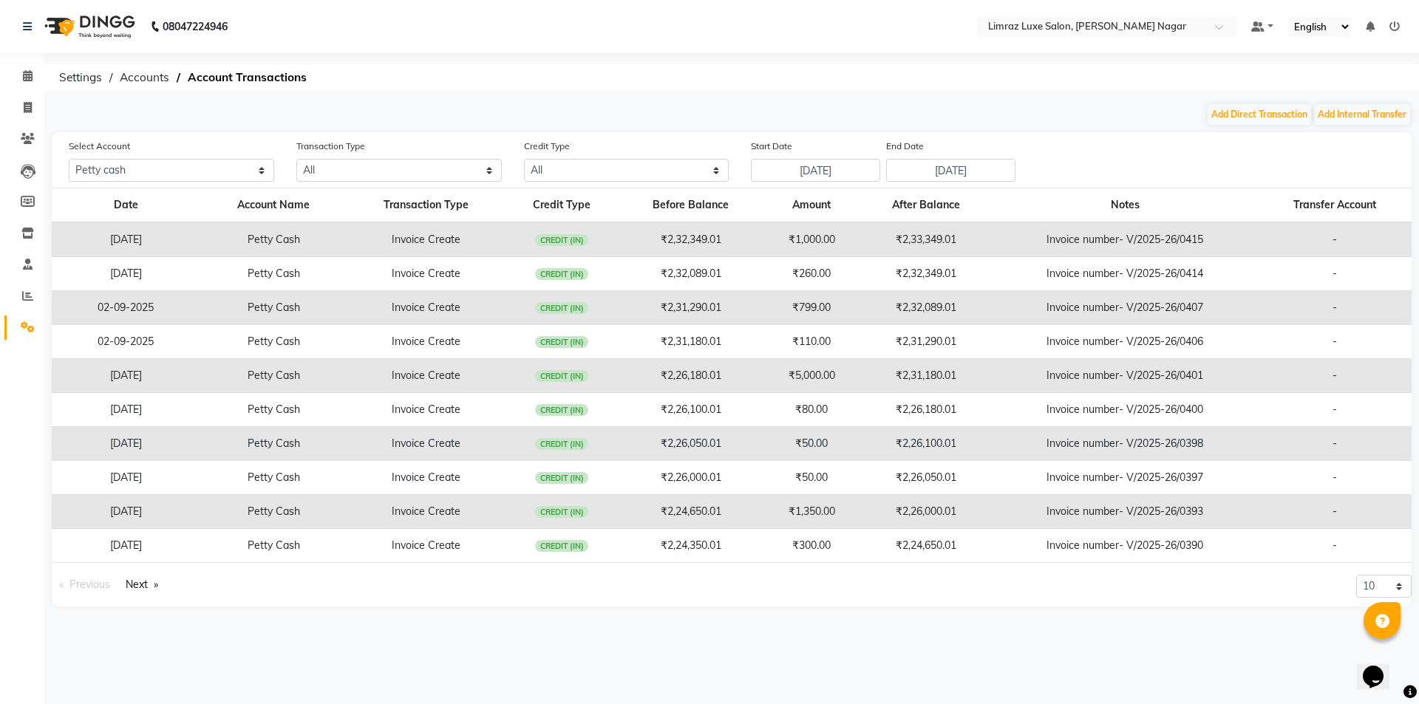
click at [670, 245] on td "₹2,32,349.01" at bounding box center [690, 240] width 143 height 35
click at [82, 76] on span "Settings" at bounding box center [81, 77] width 58 height 27
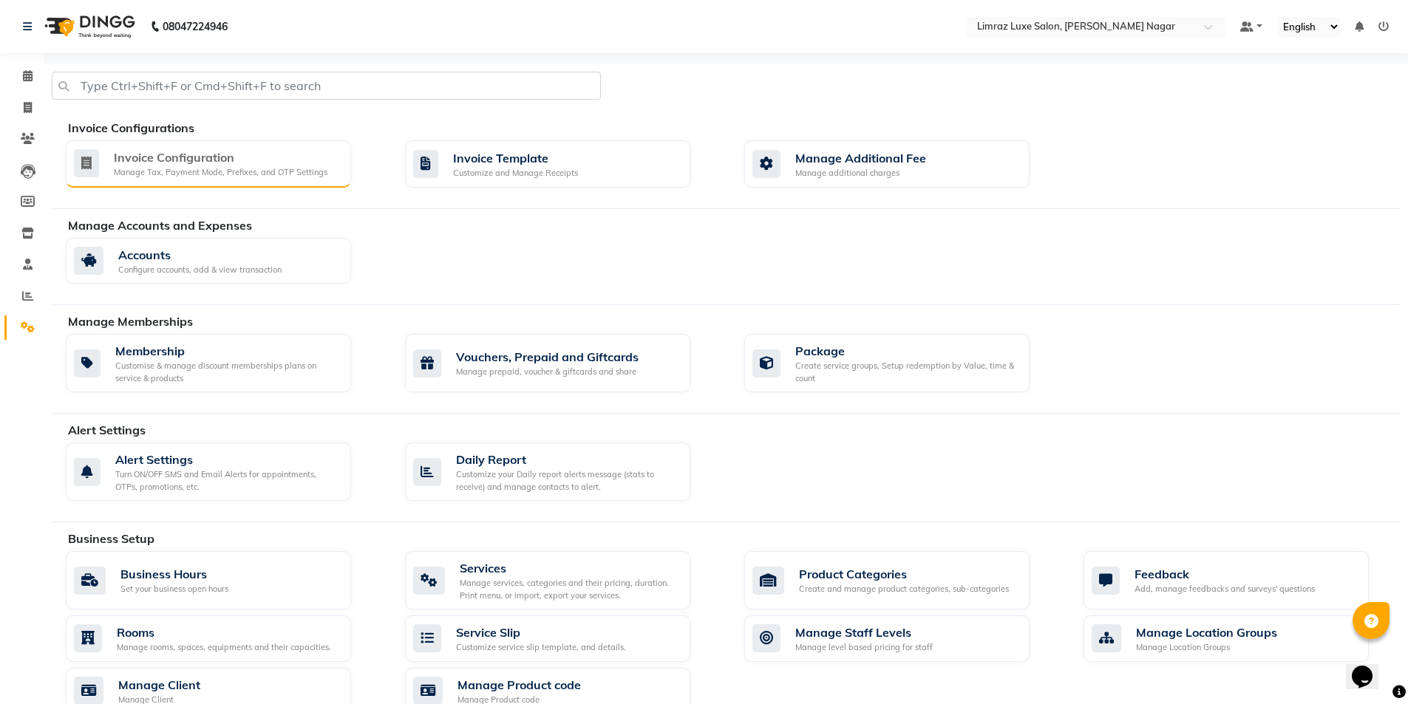
click at [213, 148] on div "Invoice Configuration Manage Tax, Payment Mode, Prefixes, and OTP Settings" at bounding box center [208, 163] width 285 height 47
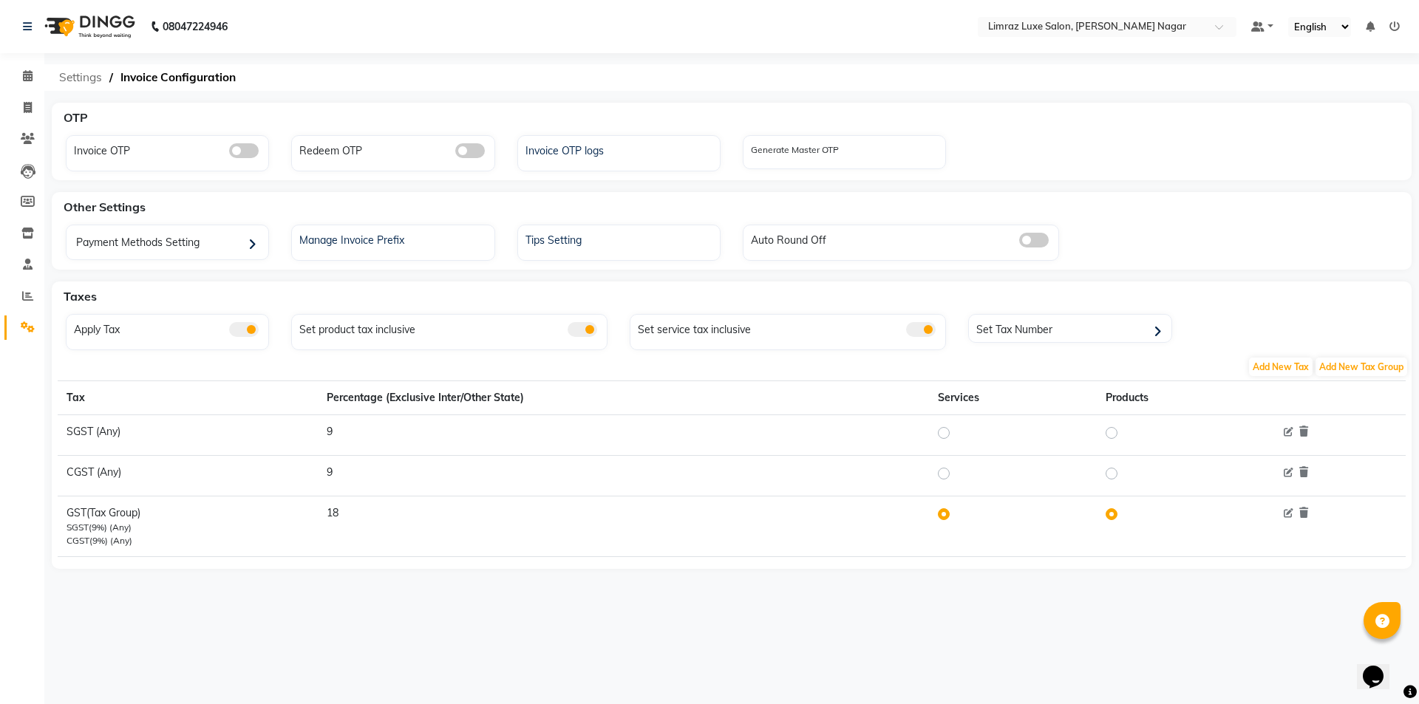
click at [94, 77] on span "Settings" at bounding box center [81, 77] width 58 height 27
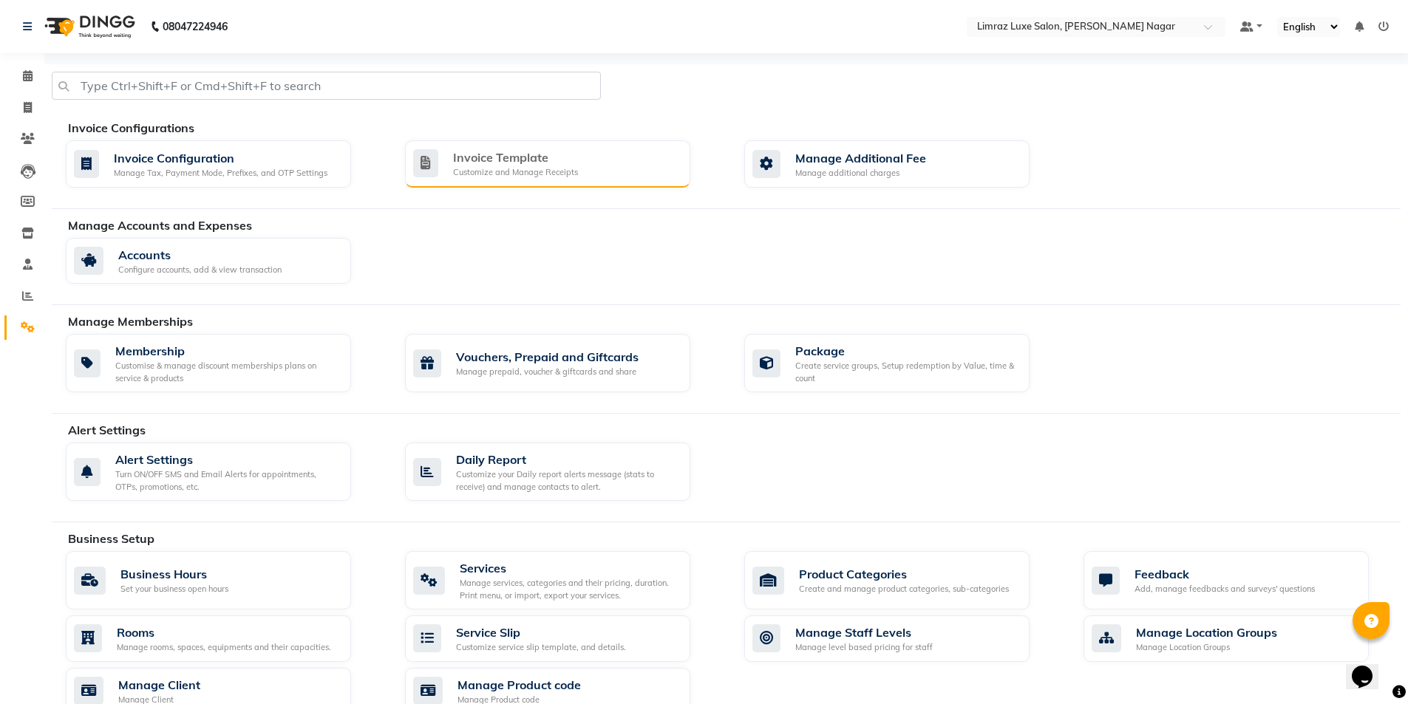
click at [486, 164] on div "Invoice Template" at bounding box center [515, 158] width 125 height 18
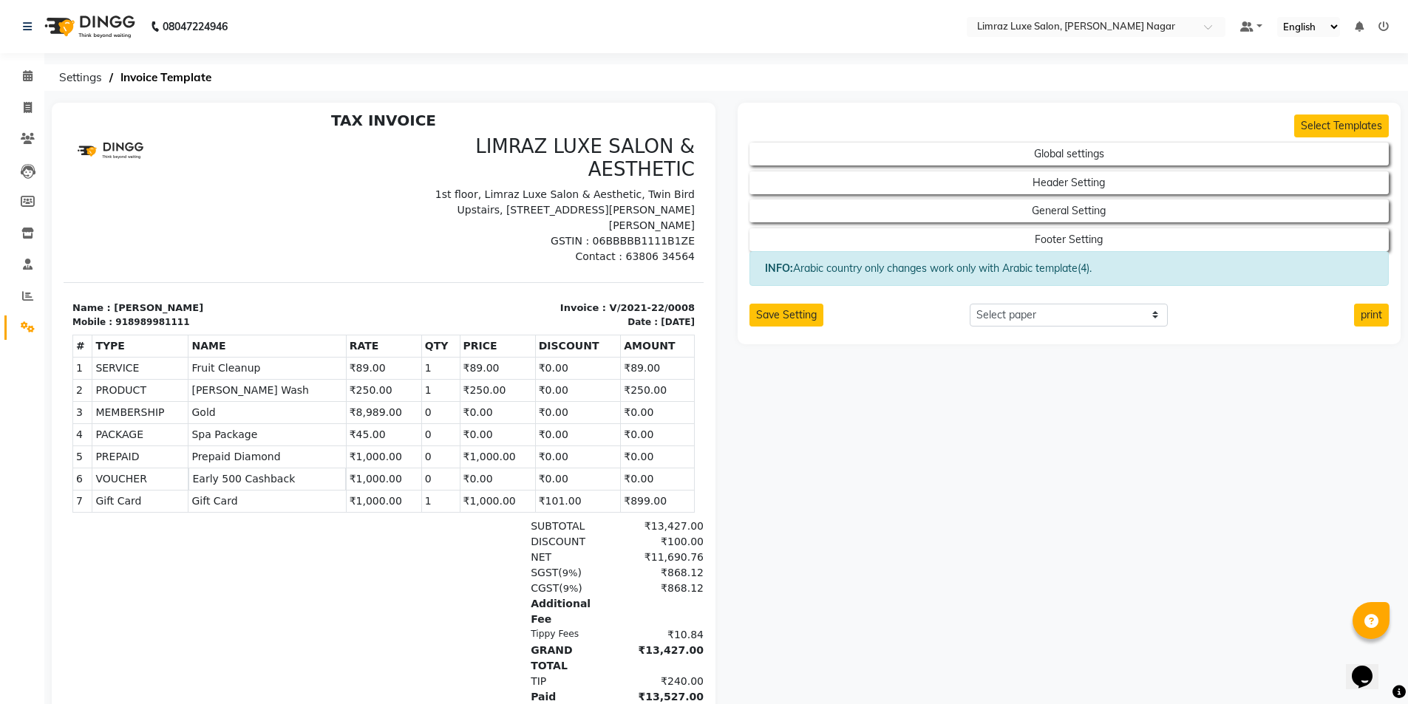
scroll to position [11, 0]
click at [1116, 316] on select "Select paper A4 A5 A6 A7 Thermal Custom" at bounding box center [1069, 315] width 198 height 23
click at [970, 304] on select "Select paper A4 A5 A6 A7 Thermal Custom" at bounding box center [1069, 315] width 198 height 23
click at [1006, 308] on select "Select paper A4 A5 A6 A7 Thermal Custom" at bounding box center [1069, 315] width 198 height 23
click at [970, 304] on select "Select paper A4 A5 A6 A7 Thermal Custom" at bounding box center [1069, 315] width 198 height 23
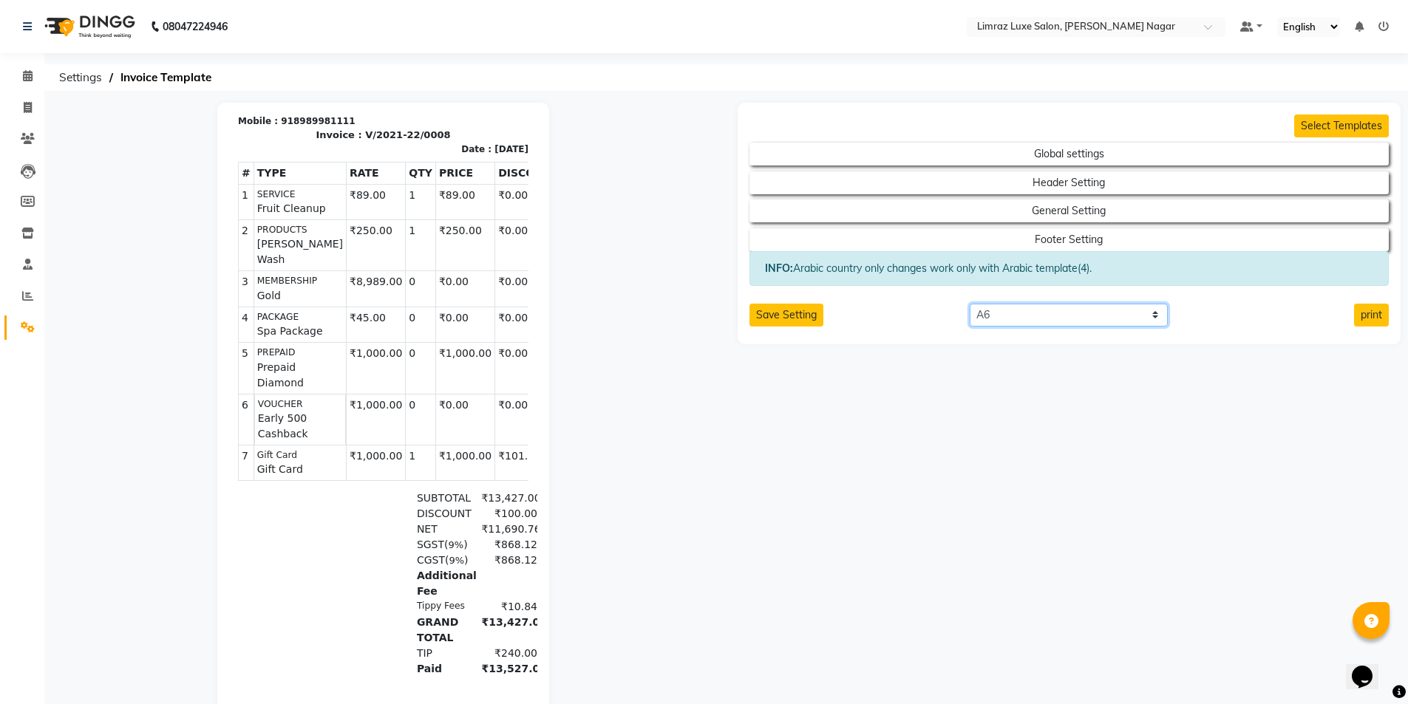
scroll to position [309, 0]
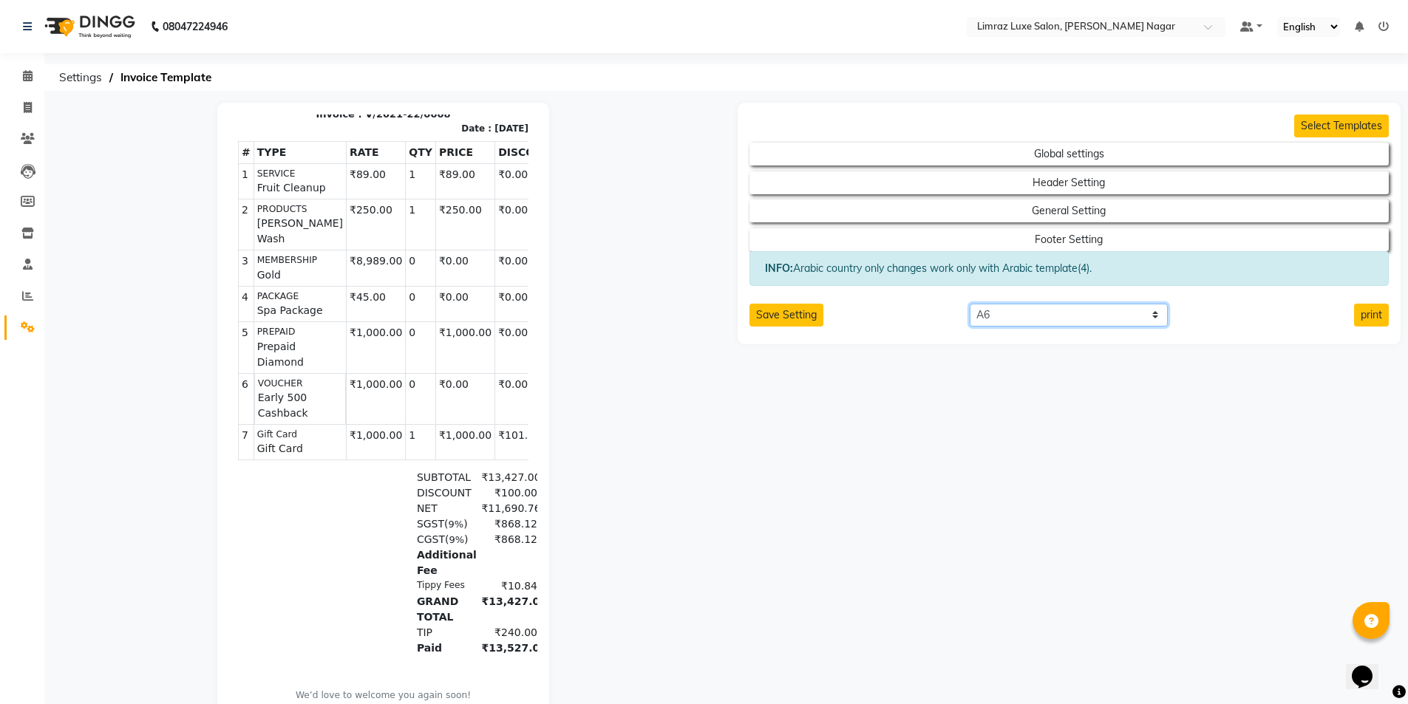
click at [1000, 316] on select "Select paper A4 A5 A6 A7 Thermal Custom" at bounding box center [1069, 315] width 198 height 23
click at [970, 304] on select "Select paper A4 A5 A6 A7 Thermal Custom" at bounding box center [1069, 315] width 198 height 23
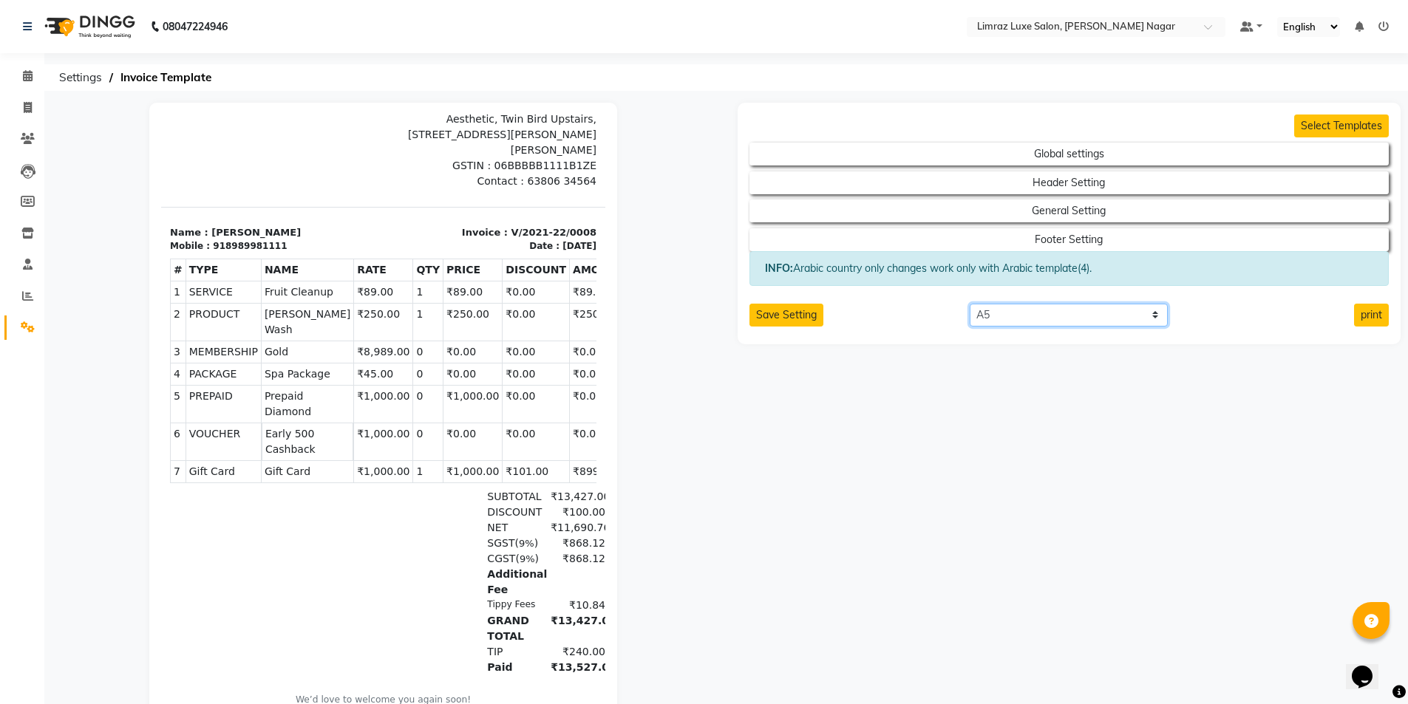
click at [1029, 322] on select "Select paper A4 A5 A6 A7 Thermal Custom" at bounding box center [1069, 315] width 198 height 23
click at [970, 304] on select "Select paper A4 A5 A6 A7 Thermal Custom" at bounding box center [1069, 315] width 198 height 23
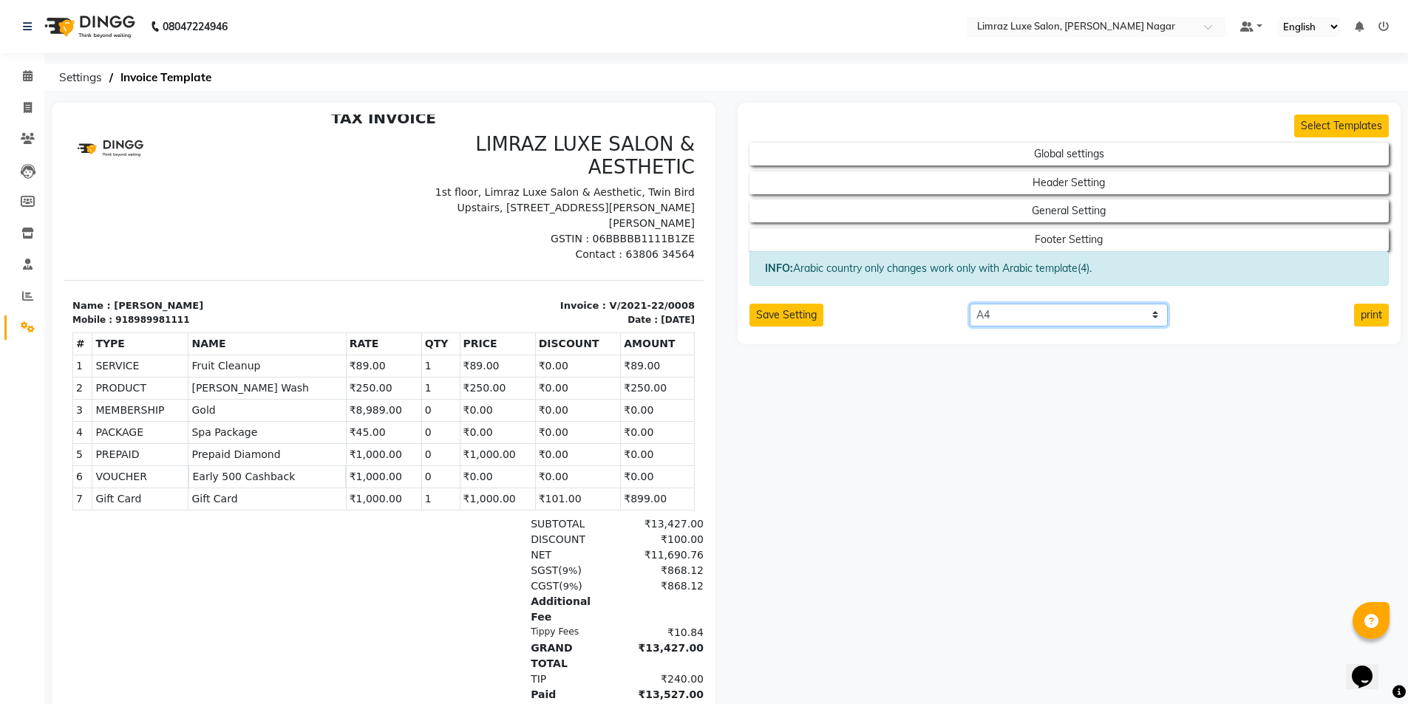
click at [1036, 315] on select "Select paper A4 A5 A6 A7 Thermal Custom" at bounding box center [1069, 315] width 198 height 23
click at [970, 304] on select "Select paper A4 A5 A6 A7 Thermal Custom" at bounding box center [1069, 315] width 198 height 23
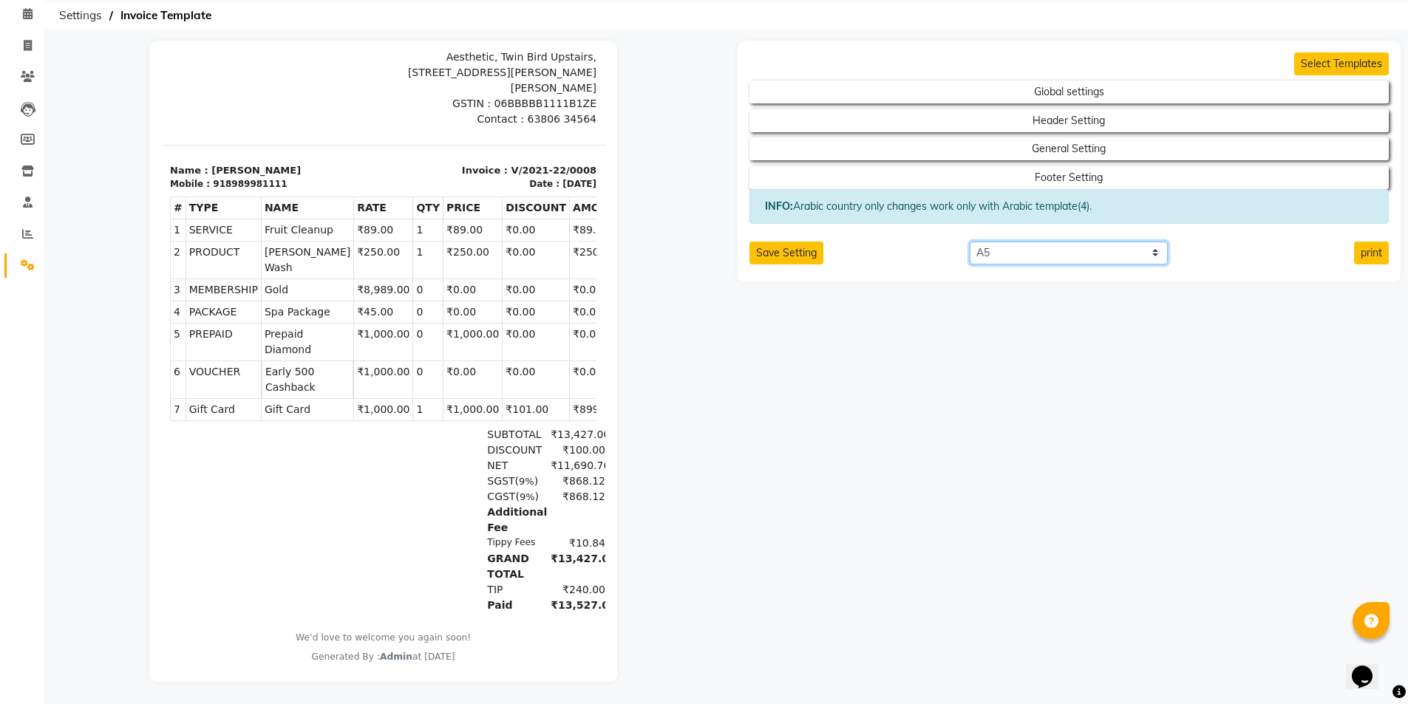
scroll to position [98, 1]
drag, startPoint x: 555, startPoint y: 659, endPoint x: 788, endPoint y: 712, distance: 238.9
click at [999, 245] on select "Select paper A4 A5 A6 A7 Thermal Custom" at bounding box center [1069, 253] width 198 height 23
click at [970, 242] on select "Select paper A4 A5 A6 A7 Thermal Custom" at bounding box center [1069, 253] width 198 height 23
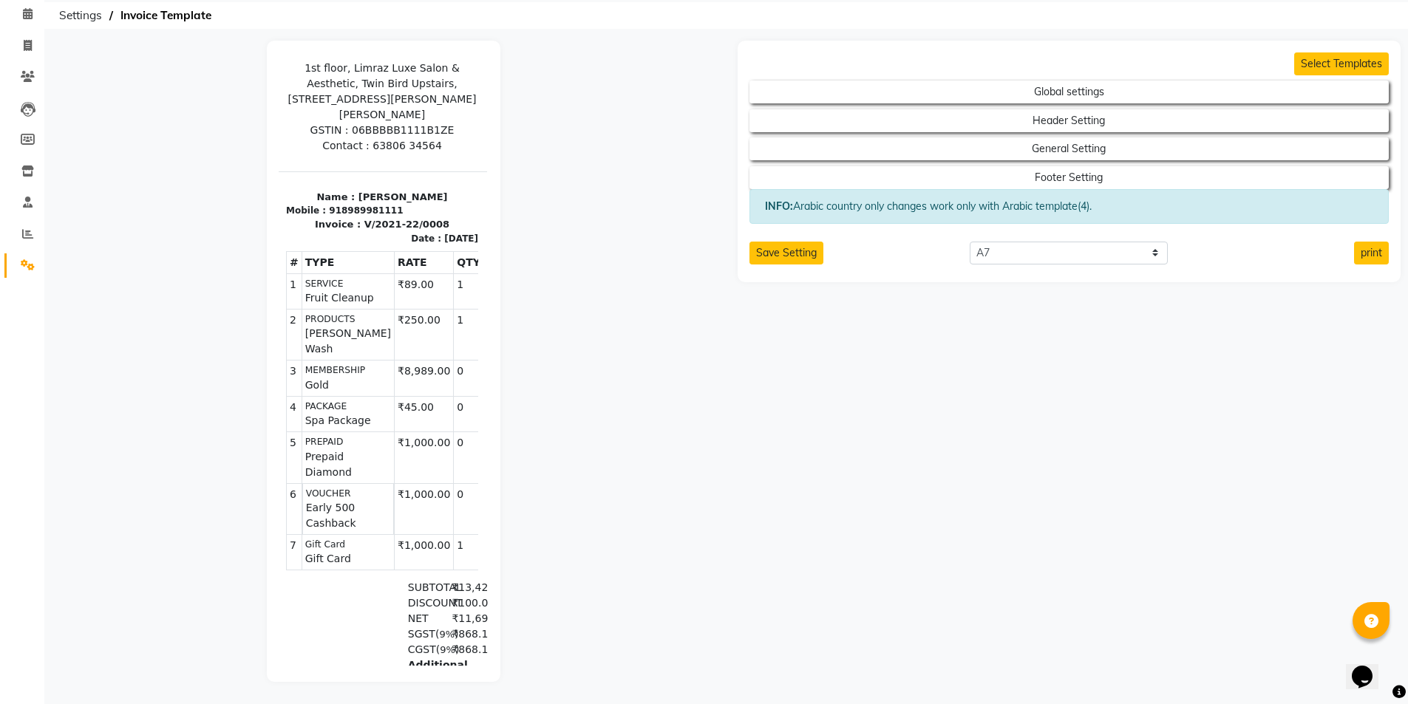
click at [1019, 254] on div "Select Templates Global settings Header Setting General Setting Footer Setting …" at bounding box center [1070, 162] width 664 height 242
click at [1021, 252] on select "Select paper A4 A5 A6 A7 Thermal Custom" at bounding box center [1069, 253] width 198 height 23
click at [970, 242] on select "Select paper A4 A5 A6 A7 Thermal Custom" at bounding box center [1069, 253] width 198 height 23
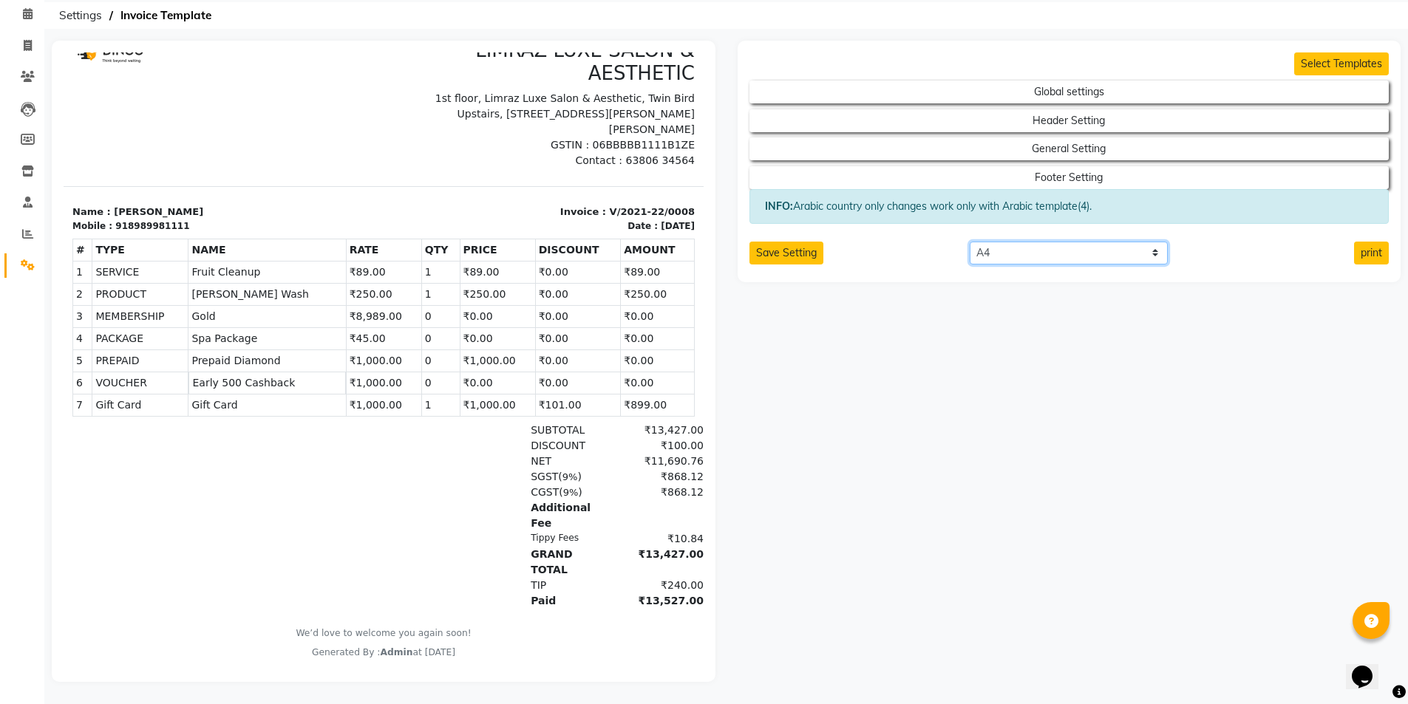
scroll to position [11, 0]
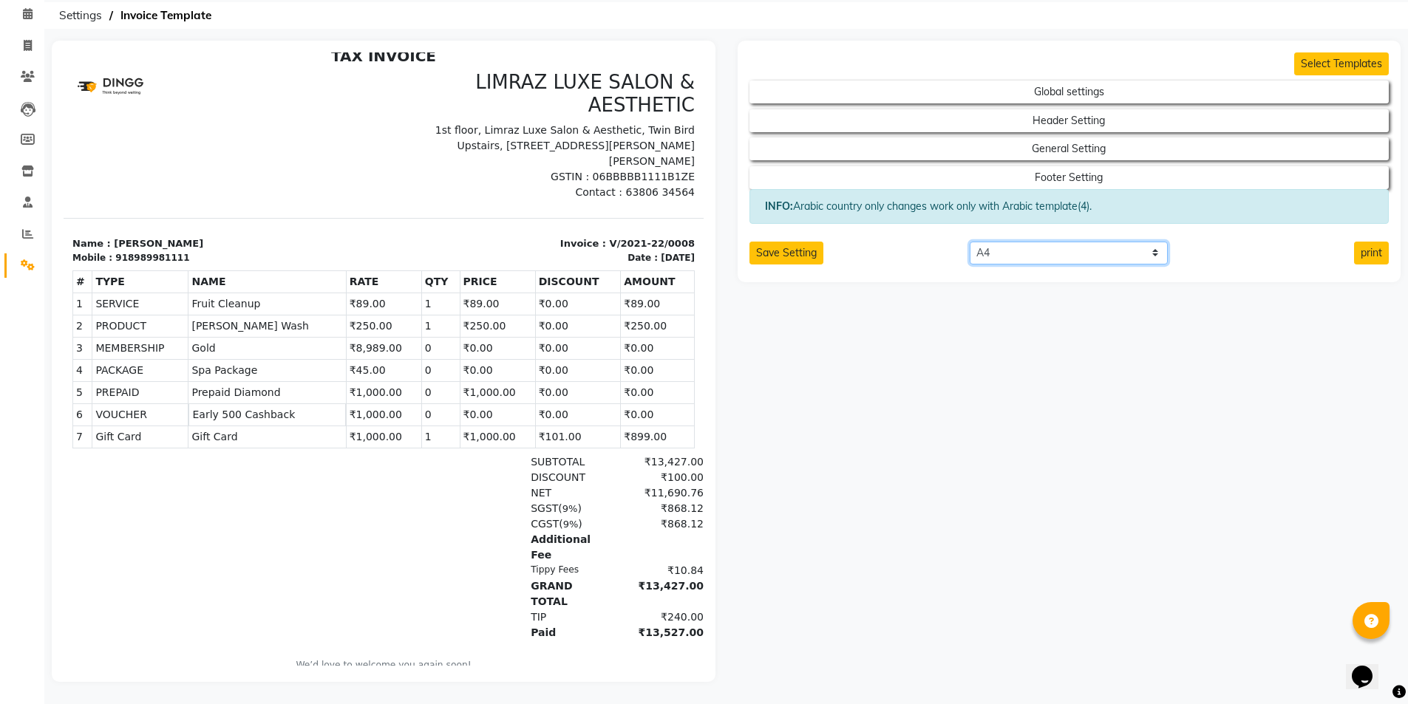
click at [1023, 248] on select "Select paper A4 A5 A6 A7 Thermal Custom" at bounding box center [1069, 253] width 198 height 23
click at [970, 242] on select "Select paper A4 A5 A6 A7 Thermal Custom" at bounding box center [1069, 253] width 198 height 23
click at [914, 271] on input "number" at bounding box center [883, 282] width 96 height 23
click at [983, 272] on button "Set" at bounding box center [982, 282] width 22 height 21
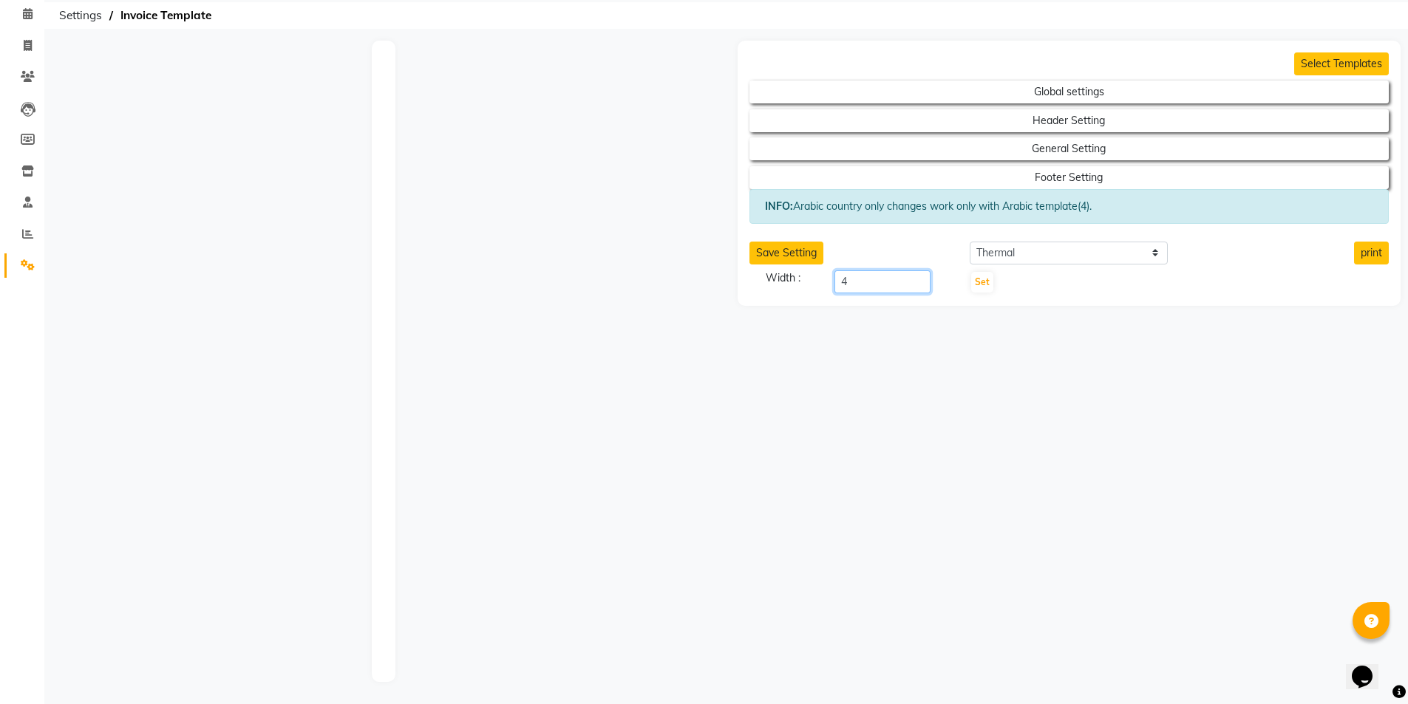
click at [901, 275] on input "4" at bounding box center [883, 282] width 96 height 23
click at [983, 273] on button "Set" at bounding box center [982, 282] width 22 height 21
click at [1065, 242] on select "Select paper A4 A5 A6 A7 Thermal Custom" at bounding box center [1069, 253] width 198 height 23
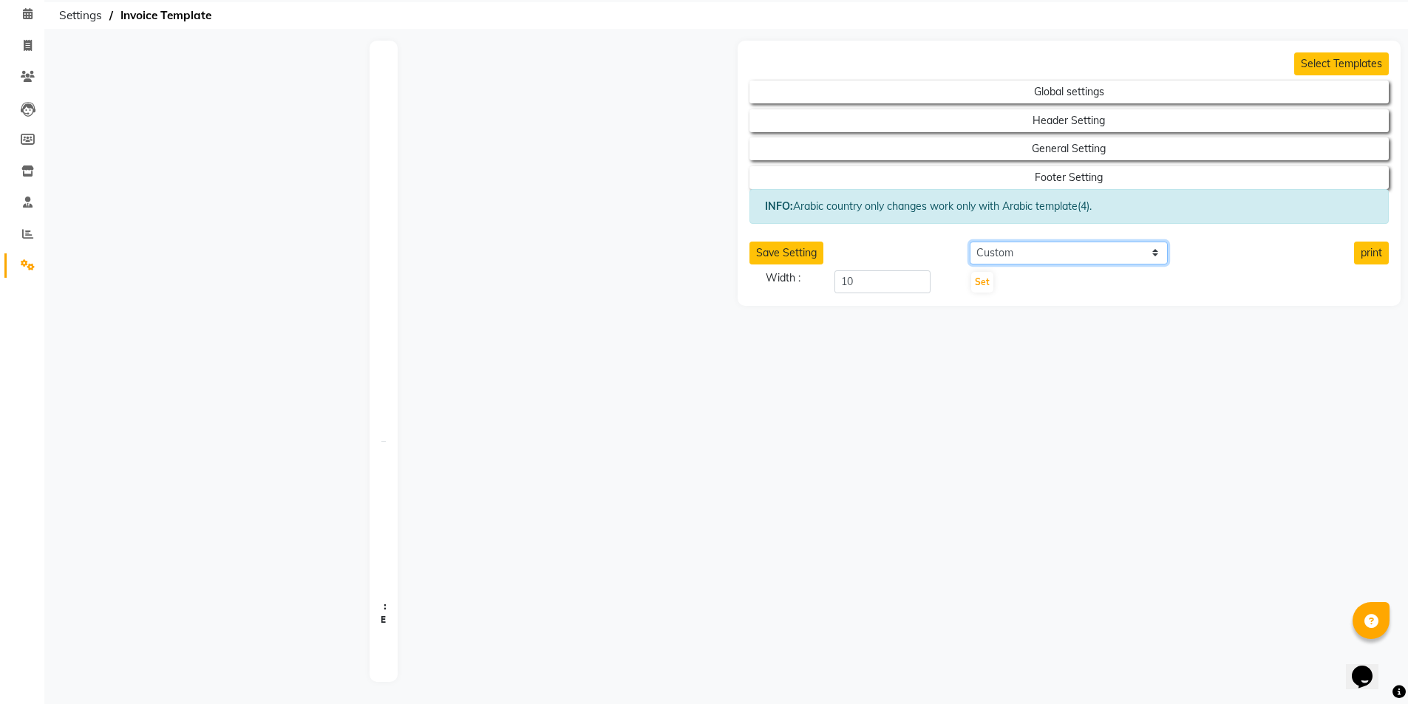
click at [970, 242] on select "Select paper A4 A5 A6 A7 Thermal Custom" at bounding box center [1069, 253] width 198 height 23
click at [1049, 242] on select "Select paper A4 A5 A6 A7 Thermal Custom" at bounding box center [1069, 253] width 198 height 23
click at [970, 242] on select "Select paper A4 A5 A6 A7 Thermal Custom" at bounding box center [1069, 253] width 198 height 23
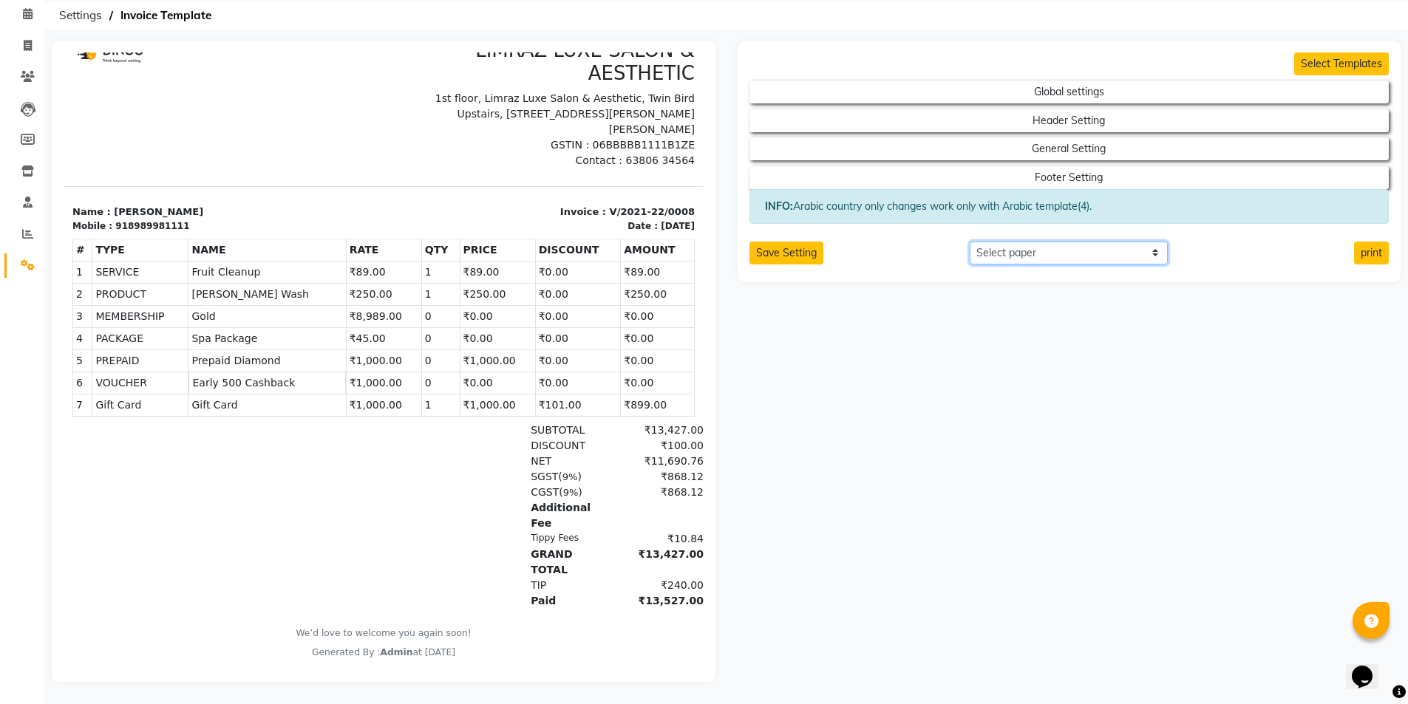
scroll to position [11, 0]
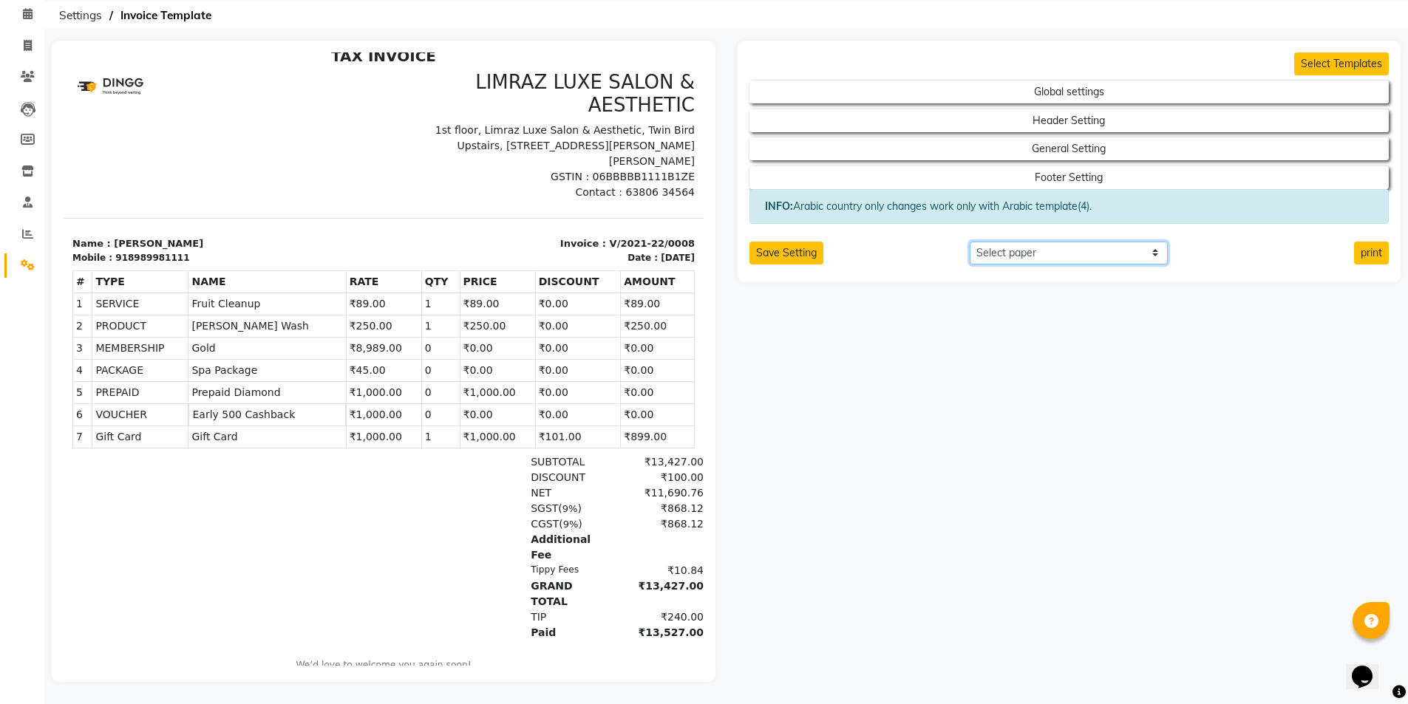
click at [1076, 242] on select "Select paper A4 A5 A6 A7 Thermal Custom" at bounding box center [1069, 253] width 198 height 23
click at [970, 242] on select "Select paper A4 A5 A6 A7 Thermal Custom" at bounding box center [1069, 253] width 198 height 23
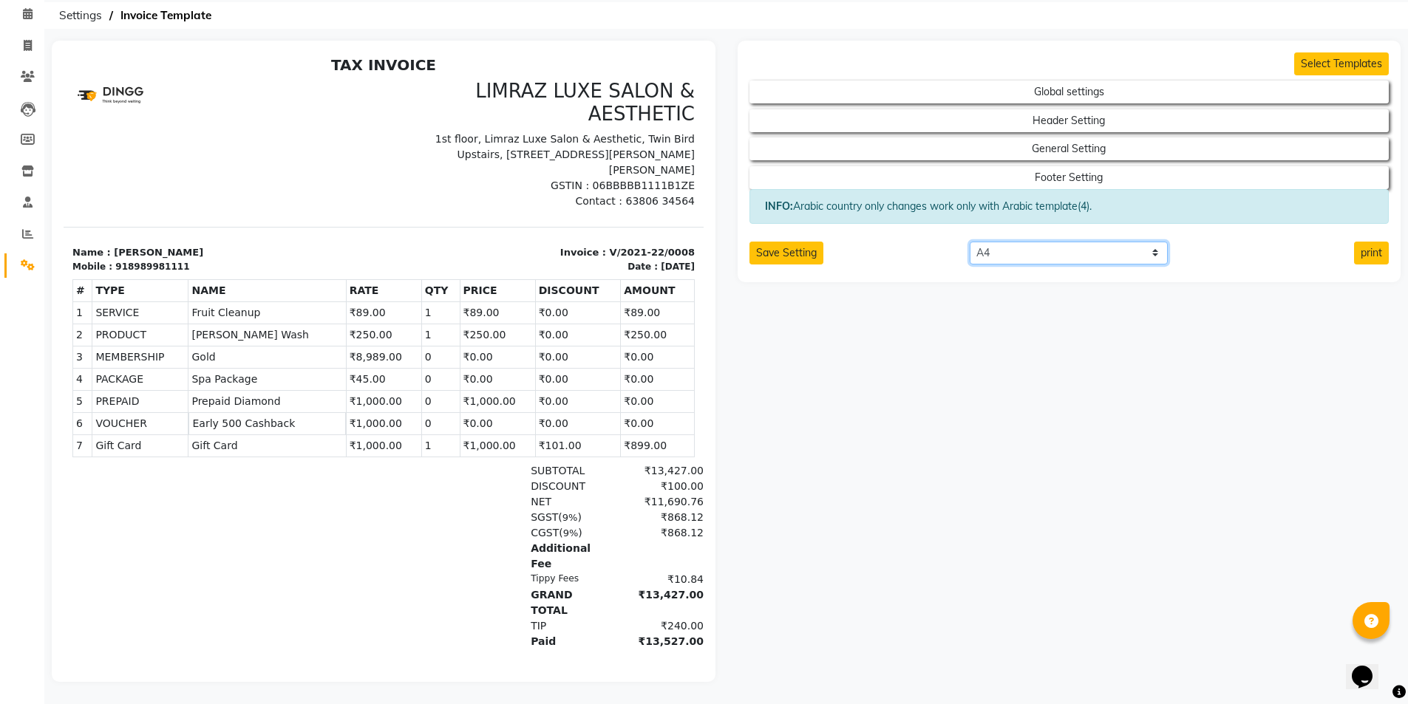
scroll to position [0, 0]
click at [794, 242] on button "Save Setting" at bounding box center [787, 253] width 74 height 23
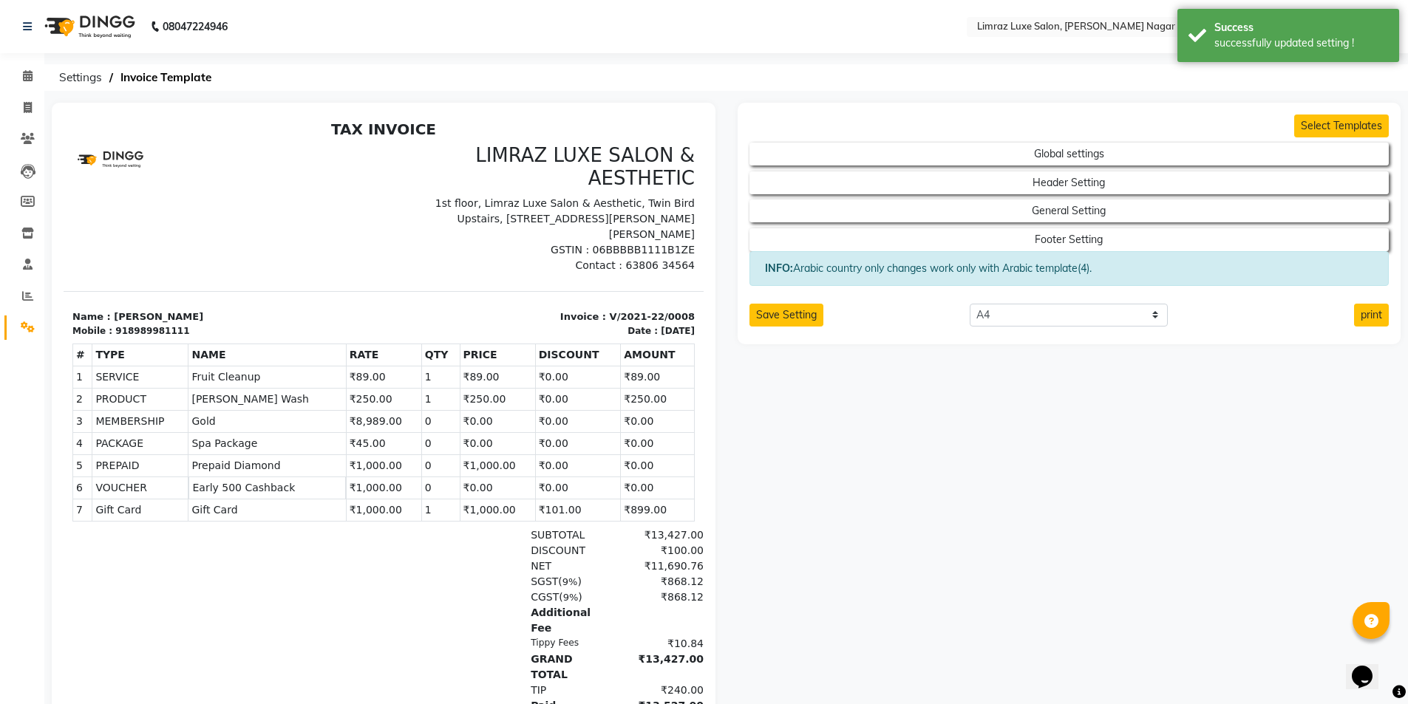
click at [102, 30] on img at bounding box center [88, 26] width 101 height 41
